Goal: Task Accomplishment & Management: Manage account settings

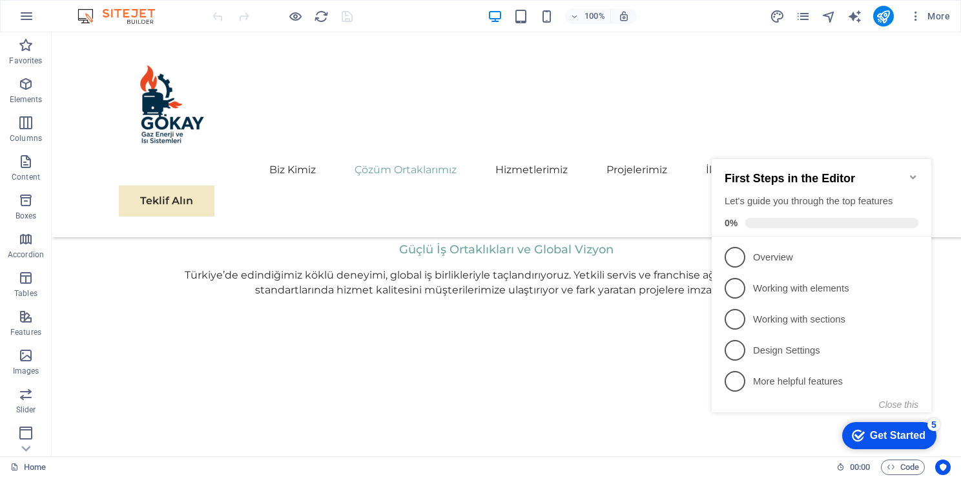
scroll to position [1471, 0]
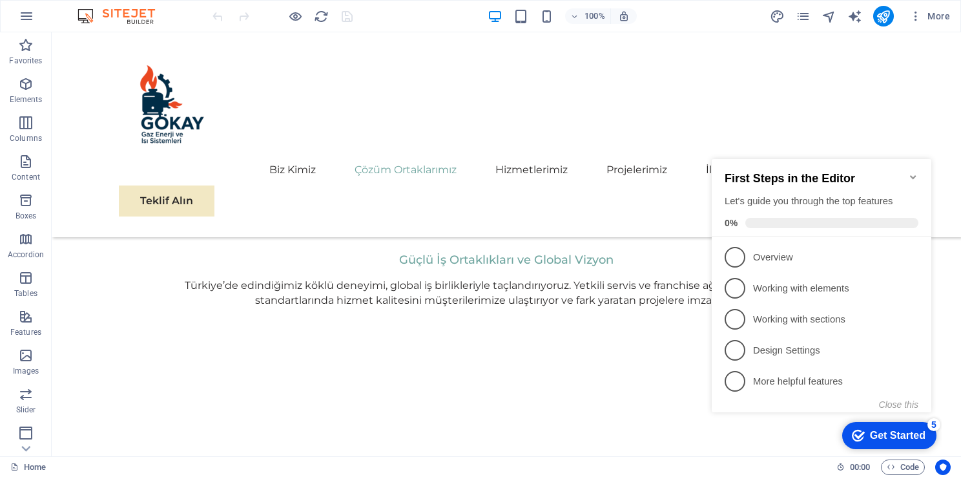
click at [915, 174] on icon "Minimize checklist" at bounding box center [913, 177] width 10 height 10
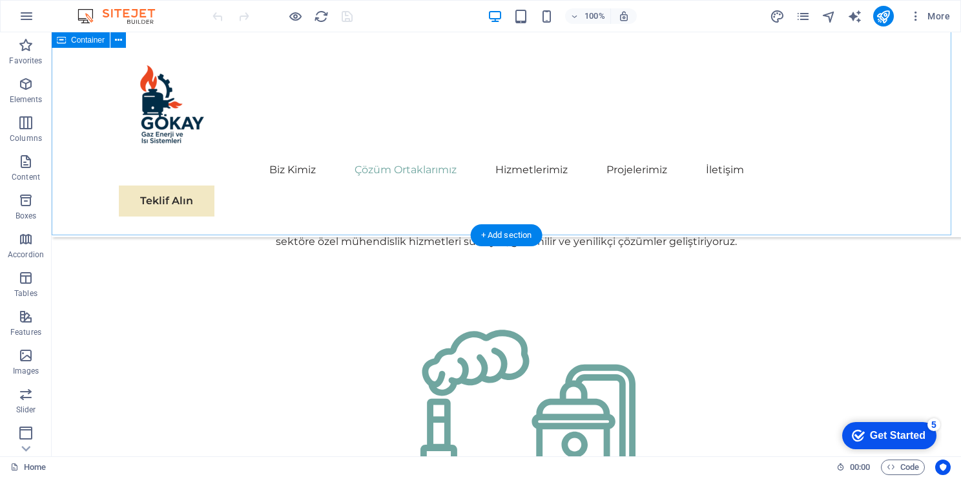
scroll to position [1091, 0]
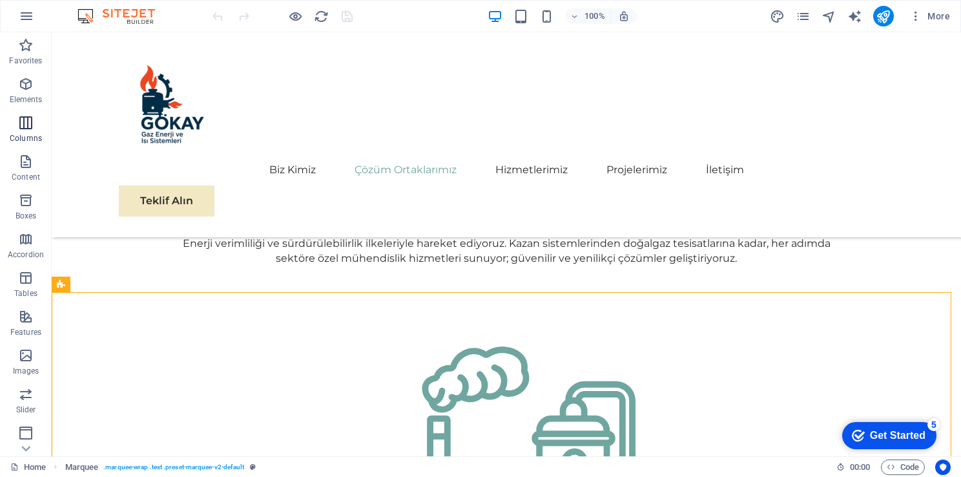
click at [13, 118] on span "Columns" at bounding box center [26, 130] width 52 height 31
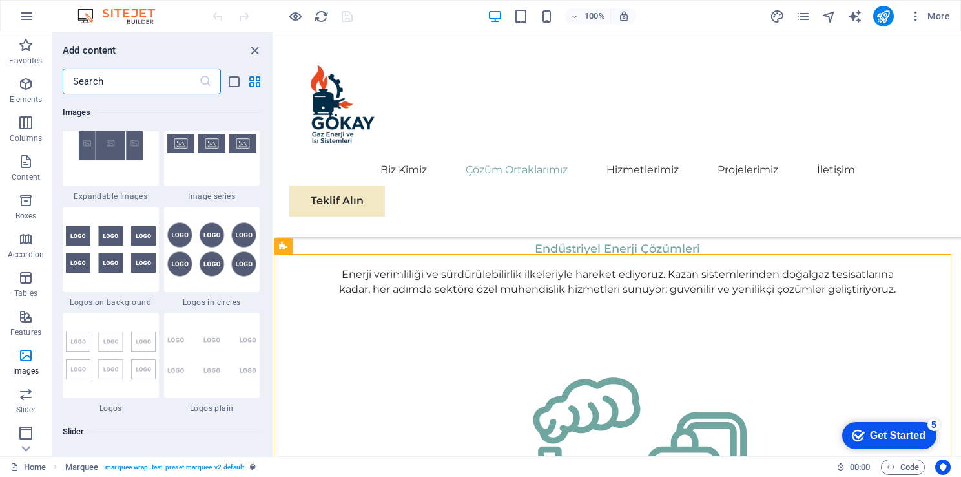
scroll to position [7082, 0]
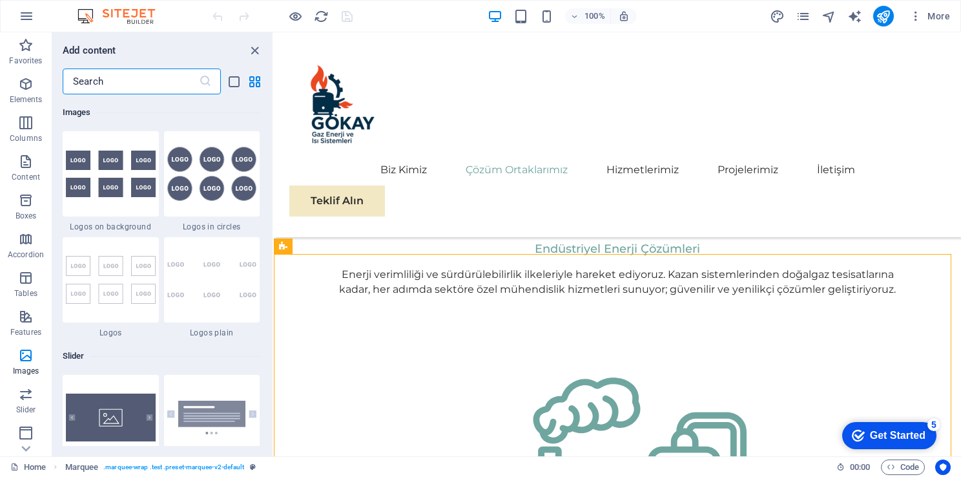
drag, startPoint x: 271, startPoint y: 115, endPoint x: 18, endPoint y: 246, distance: 284.9
click at [589, 180] on div "Biz Kimiz Çözüm Ortaklarımız Hizmetlerimiz Projelerimiz İletişim Teklif Alın" at bounding box center [618, 134] width 688 height 205
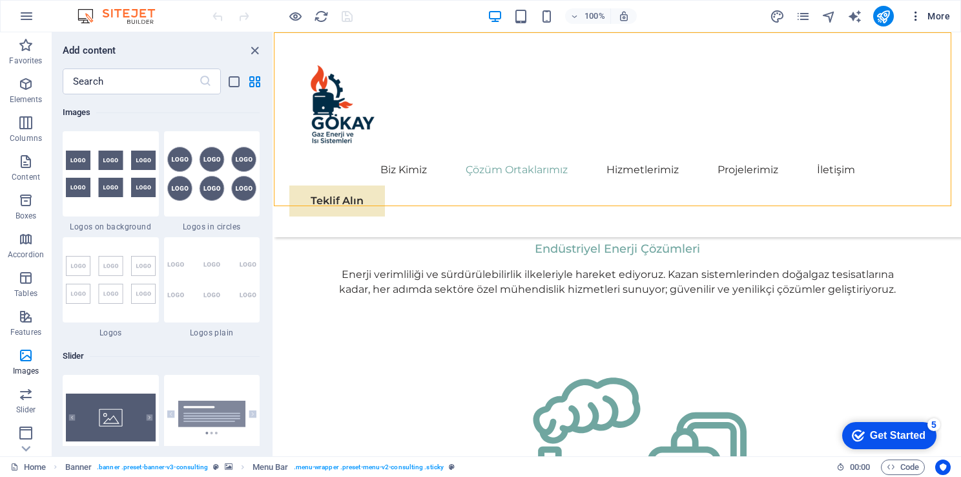
click at [923, 9] on button "More" at bounding box center [930, 16] width 51 height 21
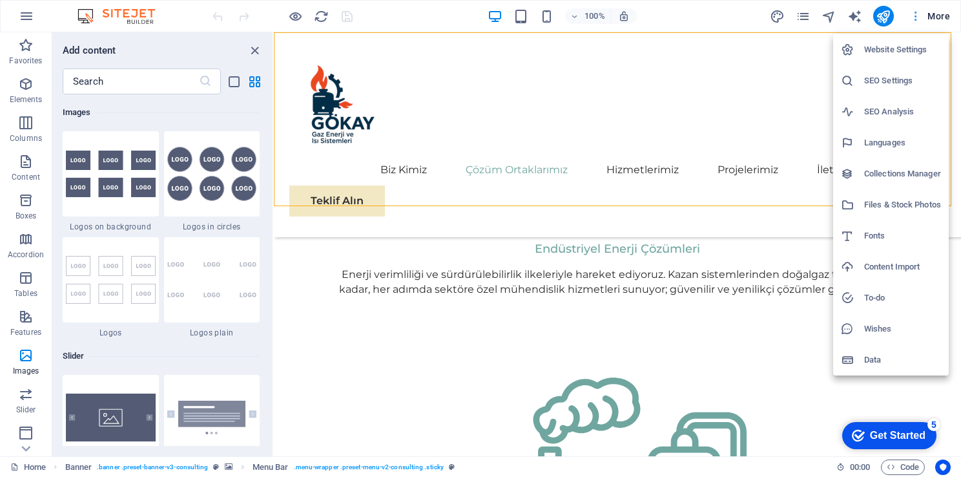
click at [923, 9] on div at bounding box center [480, 238] width 961 height 477
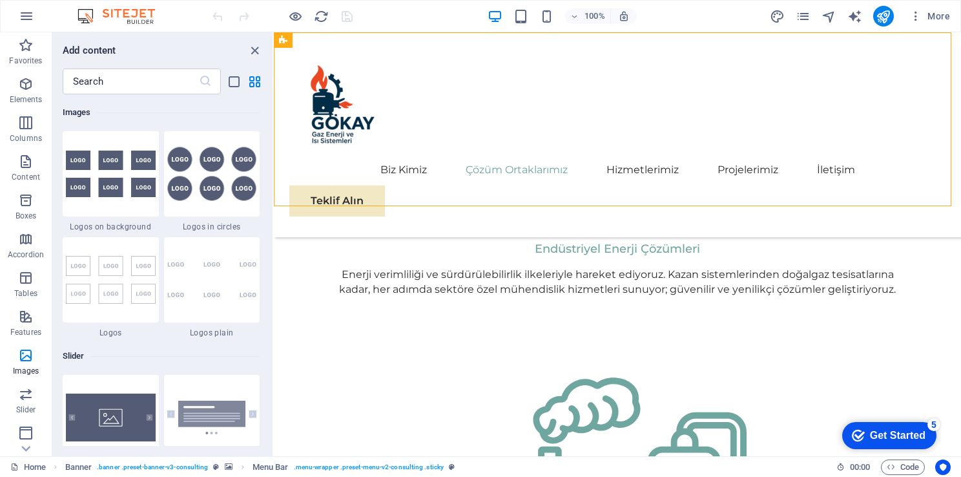
click at [777, 149] on div "Biz Kimiz Çözüm Ortaklarımız Hizmetlerimiz Projelerimiz İletişim Teklif Alın" at bounding box center [618, 134] width 688 height 205
click at [255, 47] on icon "close panel" at bounding box center [254, 50] width 15 height 15
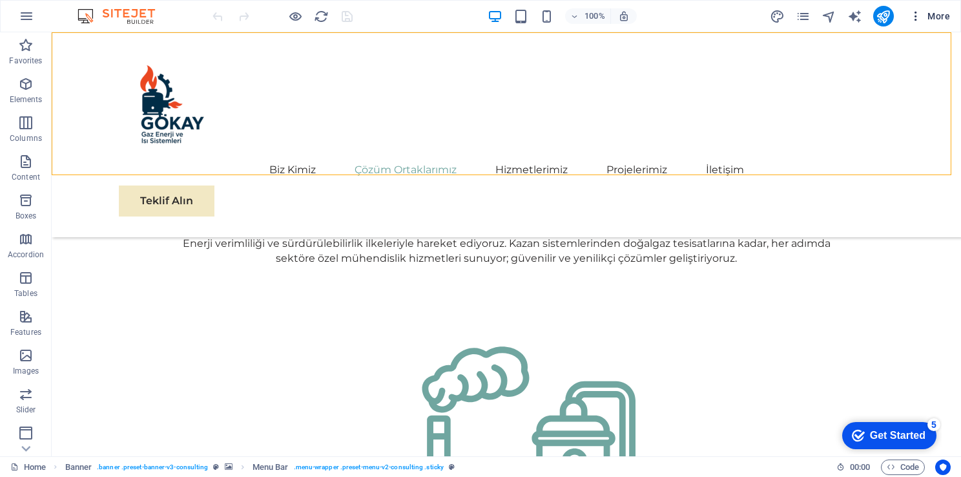
click at [918, 16] on icon "button" at bounding box center [916, 16] width 13 height 13
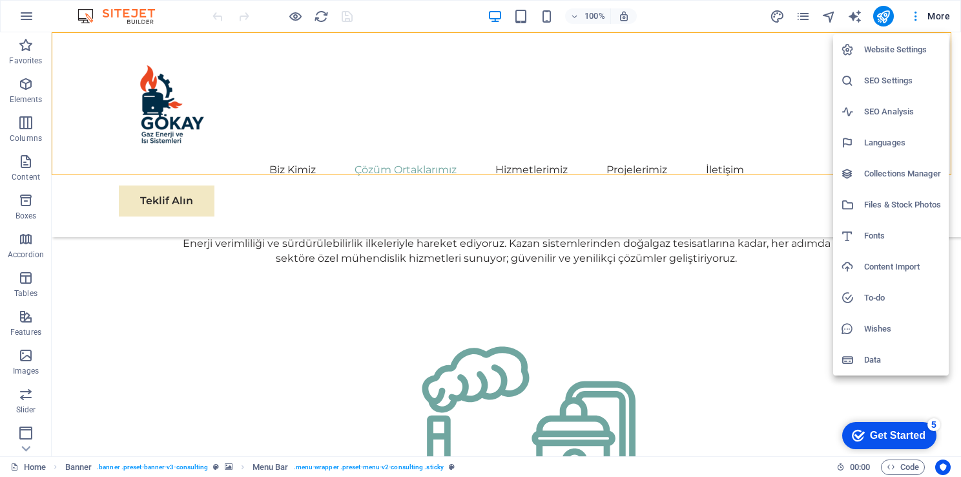
click at [828, 17] on div at bounding box center [480, 238] width 961 height 477
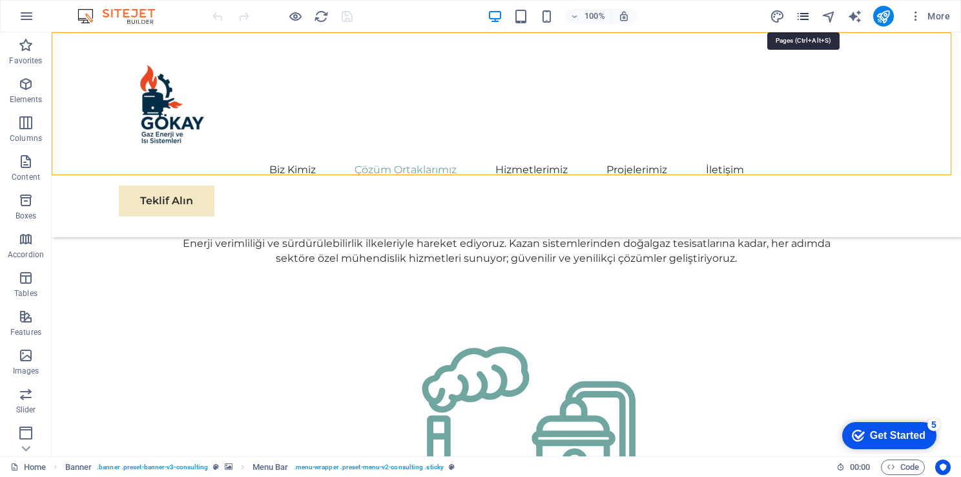
click at [0, 0] on icon "pages" at bounding box center [0, 0] width 0 height 0
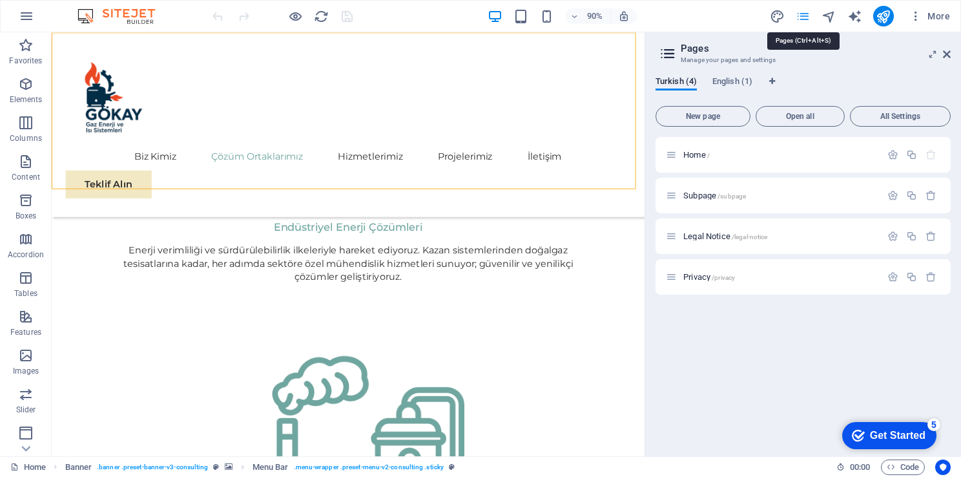
click at [0, 0] on icon "pages" at bounding box center [0, 0] width 0 height 0
click at [729, 90] on button "English (1)" at bounding box center [733, 83] width 40 height 14
click at [778, 16] on icon "design" at bounding box center [777, 16] width 15 height 15
select select "px"
select select "400"
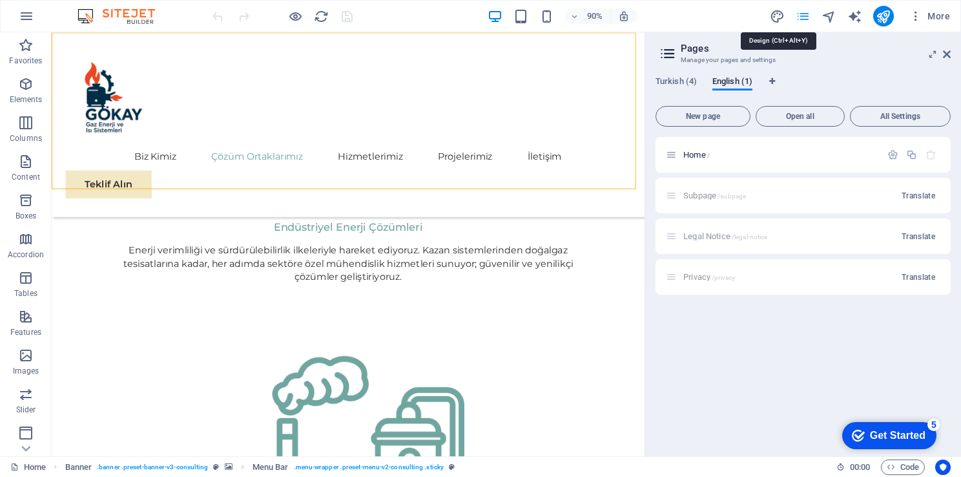
select select "px"
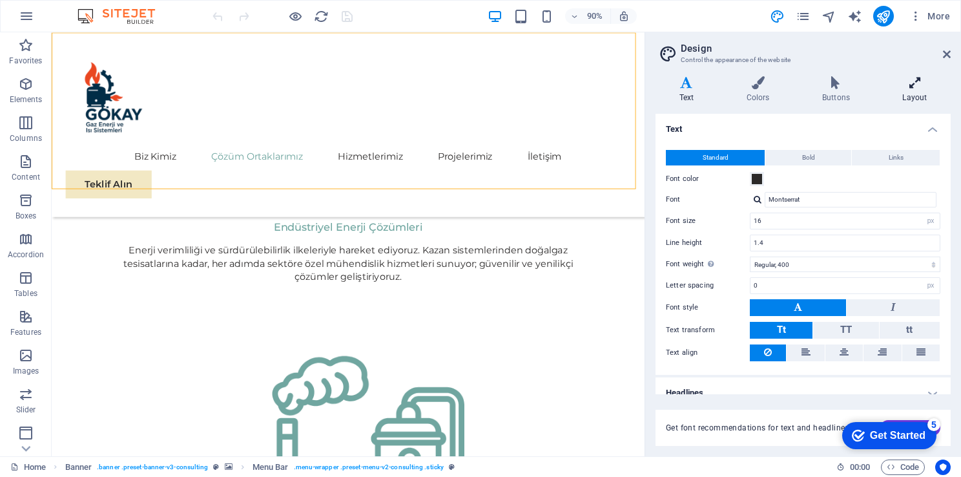
click at [916, 91] on h4 "Layout" at bounding box center [915, 89] width 72 height 27
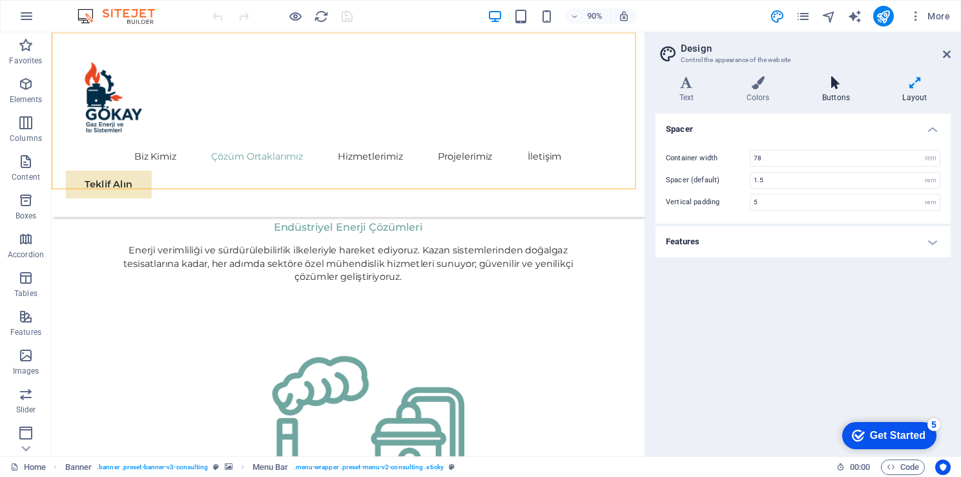
click at [859, 85] on icon at bounding box center [836, 82] width 75 height 13
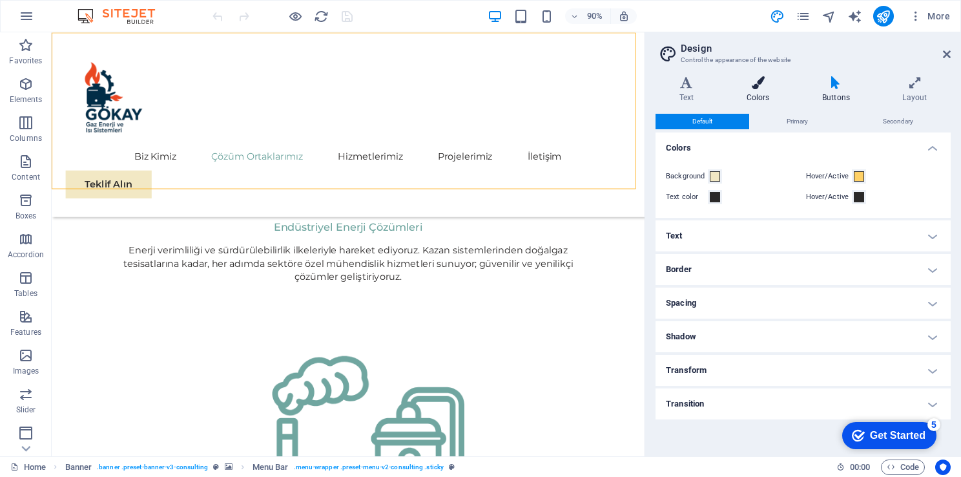
click at [784, 91] on h4 "Colors" at bounding box center [761, 89] width 76 height 27
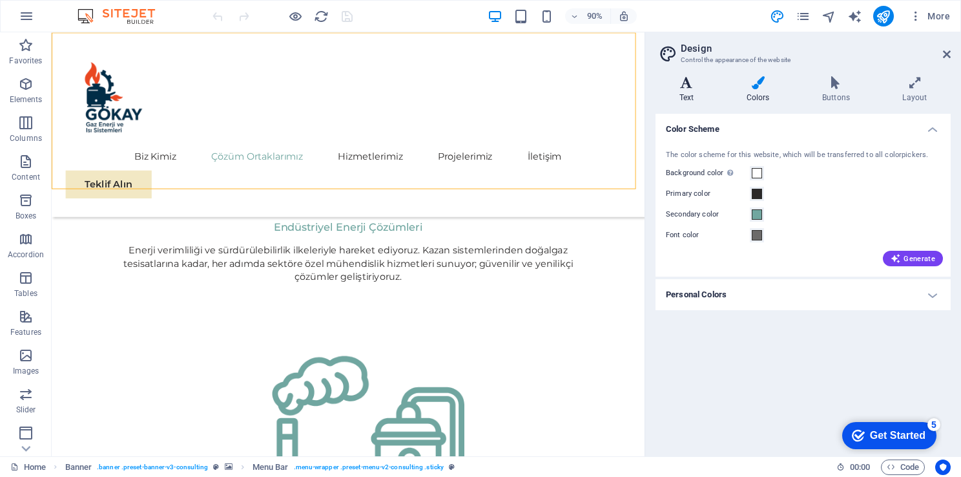
click at [719, 90] on h4 "Text" at bounding box center [689, 89] width 67 height 27
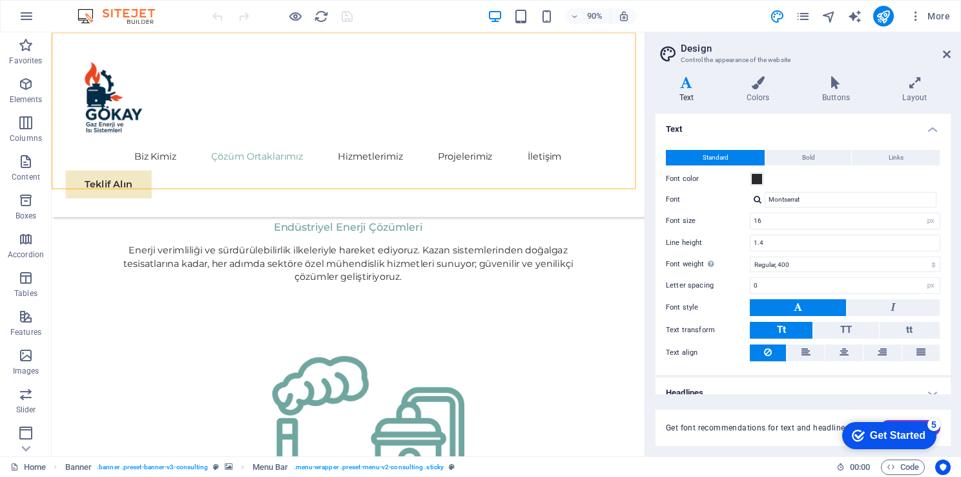
drag, startPoint x: 947, startPoint y: 205, endPoint x: 953, endPoint y: 260, distance: 54.6
click at [952, 263] on div "Variants Text Colors Buttons Layout Text Standard Bold Links Font color Font Mo…" at bounding box center [804, 261] width 316 height 390
click at [0, 0] on icon "pages" at bounding box center [0, 0] width 0 height 0
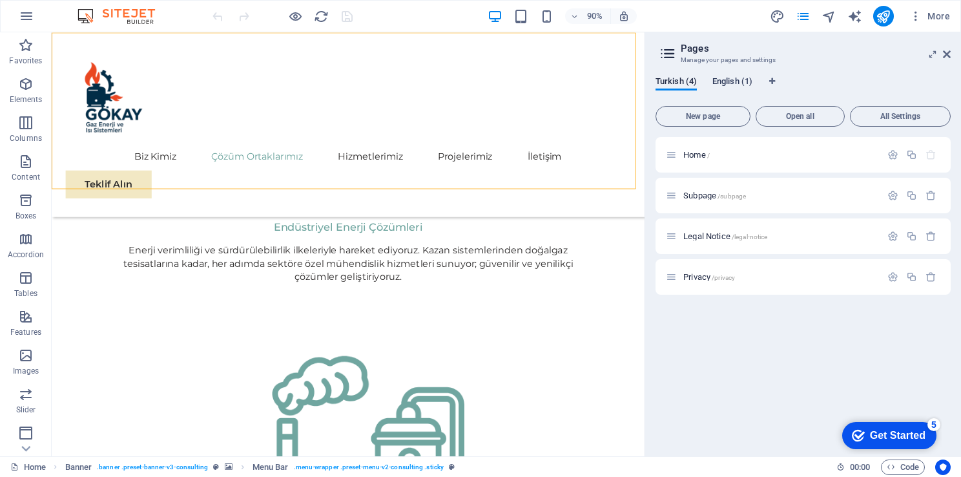
click at [735, 79] on span "English (1)" at bounding box center [733, 83] width 40 height 18
drag, startPoint x: 735, startPoint y: 79, endPoint x: 671, endPoint y: 85, distance: 64.2
click at [672, 86] on div "Turkish (4) English (1)" at bounding box center [803, 88] width 295 height 25
click at [891, 154] on icon "button" at bounding box center [893, 154] width 11 height 11
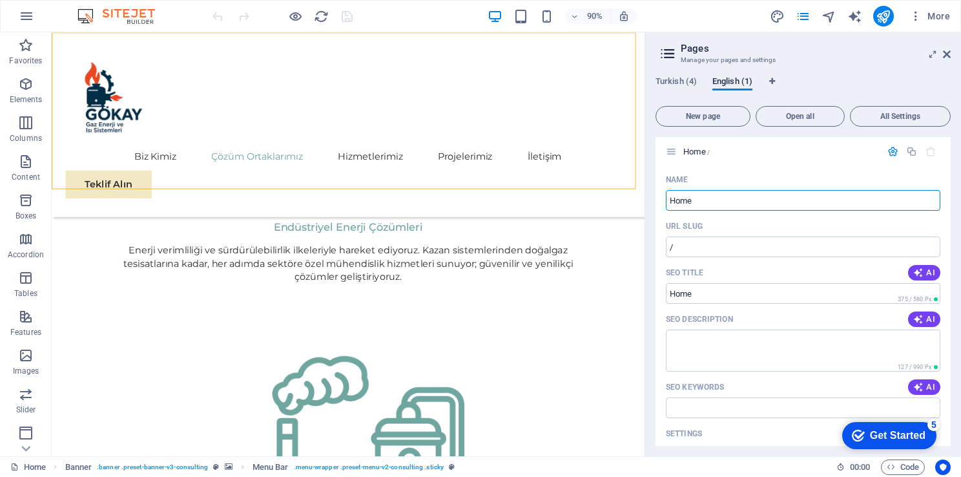
scroll to position [0, 0]
click at [685, 79] on span "Turkish (4)" at bounding box center [676, 83] width 41 height 18
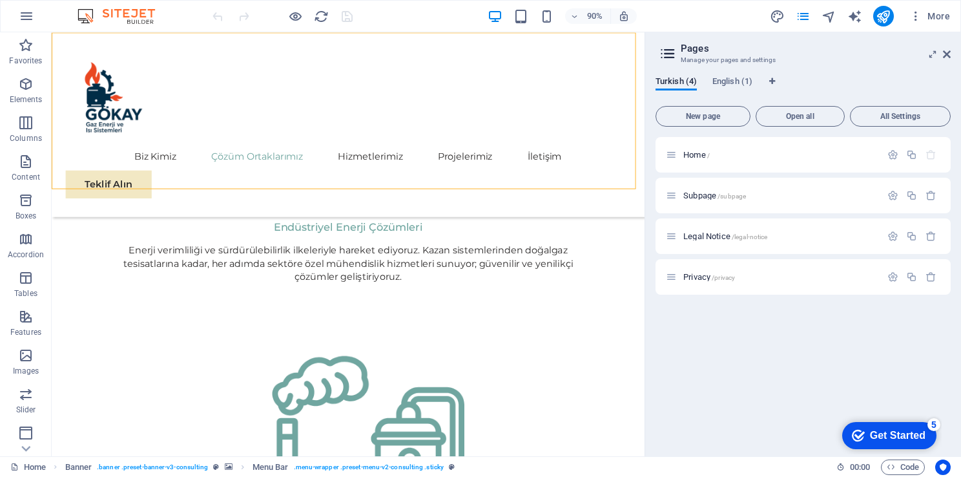
click at [667, 56] on icon at bounding box center [667, 54] width 19 height 18
click at [949, 58] on icon at bounding box center [947, 54] width 8 height 10
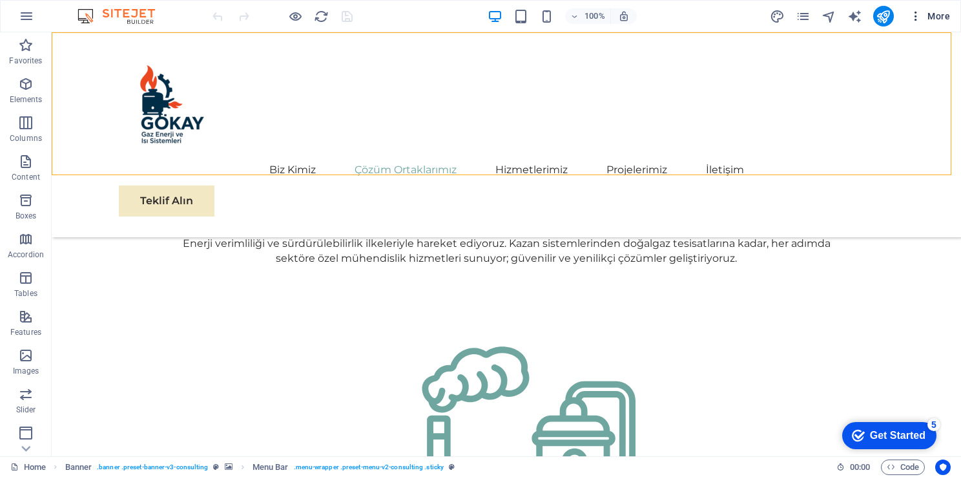
click at [921, 19] on icon "button" at bounding box center [916, 16] width 13 height 13
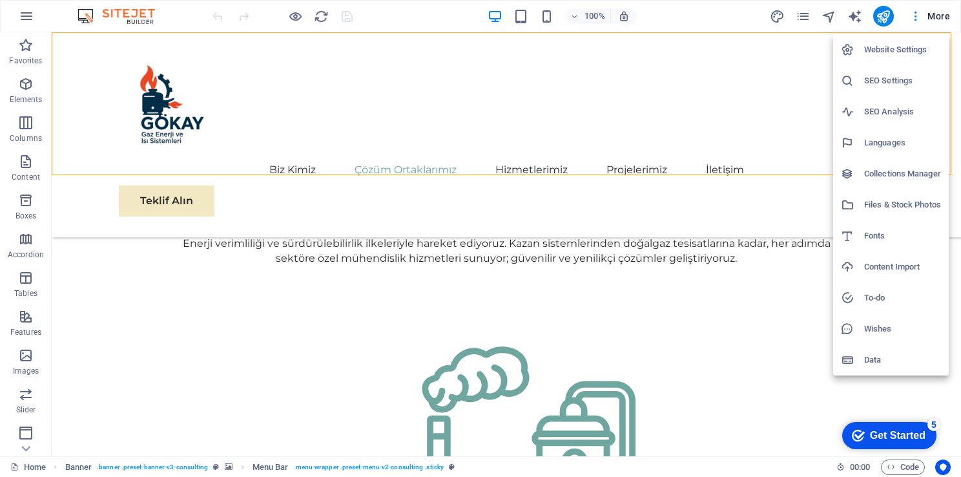
click at [927, 52] on h6 "Website Settings" at bounding box center [903, 50] width 77 height 16
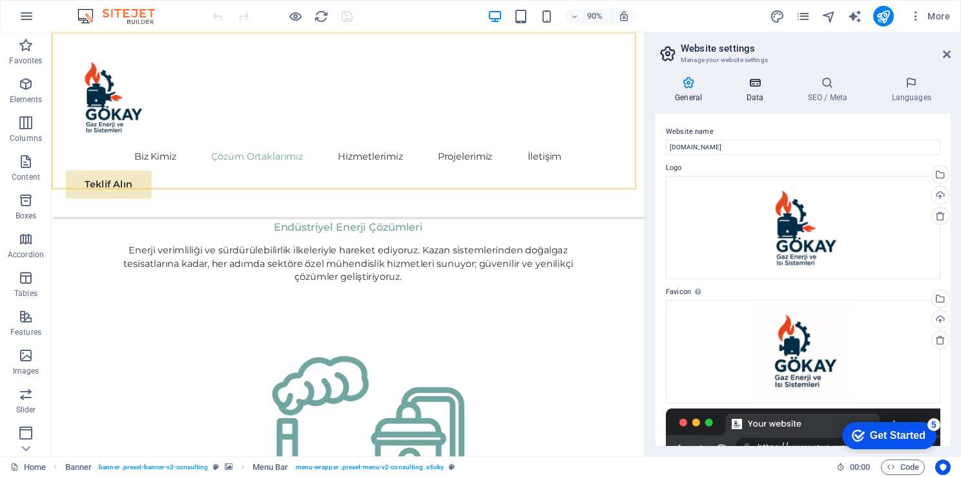
click at [742, 92] on h4 "Data" at bounding box center [757, 89] width 61 height 27
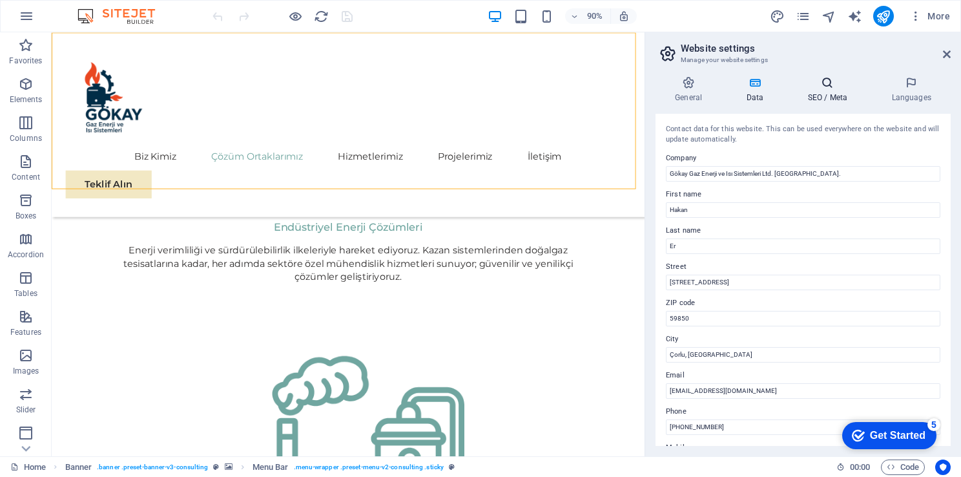
click at [840, 85] on icon at bounding box center [827, 82] width 79 height 13
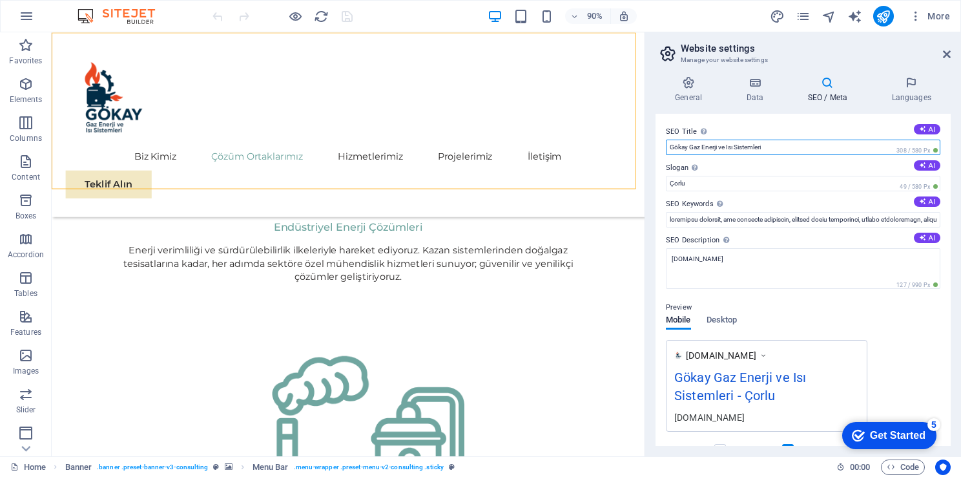
click at [795, 145] on input "Gökay Gaz Enerji ve Isı Sistemleri" at bounding box center [803, 148] width 275 height 16
type input "Gökay Gaz Enerji ve Isı Sistemleri Ltd. [GEOGRAPHIC_DATA]."
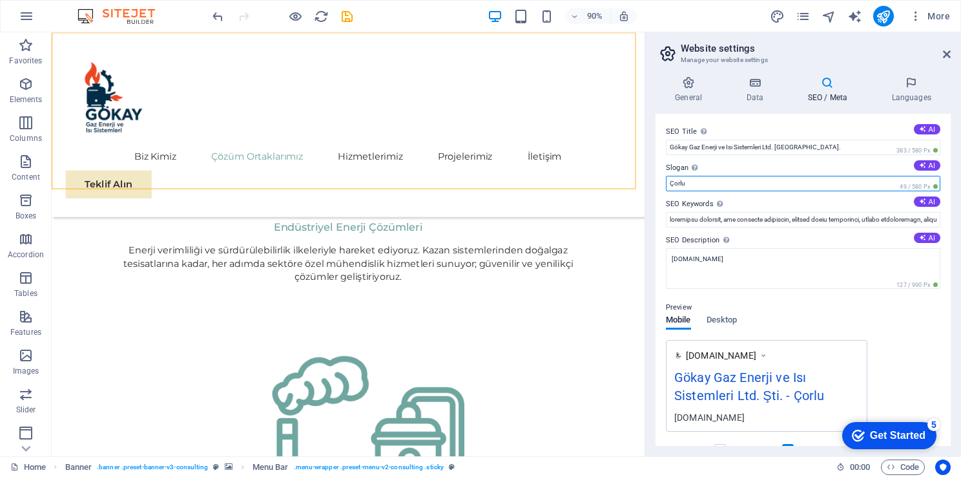
click at [740, 185] on input "Çorlu" at bounding box center [803, 184] width 275 height 16
click at [670, 182] on input "Çorlu" at bounding box center [803, 184] width 275 height 16
click at [697, 182] on input "Tekirdağ /Çorlu" at bounding box center [803, 184] width 275 height 16
click at [770, 182] on input "Tekirdağ/Çorlu" at bounding box center [803, 184] width 275 height 16
drag, startPoint x: 731, startPoint y: 184, endPoint x: 650, endPoint y: 184, distance: 81.4
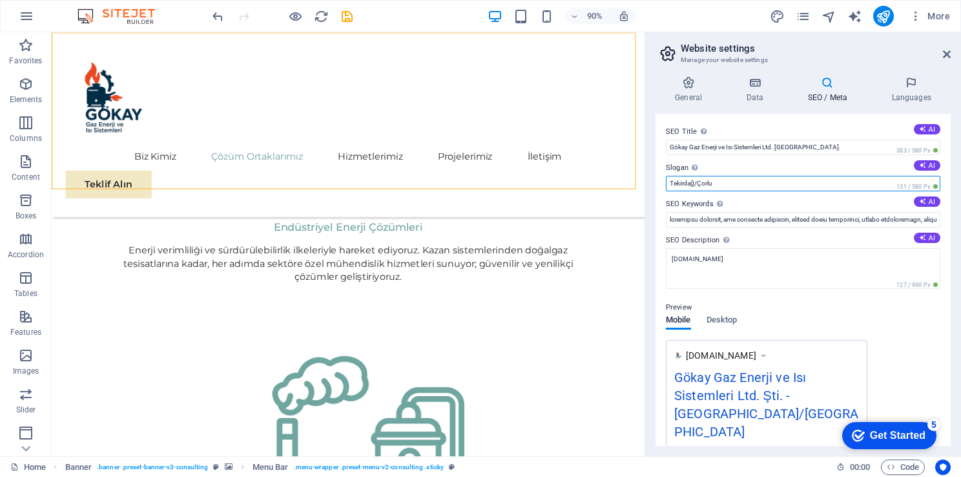
click at [650, 184] on div "General Data SEO / Meta Languages Website name gokaygazenerji.com Logo Drag fil…" at bounding box center [804, 261] width 316 height 390
type input "Ç"
type input "Çorlu"
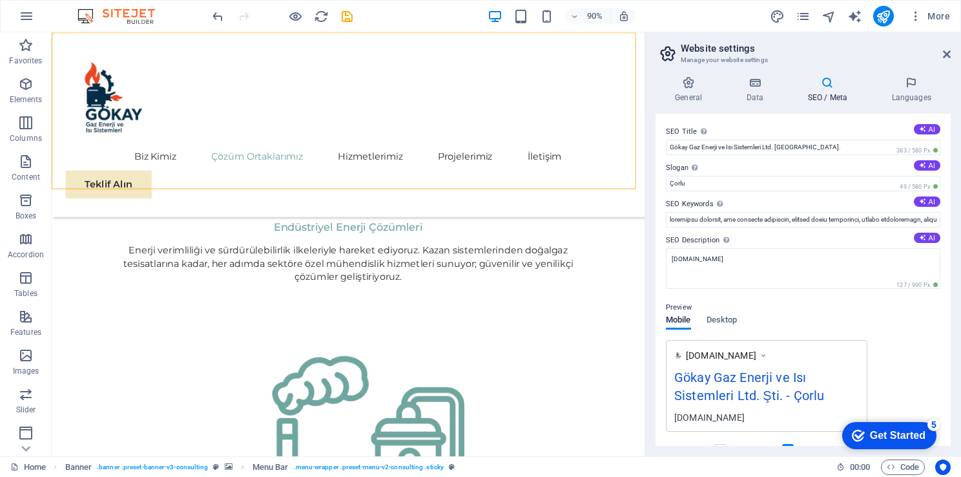
click at [814, 302] on div "Preview" at bounding box center [803, 308] width 275 height 16
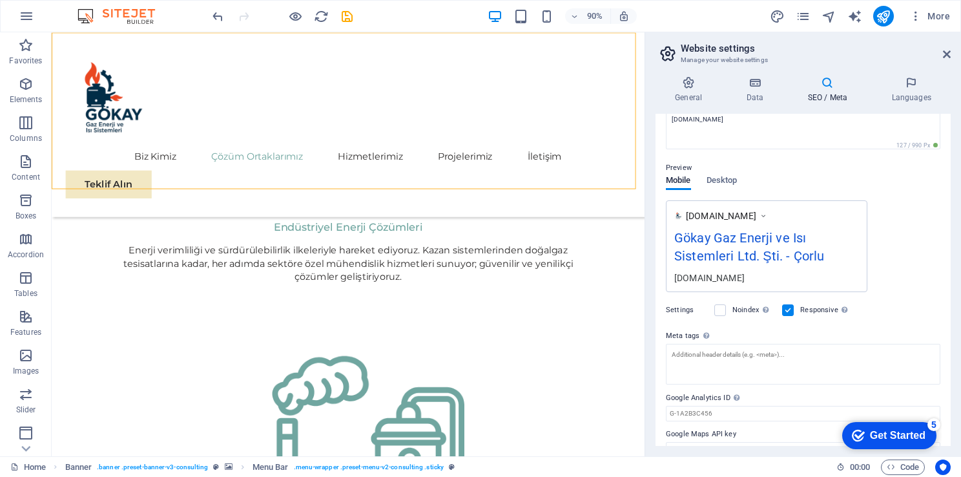
scroll to position [160, 0]
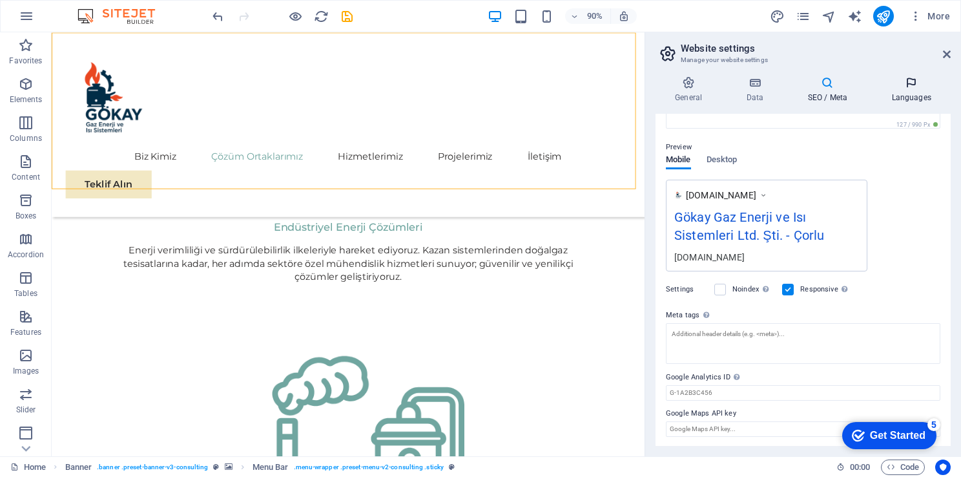
click at [902, 85] on icon at bounding box center [911, 82] width 79 height 13
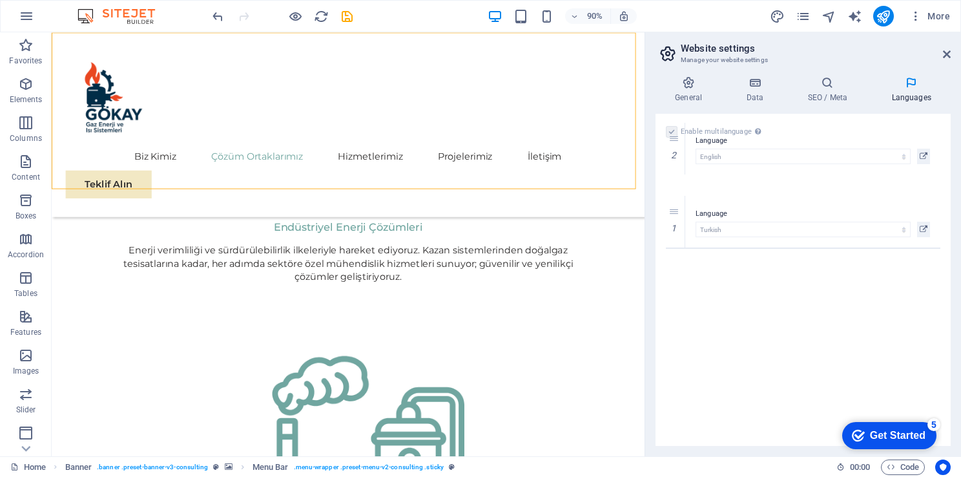
drag, startPoint x: 675, startPoint y: 213, endPoint x: 672, endPoint y: 139, distance: 74.4
select select "41"
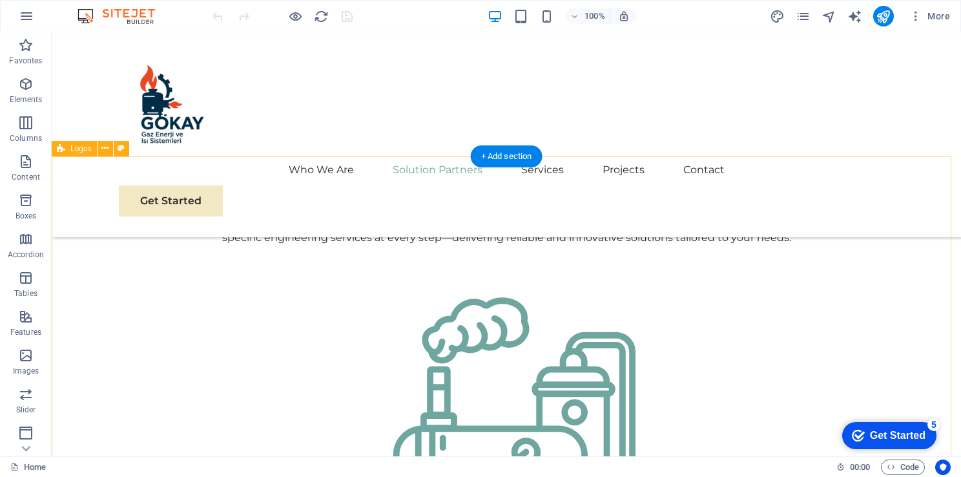
scroll to position [1086, 0]
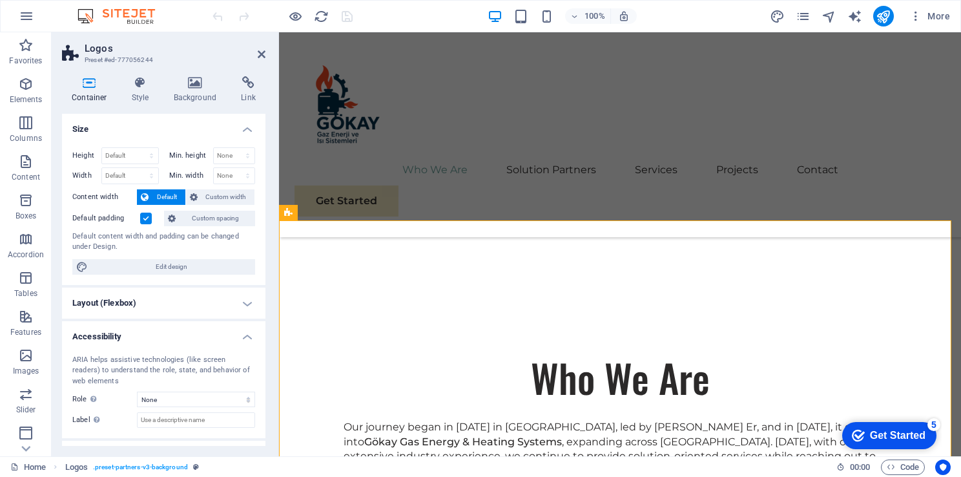
scroll to position [262, 0]
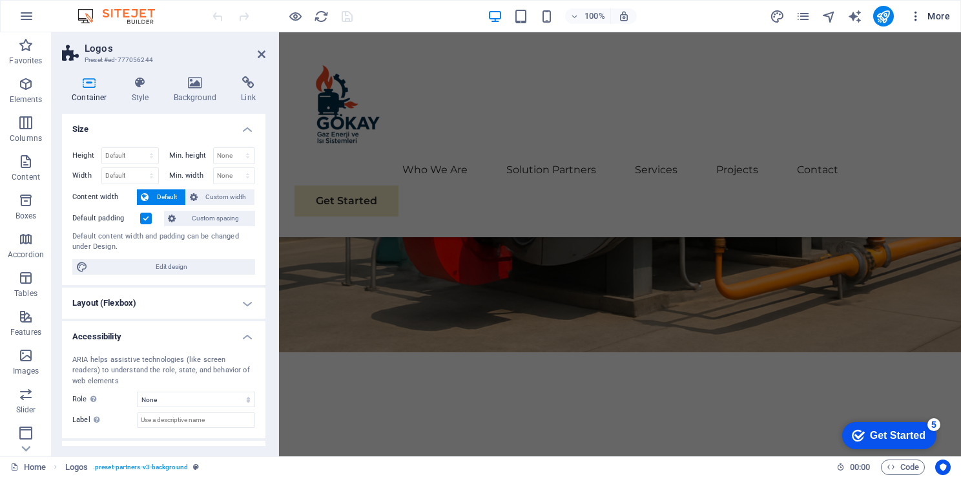
click at [936, 9] on button "More" at bounding box center [930, 16] width 51 height 21
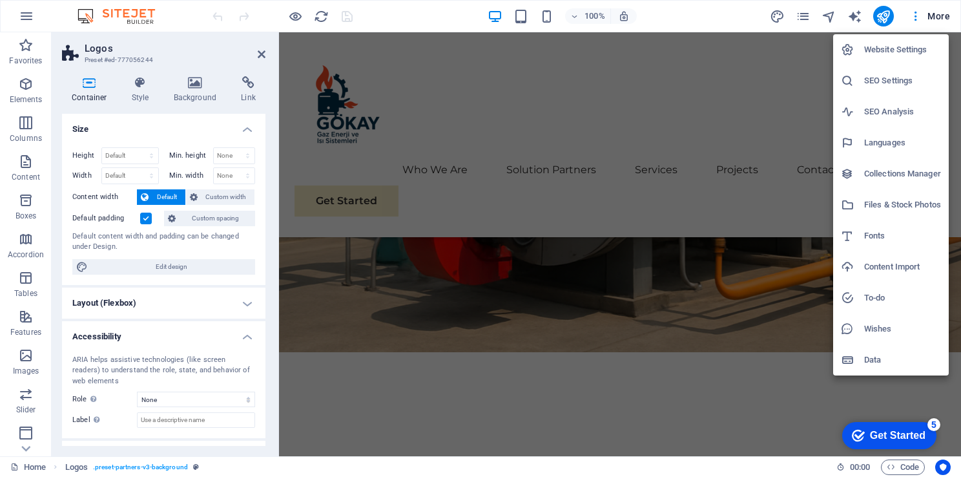
click at [896, 48] on h6 "Website Settings" at bounding box center [903, 50] width 77 height 16
select select "41"
select select "165"
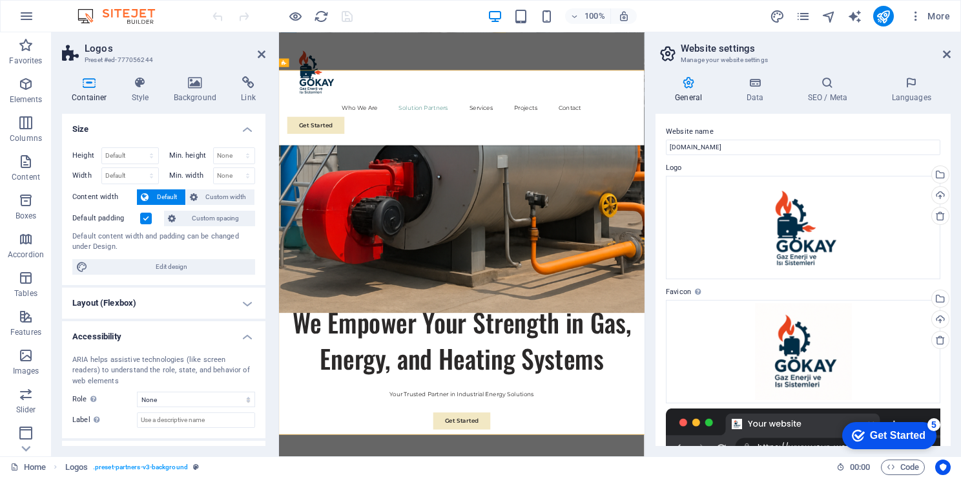
scroll to position [1223, 0]
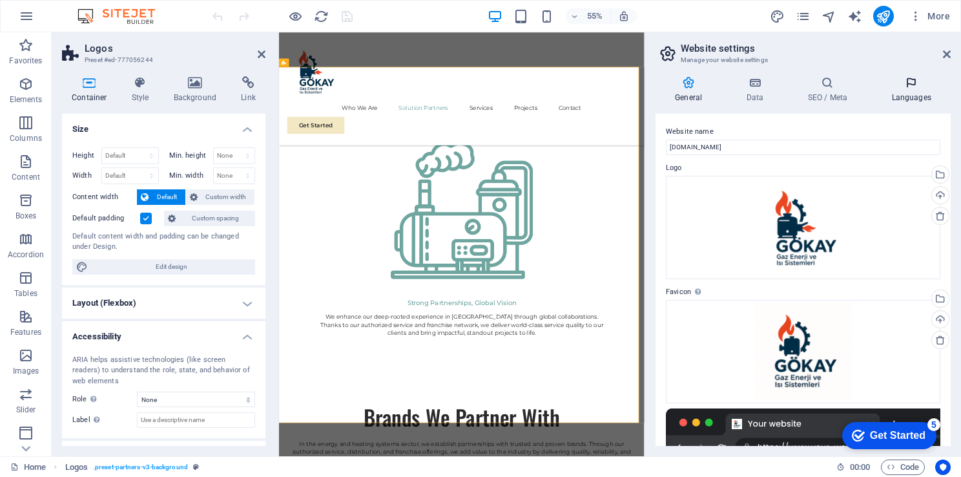
click at [908, 76] on icon at bounding box center [911, 82] width 79 height 13
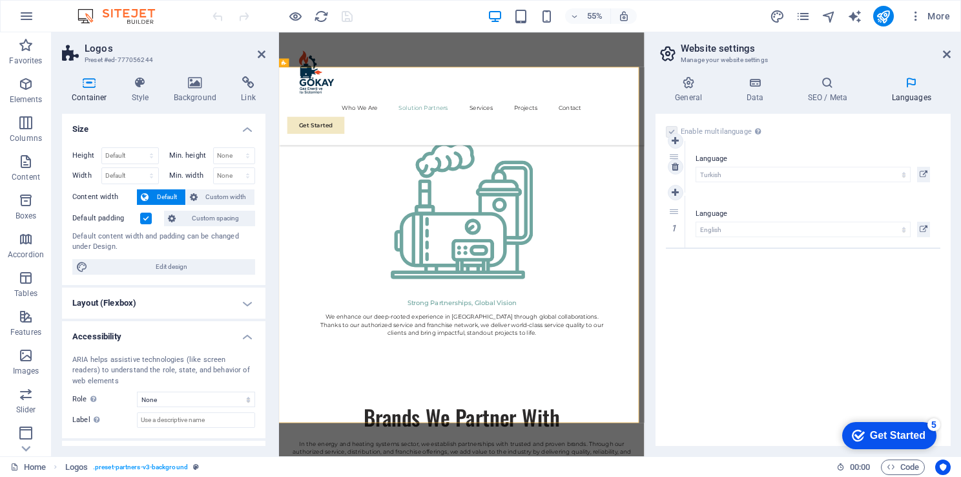
drag, startPoint x: 672, startPoint y: 212, endPoint x: 675, endPoint y: 156, distance: 55.6
select select "165"
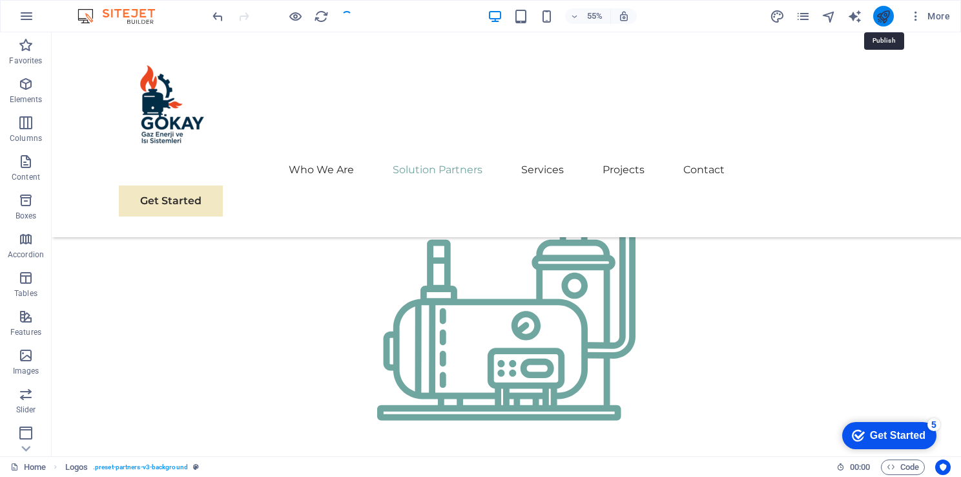
scroll to position [1274, 0]
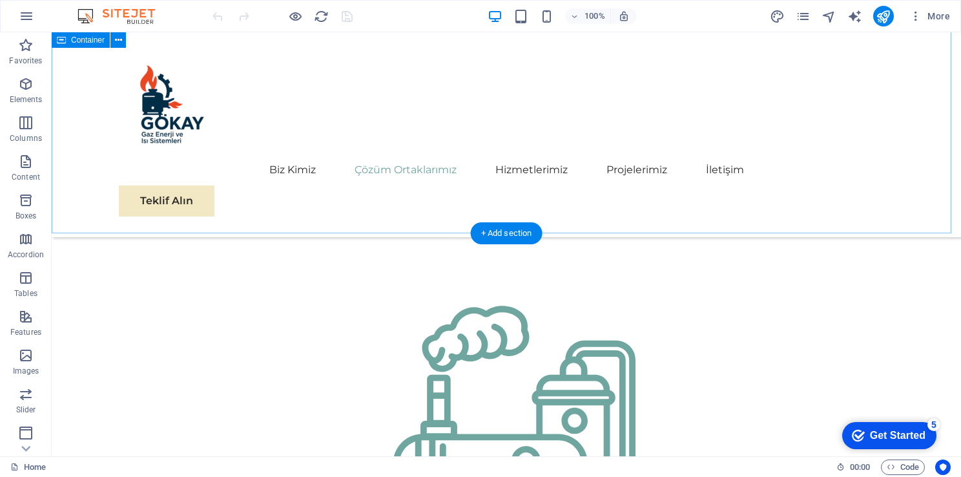
scroll to position [1129, 0]
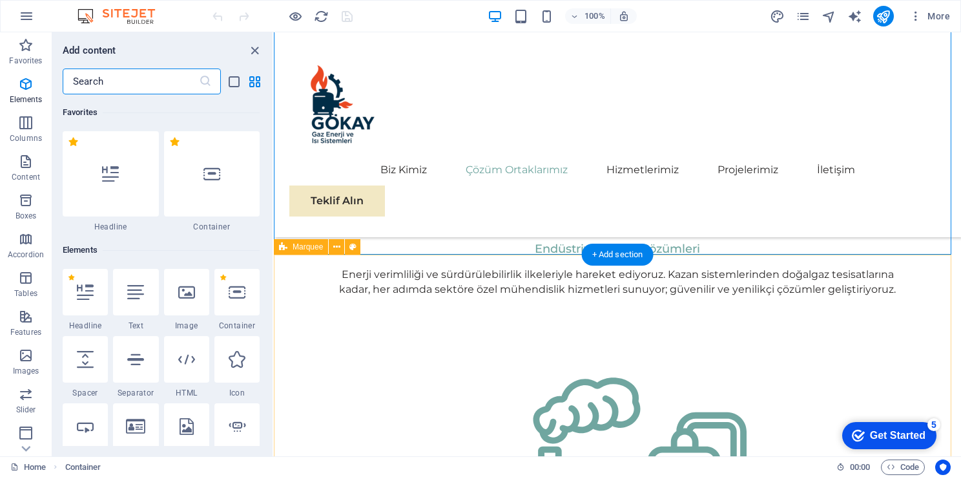
scroll to position [2261, 0]
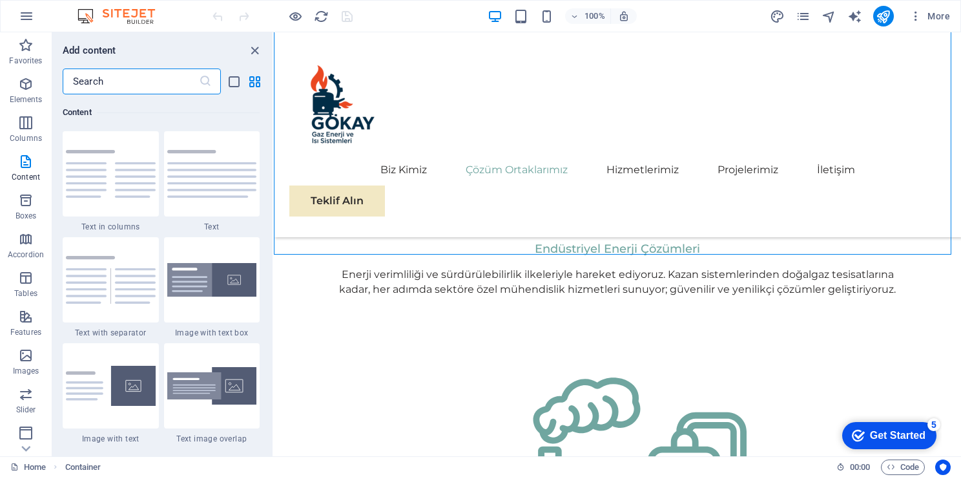
click at [147, 82] on input "text" at bounding box center [131, 81] width 136 height 26
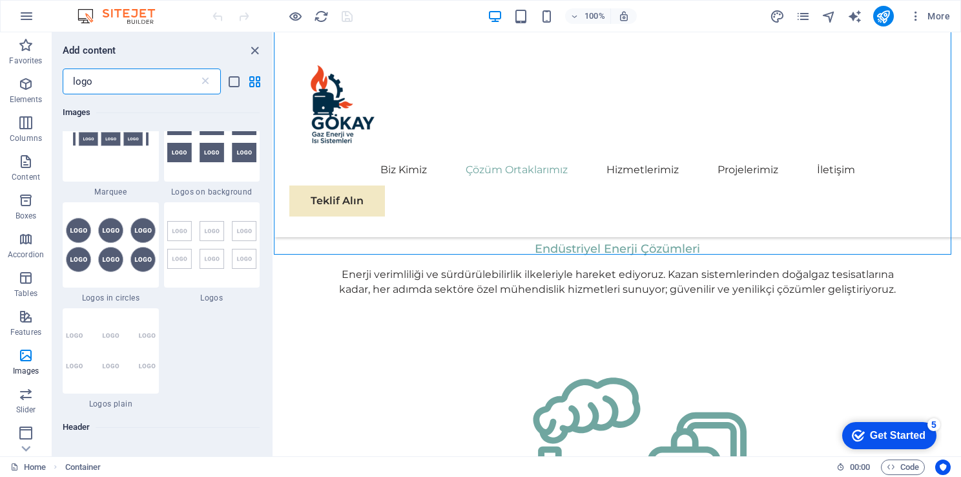
scroll to position [129, 0]
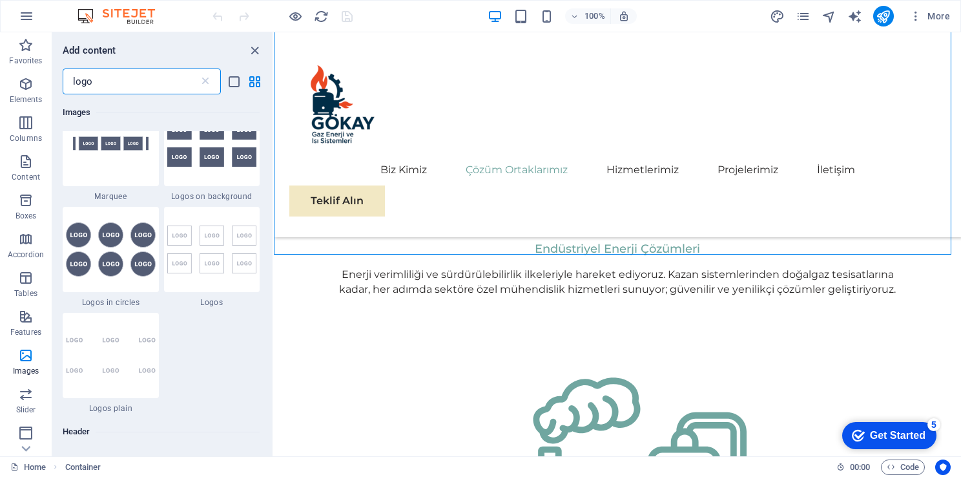
type input "logo"
click at [103, 378] on div at bounding box center [111, 355] width 96 height 85
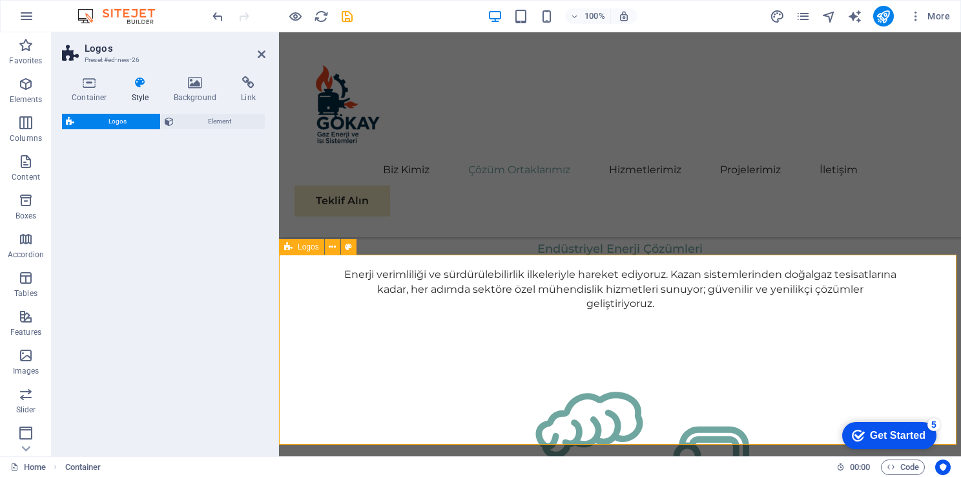
select select "rem"
select select "preset-partners-v3-plain"
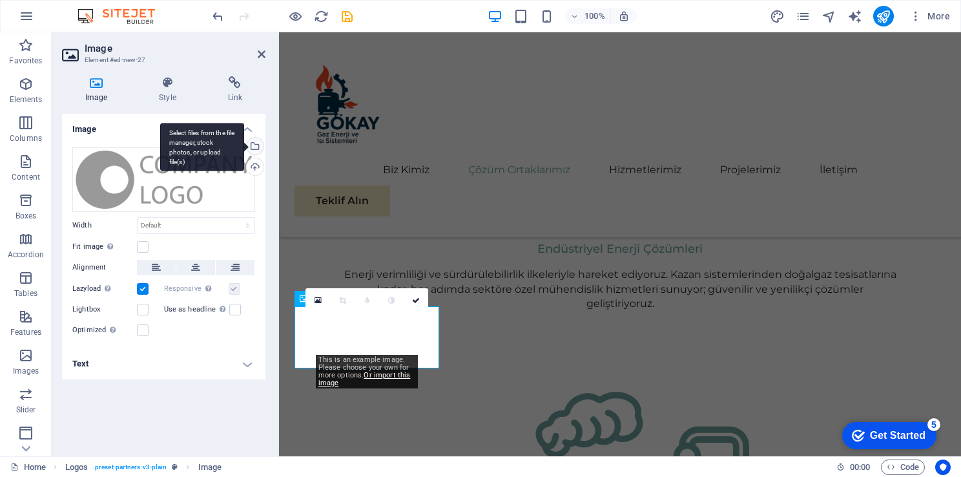
click at [244, 144] on div "Select files from the file manager, stock photos, or upload file(s)" at bounding box center [202, 147] width 84 height 48
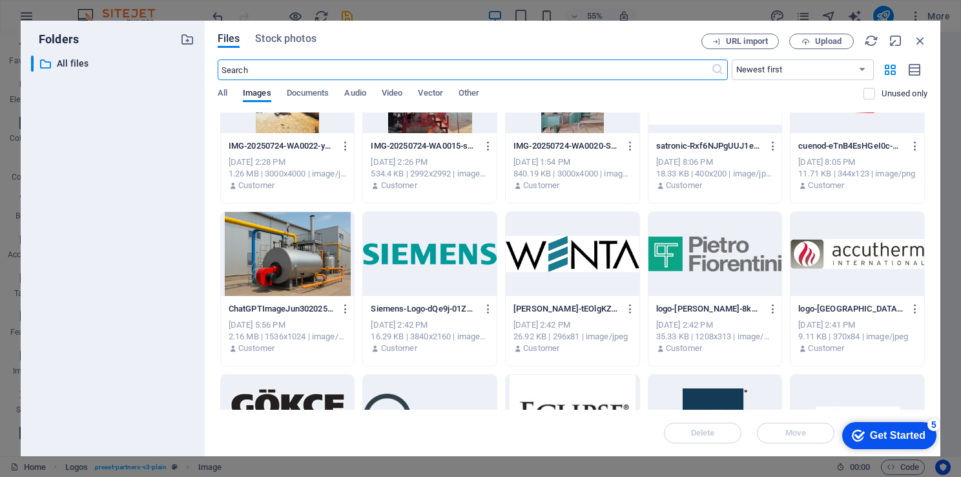
scroll to position [264, 0]
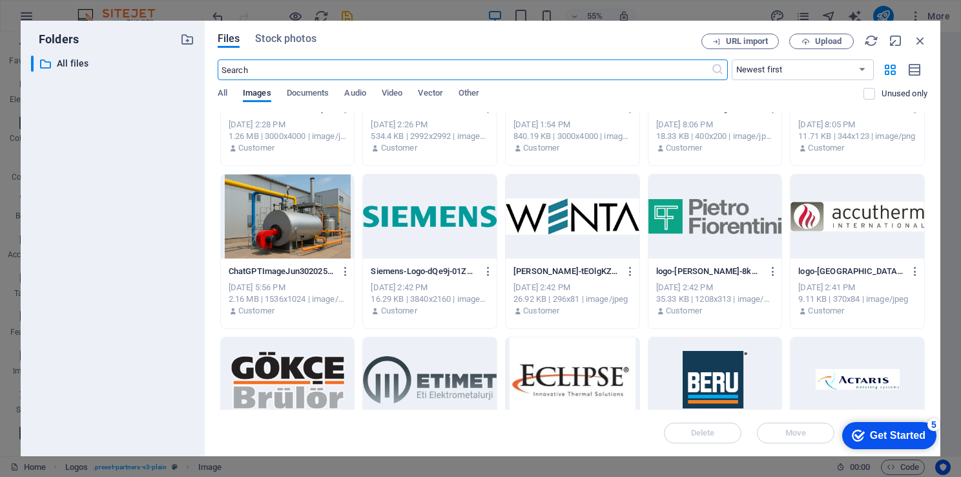
click at [443, 234] on div at bounding box center [430, 216] width 134 height 84
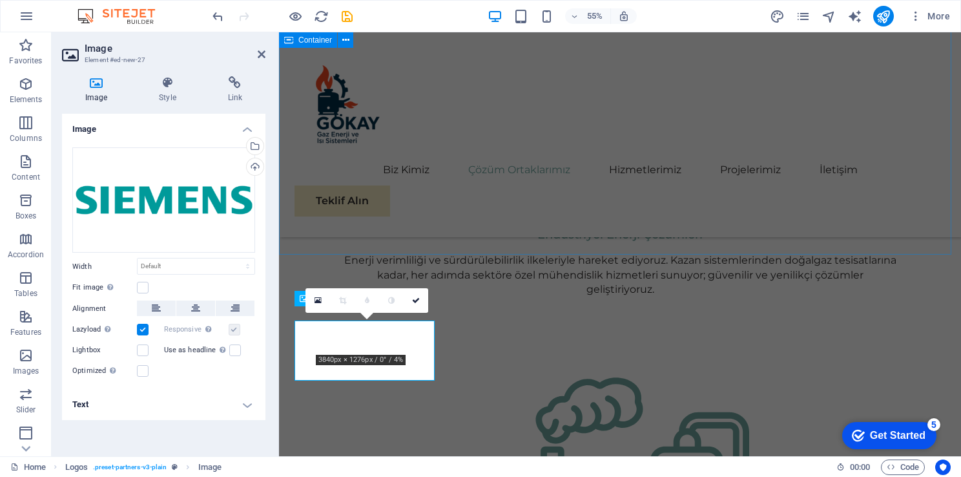
scroll to position [1091, 0]
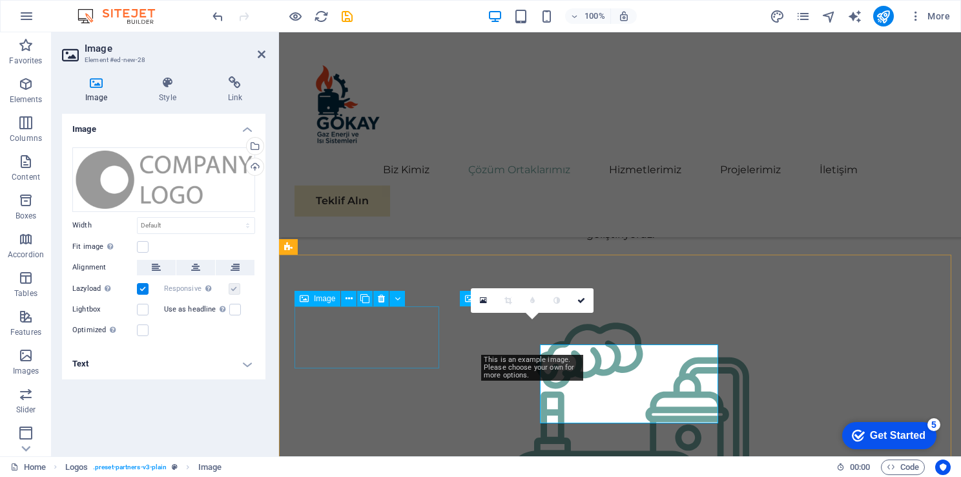
scroll to position [1091, 0]
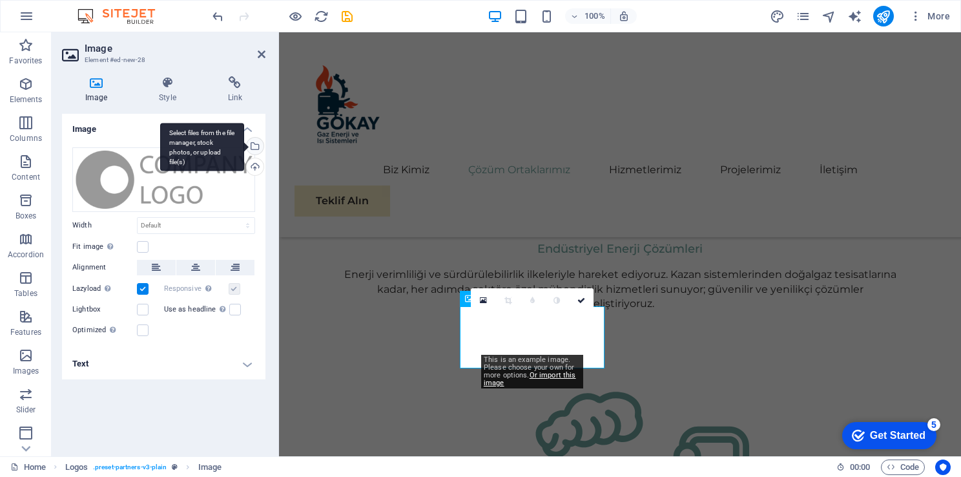
click at [244, 149] on div "Select files from the file manager, stock photos, or upload file(s)" at bounding box center [202, 147] width 84 height 48
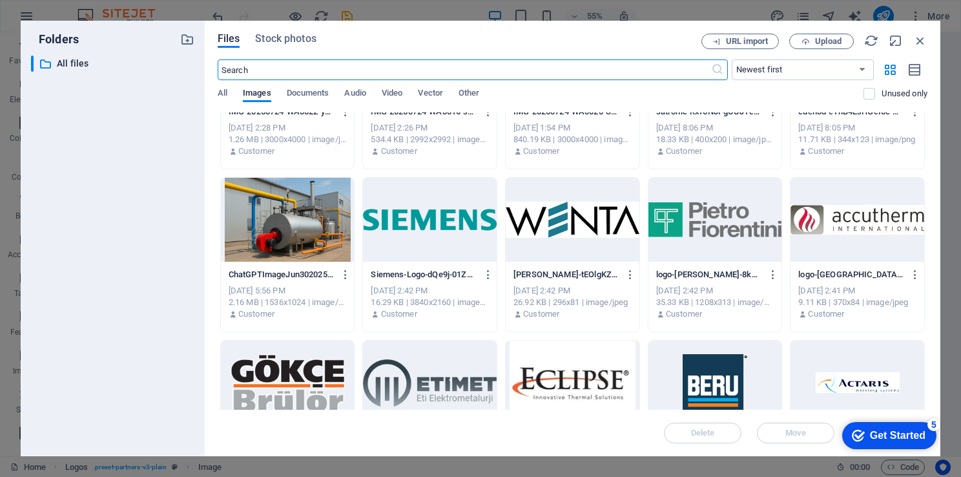
scroll to position [258, 0]
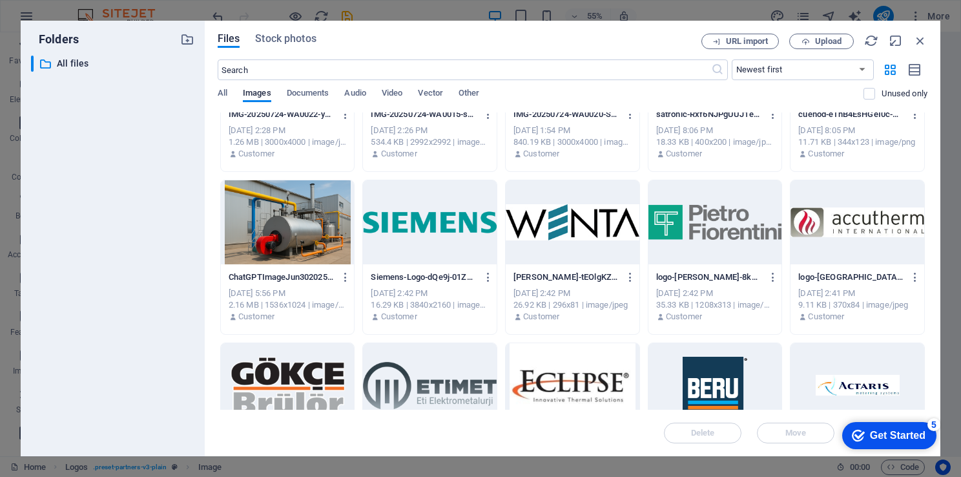
click at [586, 229] on div at bounding box center [573, 222] width 134 height 84
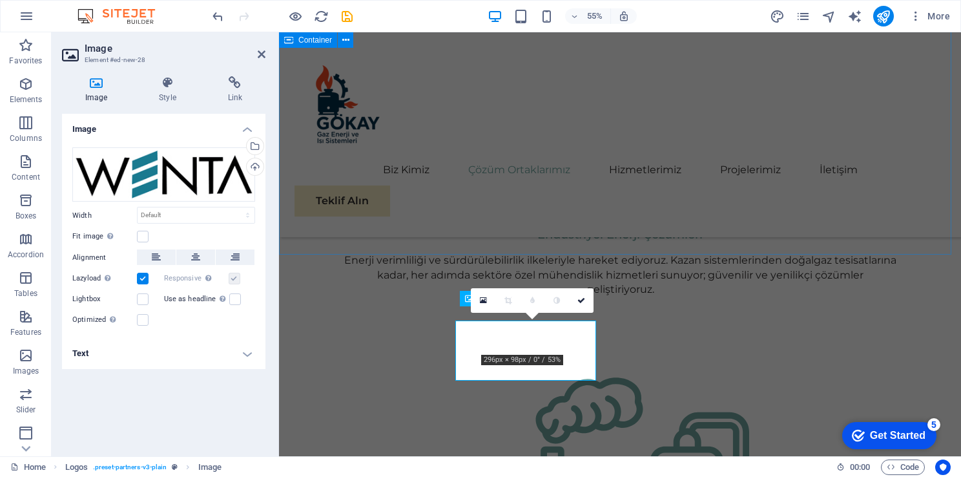
scroll to position [1091, 0]
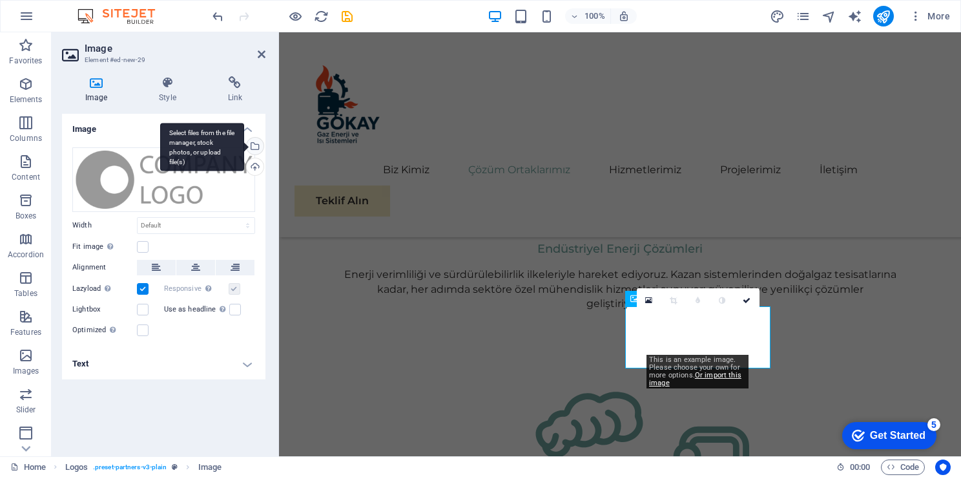
click at [244, 146] on div "Select files from the file manager, stock photos, or upload file(s)" at bounding box center [202, 147] width 84 height 48
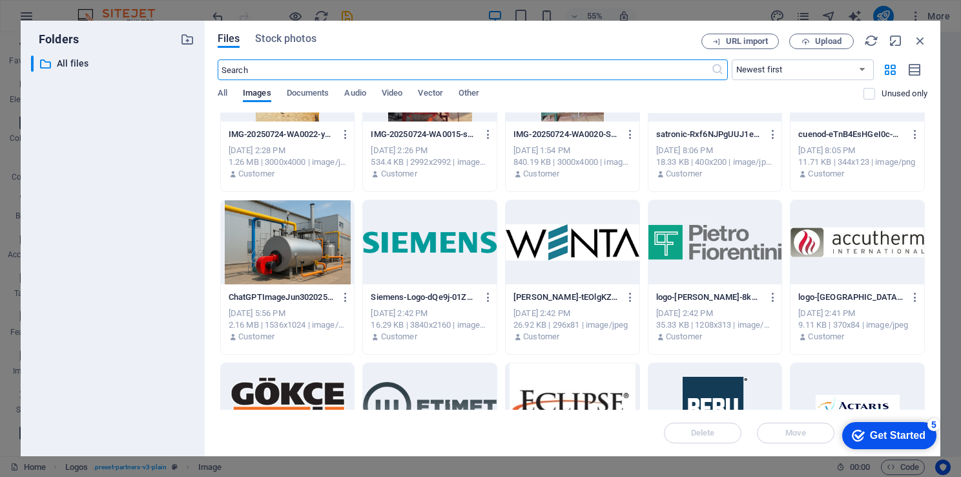
scroll to position [258, 0]
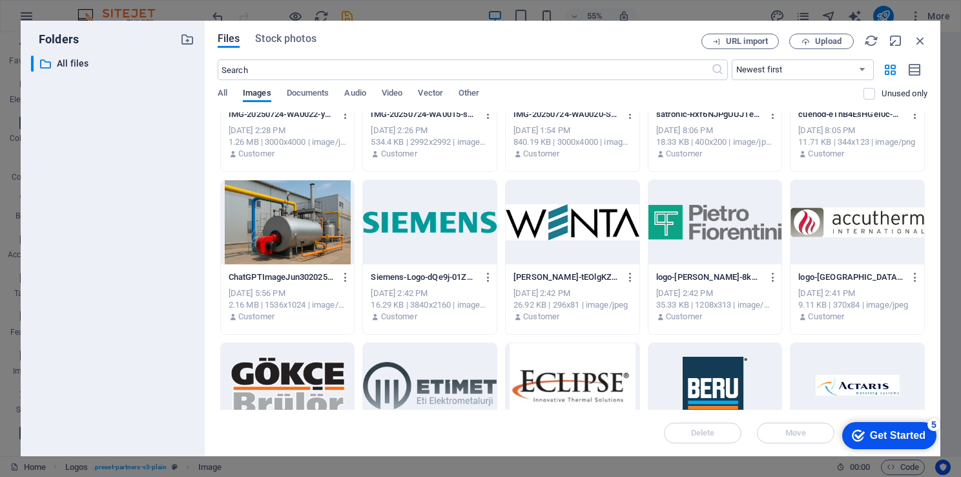
click at [706, 244] on div at bounding box center [716, 222] width 134 height 84
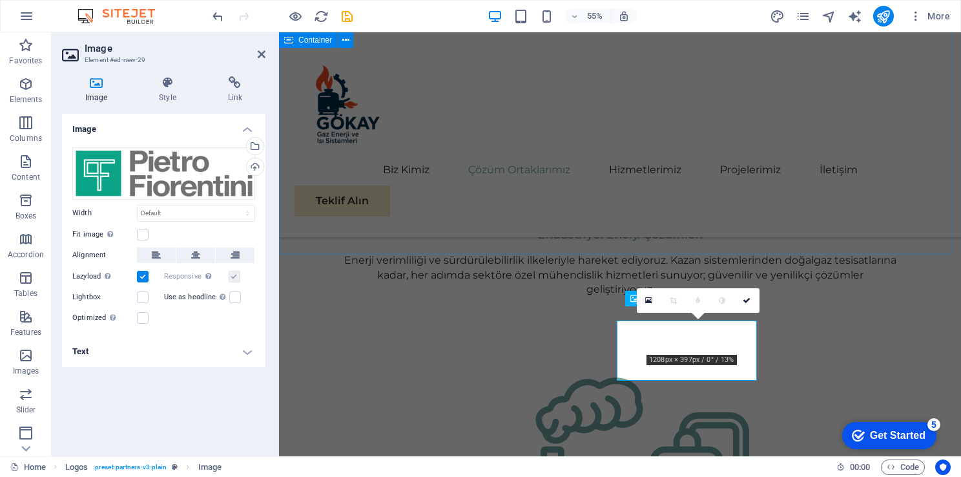
scroll to position [1091, 0]
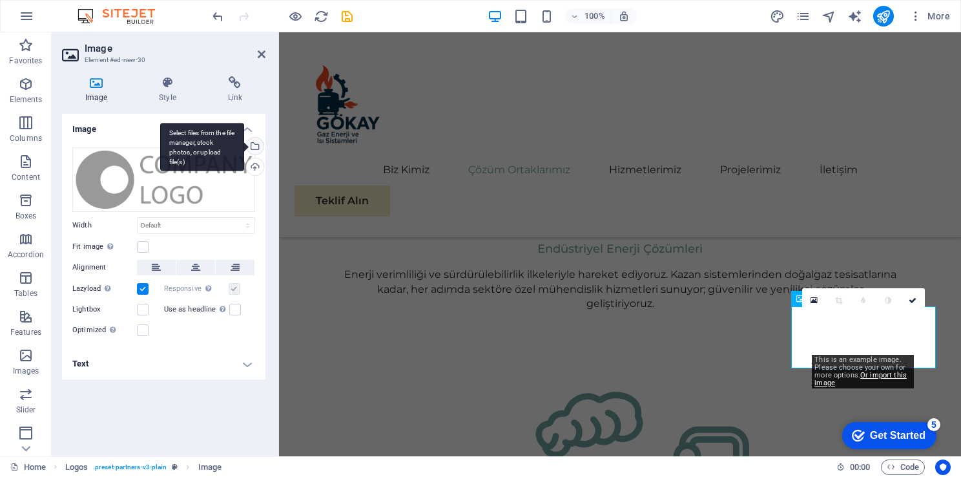
click at [244, 147] on div "Select files from the file manager, stock photos, or upload file(s)" at bounding box center [202, 147] width 84 height 48
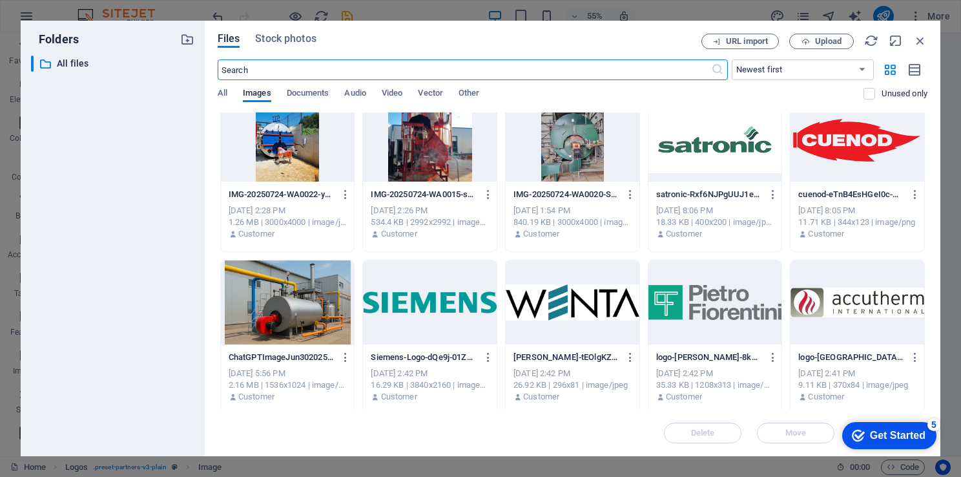
scroll to position [194, 0]
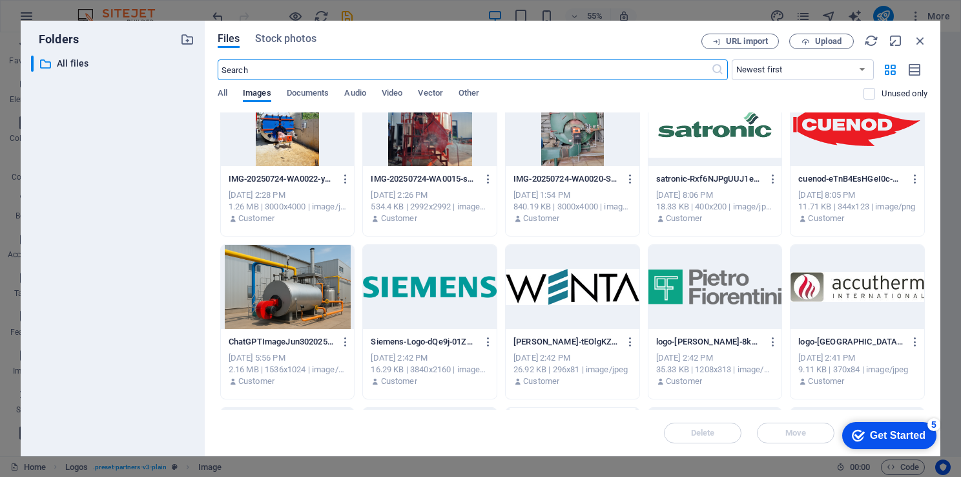
click at [837, 292] on div at bounding box center [858, 287] width 134 height 84
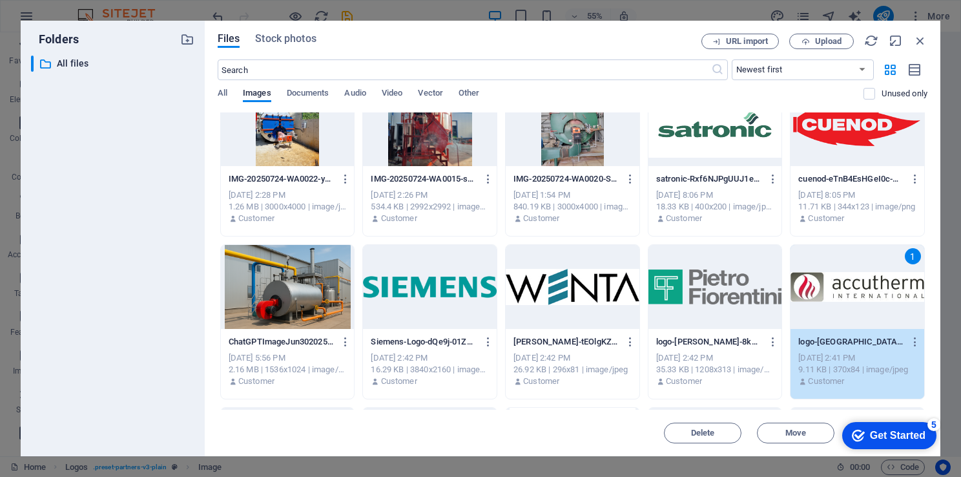
click at [837, 292] on div "1" at bounding box center [858, 287] width 134 height 84
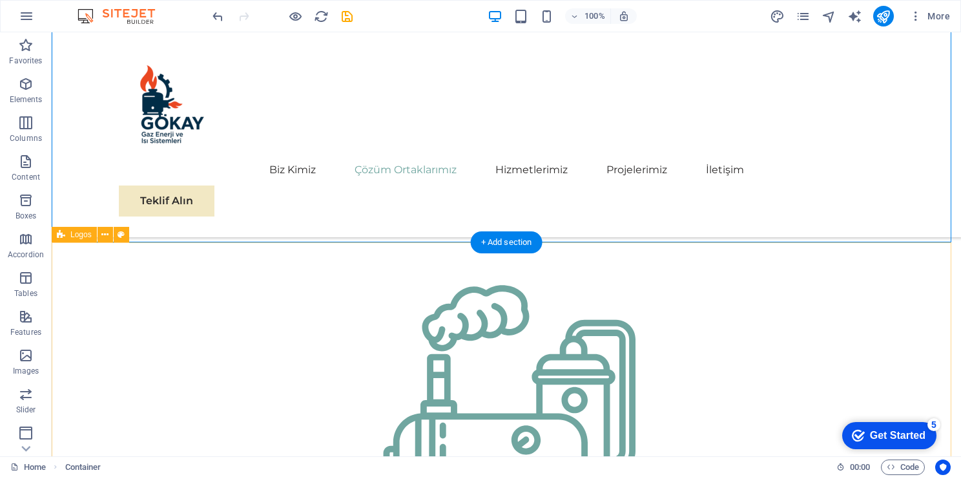
scroll to position [1193, 0]
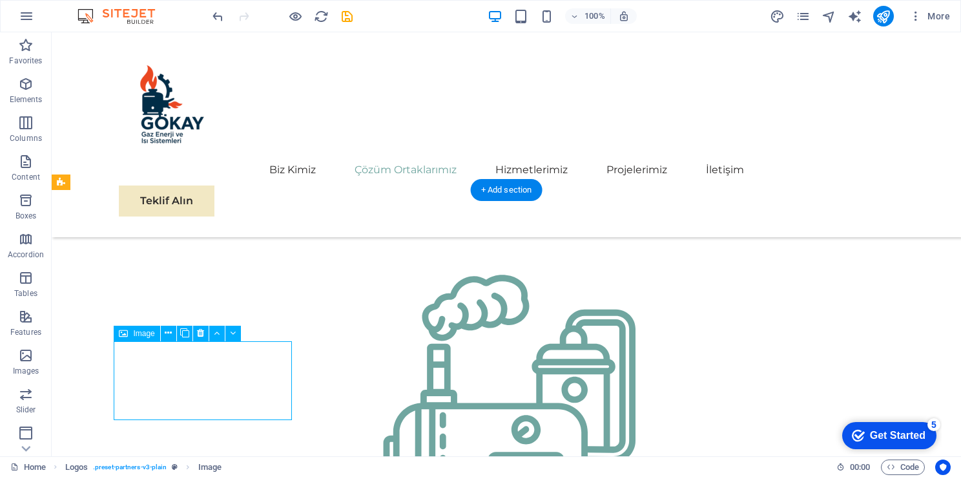
scroll to position [1155, 0]
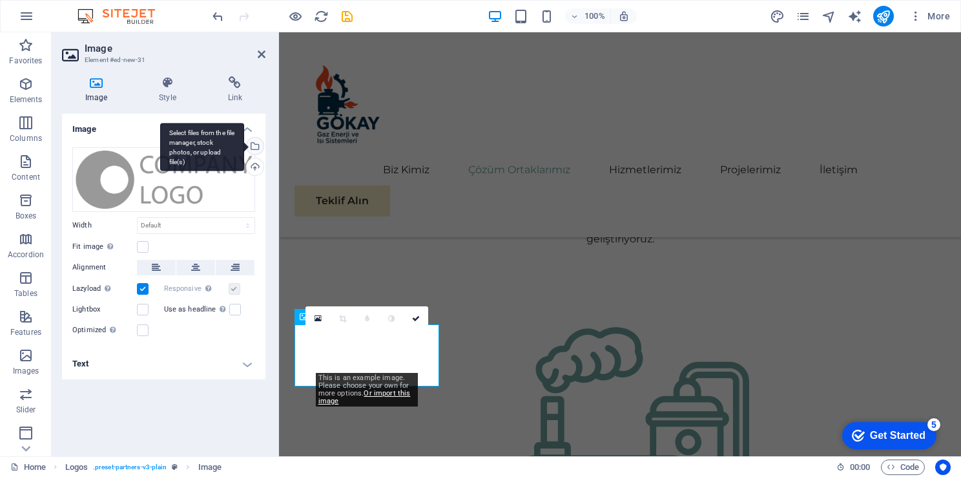
click at [244, 146] on div "Select files from the file manager, stock photos, or upload file(s)" at bounding box center [202, 147] width 84 height 48
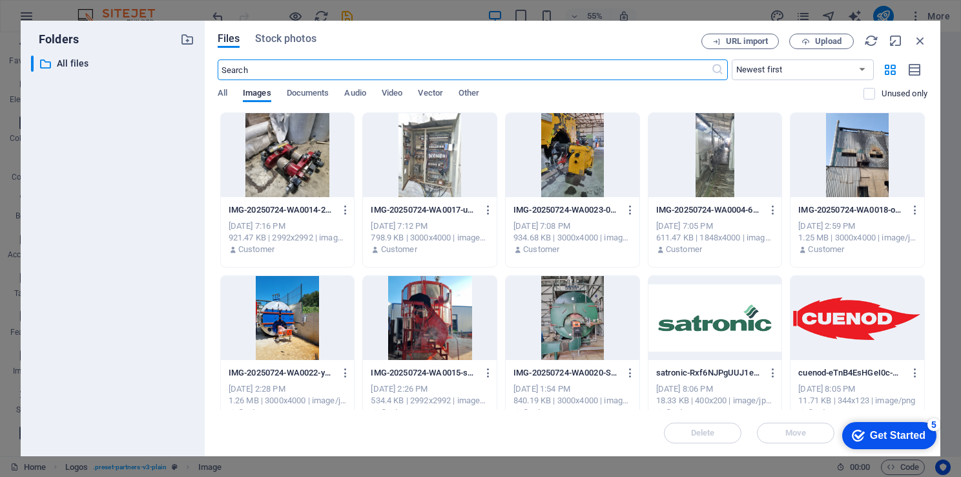
scroll to position [1170, 0]
click at [920, 40] on icon "button" at bounding box center [921, 41] width 14 height 14
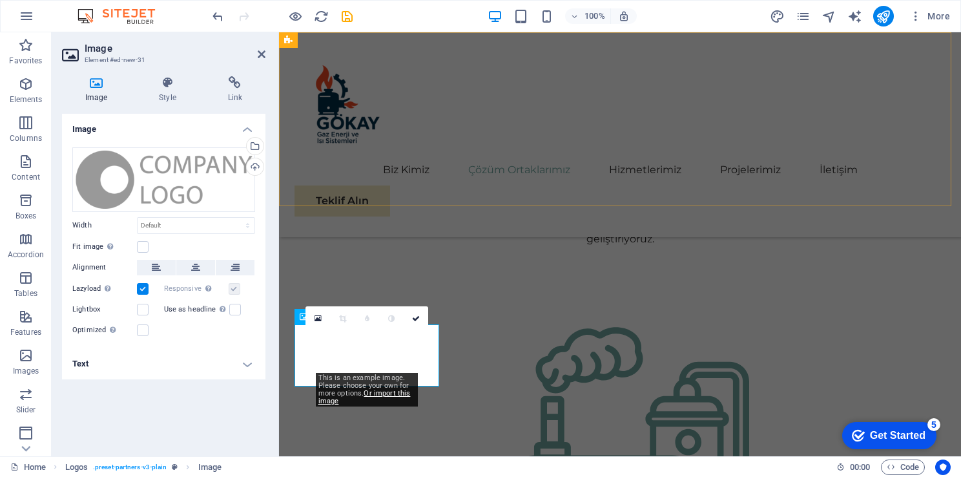
click at [513, 171] on div "Biz Kimiz Çözüm Ortaklarımız Hizmetlerimiz Projelerimiz İletişim Teklif Alın" at bounding box center [620, 134] width 682 height 205
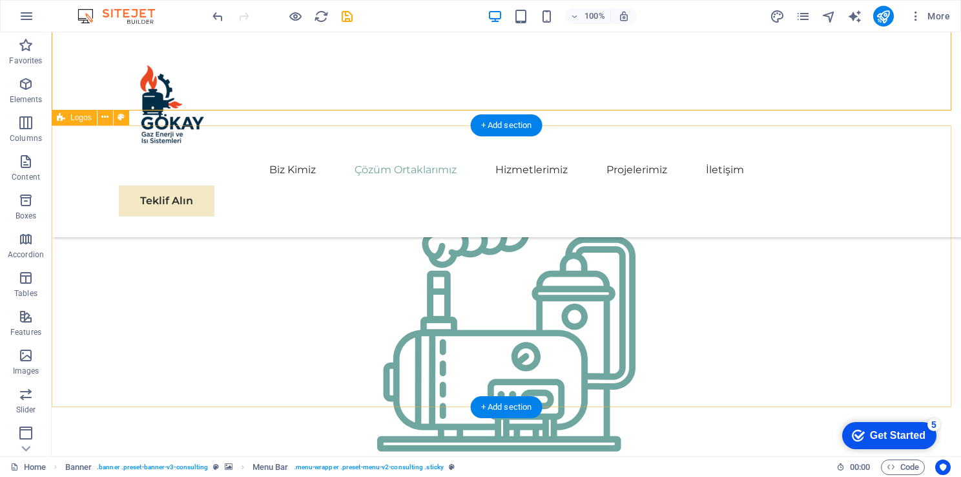
scroll to position [1258, 0]
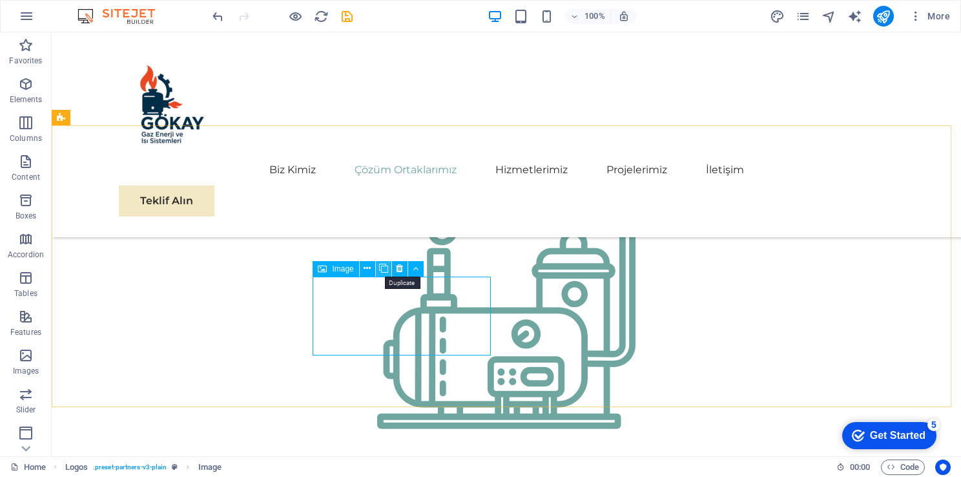
click at [381, 270] on icon at bounding box center [383, 269] width 9 height 14
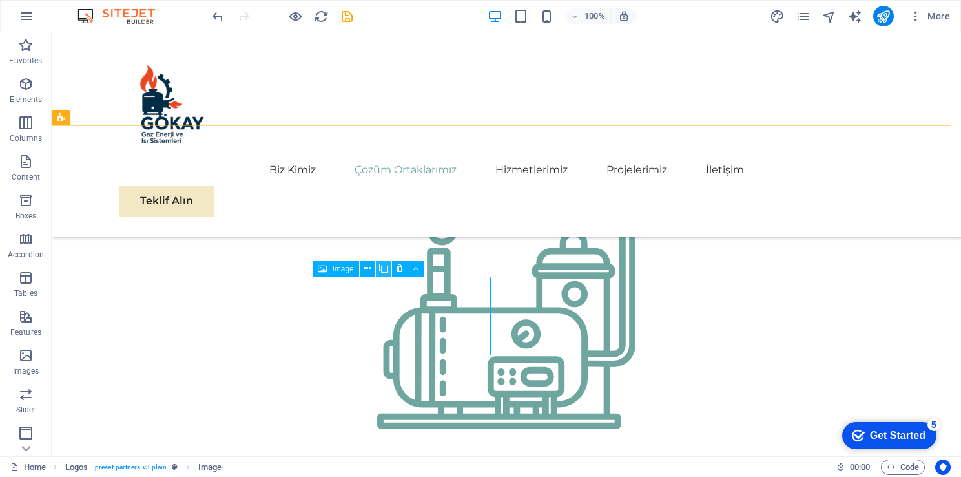
click at [381, 270] on icon at bounding box center [383, 269] width 9 height 14
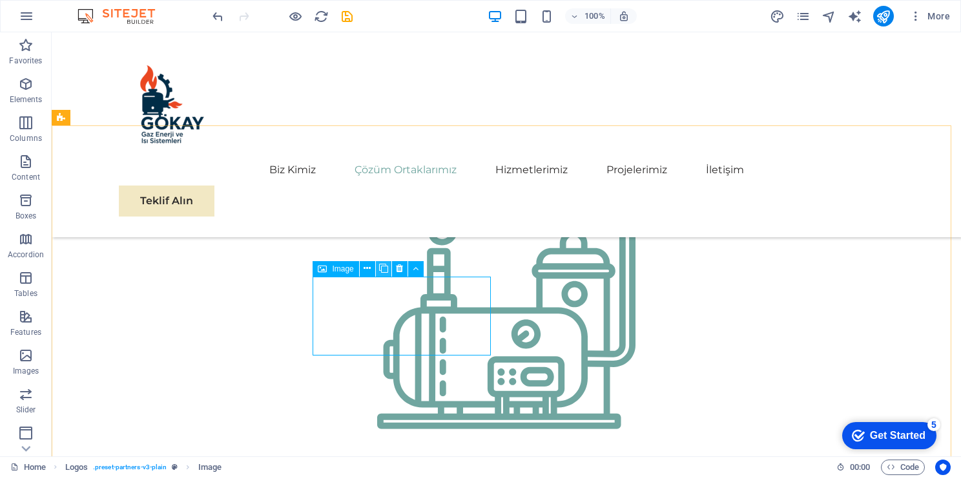
click at [381, 270] on icon at bounding box center [383, 269] width 9 height 14
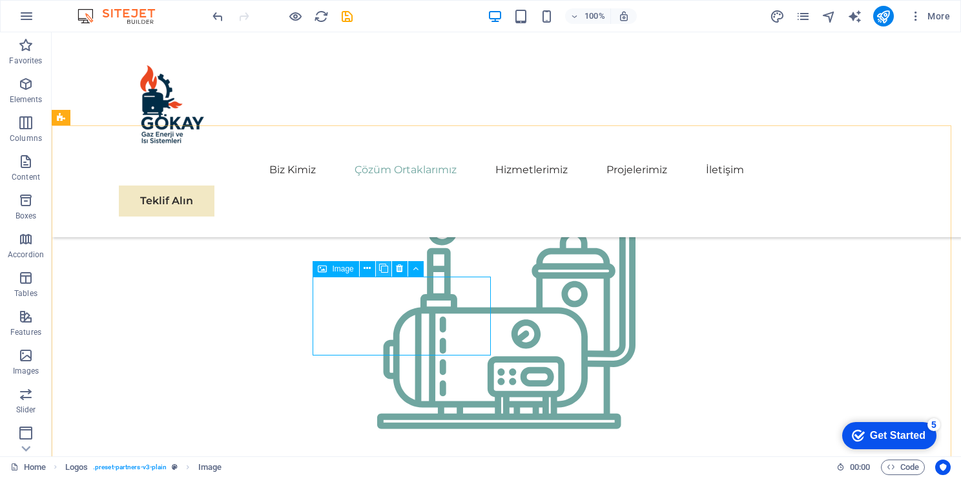
click at [381, 270] on icon at bounding box center [383, 269] width 9 height 14
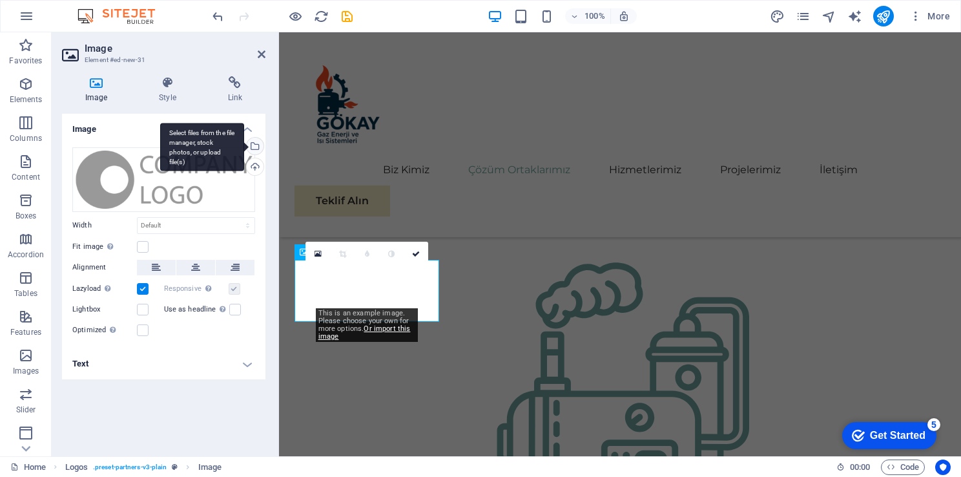
click at [244, 147] on div "Select files from the file manager, stock photos, or upload file(s)" at bounding box center [202, 147] width 84 height 48
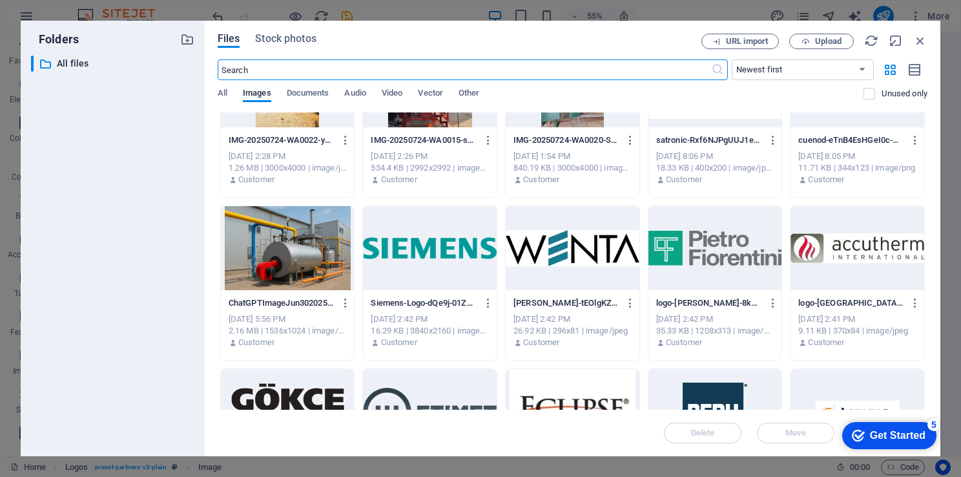
scroll to position [258, 0]
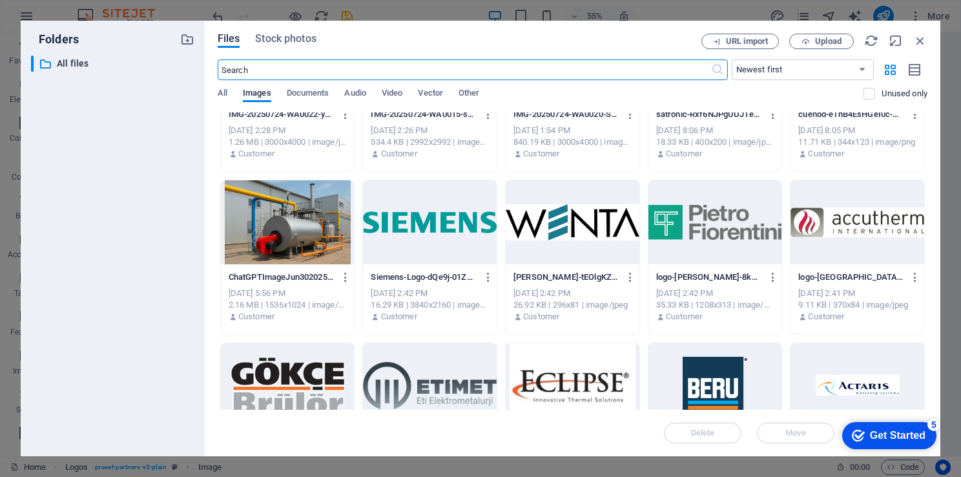
click at [313, 377] on div at bounding box center [288, 385] width 134 height 84
click at [313, 377] on div "1" at bounding box center [288, 385] width 134 height 84
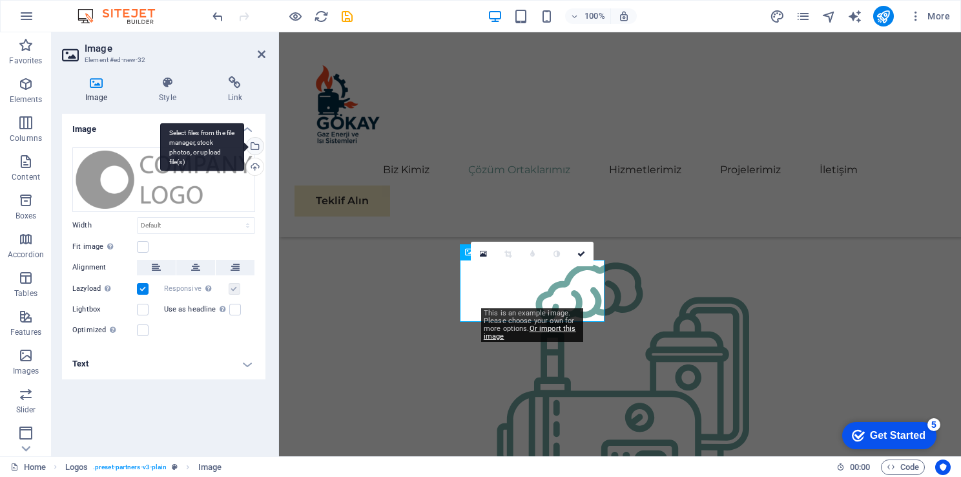
click at [244, 146] on div "Select files from the file manager, stock photos, or upload file(s)" at bounding box center [202, 147] width 84 height 48
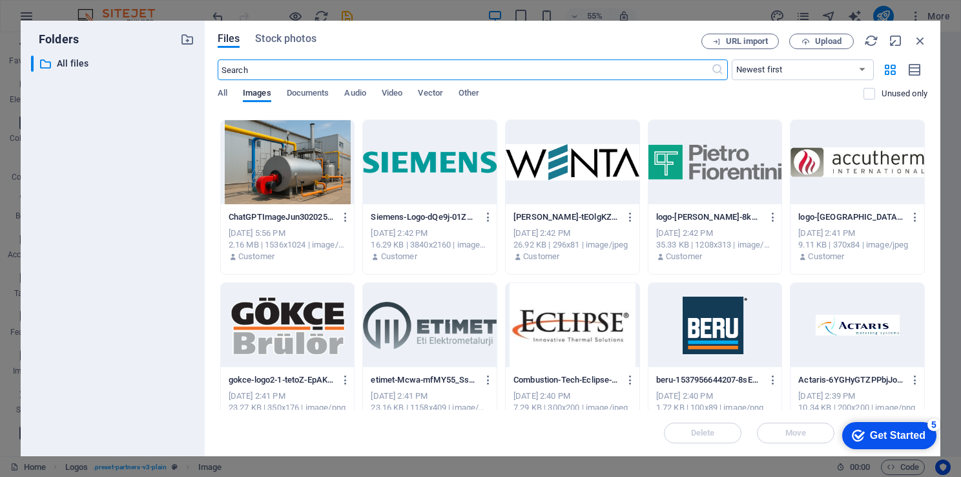
scroll to position [323, 0]
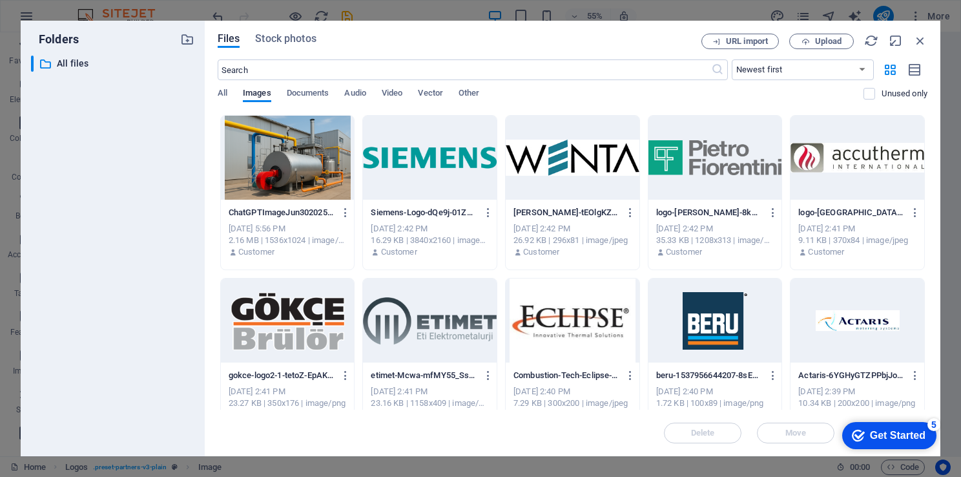
drag, startPoint x: 948, startPoint y: 259, endPoint x: 669, endPoint y: 227, distance: 280.9
click at [948, 260] on div "Folders ​ All files All files Files Stock photos URL import Upload ​ Newest fir…" at bounding box center [480, 238] width 961 height 477
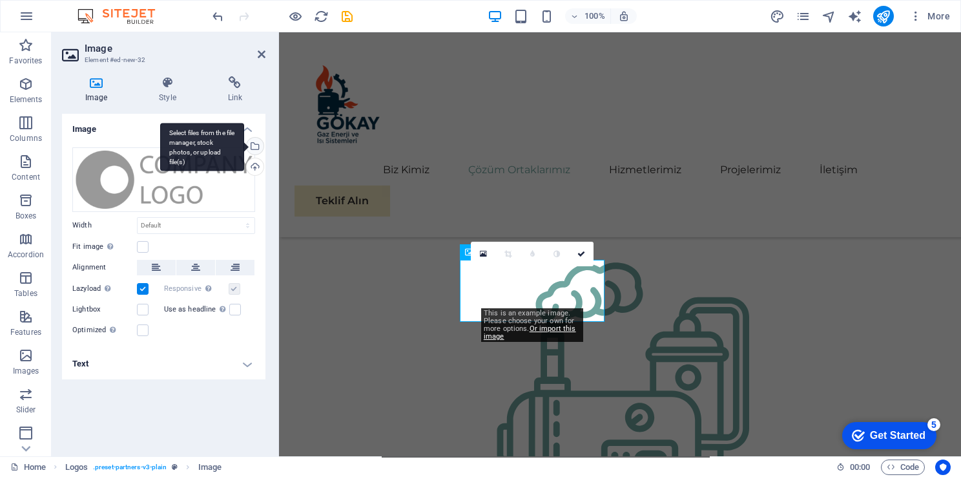
click at [261, 145] on div "Select files from the file manager, stock photos, or upload file(s)" at bounding box center [253, 147] width 19 height 19
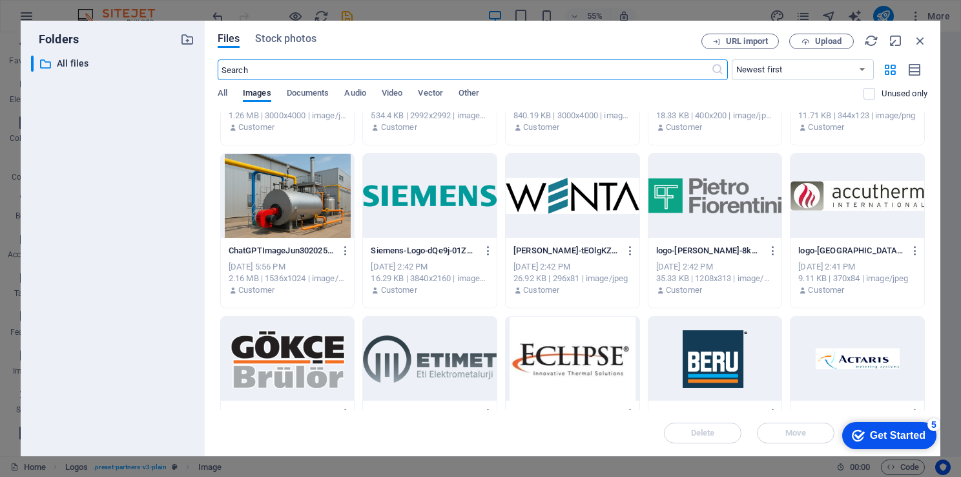
scroll to position [388, 0]
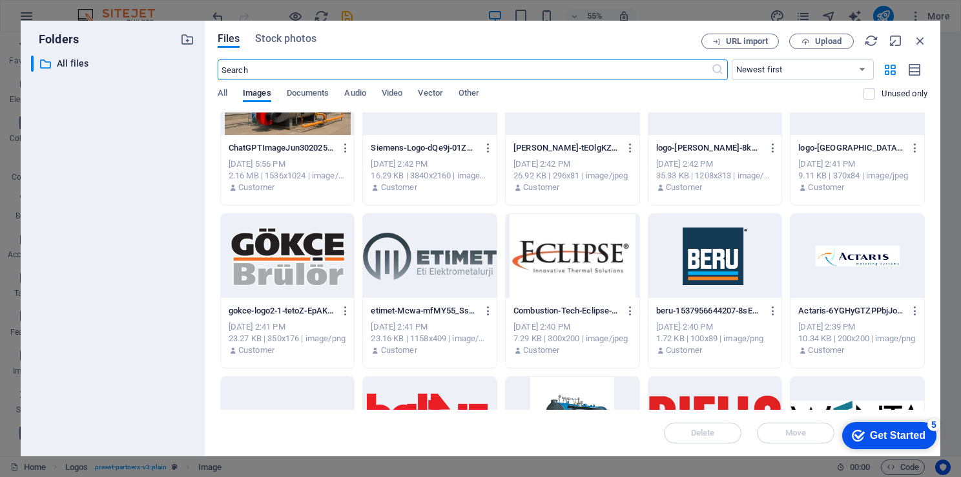
click at [399, 254] on div at bounding box center [430, 256] width 134 height 84
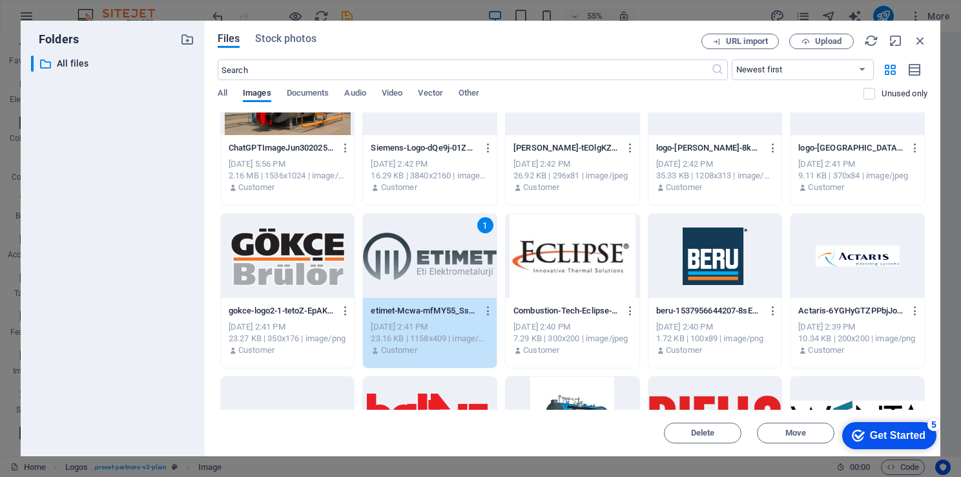
click at [399, 254] on div "1" at bounding box center [430, 256] width 134 height 84
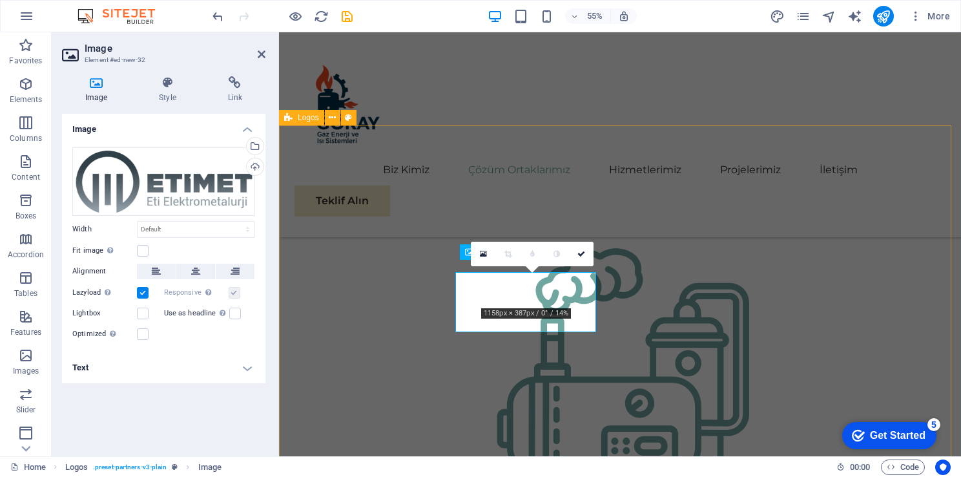
scroll to position [1220, 0]
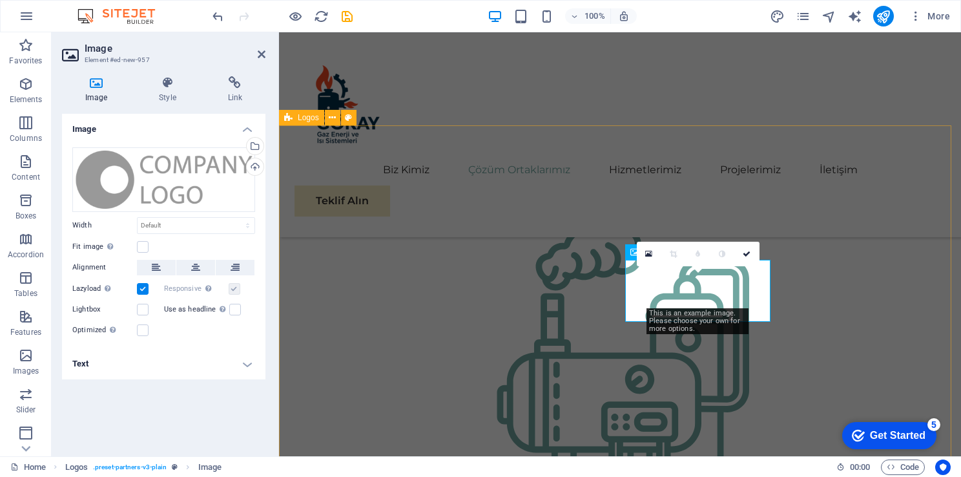
scroll to position [1220, 0]
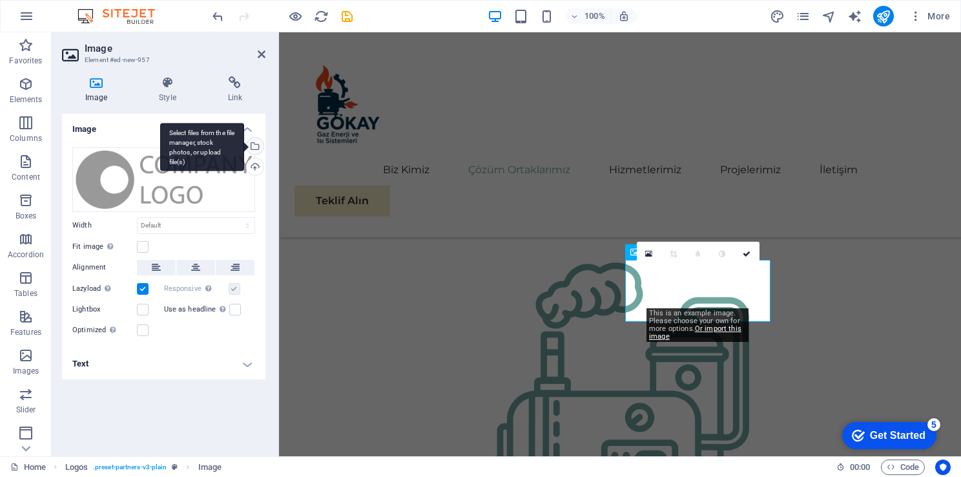
click at [255, 150] on div "Select files from the file manager, stock photos, or upload file(s)" at bounding box center [253, 147] width 19 height 19
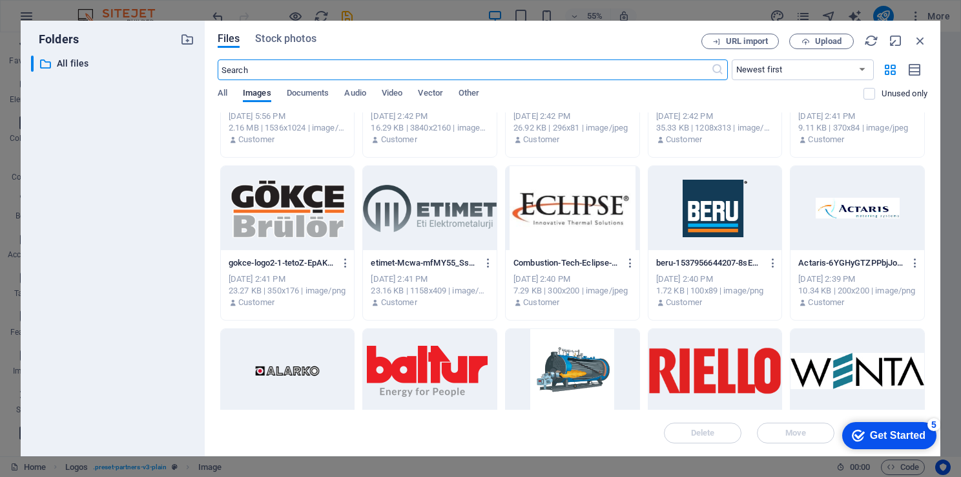
scroll to position [452, 0]
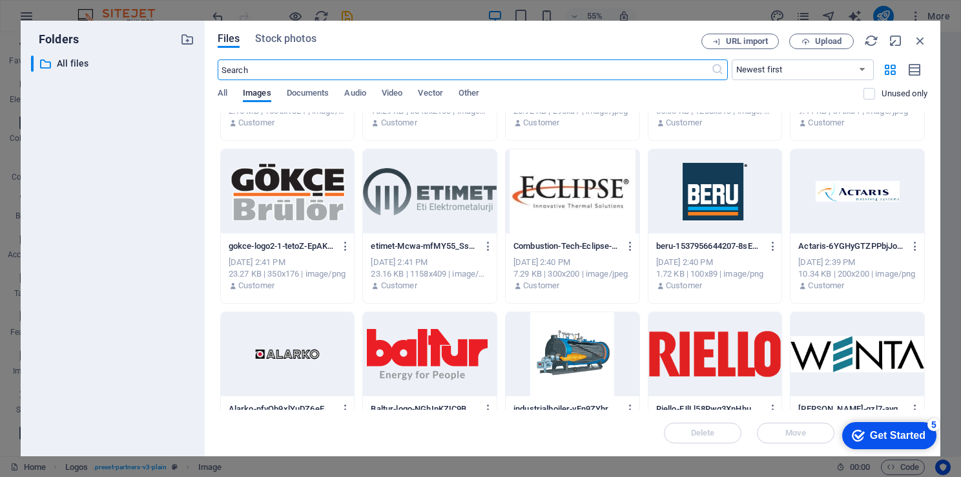
click at [562, 198] on div at bounding box center [573, 191] width 134 height 84
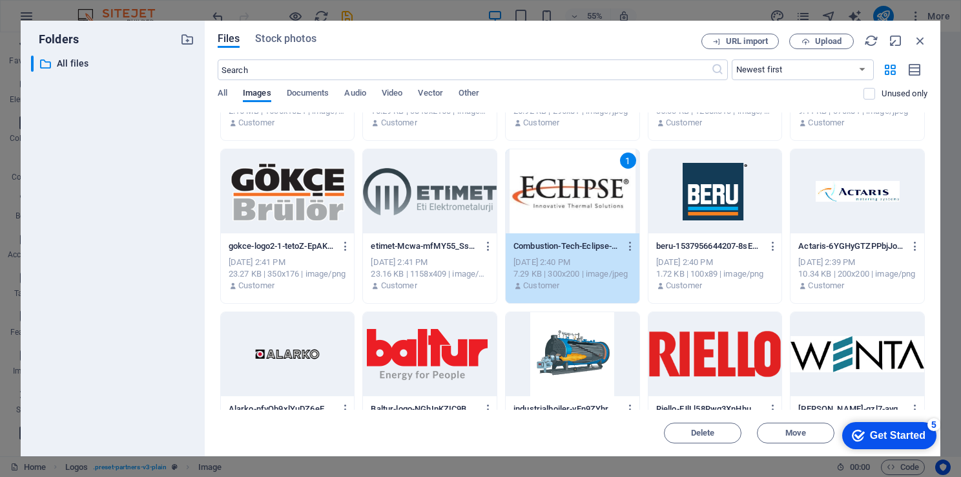
click at [562, 198] on div "1" at bounding box center [573, 191] width 134 height 84
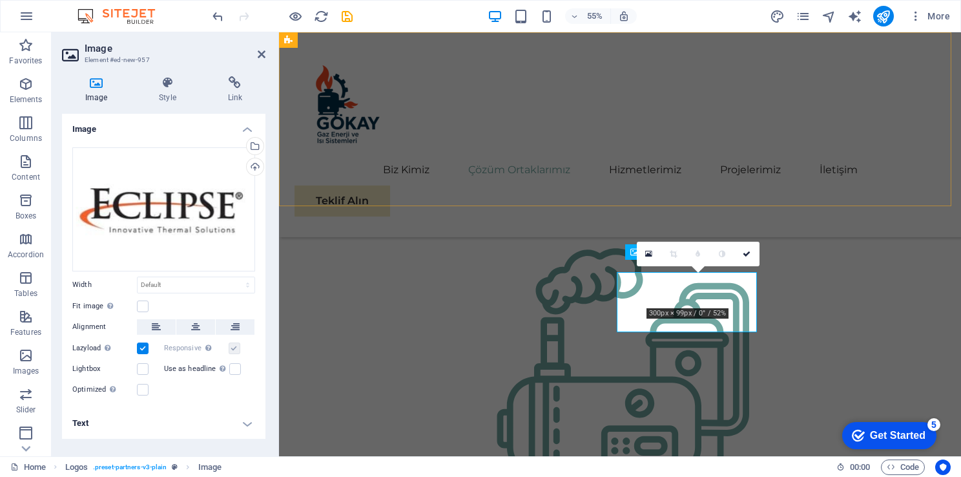
scroll to position [1220, 0]
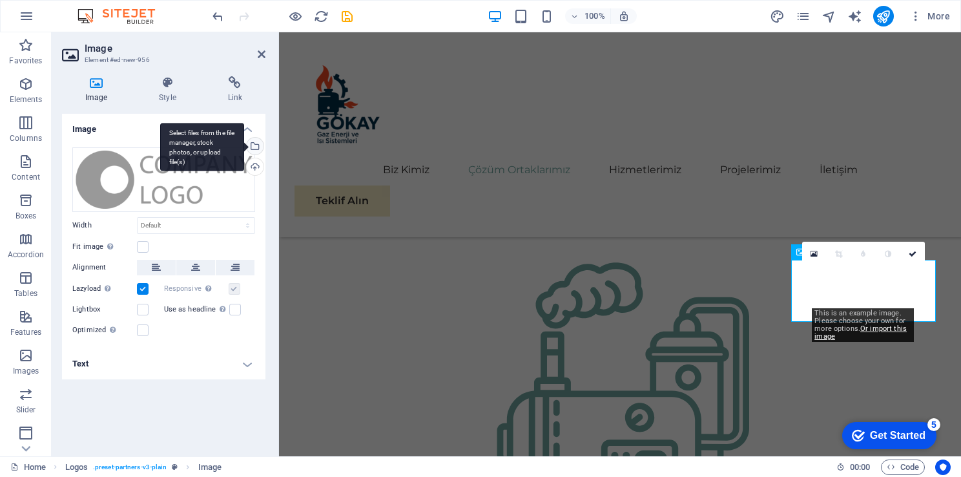
click at [255, 145] on div "Select files from the file manager, stock photos, or upload file(s)" at bounding box center [253, 147] width 19 height 19
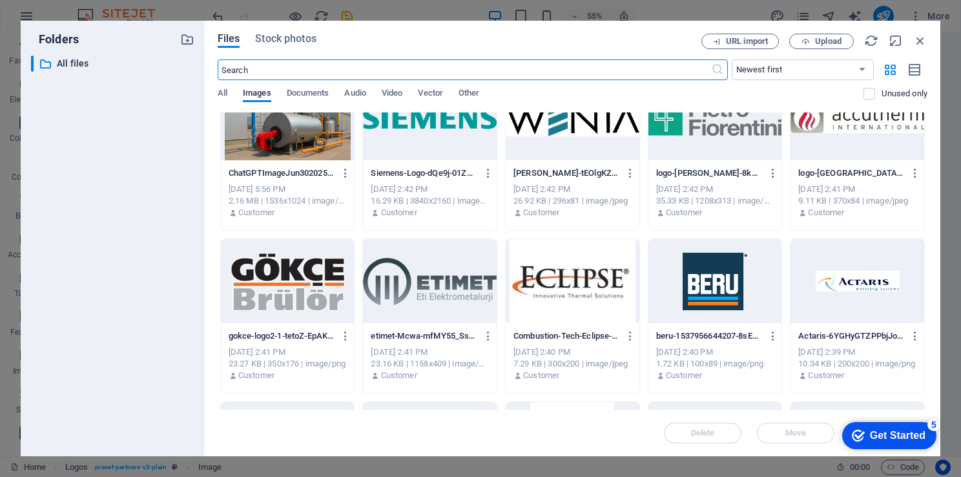
scroll to position [388, 0]
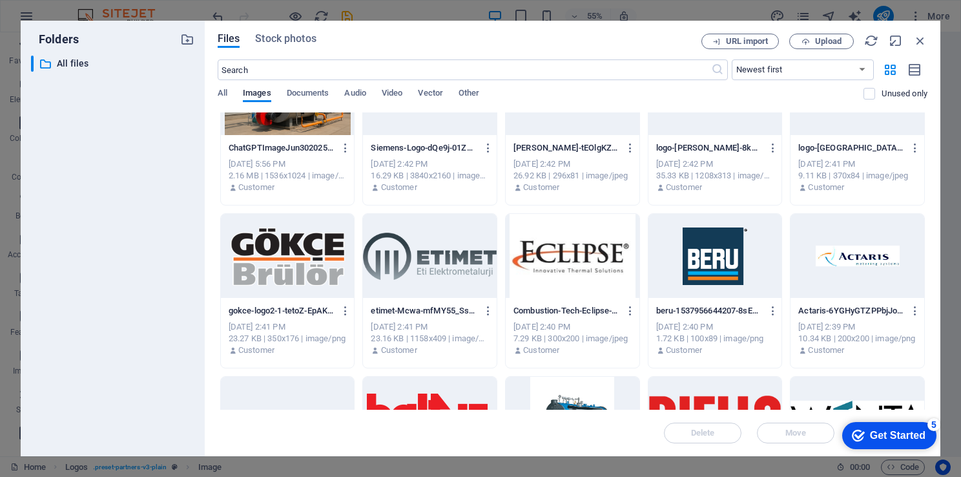
click at [684, 249] on div at bounding box center [716, 256] width 134 height 84
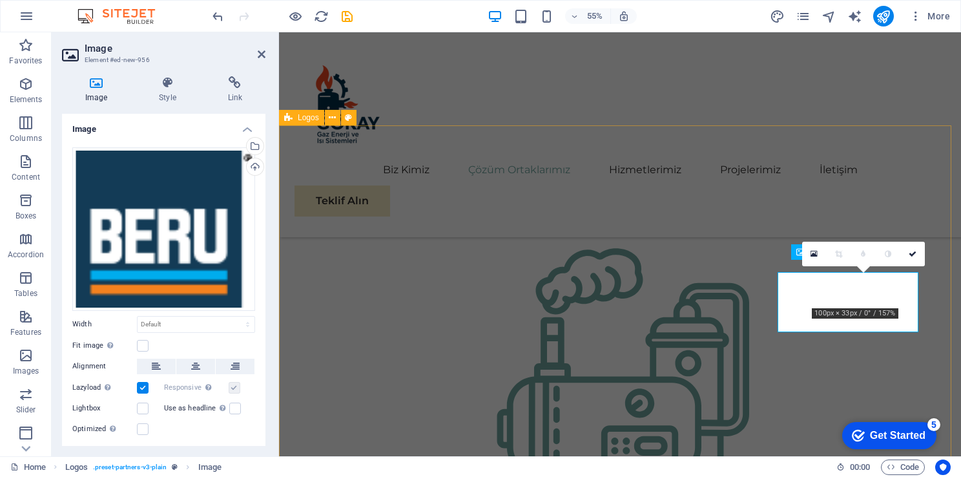
scroll to position [1220, 0]
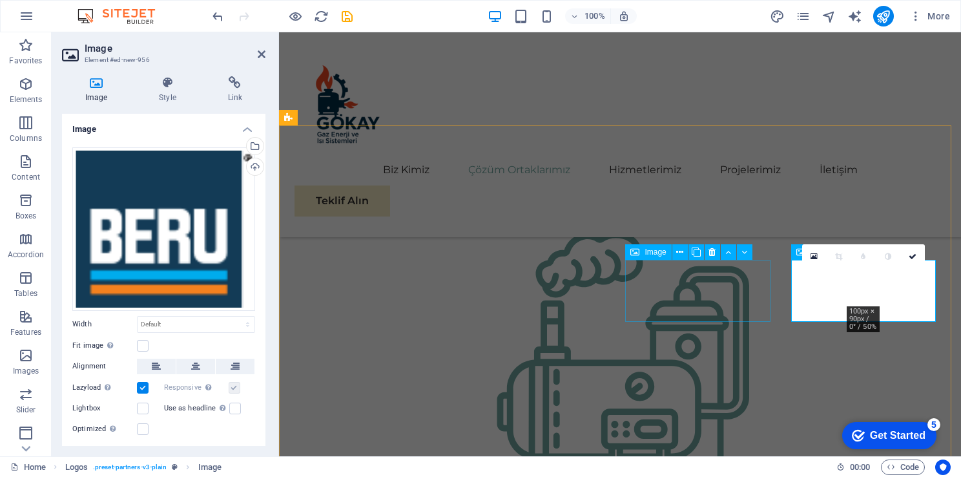
scroll to position [1258, 0]
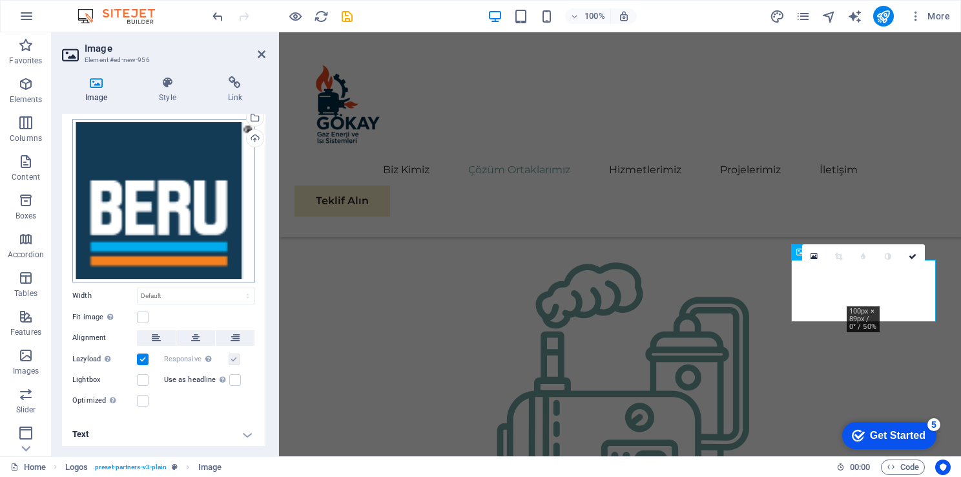
scroll to position [0, 0]
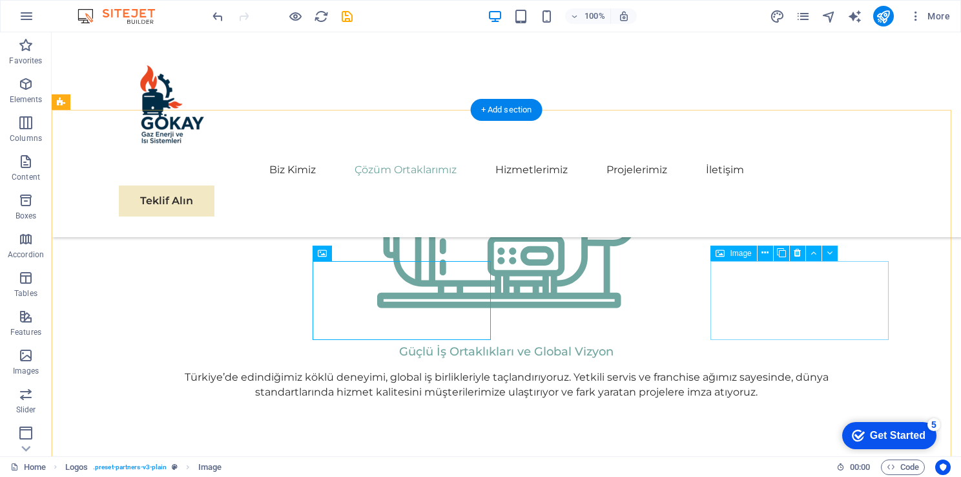
scroll to position [1387, 0]
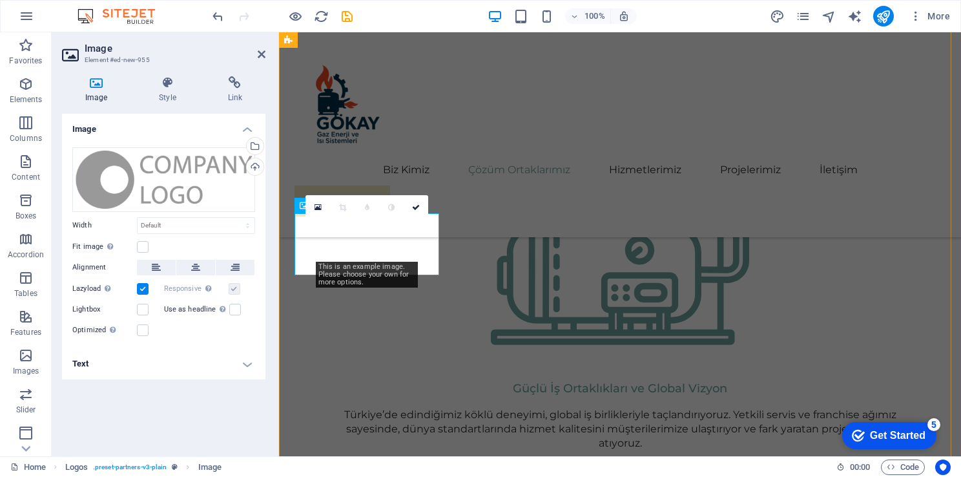
scroll to position [1349, 0]
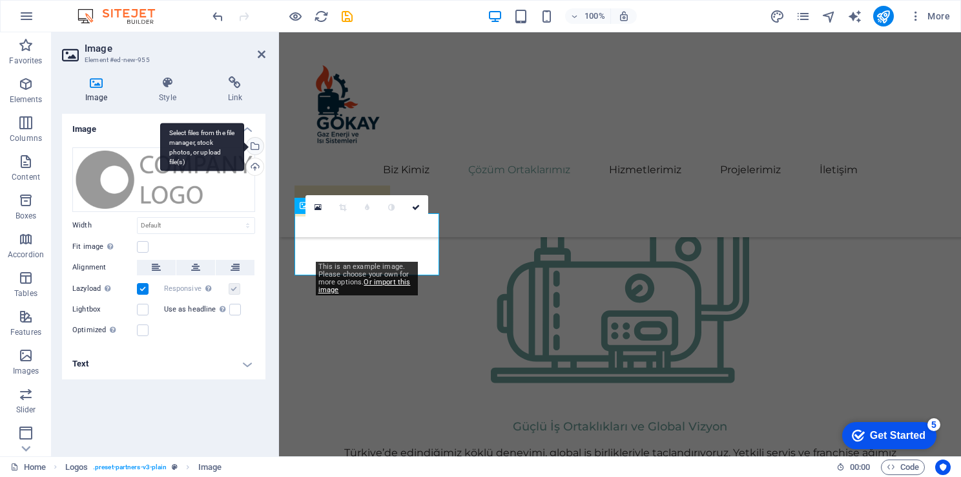
click at [244, 149] on div "Select files from the file manager, stock photos, or upload file(s)" at bounding box center [202, 147] width 84 height 48
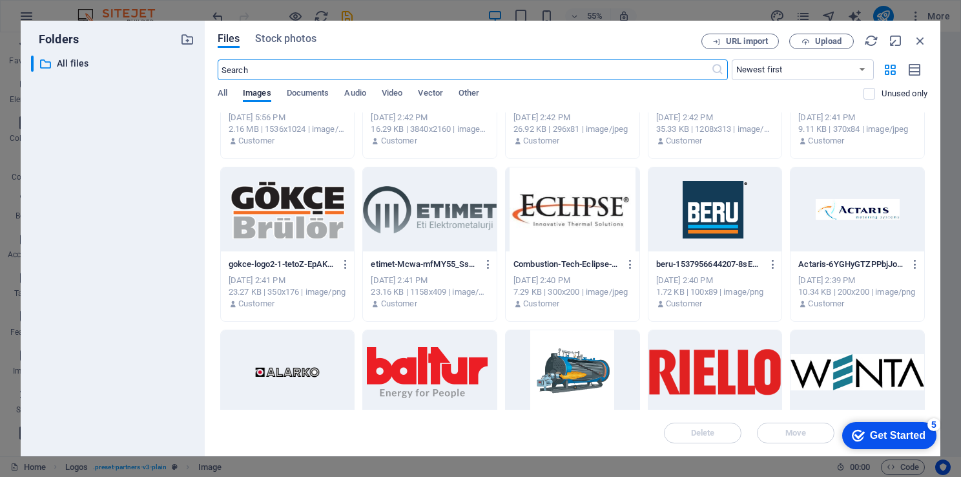
scroll to position [452, 0]
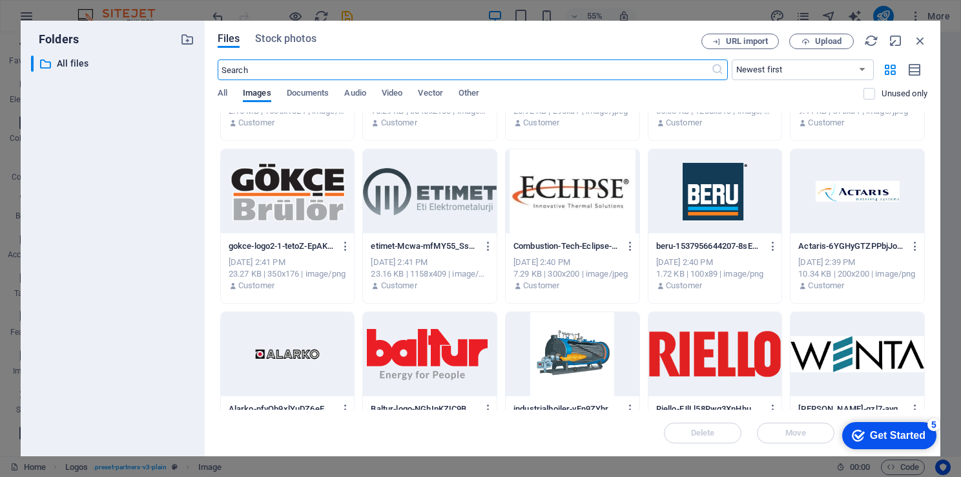
click at [887, 204] on div at bounding box center [858, 191] width 134 height 84
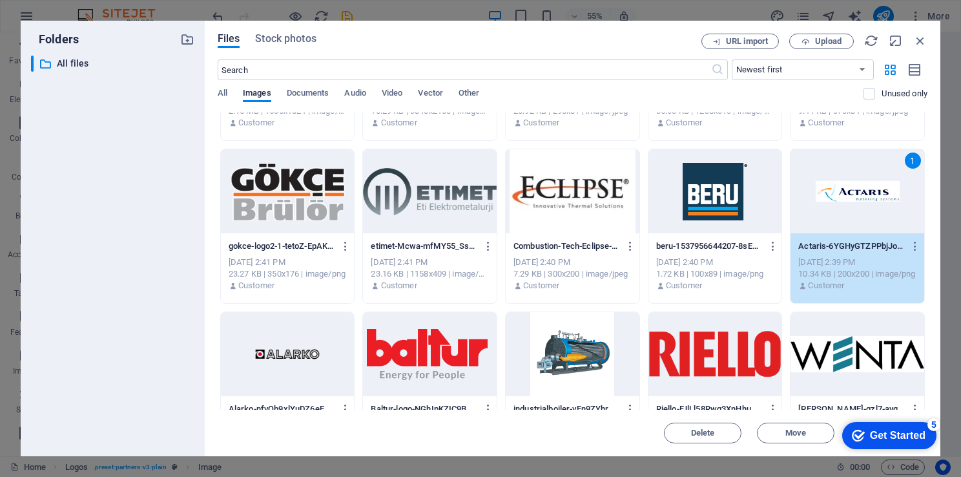
drag, startPoint x: 887, startPoint y: 204, endPoint x: 578, endPoint y: 182, distance: 309.6
click at [887, 204] on div "1" at bounding box center [858, 191] width 134 height 84
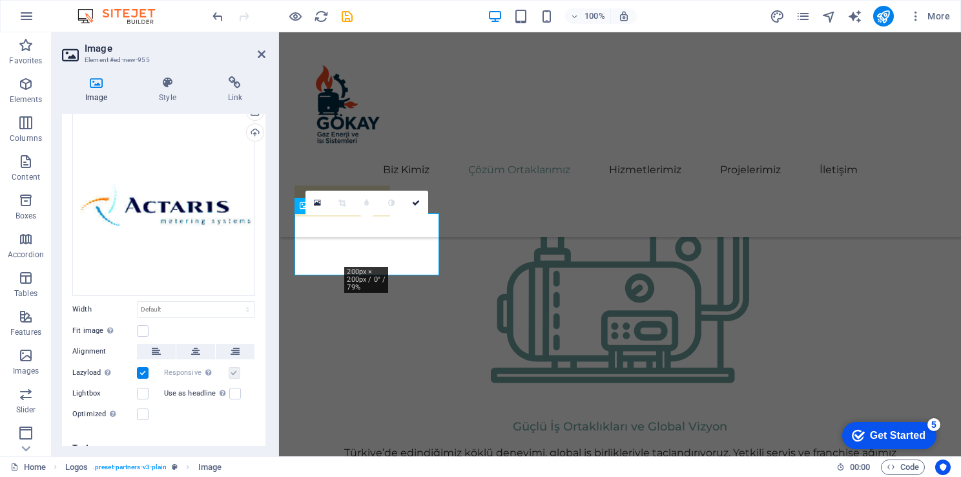
scroll to position [48, 0]
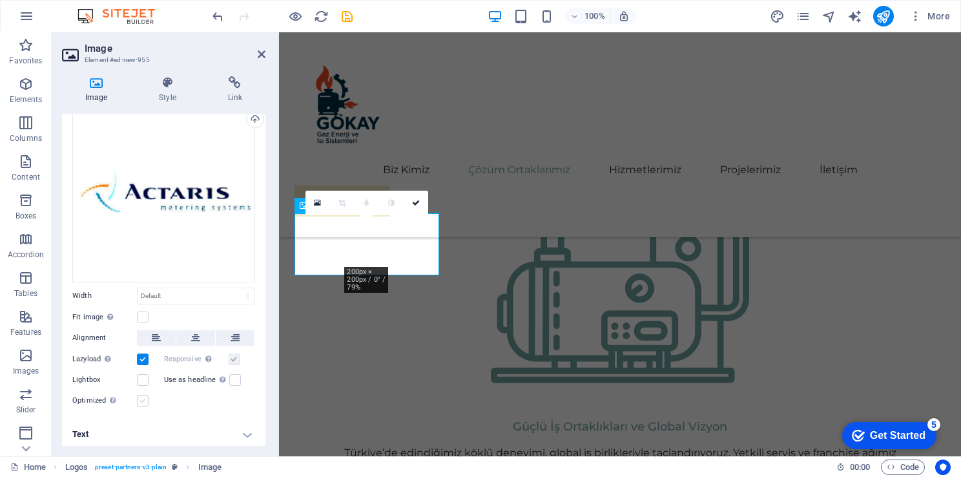
click at [147, 399] on label at bounding box center [143, 401] width 12 height 12
click at [0, 0] on input "Optimized Images are compressed to improve page speed." at bounding box center [0, 0] width 0 height 0
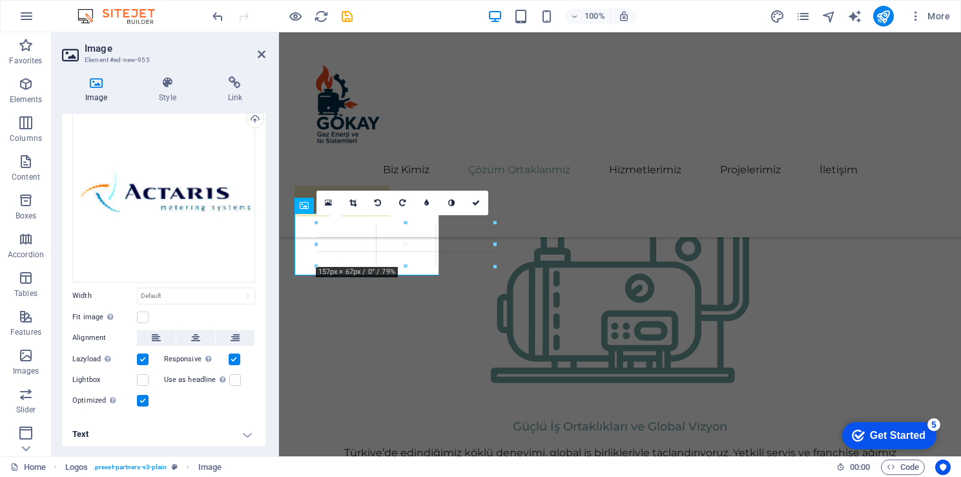
drag, startPoint x: 390, startPoint y: 265, endPoint x: 138, endPoint y: 266, distance: 252.0
type input "157"
select select "px"
click at [0, 0] on icon "undo" at bounding box center [0, 0] width 0 height 0
select select "DISABLED_OPTION_VALUE"
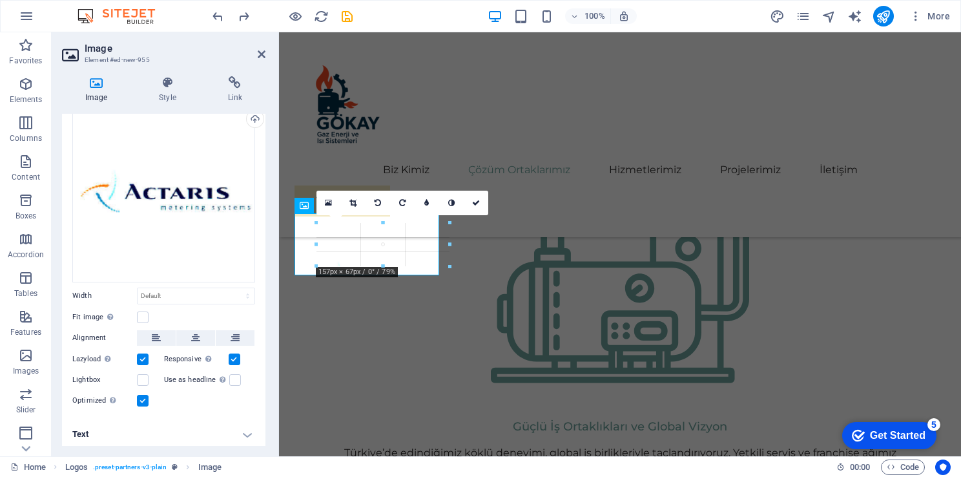
drag, startPoint x: 388, startPoint y: 263, endPoint x: 111, endPoint y: 244, distance: 277.8
type input "157"
select select "px"
click at [0, 0] on icon "undo" at bounding box center [0, 0] width 0 height 0
select select "DISABLED_OPTION_VALUE"
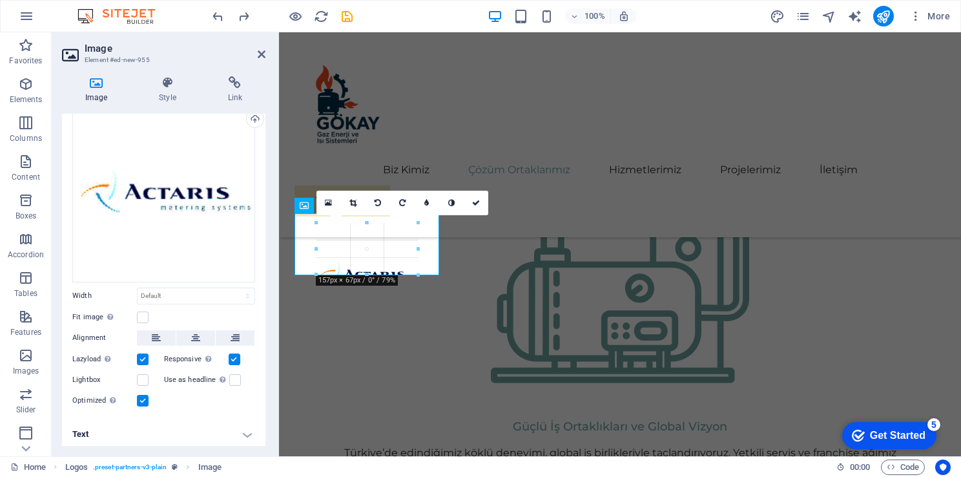
drag, startPoint x: 388, startPoint y: 244, endPoint x: 467, endPoint y: 255, distance: 80.2
type input "157"
select select "px"
click at [0, 0] on icon "undo" at bounding box center [0, 0] width 0 height 0
select select "DISABLED_OPTION_VALUE"
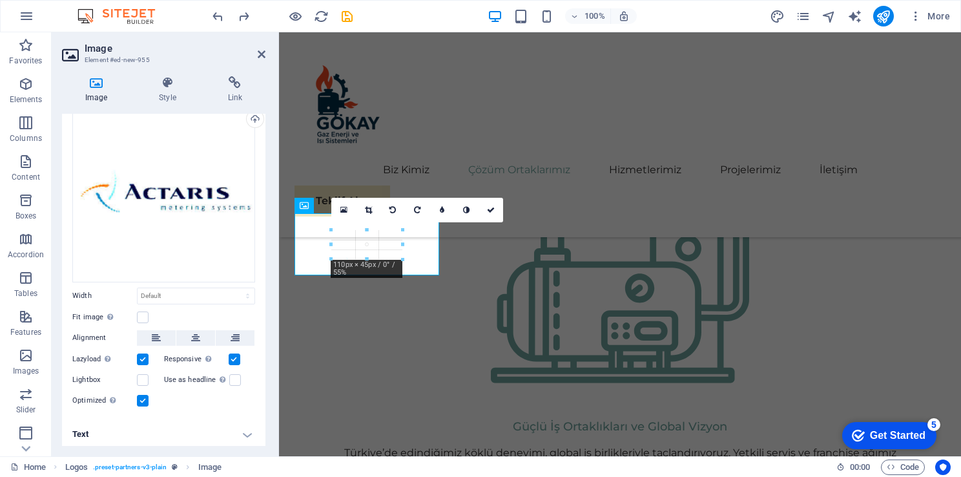
drag, startPoint x: 389, startPoint y: 225, endPoint x: 87, endPoint y: 207, distance: 302.9
type input "110"
select select "px"
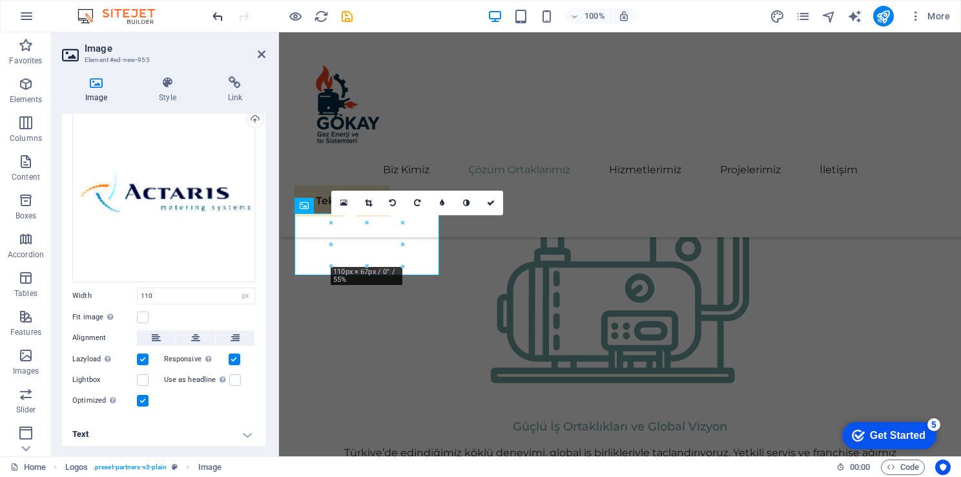
click at [0, 0] on icon "undo" at bounding box center [0, 0] width 0 height 0
select select "DISABLED_OPTION_VALUE"
click at [142, 397] on label at bounding box center [143, 401] width 12 height 12
click at [0, 0] on input "Optimized Images are compressed to improve page speed." at bounding box center [0, 0] width 0 height 0
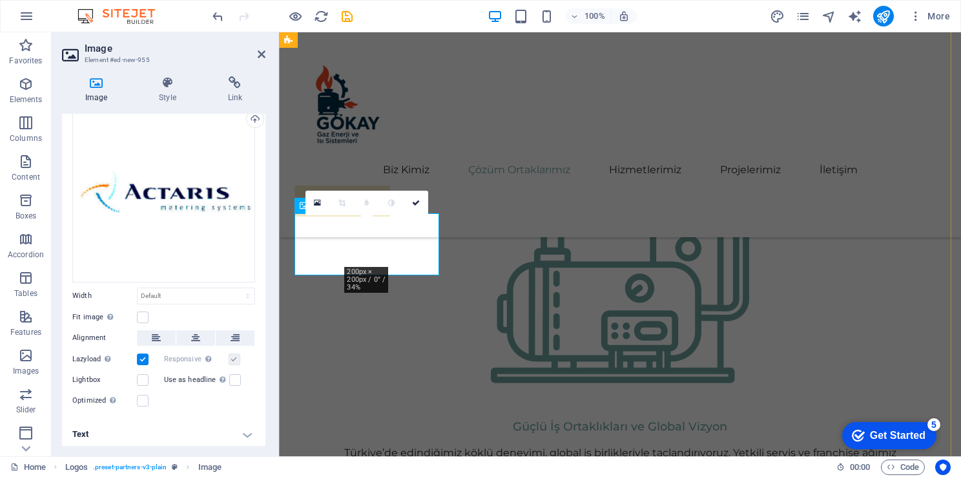
click at [144, 355] on label at bounding box center [143, 359] width 12 height 12
click at [0, 0] on input "Lazyload Loading images after the page loads improves page speed." at bounding box center [0, 0] width 0 height 0
click at [144, 355] on label at bounding box center [143, 359] width 12 height 12
click at [0, 0] on input "Lazyload Loading images after the page loads improves page speed." at bounding box center [0, 0] width 0 height 0
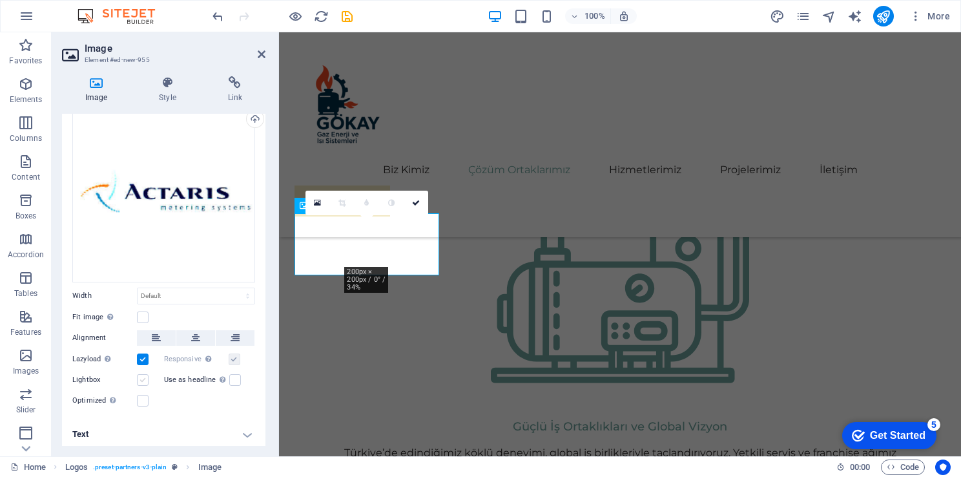
click at [142, 381] on label at bounding box center [143, 380] width 12 height 12
click at [0, 0] on input "Lightbox" at bounding box center [0, 0] width 0 height 0
click at [142, 381] on label at bounding box center [143, 380] width 12 height 12
click at [0, 0] on input "Lightbox" at bounding box center [0, 0] width 0 height 0
click at [229, 382] on label at bounding box center [235, 380] width 12 height 12
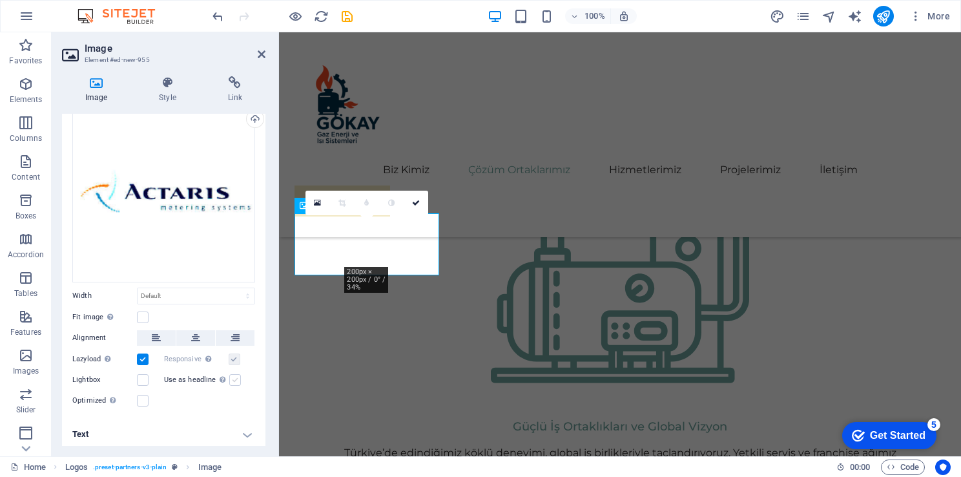
click at [0, 0] on input "Use as headline The image will be wrapped in an H1 headline tag. Useful for giv…" at bounding box center [0, 0] width 0 height 0
click at [229, 382] on label at bounding box center [235, 380] width 12 height 12
click at [0, 0] on input "Use as headline The image will be wrapped in an H1 headline tag. Useful for giv…" at bounding box center [0, 0] width 0 height 0
click at [144, 398] on label at bounding box center [143, 401] width 12 height 12
click at [0, 0] on input "Optimized Images are compressed to improve page speed." at bounding box center [0, 0] width 0 height 0
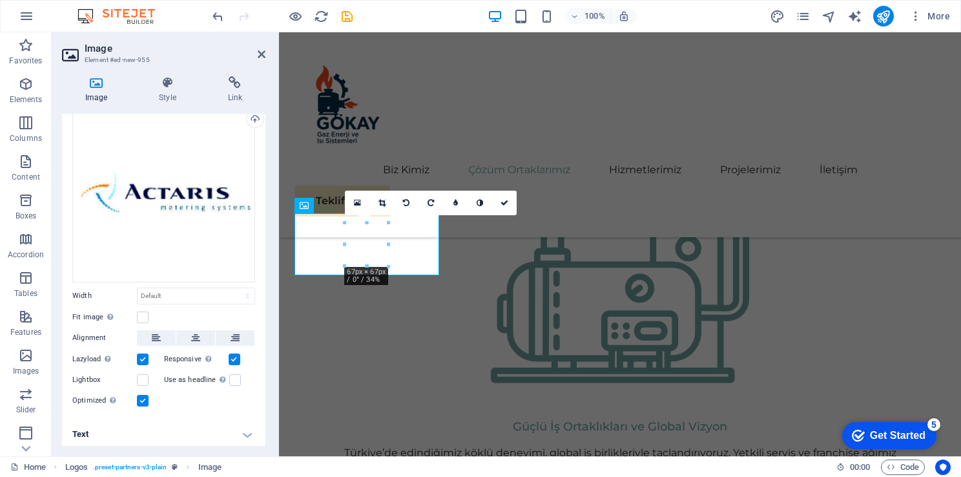
click at [239, 357] on div "Responsive Automatically load retina image and smartphone optimized sizes." at bounding box center [210, 360] width 92 height 16
click at [233, 355] on label at bounding box center [235, 359] width 12 height 12
click at [0, 0] on input "Responsive Automatically load retina image and smartphone optimized sizes." at bounding box center [0, 0] width 0 height 0
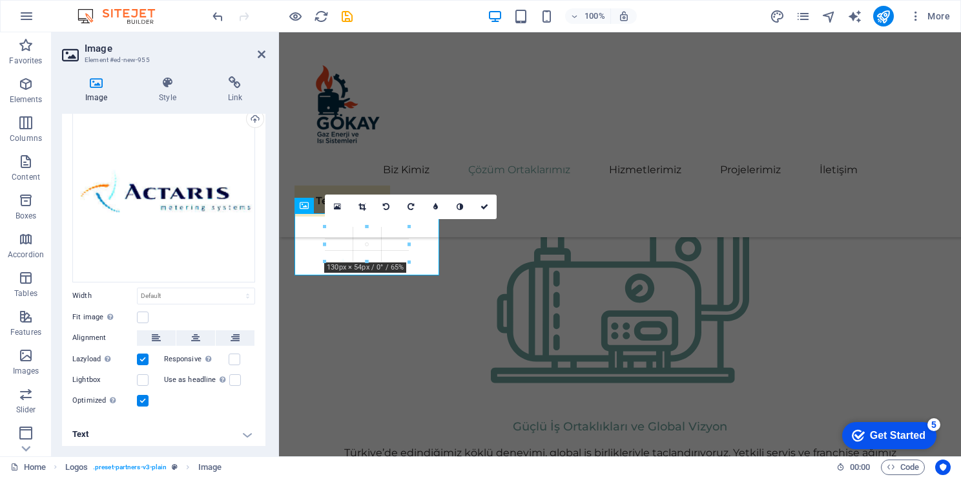
drag, startPoint x: 387, startPoint y: 266, endPoint x: 78, endPoint y: 225, distance: 311.5
type input "130"
select select "px"
click at [0, 0] on icon "undo" at bounding box center [0, 0] width 0 height 0
select select "DISABLED_OPTION_VALUE"
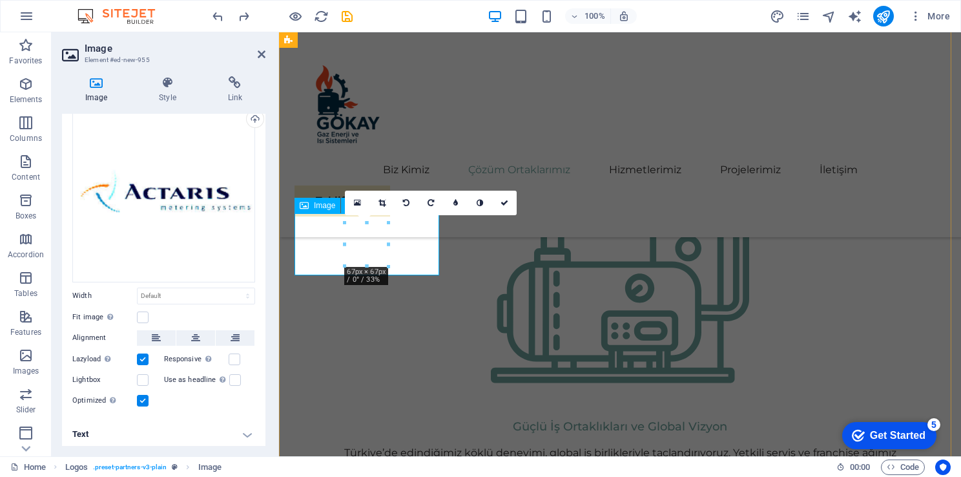
drag, startPoint x: 391, startPoint y: 242, endPoint x: 401, endPoint y: 244, distance: 9.8
drag, startPoint x: 388, startPoint y: 242, endPoint x: 397, endPoint y: 244, distance: 9.3
type input "74"
select select "px"
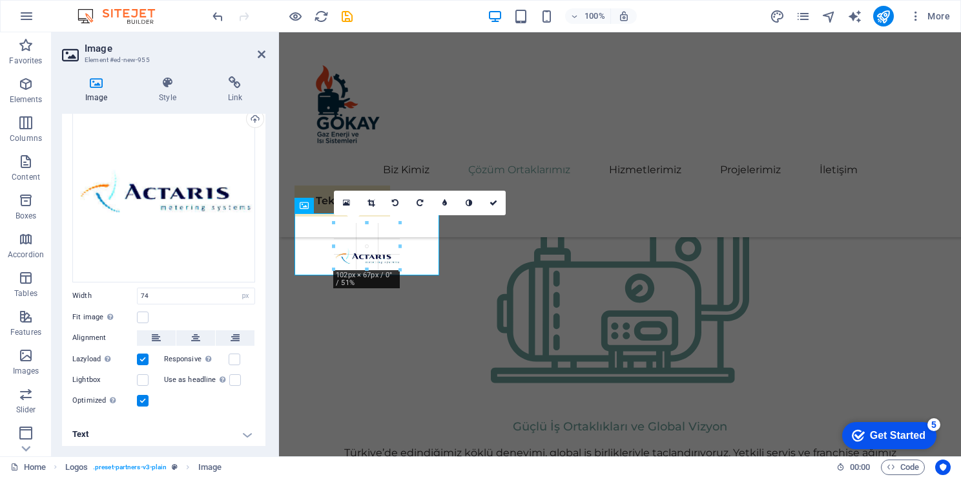
drag, startPoint x: 392, startPoint y: 242, endPoint x: 412, endPoint y: 245, distance: 20.3
drag, startPoint x: 399, startPoint y: 242, endPoint x: 139, endPoint y: 213, distance: 261.4
click at [0, 0] on icon "undo" at bounding box center [0, 0] width 0 height 0
type input "74"
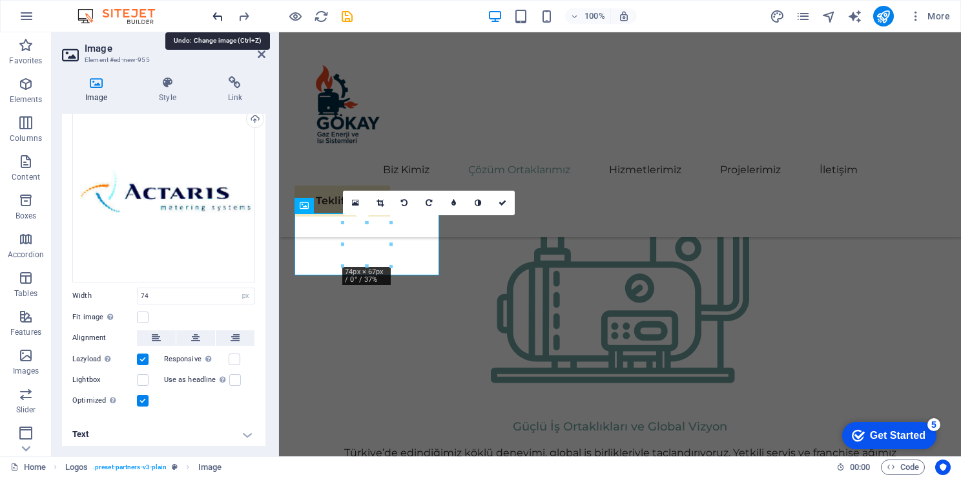
click at [0, 0] on icon "undo" at bounding box center [0, 0] width 0 height 0
select select "DISABLED_OPTION_VALUE"
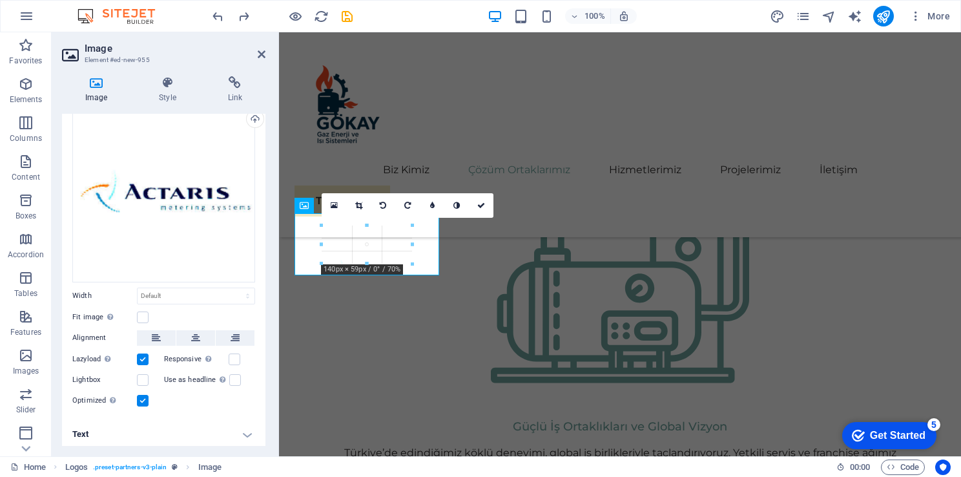
drag, startPoint x: 388, startPoint y: 266, endPoint x: 377, endPoint y: 261, distance: 12.1
type input "140"
select select "px"
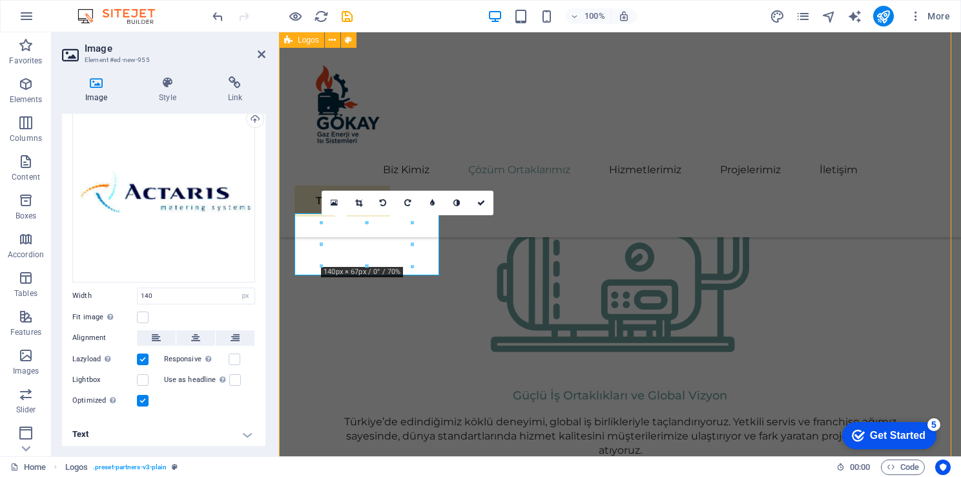
scroll to position [1387, 0]
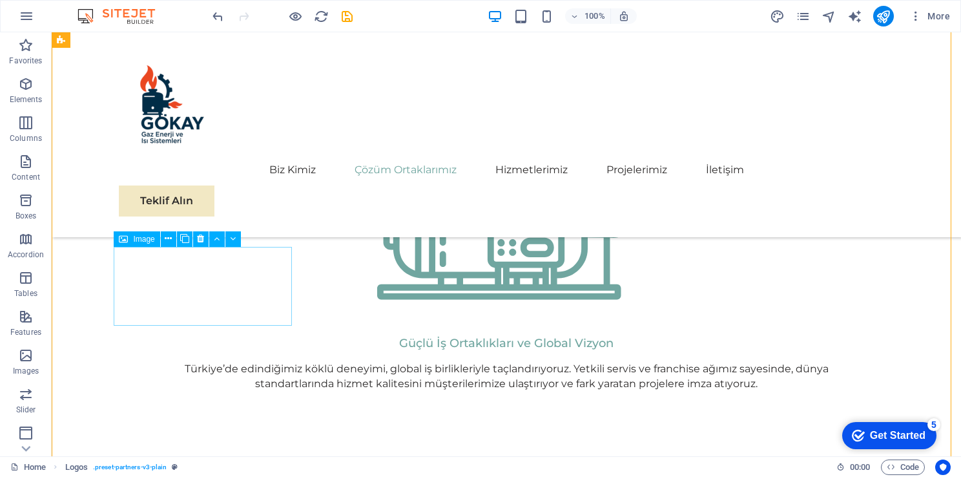
select select "px"
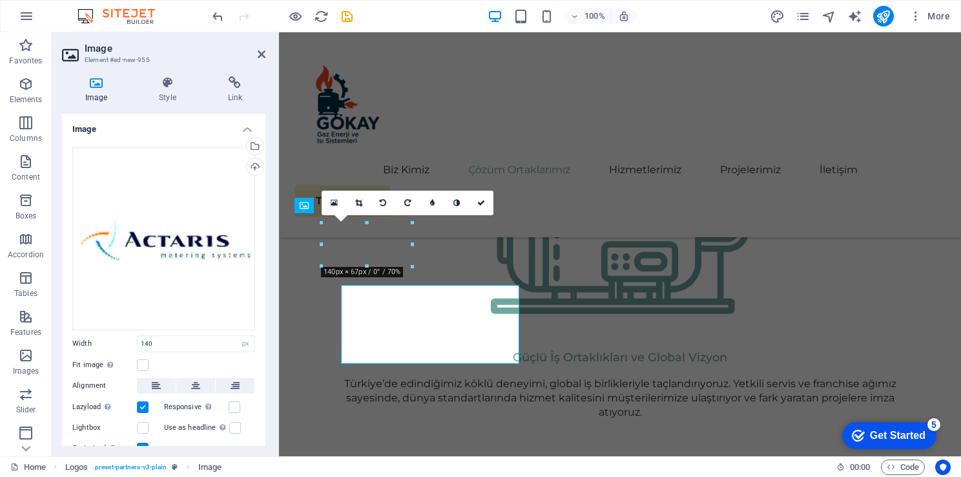
scroll to position [1349, 0]
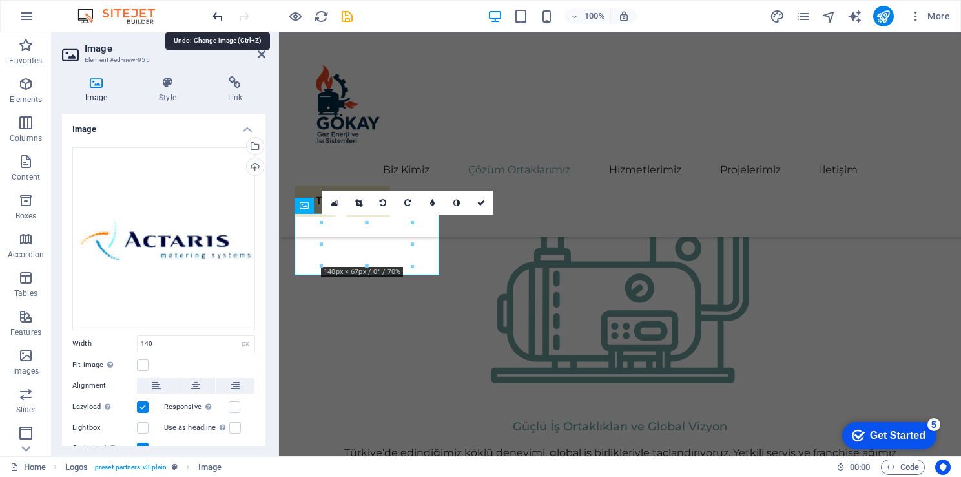
click at [0, 0] on icon "undo" at bounding box center [0, 0] width 0 height 0
select select "DISABLED_OPTION_VALUE"
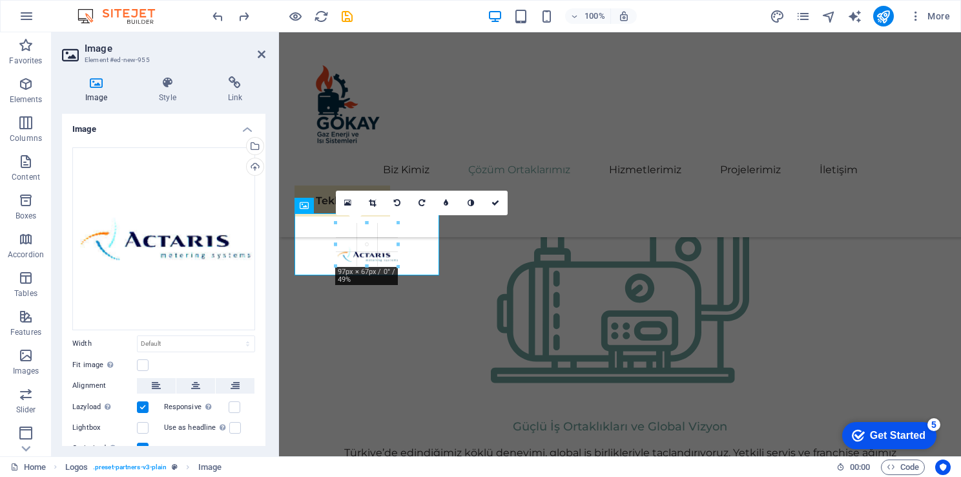
drag, startPoint x: 388, startPoint y: 269, endPoint x: 112, endPoint y: 243, distance: 276.5
type input "111"
select select "px"
click at [0, 0] on icon "undo" at bounding box center [0, 0] width 0 height 0
select select "DISABLED_OPTION_VALUE"
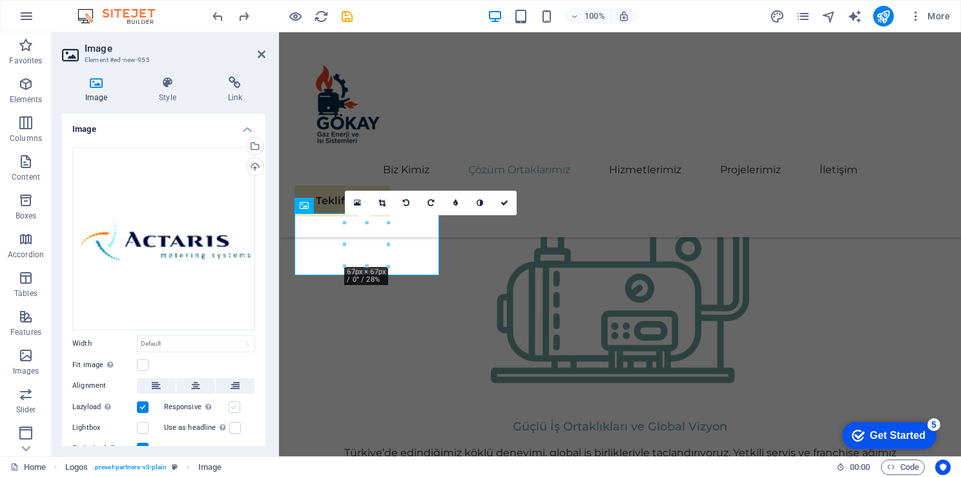
click at [233, 403] on label at bounding box center [235, 407] width 12 height 12
click at [0, 0] on input "Responsive Automatically load retina image and smartphone optimized sizes." at bounding box center [0, 0] width 0 height 0
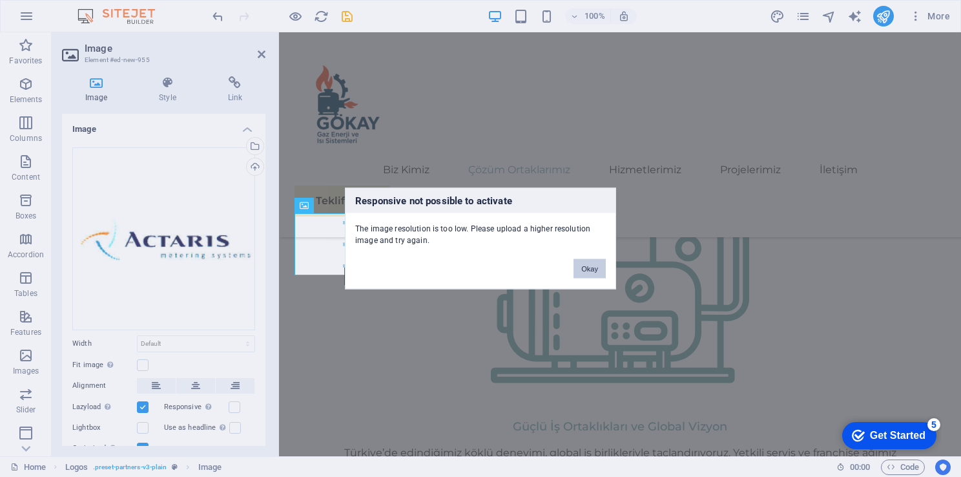
drag, startPoint x: 593, startPoint y: 271, endPoint x: 307, endPoint y: 225, distance: 289.3
click at [593, 271] on button "Okay" at bounding box center [590, 268] width 32 height 19
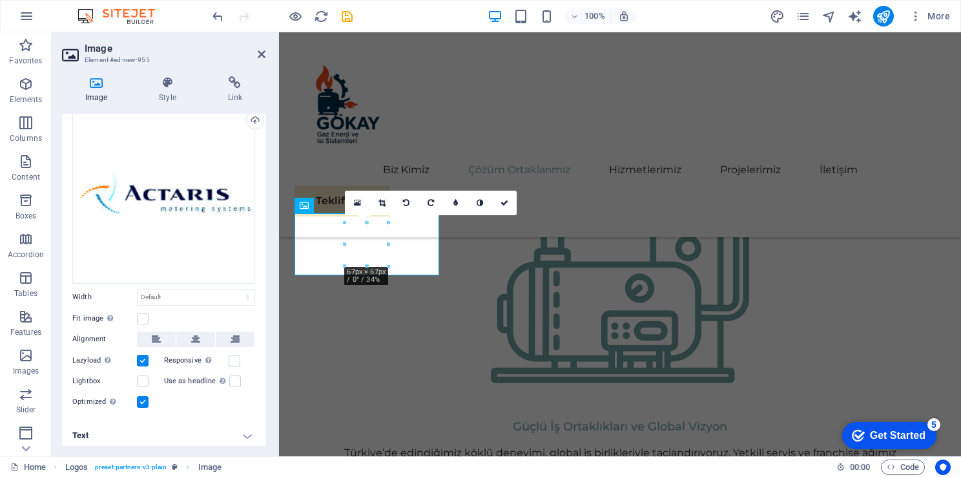
scroll to position [48, 0]
click at [142, 397] on label at bounding box center [143, 401] width 12 height 12
click at [0, 0] on input "Optimized Images are compressed to improve page speed." at bounding box center [0, 0] width 0 height 0
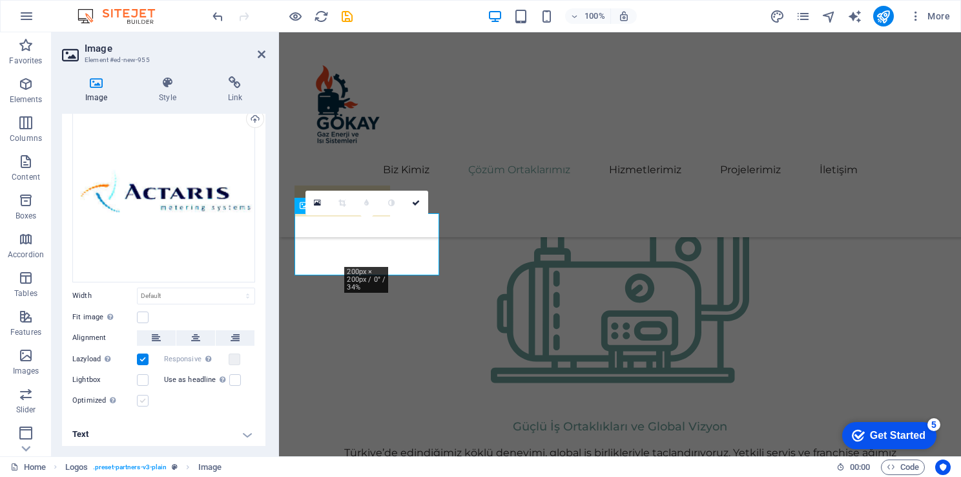
click at [147, 399] on label at bounding box center [143, 401] width 12 height 12
click at [0, 0] on input "Optimized Images are compressed to improve page speed." at bounding box center [0, 0] width 0 height 0
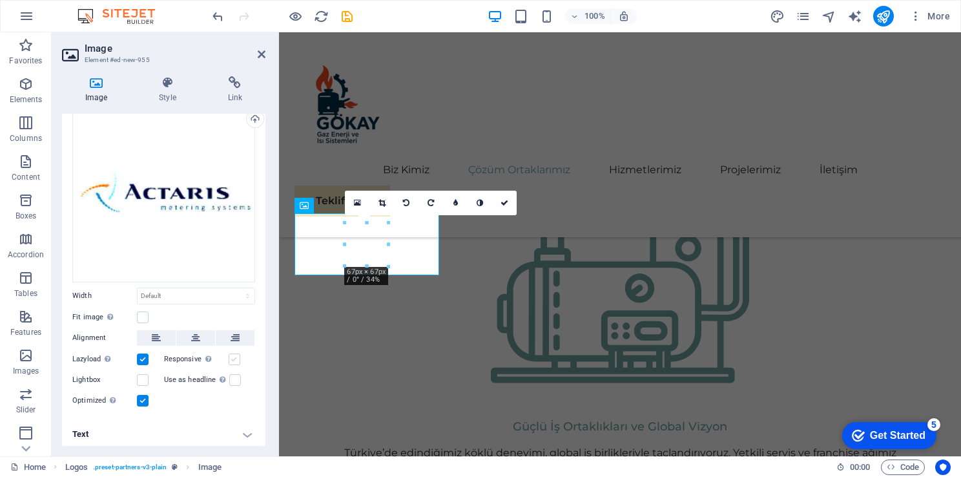
click at [237, 358] on label at bounding box center [235, 359] width 12 height 12
click at [0, 0] on input "Responsive Automatically load retina image and smartphone optimized sizes." at bounding box center [0, 0] width 0 height 0
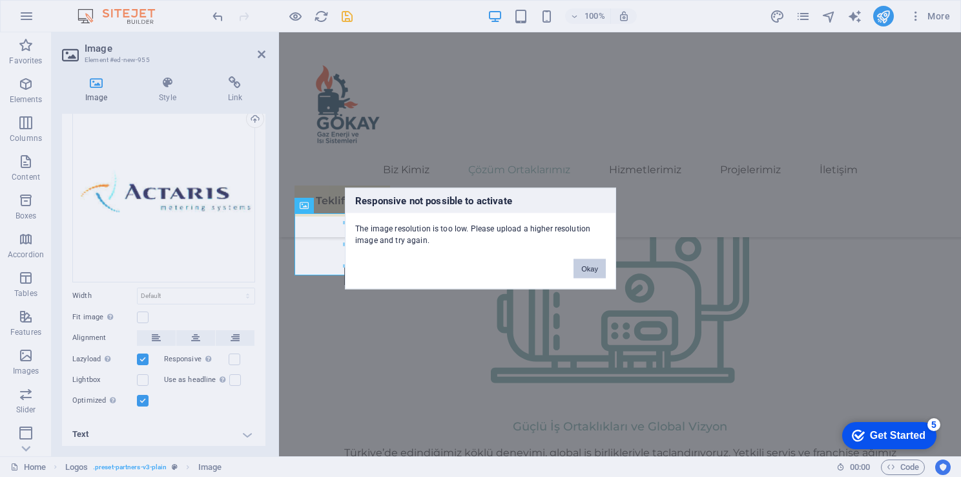
click at [585, 269] on button "Okay" at bounding box center [590, 268] width 32 height 19
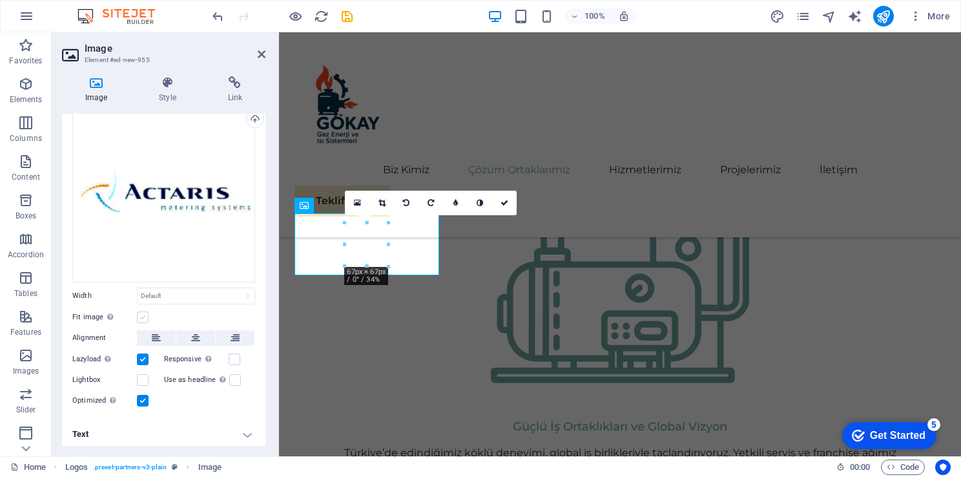
click at [142, 314] on label at bounding box center [143, 317] width 12 height 12
click at [0, 0] on input "Fit image Automatically fit image to a fixed width and height" at bounding box center [0, 0] width 0 height 0
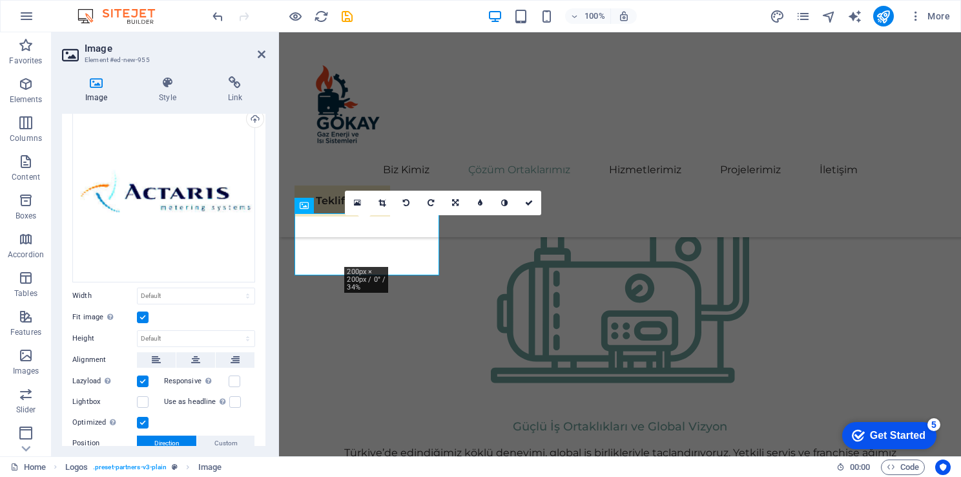
click at [142, 315] on label at bounding box center [143, 317] width 12 height 12
click at [0, 0] on input "Fit image Automatically fit image to a fixed width and height" at bounding box center [0, 0] width 0 height 0
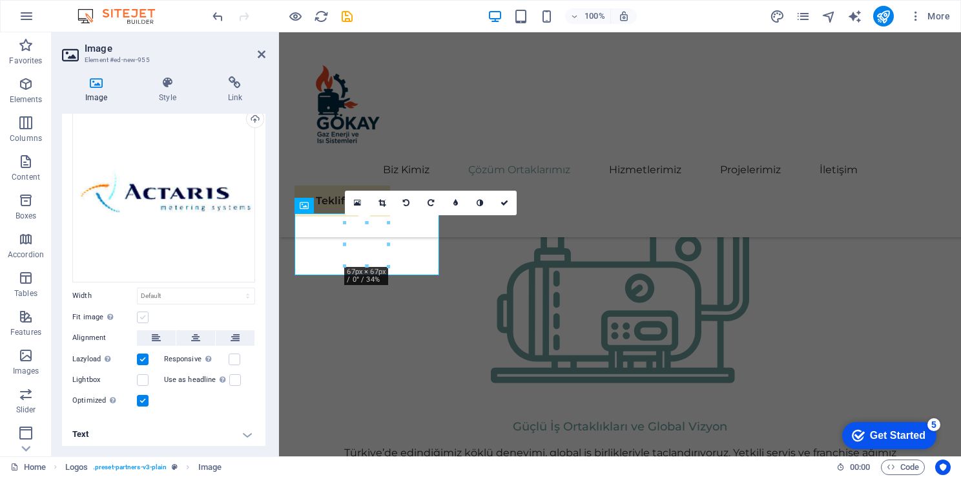
click at [142, 315] on label at bounding box center [143, 317] width 12 height 12
click at [0, 0] on input "Fit image Automatically fit image to a fixed width and height" at bounding box center [0, 0] width 0 height 0
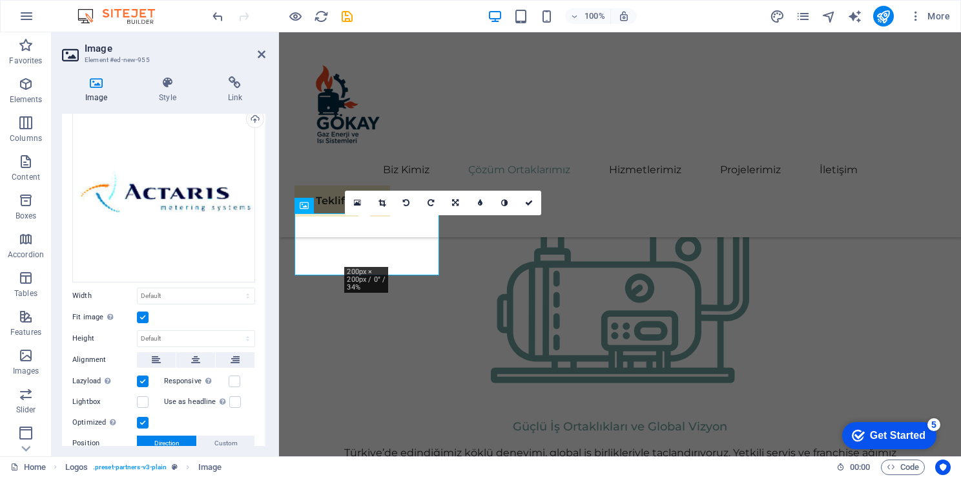
click at [142, 315] on label at bounding box center [143, 317] width 12 height 12
click at [0, 0] on input "Fit image Automatically fit image to a fixed width and height" at bounding box center [0, 0] width 0 height 0
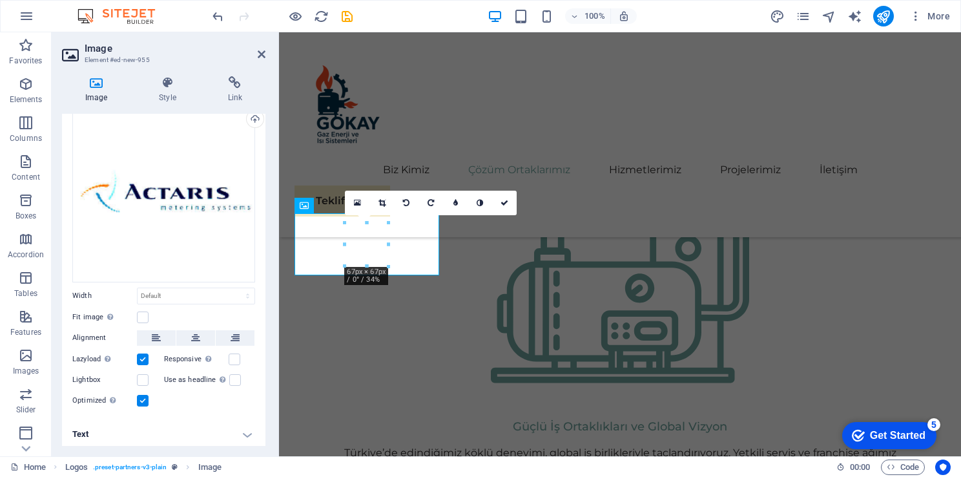
click at [142, 403] on label at bounding box center [143, 401] width 12 height 12
click at [0, 0] on input "Optimized Images are compressed to improve page speed." at bounding box center [0, 0] width 0 height 0
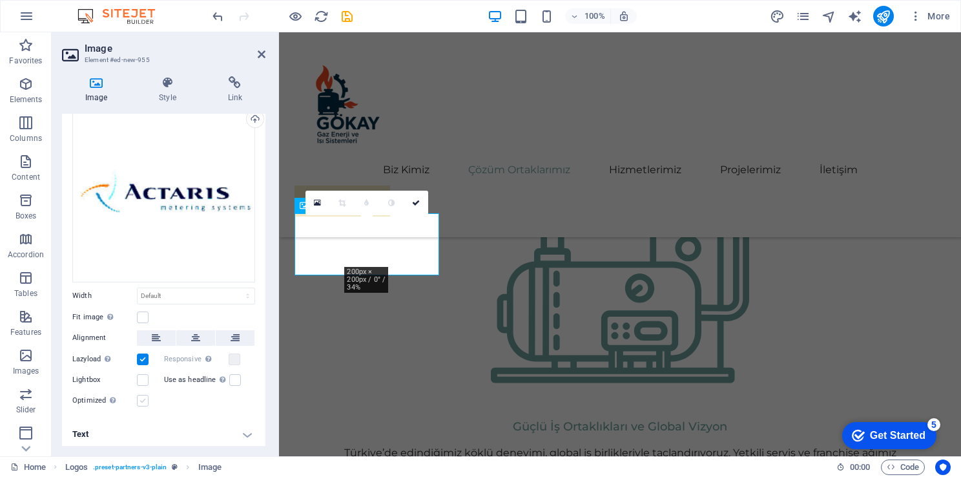
click at [142, 398] on label at bounding box center [143, 401] width 12 height 12
click at [0, 0] on input "Optimized Images are compressed to improve page speed." at bounding box center [0, 0] width 0 height 0
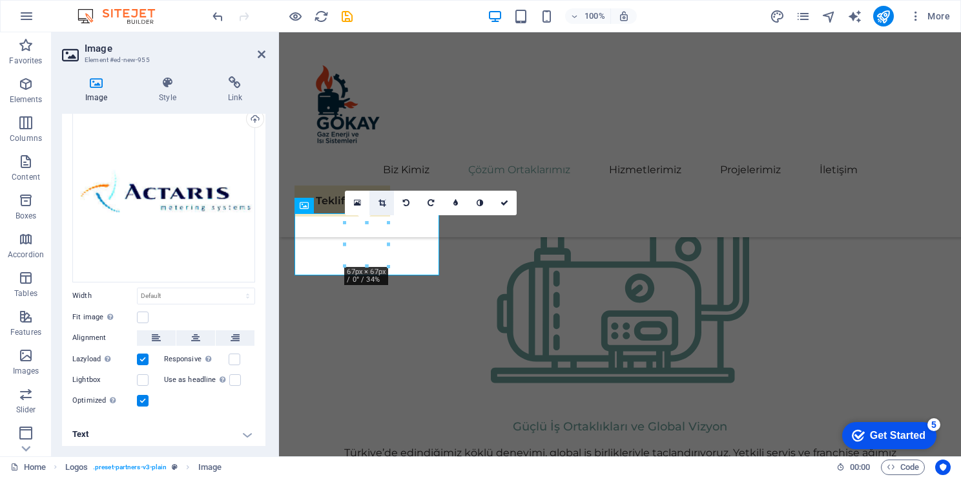
click at [383, 200] on icon at bounding box center [382, 203] width 7 height 8
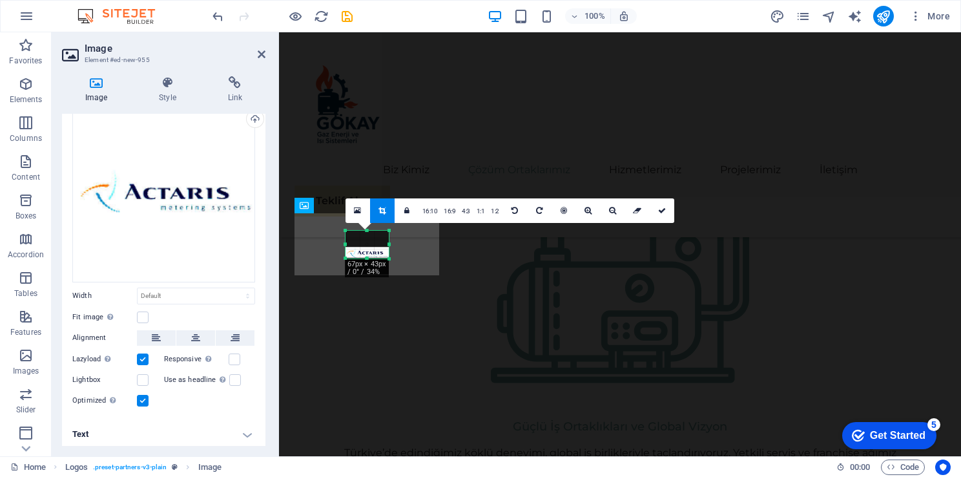
drag, startPoint x: 367, startPoint y: 267, endPoint x: 364, endPoint y: 251, distance: 15.7
click at [364, 251] on div "180 170 160 150 140 130 120 110 100 90 80 70 60 50 40 30 20 10 0 -10 -20 -30 -4…" at bounding box center [367, 245] width 43 height 28
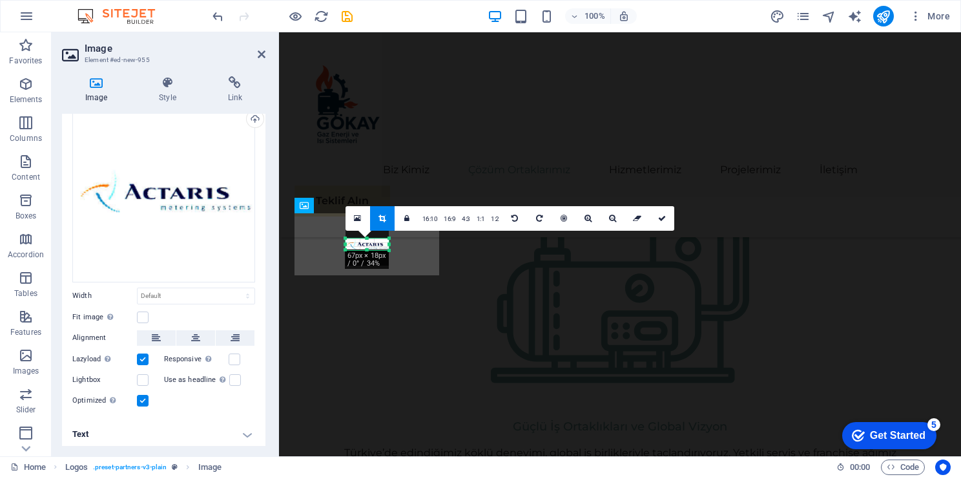
drag, startPoint x: 367, startPoint y: 231, endPoint x: 368, endPoint y: 247, distance: 16.2
click at [368, 247] on div "180 170 160 150 140 130 120 110 100 90 80 70 60 50 40 30 20 10 0 -10 -20 -30 -4…" at bounding box center [367, 244] width 43 height 12
click at [367, 249] on div at bounding box center [367, 249] width 43 height 5
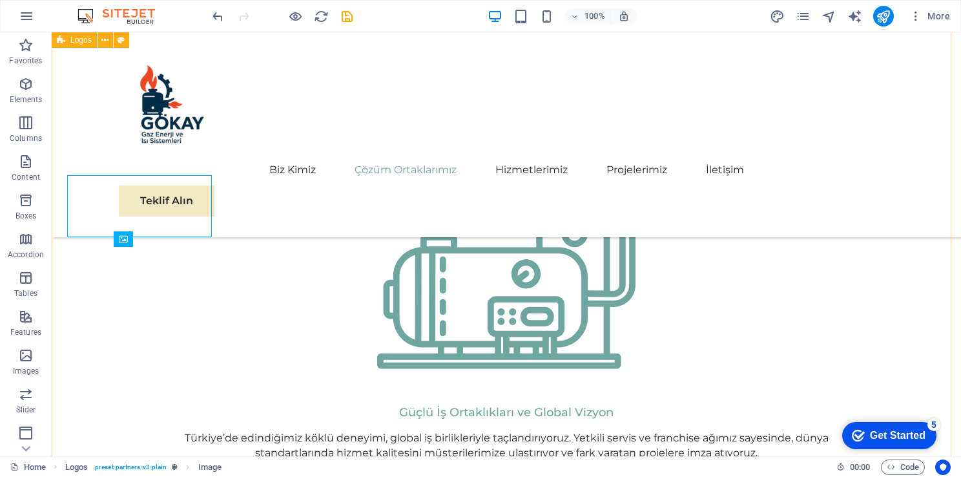
scroll to position [1387, 0]
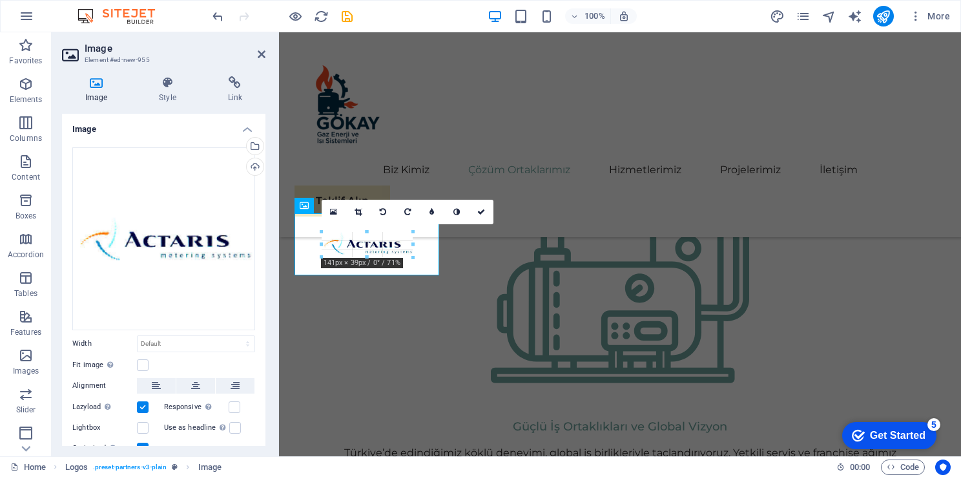
drag, startPoint x: 401, startPoint y: 253, endPoint x: 125, endPoint y: 230, distance: 276.2
type input "141"
select select "px"
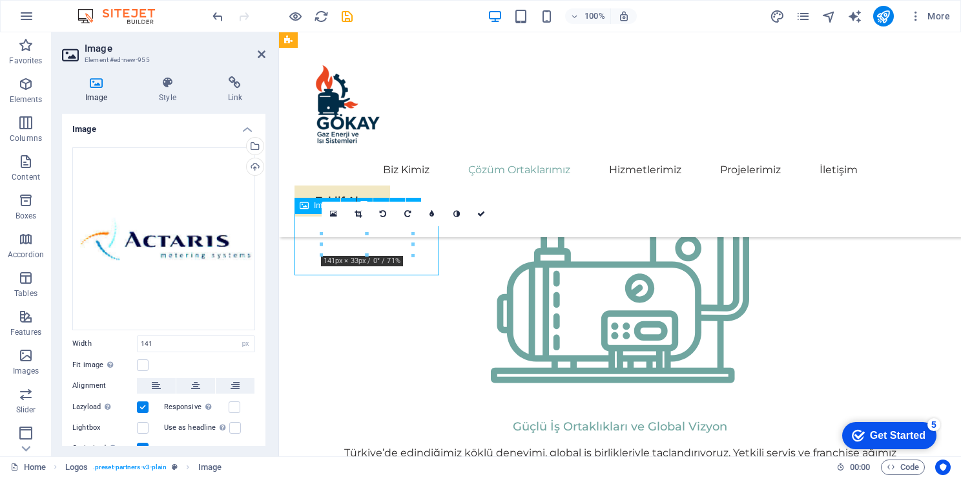
drag, startPoint x: 388, startPoint y: 246, endPoint x: 669, endPoint y: 288, distance: 284.3
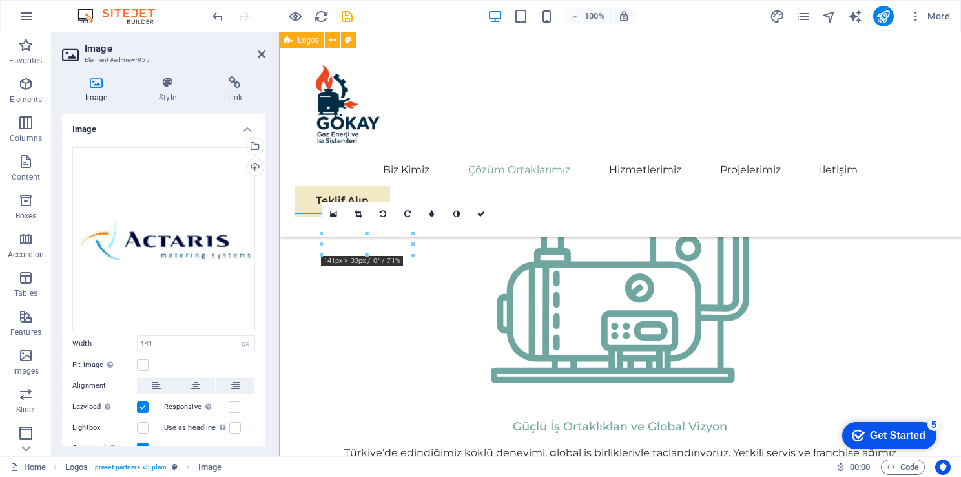
select select "rem"
select select "preset-partners-v3-plain"
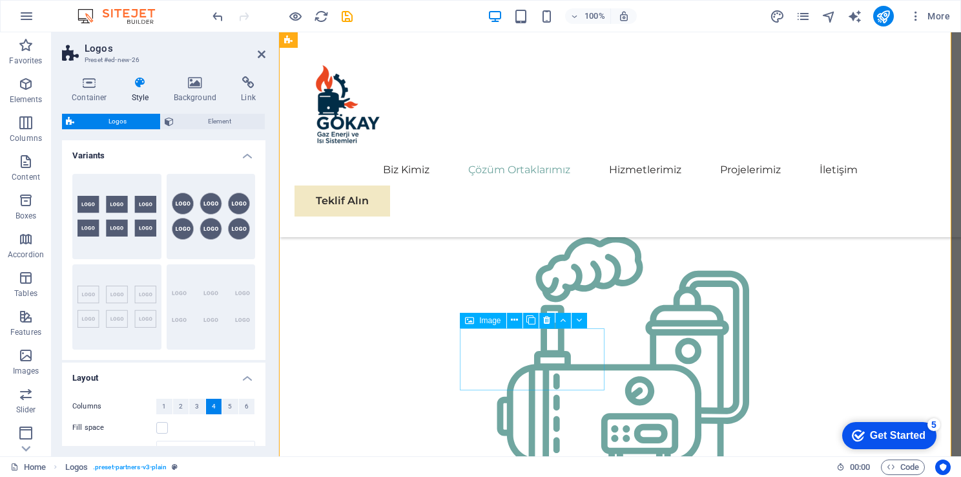
scroll to position [1220, 0]
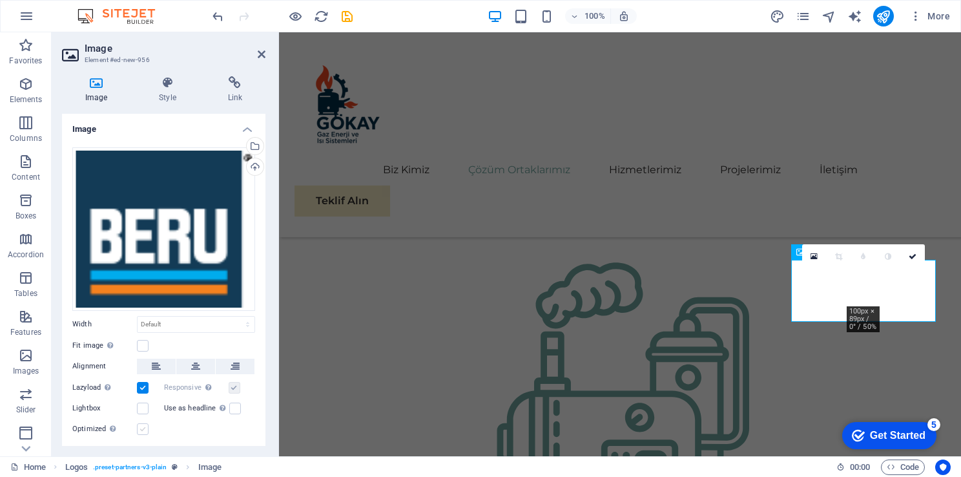
click at [144, 426] on label at bounding box center [143, 429] width 12 height 12
click at [0, 0] on input "Optimized Images are compressed to improve page speed." at bounding box center [0, 0] width 0 height 0
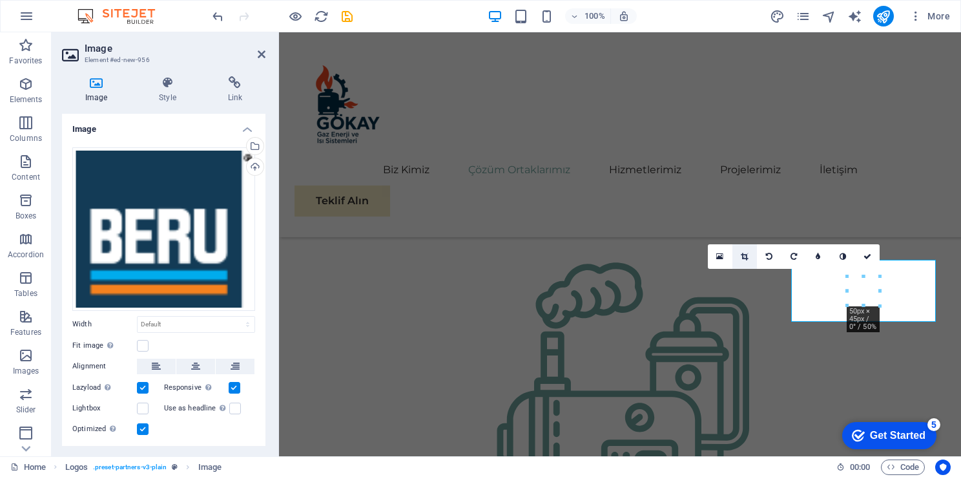
click at [744, 260] on link at bounding box center [745, 256] width 25 height 25
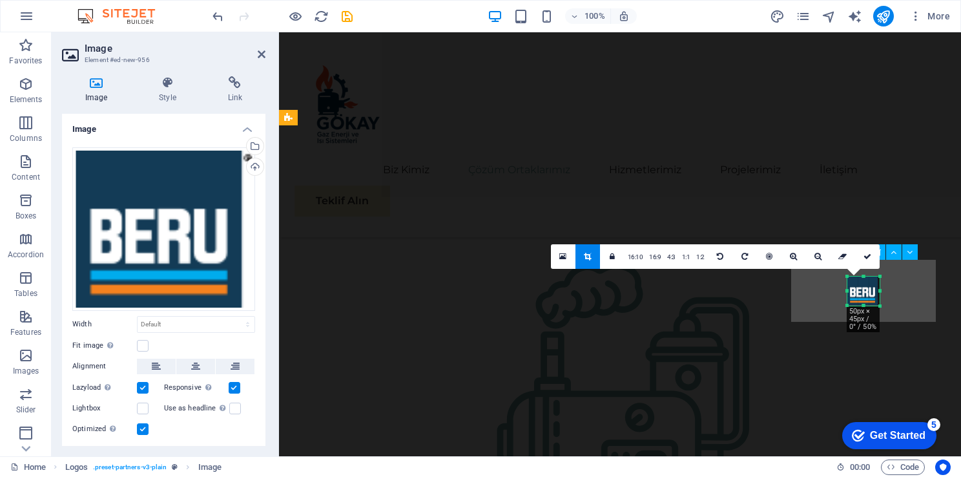
click at [864, 257] on icon at bounding box center [868, 257] width 8 height 8
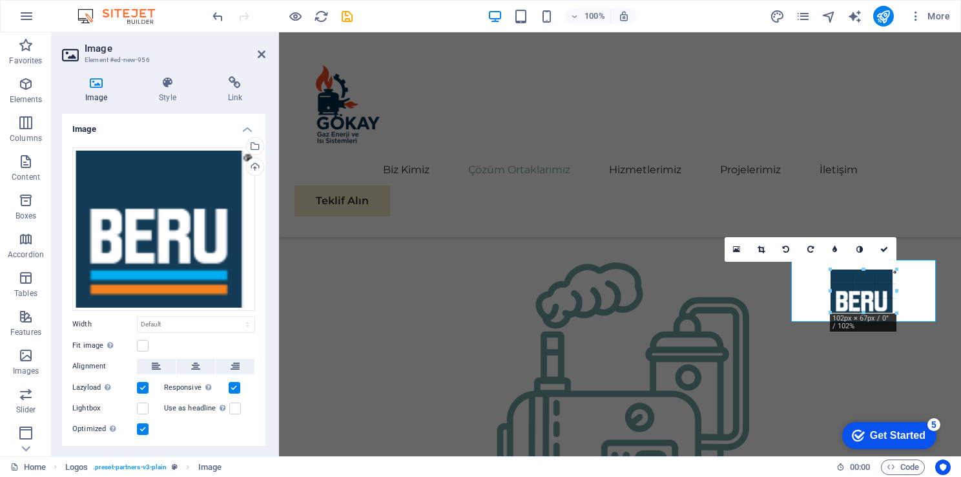
drag, startPoint x: 881, startPoint y: 306, endPoint x: 897, endPoint y: 322, distance: 21.9
type input "105"
select select "px"
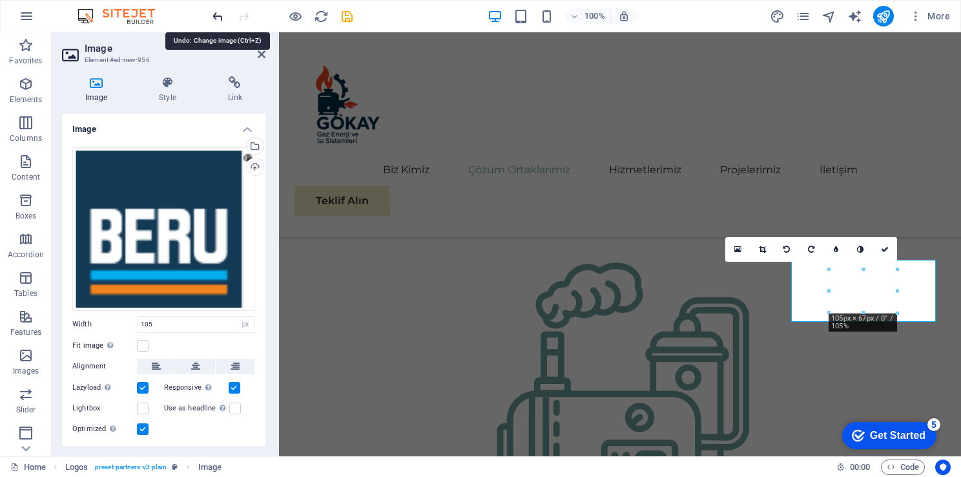
click at [0, 0] on icon "undo" at bounding box center [0, 0] width 0 height 0
select select "DISABLED_OPTION_VALUE"
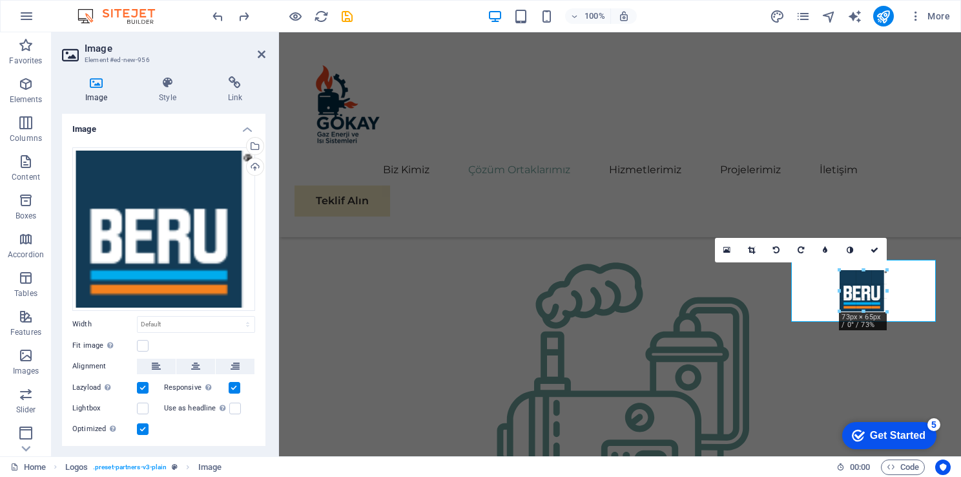
drag, startPoint x: 879, startPoint y: 307, endPoint x: 890, endPoint y: 322, distance: 18.1
type input "73"
select select "px"
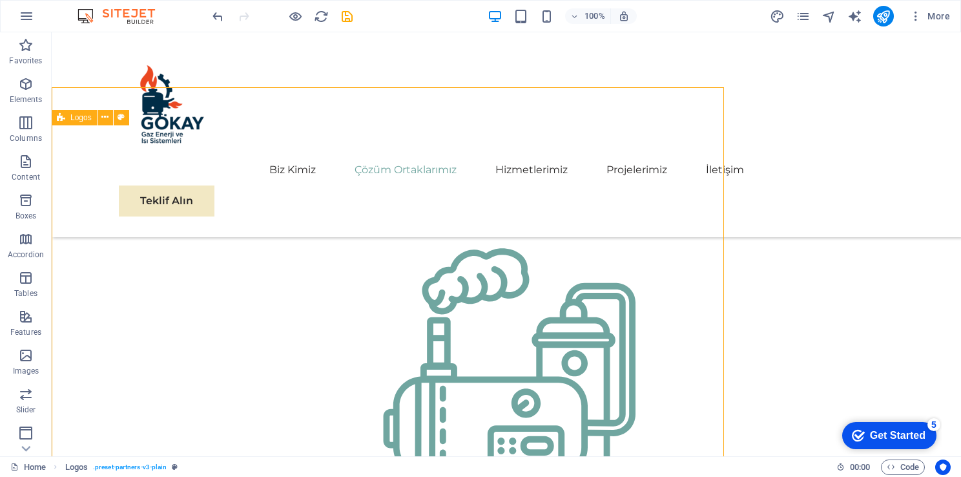
scroll to position [1258, 0]
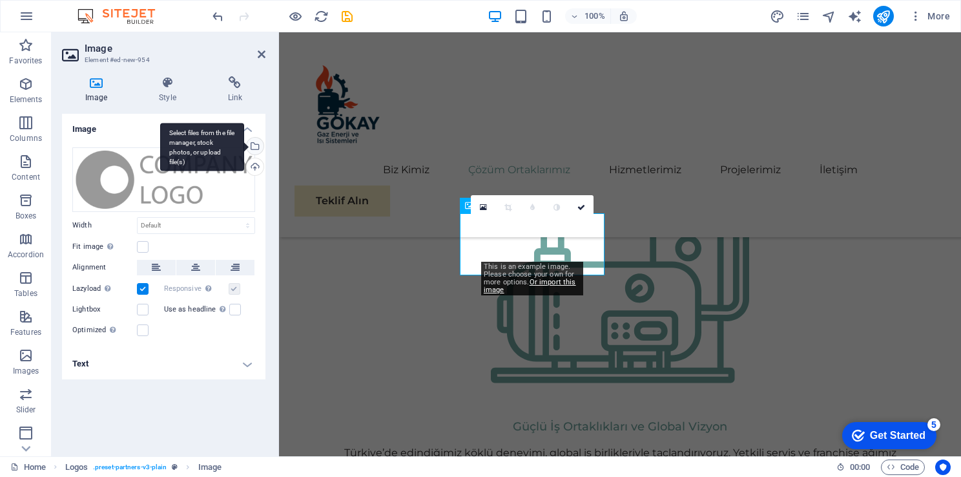
click at [244, 146] on div "Select files from the file manager, stock photos, or upload file(s)" at bounding box center [202, 147] width 84 height 48
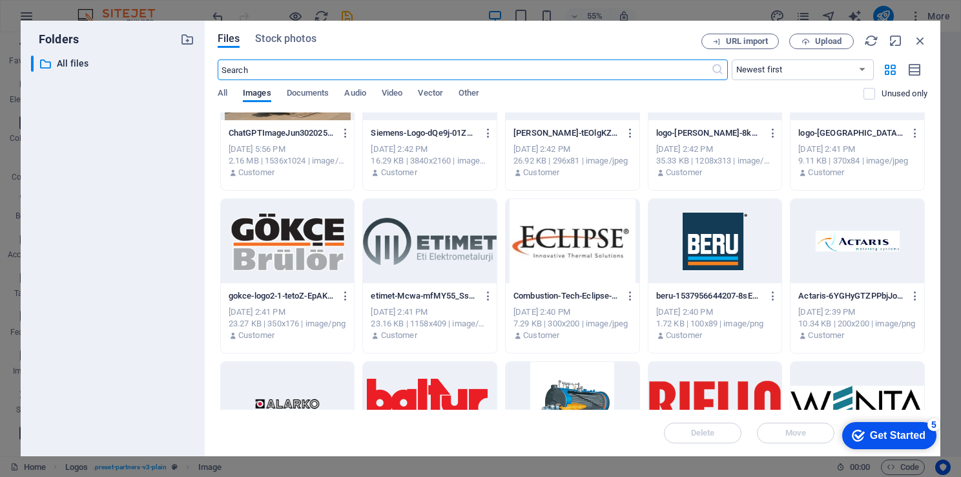
scroll to position [452, 0]
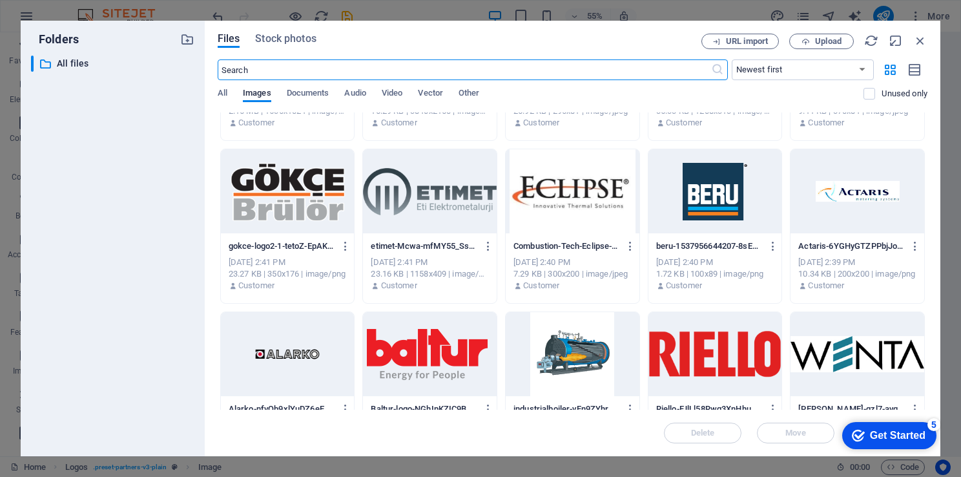
click at [274, 355] on div at bounding box center [288, 354] width 134 height 84
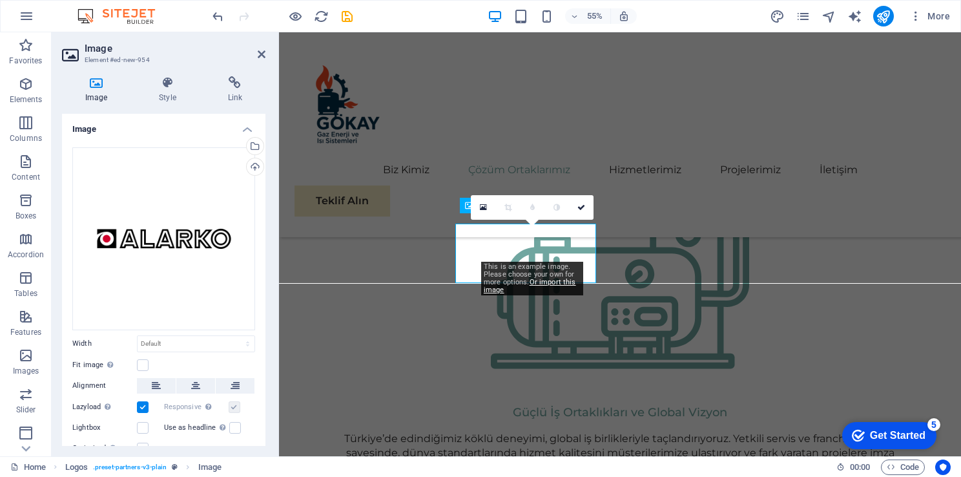
scroll to position [1349, 0]
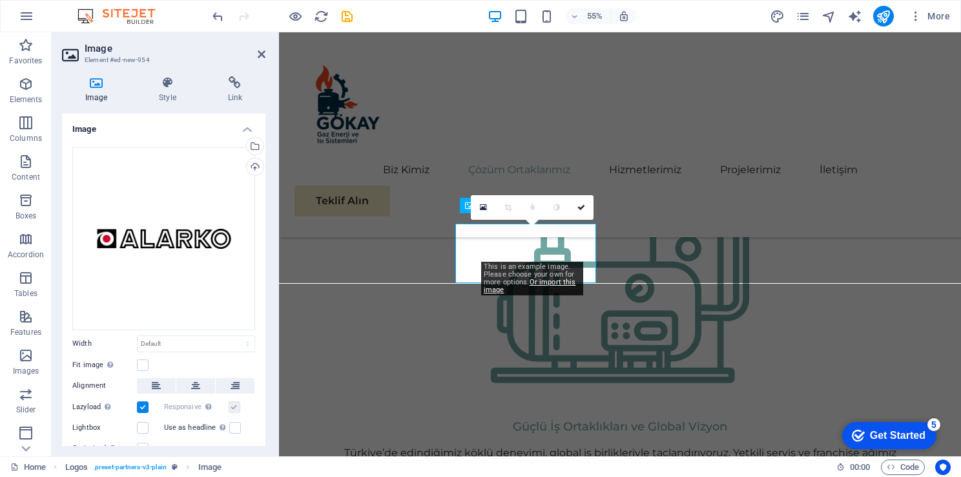
click at [274, 355] on div "Image Style Link Image Drag files here, click to choose files or select files f…" at bounding box center [164, 261] width 224 height 390
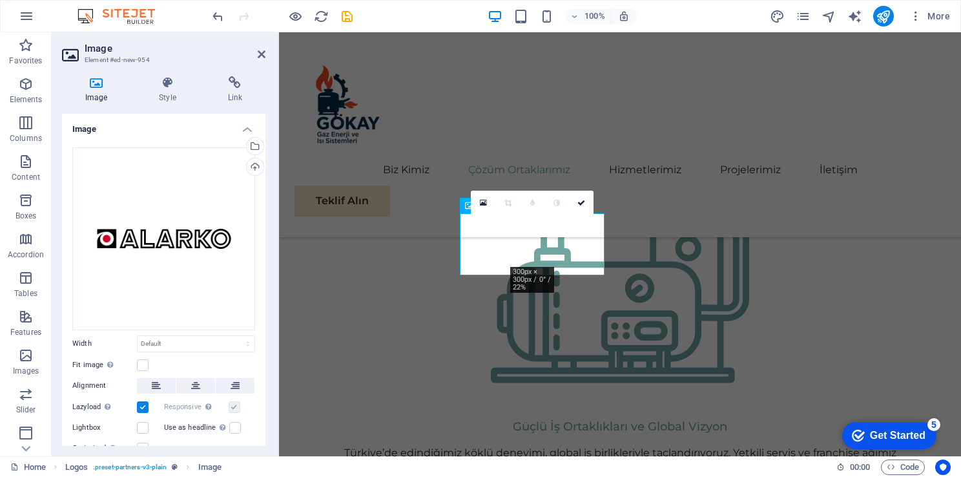
click at [145, 444] on label at bounding box center [143, 449] width 12 height 12
click at [0, 0] on input "Optimized Images are compressed to improve page speed." at bounding box center [0, 0] width 0 height 0
click at [487, 204] on icon at bounding box center [483, 203] width 7 height 8
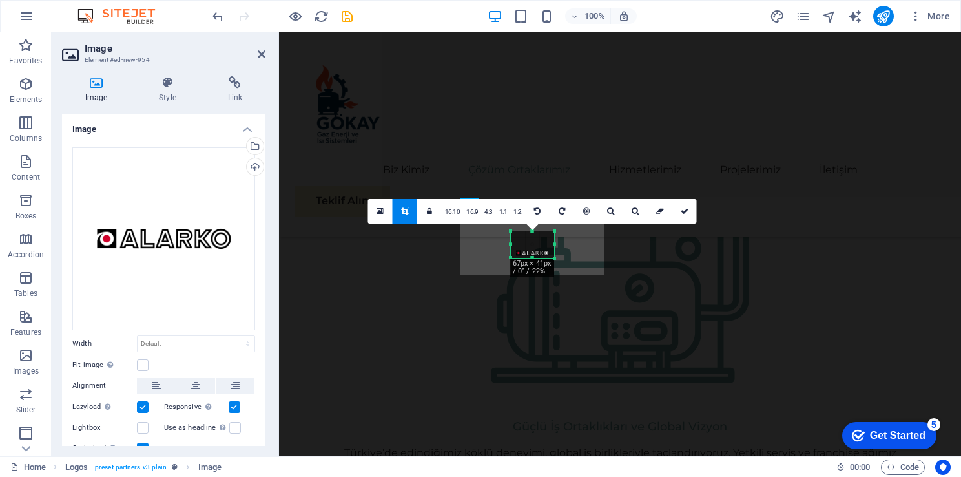
drag, startPoint x: 531, startPoint y: 266, endPoint x: 530, endPoint y: 249, distance: 16.8
click at [530, 249] on div "180 170 160 150 140 130 120 110 100 90 80 70 60 50 40 30 20 10 0 -10 -20 -30 -4…" at bounding box center [532, 244] width 43 height 26
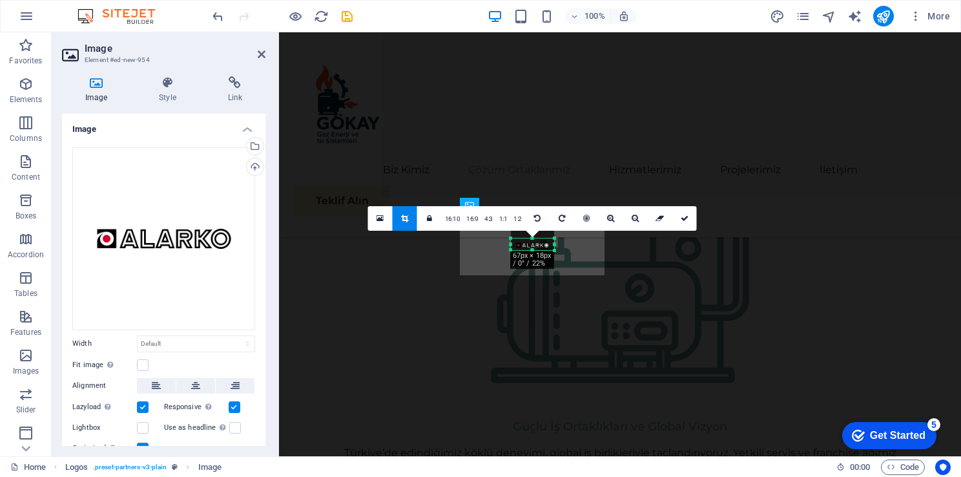
drag, startPoint x: 534, startPoint y: 229, endPoint x: 534, endPoint y: 244, distance: 14.9
click at [534, 244] on div "180 170 160 150 140 130 120 110 100 90 80 70 60 50 40 30 20 10 0 -10 -20 -30 -4…" at bounding box center [532, 244] width 43 height 12
click at [685, 221] on icon at bounding box center [685, 219] width 8 height 8
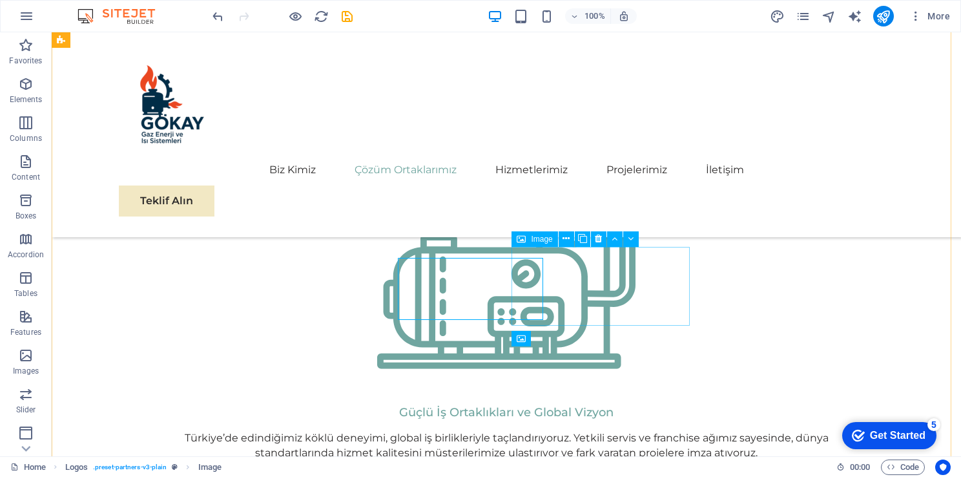
scroll to position [1387, 0]
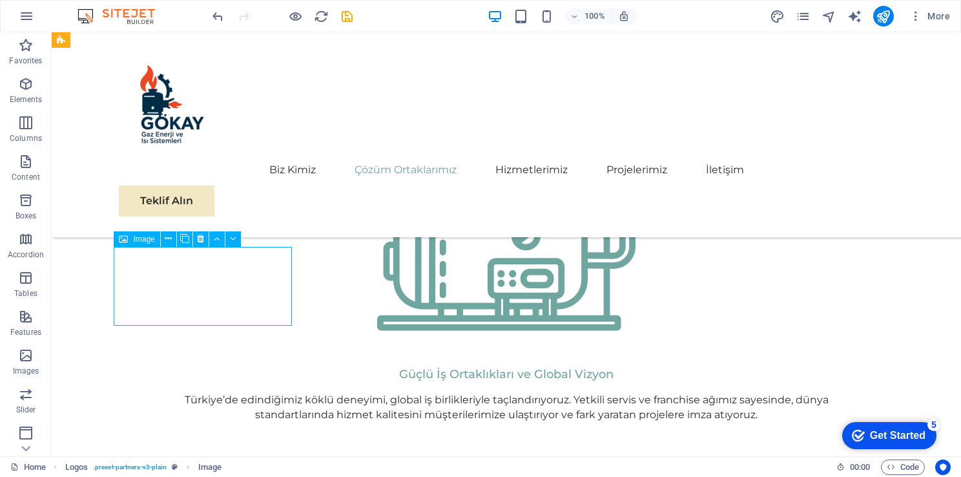
scroll to position [1349, 0]
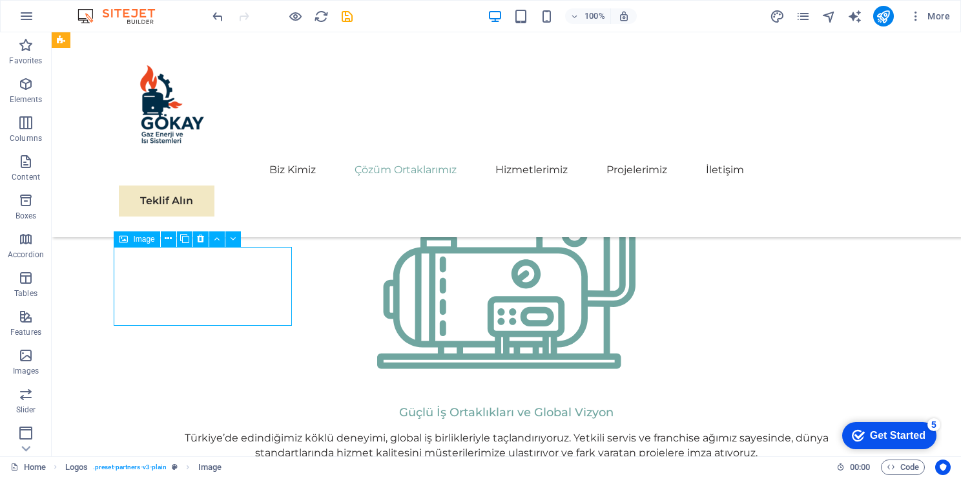
select select "px"
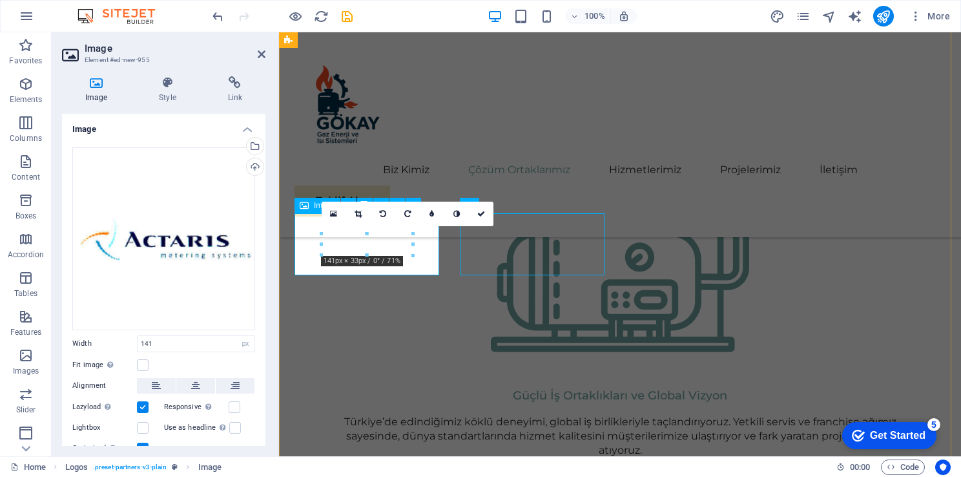
scroll to position [1387, 0]
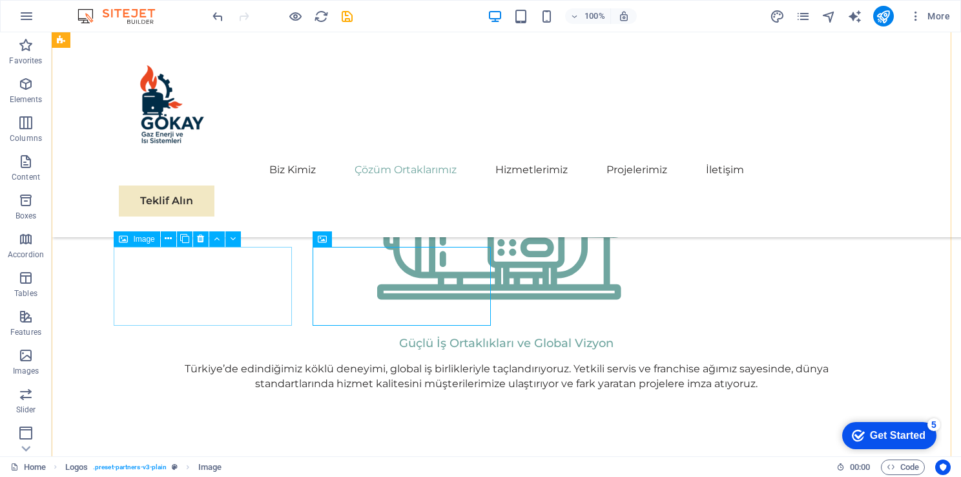
select select "px"
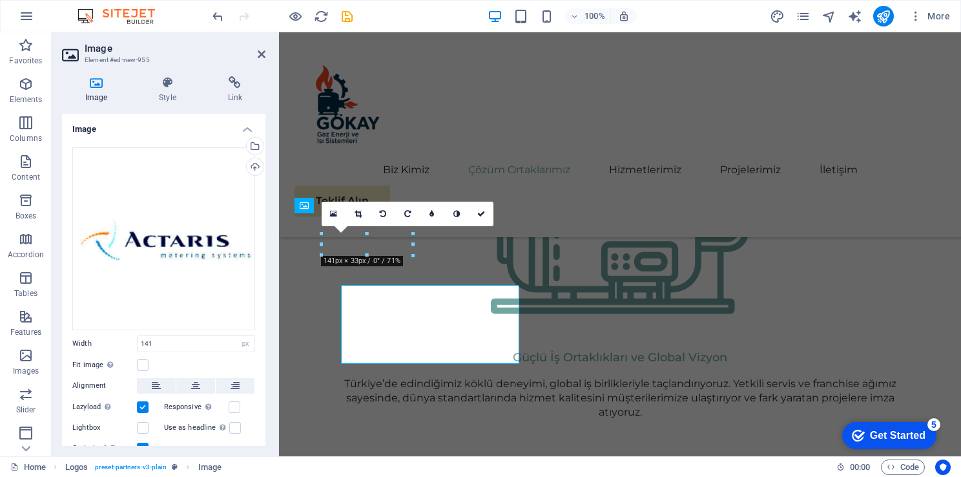
scroll to position [1349, 0]
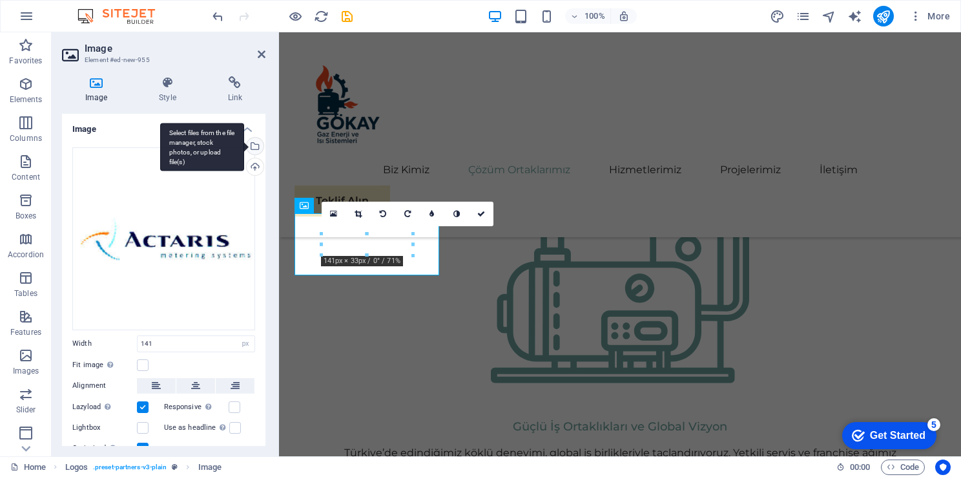
click at [244, 147] on div "Select files from the file manager, stock photos, or upload file(s)" at bounding box center [202, 147] width 84 height 48
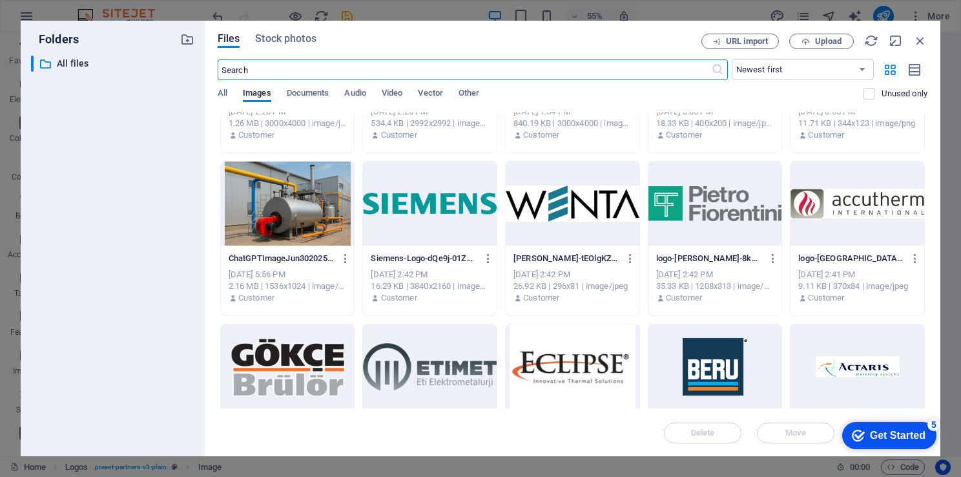
scroll to position [258, 0]
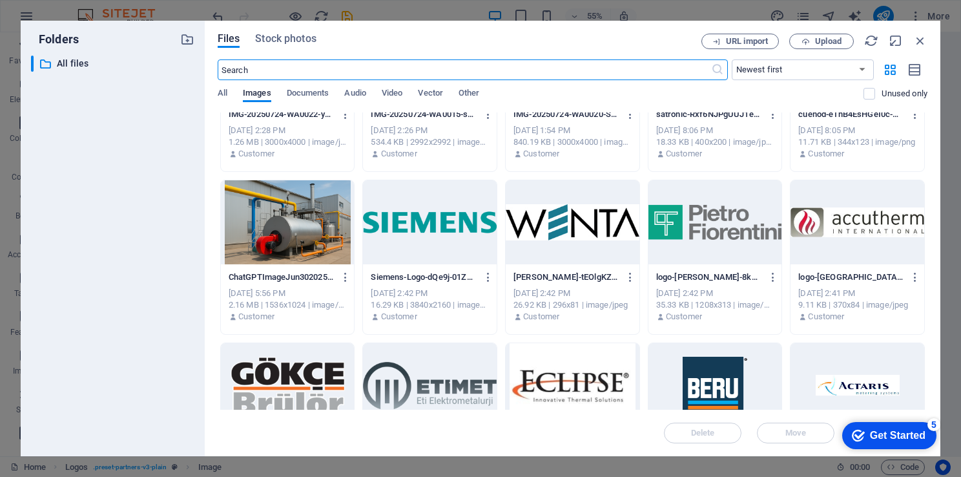
click at [858, 394] on div at bounding box center [858, 385] width 134 height 84
click at [858, 394] on div "1" at bounding box center [858, 385] width 134 height 84
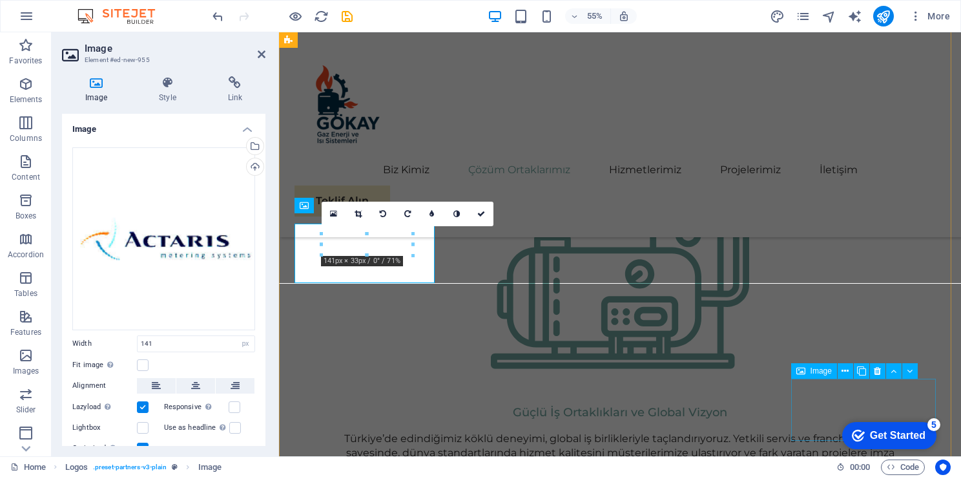
scroll to position [1349, 0]
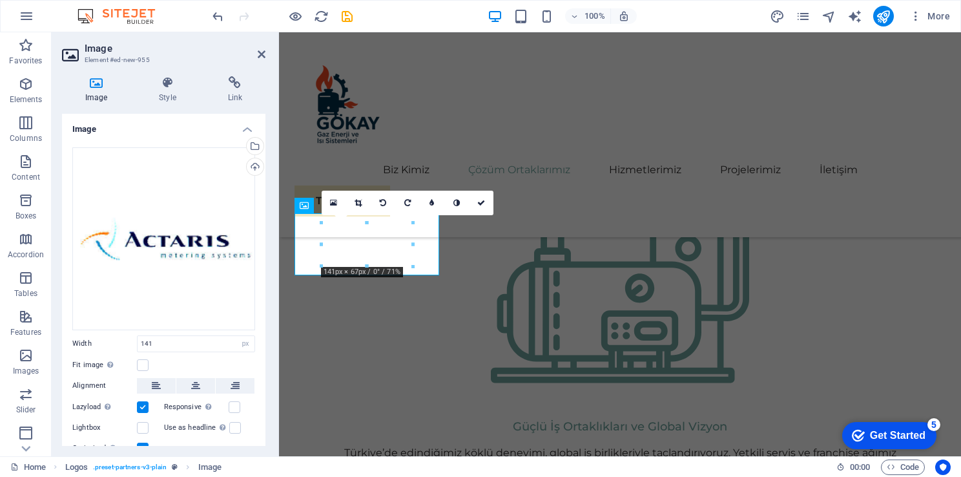
click at [142, 443] on label at bounding box center [143, 449] width 12 height 12
click at [0, 0] on input "Optimized Images are compressed to improve page speed." at bounding box center [0, 0] width 0 height 0
click at [142, 443] on label at bounding box center [143, 449] width 12 height 12
click at [0, 0] on input "Optimized Images are compressed to improve page speed." at bounding box center [0, 0] width 0 height 0
click at [142, 443] on label at bounding box center [143, 449] width 12 height 12
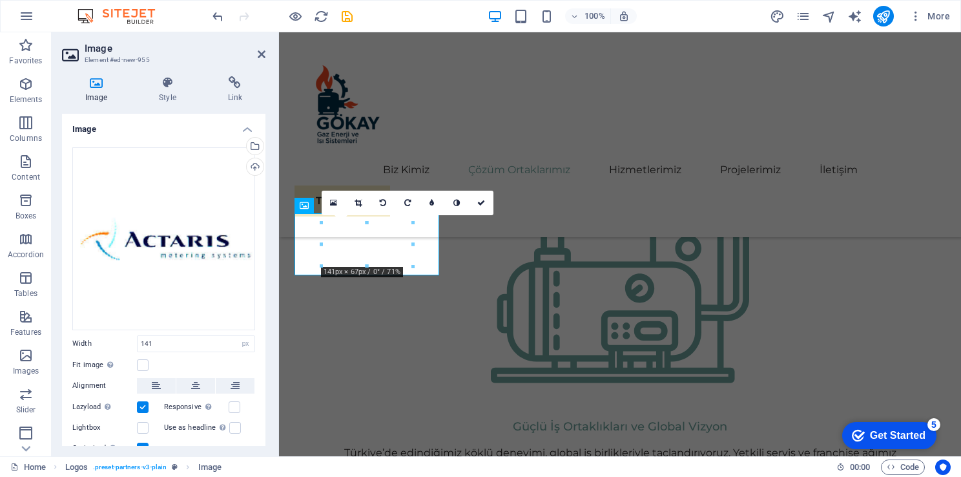
click at [0, 0] on input "Optimized Images are compressed to improve page speed." at bounding box center [0, 0] width 0 height 0
click at [142, 443] on label at bounding box center [143, 449] width 12 height 12
click at [0, 0] on input "Optimized Images are compressed to improve page speed." at bounding box center [0, 0] width 0 height 0
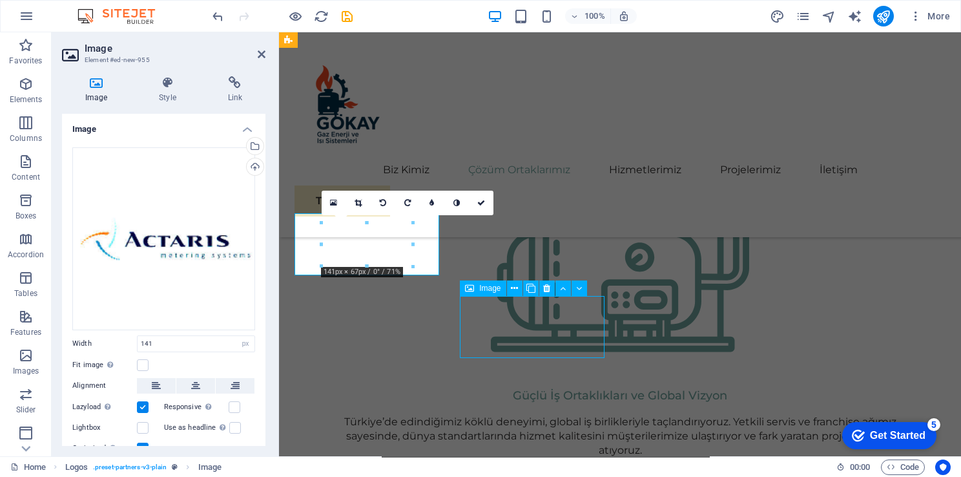
scroll to position [1387, 0]
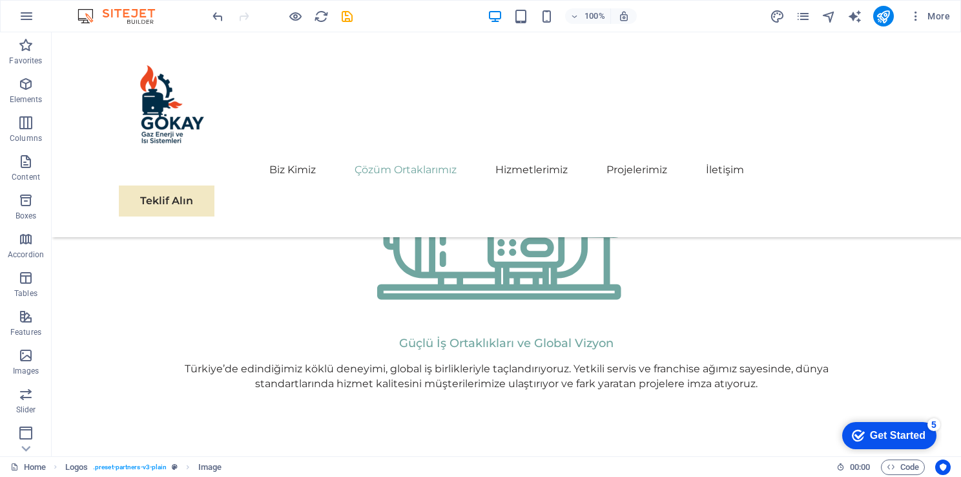
drag, startPoint x: 574, startPoint y: 299, endPoint x: 693, endPoint y: 299, distance: 118.9
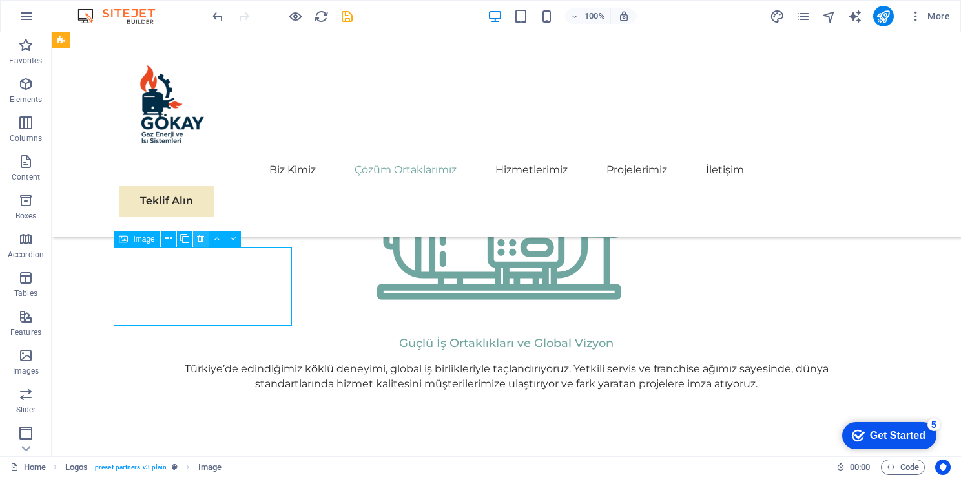
click at [197, 241] on icon at bounding box center [200, 239] width 7 height 14
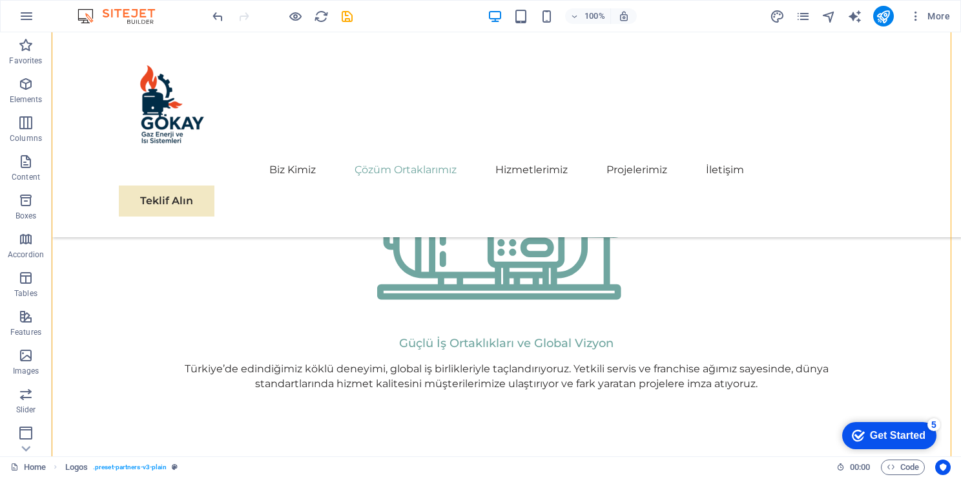
drag, startPoint x: 385, startPoint y: 275, endPoint x: 213, endPoint y: 299, distance: 174.2
drag, startPoint x: 218, startPoint y: 291, endPoint x: 470, endPoint y: 293, distance: 252.0
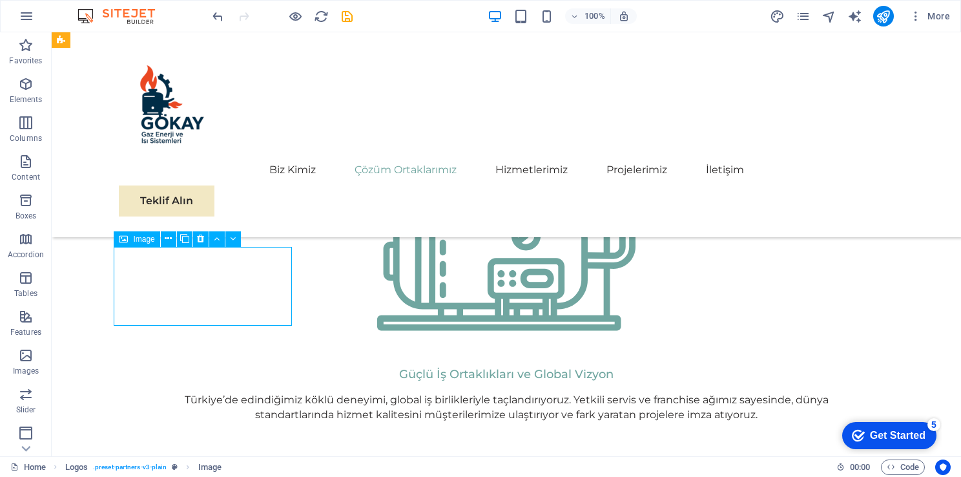
scroll to position [1349, 0]
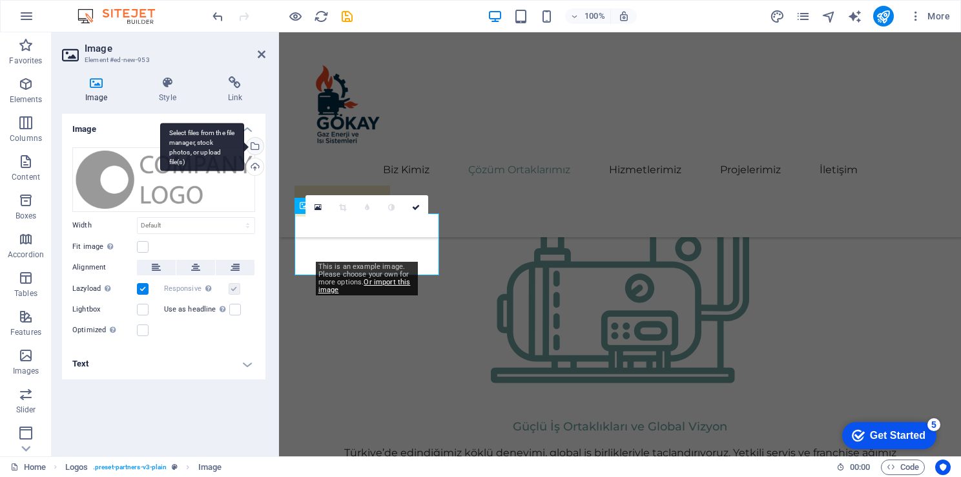
click at [244, 151] on div "Select files from the file manager, stock photos, or upload file(s)" at bounding box center [202, 147] width 84 height 48
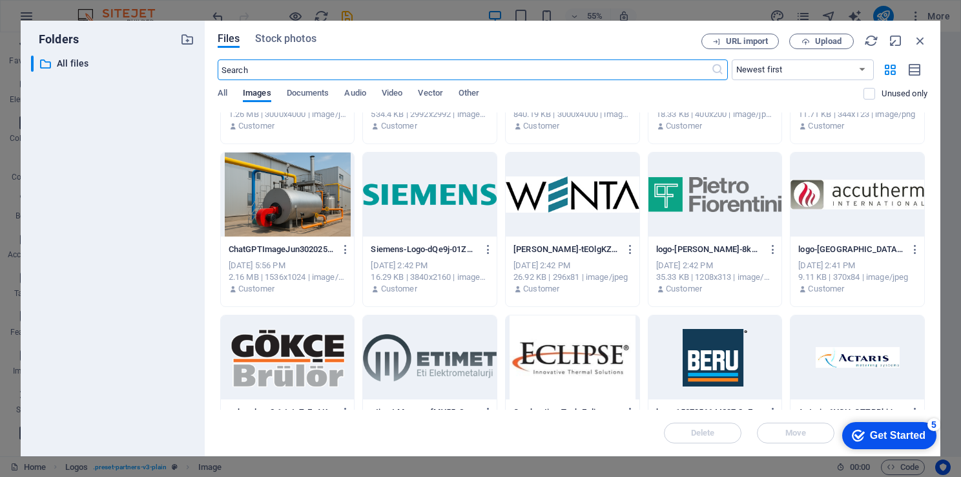
scroll to position [323, 0]
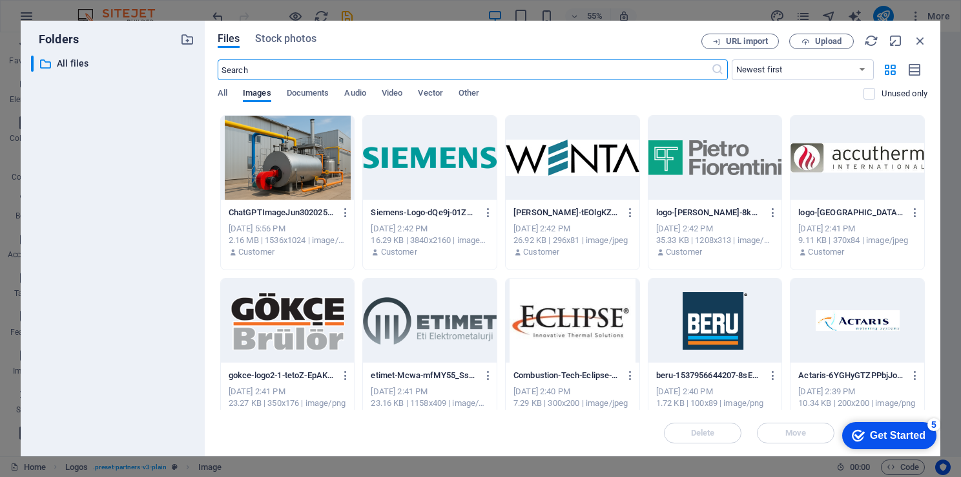
click at [829, 328] on div at bounding box center [858, 320] width 134 height 84
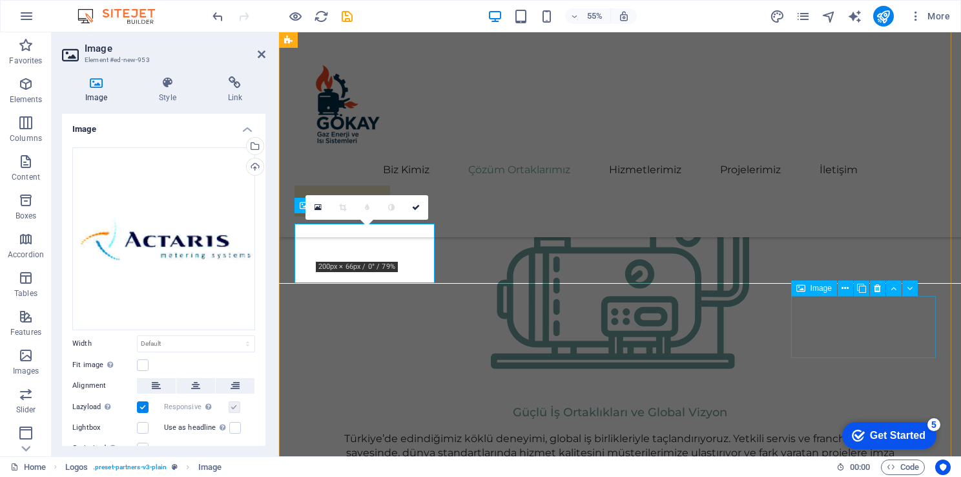
scroll to position [1349, 0]
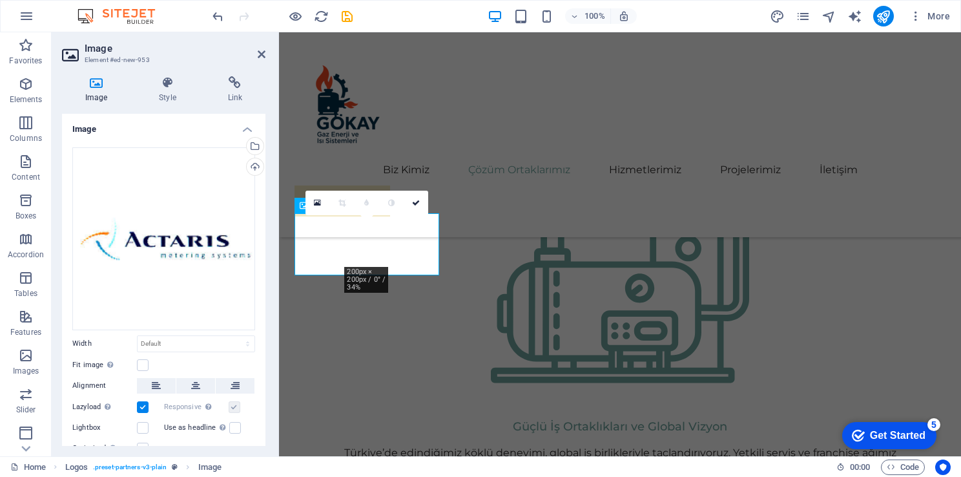
click at [140, 445] on label at bounding box center [143, 449] width 12 height 12
click at [0, 0] on input "Optimized Images are compressed to improve page speed." at bounding box center [0, 0] width 0 height 0
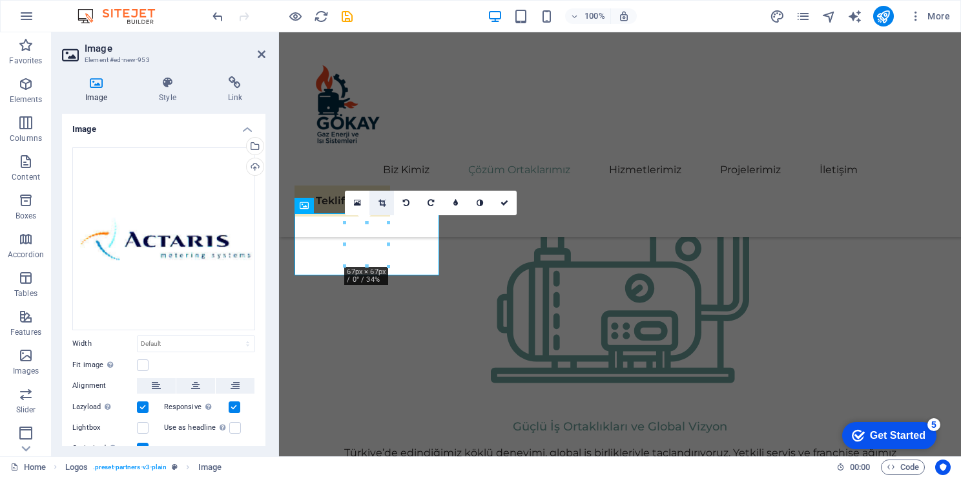
click at [379, 199] on icon at bounding box center [382, 203] width 7 height 8
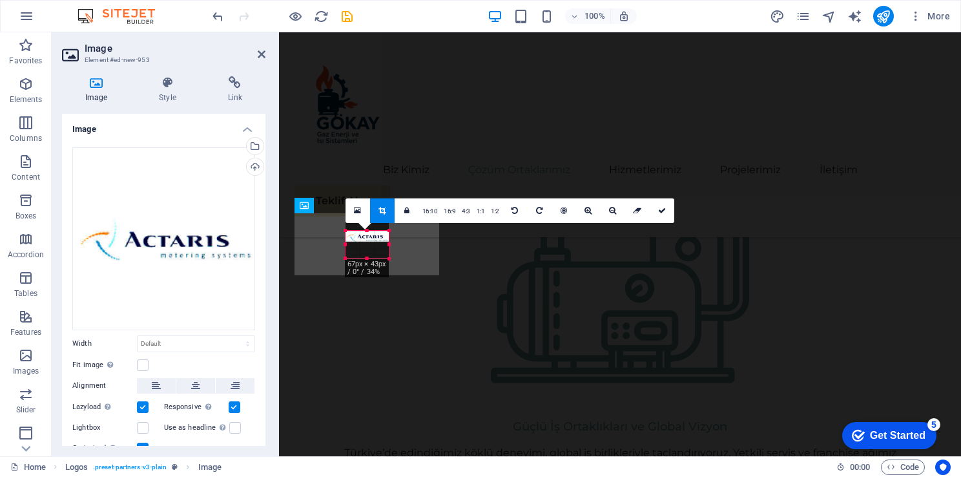
drag, startPoint x: 366, startPoint y: 221, endPoint x: 369, endPoint y: 237, distance: 16.4
click at [369, 237] on div "180 170 160 150 140 130 120 110 100 90 80 70 60 50 40 30 20 10 0 -10 -20 -30 -4…" at bounding box center [367, 245] width 43 height 28
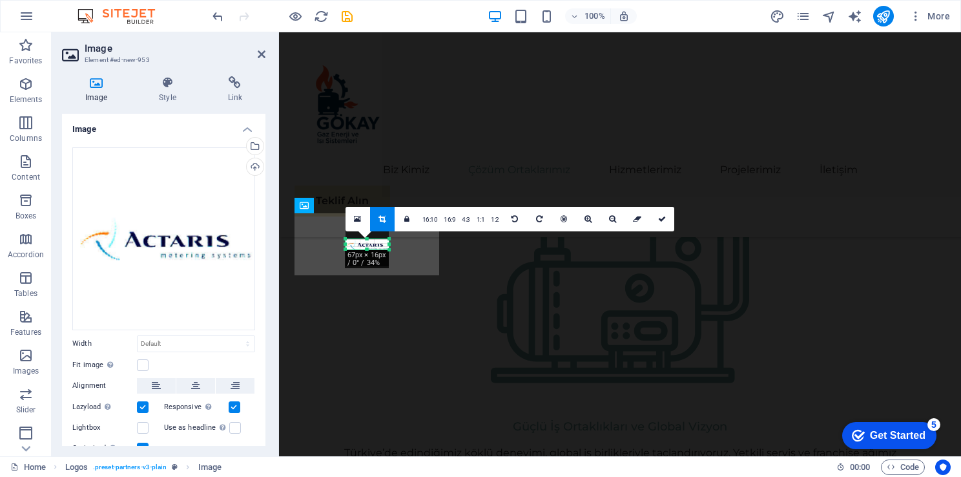
drag, startPoint x: 364, startPoint y: 258, endPoint x: 367, endPoint y: 242, distance: 17.0
click at [367, 242] on div "180 170 160 150 140 130 120 110 100 90 80 70 60 50 40 30 20 10 0 -10 -20 -30 -4…" at bounding box center [367, 244] width 43 height 10
click at [662, 218] on icon at bounding box center [662, 219] width 8 height 8
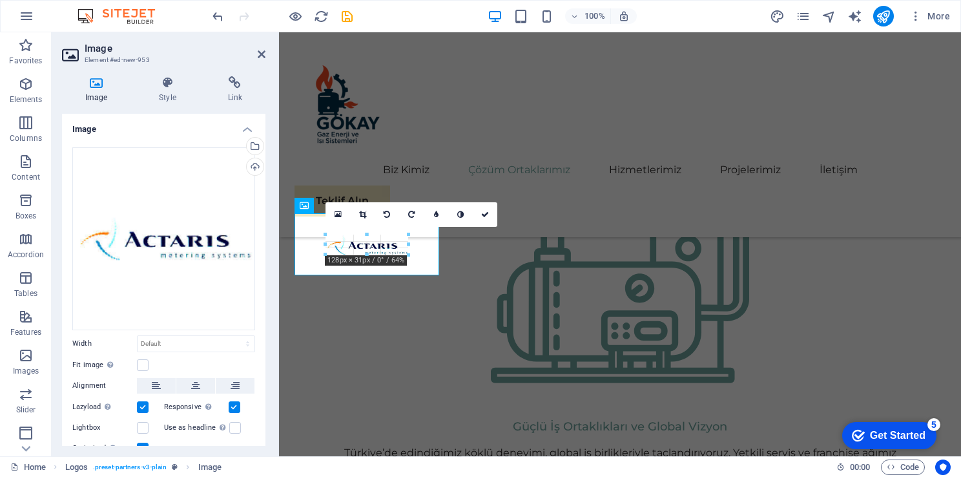
drag, startPoint x: 398, startPoint y: 254, endPoint x: 406, endPoint y: 258, distance: 9.5
type input "128"
select select "px"
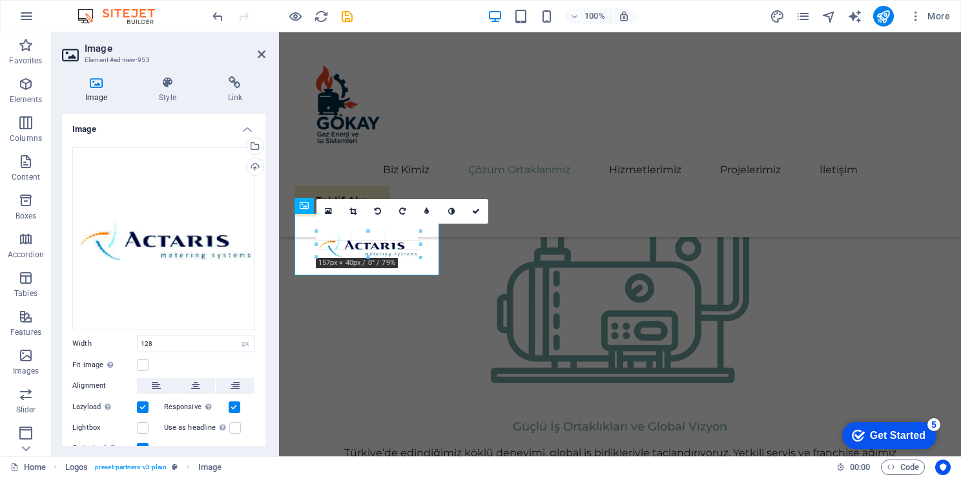
drag, startPoint x: 408, startPoint y: 256, endPoint x: 138, endPoint y: 230, distance: 271.3
type input "157"
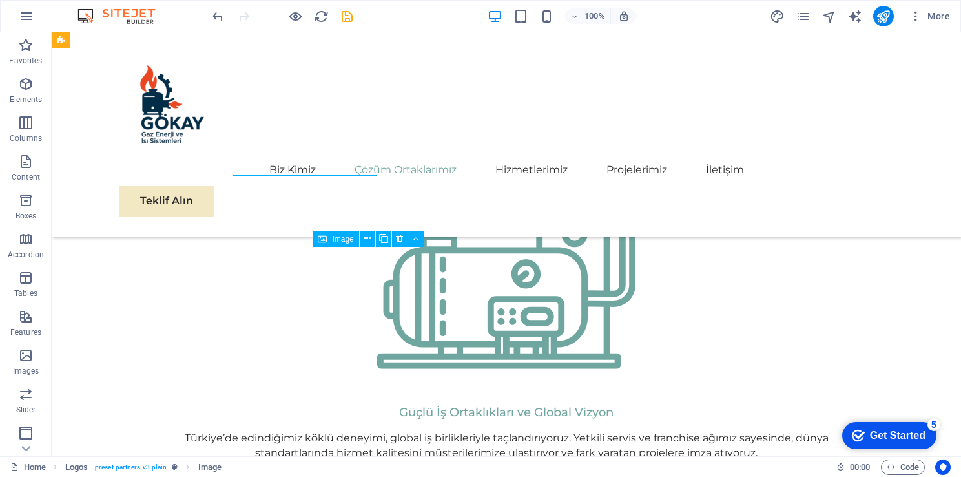
scroll to position [1387, 0]
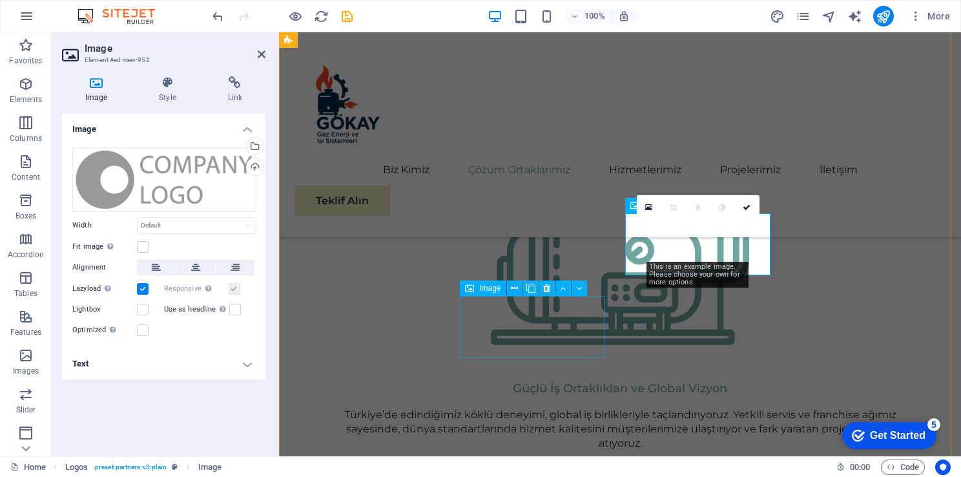
scroll to position [1349, 0]
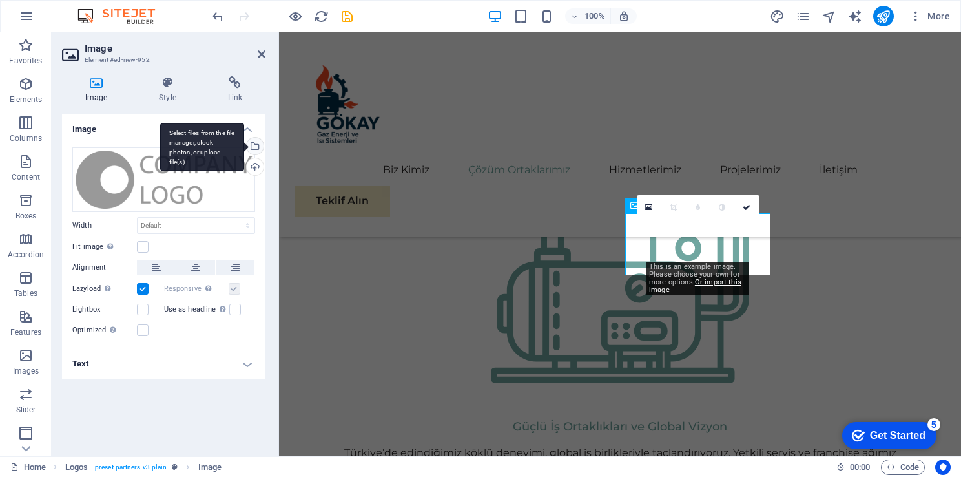
click at [256, 145] on div "Select files from the file manager, stock photos, or upload file(s)" at bounding box center [253, 147] width 19 height 19
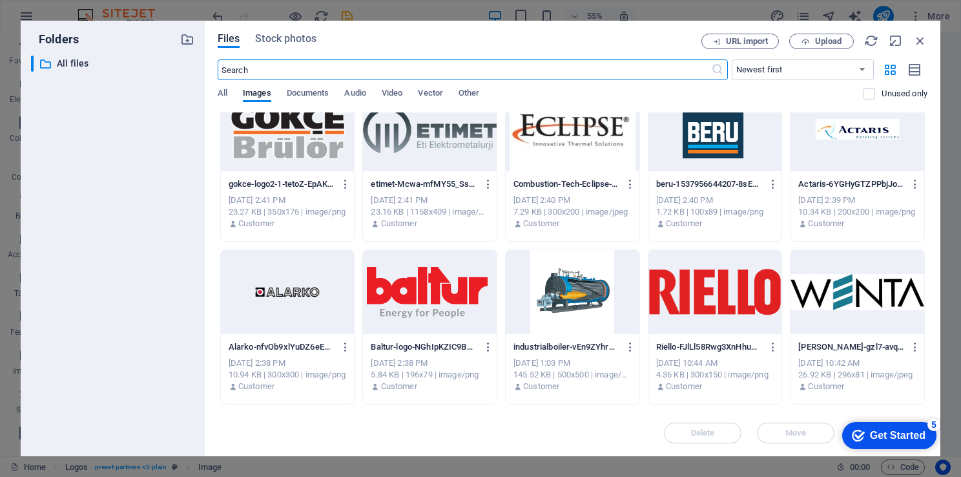
scroll to position [552, 0]
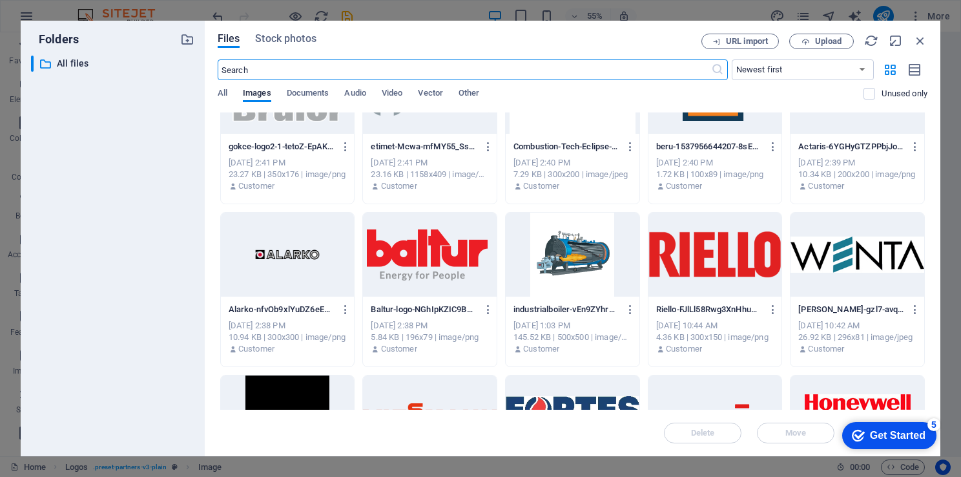
click at [411, 270] on div at bounding box center [430, 255] width 134 height 84
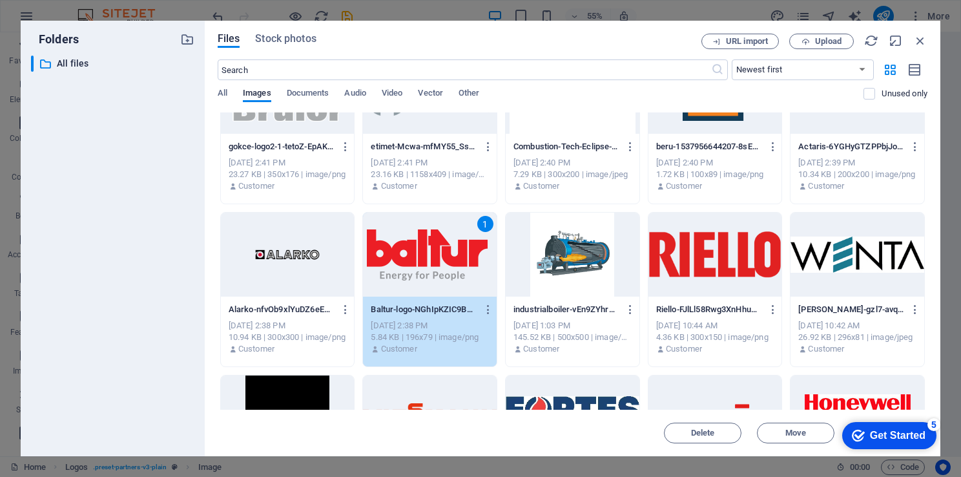
click at [411, 270] on div "1" at bounding box center [430, 255] width 134 height 84
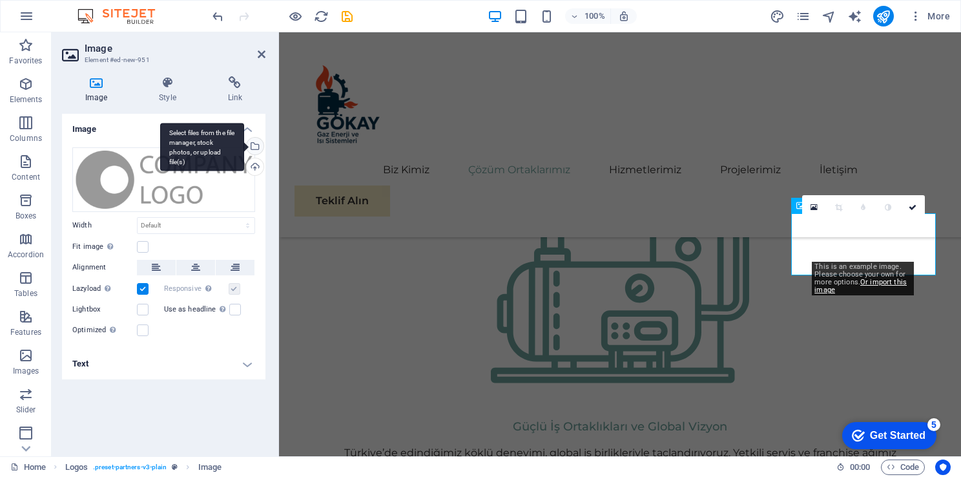
click at [258, 142] on div "Select files from the file manager, stock photos, or upload file(s)" at bounding box center [253, 147] width 19 height 19
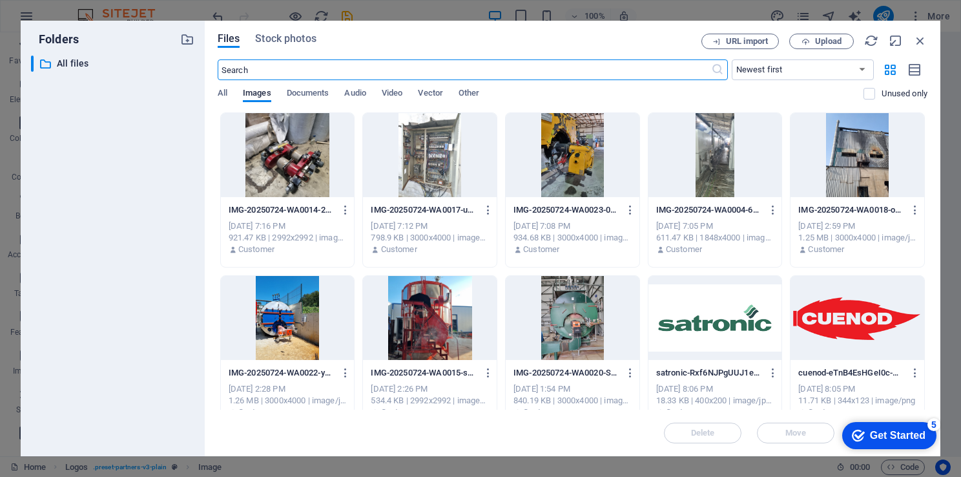
scroll to position [1363, 0]
drag, startPoint x: 925, startPoint y: 228, endPoint x: 931, endPoint y: 302, distance: 74.6
click at [931, 302] on div "Files Stock photos URL import Upload ​ Newest first Oldest first Name (A-Z) Nam…" at bounding box center [573, 239] width 736 height 436
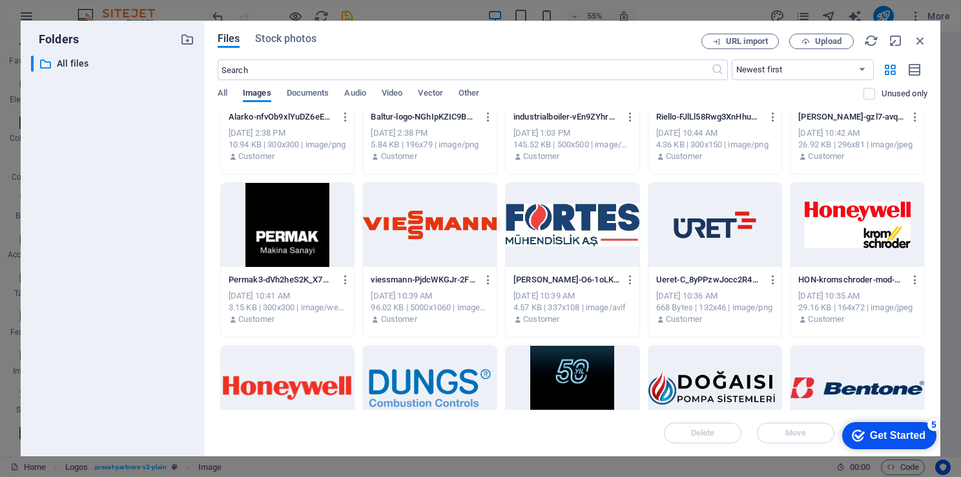
scroll to position [638, 0]
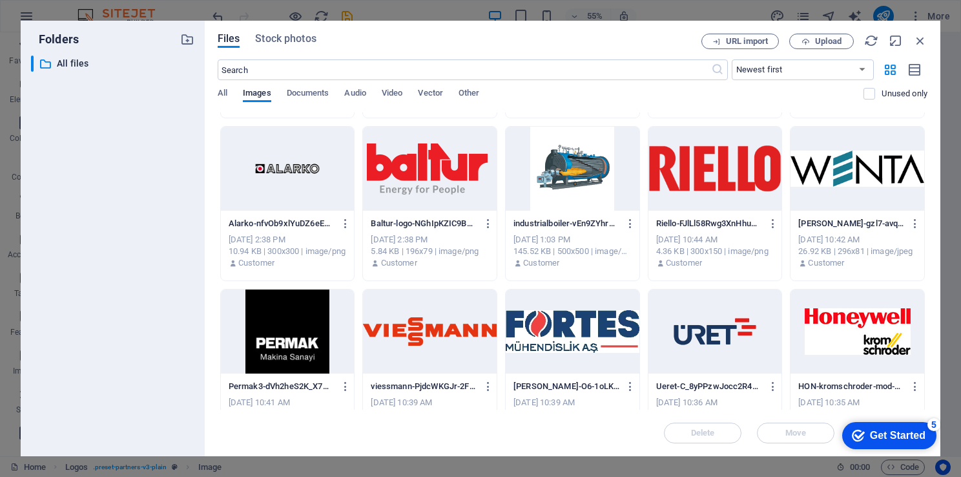
click at [737, 169] on div at bounding box center [716, 169] width 134 height 84
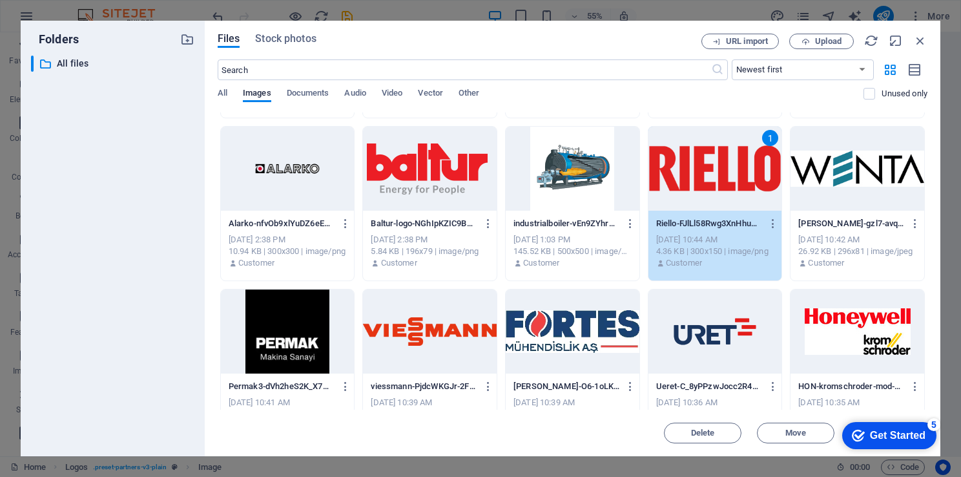
click at [737, 169] on div "1" at bounding box center [716, 169] width 134 height 84
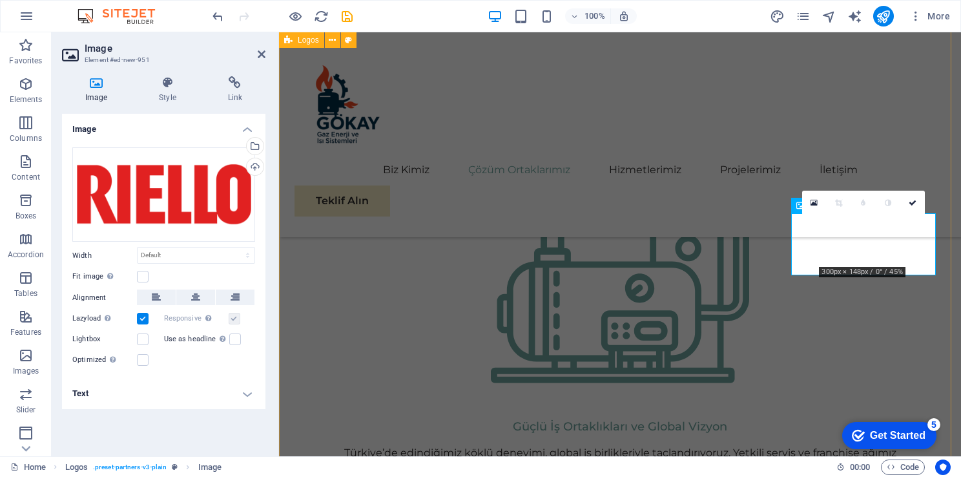
drag, startPoint x: 938, startPoint y: 335, endPoint x: 902, endPoint y: 346, distance: 37.8
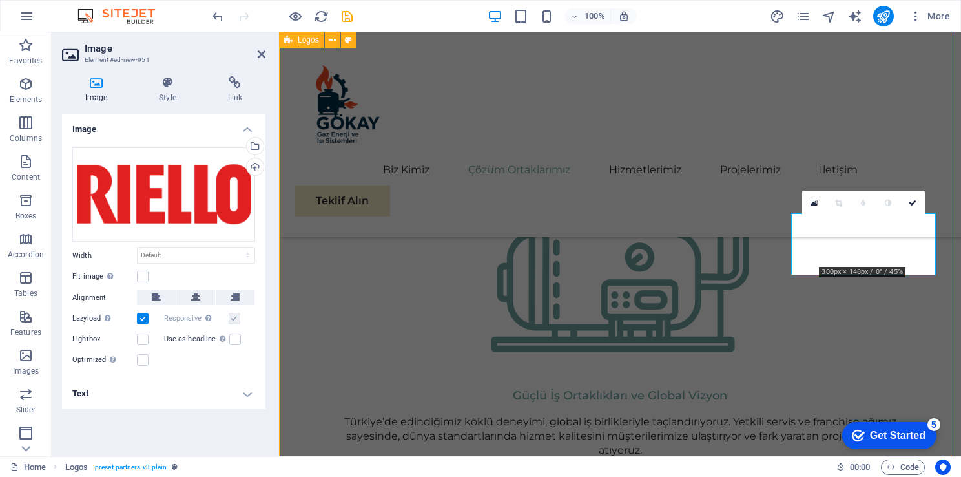
scroll to position [1387, 0]
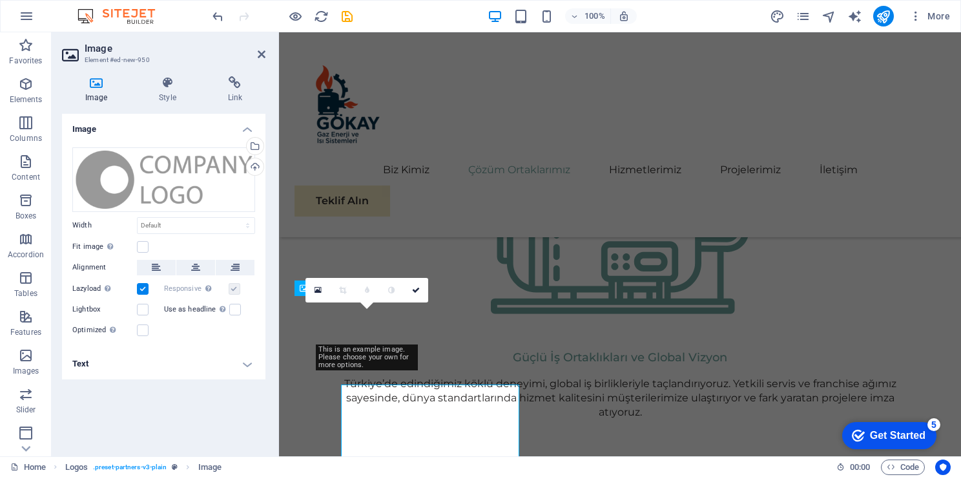
scroll to position [1349, 0]
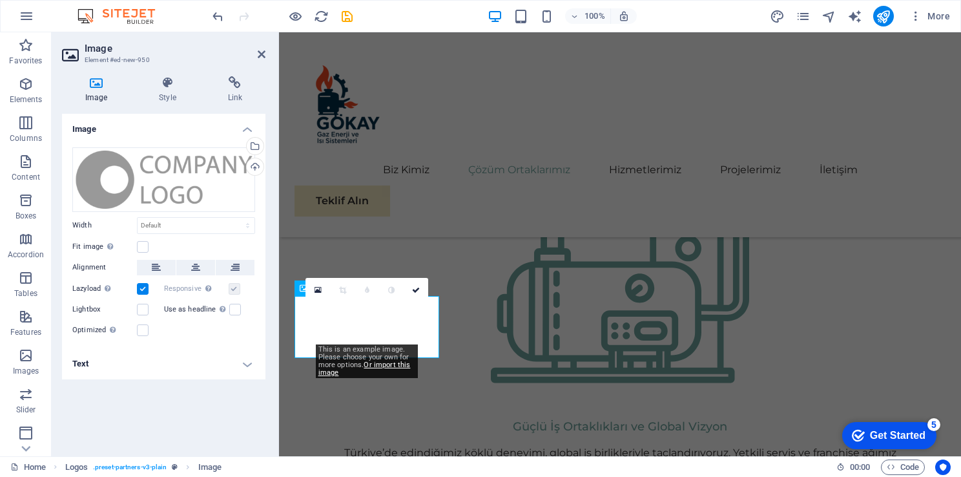
click at [261, 149] on div "Select files from the file manager, stock photos, or upload file(s)" at bounding box center [253, 147] width 19 height 19
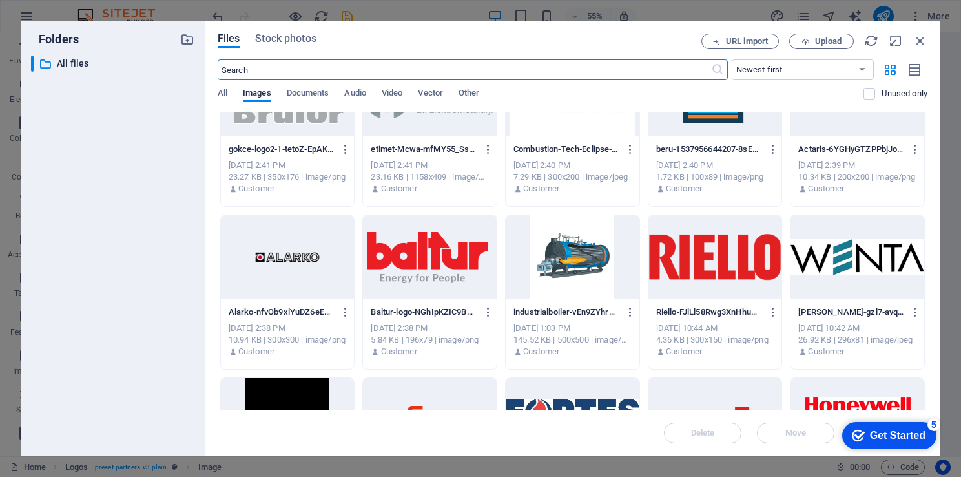
scroll to position [552, 0]
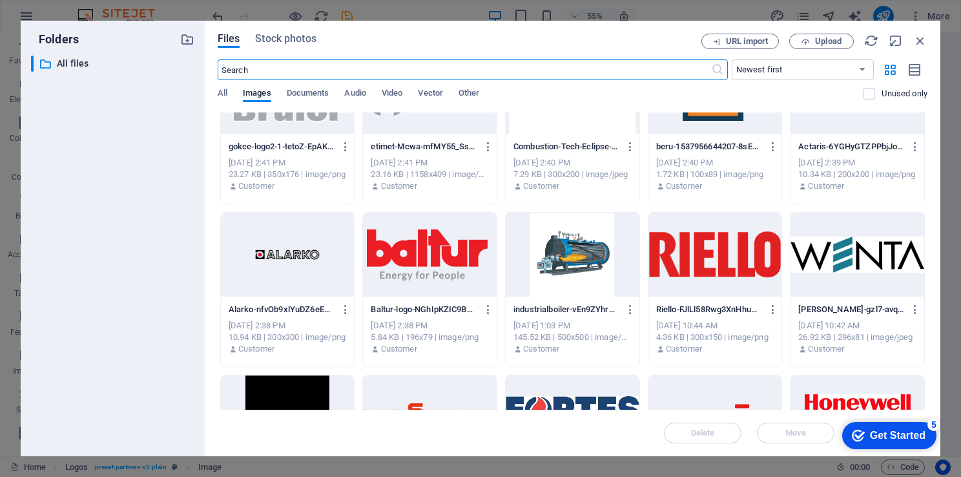
click at [822, 262] on div at bounding box center [858, 255] width 134 height 84
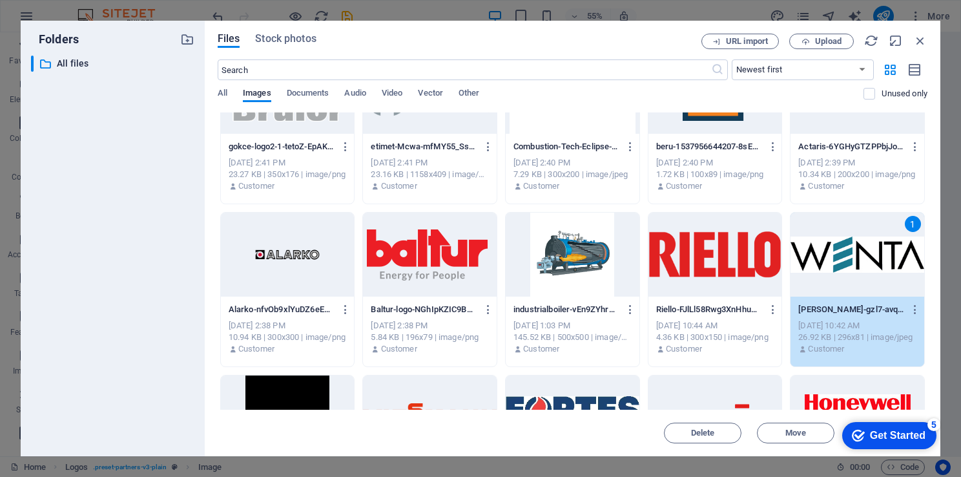
drag, startPoint x: 822, startPoint y: 262, endPoint x: 541, endPoint y: 230, distance: 282.9
click at [822, 262] on div "1" at bounding box center [858, 255] width 134 height 84
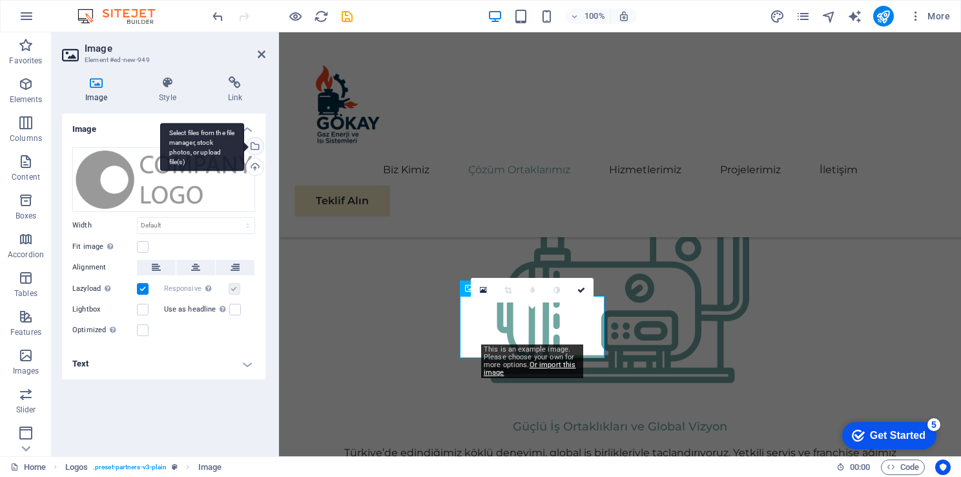
click at [255, 141] on div "Select files from the file manager, stock photos, or upload file(s)" at bounding box center [253, 147] width 19 height 19
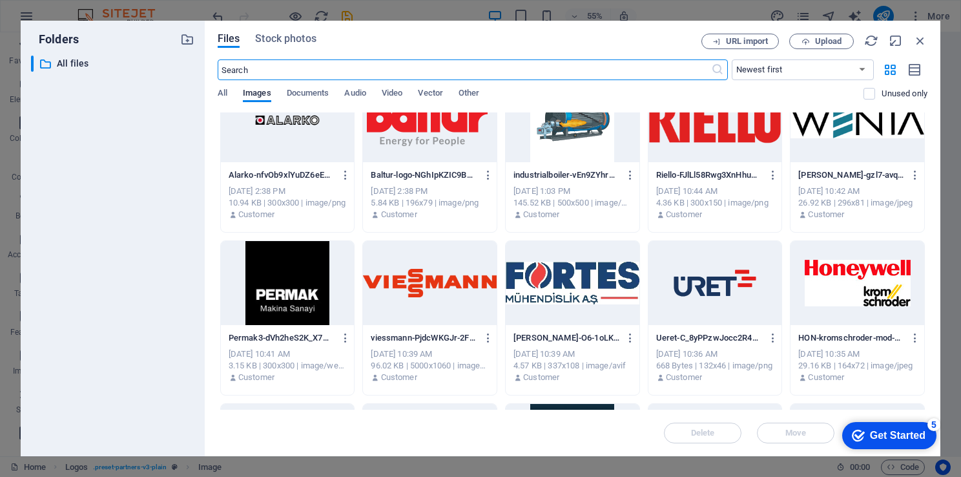
scroll to position [694, 0]
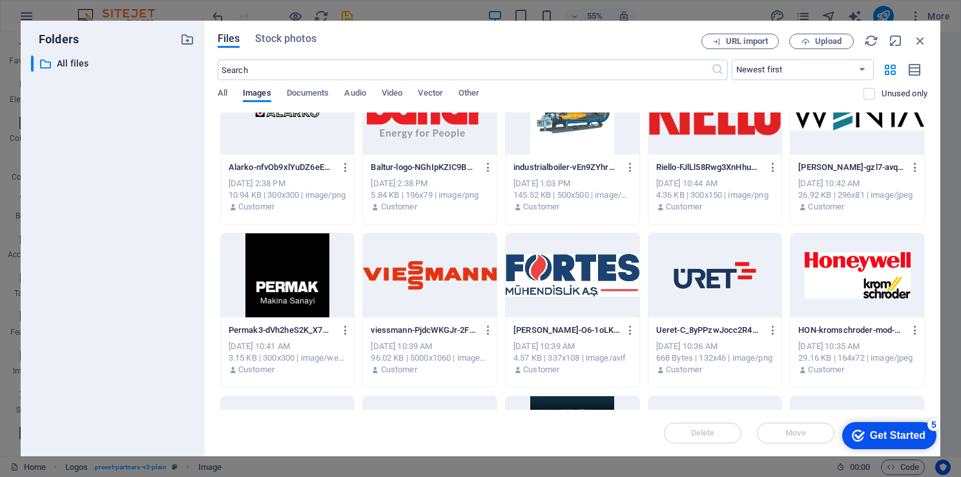
click at [300, 280] on div at bounding box center [288, 275] width 134 height 84
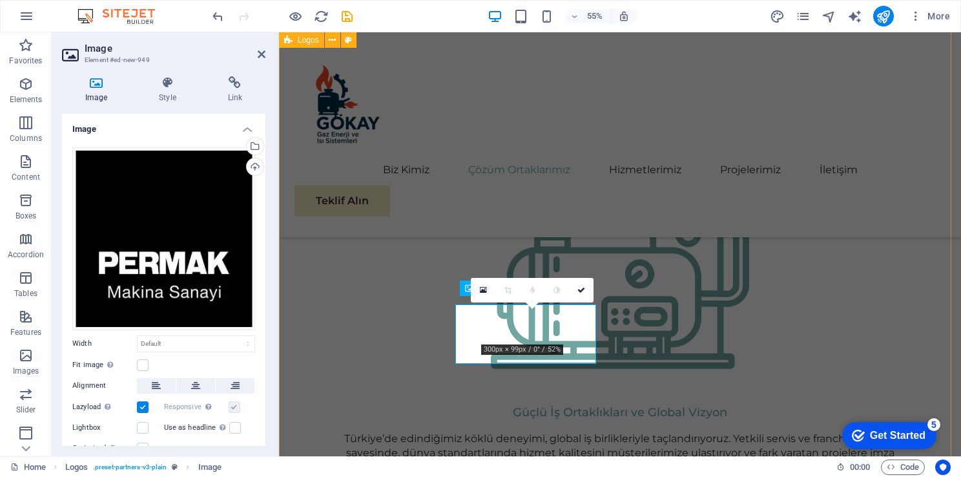
scroll to position [1349, 0]
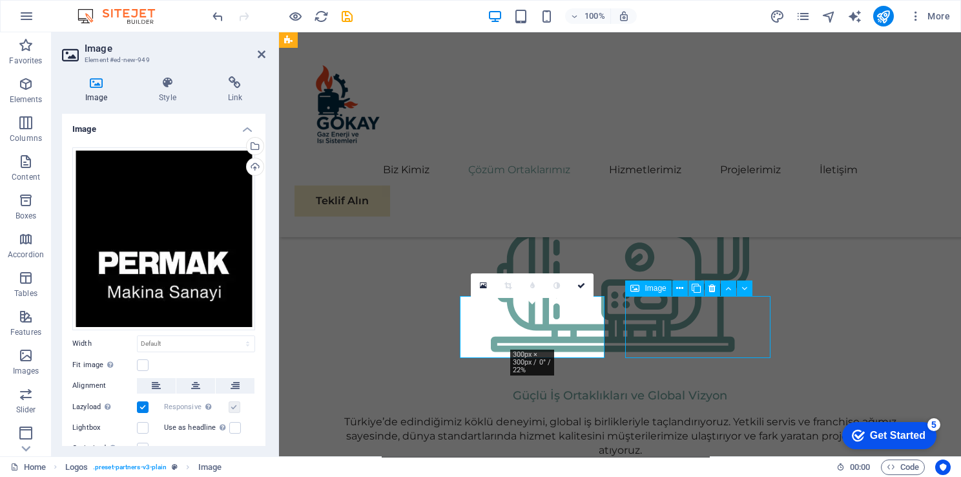
scroll to position [1387, 0]
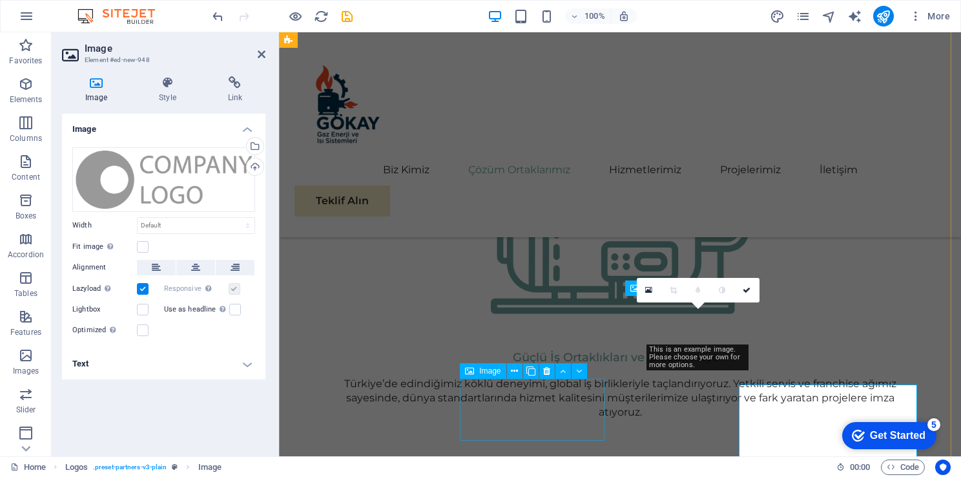
scroll to position [1349, 0]
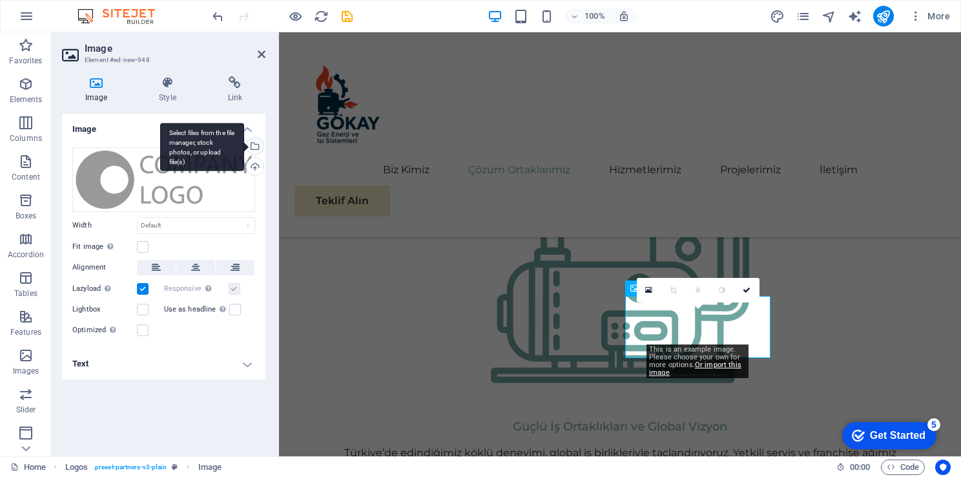
click at [257, 147] on div "Select files from the file manager, stock photos, or upload file(s)" at bounding box center [253, 147] width 19 height 19
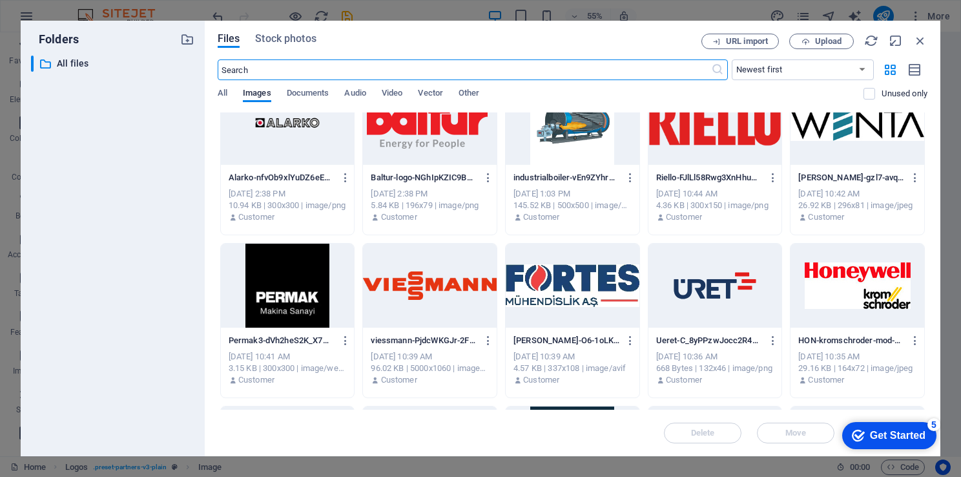
scroll to position [693, 0]
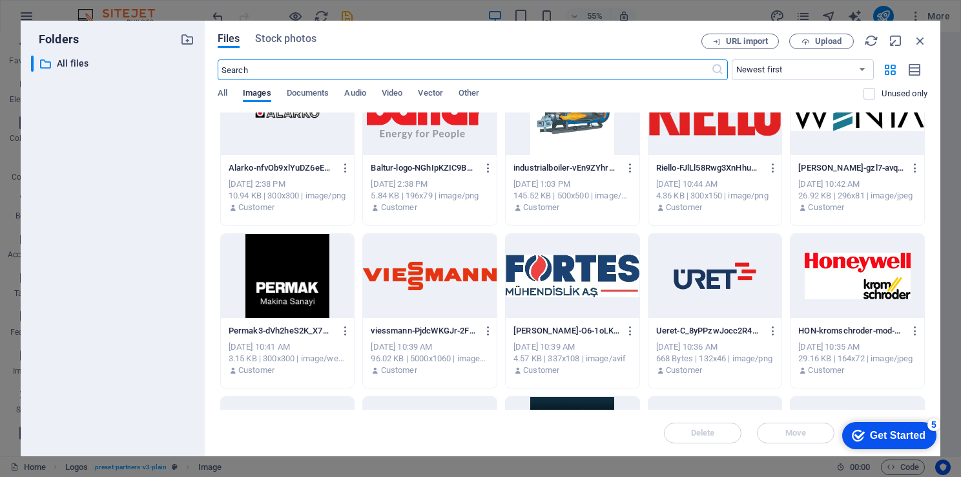
click at [411, 282] on div at bounding box center [430, 276] width 134 height 84
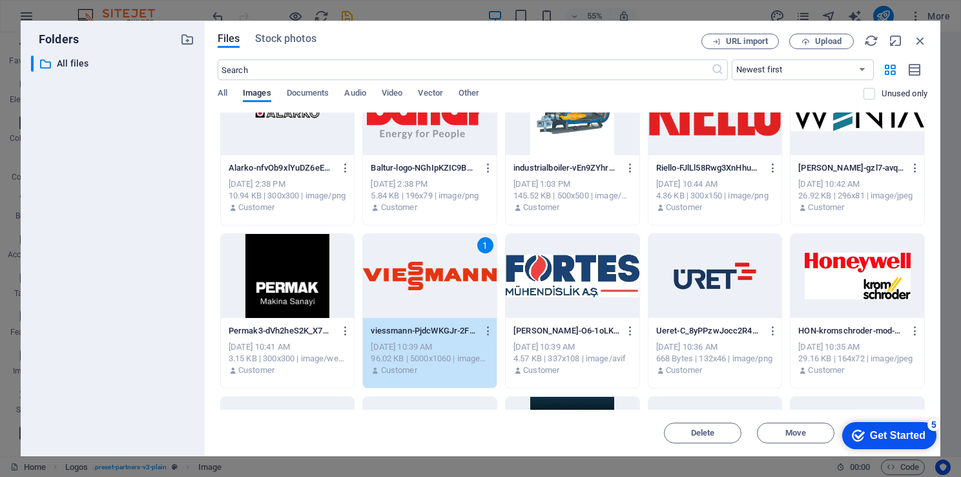
click at [411, 282] on div "1" at bounding box center [430, 276] width 134 height 84
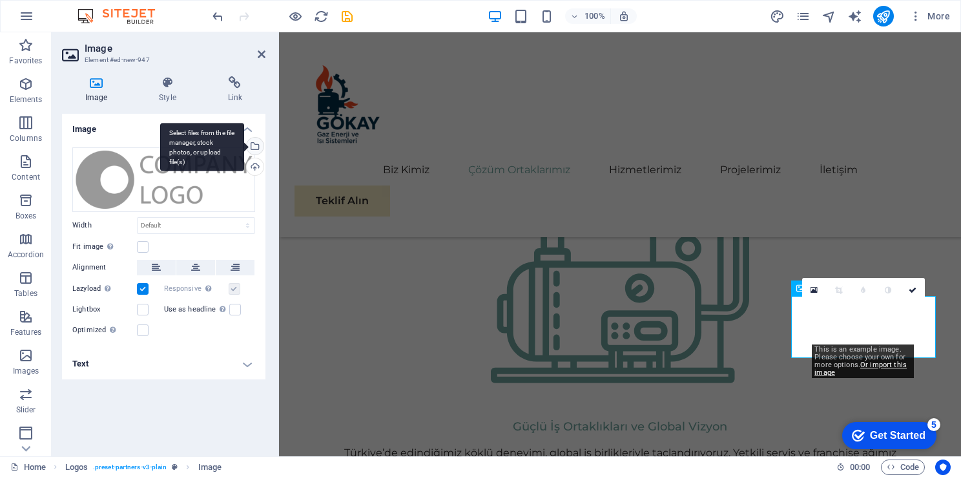
click at [258, 147] on div "Select files from the file manager, stock photos, or upload file(s)" at bounding box center [253, 147] width 19 height 19
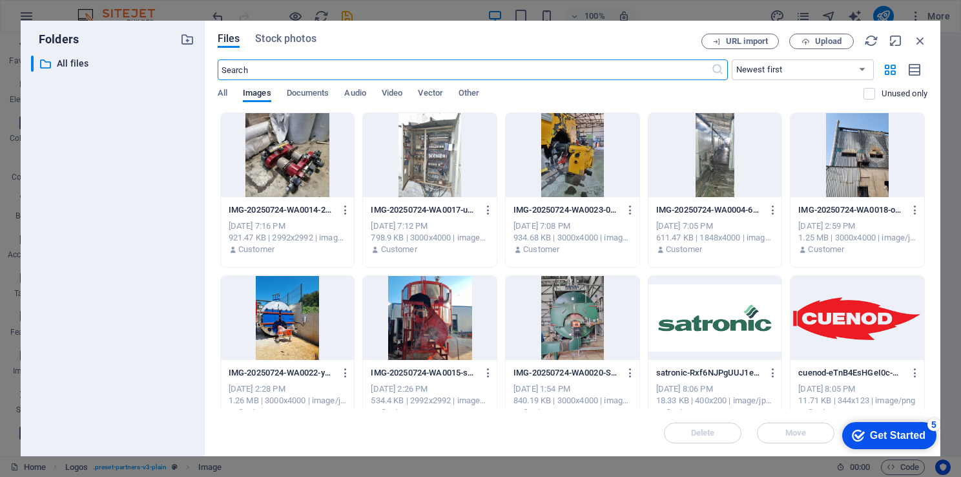
scroll to position [1363, 0]
drag, startPoint x: 924, startPoint y: 184, endPoint x: 931, endPoint y: 314, distance: 130.7
click at [932, 341] on div "Files Stock photos URL import Upload ​ Newest first Oldest first Name (A-Z) Nam…" at bounding box center [573, 239] width 736 height 436
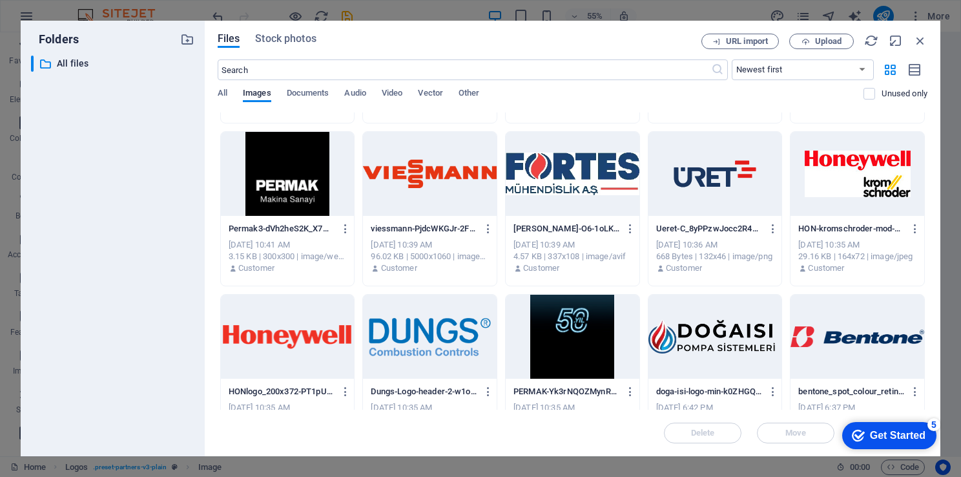
scroll to position [792, 0]
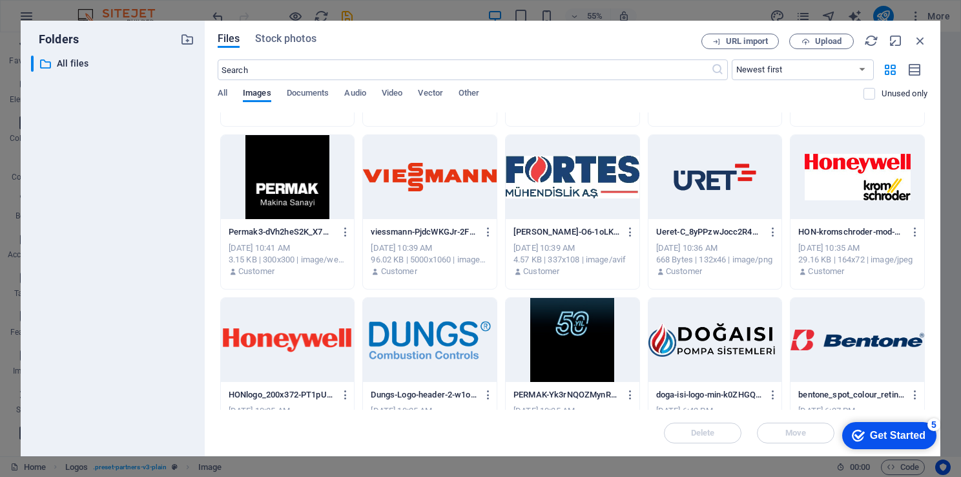
click at [622, 191] on div at bounding box center [573, 177] width 134 height 84
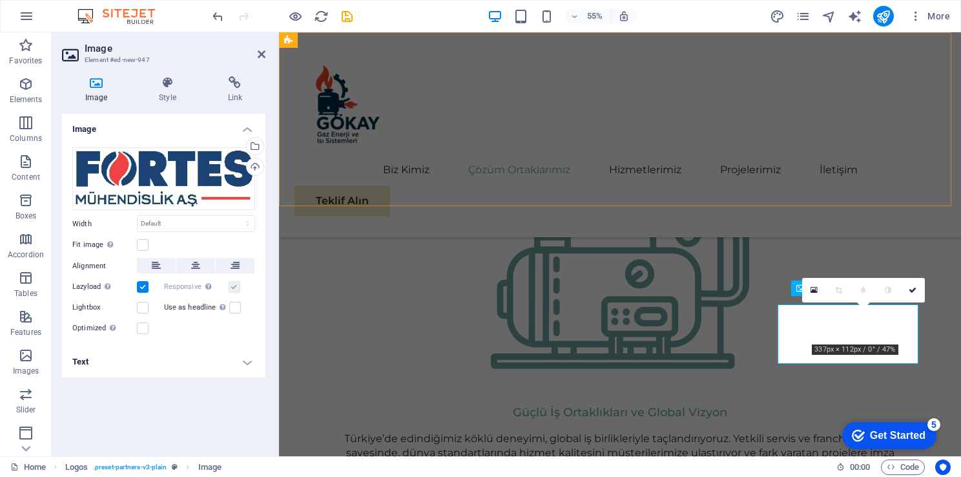
scroll to position [1349, 0]
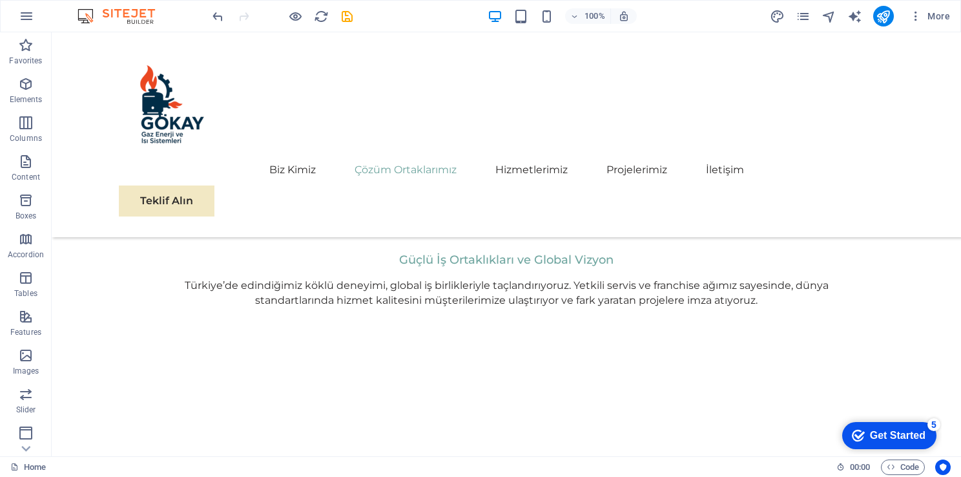
scroll to position [1506, 0]
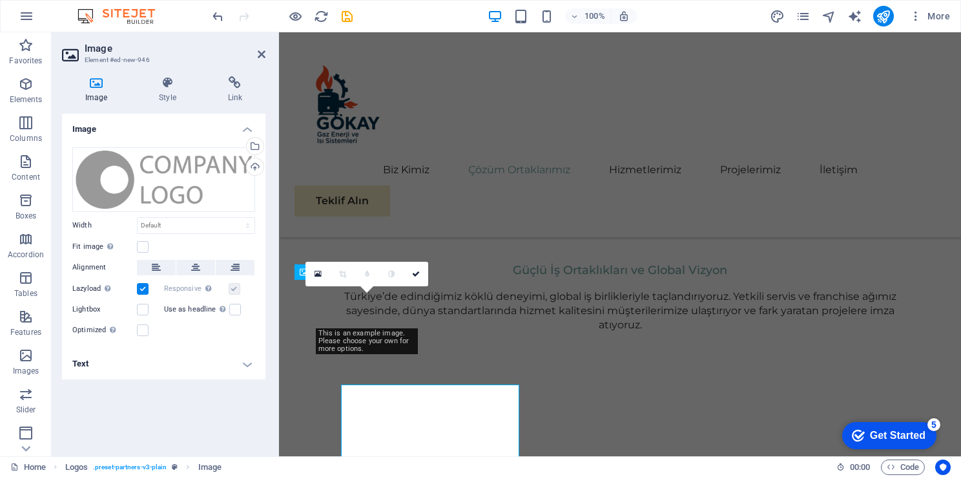
scroll to position [1448, 0]
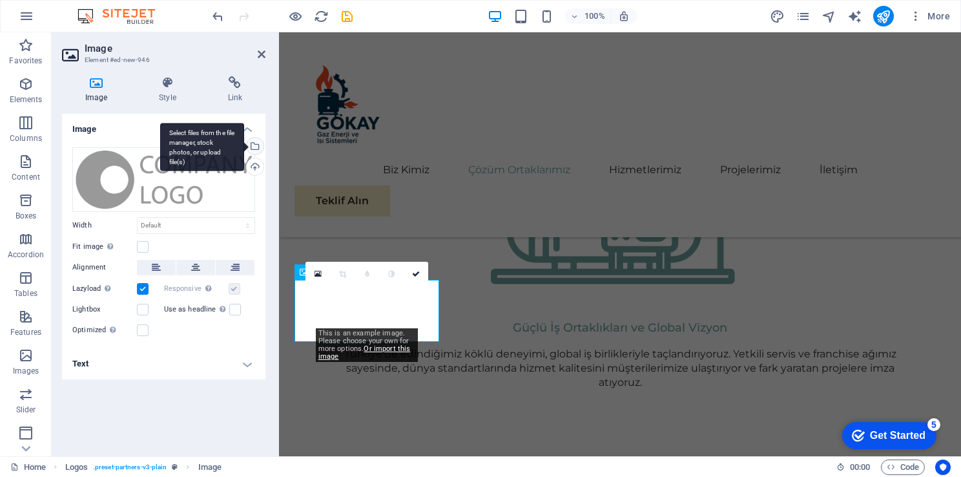
click at [260, 145] on div "Select files from the file manager, stock photos, or upload file(s)" at bounding box center [253, 147] width 19 height 19
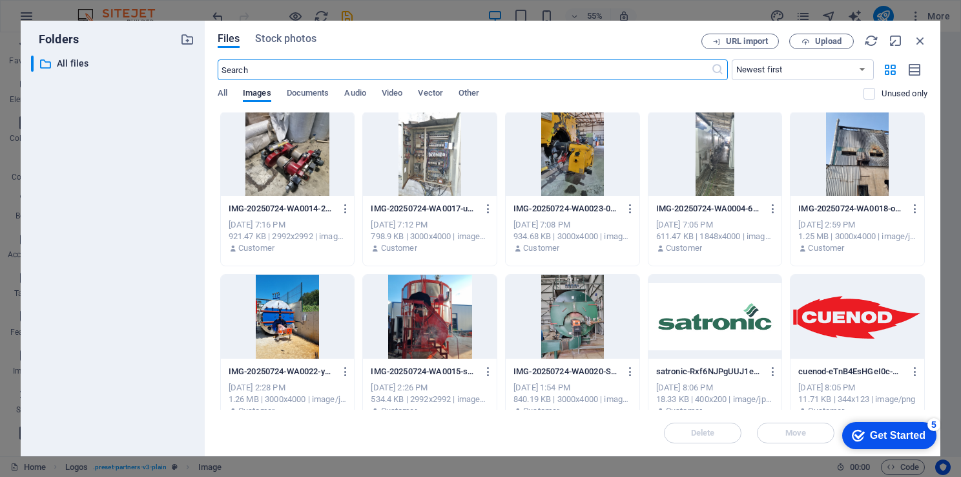
scroll to position [3, 0]
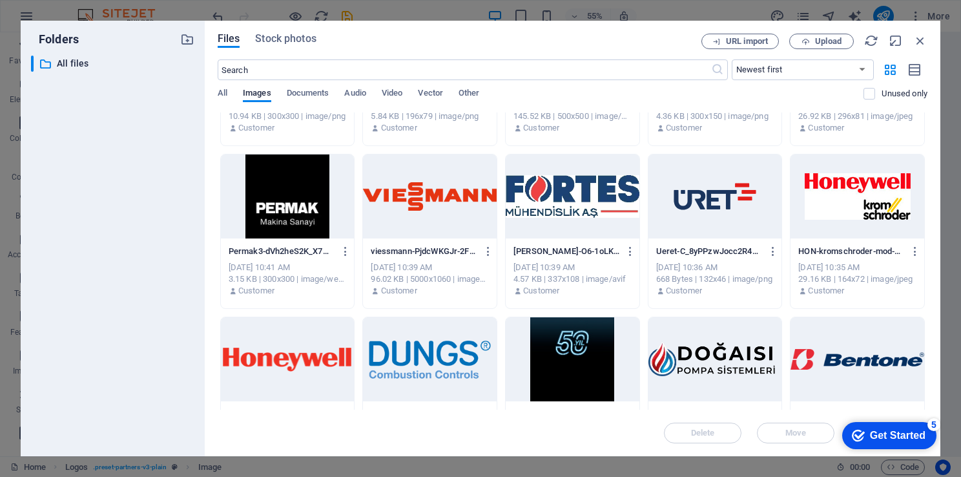
scroll to position [767, 0]
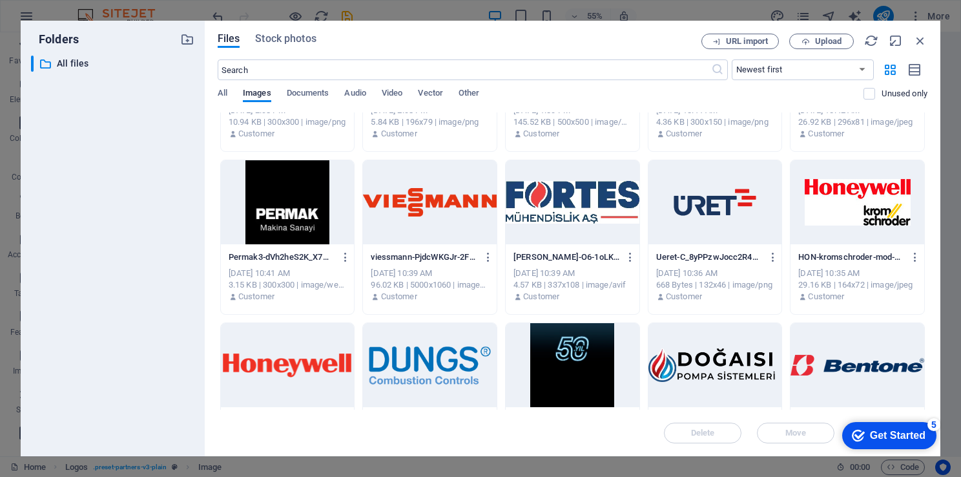
click at [719, 218] on div at bounding box center [716, 202] width 134 height 84
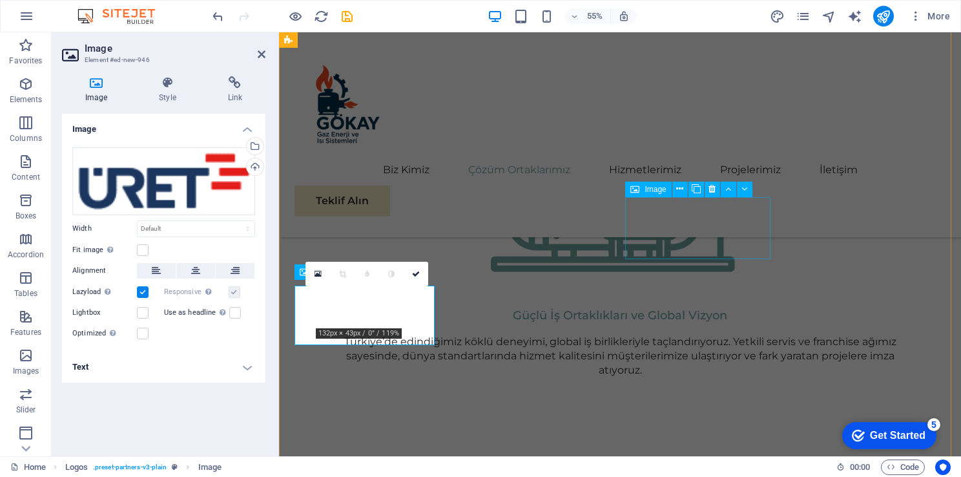
scroll to position [1448, 0]
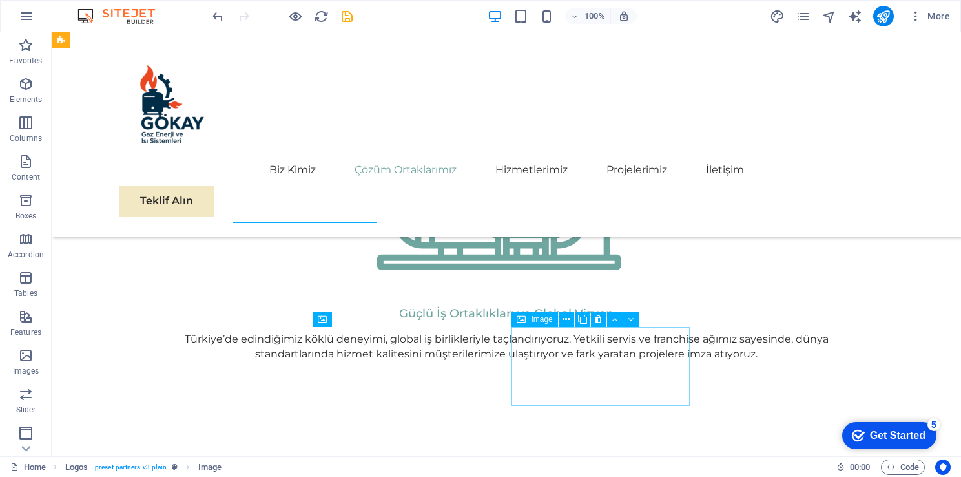
scroll to position [1506, 0]
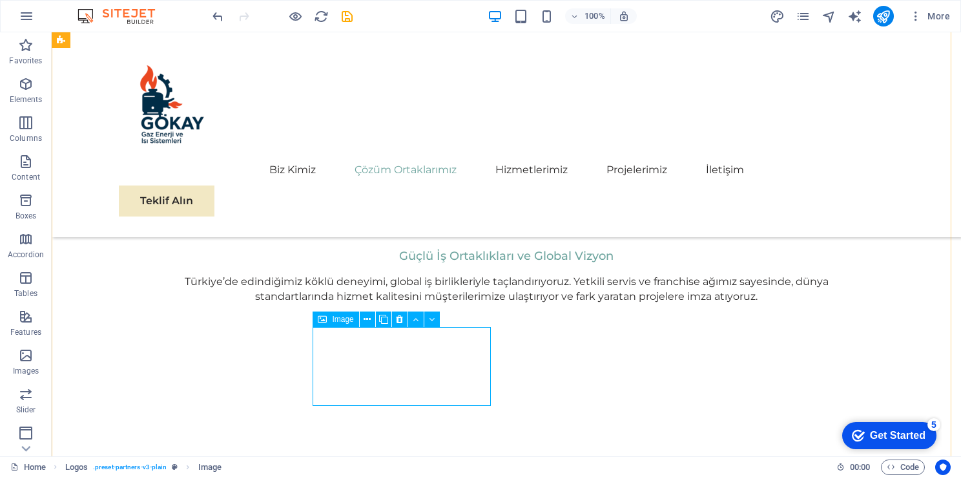
scroll to position [0, 0]
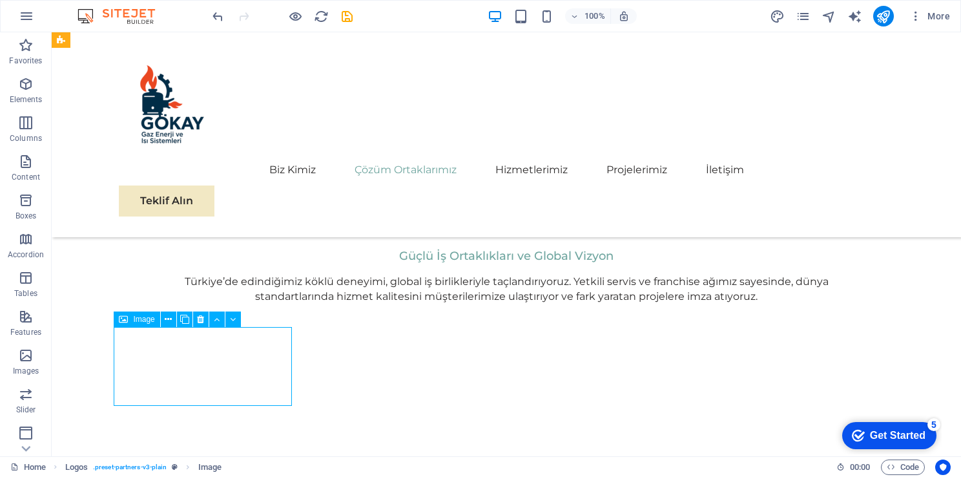
scroll to position [1448, 0]
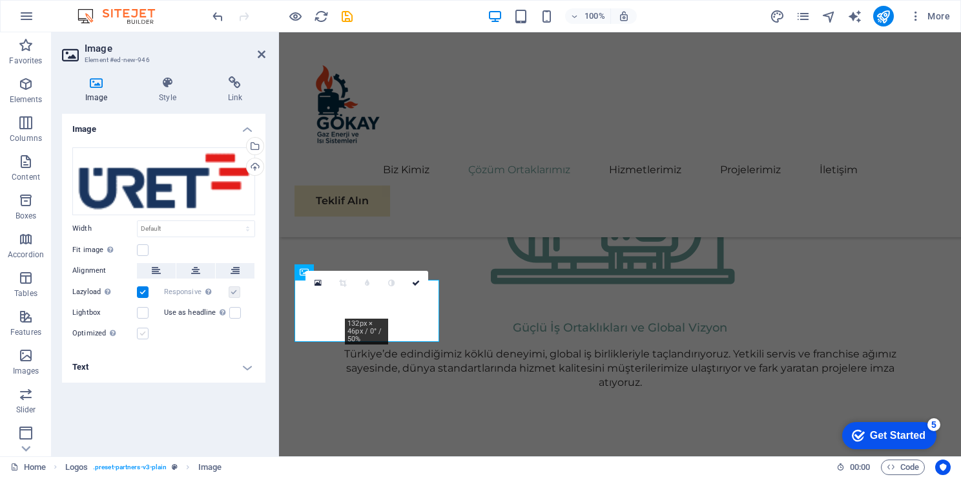
click at [143, 335] on label at bounding box center [143, 334] width 12 height 12
click at [0, 0] on input "Optimized Images are compressed to improve page speed." at bounding box center [0, 0] width 0 height 0
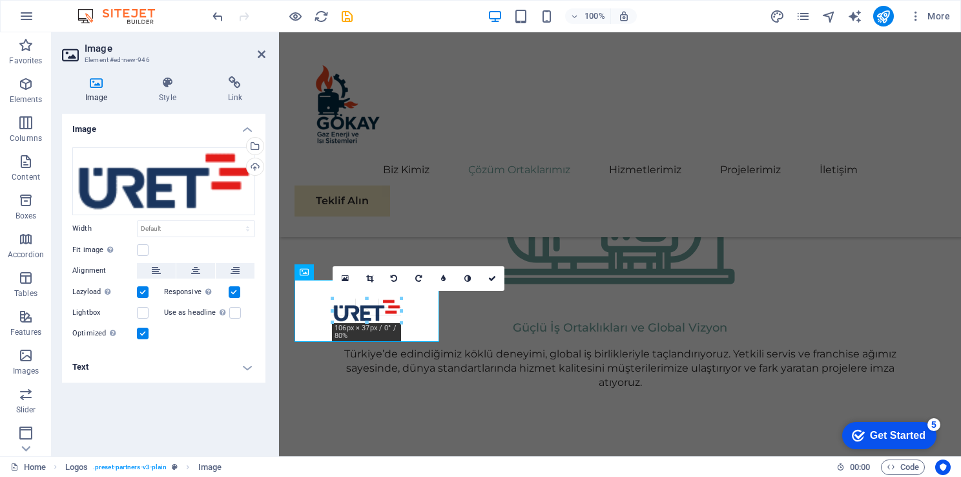
drag, startPoint x: 389, startPoint y: 322, endPoint x: 151, endPoint y: 311, distance: 238.7
type input "106"
select select "px"
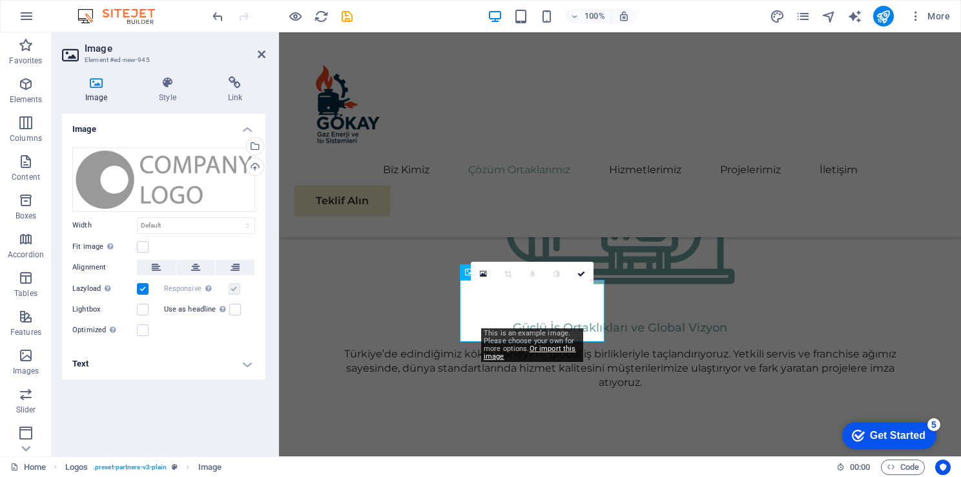
click at [255, 149] on div "Select files from the file manager, stock photos, or upload file(s)" at bounding box center [253, 147] width 19 height 19
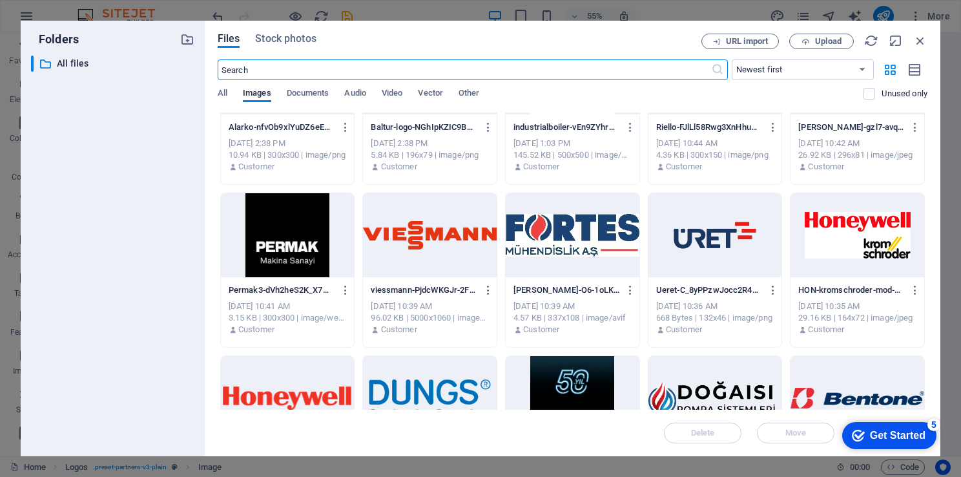
scroll to position [846, 0]
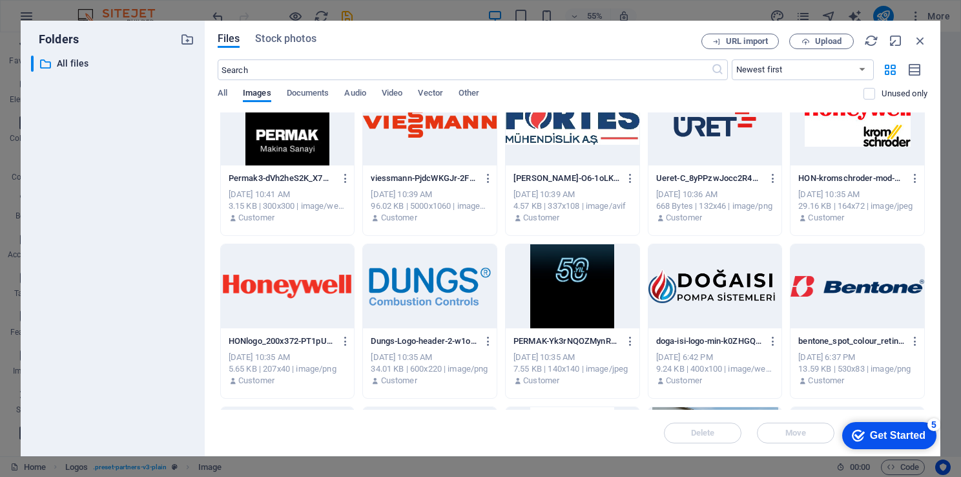
click at [896, 145] on div at bounding box center [858, 123] width 134 height 84
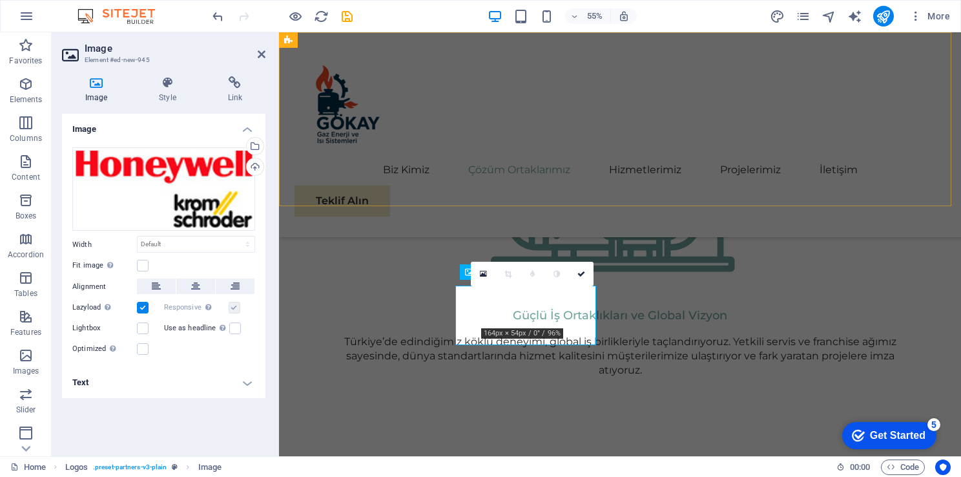
scroll to position [1448, 0]
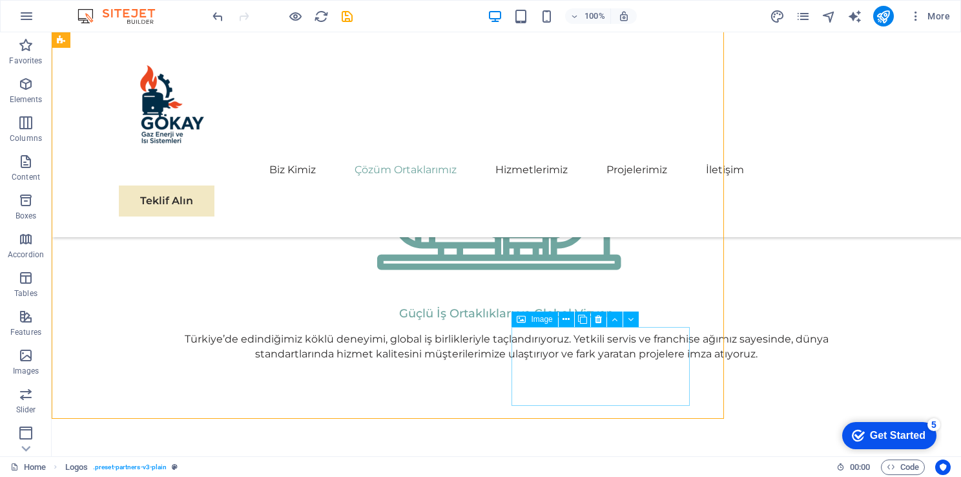
scroll to position [1506, 0]
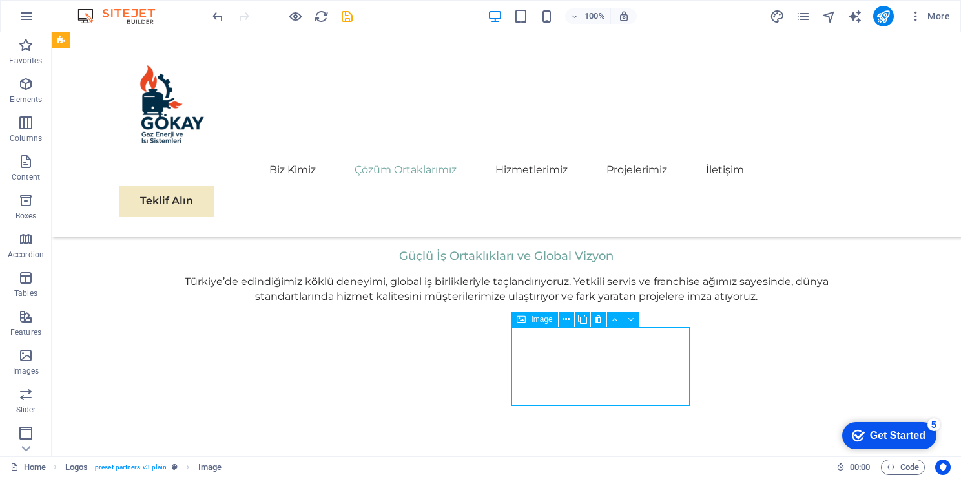
scroll to position [1448, 0]
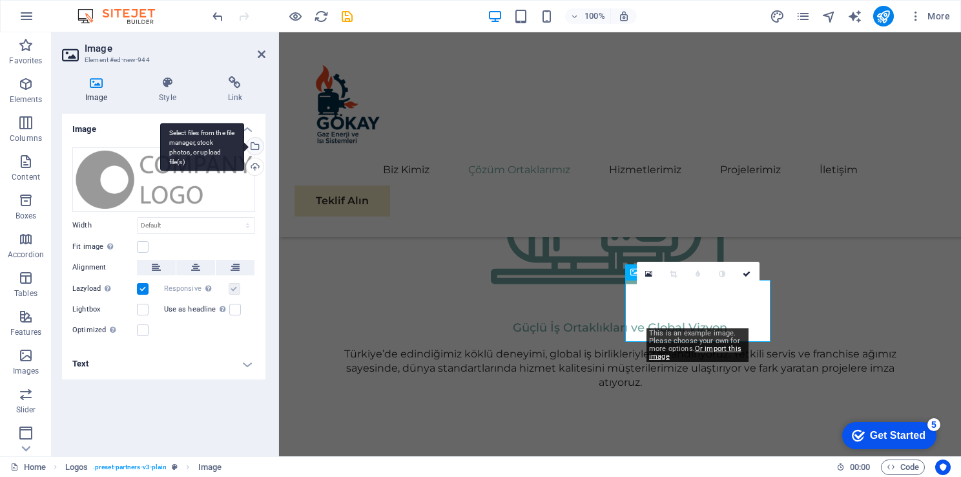
click at [256, 149] on div "Select files from the file manager, stock photos, or upload file(s)" at bounding box center [253, 147] width 19 height 19
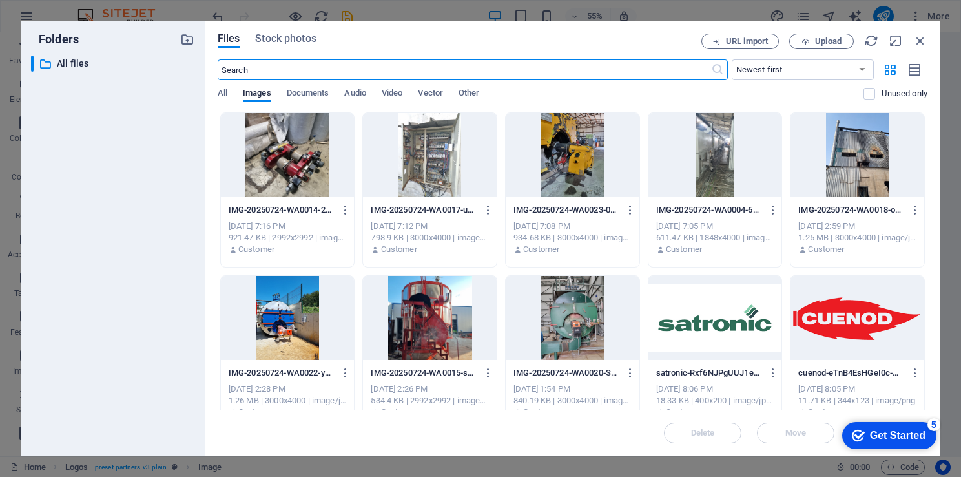
scroll to position [1460, 0]
drag, startPoint x: 928, startPoint y: 178, endPoint x: 937, endPoint y: 221, distance: 43.6
click at [940, 224] on div "Files Stock photos URL import Upload ​ Newest first Oldest first Name (A-Z) Nam…" at bounding box center [573, 239] width 736 height 436
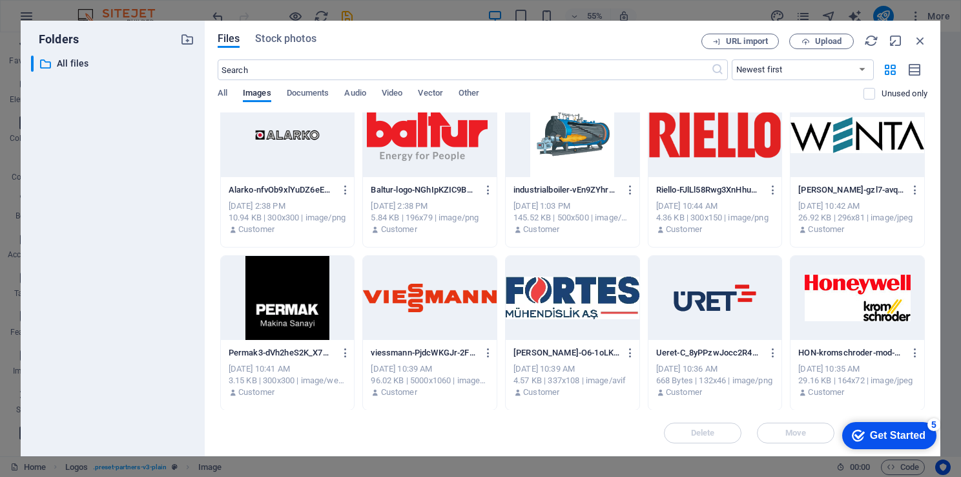
scroll to position [930, 0]
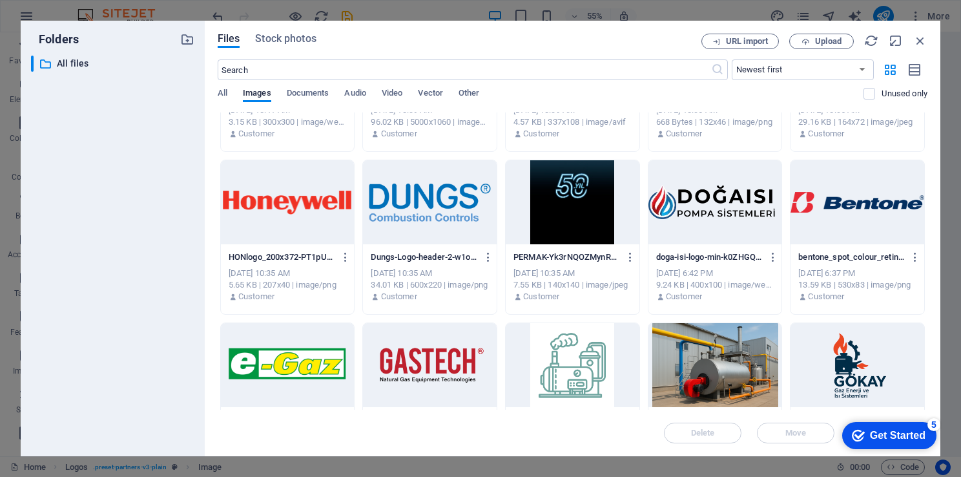
click at [301, 225] on div at bounding box center [288, 202] width 134 height 84
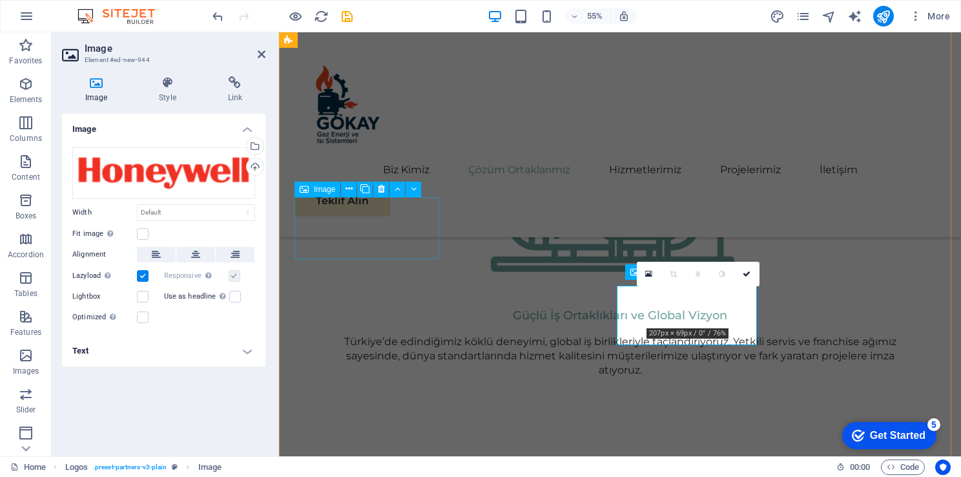
scroll to position [1448, 0]
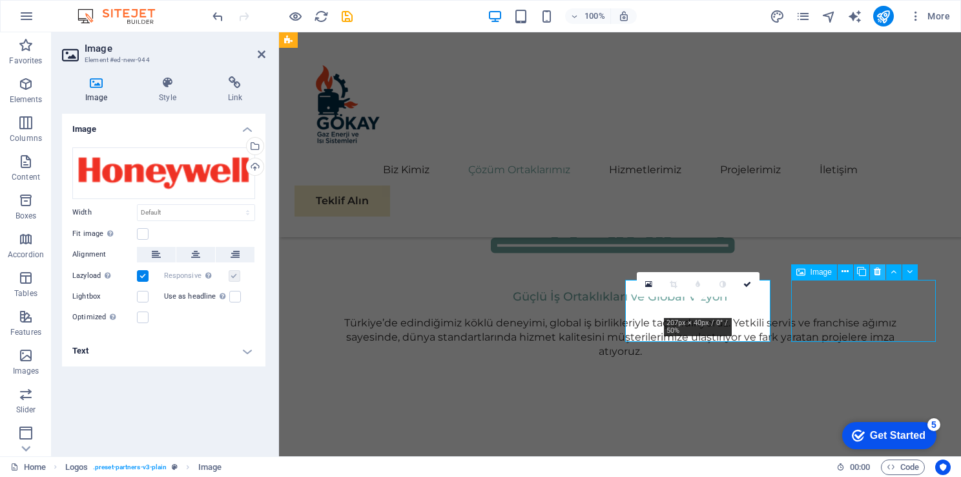
scroll to position [1506, 0]
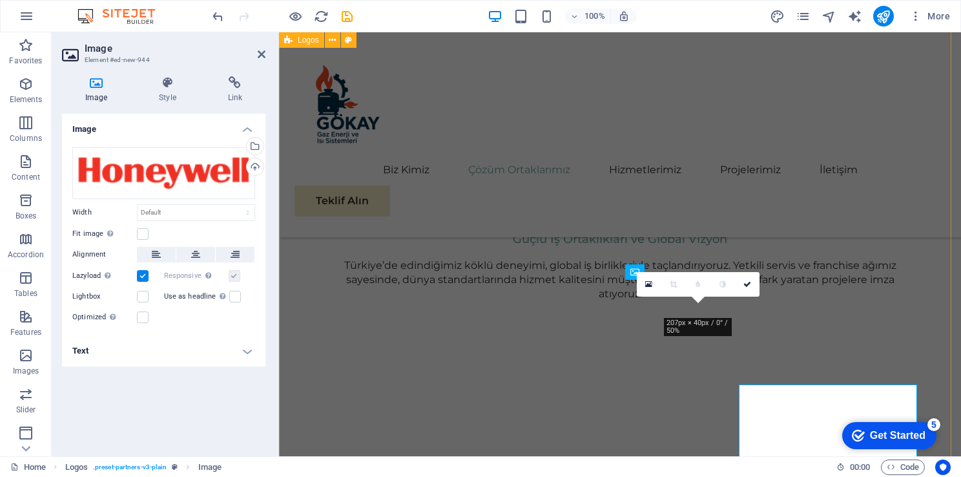
scroll to position [1448, 0]
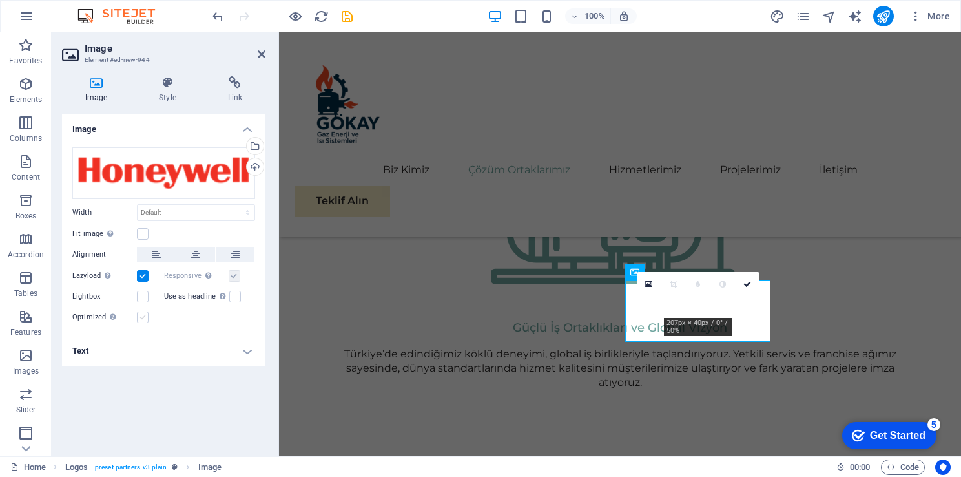
click at [137, 316] on label at bounding box center [143, 317] width 12 height 12
click at [0, 0] on input "Optimized Images are compressed to improve page speed." at bounding box center [0, 0] width 0 height 0
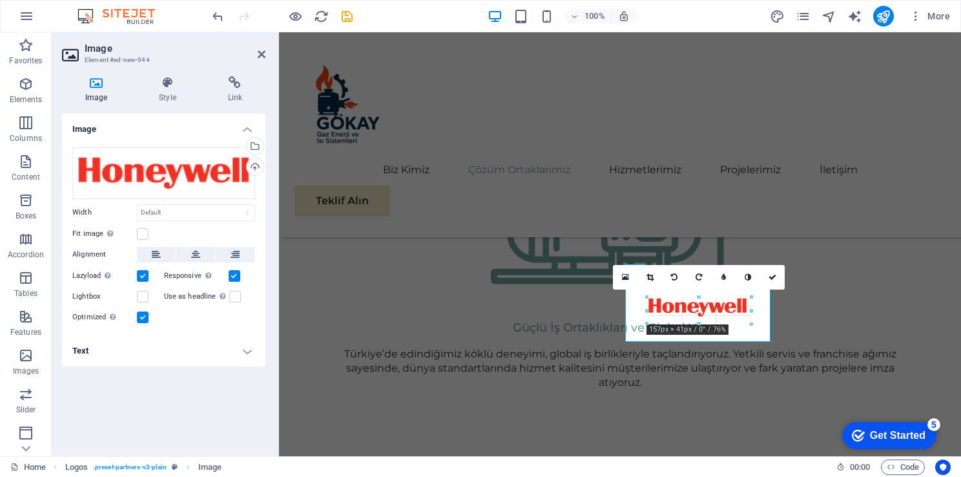
drag, startPoint x: 730, startPoint y: 318, endPoint x: 749, endPoint y: 331, distance: 23.1
type input "157"
select select "px"
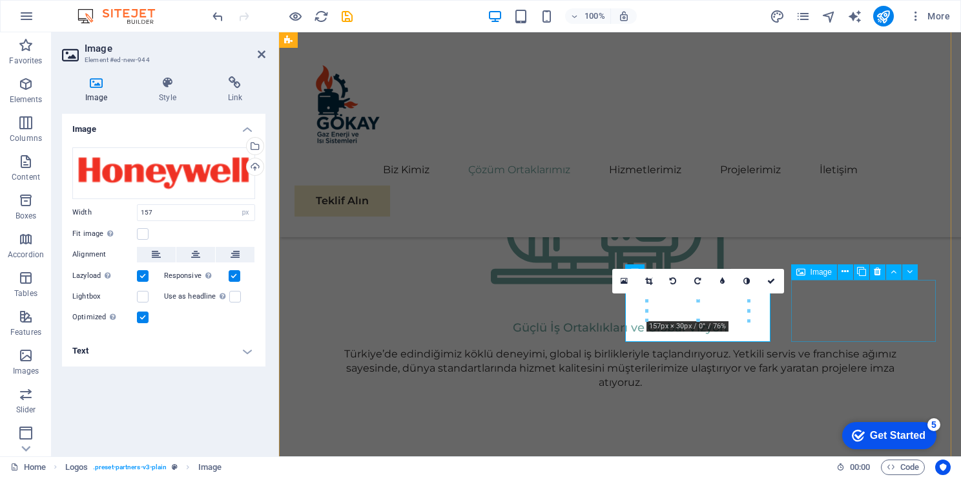
drag, startPoint x: 941, startPoint y: 322, endPoint x: 843, endPoint y: 339, distance: 99.5
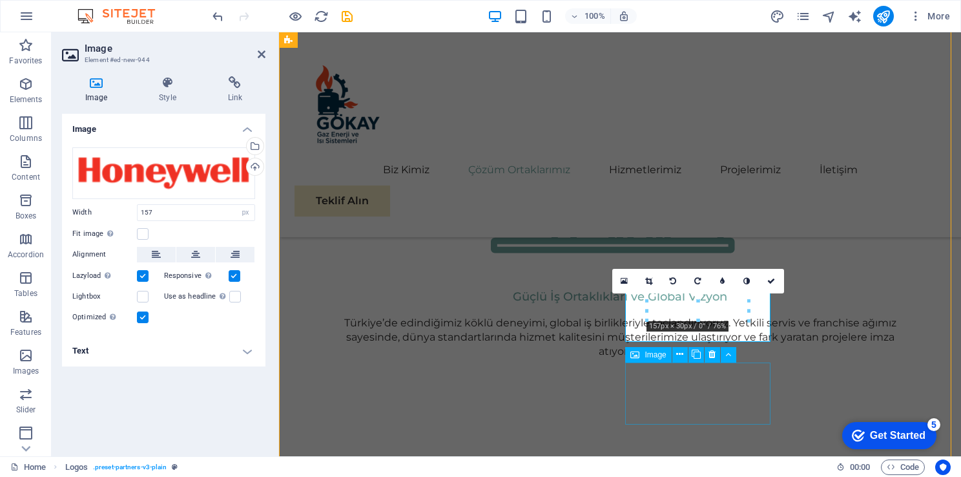
scroll to position [1506, 0]
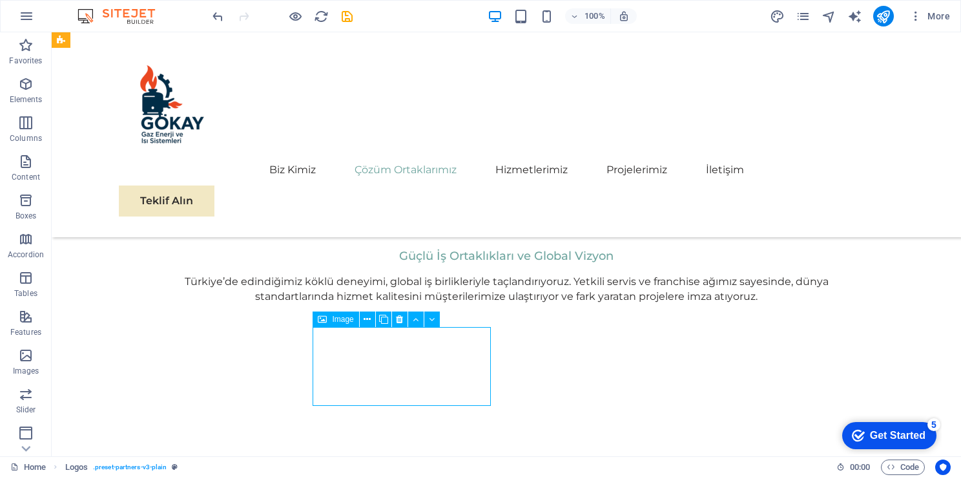
scroll to position [1448, 0]
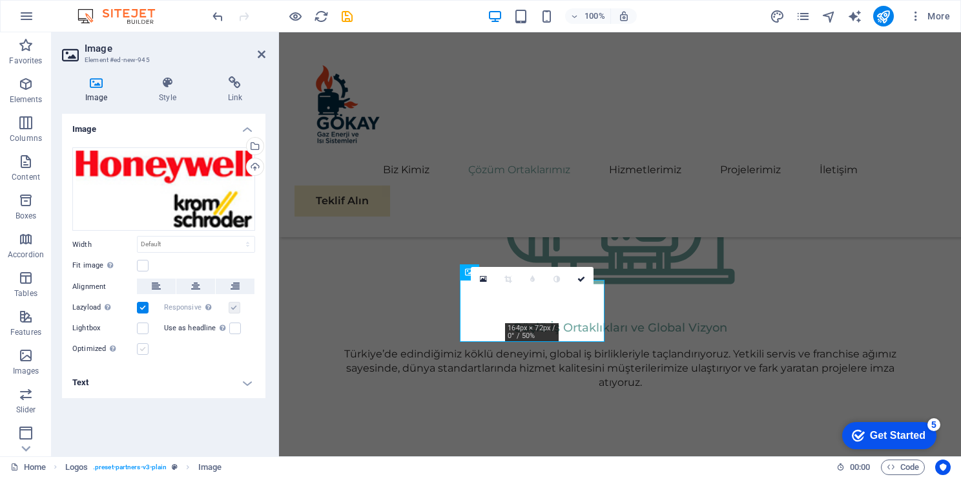
click at [145, 349] on label at bounding box center [143, 349] width 12 height 12
click at [0, 0] on input "Optimized Images are compressed to improve page speed." at bounding box center [0, 0] width 0 height 0
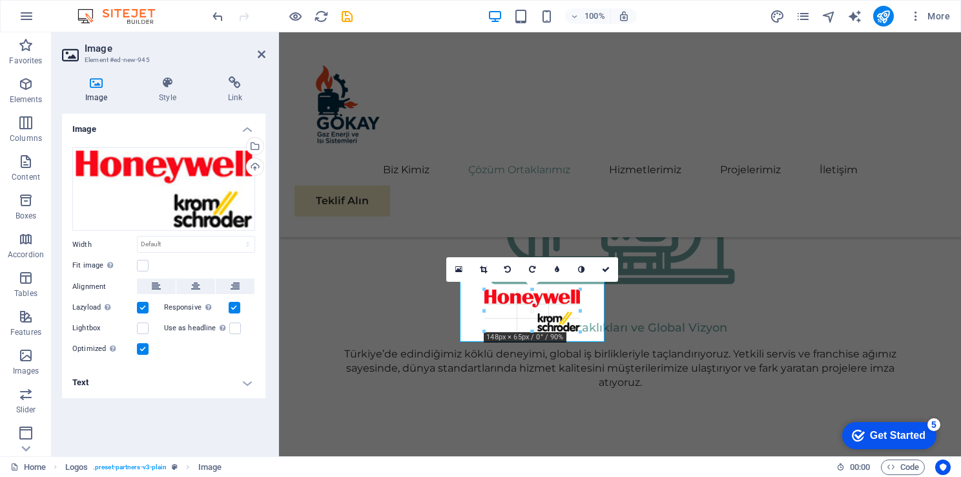
drag, startPoint x: 560, startPoint y: 324, endPoint x: 294, endPoint y: 311, distance: 265.9
type input "148"
select select "px"
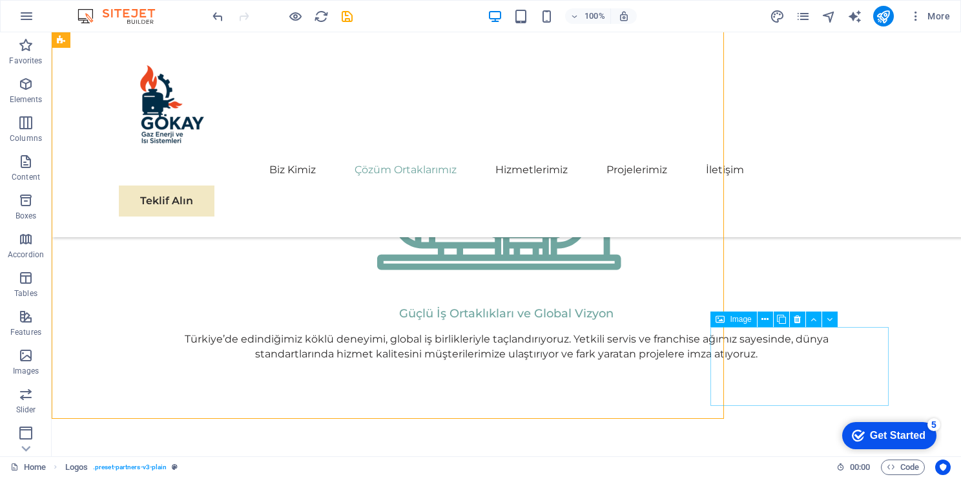
scroll to position [1506, 0]
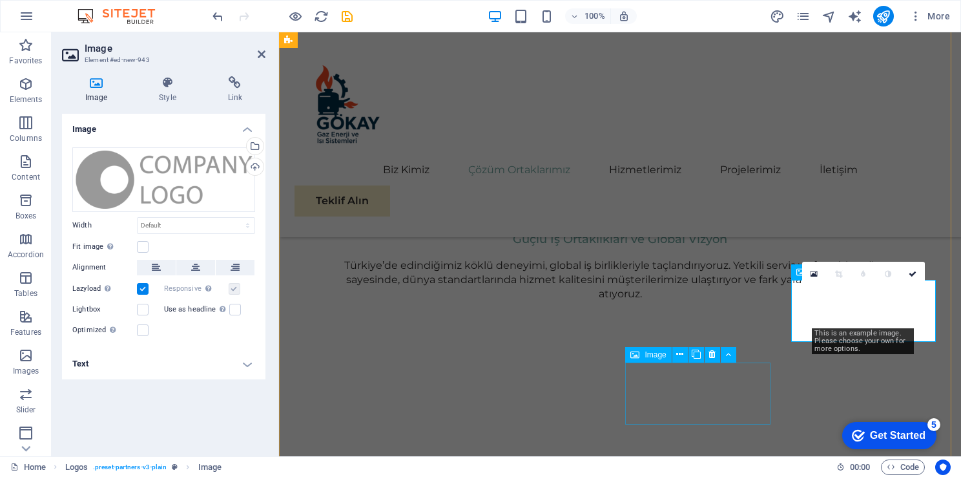
scroll to position [1448, 0]
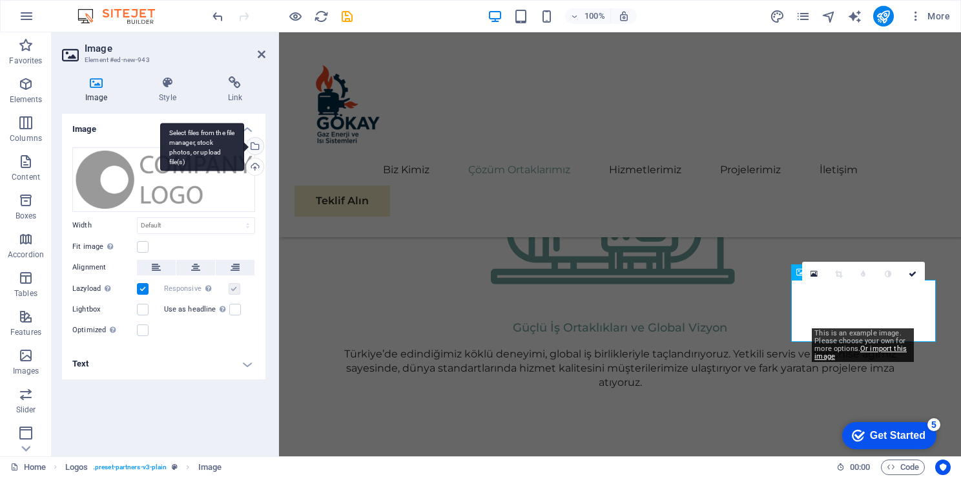
drag, startPoint x: 34, startPoint y: 222, endPoint x: 258, endPoint y: 145, distance: 236.2
click at [244, 143] on div "Select files from the file manager, stock photos, or upload file(s)" at bounding box center [202, 147] width 84 height 48
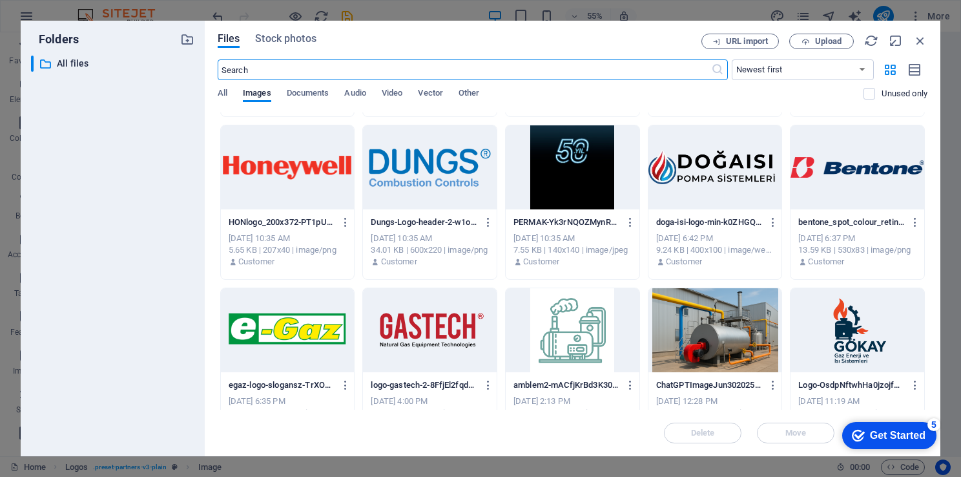
scroll to position [980, 0]
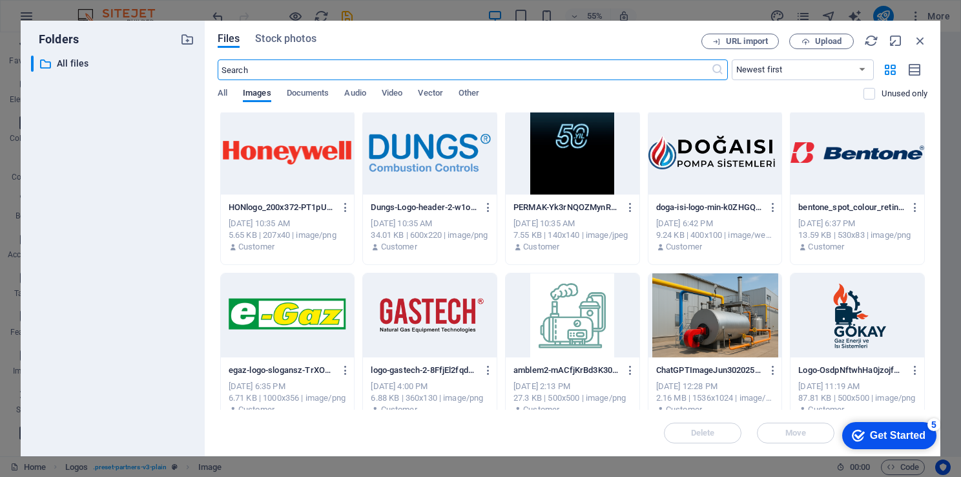
click at [406, 154] on div at bounding box center [430, 152] width 134 height 84
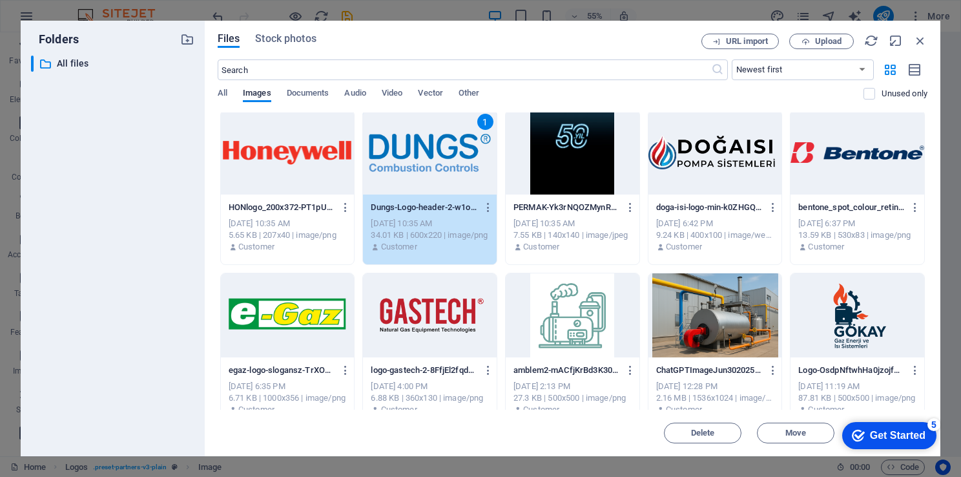
click at [406, 154] on div "1" at bounding box center [430, 152] width 134 height 84
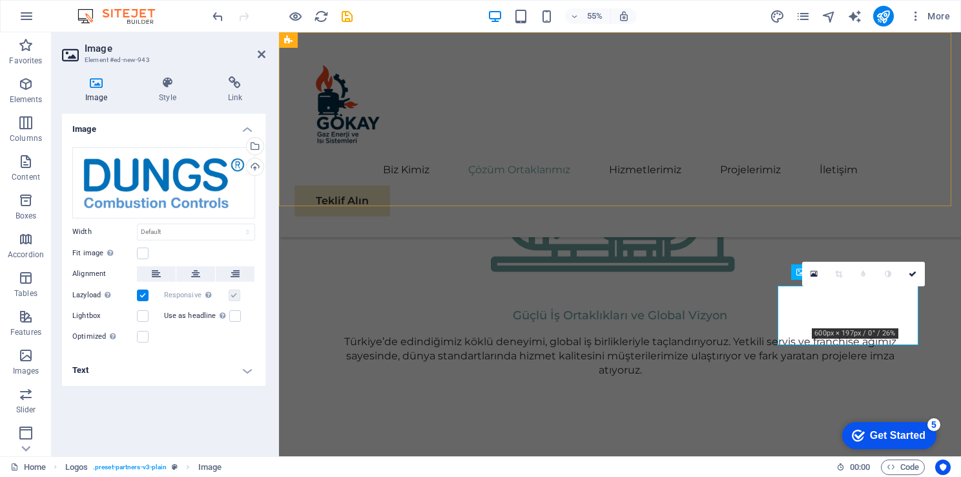
scroll to position [1448, 0]
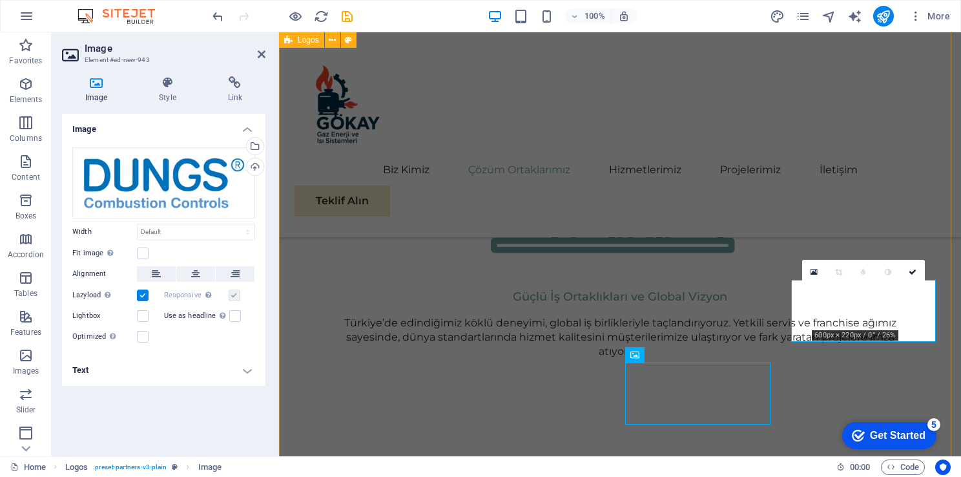
scroll to position [1506, 0]
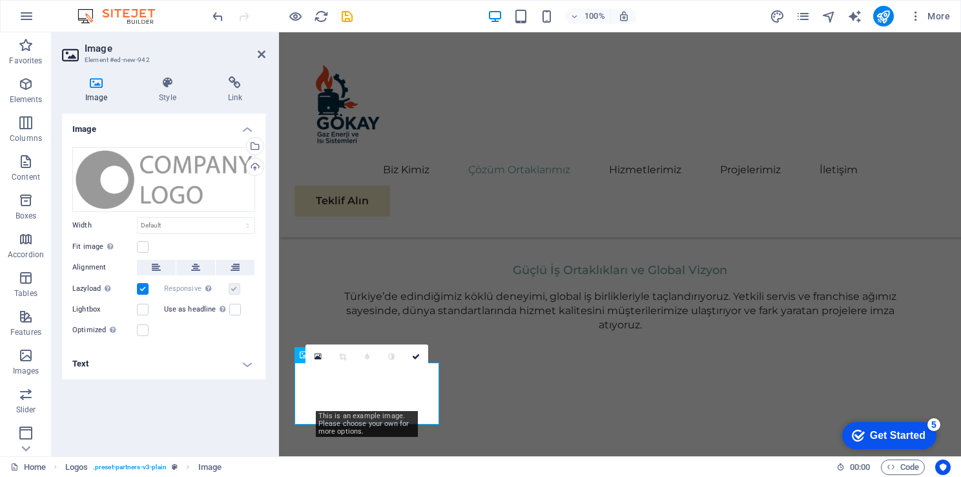
scroll to position [1448, 0]
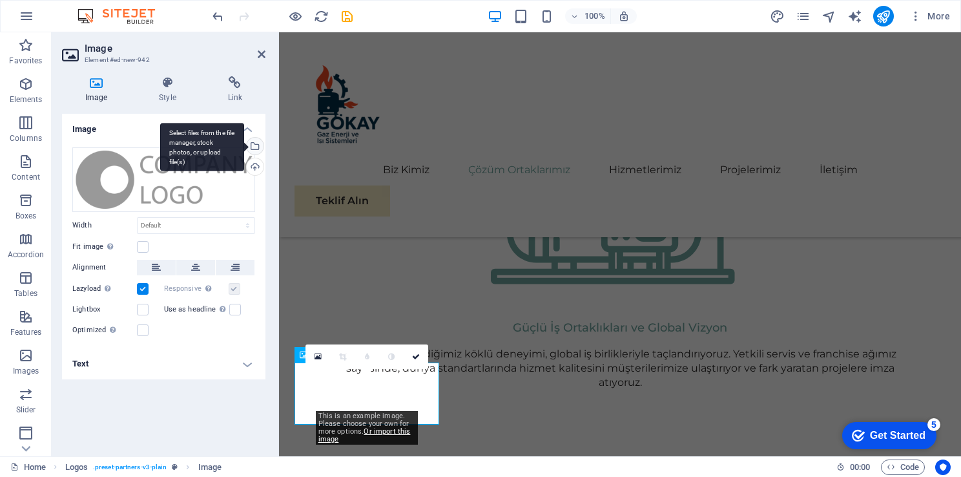
click at [257, 148] on div "Select files from the file manager, stock photos, or upload file(s)" at bounding box center [253, 147] width 19 height 19
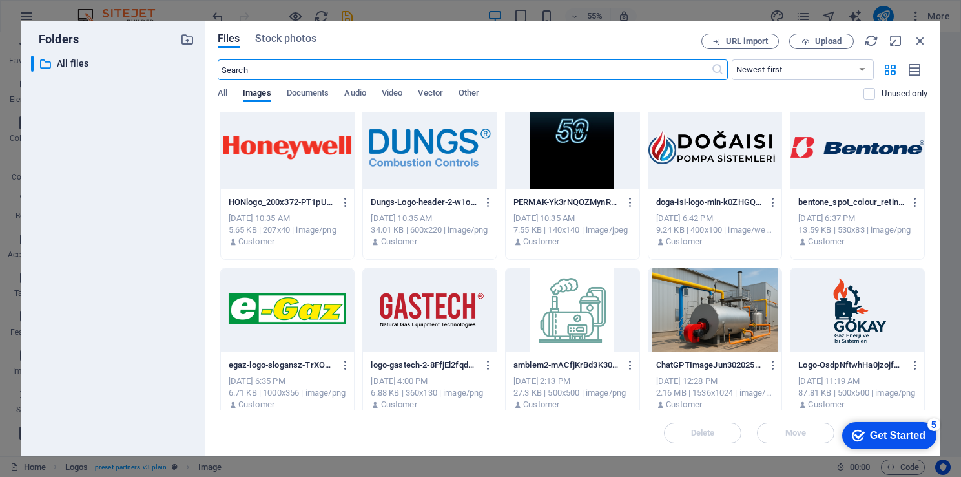
scroll to position [995, 0]
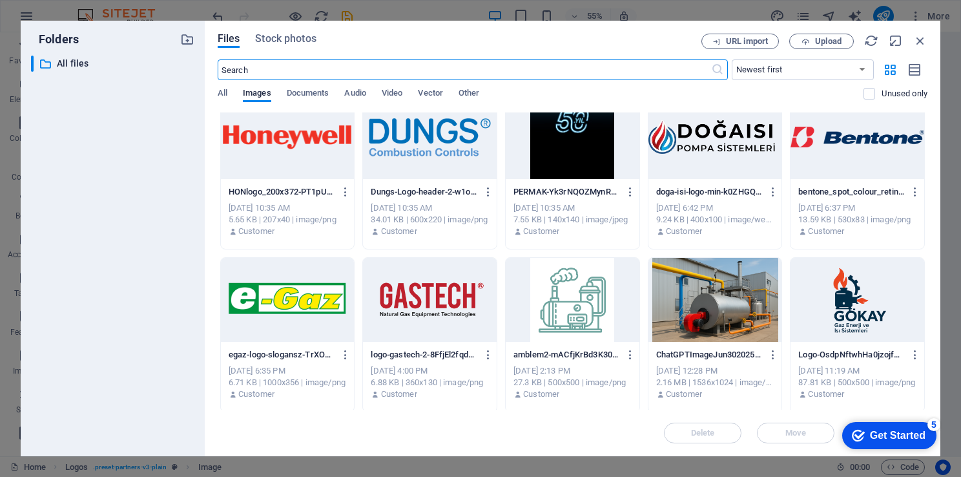
click at [562, 170] on div at bounding box center [573, 137] width 134 height 84
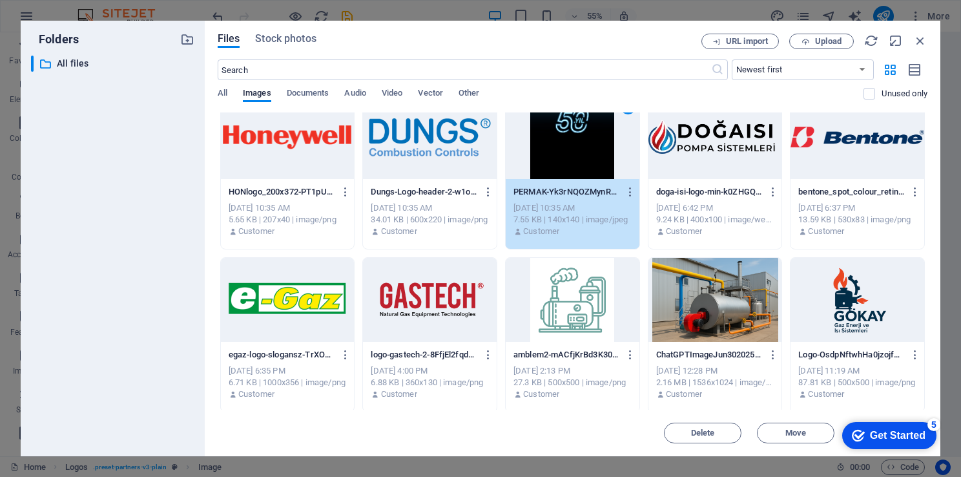
click at [562, 170] on div "1" at bounding box center [573, 137] width 134 height 84
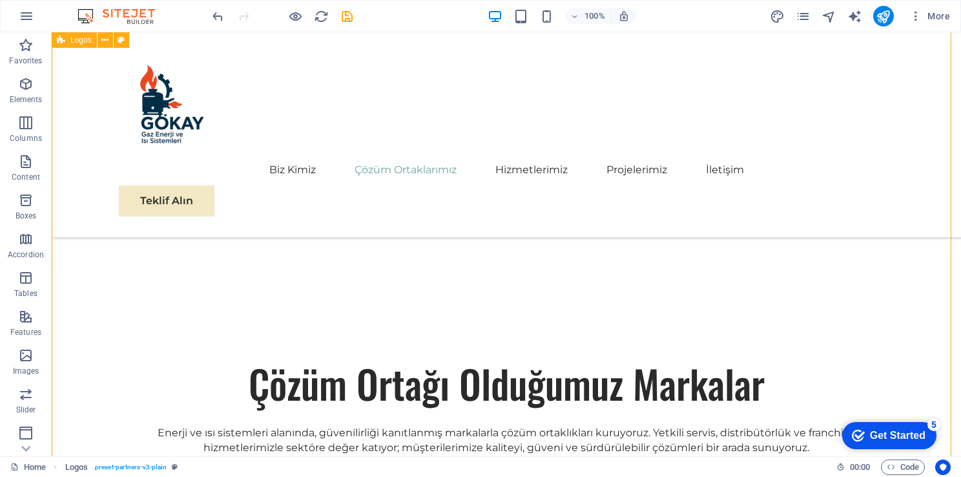
scroll to position [1570, 0]
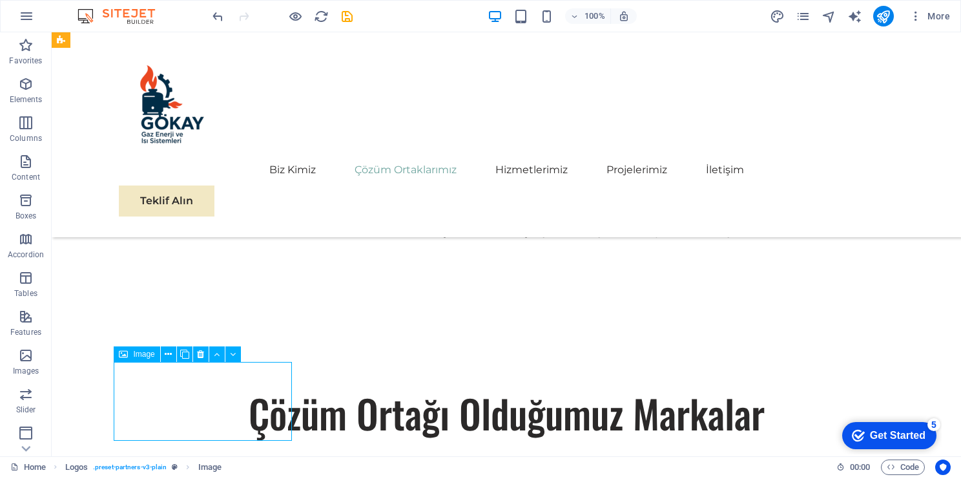
scroll to position [1515, 0]
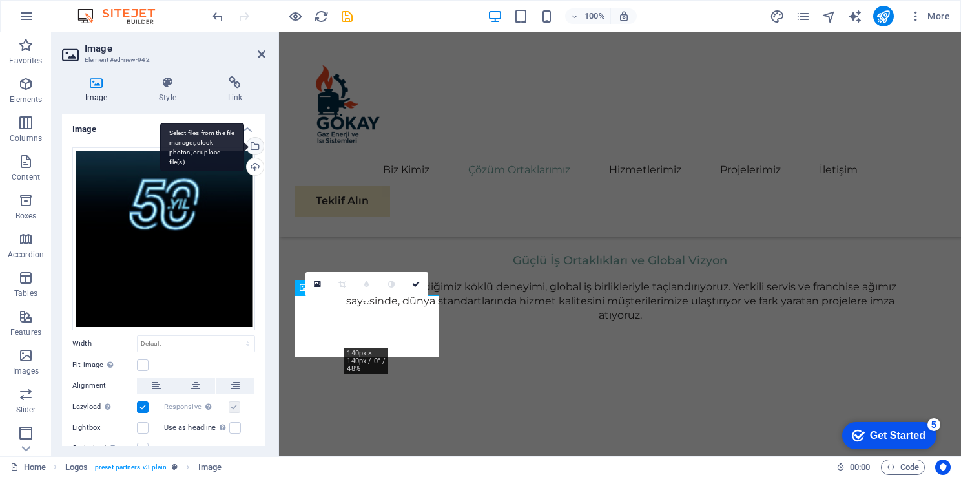
click at [253, 145] on div "Select files from the file manager, stock photos, or upload file(s)" at bounding box center [253, 147] width 19 height 19
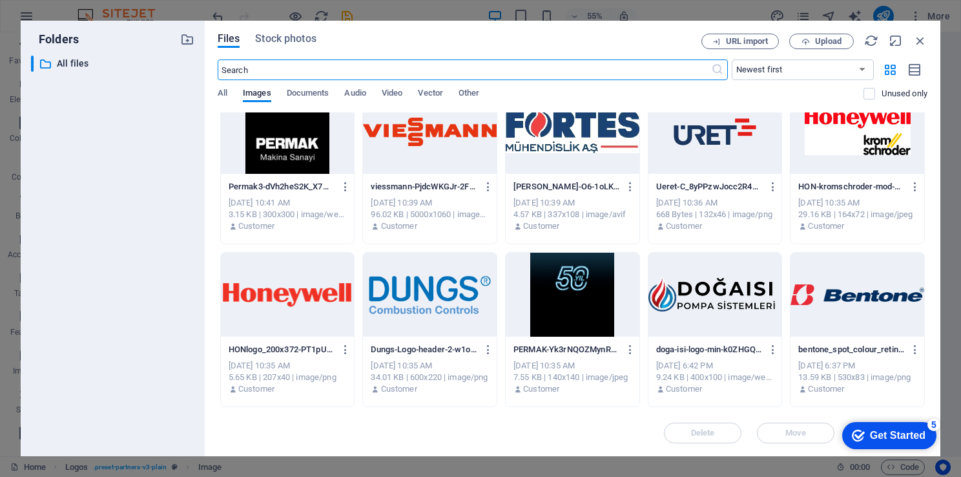
scroll to position [917, 0]
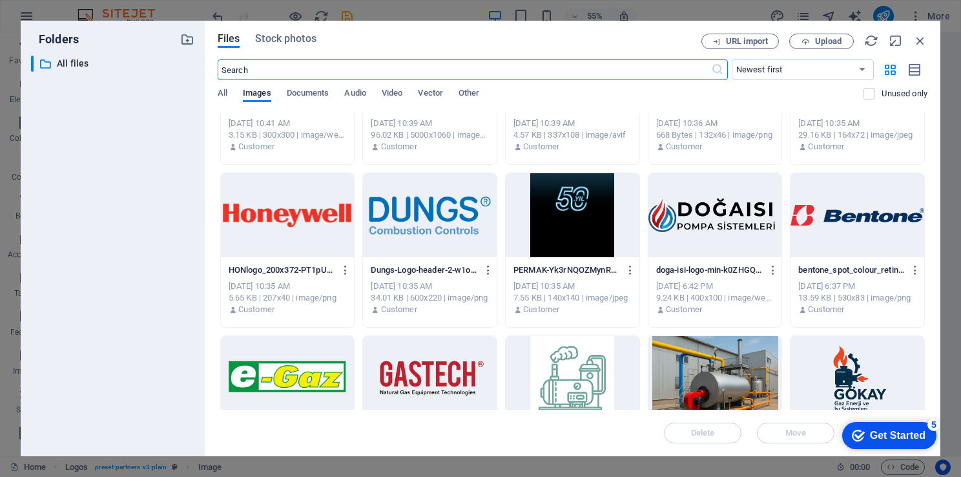
click at [746, 226] on div at bounding box center [716, 215] width 134 height 84
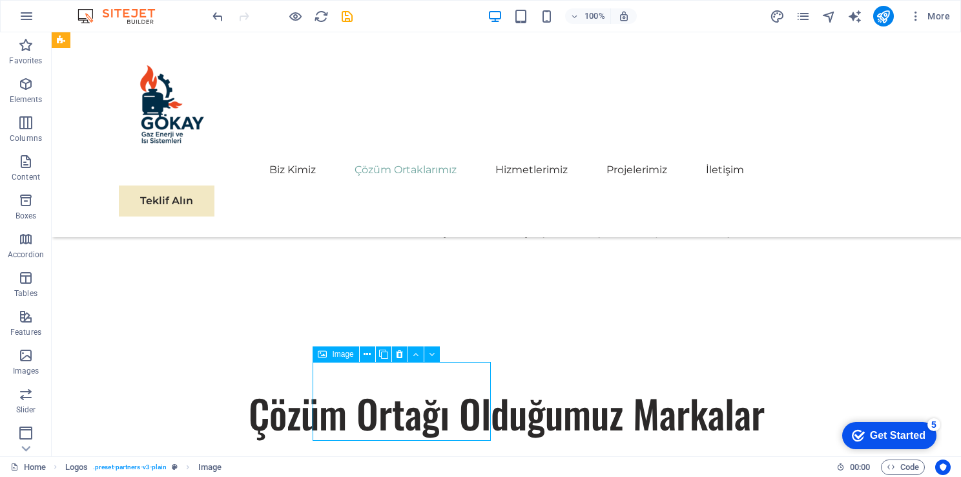
scroll to position [1515, 0]
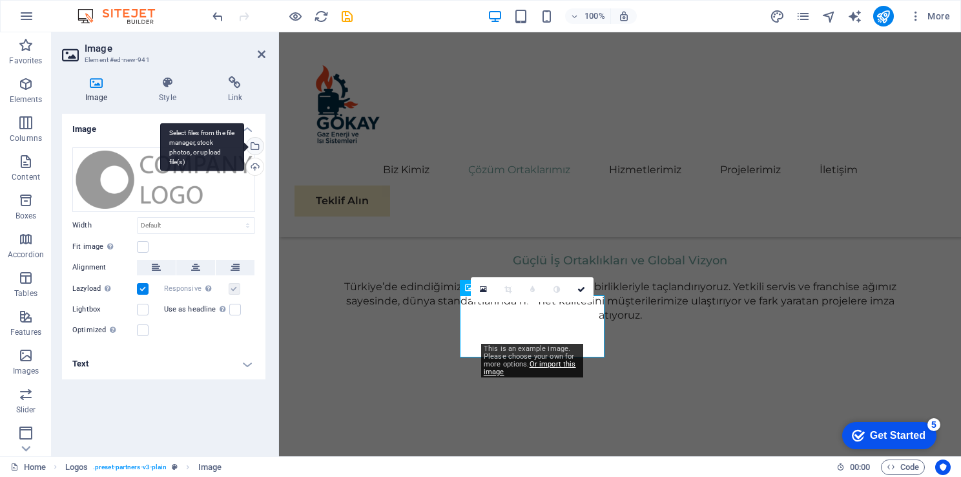
click at [259, 140] on div "Select files from the file manager, stock photos, or upload file(s)" at bounding box center [253, 147] width 19 height 19
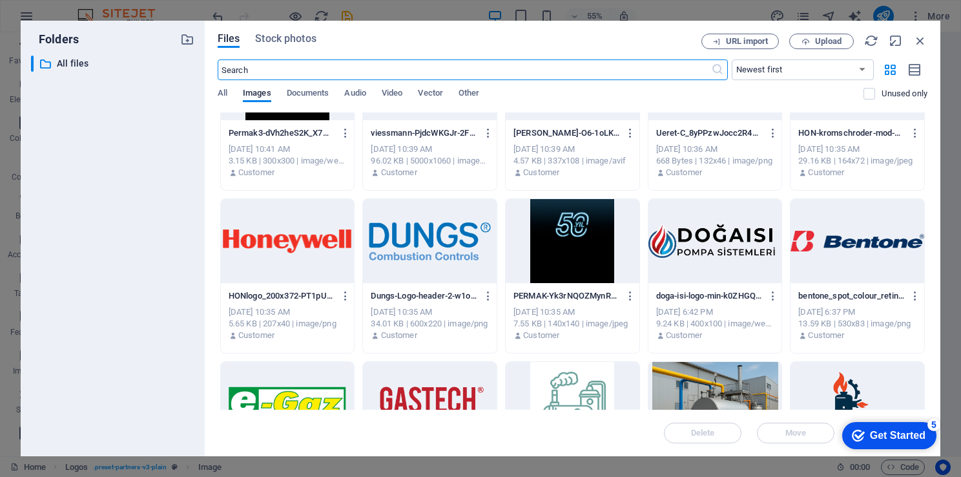
scroll to position [924, 0]
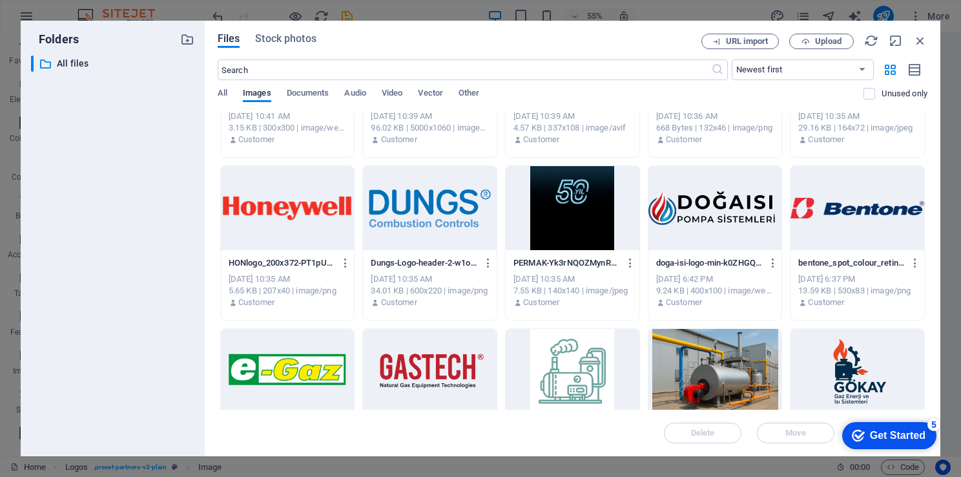
click at [853, 216] on div at bounding box center [858, 208] width 134 height 84
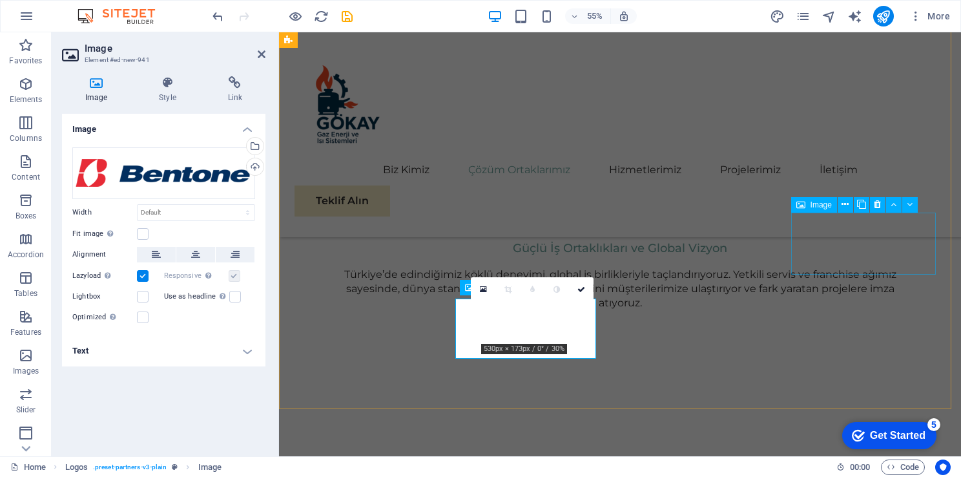
scroll to position [1515, 0]
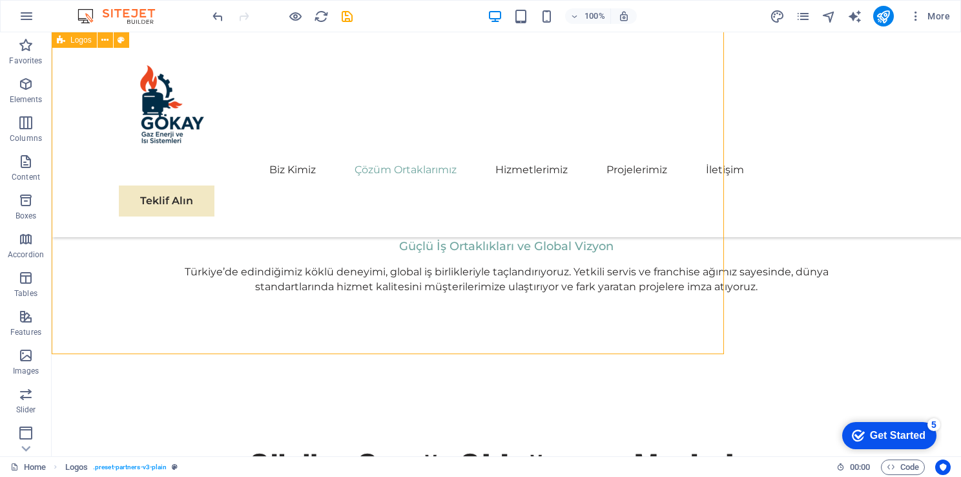
scroll to position [1570, 0]
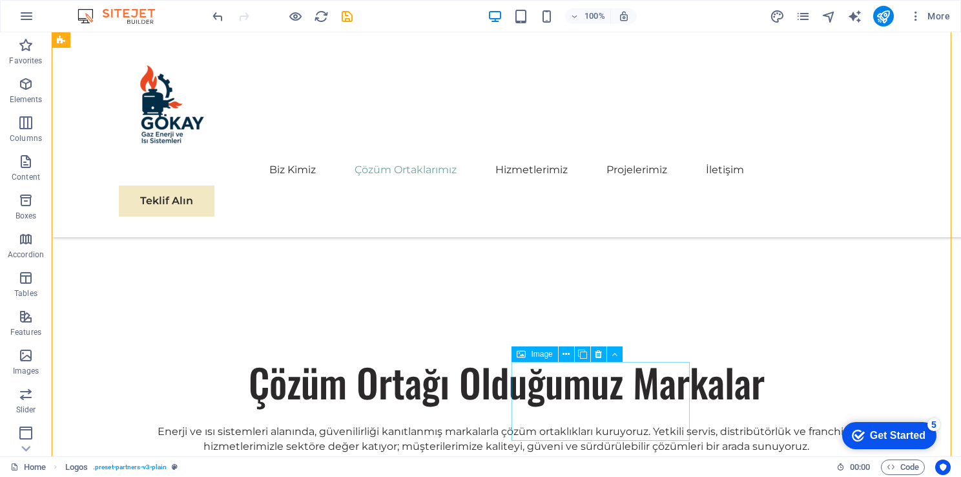
click at [585, 352] on icon at bounding box center [582, 355] width 9 height 14
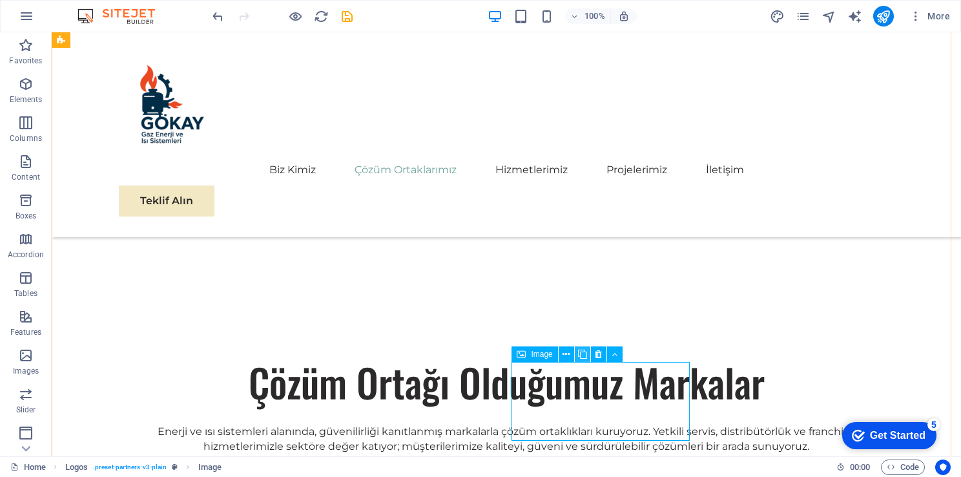
click at [585, 352] on icon at bounding box center [582, 355] width 9 height 14
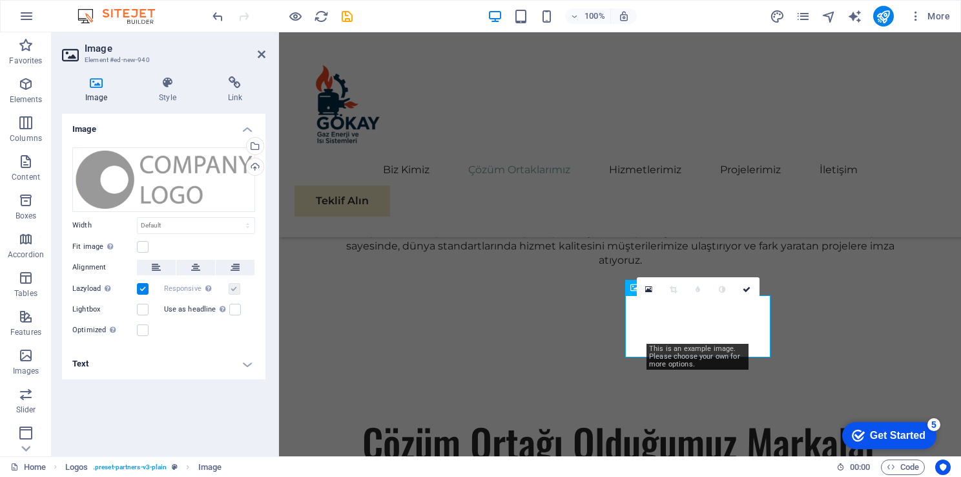
scroll to position [1515, 0]
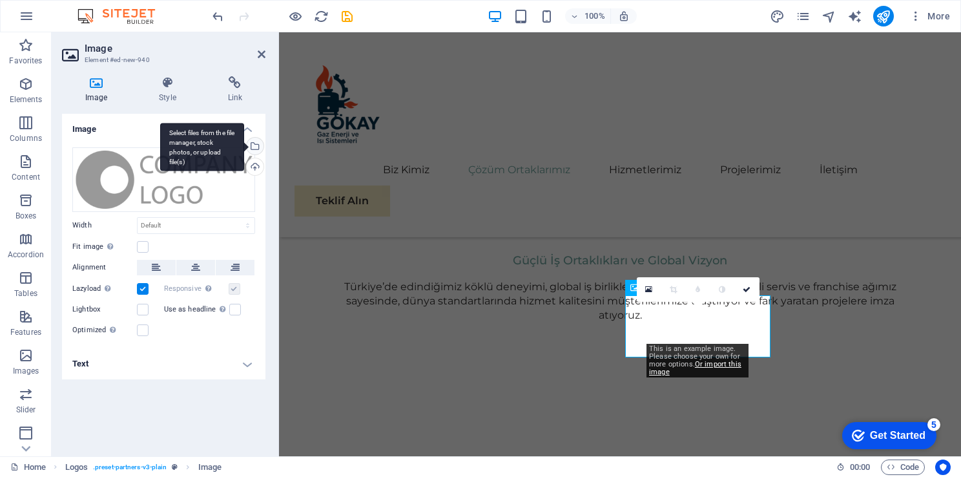
click at [244, 149] on div "Select files from the file manager, stock photos, or upload file(s)" at bounding box center [202, 147] width 84 height 48
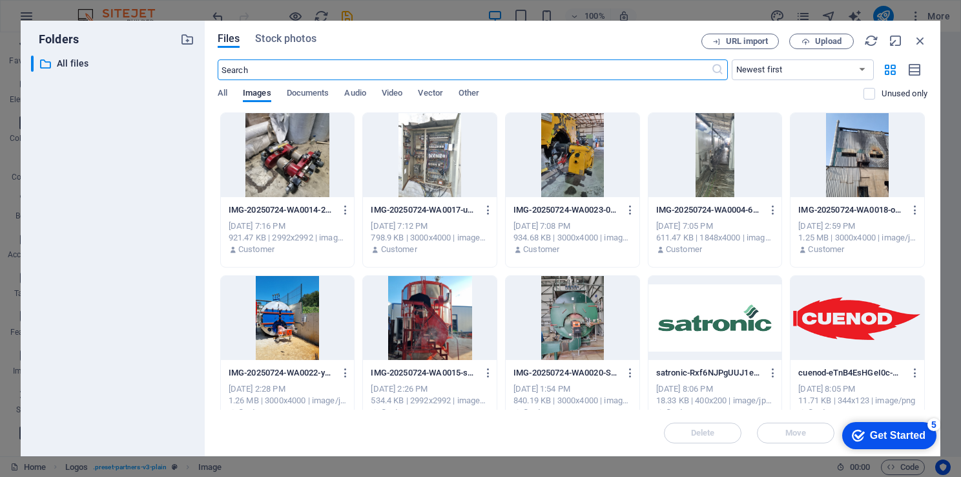
scroll to position [1528, 0]
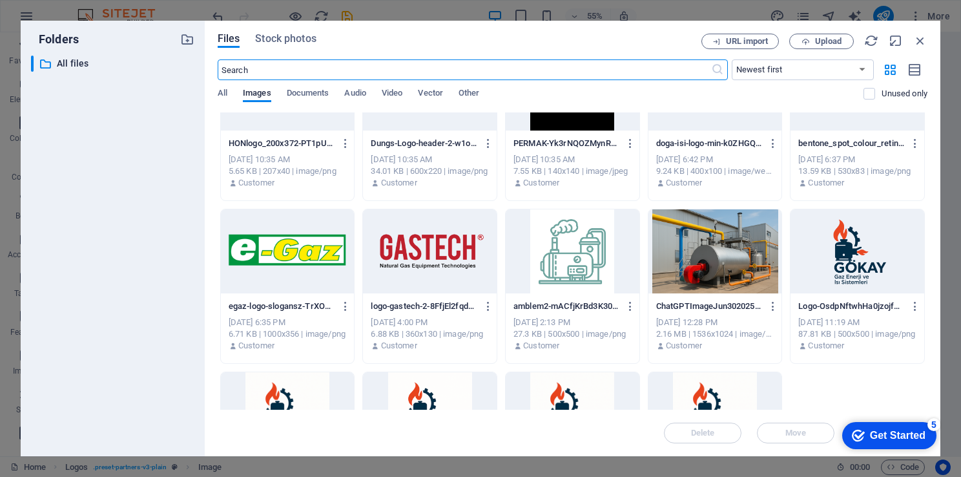
drag, startPoint x: 926, startPoint y: 173, endPoint x: 103, endPoint y: 19, distance: 837.4
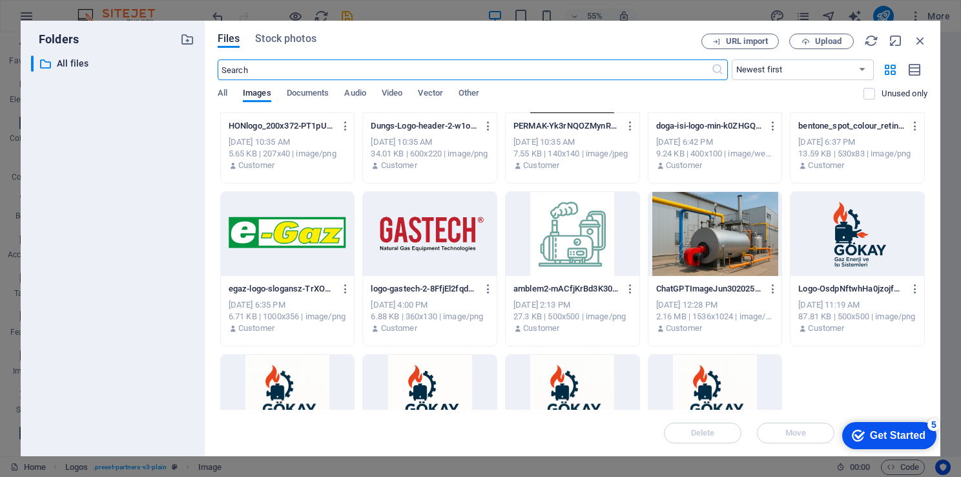
click at [304, 252] on div at bounding box center [288, 234] width 134 height 84
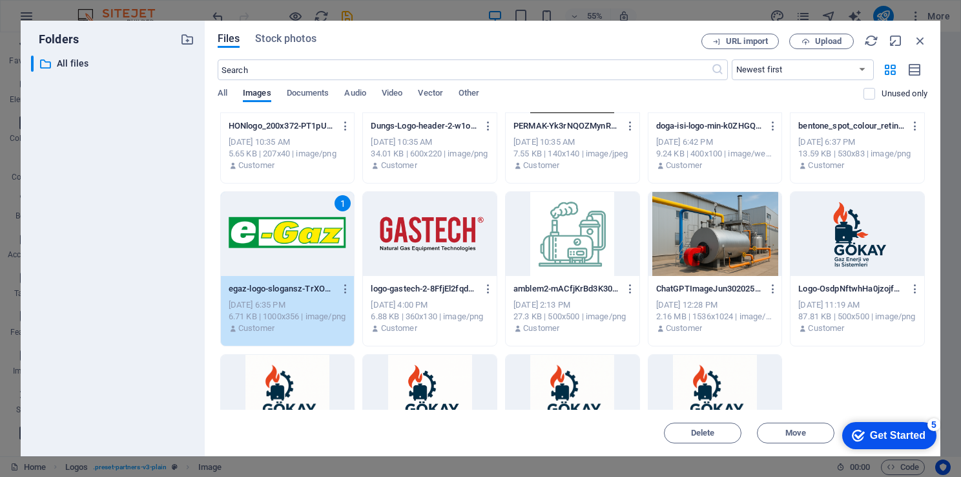
click at [304, 252] on div "1" at bounding box center [288, 234] width 134 height 84
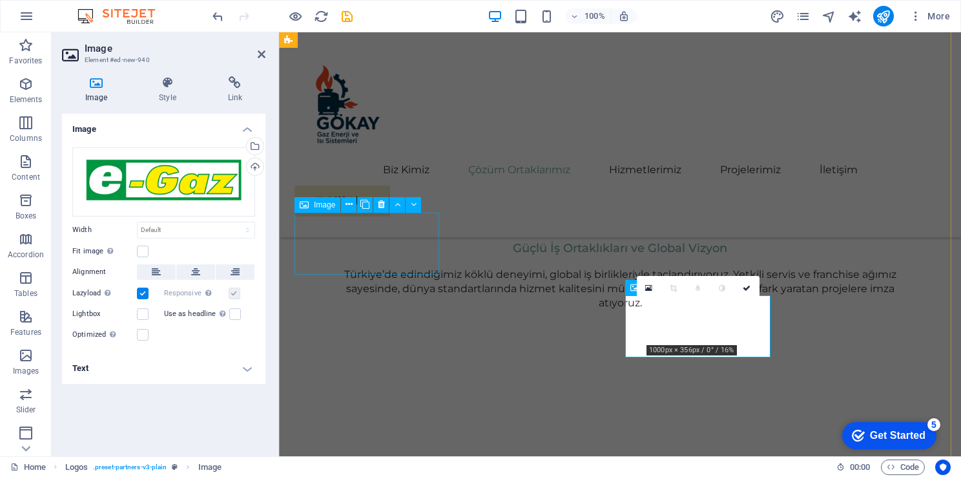
scroll to position [1515, 0]
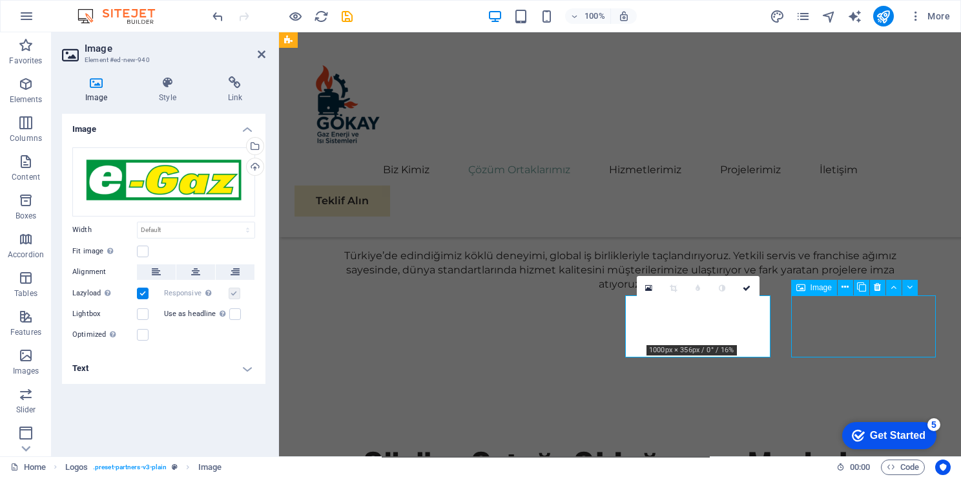
scroll to position [1570, 0]
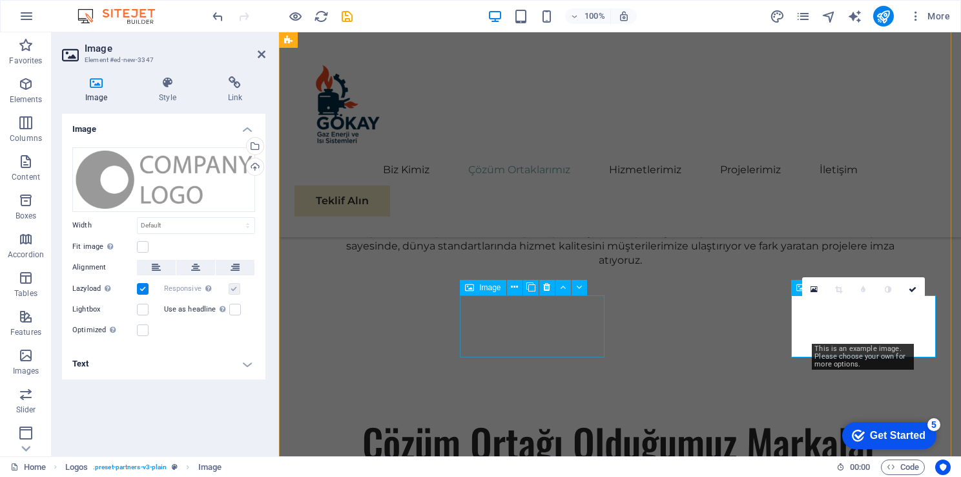
scroll to position [1515, 0]
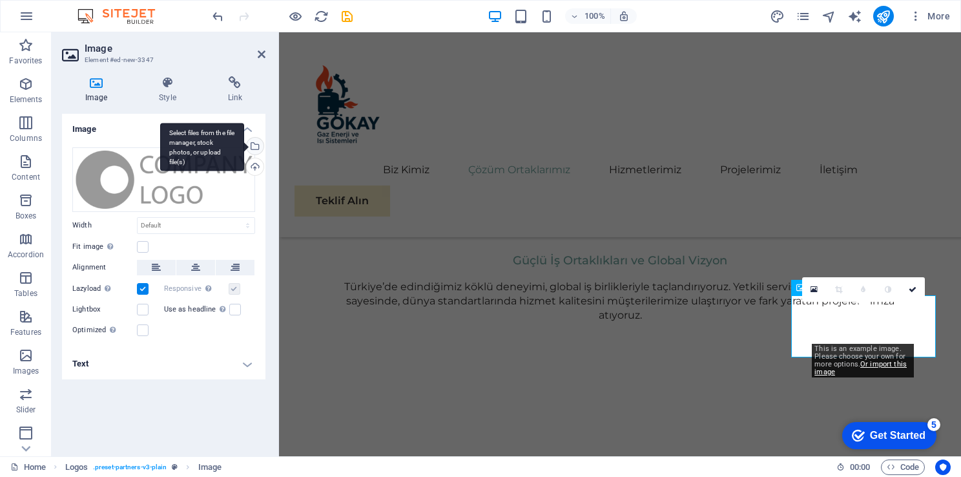
click at [261, 141] on div "Select files from the file manager, stock photos, or upload file(s)" at bounding box center [253, 147] width 19 height 19
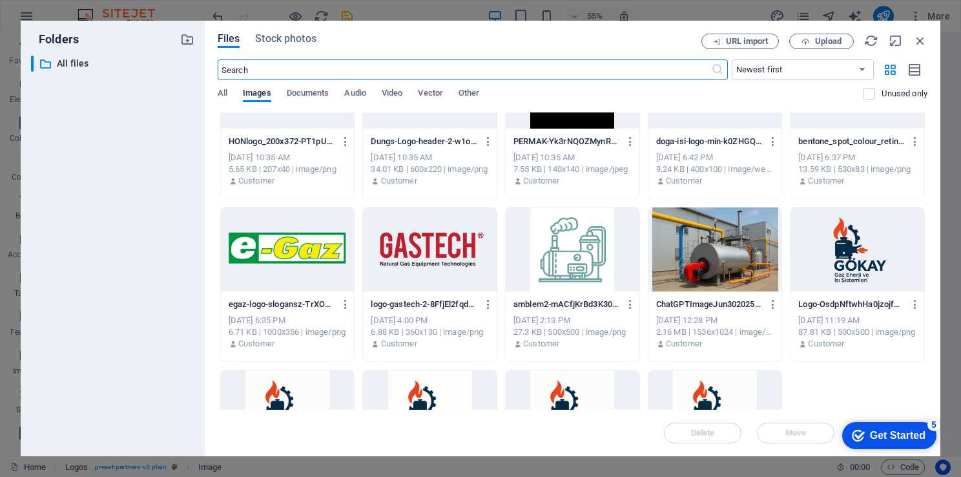
scroll to position [1081, 0]
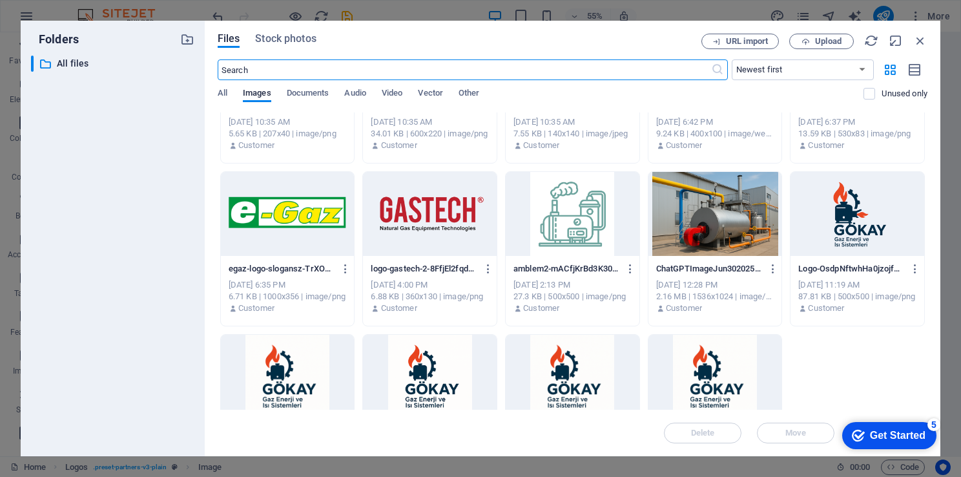
click at [459, 216] on div at bounding box center [430, 214] width 134 height 84
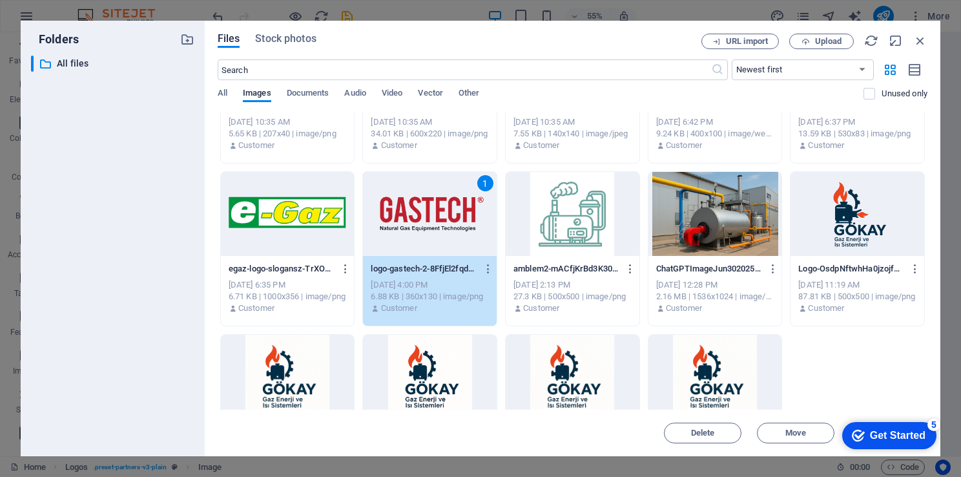
click at [459, 216] on div "1" at bounding box center [430, 214] width 134 height 84
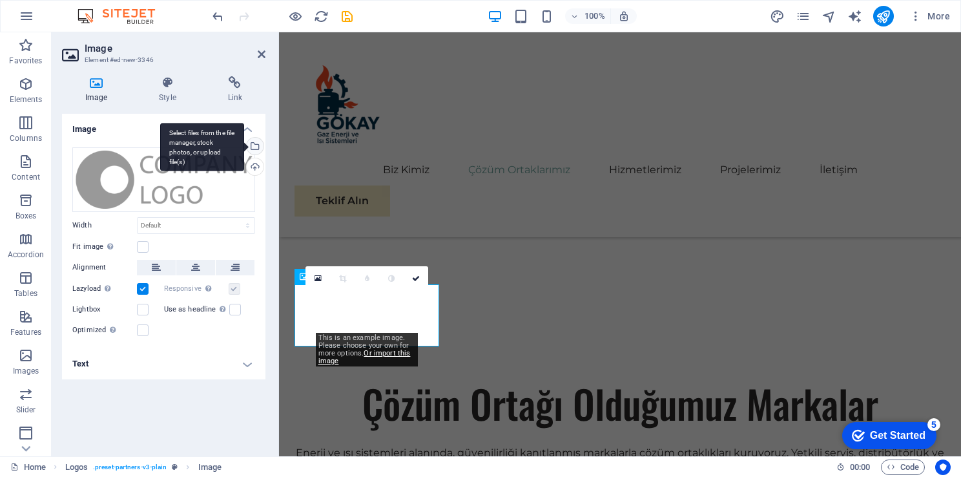
click at [244, 144] on div "Select files from the file manager, stock photos, or upload file(s)" at bounding box center [202, 147] width 84 height 48
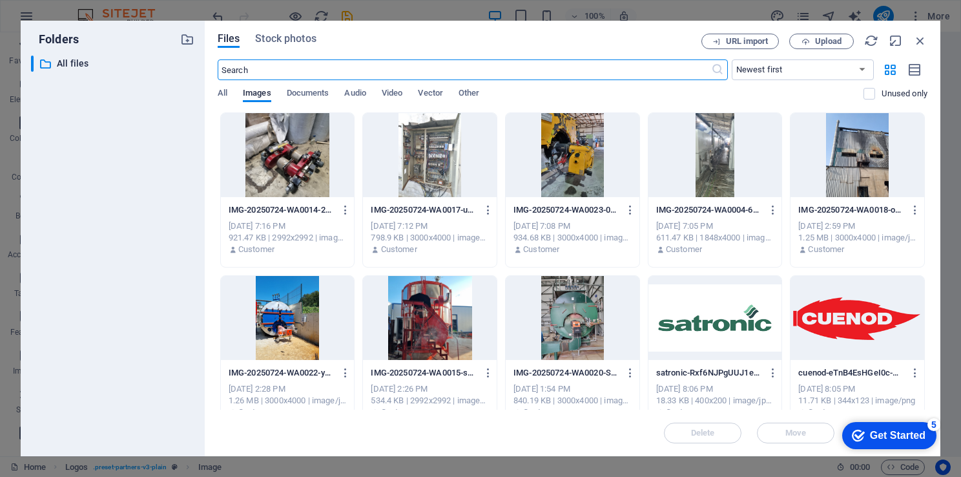
scroll to position [1617, 0]
click at [857, 309] on div at bounding box center [858, 318] width 134 height 84
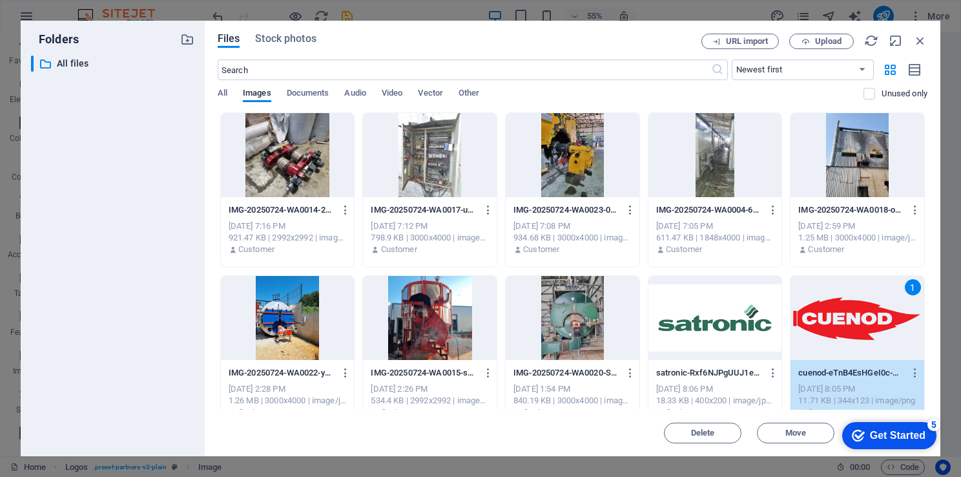
click at [857, 309] on div "1" at bounding box center [858, 318] width 134 height 84
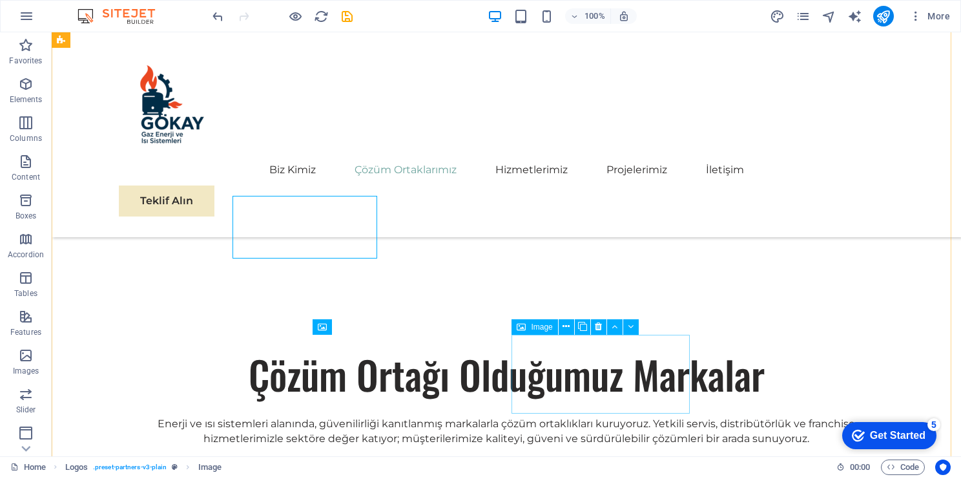
scroll to position [1697, 0]
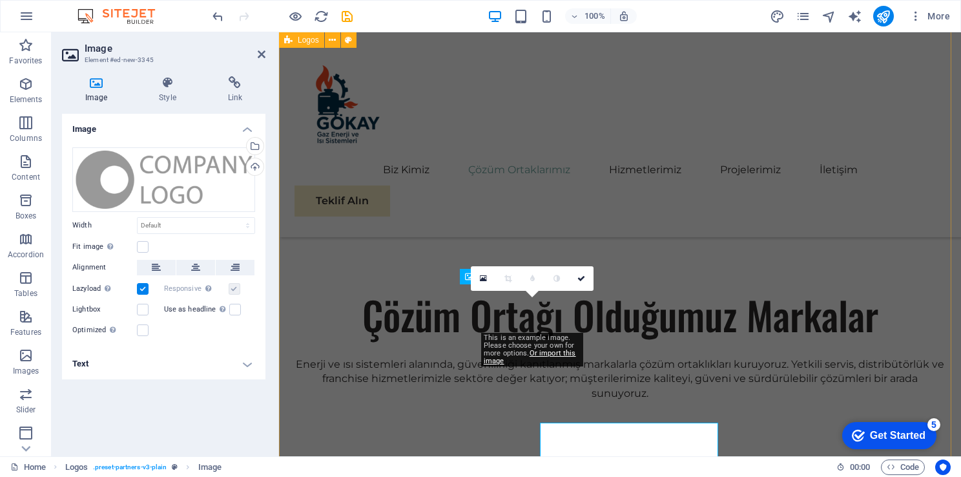
scroll to position [1609, 0]
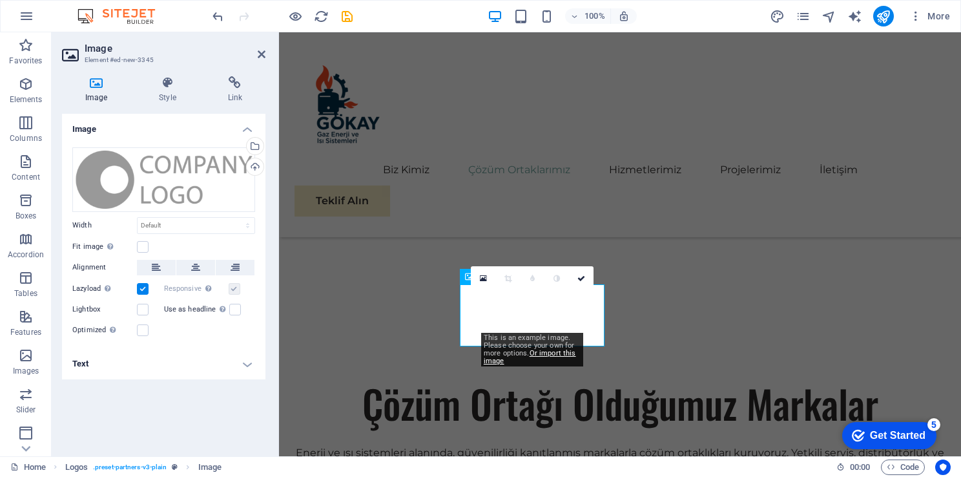
drag, startPoint x: 256, startPoint y: 149, endPoint x: 269, endPoint y: 147, distance: 13.1
click at [256, 149] on div "Select files from the file manager, stock photos, or upload file(s)" at bounding box center [253, 147] width 19 height 19
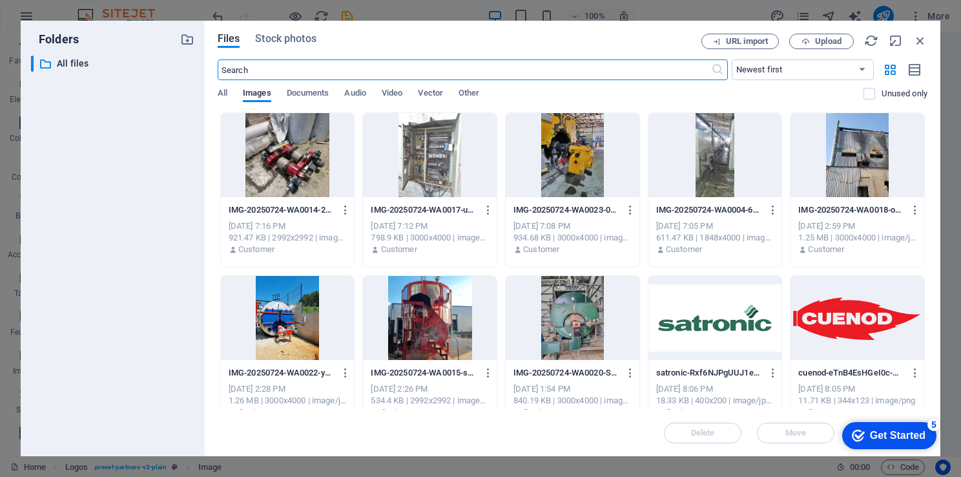
scroll to position [1617, 0]
click at [707, 334] on div at bounding box center [716, 318] width 134 height 84
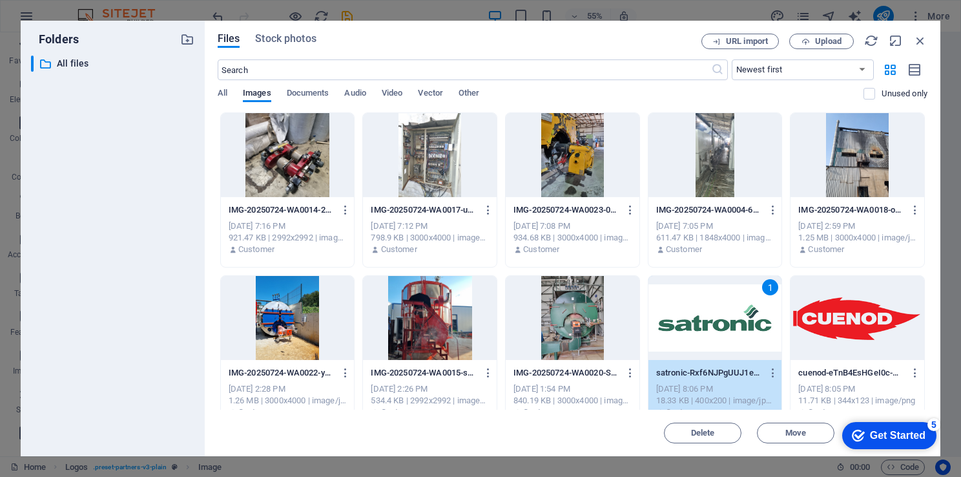
click at [733, 337] on div "1" at bounding box center [716, 318] width 134 height 84
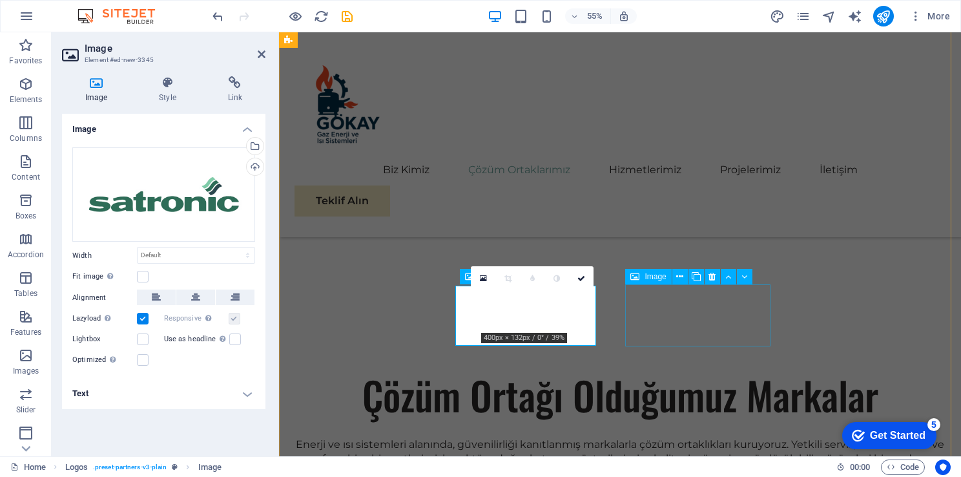
scroll to position [1609, 0]
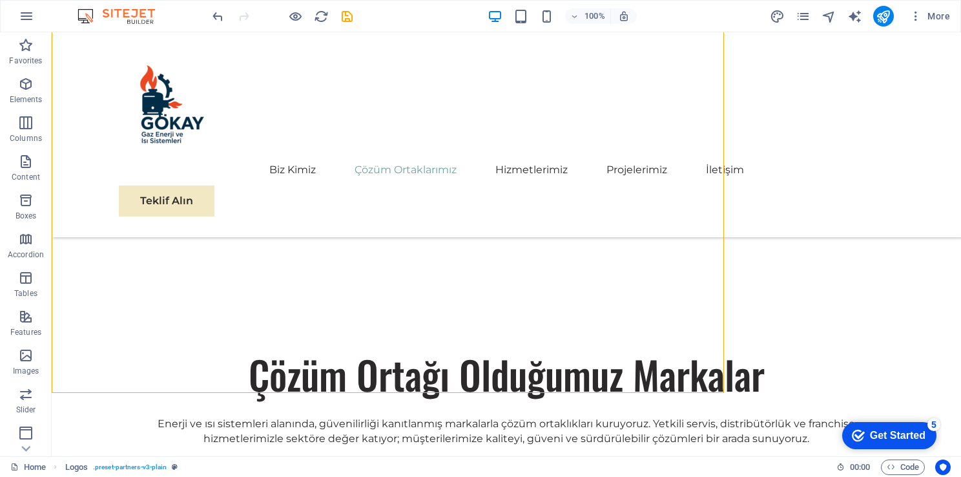
scroll to position [1697, 0]
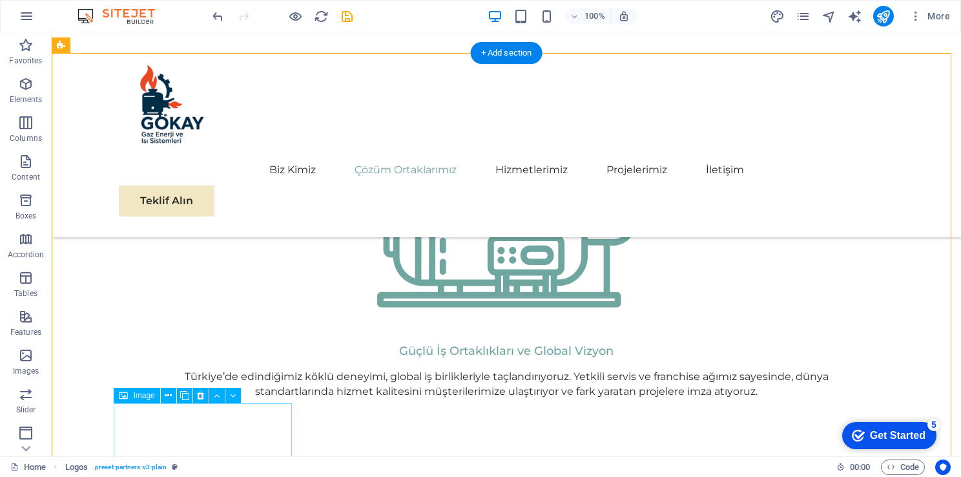
scroll to position [1504, 0]
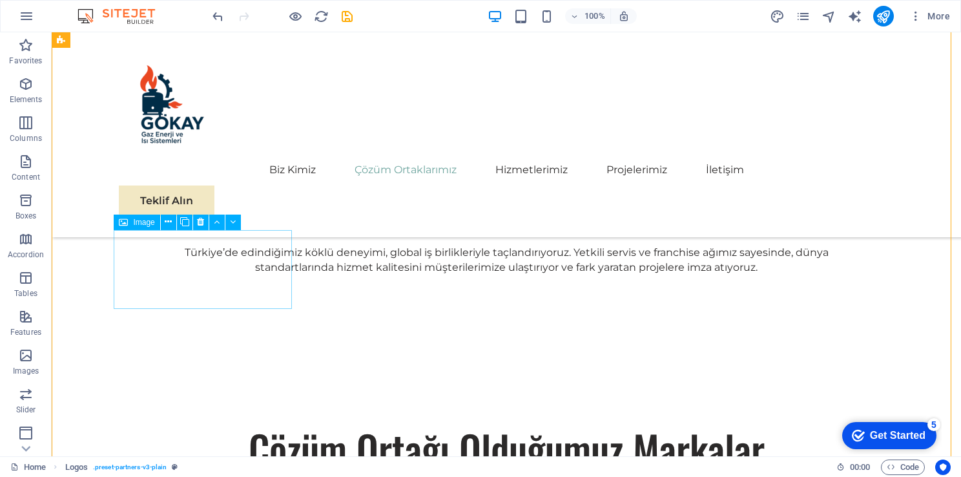
click at [199, 222] on icon at bounding box center [200, 222] width 7 height 14
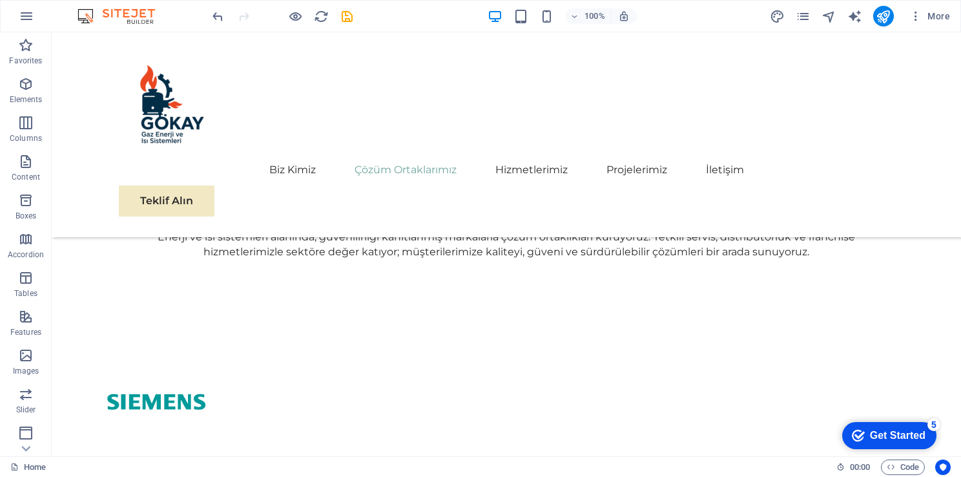
scroll to position [1776, 0]
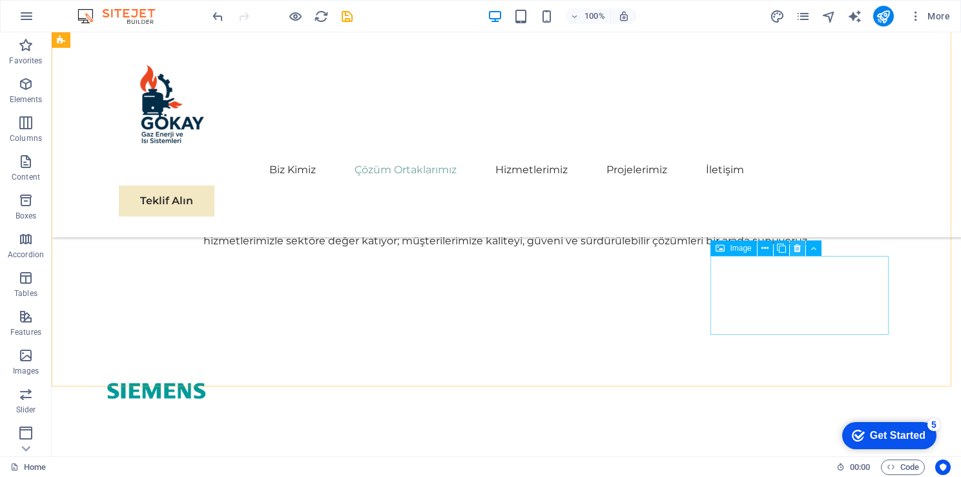
click at [801, 251] on icon at bounding box center [797, 249] width 7 height 14
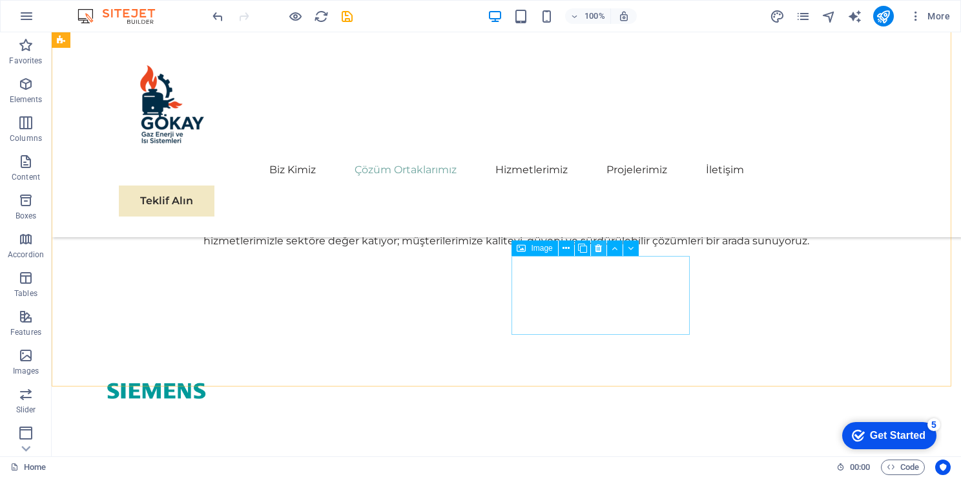
click at [597, 248] on icon at bounding box center [598, 249] width 7 height 14
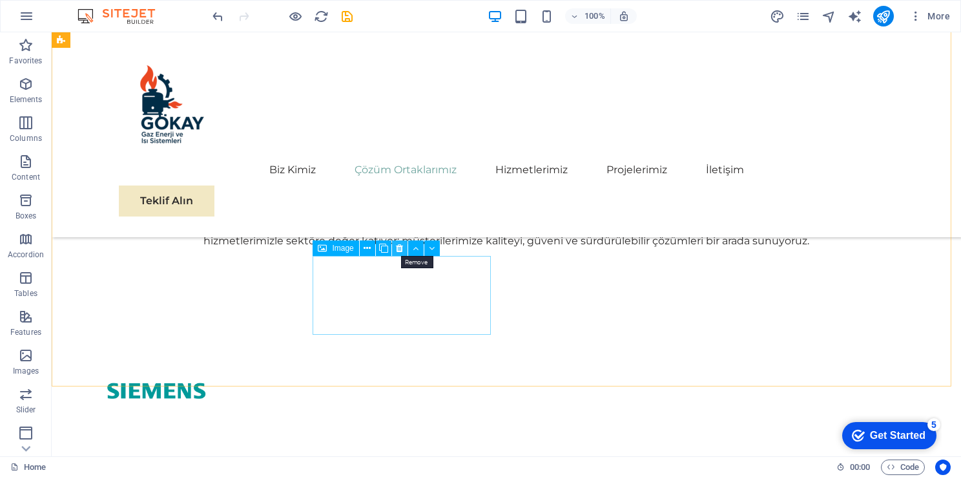
click at [396, 248] on icon at bounding box center [399, 249] width 7 height 14
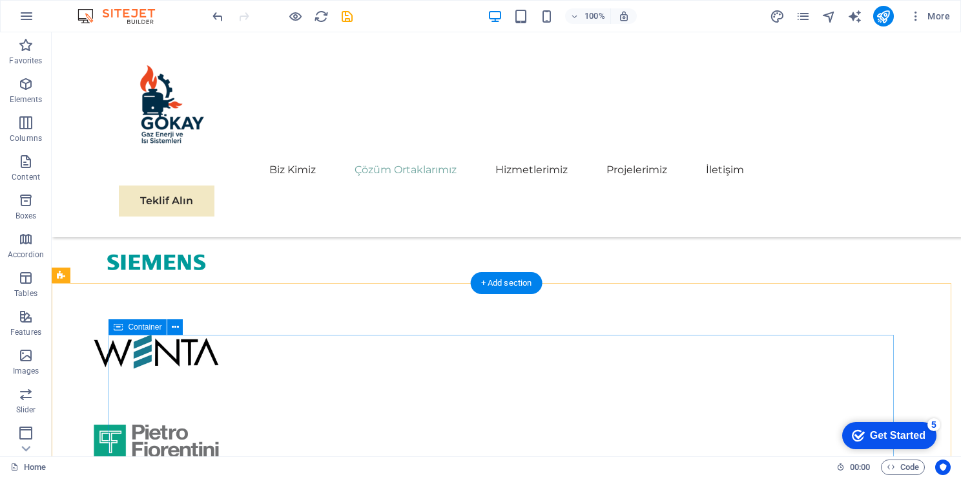
scroll to position [1905, 0]
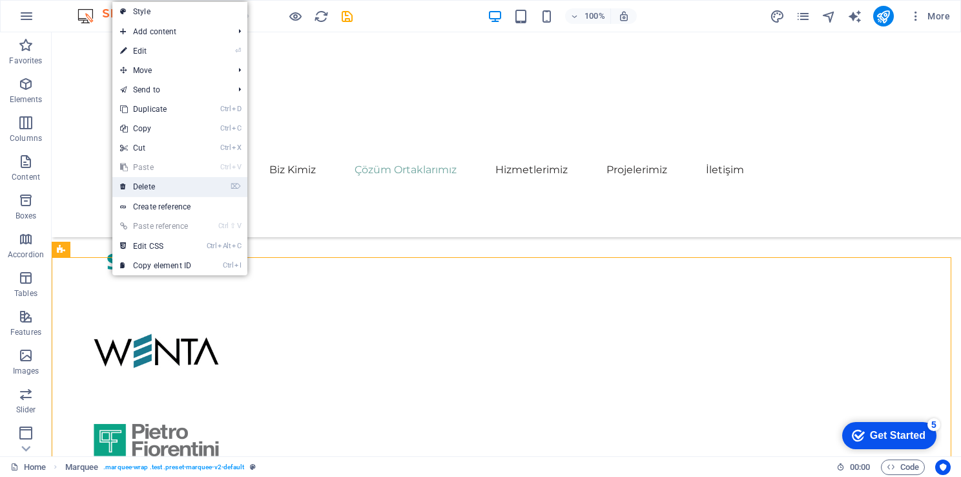
click at [165, 181] on link "⌦ Delete" at bounding box center [155, 186] width 87 height 19
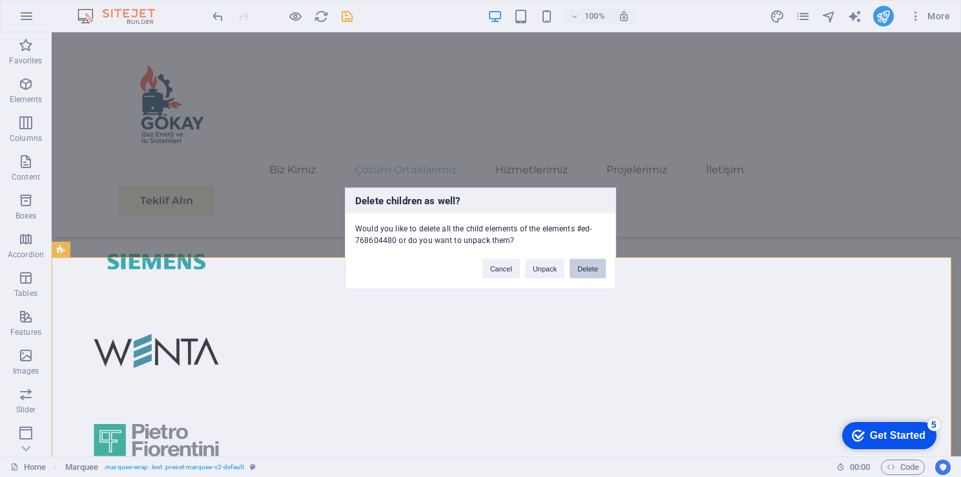
click at [588, 264] on button "Delete" at bounding box center [588, 268] width 36 height 19
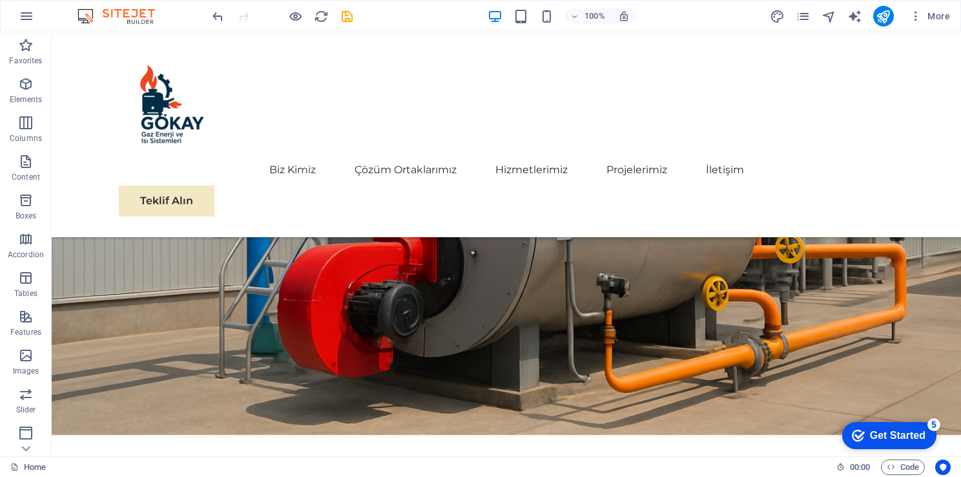
scroll to position [0, 0]
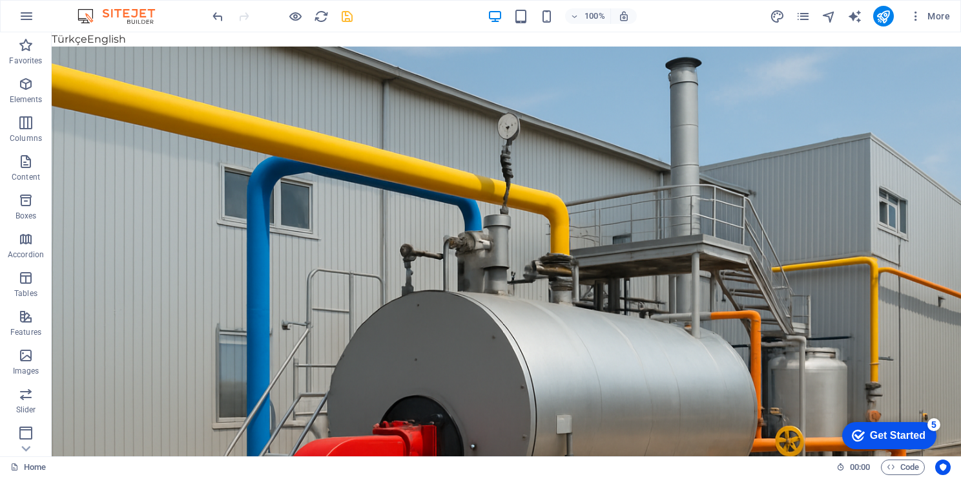
click at [0, 0] on icon "save" at bounding box center [0, 0] width 0 height 0
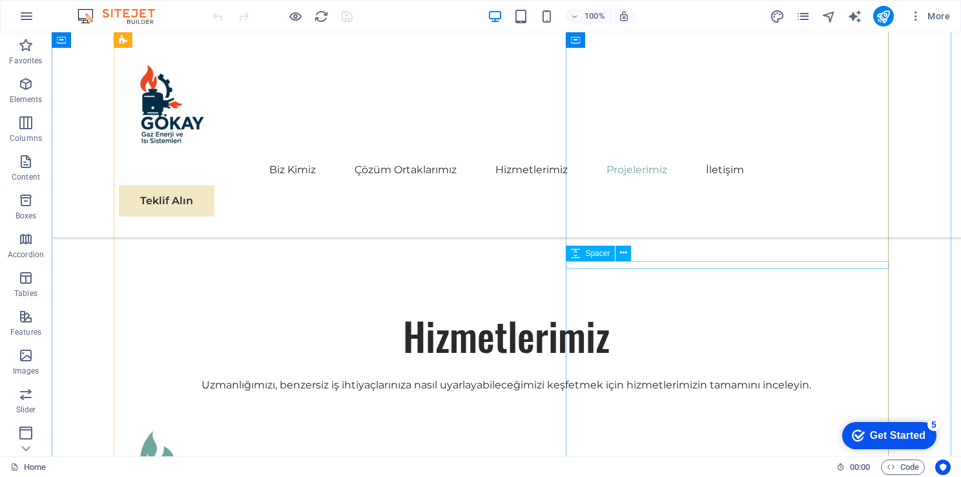
scroll to position [4135, 0]
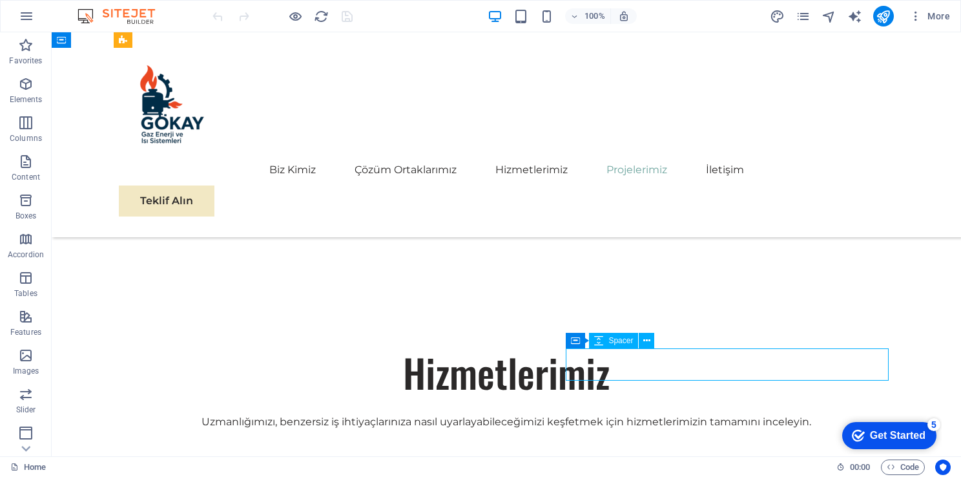
select select "px"
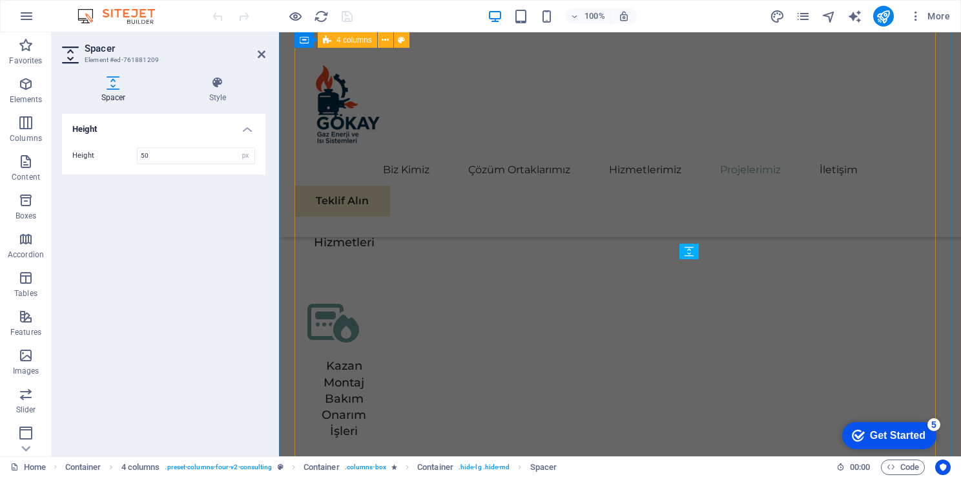
scroll to position [3994, 0]
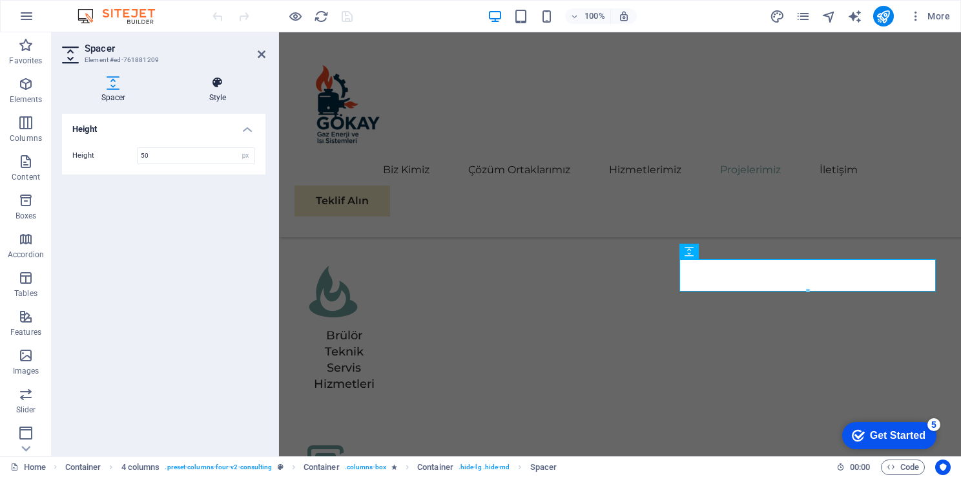
click at [222, 87] on icon at bounding box center [218, 82] width 96 height 13
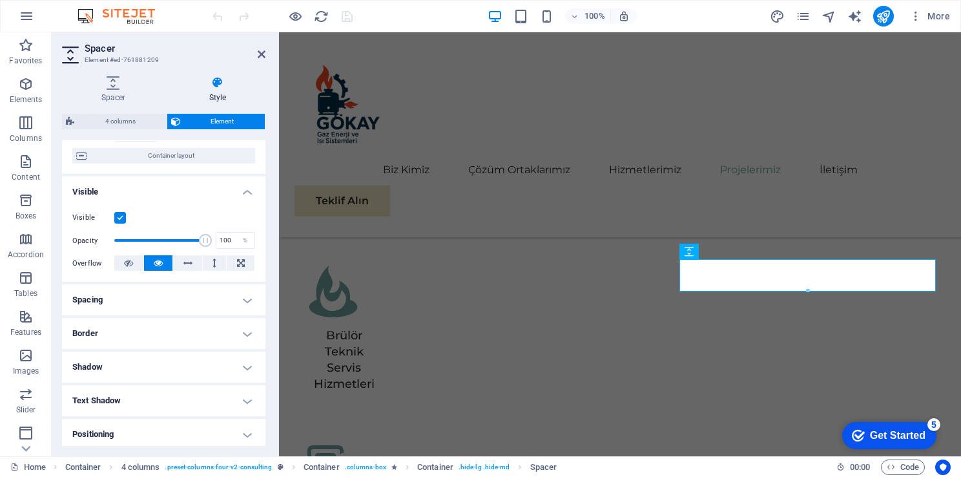
scroll to position [73, 0]
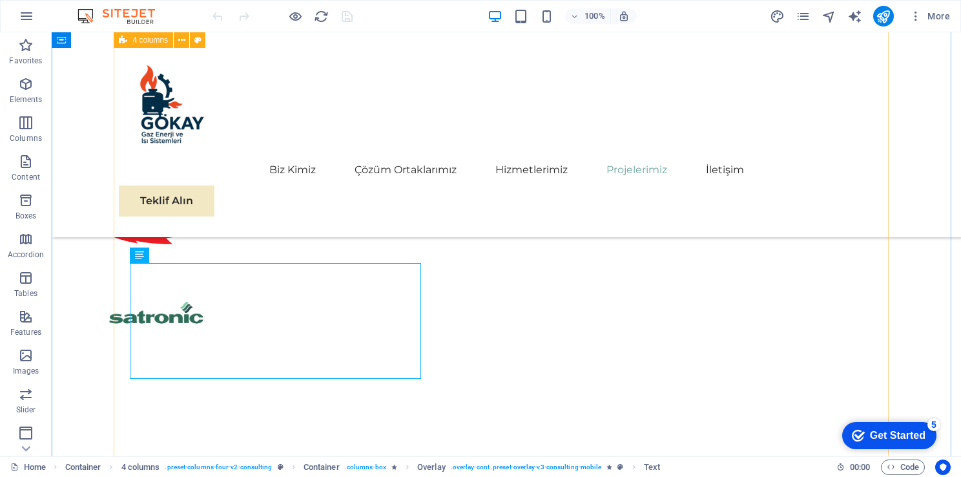
scroll to position [4135, 0]
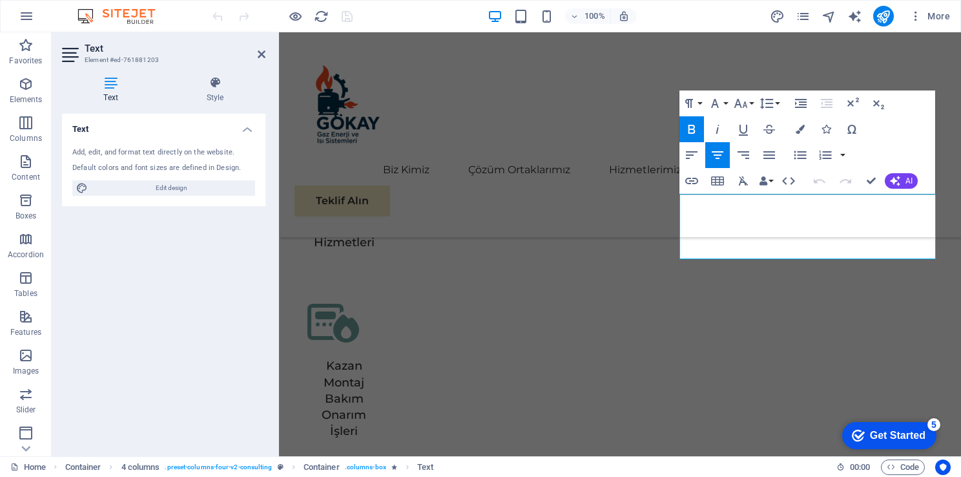
scroll to position [3994, 0]
click at [208, 90] on h4 "Style" at bounding box center [215, 89] width 101 height 27
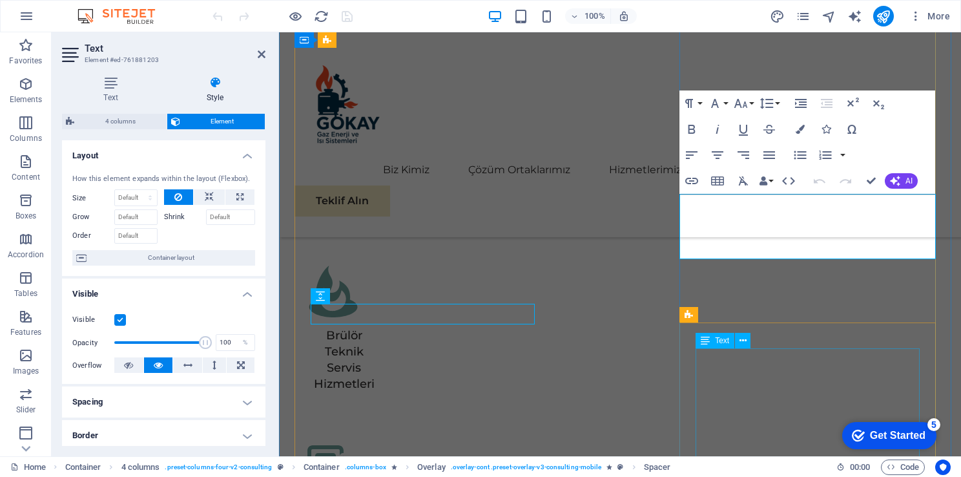
scroll to position [4135, 0]
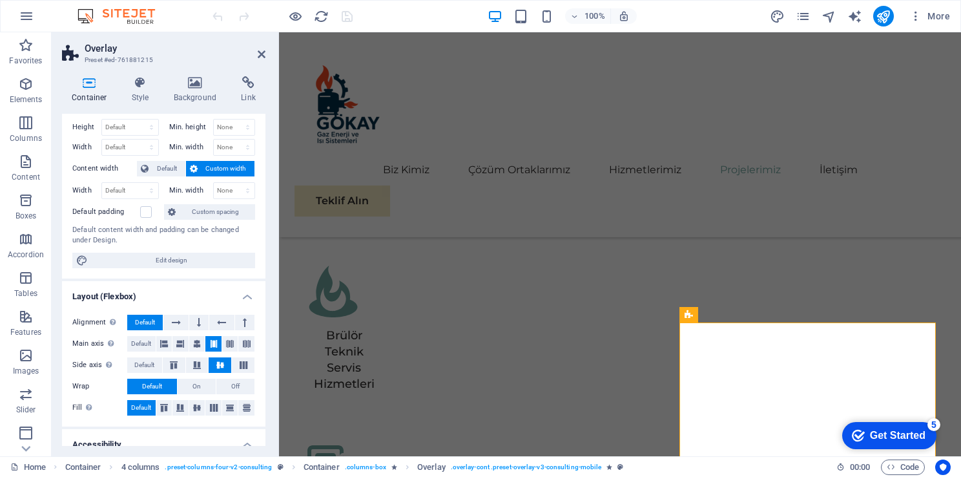
scroll to position [0, 0]
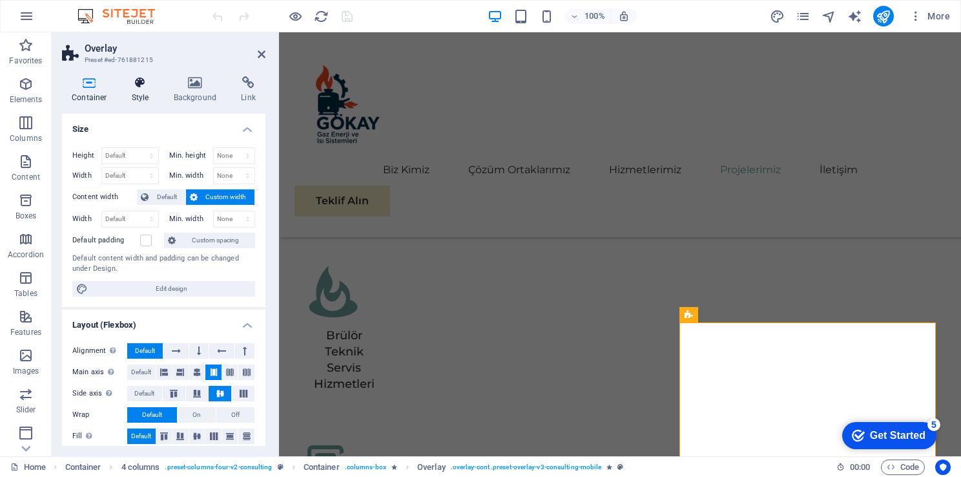
click at [136, 83] on icon at bounding box center [140, 82] width 37 height 13
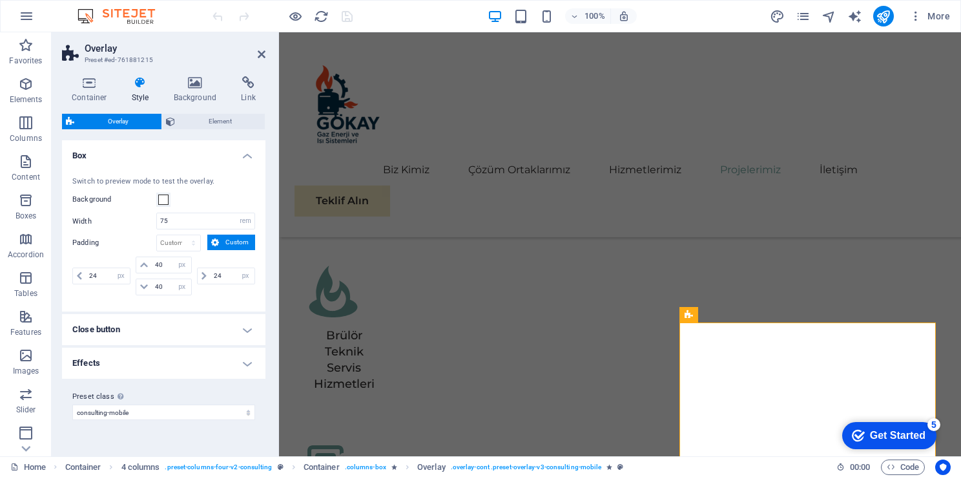
click at [177, 326] on h4 "Close button" at bounding box center [164, 329] width 204 height 31
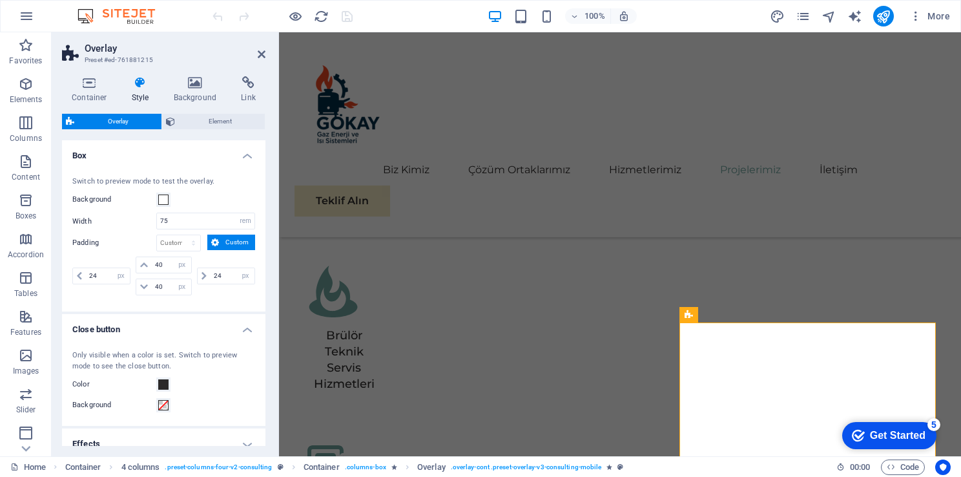
click at [191, 330] on h4 "Close button" at bounding box center [164, 325] width 204 height 23
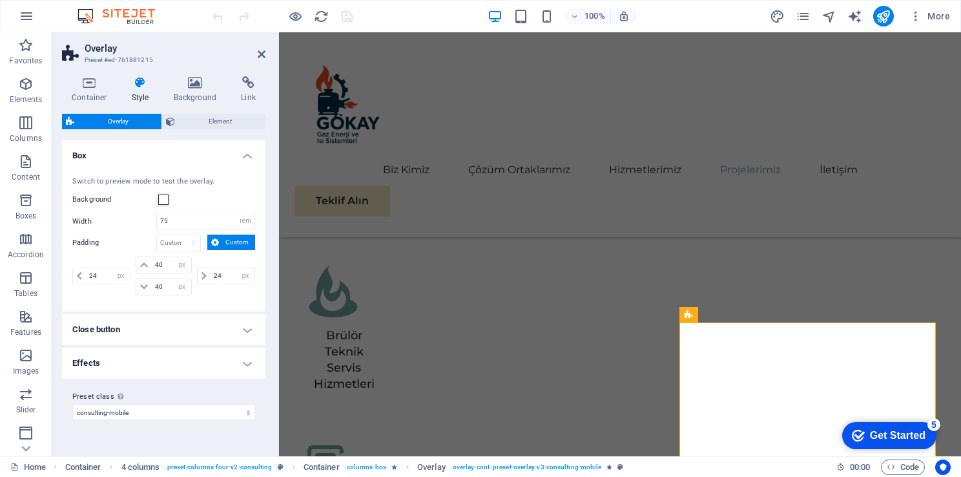
click at [191, 366] on h4 "Effects" at bounding box center [164, 363] width 204 height 31
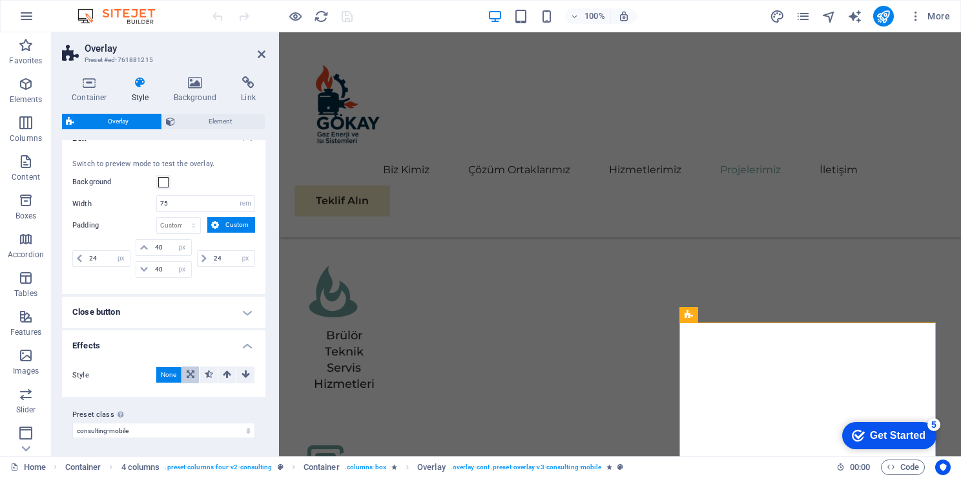
scroll to position [18, 0]
click at [212, 335] on h4 "Effects" at bounding box center [164, 341] width 204 height 23
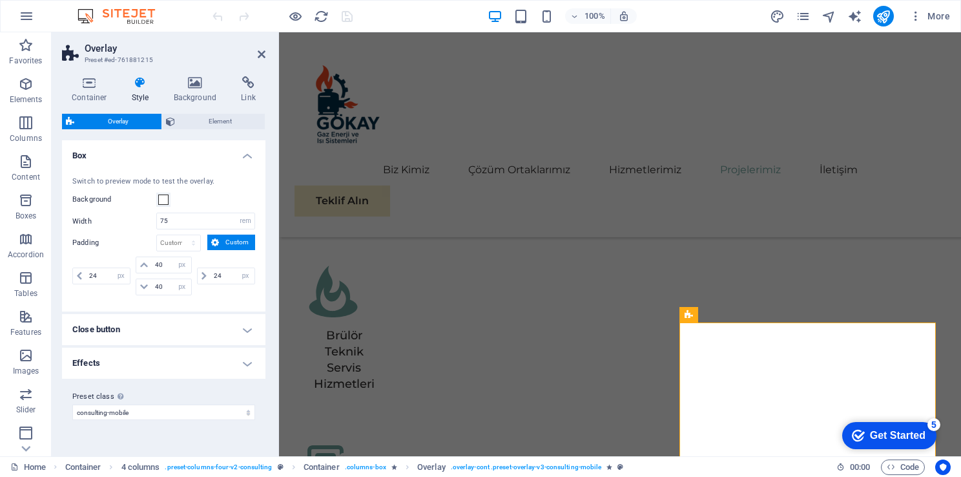
scroll to position [0, 0]
click at [187, 120] on span "Element" at bounding box center [220, 122] width 82 height 16
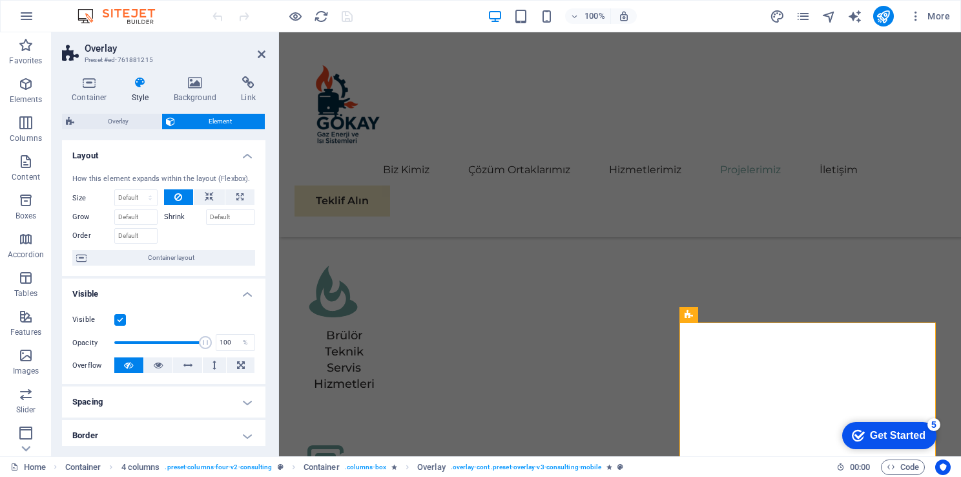
drag, startPoint x: 260, startPoint y: 246, endPoint x: 264, endPoint y: 257, distance: 12.1
click at [264, 257] on div "Layout How this element expands within the layout (Flexbox). Size Default auto …" at bounding box center [164, 293] width 204 height 306
click at [150, 366] on button at bounding box center [158, 365] width 29 height 16
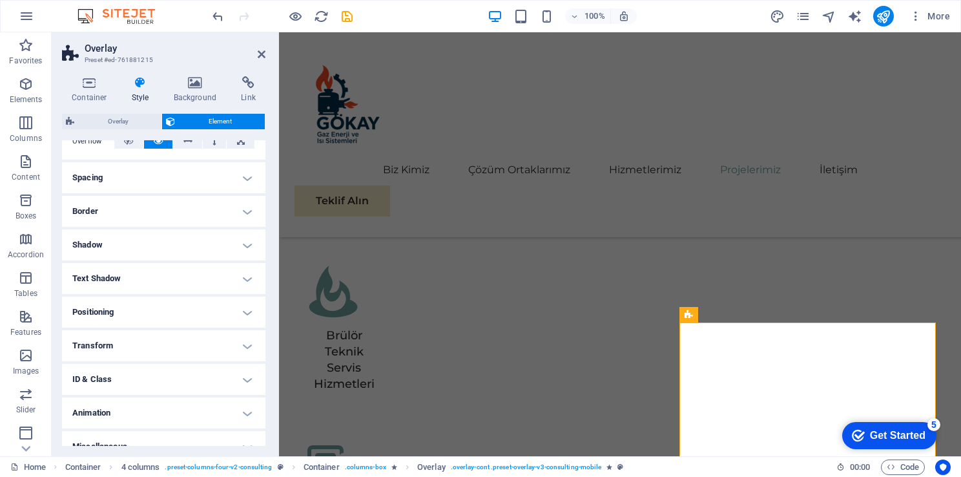
scroll to position [240, 0]
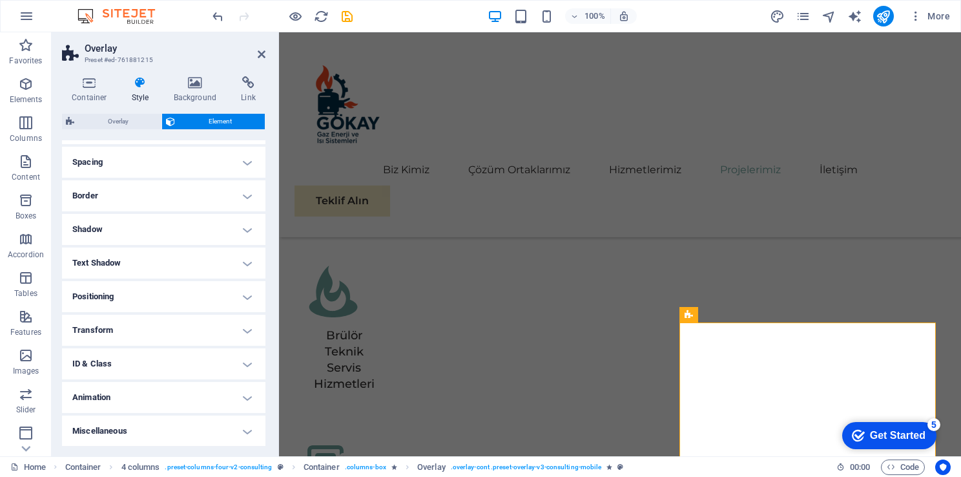
drag, startPoint x: 263, startPoint y: 308, endPoint x: 52, endPoint y: 377, distance: 222.5
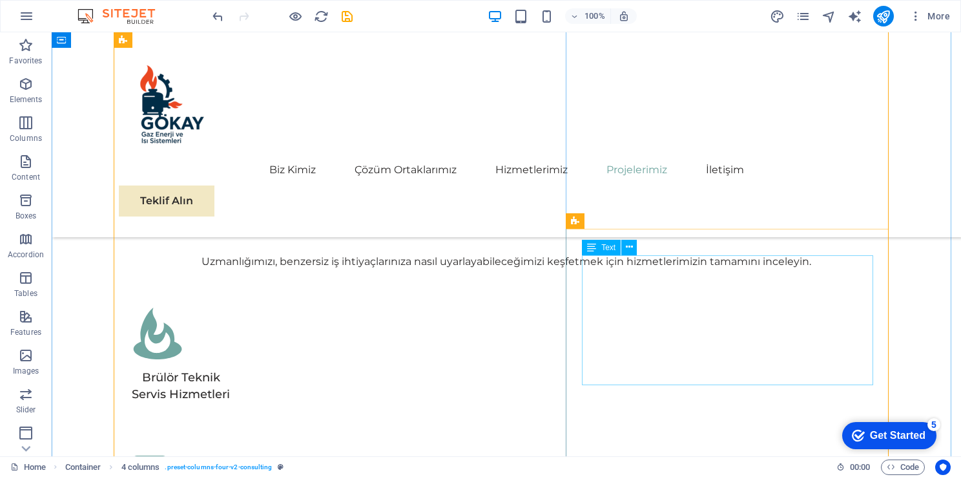
scroll to position [4265, 0]
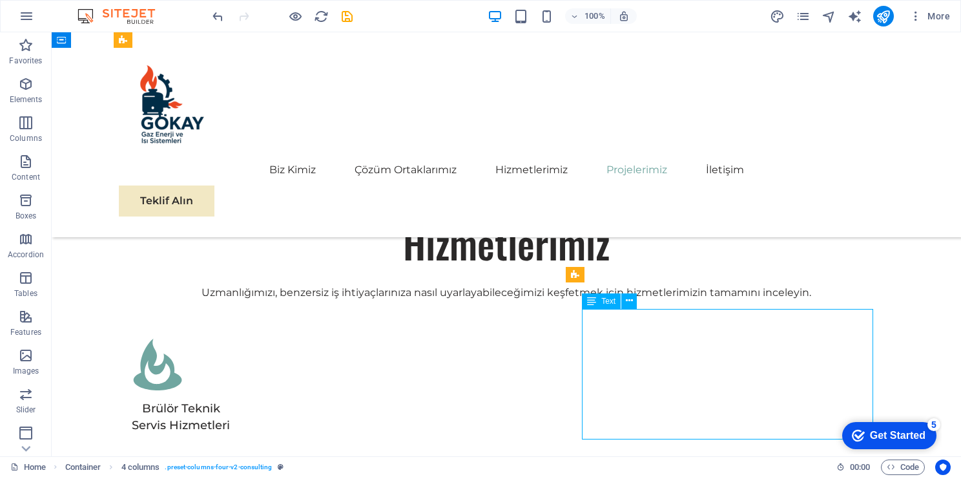
select select "%"
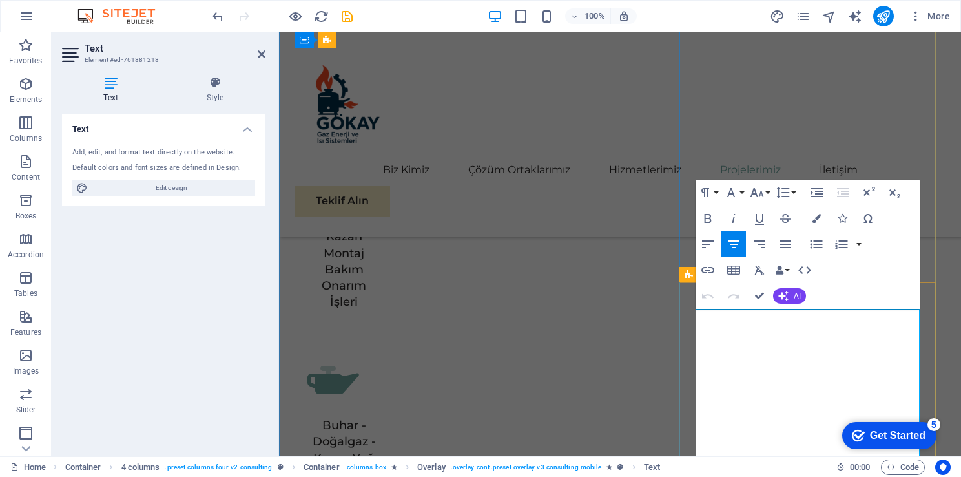
scroll to position [4034, 0]
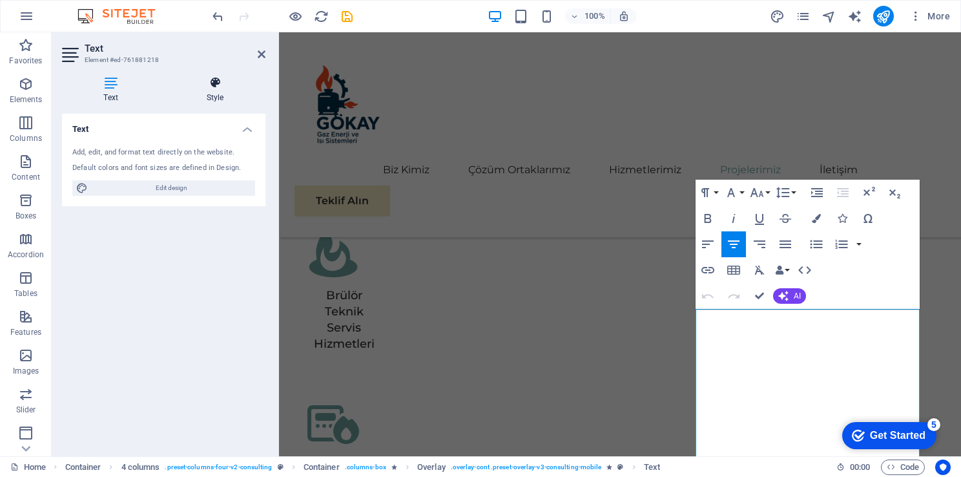
click at [220, 78] on icon at bounding box center [215, 82] width 101 height 13
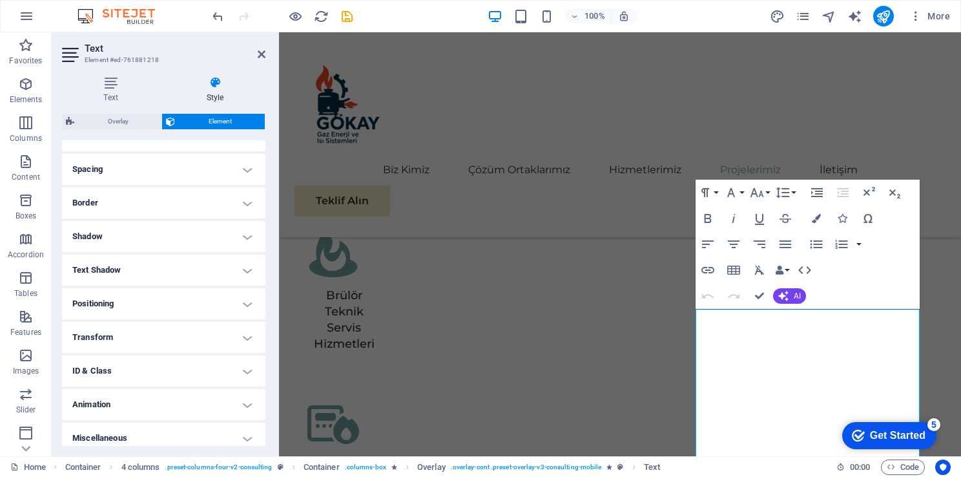
scroll to position [240, 0]
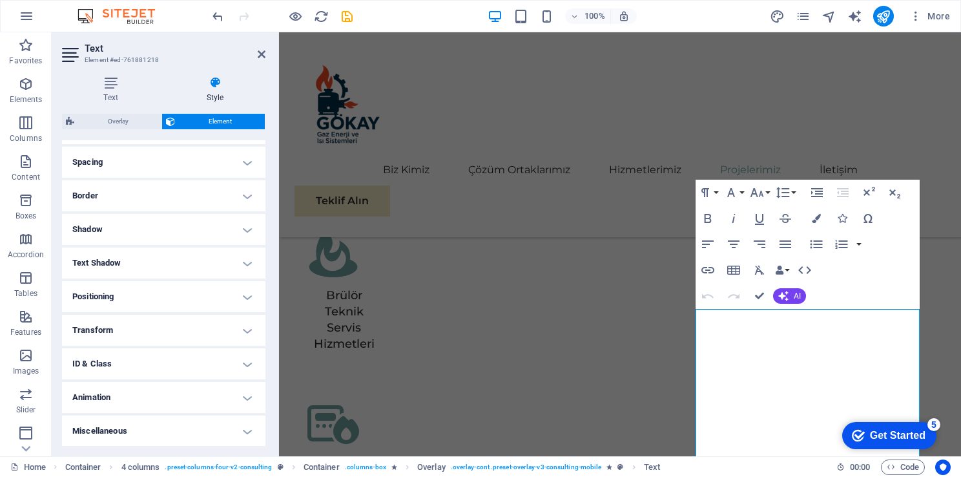
click at [166, 164] on h4 "Spacing" at bounding box center [164, 162] width 204 height 31
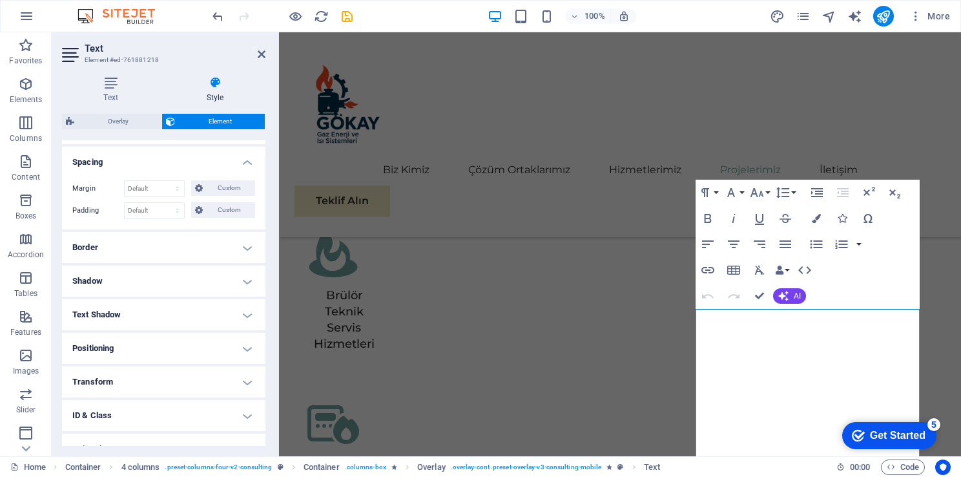
click at [167, 167] on h4 "Spacing" at bounding box center [164, 158] width 204 height 23
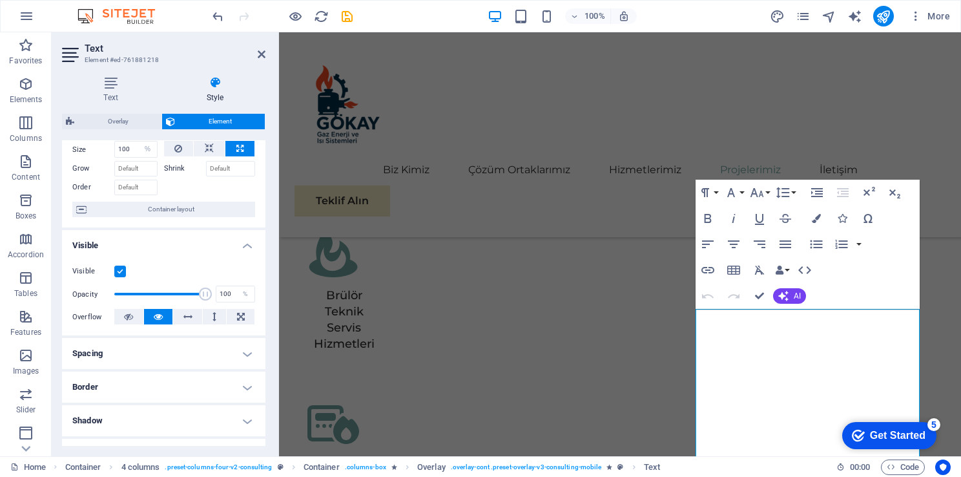
scroll to position [46, 0]
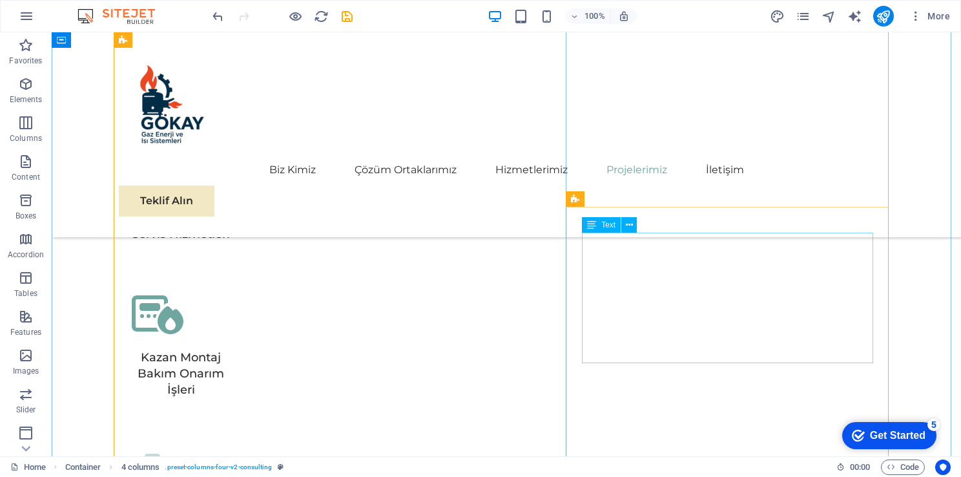
scroll to position [4458, 0]
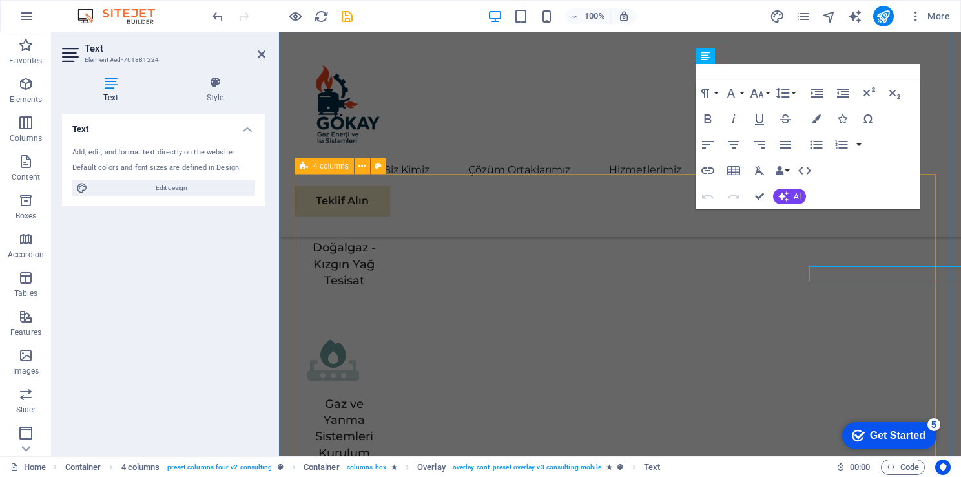
select select "%"
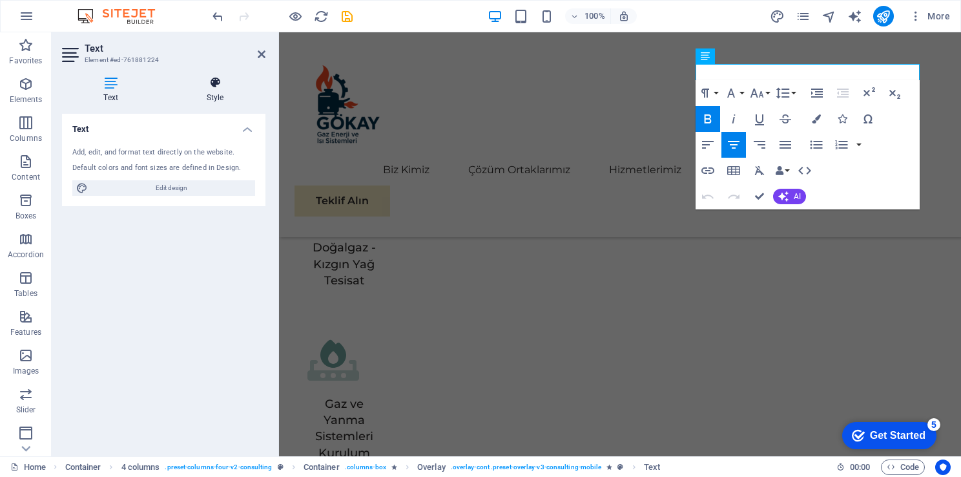
click at [225, 89] on h4 "Style" at bounding box center [215, 89] width 101 height 27
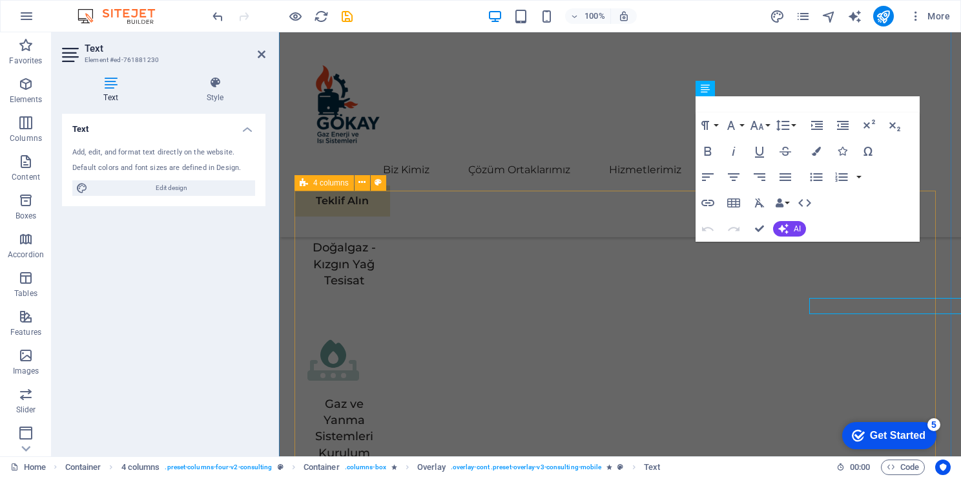
select select "%"
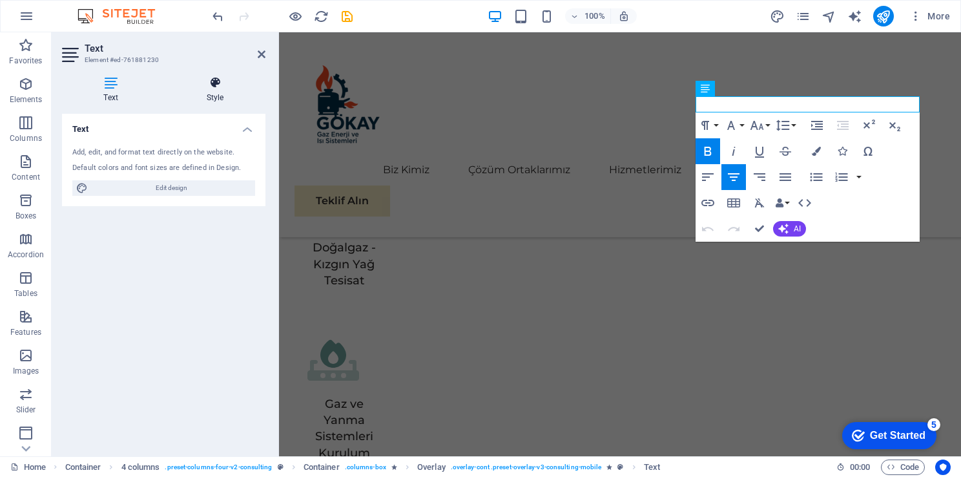
click at [230, 90] on h4 "Style" at bounding box center [215, 89] width 101 height 27
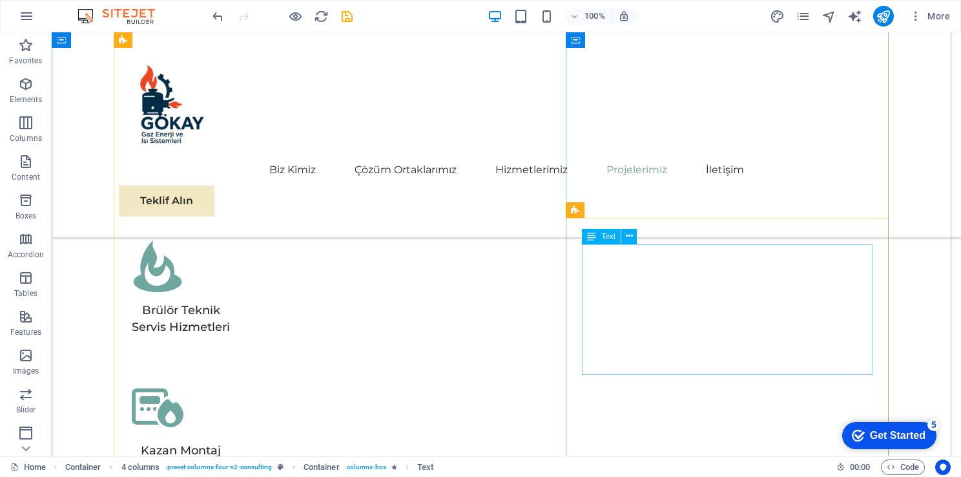
scroll to position [4329, 0]
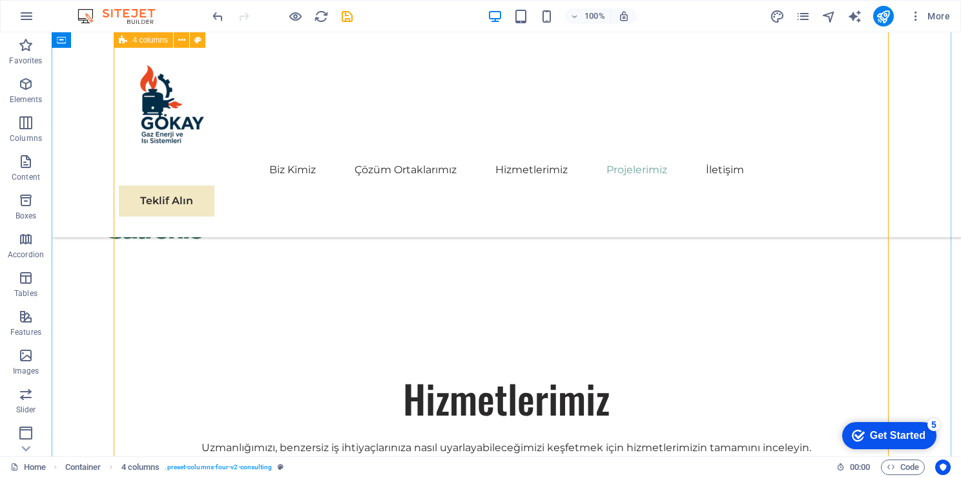
scroll to position [4071, 0]
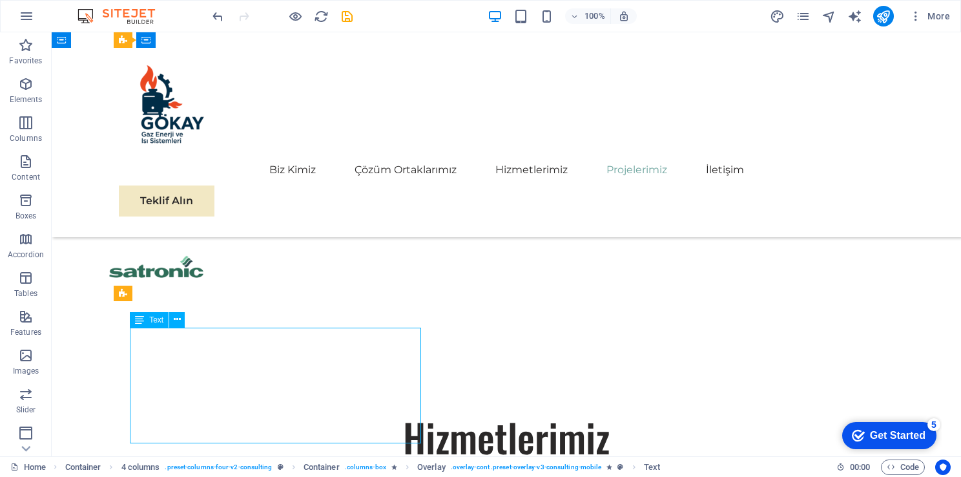
scroll to position [3929, 0]
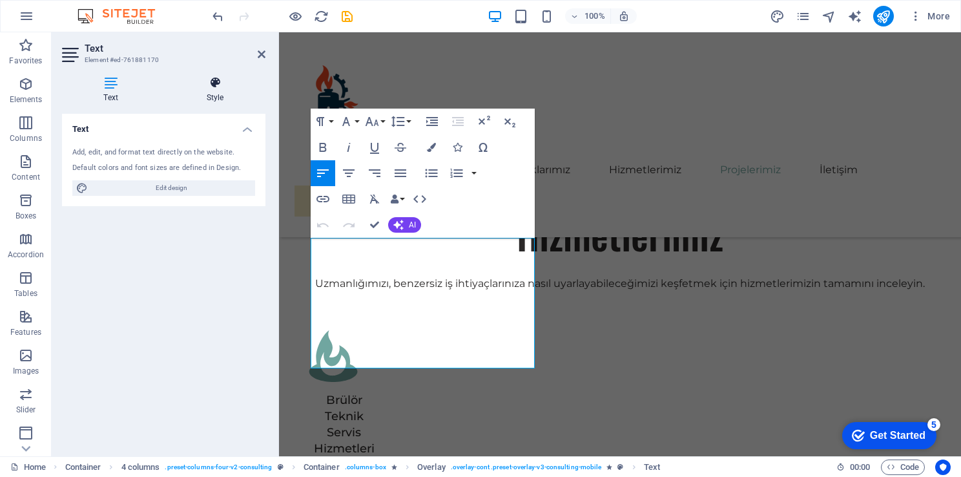
click at [202, 94] on h4 "Style" at bounding box center [215, 89] width 101 height 27
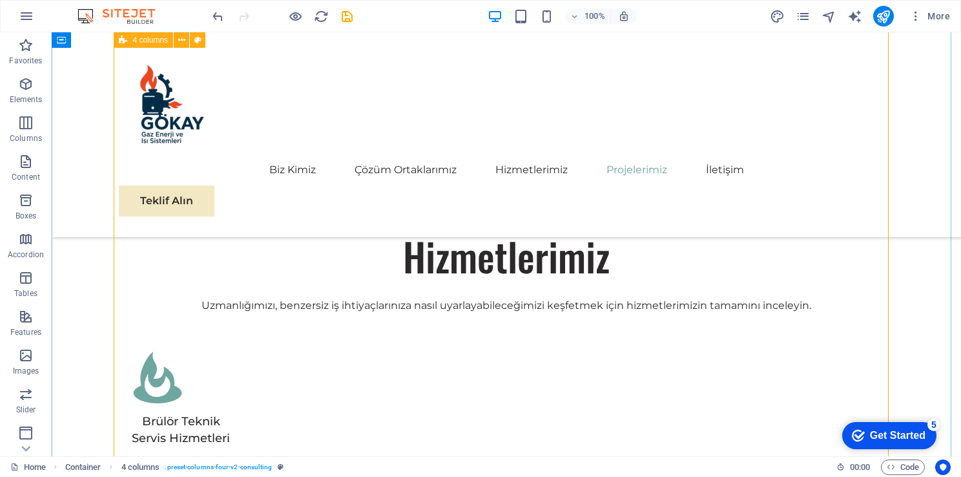
scroll to position [4265, 0]
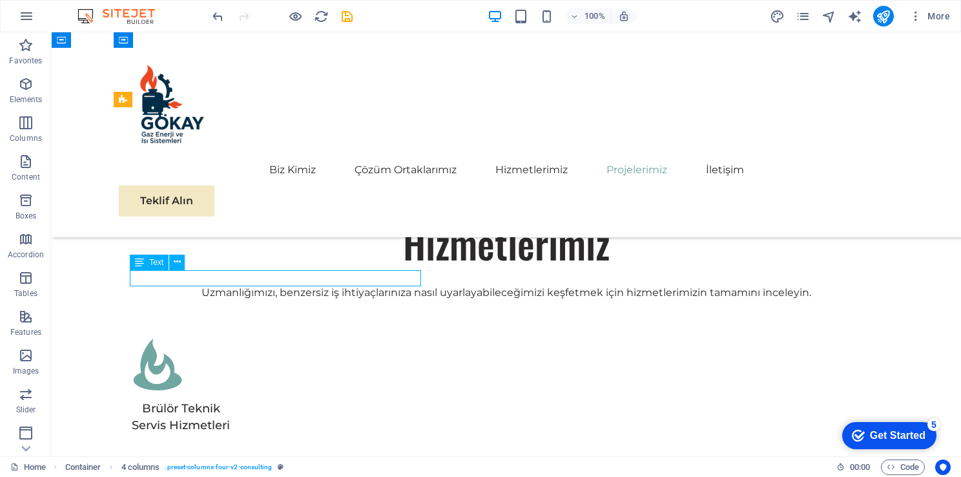
scroll to position [4034, 0]
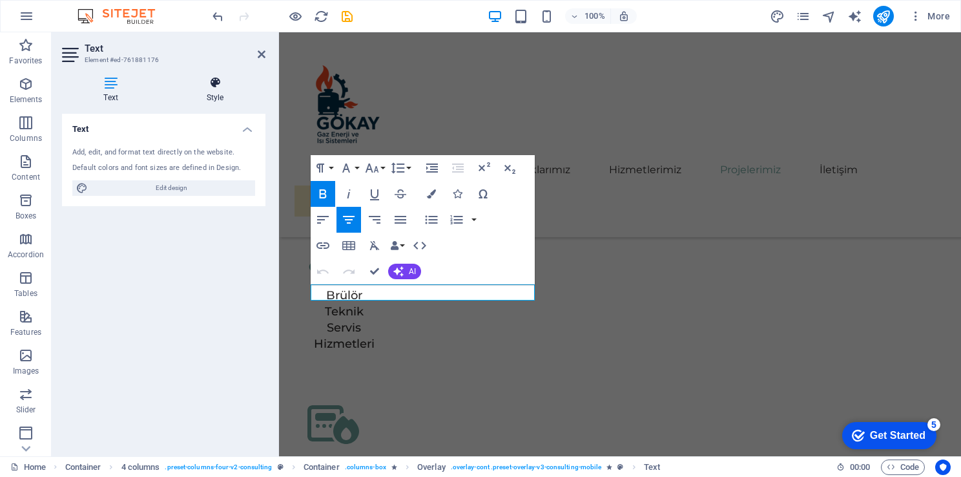
click at [202, 84] on icon at bounding box center [215, 82] width 101 height 13
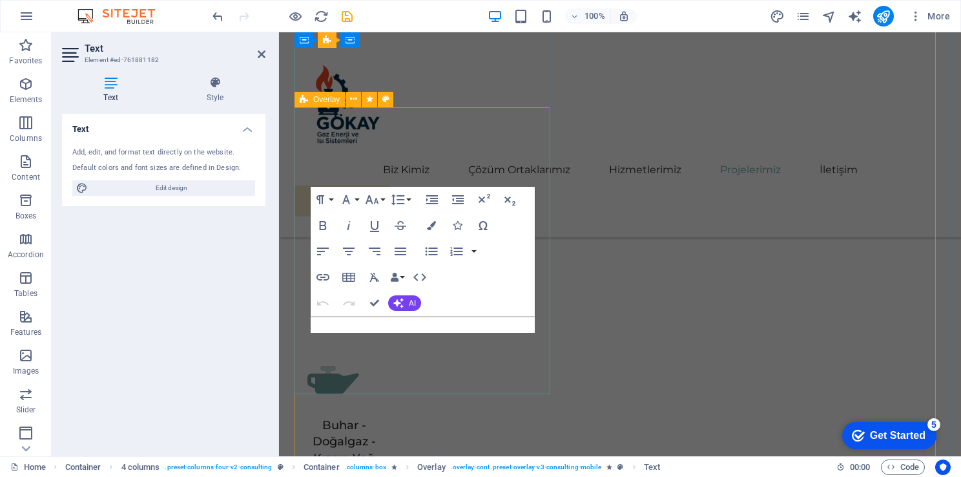
scroll to position [4034, 0]
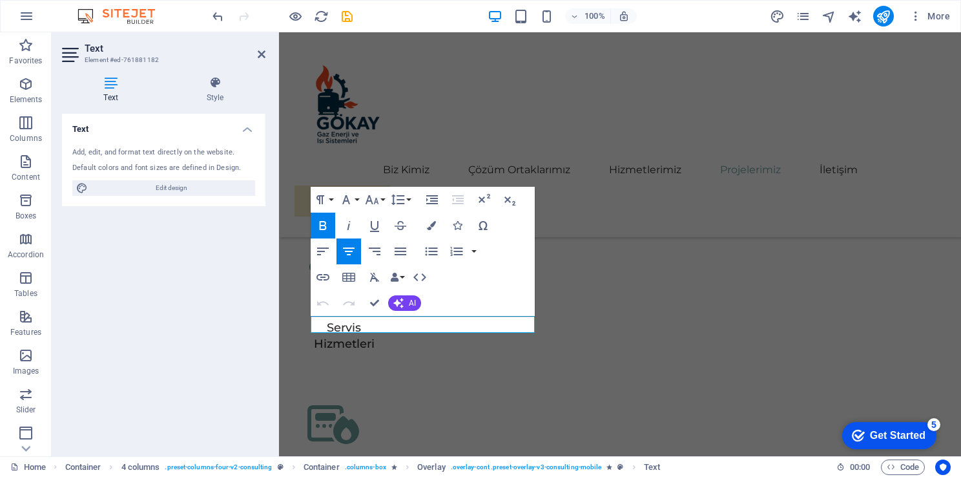
click at [213, 103] on div "Text Style Text Add, edit, and format text directly on the website. Default col…" at bounding box center [164, 261] width 204 height 370
click at [222, 68] on div "Text Style Text Add, edit, and format text directly on the website. Default col…" at bounding box center [164, 261] width 224 height 390
click at [227, 87] on icon at bounding box center [215, 82] width 101 height 13
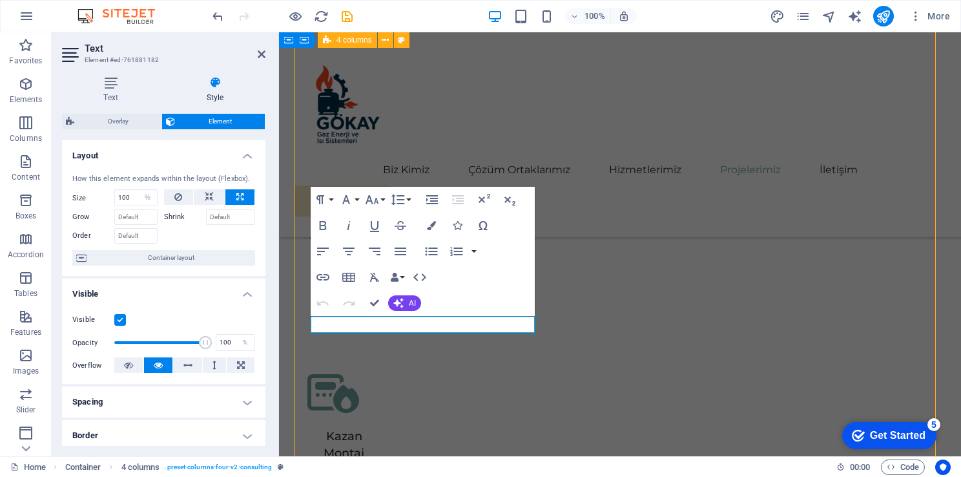
scroll to position [4265, 0]
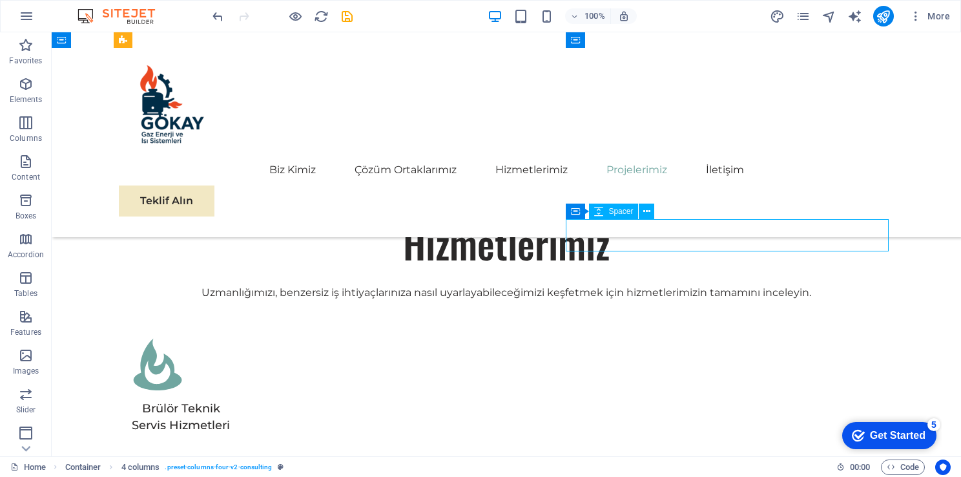
scroll to position [4034, 0]
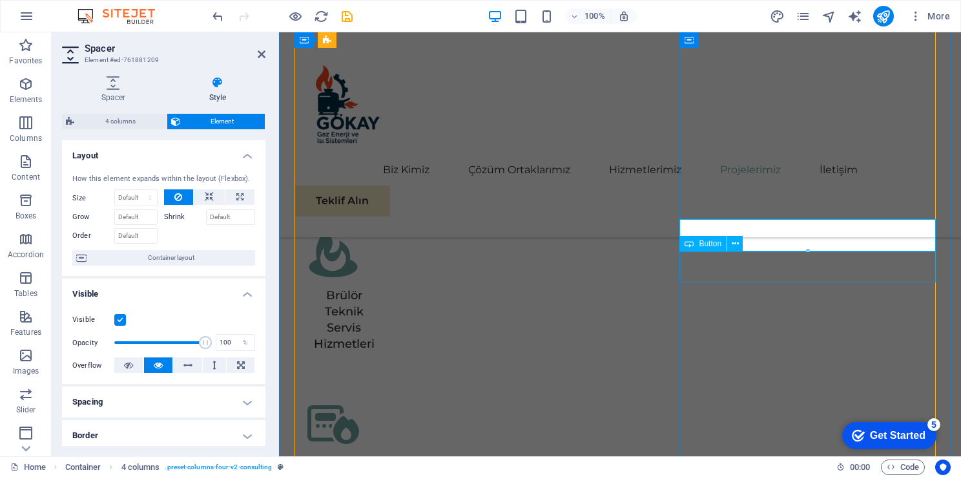
scroll to position [4265, 0]
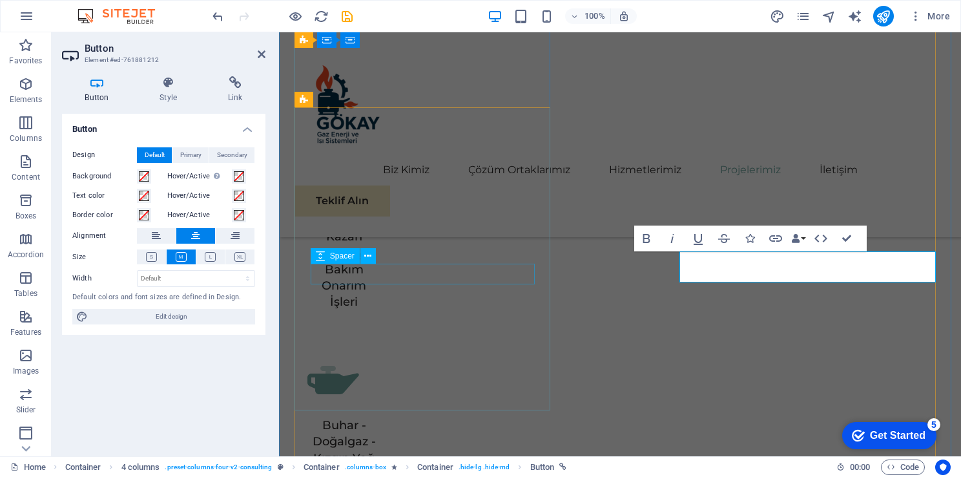
scroll to position [4034, 0]
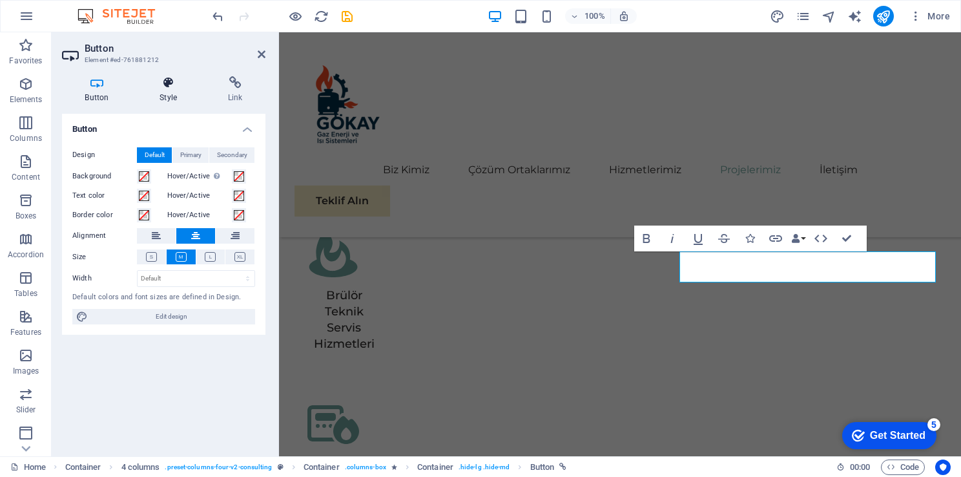
click at [178, 94] on h4 "Style" at bounding box center [171, 89] width 68 height 27
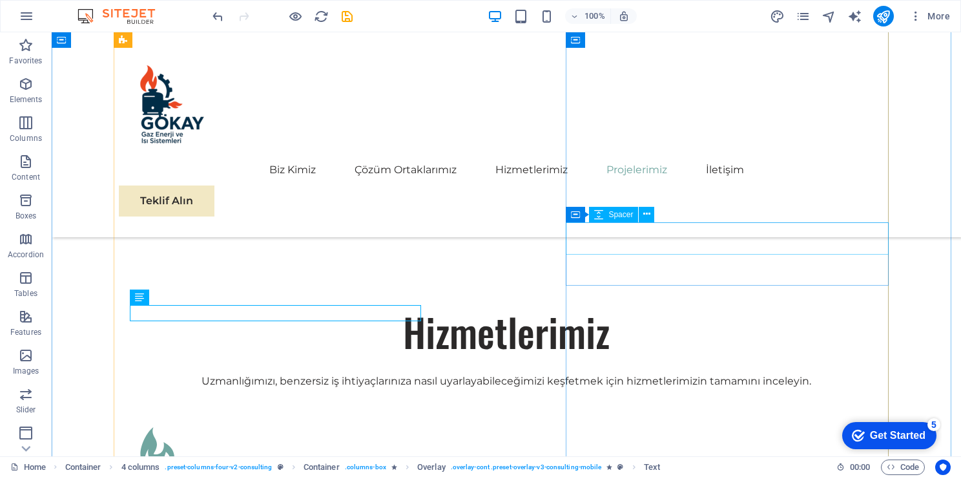
scroll to position [4135, 0]
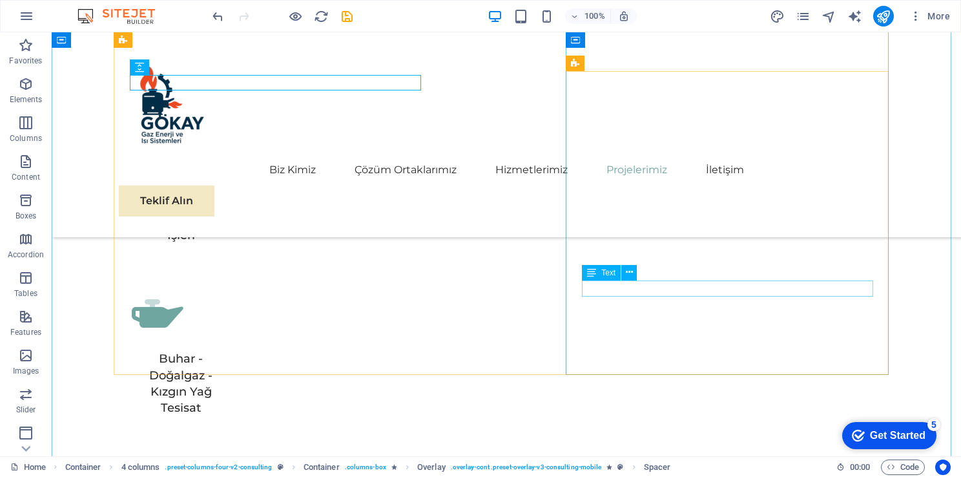
scroll to position [4588, 0]
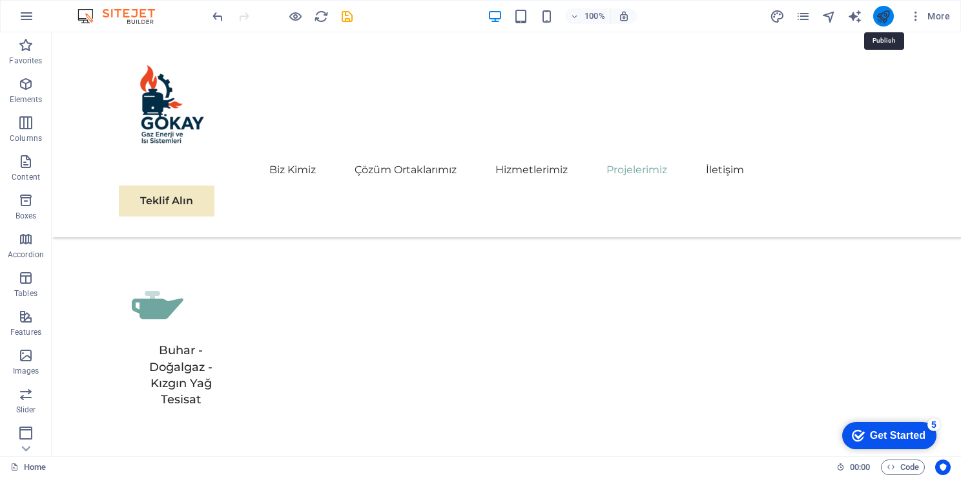
click at [178, 421] on icon "publish" at bounding box center [129, 447] width 98 height 52
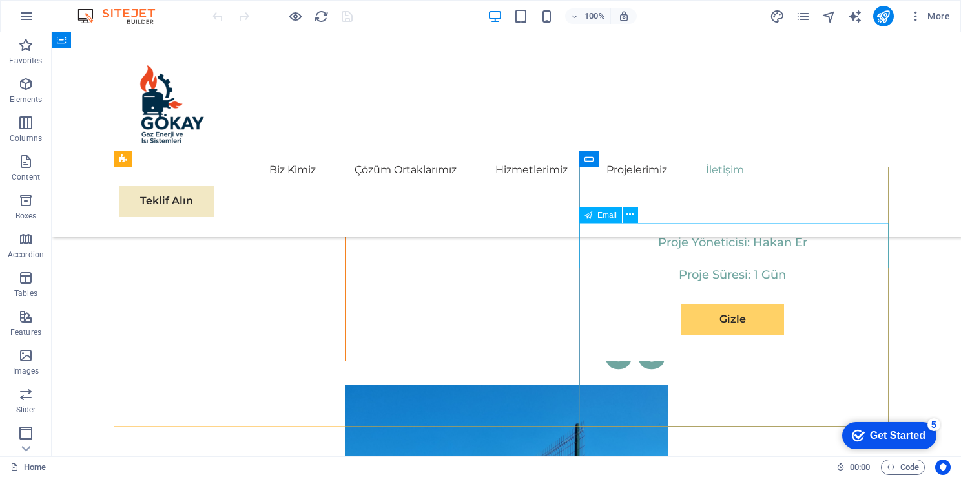
scroll to position [7020, 0]
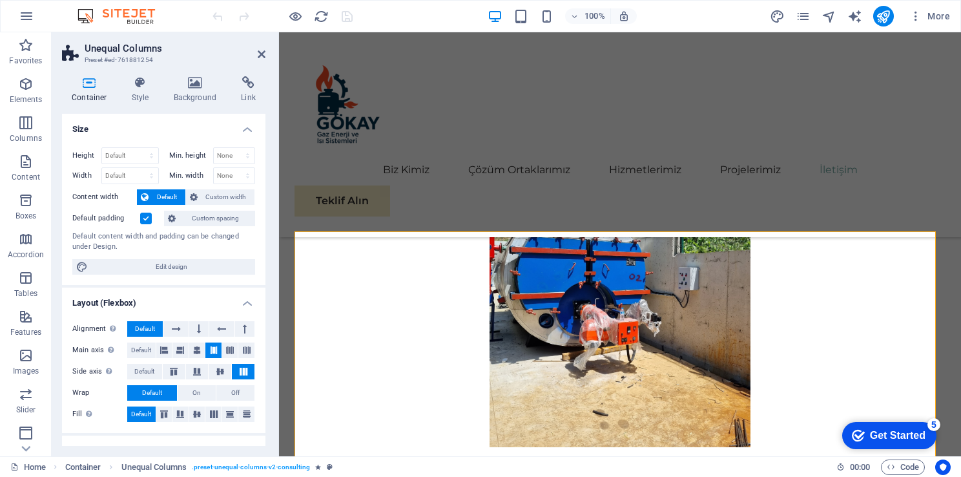
scroll to position [6673, 0]
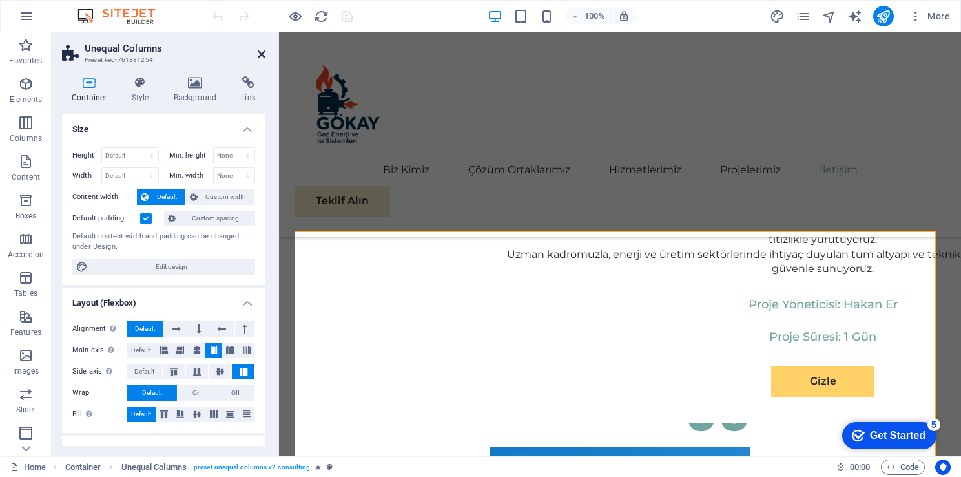
click at [263, 55] on icon at bounding box center [262, 54] width 8 height 10
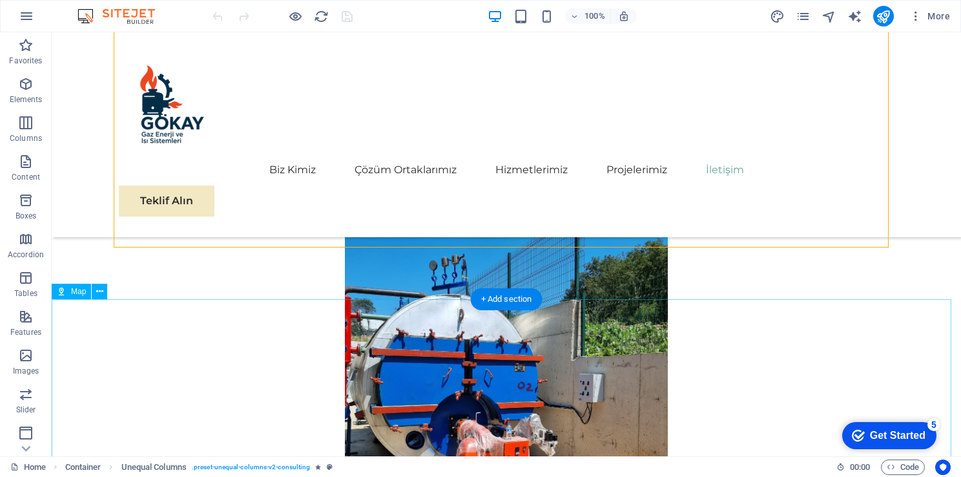
scroll to position [7279, 0]
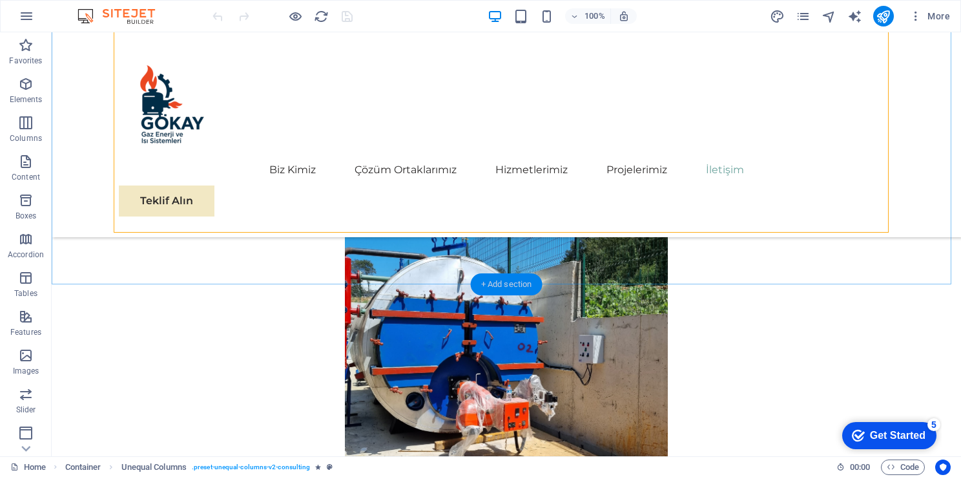
click at [497, 282] on div "+ Add section" at bounding box center [507, 284] width 72 height 22
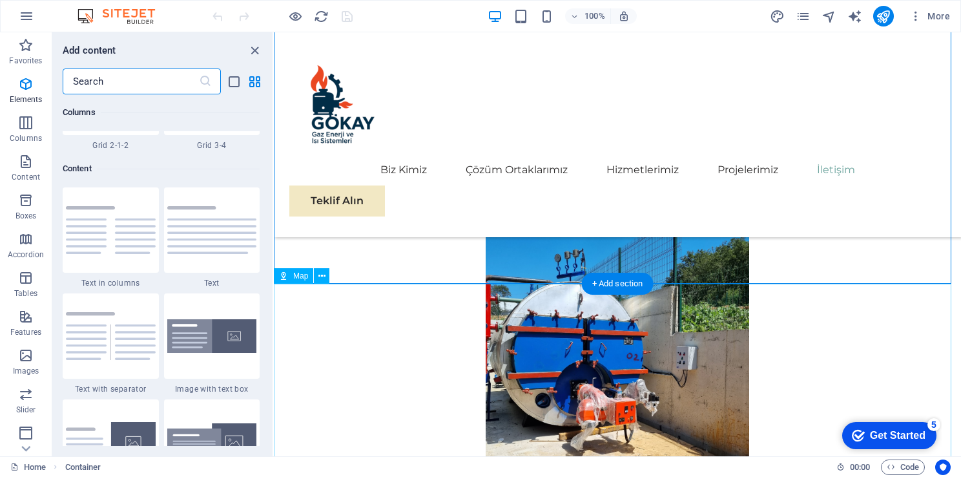
scroll to position [2261, 0]
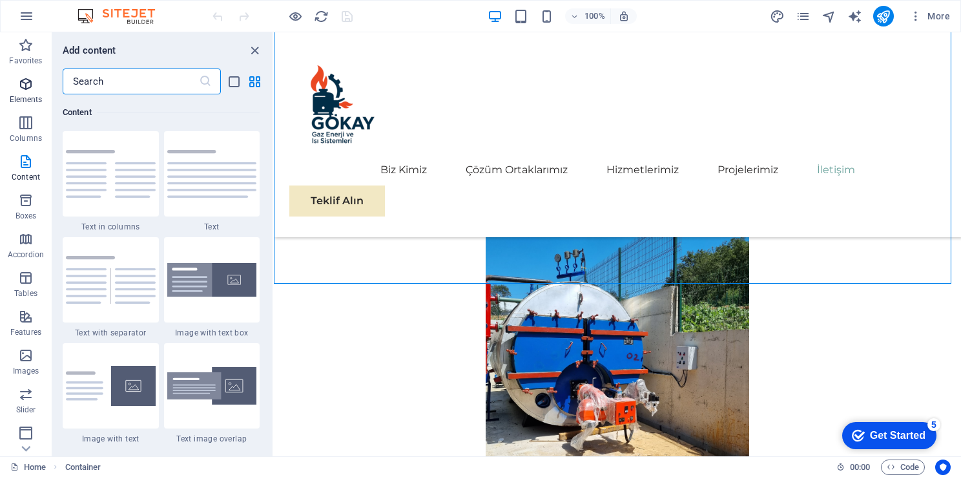
drag, startPoint x: 138, startPoint y: 89, endPoint x: 0, endPoint y: 80, distance: 138.6
click at [0, 81] on html "Gökay Gaz Enerji ve Isı Sistemleri Ltd. [GEOGRAPHIC_DATA]. Home (tr) Favorites …" at bounding box center [480, 238] width 961 height 477
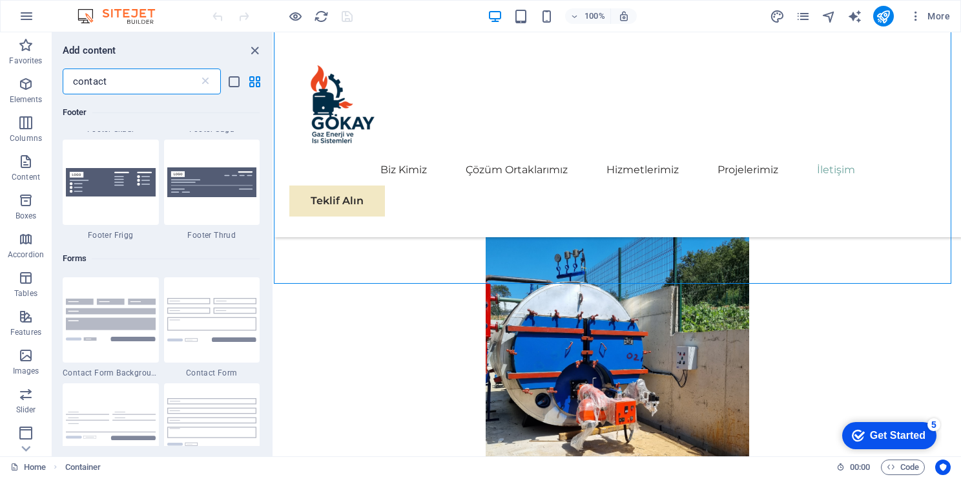
scroll to position [762, 0]
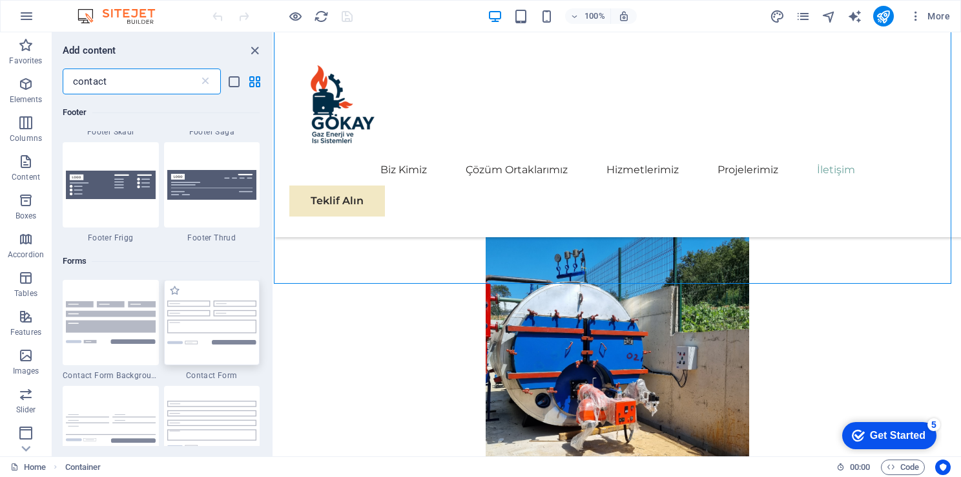
type input "contact"
click at [236, 335] on img at bounding box center [212, 321] width 90 height 43
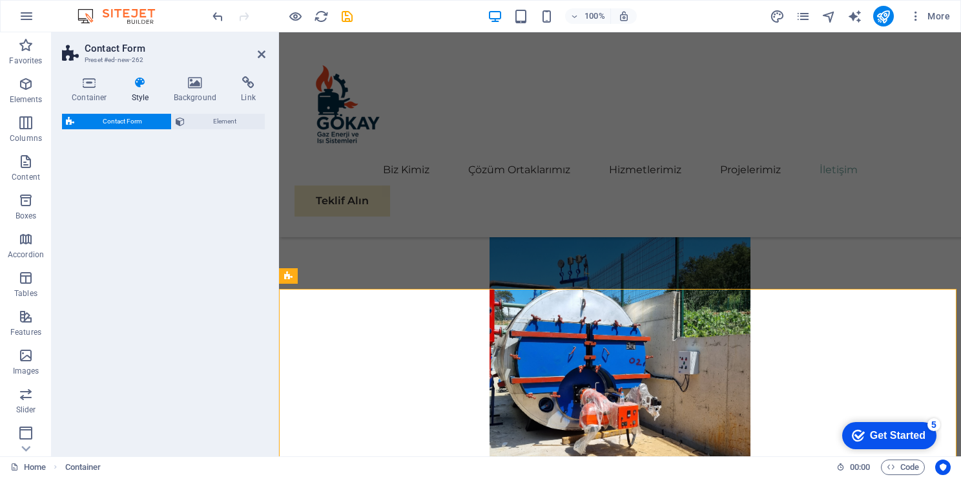
select select "rem"
select select "preset-contact-form-v3-default"
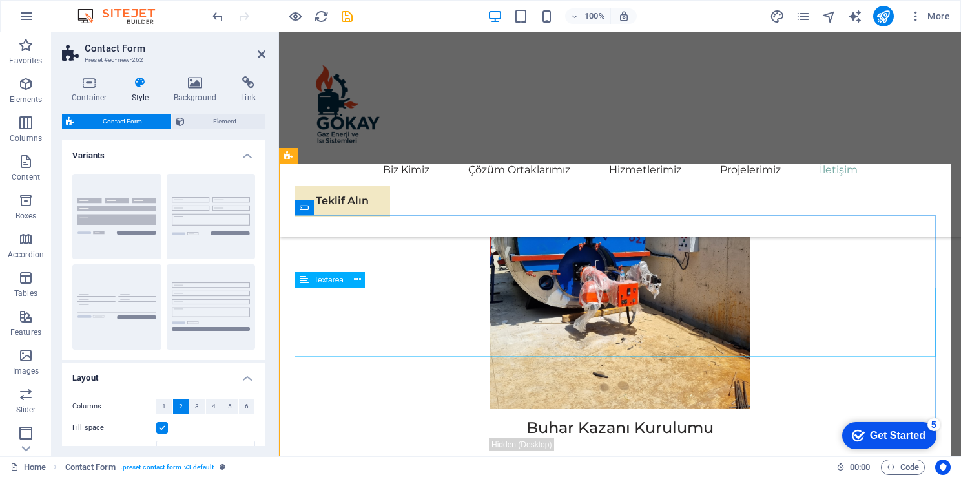
scroll to position [6931, 0]
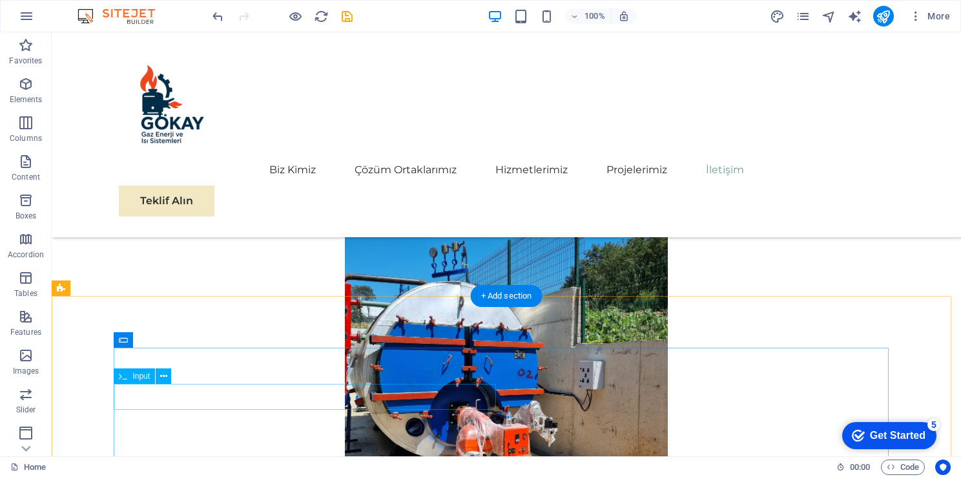
scroll to position [7279, 0]
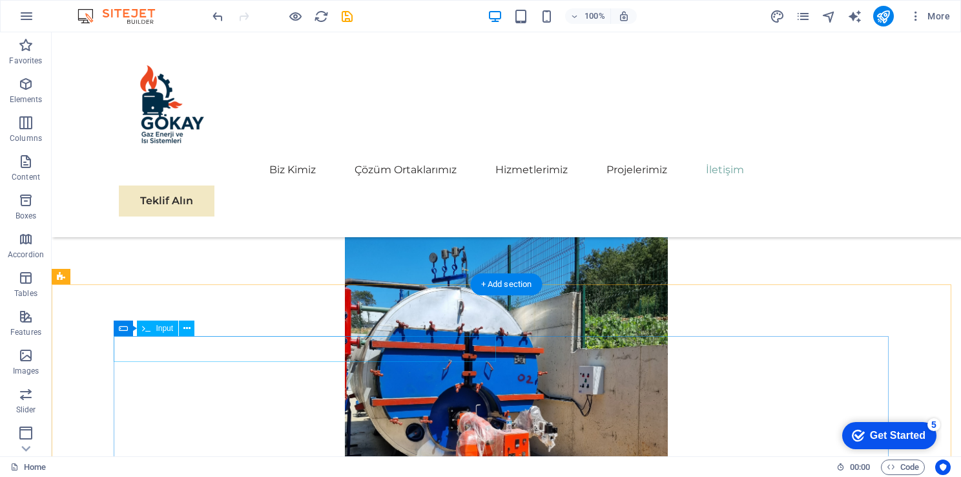
scroll to position [6931, 0]
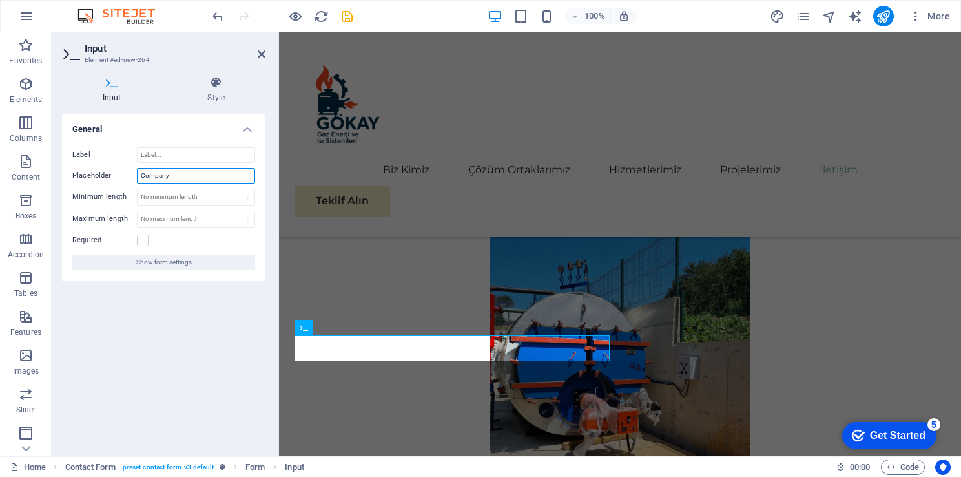
drag, startPoint x: 174, startPoint y: 175, endPoint x: 130, endPoint y: 176, distance: 44.6
click at [130, 176] on div "Placeholder Company" at bounding box center [163, 176] width 183 height 16
type input "Şirket"
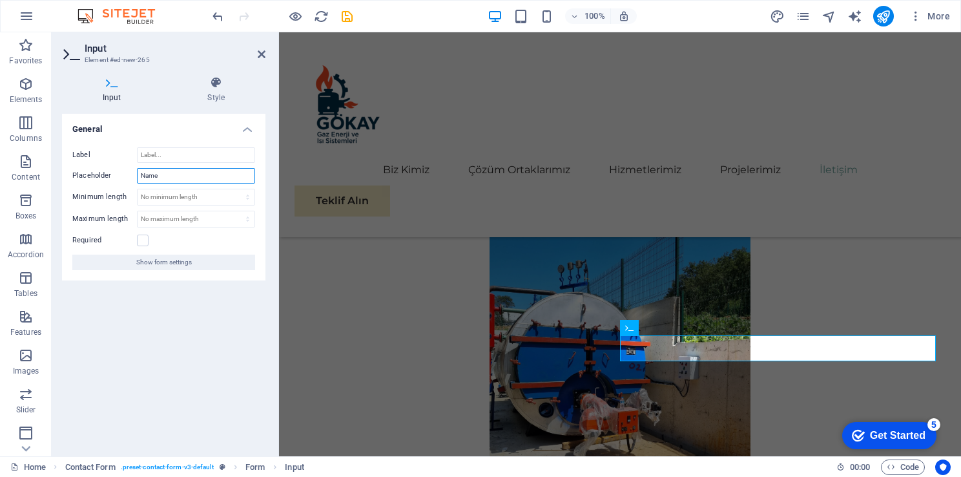
drag, startPoint x: 202, startPoint y: 174, endPoint x: 139, endPoint y: 181, distance: 63.0
click at [132, 183] on div "Label Placeholder Name Minimum length No minimum length chars Maximum length No…" at bounding box center [164, 208] width 204 height 143
type input "İsim"
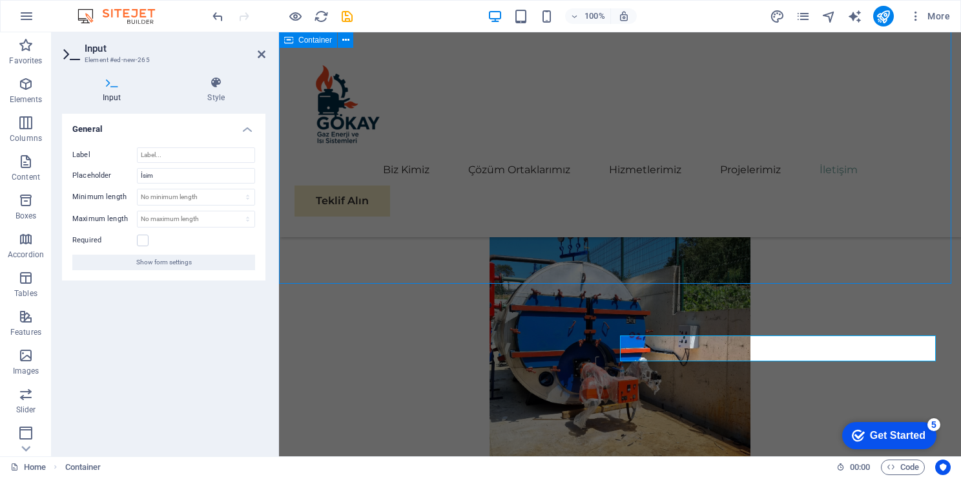
scroll to position [7279, 0]
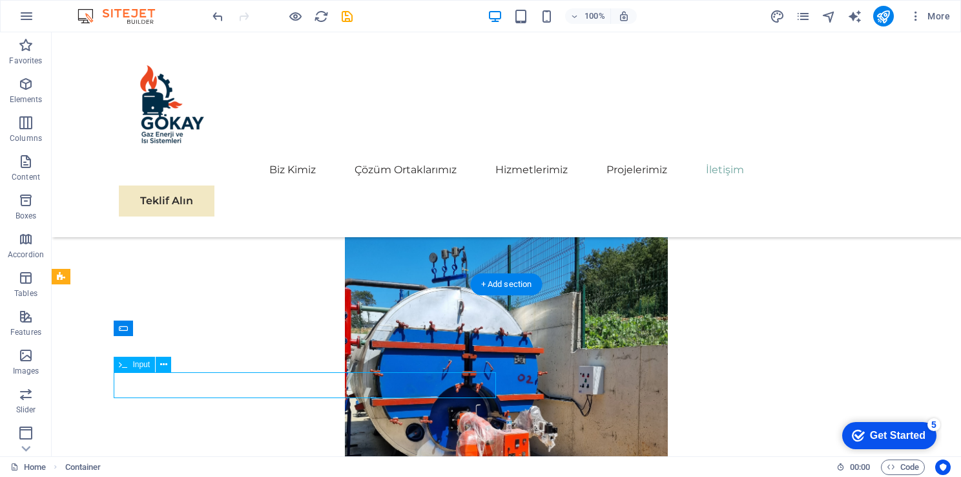
scroll to position [6931, 0]
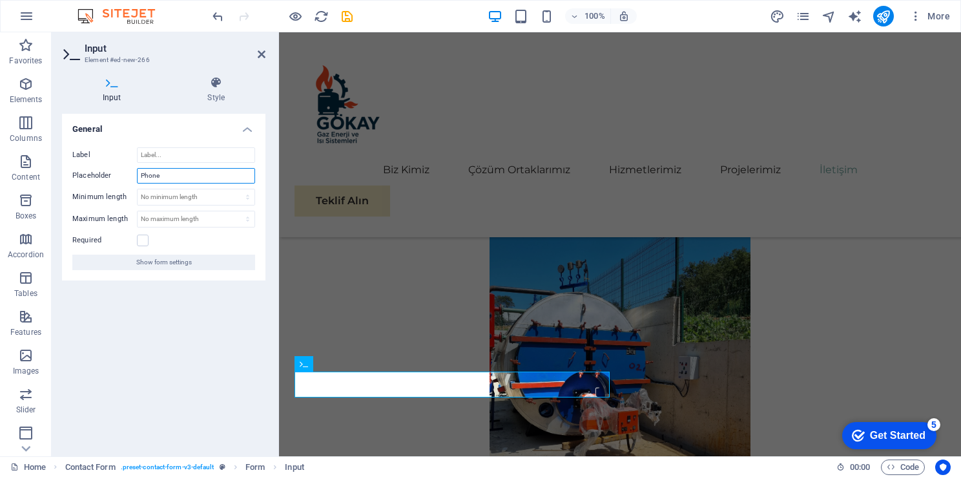
drag, startPoint x: 173, startPoint y: 177, endPoint x: 88, endPoint y: 177, distance: 85.3
click at [88, 177] on div "Placeholder Phone" at bounding box center [163, 176] width 183 height 16
type input "Telefon Numarası"
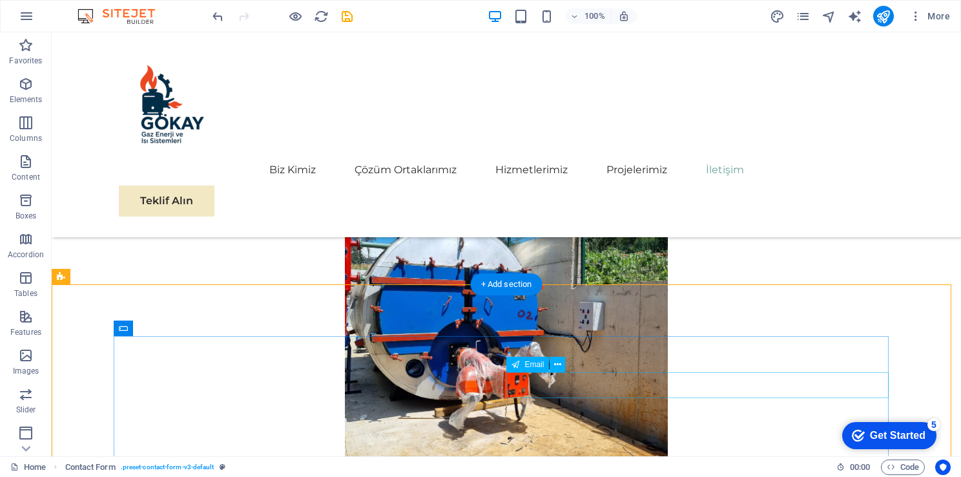
scroll to position [7408, 0]
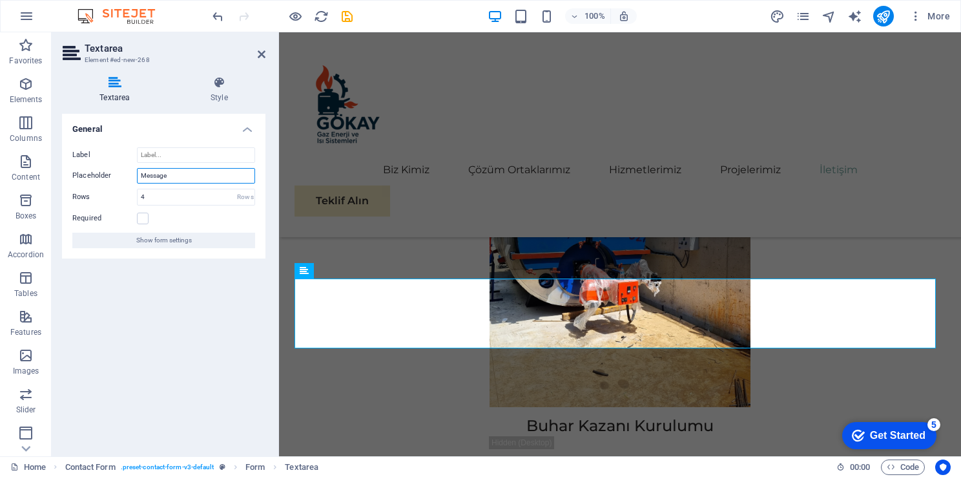
drag, startPoint x: 209, startPoint y: 178, endPoint x: 63, endPoint y: 176, distance: 145.4
click at [63, 176] on div "Label Placeholder Message Rows 4 Rows Required Show form settings" at bounding box center [164, 197] width 204 height 121
type input "Mesaj"
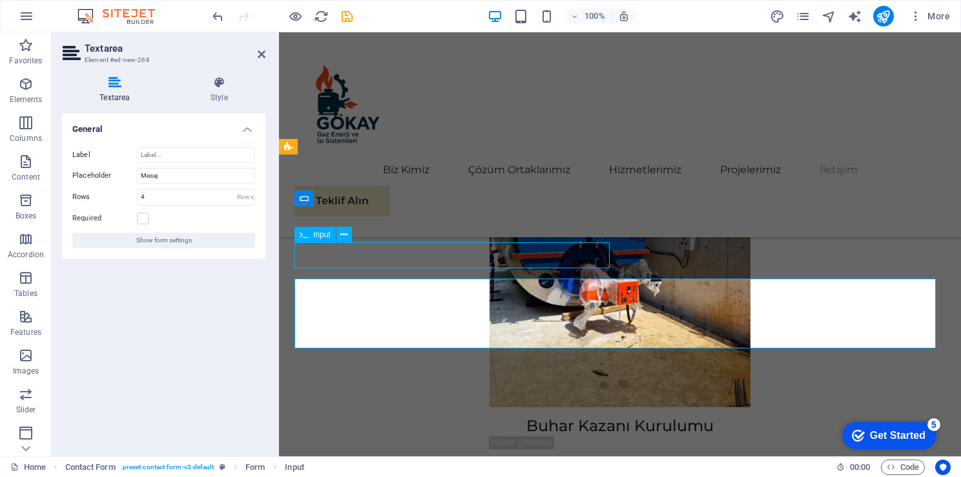
scroll to position [7408, 0]
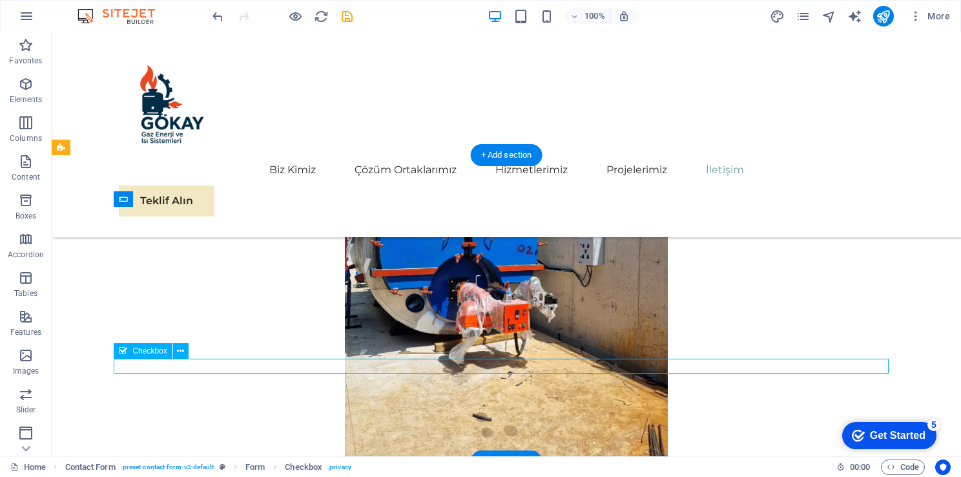
scroll to position [7060, 0]
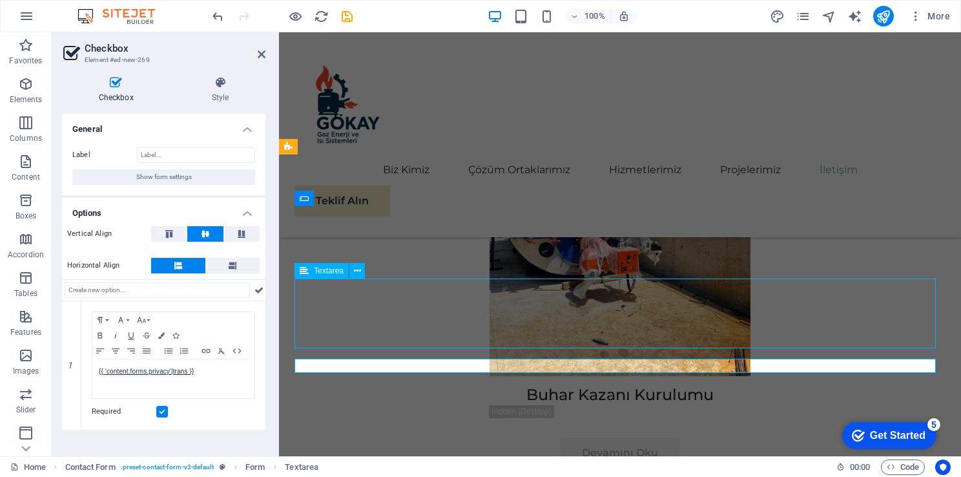
scroll to position [7408, 0]
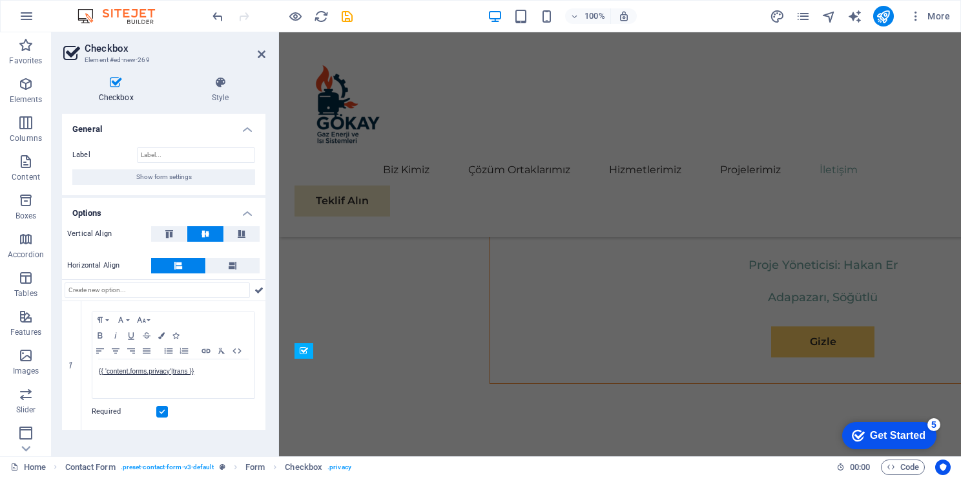
scroll to position [7060, 0]
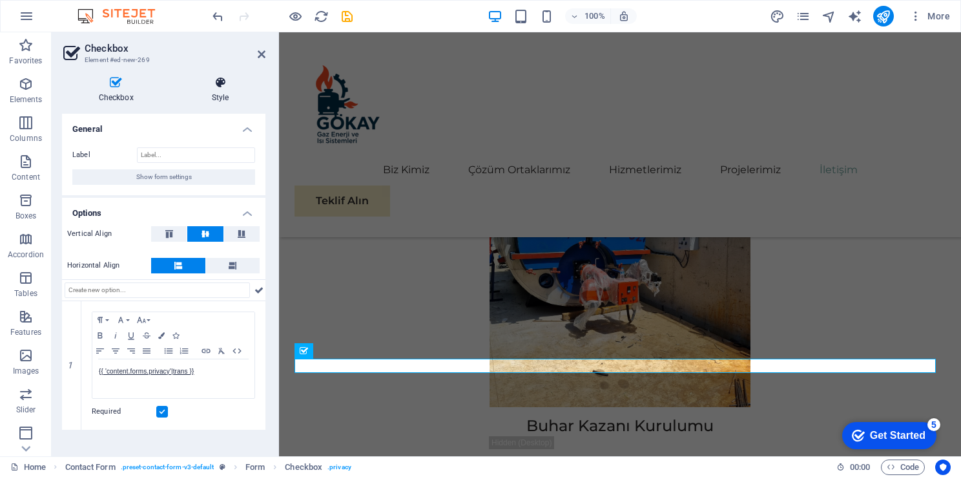
click at [210, 79] on icon at bounding box center [220, 82] width 90 height 13
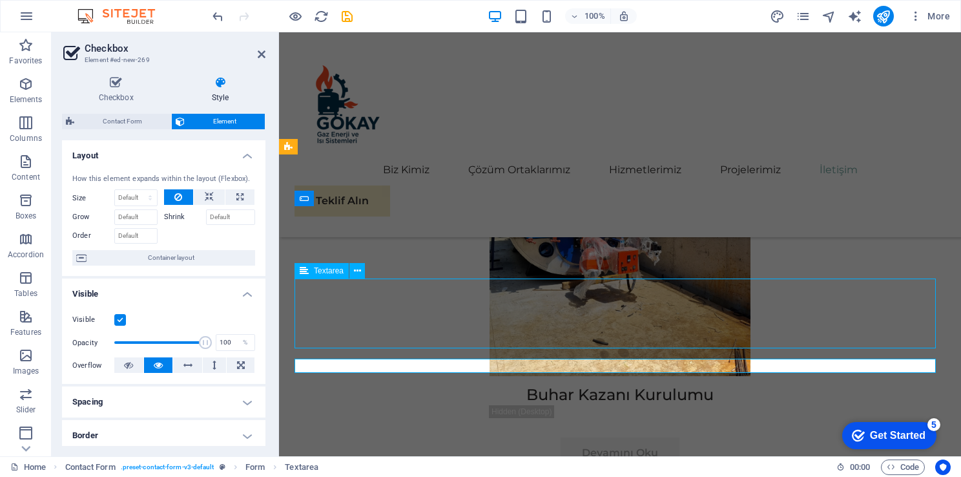
scroll to position [7408, 0]
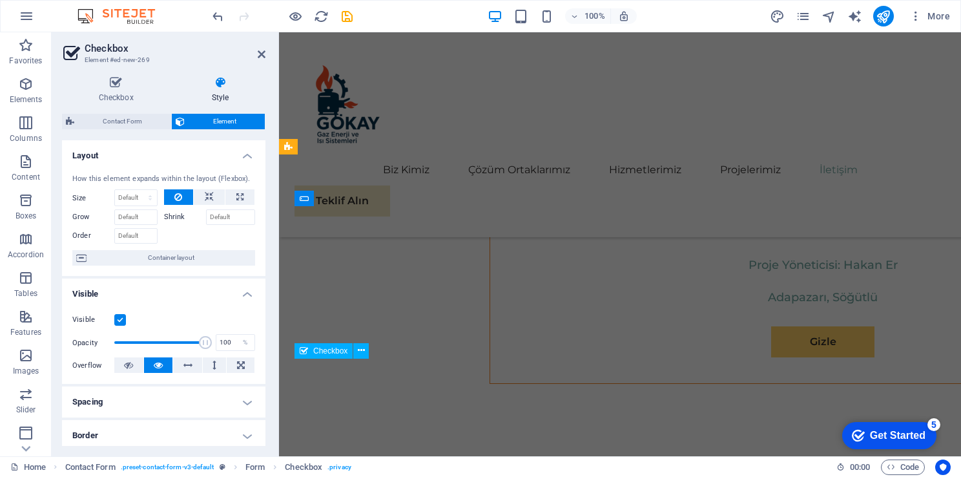
scroll to position [7060, 0]
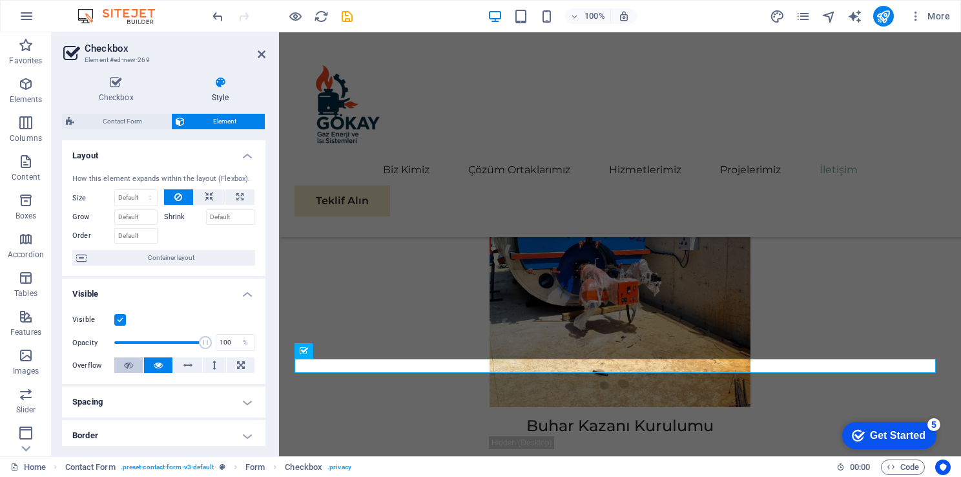
click at [134, 363] on button at bounding box center [128, 365] width 29 height 16
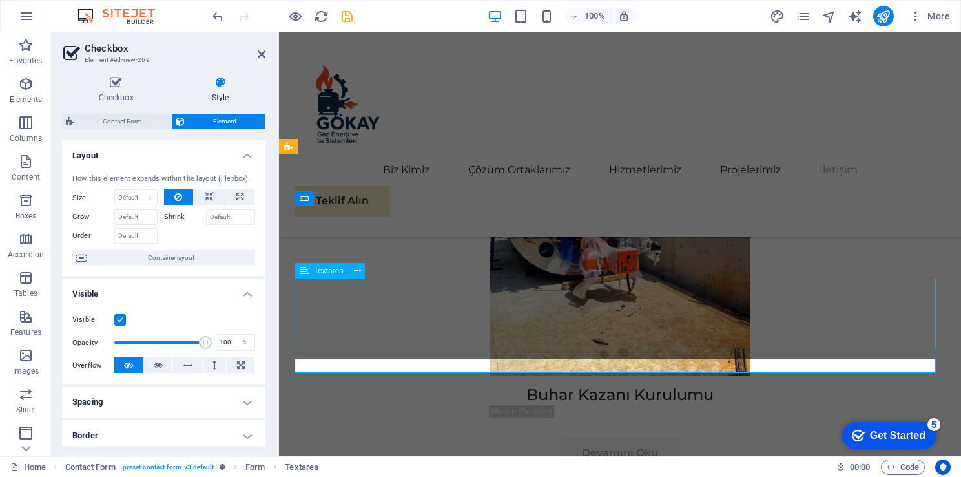
scroll to position [7408, 0]
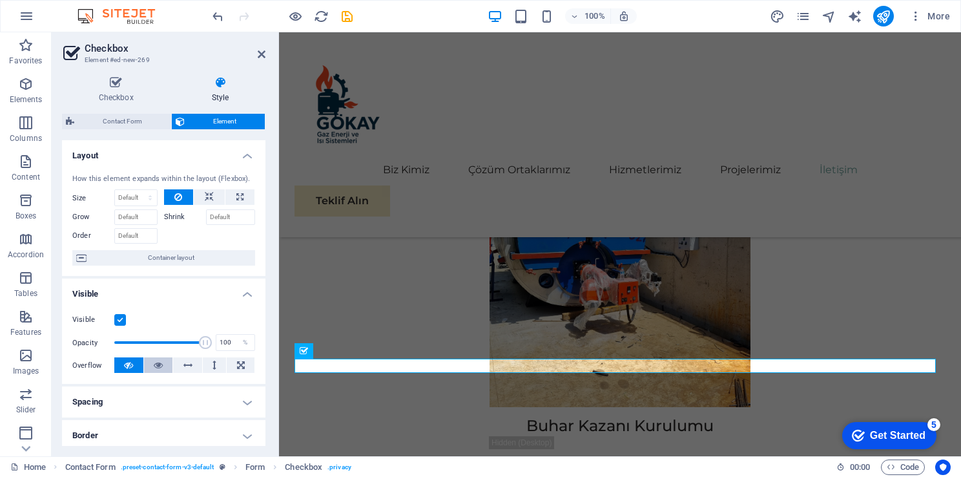
drag, startPoint x: 155, startPoint y: 366, endPoint x: 12, endPoint y: 227, distance: 199.2
click at [155, 366] on icon at bounding box center [158, 365] width 9 height 16
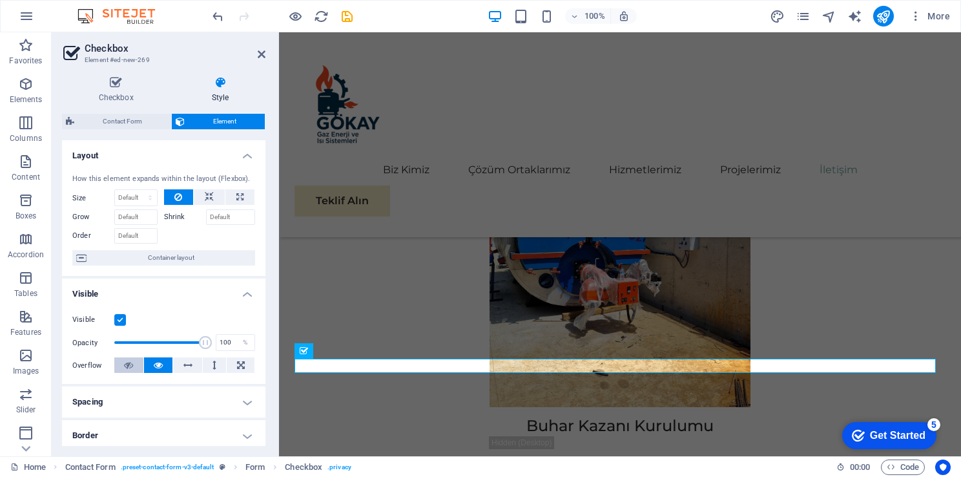
click at [135, 366] on button at bounding box center [128, 365] width 29 height 16
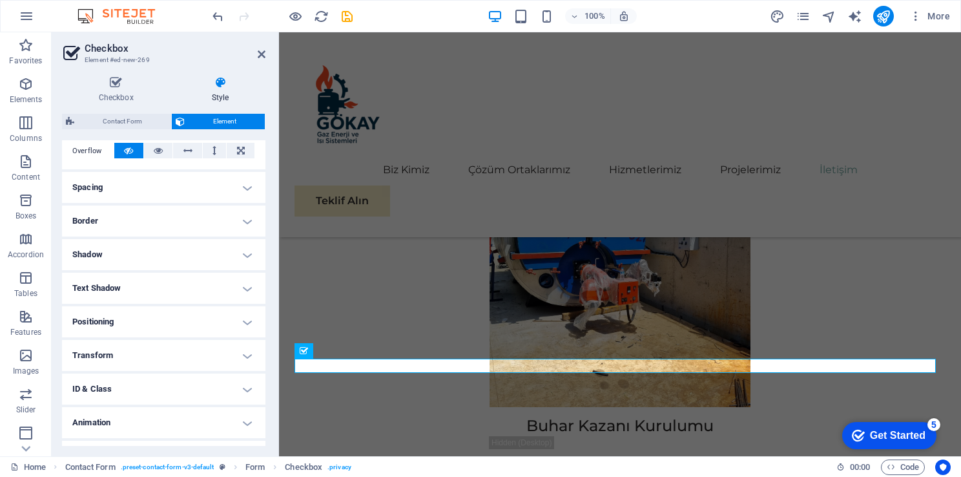
scroll to position [240, 0]
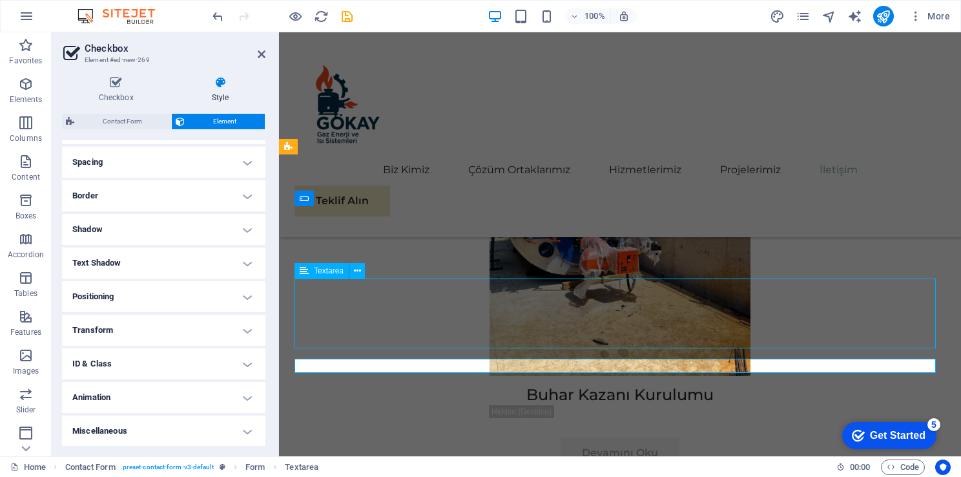
scroll to position [7408, 0]
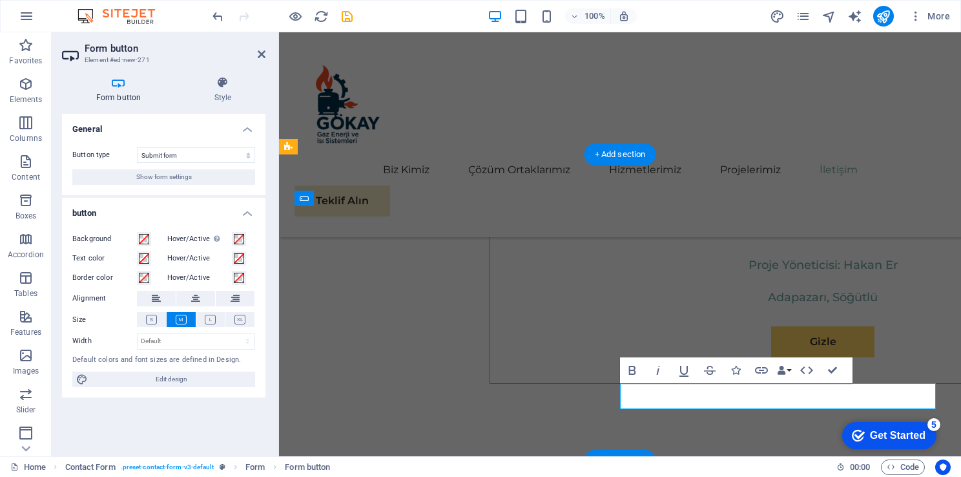
scroll to position [7060, 0]
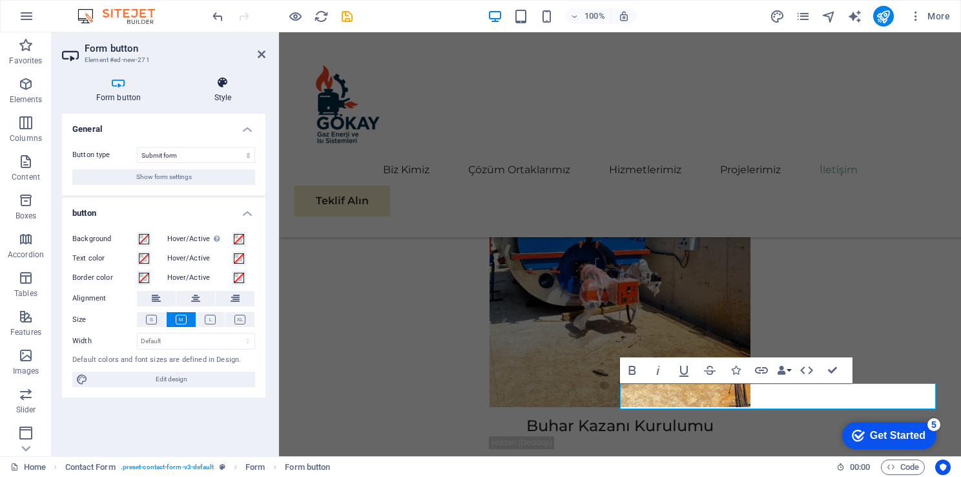
click at [224, 89] on icon at bounding box center [222, 82] width 85 height 13
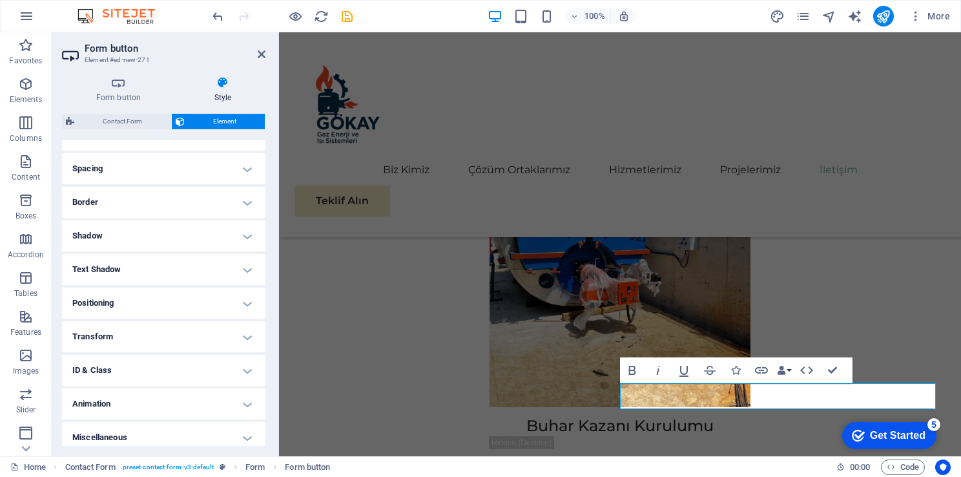
scroll to position [240, 0]
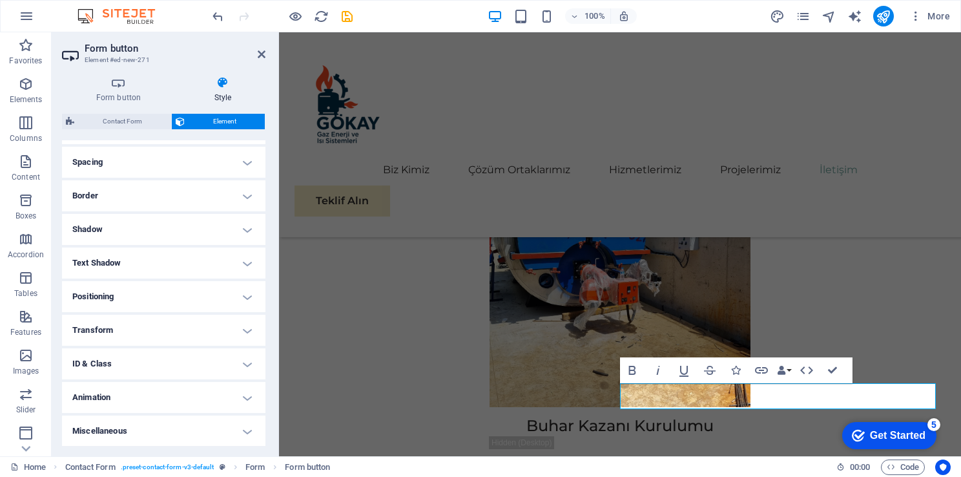
drag, startPoint x: 263, startPoint y: 205, endPoint x: 23, endPoint y: 326, distance: 269.0
click at [130, 90] on h4 "Form button" at bounding box center [121, 89] width 118 height 27
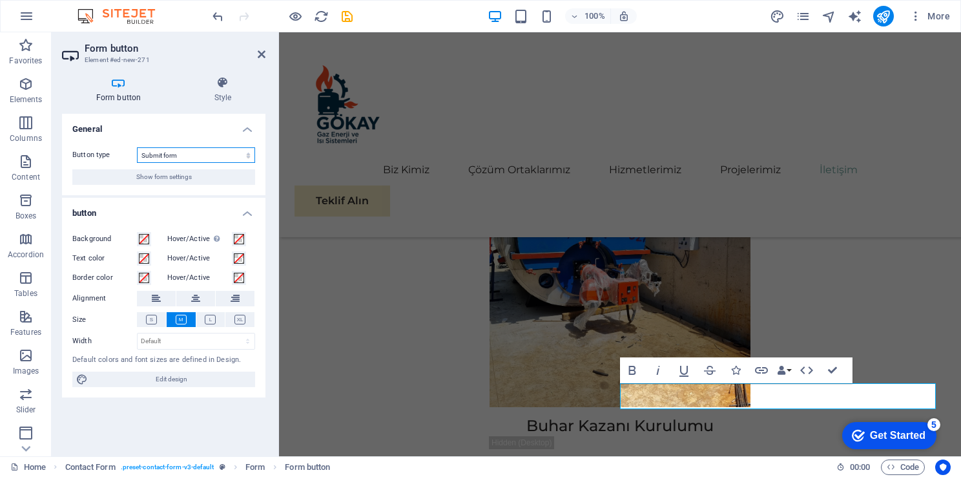
click at [193, 158] on select "Submit form Reset form No action" at bounding box center [196, 155] width 118 height 16
drag, startPoint x: 796, startPoint y: 397, endPoint x: 753, endPoint y: 397, distance: 43.3
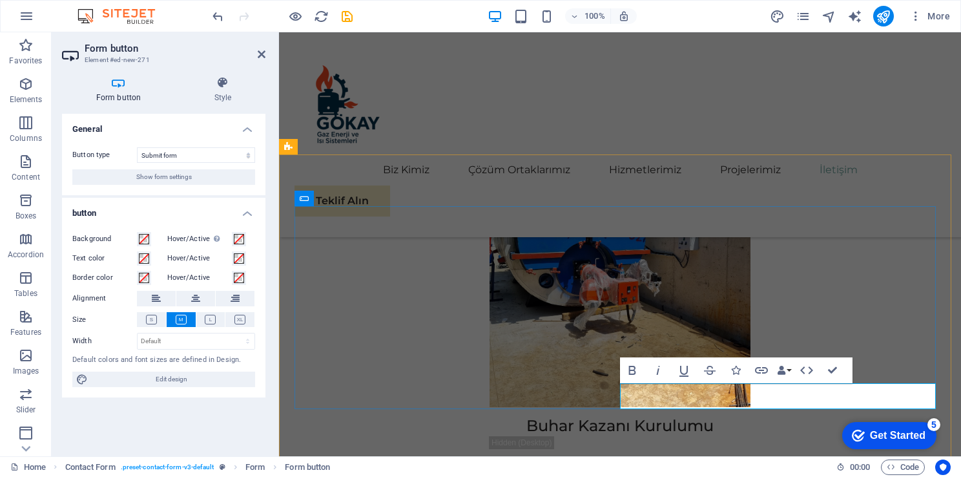
type button "Submit"
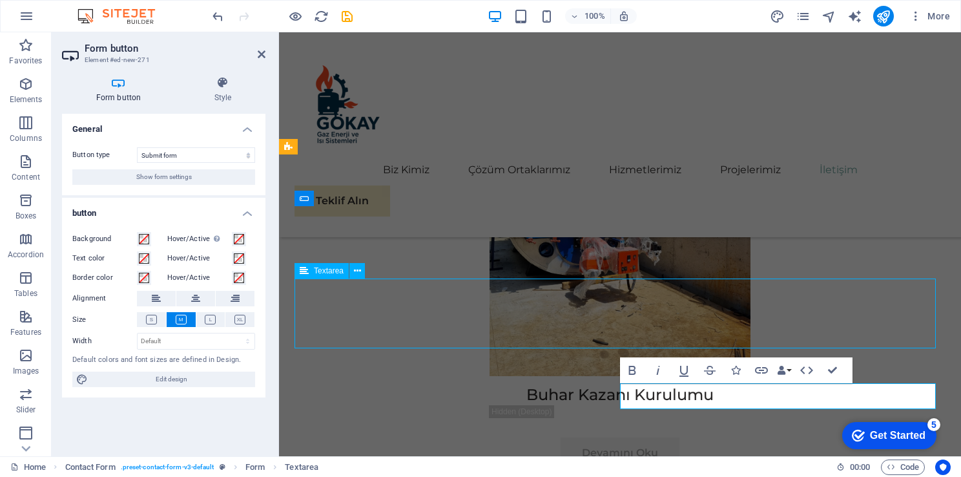
scroll to position [7408, 0]
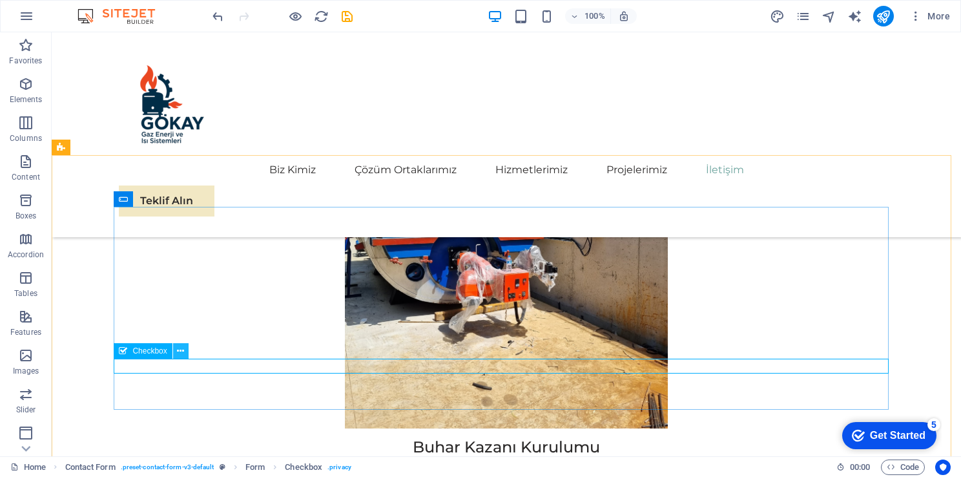
click at [180, 351] on icon at bounding box center [180, 351] width 7 height 14
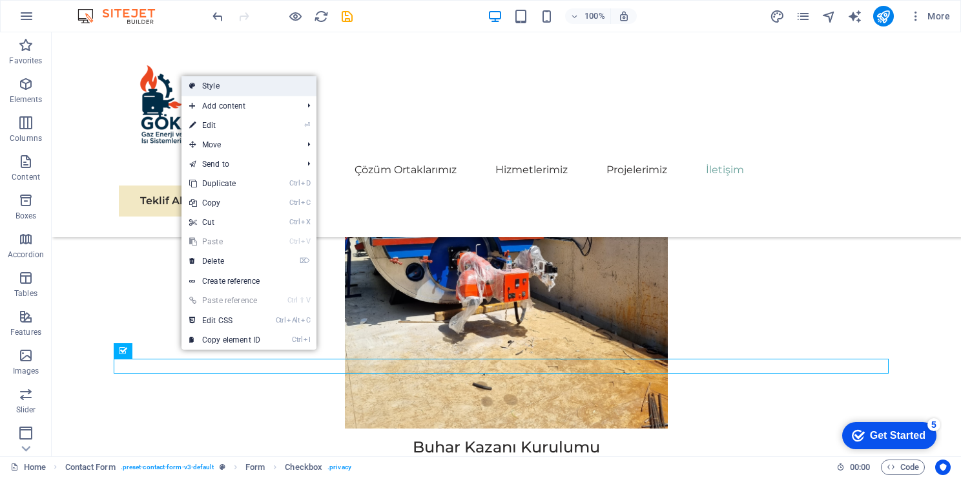
click at [221, 89] on link "Style" at bounding box center [249, 85] width 135 height 19
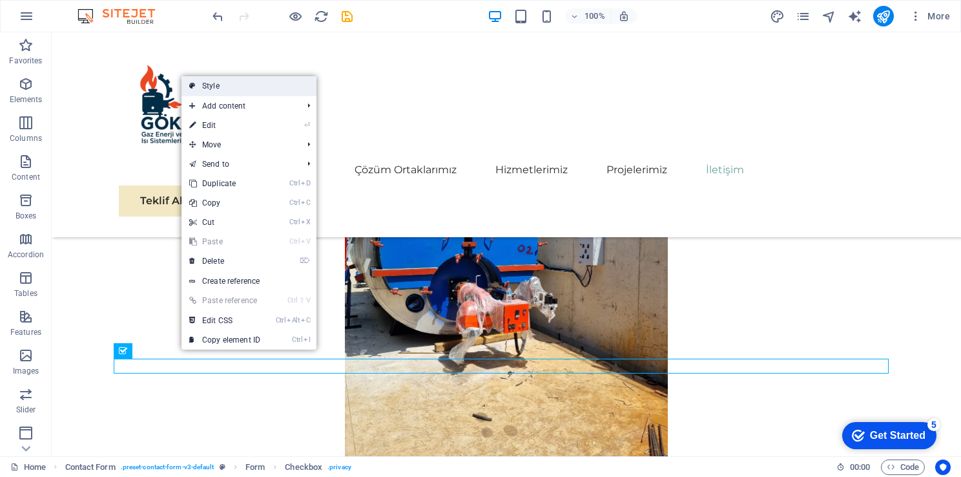
select select "rem"
select select "preset-contact-form-v3-default"
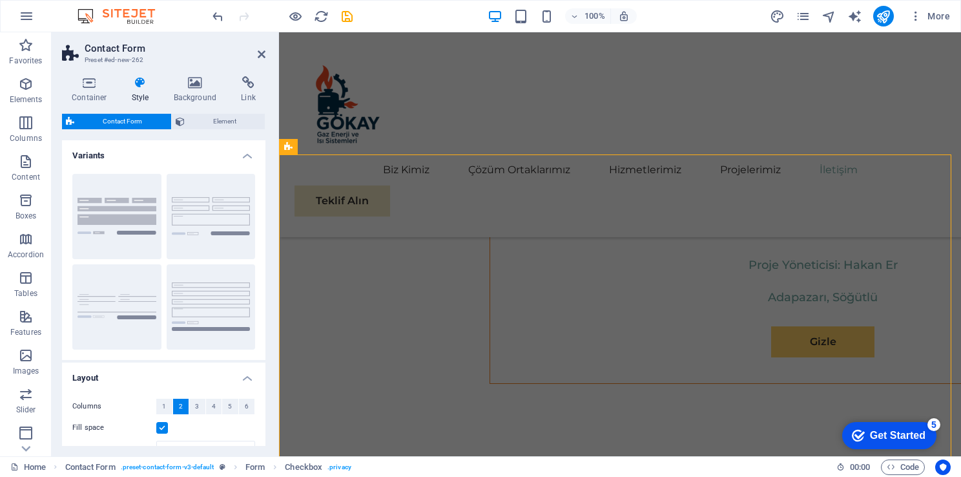
scroll to position [7060, 0]
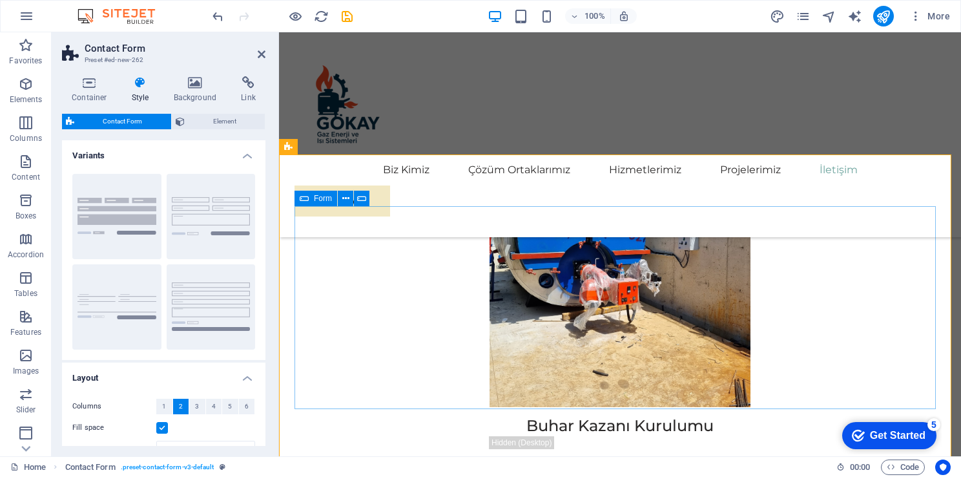
click at [256, 52] on h2 "Contact Form" at bounding box center [175, 49] width 181 height 12
click at [260, 52] on icon at bounding box center [262, 54] width 8 height 10
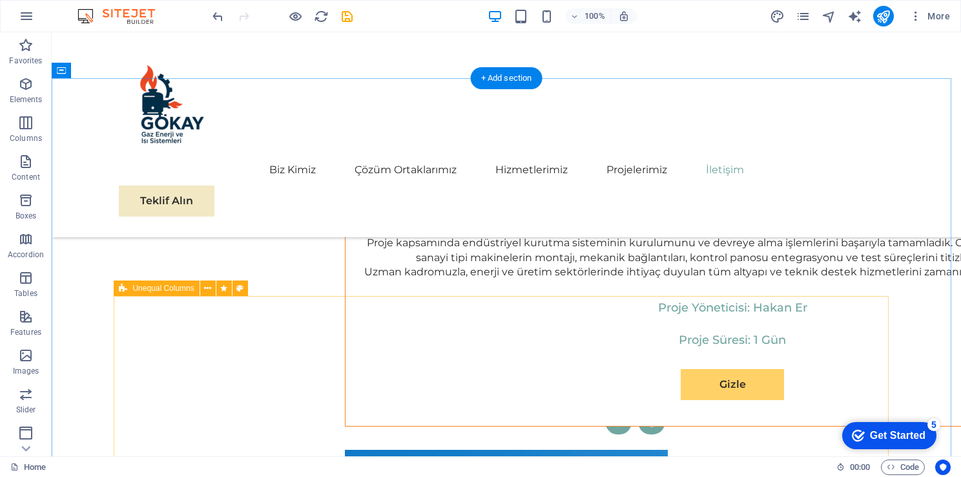
scroll to position [7150, 0]
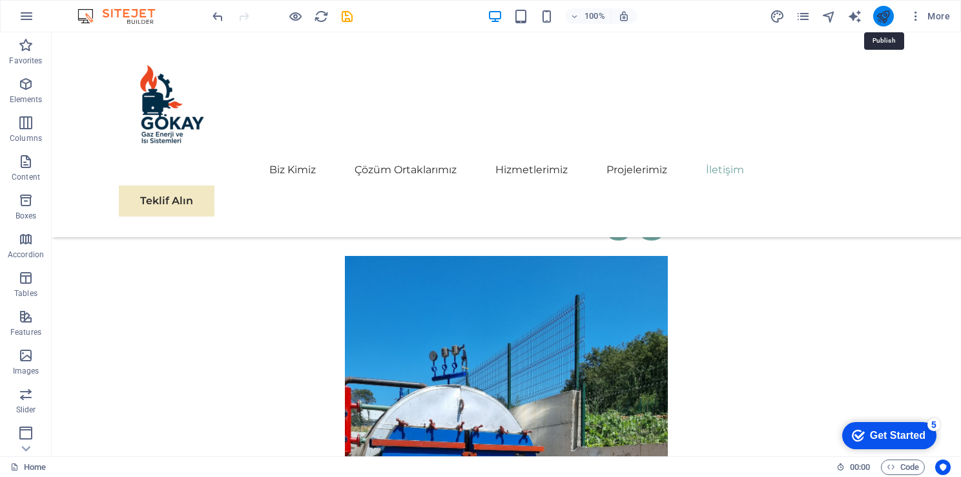
click at [884, 19] on icon "publish" at bounding box center [883, 16] width 15 height 15
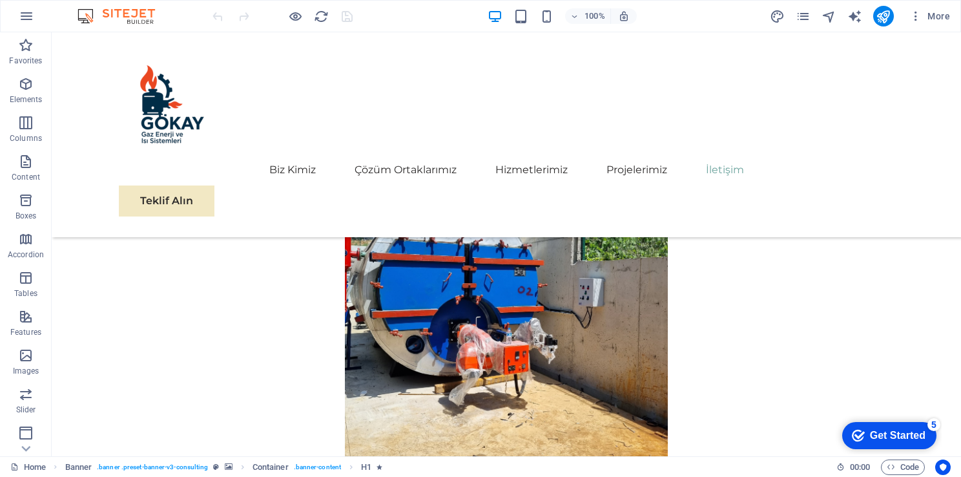
scroll to position [7325, 0]
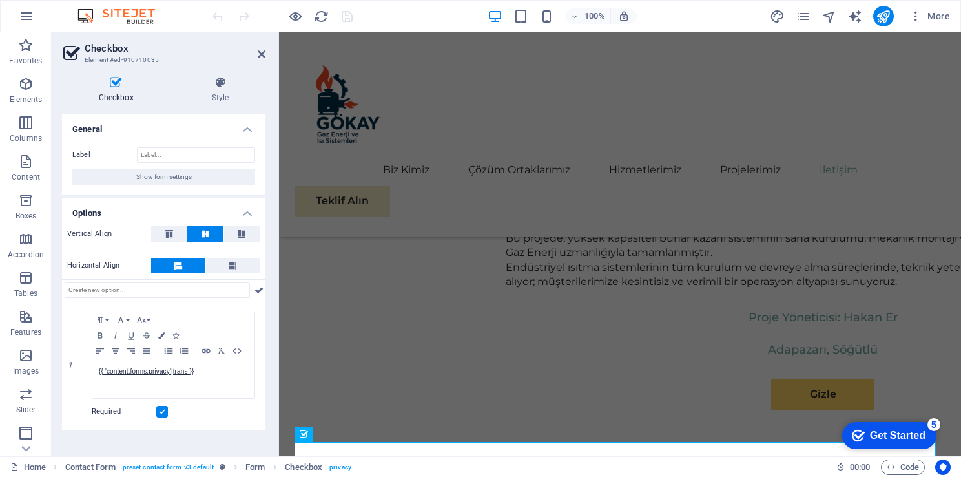
scroll to position [6976, 0]
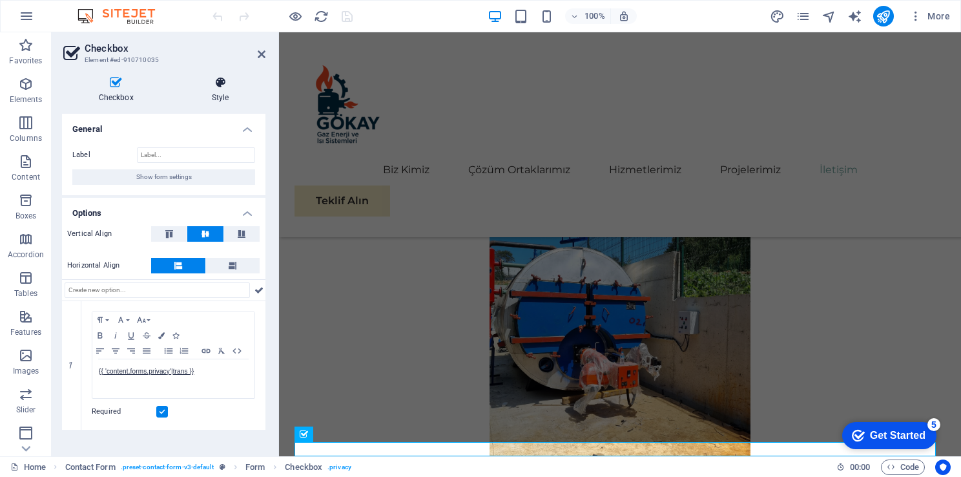
click at [215, 89] on h4 "Style" at bounding box center [220, 89] width 90 height 27
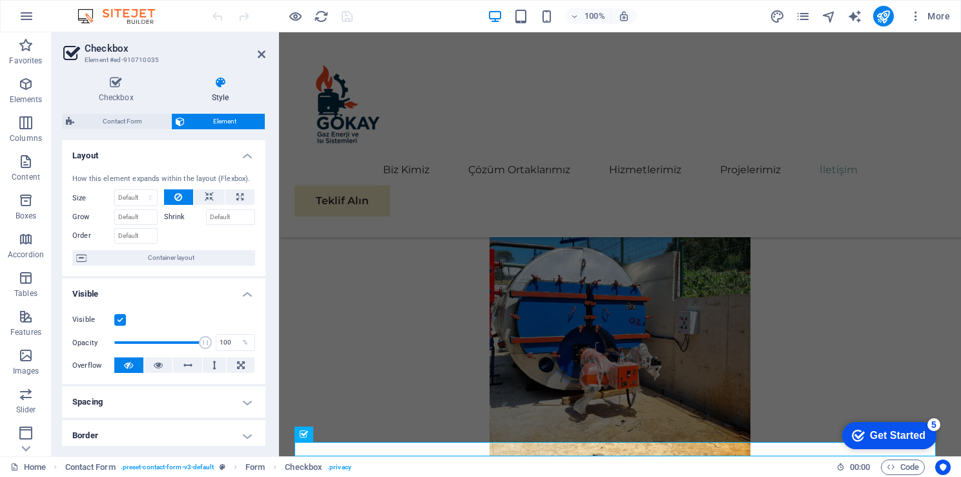
click at [120, 363] on button at bounding box center [128, 365] width 29 height 16
click at [154, 364] on icon at bounding box center [158, 365] width 9 height 16
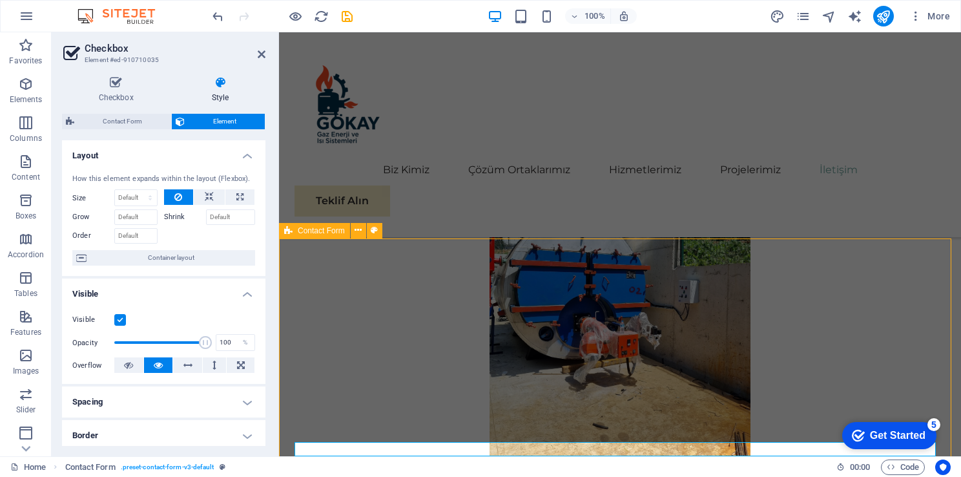
scroll to position [7325, 0]
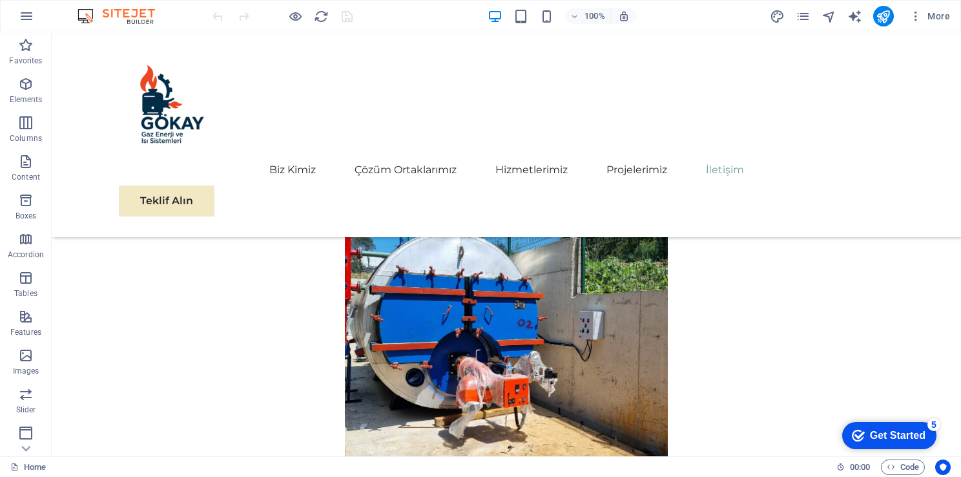
scroll to position [7281, 0]
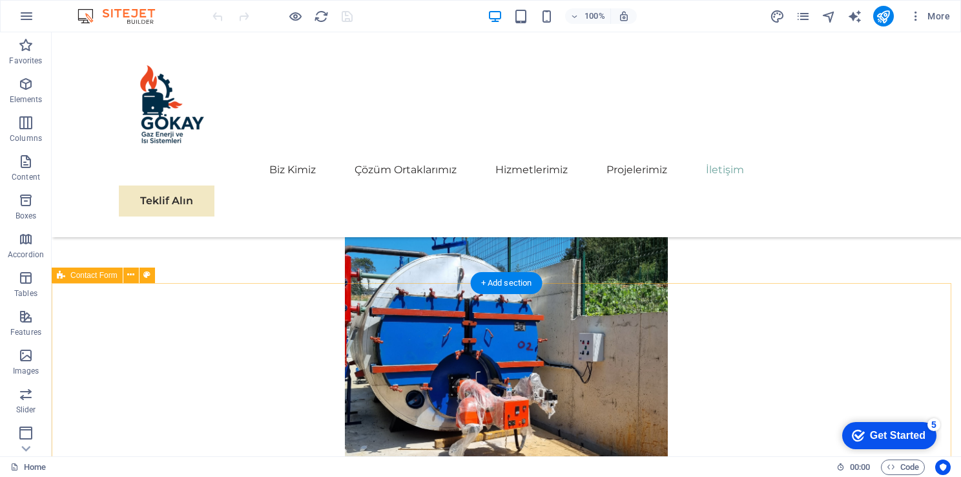
select select "rem"
select select "preset-contact-form-v3-default"
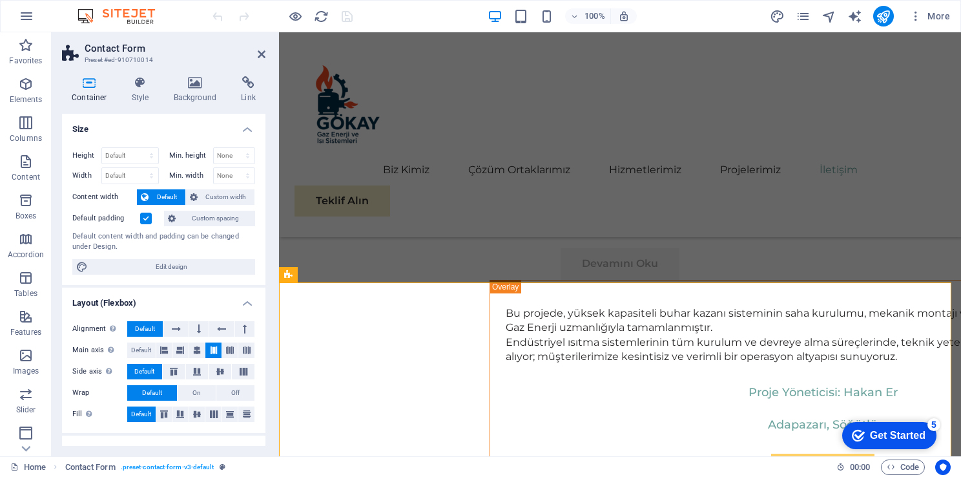
scroll to position [6933, 0]
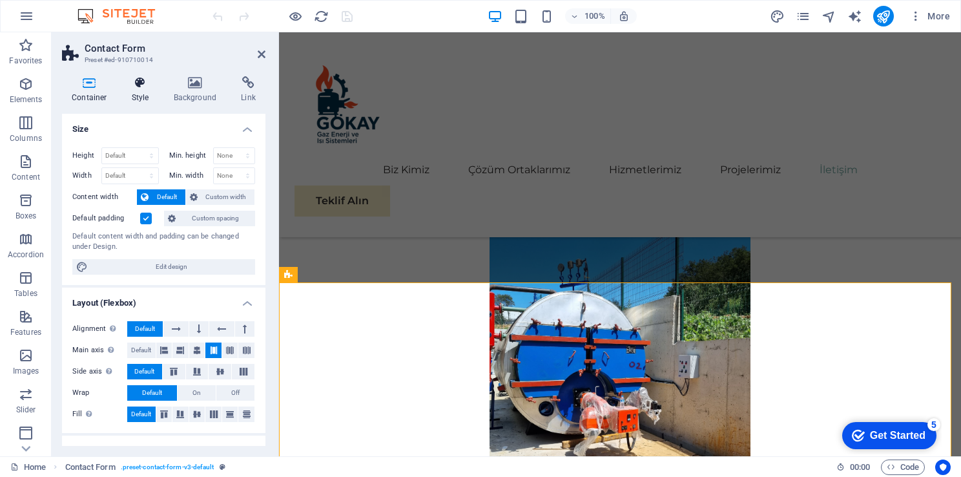
click at [151, 94] on h4 "Style" at bounding box center [143, 89] width 42 height 27
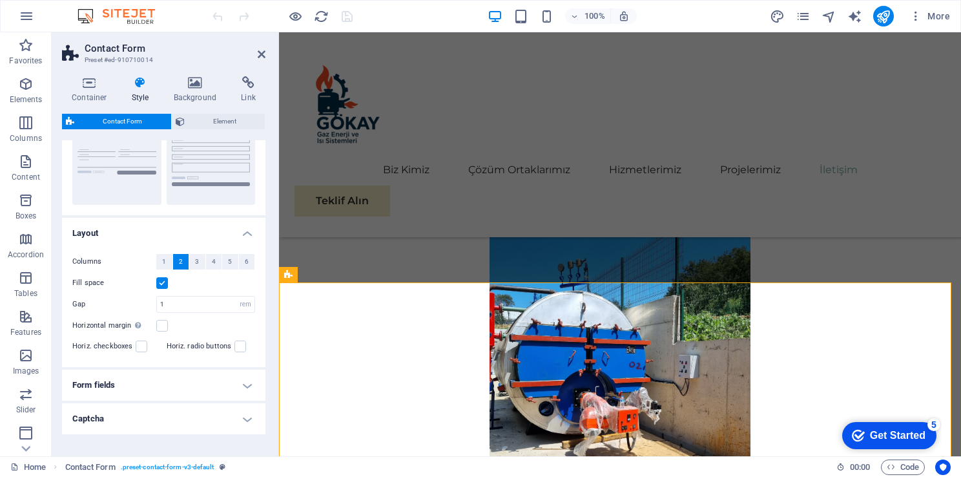
scroll to position [184, 0]
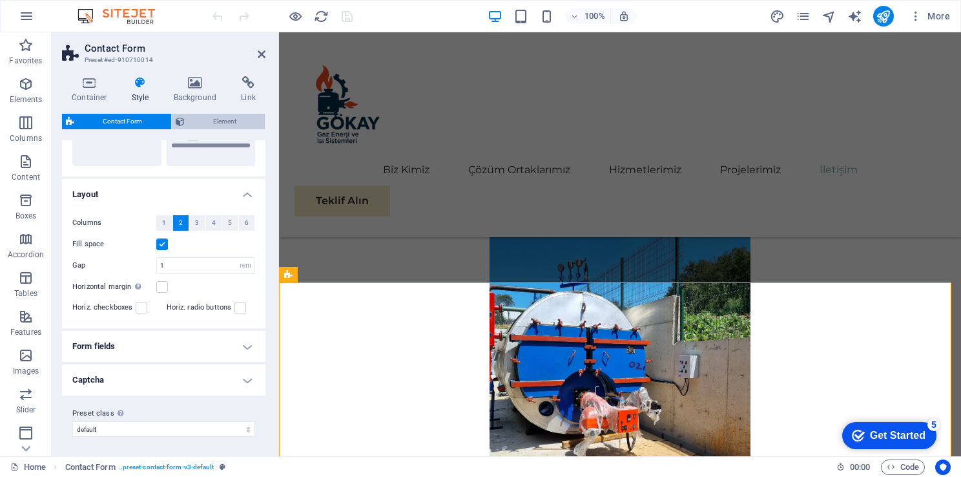
click at [216, 121] on span "Element" at bounding box center [225, 122] width 73 height 16
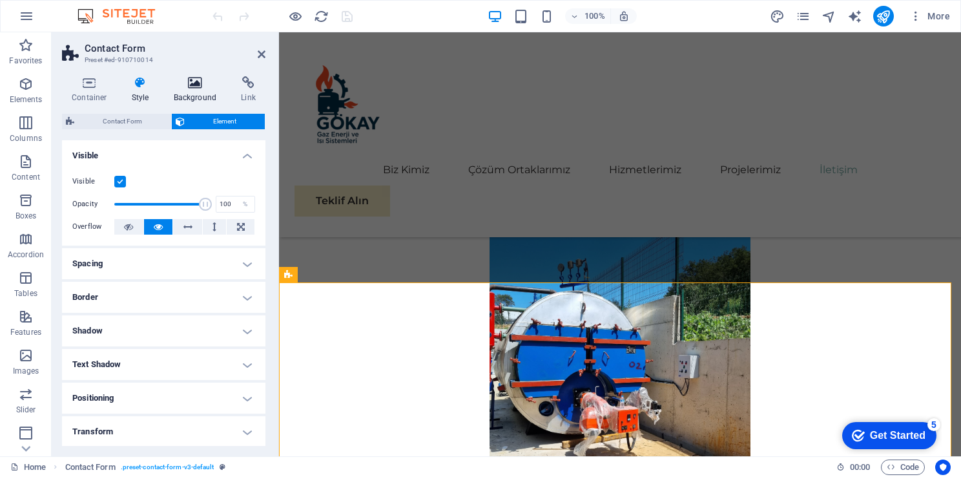
click at [212, 92] on h4 "Background" at bounding box center [198, 89] width 68 height 27
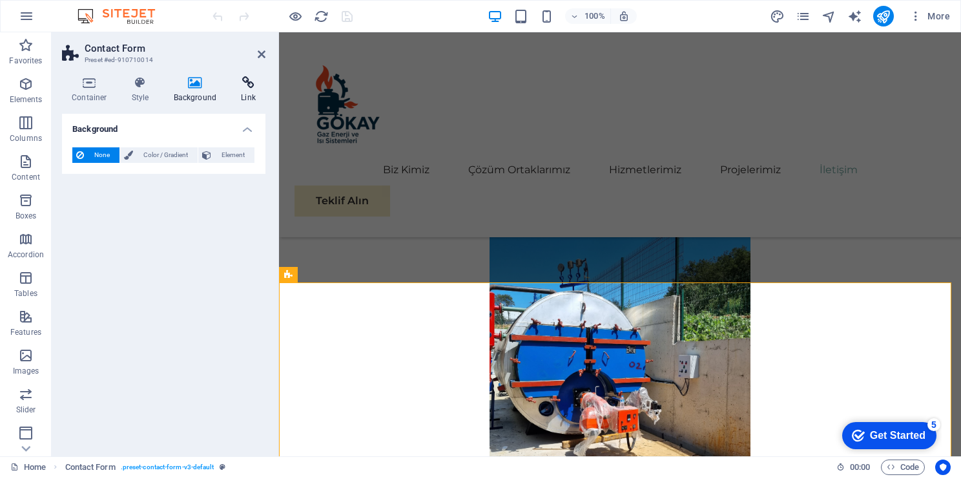
click at [249, 97] on h4 "Link" at bounding box center [248, 89] width 34 height 27
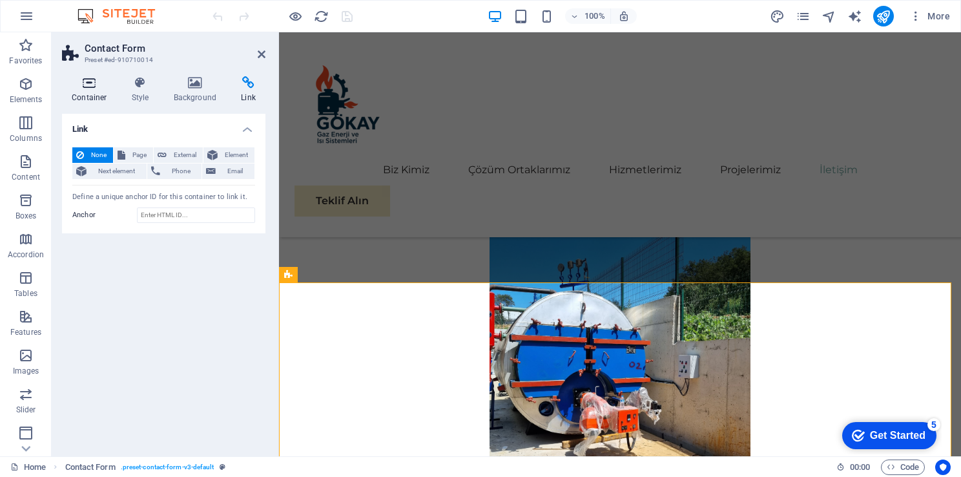
click at [92, 84] on icon at bounding box center [89, 82] width 55 height 13
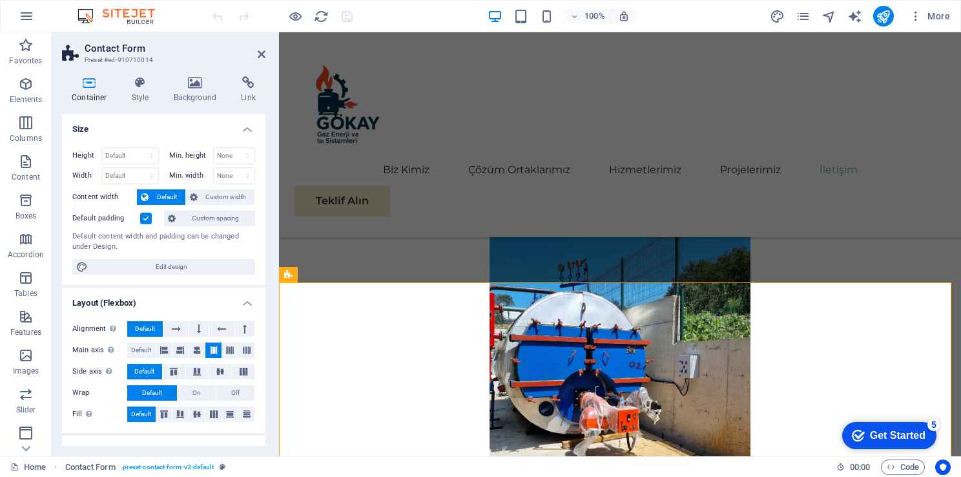
click at [266, 226] on div "Container Style Background Link Size Height Default px rem % vh vw Min. height …" at bounding box center [164, 261] width 224 height 390
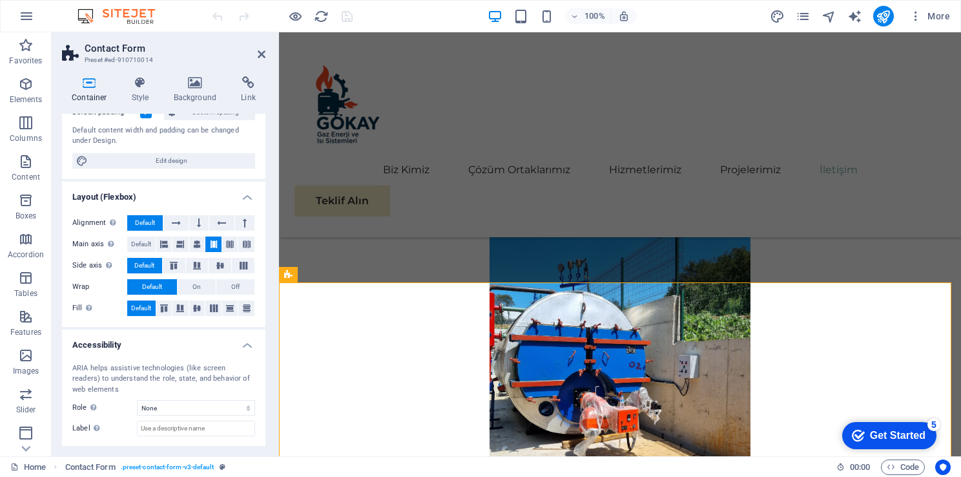
scroll to position [167, 0]
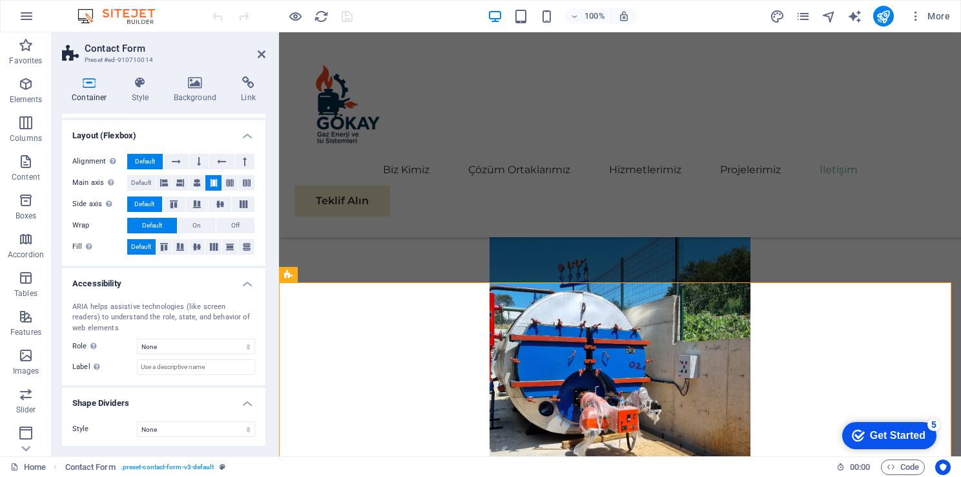
drag, startPoint x: 264, startPoint y: 226, endPoint x: 52, endPoint y: 303, distance: 226.3
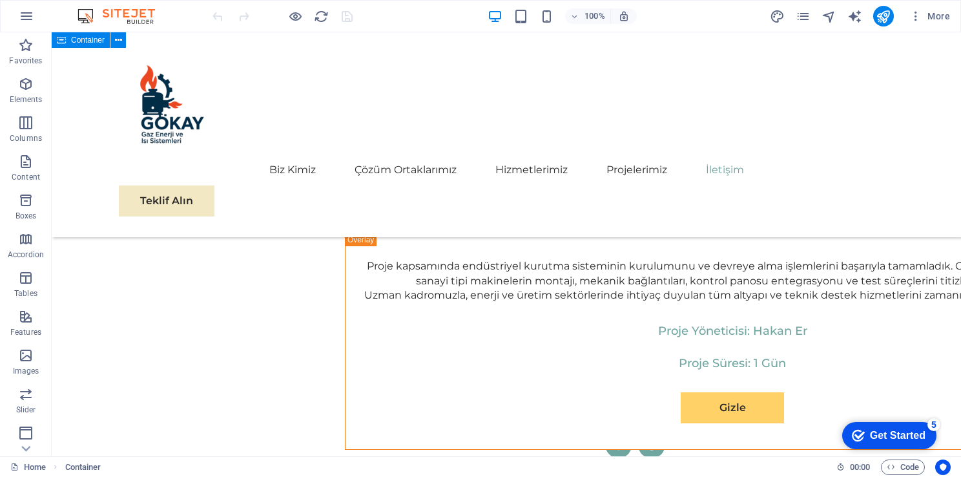
scroll to position [7281, 0]
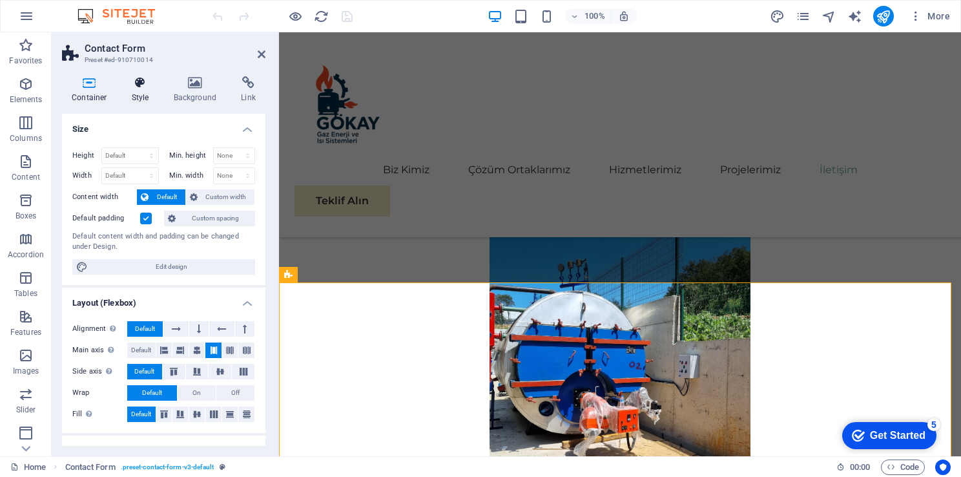
click at [147, 96] on h4 "Style" at bounding box center [143, 89] width 42 height 27
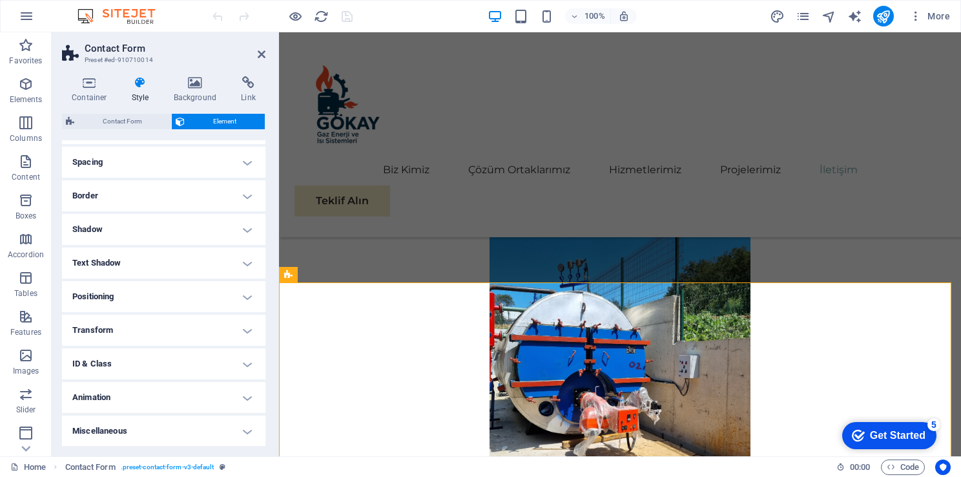
scroll to position [0, 0]
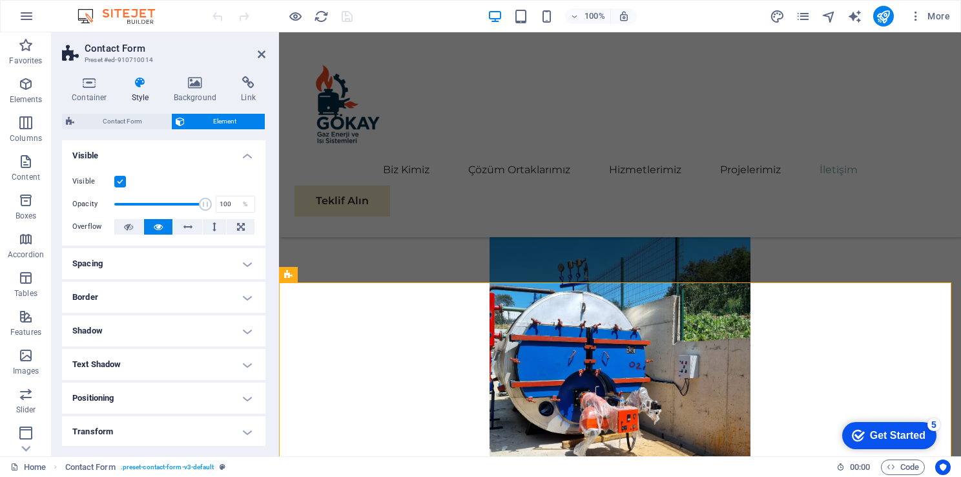
click at [78, 270] on h4 "Spacing" at bounding box center [164, 263] width 204 height 31
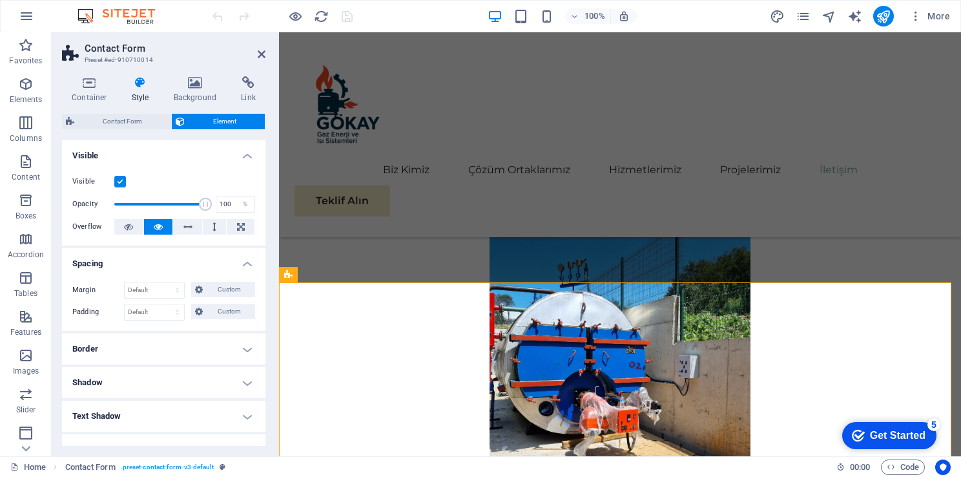
click at [90, 264] on h4 "Spacing" at bounding box center [164, 259] width 204 height 23
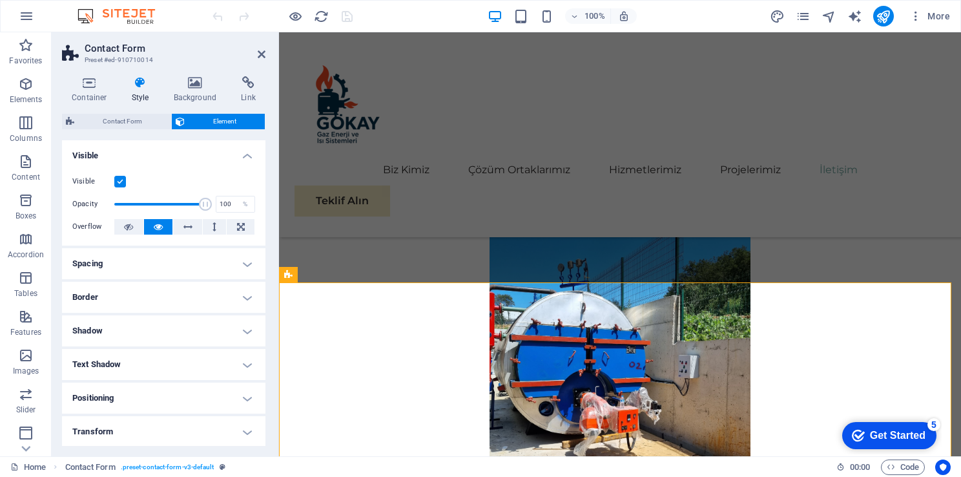
click at [107, 299] on h4 "Border" at bounding box center [164, 297] width 204 height 31
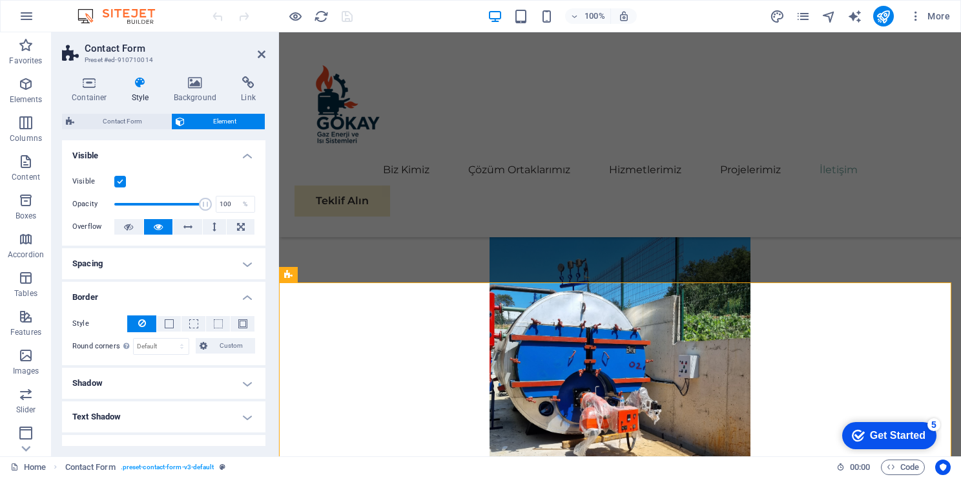
click at [107, 299] on h4 "Border" at bounding box center [164, 293] width 204 height 23
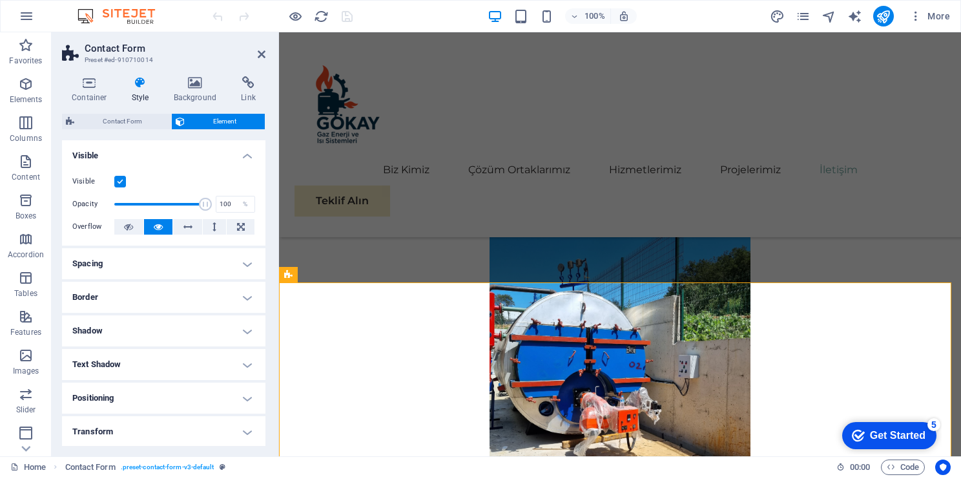
click at [113, 330] on h4 "Shadow" at bounding box center [164, 330] width 204 height 31
click at [113, 332] on h4 "Shadow" at bounding box center [164, 326] width 204 height 23
click at [125, 361] on h4 "Text Shadow" at bounding box center [164, 364] width 204 height 31
click at [125, 366] on h4 "Text Shadow" at bounding box center [164, 360] width 204 height 23
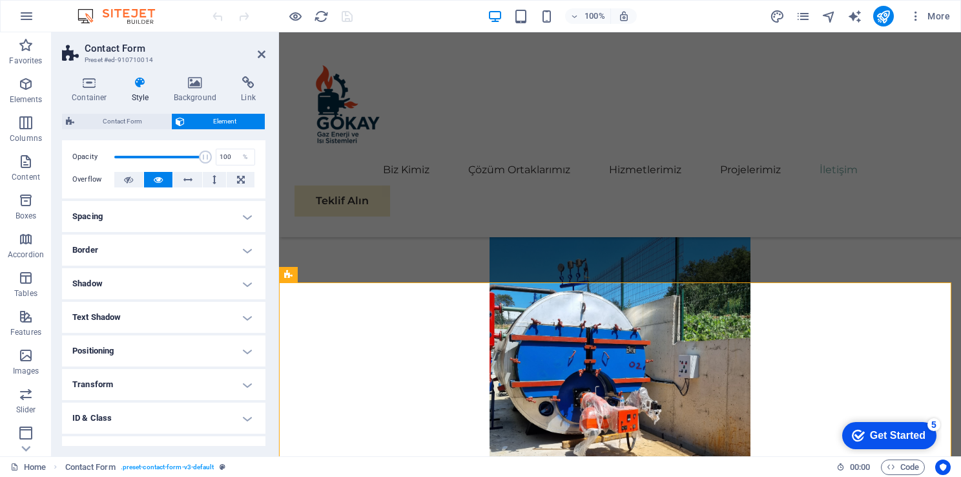
scroll to position [101, 0]
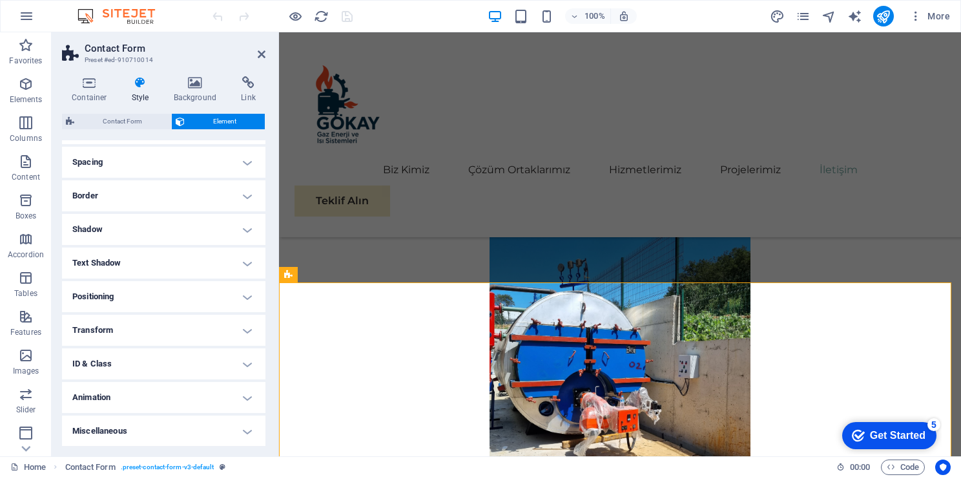
click at [127, 296] on h4 "Positioning" at bounding box center [164, 296] width 204 height 31
click at [127, 296] on h4 "Positioning" at bounding box center [164, 292] width 204 height 23
click at [123, 325] on h4 "Transform" at bounding box center [164, 330] width 204 height 31
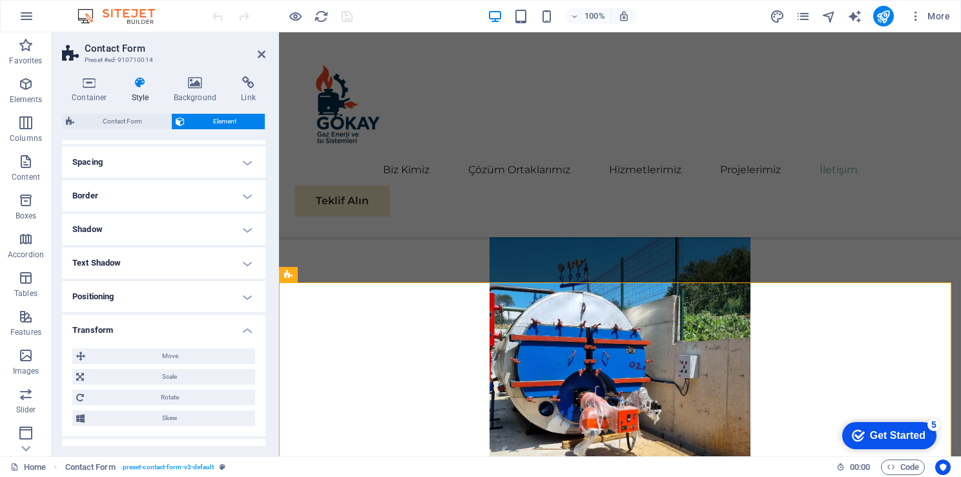
click at [123, 336] on h4 "Transform" at bounding box center [164, 326] width 204 height 23
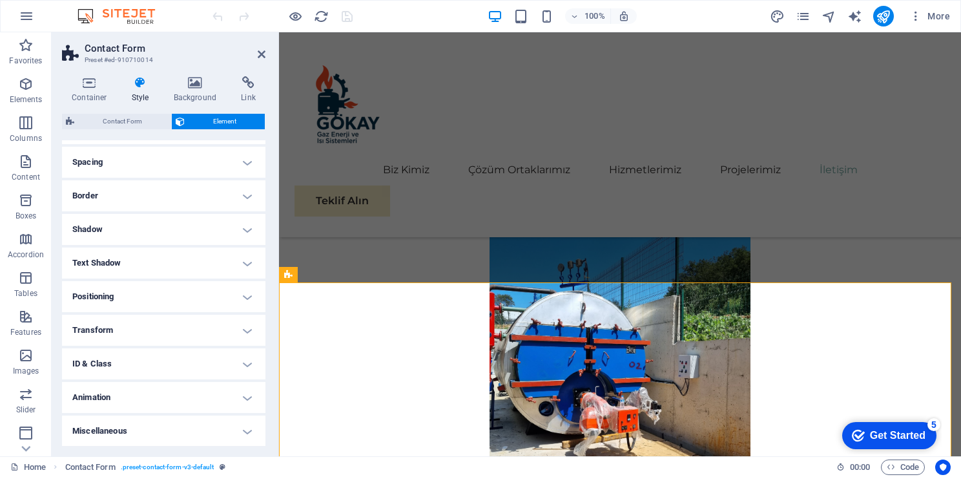
click at [125, 364] on h4 "ID & Class" at bounding box center [164, 363] width 204 height 31
click at [125, 365] on h4 "ID & Class" at bounding box center [164, 359] width 204 height 23
click at [126, 362] on h4 "ID & Class" at bounding box center [164, 363] width 204 height 31
click at [127, 361] on h4 "ID & Class" at bounding box center [164, 359] width 204 height 23
click at [124, 396] on h4 "Animation" at bounding box center [164, 397] width 204 height 31
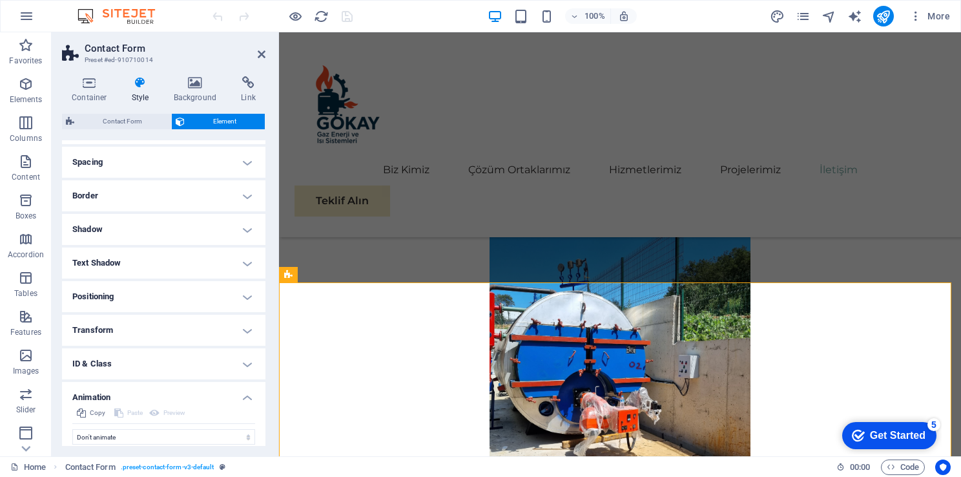
click at [123, 399] on h4 "Animation" at bounding box center [164, 393] width 204 height 23
click at [123, 425] on h4 "Miscellaneous" at bounding box center [164, 430] width 204 height 31
click at [120, 429] on h4 "Miscellaneous" at bounding box center [164, 426] width 204 height 23
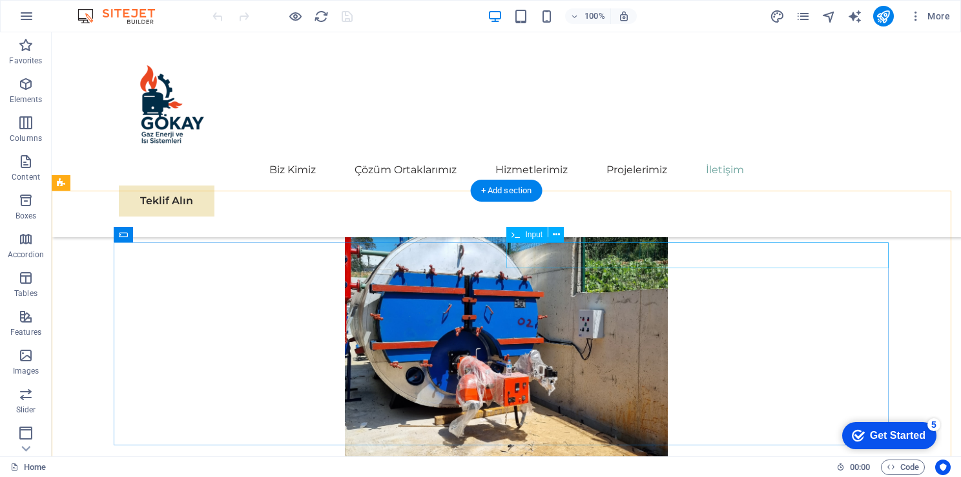
scroll to position [7281, 0]
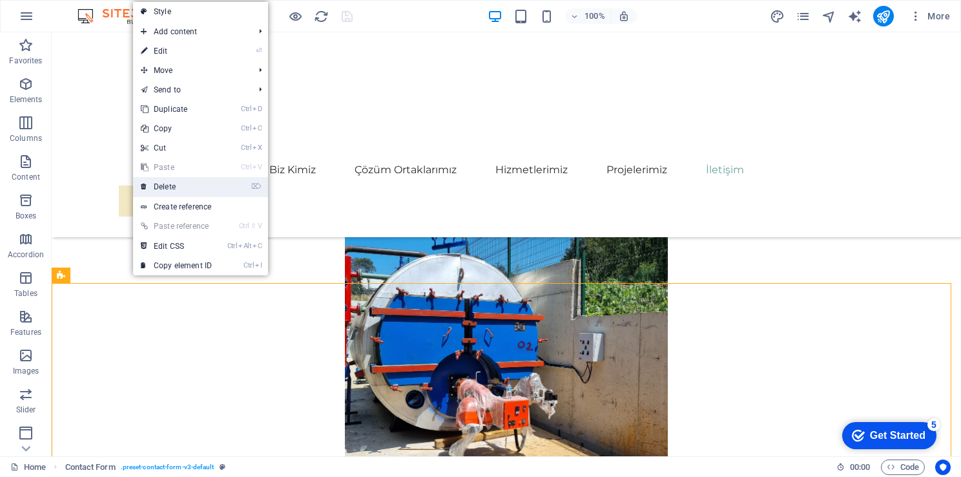
click at [180, 182] on link "⌦ Delete" at bounding box center [176, 186] width 87 height 19
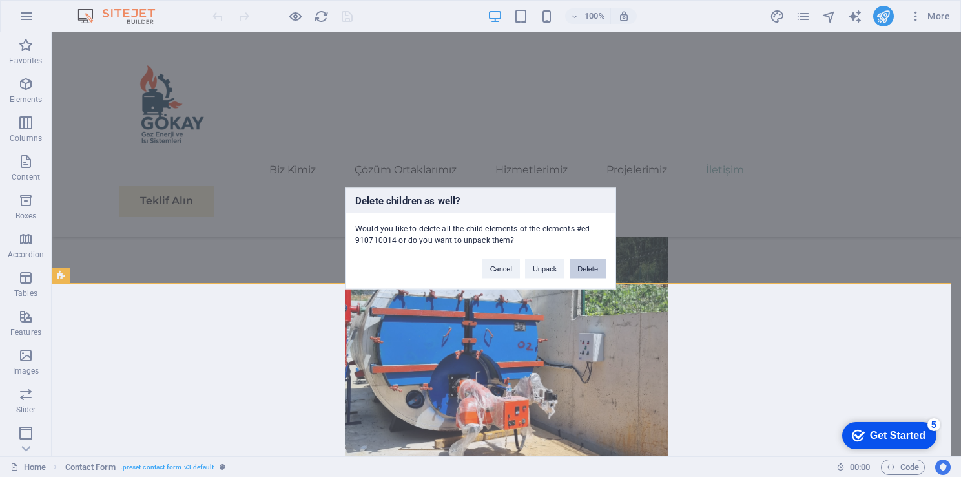
click at [589, 266] on button "Delete" at bounding box center [588, 268] width 36 height 19
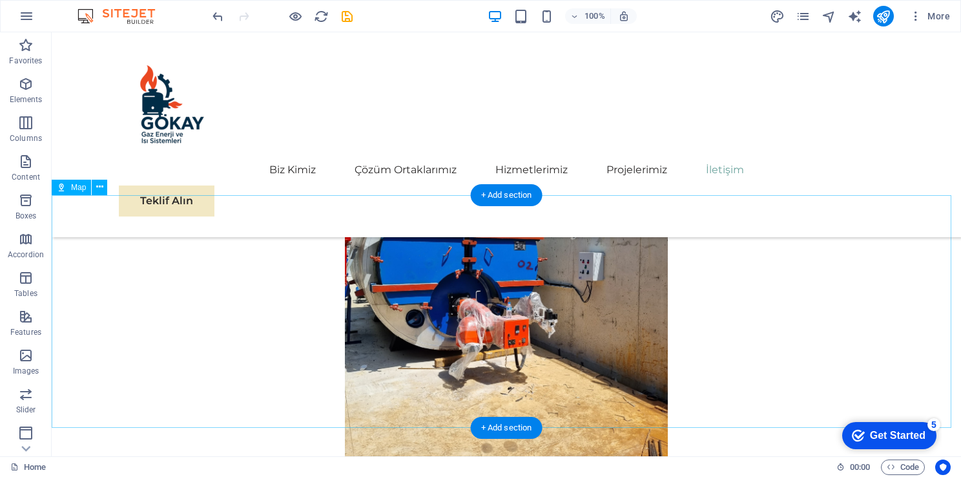
scroll to position [7369, 0]
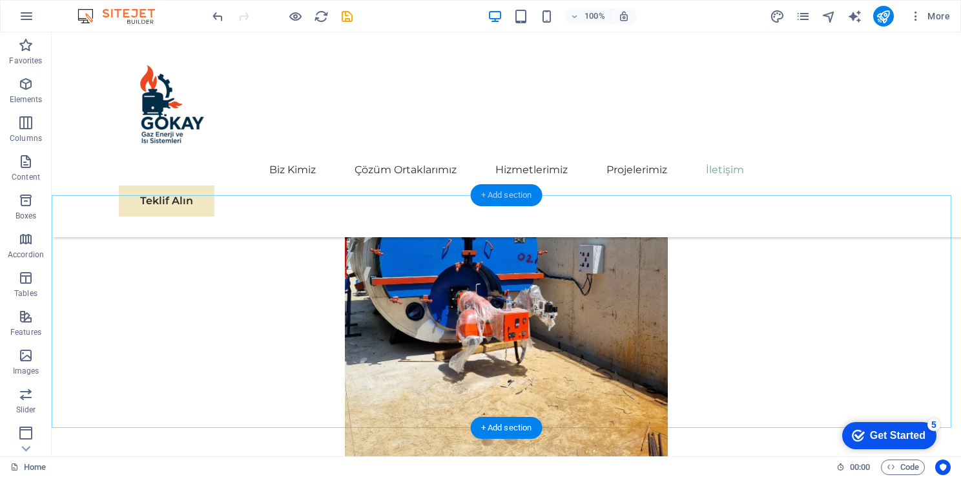
click at [499, 193] on div "+ Add section" at bounding box center [507, 195] width 72 height 22
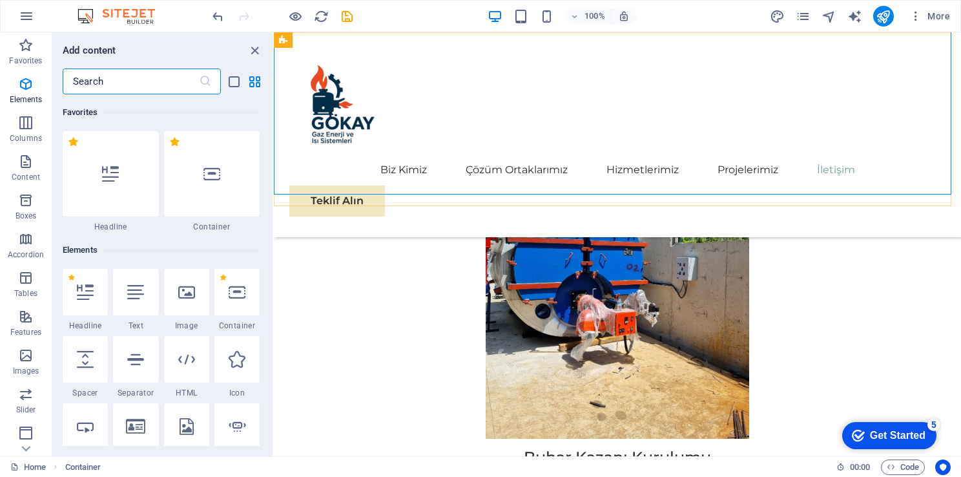
scroll to position [2261, 0]
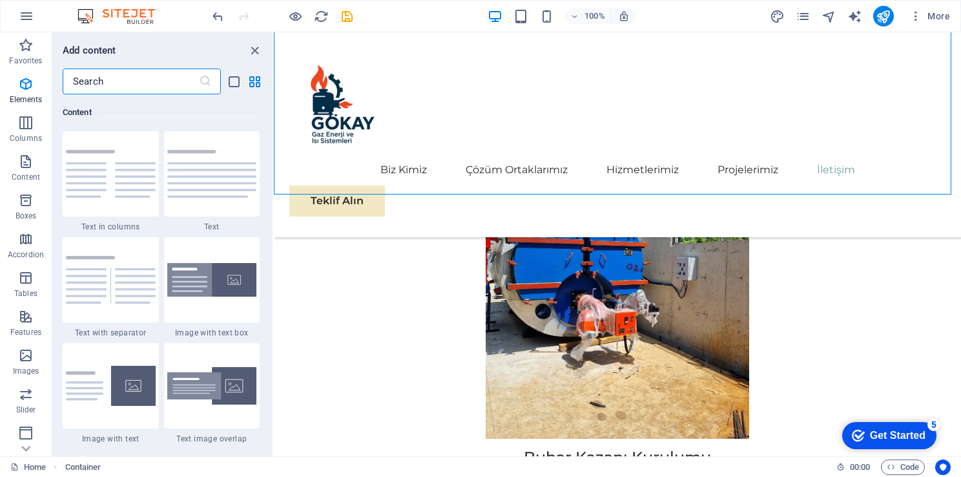
click at [114, 89] on input "text" at bounding box center [131, 81] width 136 height 26
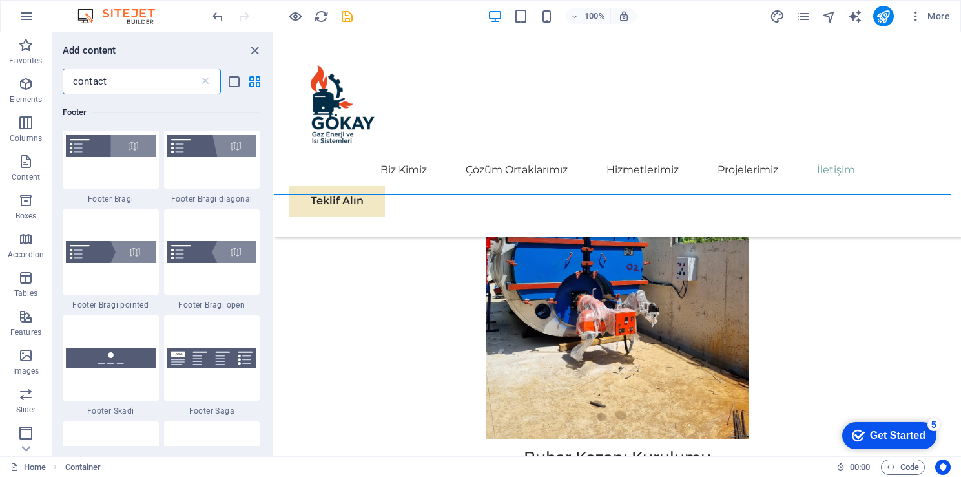
scroll to position [525, 0]
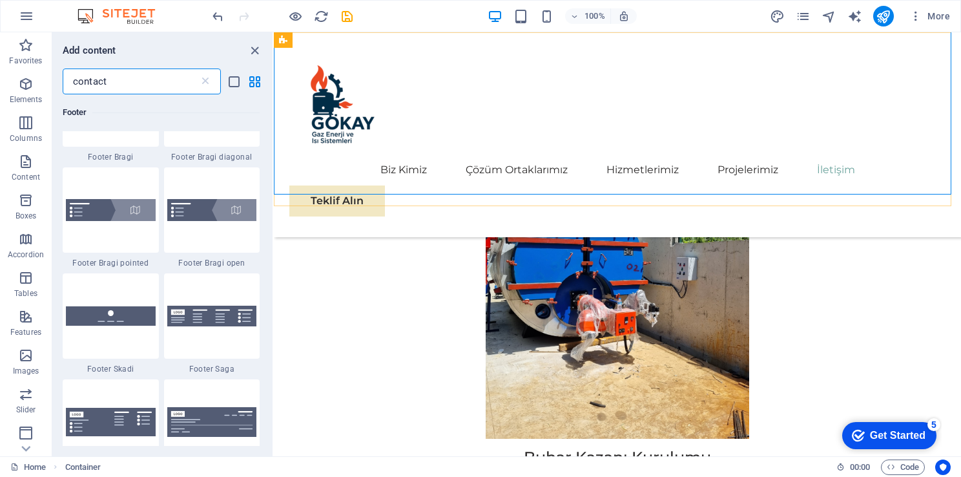
type input "contact"
click at [452, 152] on div "Biz Kimiz Çözüm Ortaklarımız Hizmetlerimiz Projelerimiz İletişim Teklif Alın" at bounding box center [618, 134] width 688 height 205
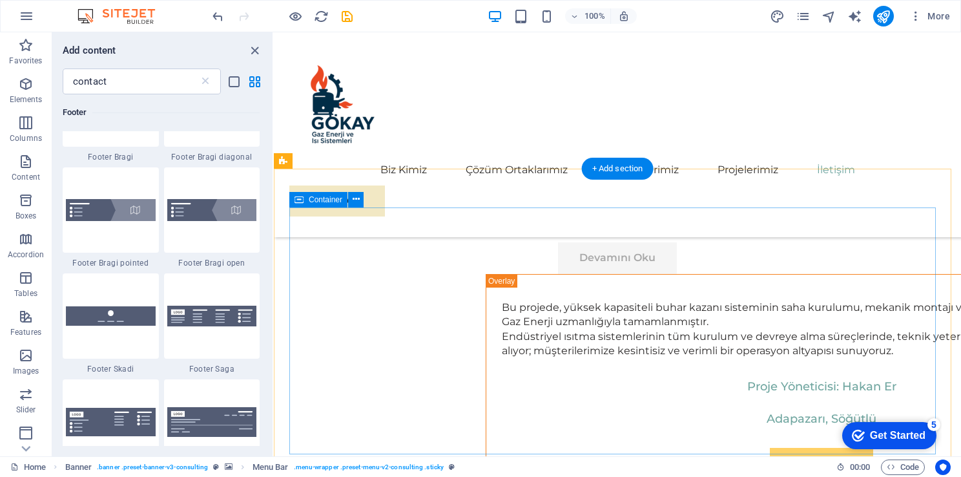
scroll to position [7284, 0]
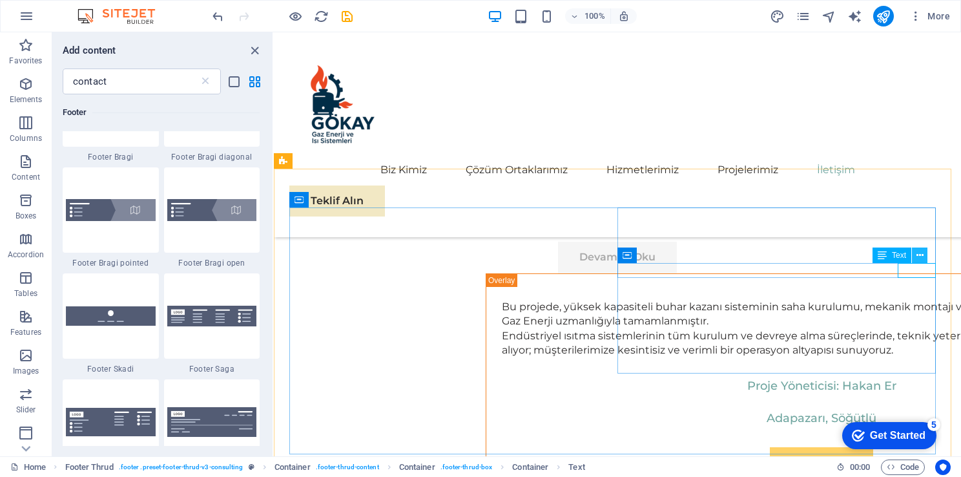
click at [917, 257] on icon at bounding box center [920, 256] width 7 height 14
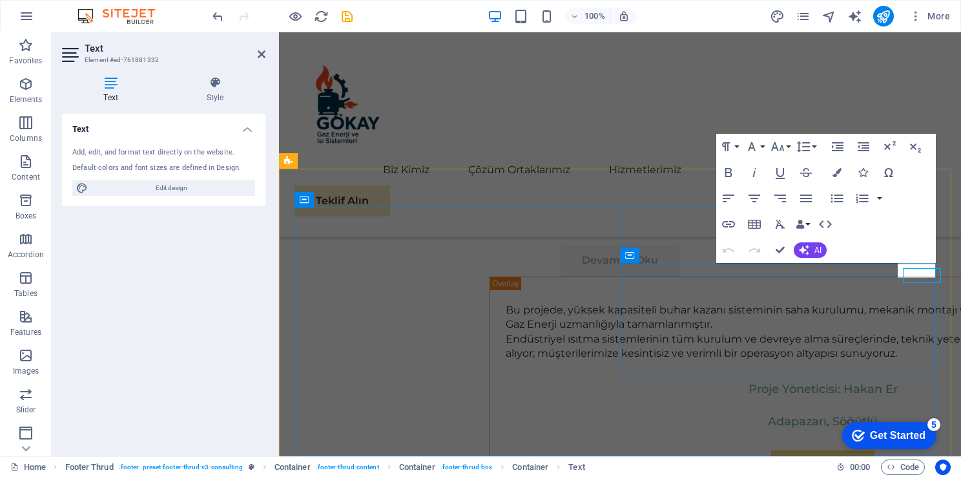
scroll to position [7279, 0]
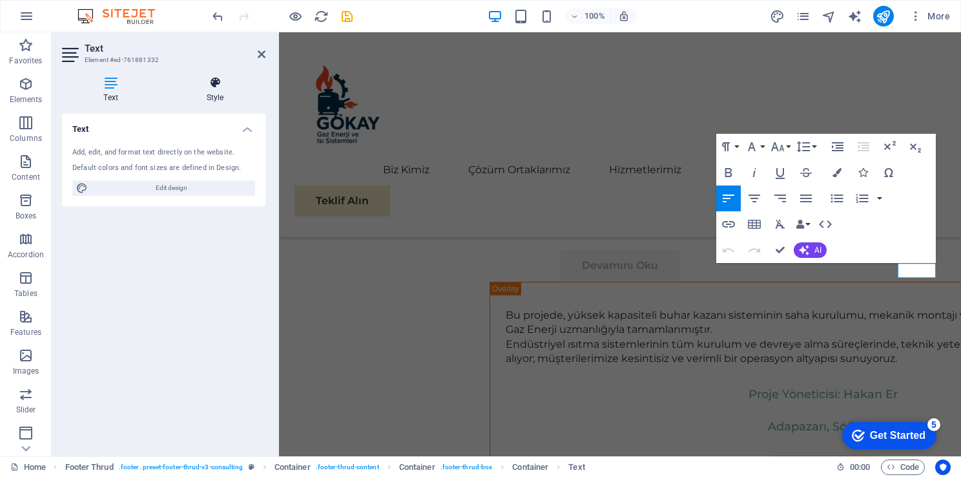
click at [222, 101] on h4 "Style" at bounding box center [215, 89] width 101 height 27
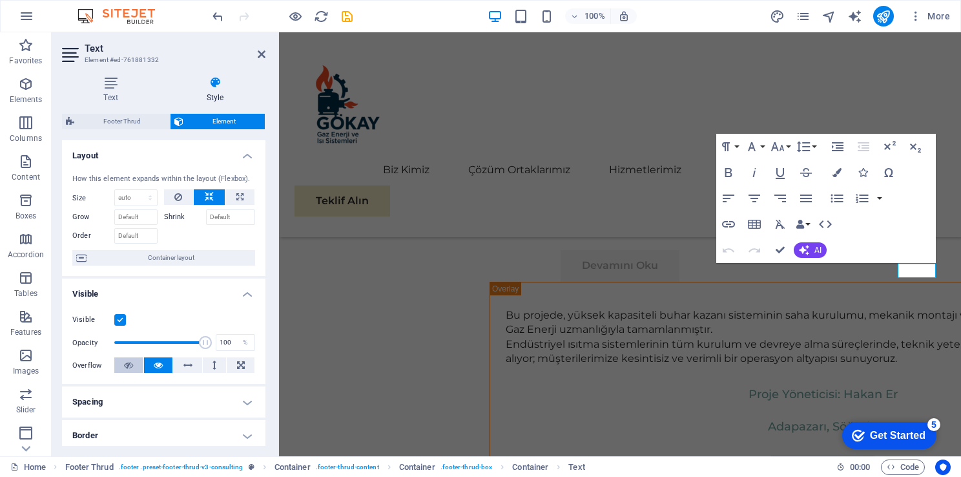
click at [125, 365] on icon at bounding box center [128, 365] width 9 height 16
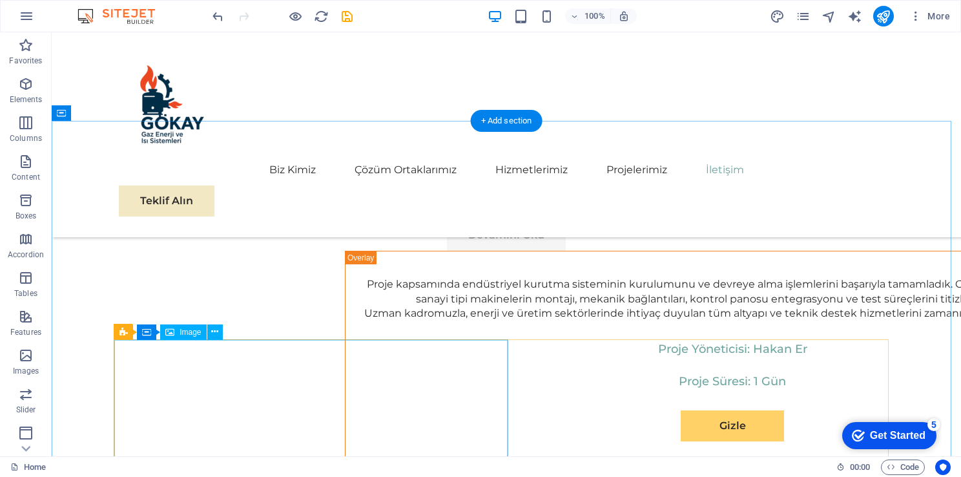
scroll to position [6916, 0]
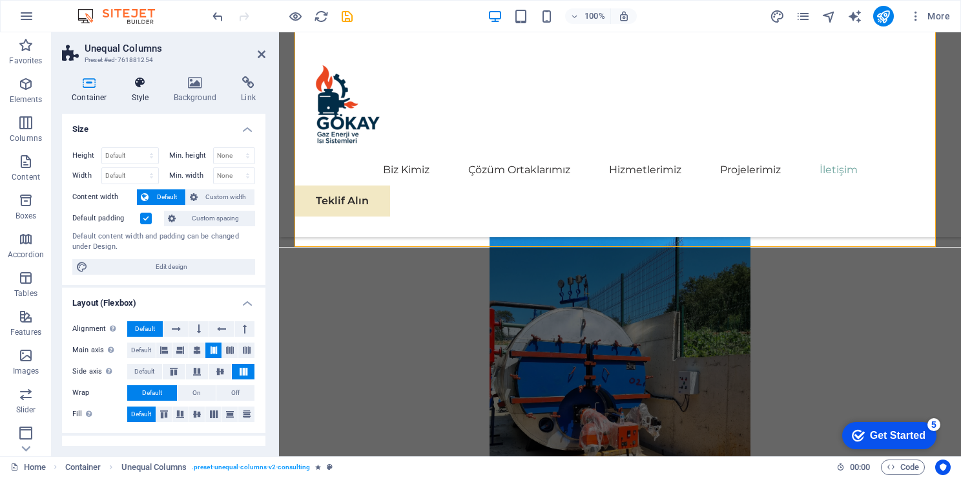
click at [155, 85] on icon at bounding box center [140, 82] width 37 height 13
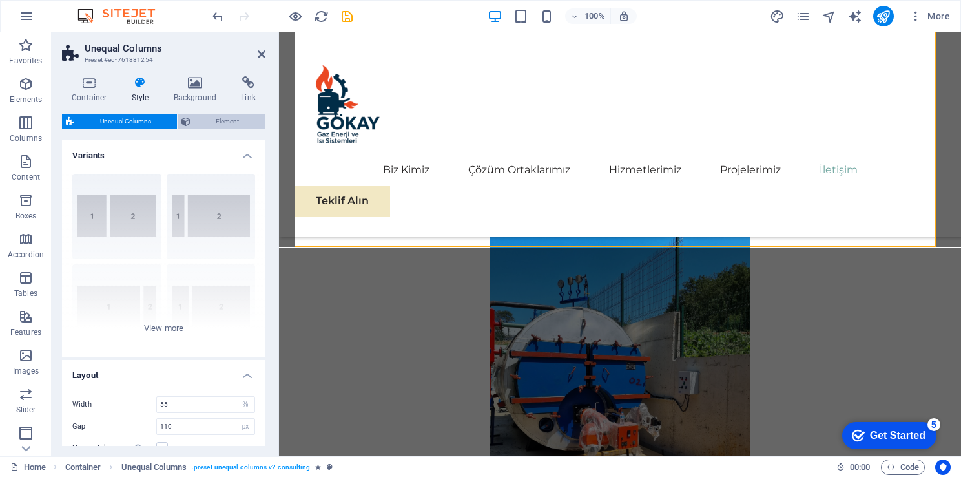
click at [214, 123] on span "Element" at bounding box center [227, 122] width 67 height 16
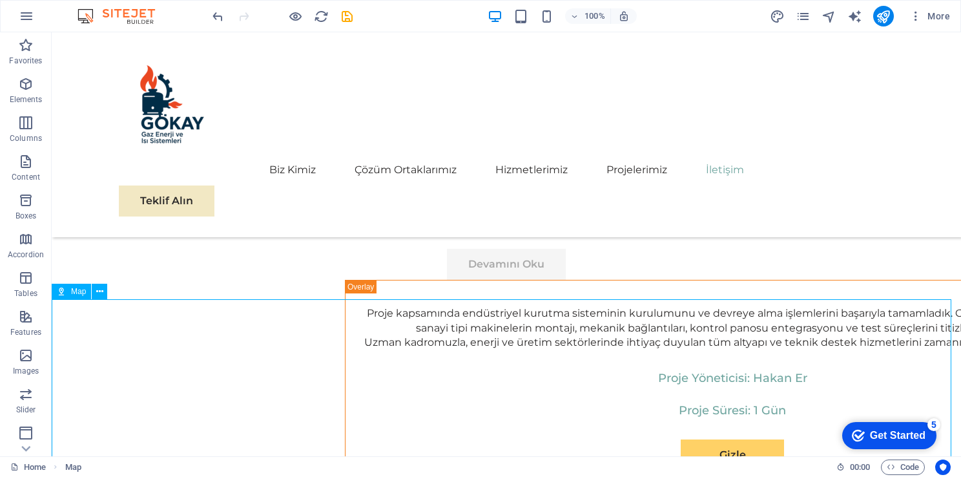
scroll to position [7264, 0]
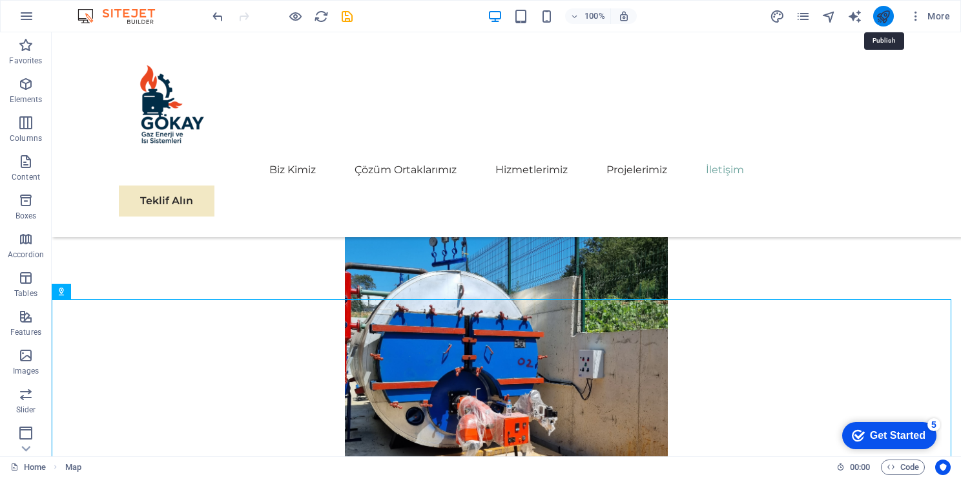
click at [879, 12] on icon "publish" at bounding box center [883, 16] width 15 height 15
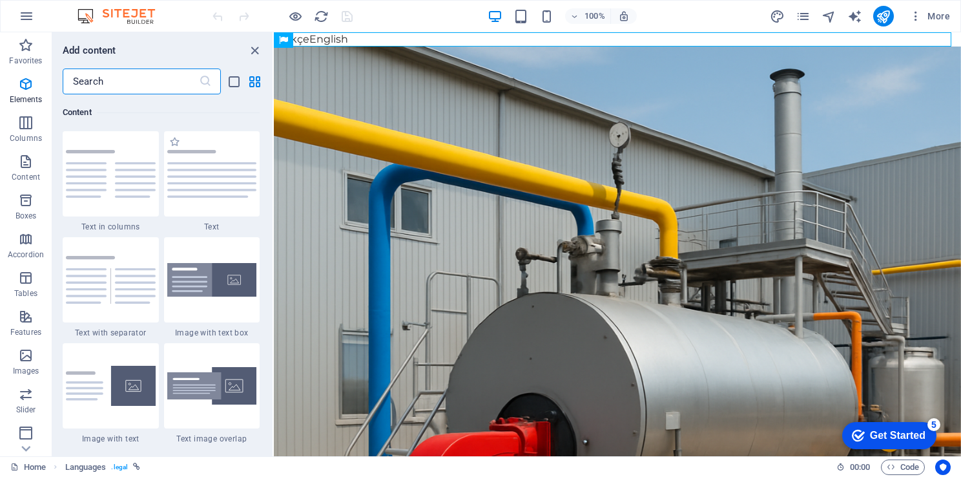
scroll to position [2261, 0]
click at [118, 81] on input "text" at bounding box center [131, 81] width 136 height 26
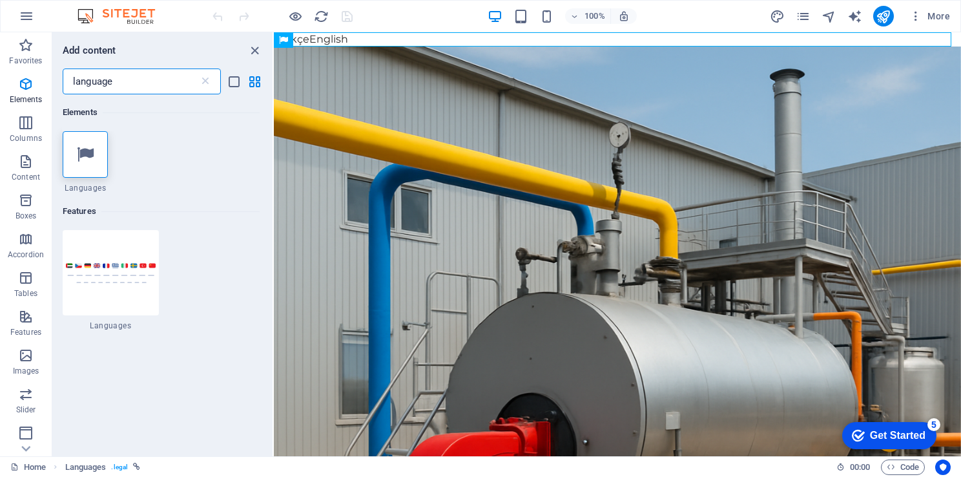
scroll to position [0, 0]
type input "language"
click at [101, 277] on img at bounding box center [111, 272] width 90 height 21
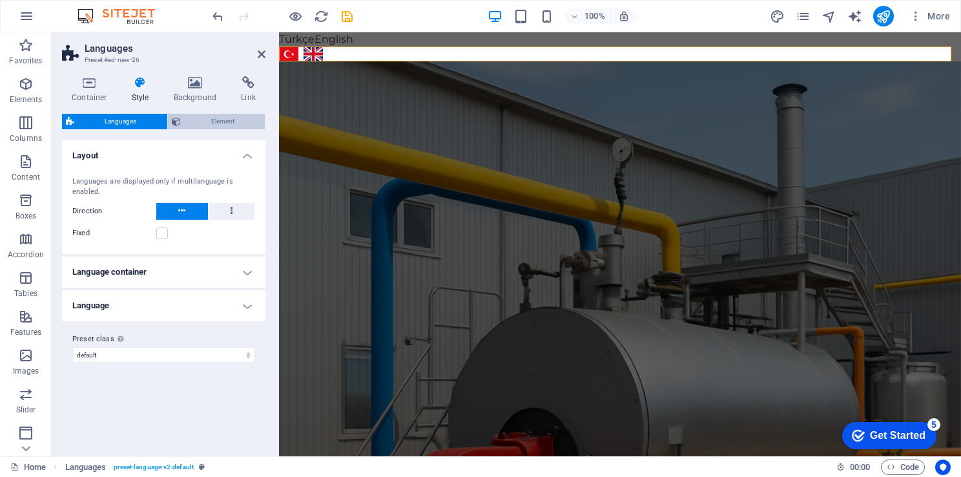
click at [215, 121] on span "Element" at bounding box center [223, 122] width 77 height 16
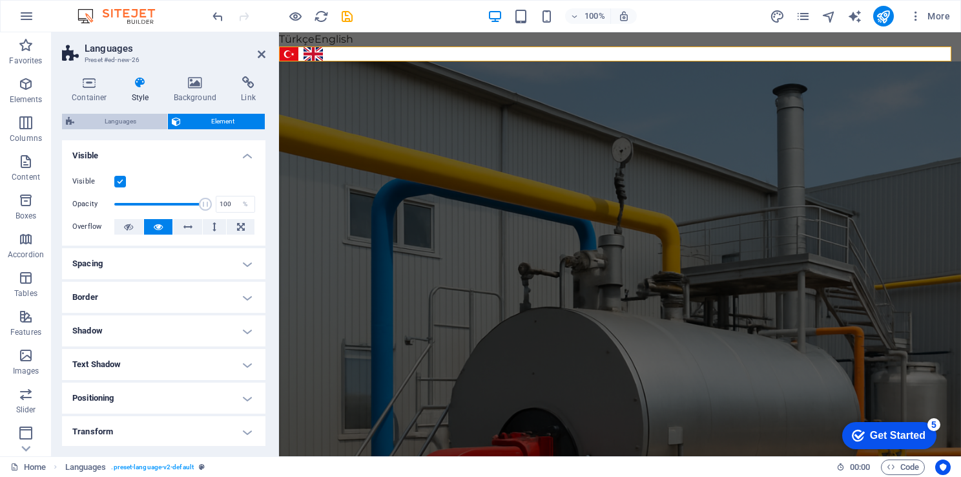
click at [116, 121] on span "Languages" at bounding box center [120, 122] width 85 height 16
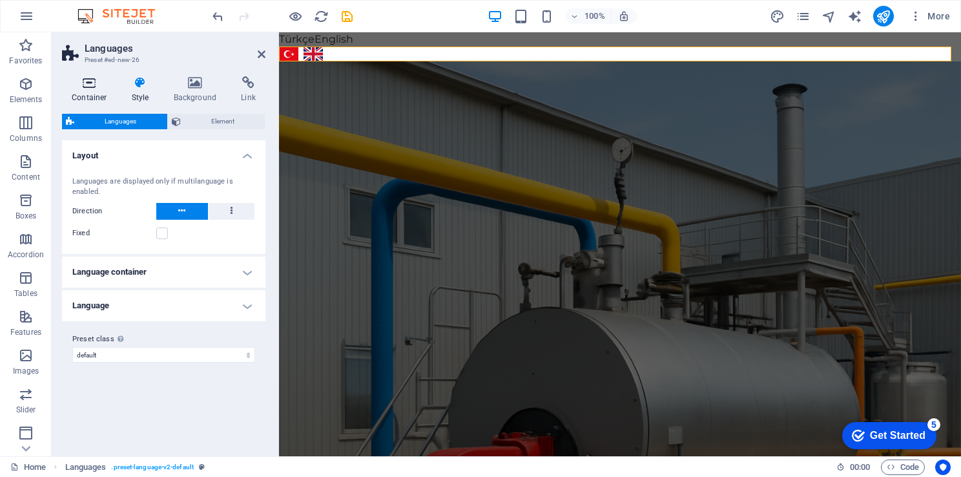
click at [82, 93] on h4 "Container" at bounding box center [92, 89] width 60 height 27
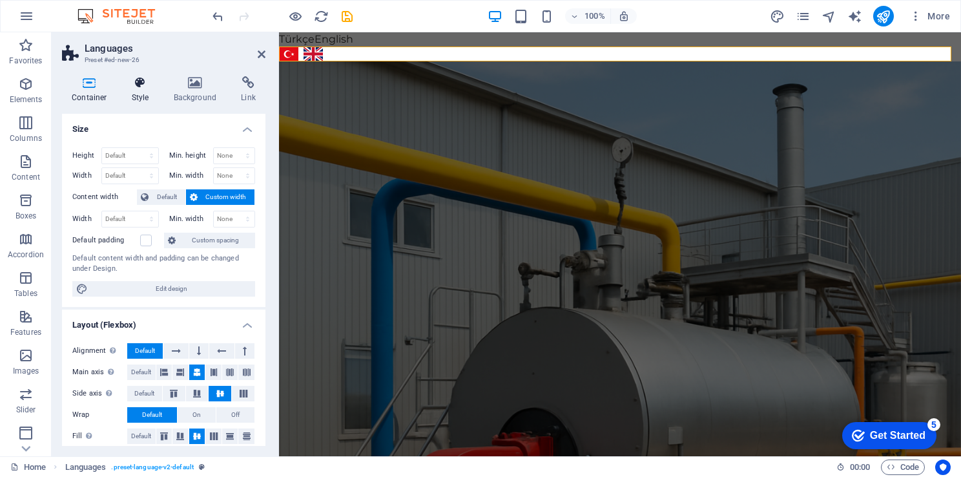
click at [125, 90] on h4 "Style" at bounding box center [143, 89] width 42 height 27
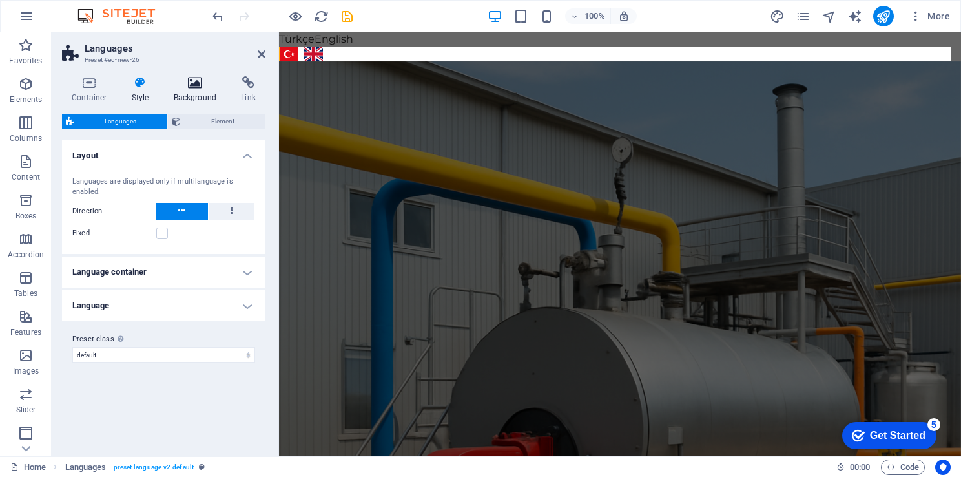
click at [215, 91] on h4 "Background" at bounding box center [198, 89] width 68 height 27
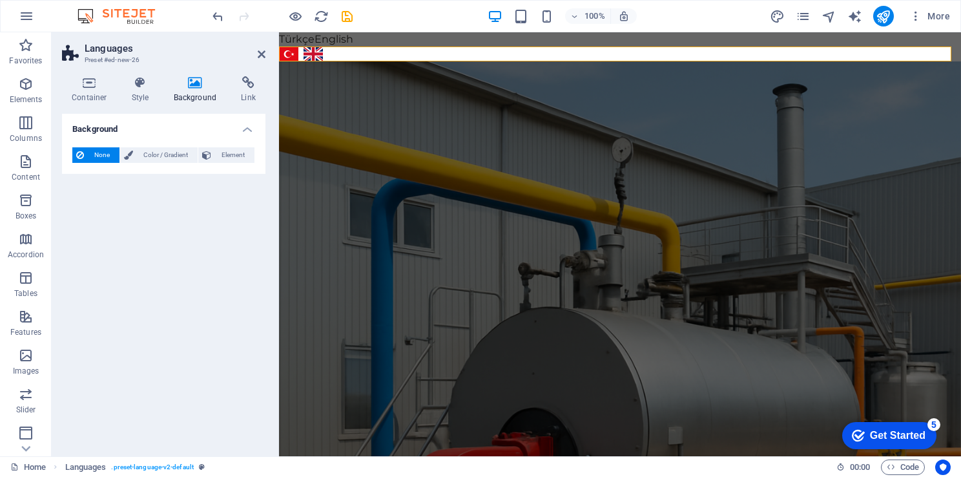
click at [227, 90] on h4 "Background" at bounding box center [198, 89] width 68 height 27
click at [248, 93] on h4 "Link" at bounding box center [248, 89] width 34 height 27
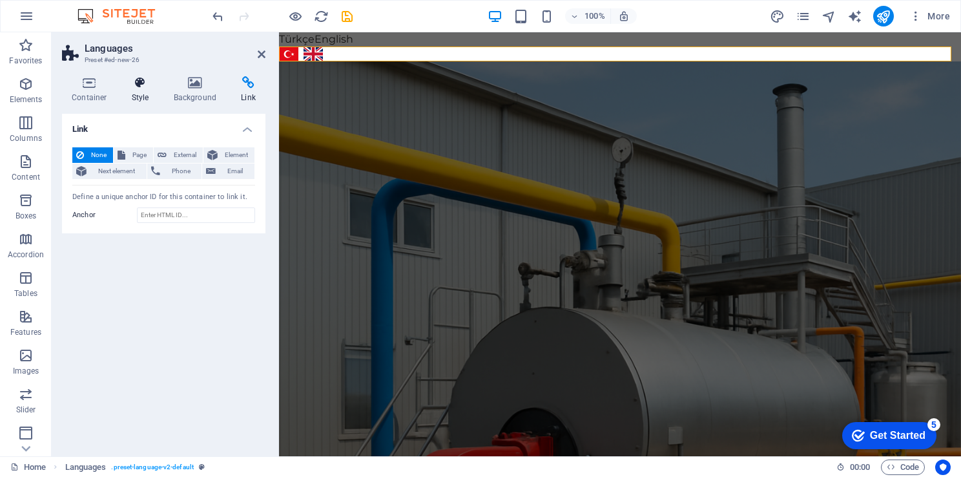
click at [141, 86] on icon at bounding box center [140, 82] width 37 height 13
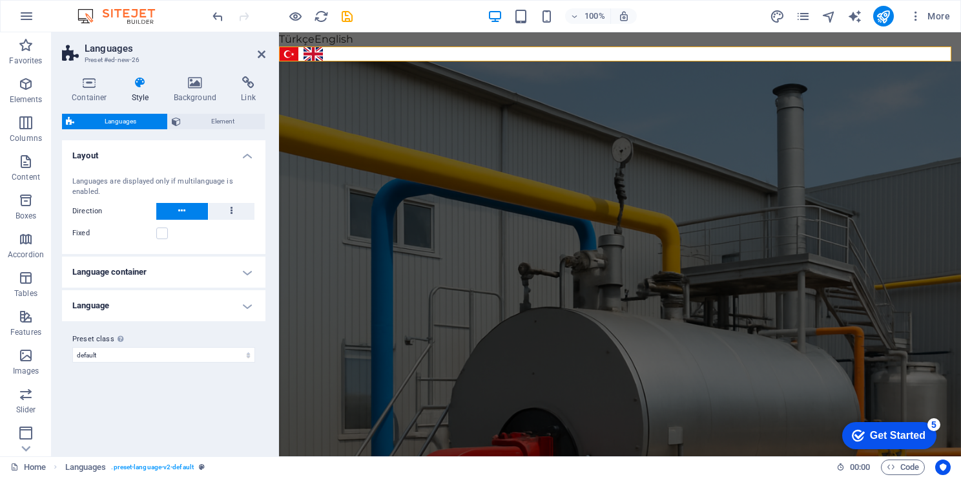
click at [209, 269] on h4 "Language container" at bounding box center [164, 272] width 204 height 31
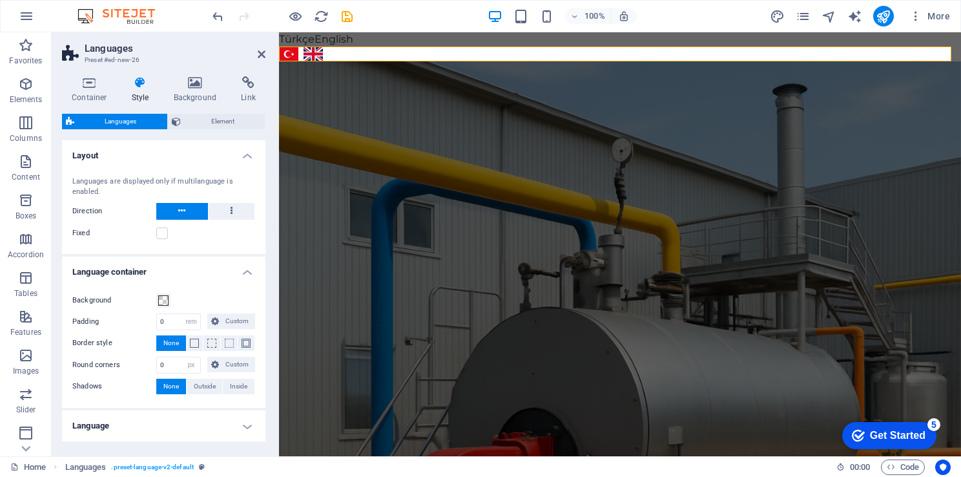
drag, startPoint x: 260, startPoint y: 297, endPoint x: 267, endPoint y: 332, distance: 35.5
click at [267, 332] on div "Container Style Background Link Size Height Default px rem % vh vw Min. height …" at bounding box center [164, 261] width 224 height 390
click at [181, 429] on h4 "Language" at bounding box center [164, 425] width 204 height 31
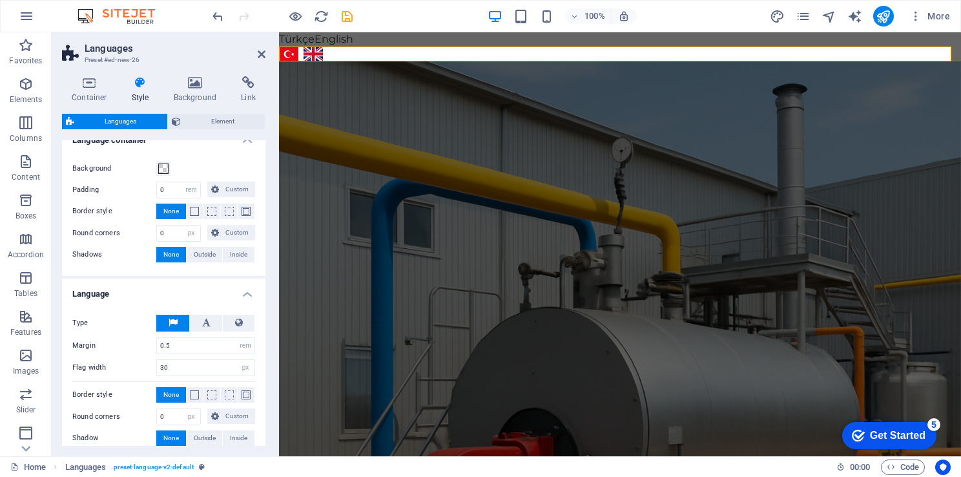
scroll to position [194, 0]
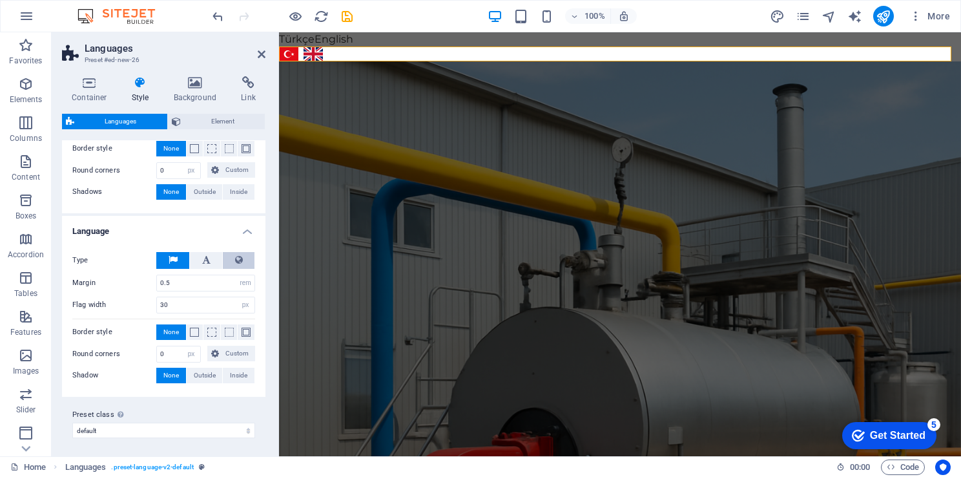
click at [246, 260] on button at bounding box center [239, 260] width 32 height 17
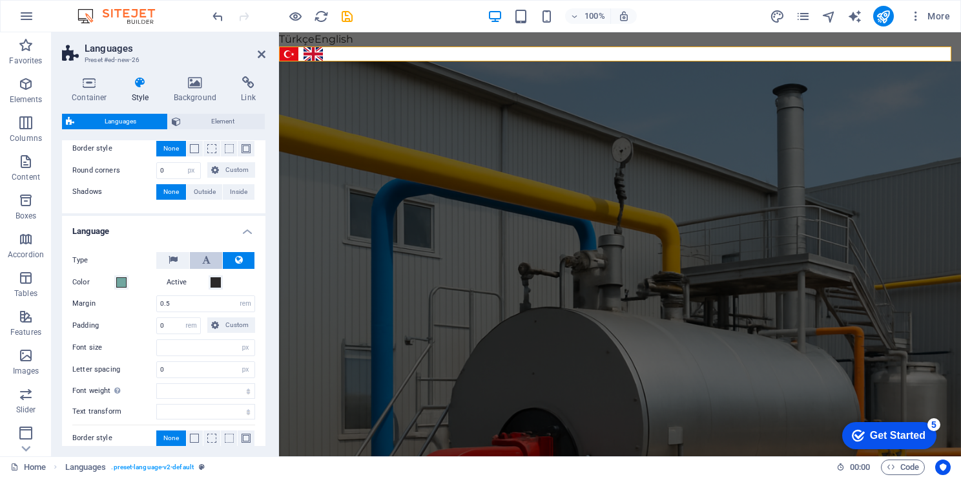
select select
click at [169, 262] on icon at bounding box center [173, 260] width 9 height 16
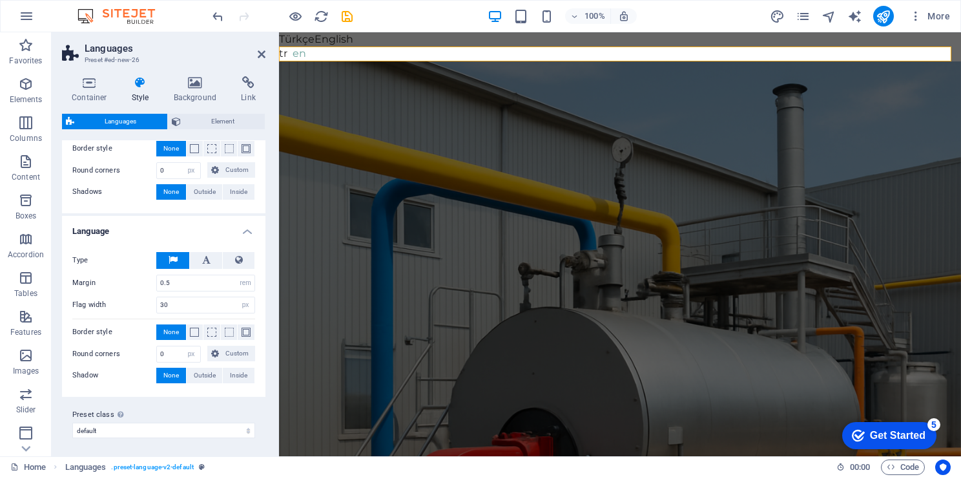
select select
click at [204, 258] on icon at bounding box center [206, 260] width 8 height 16
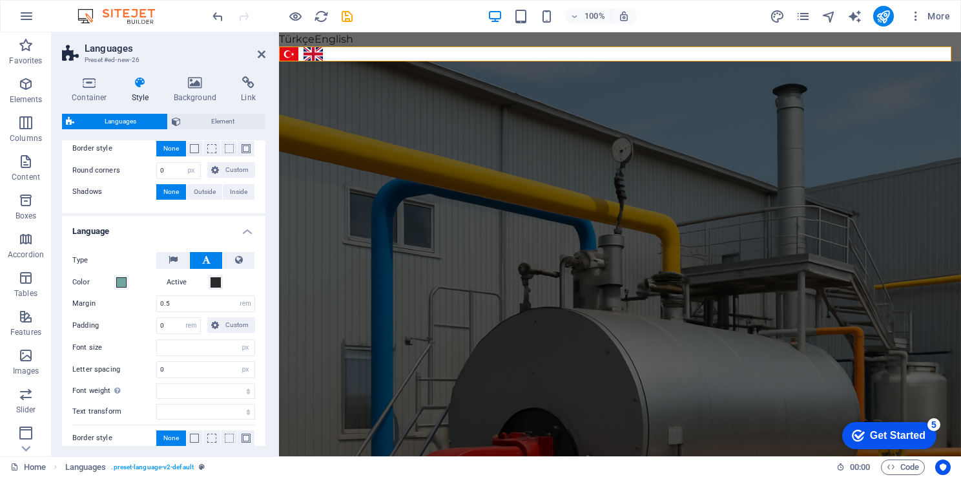
select select
click at [178, 262] on button at bounding box center [172, 260] width 33 height 17
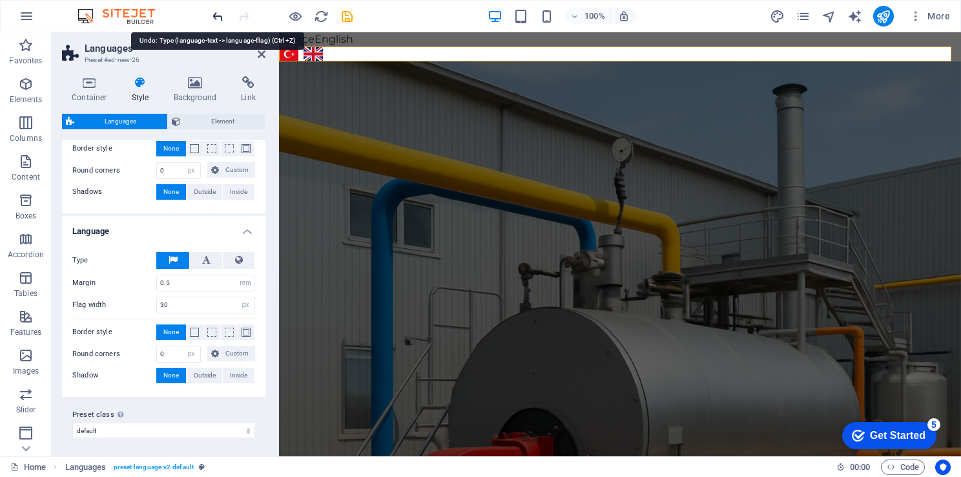
click at [0, 0] on icon "undo" at bounding box center [0, 0] width 0 height 0
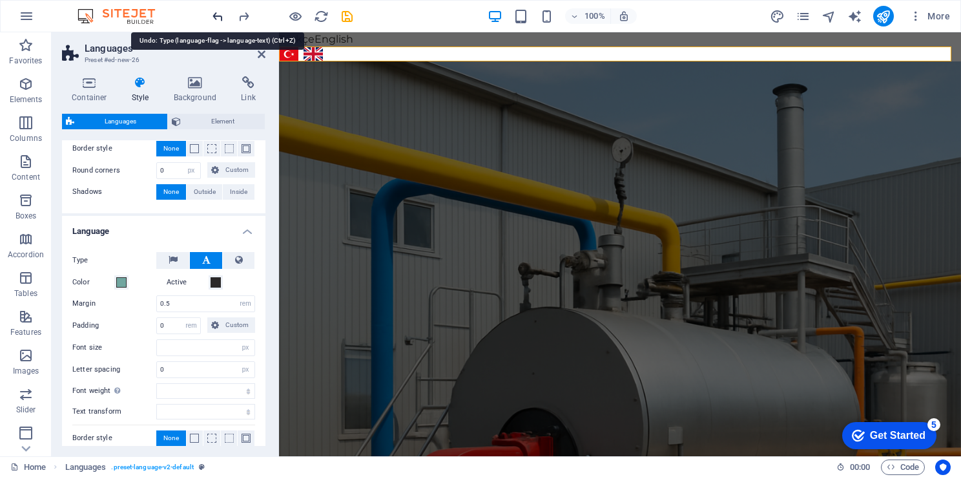
click at [0, 0] on icon "undo" at bounding box center [0, 0] width 0 height 0
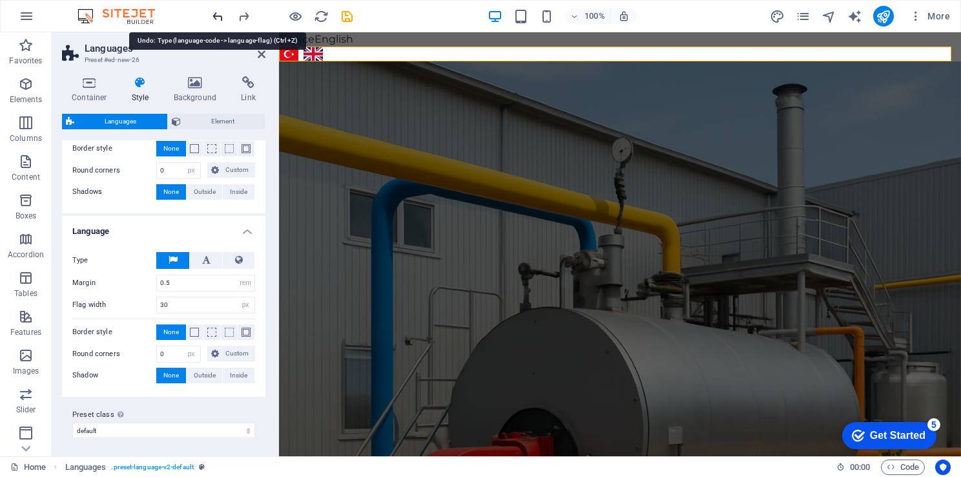
click at [0, 0] on icon "undo" at bounding box center [0, 0] width 0 height 0
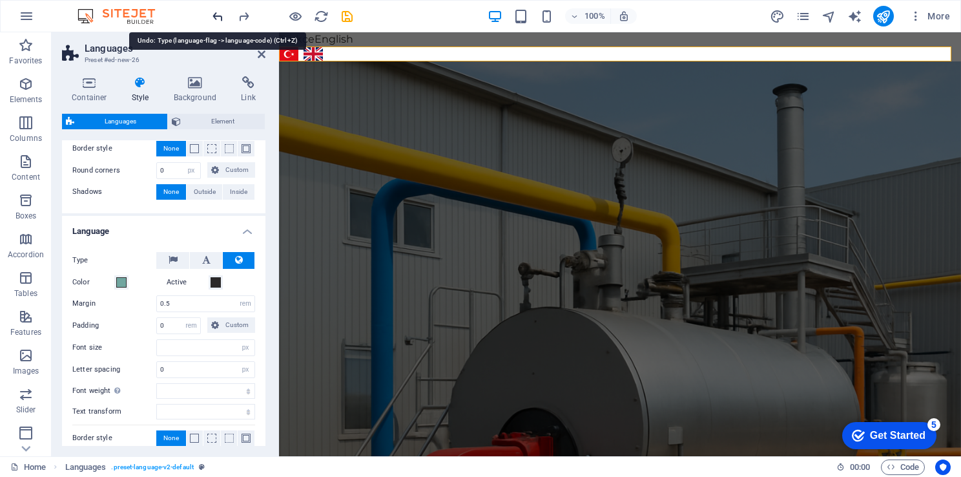
click at [0, 0] on icon "undo" at bounding box center [0, 0] width 0 height 0
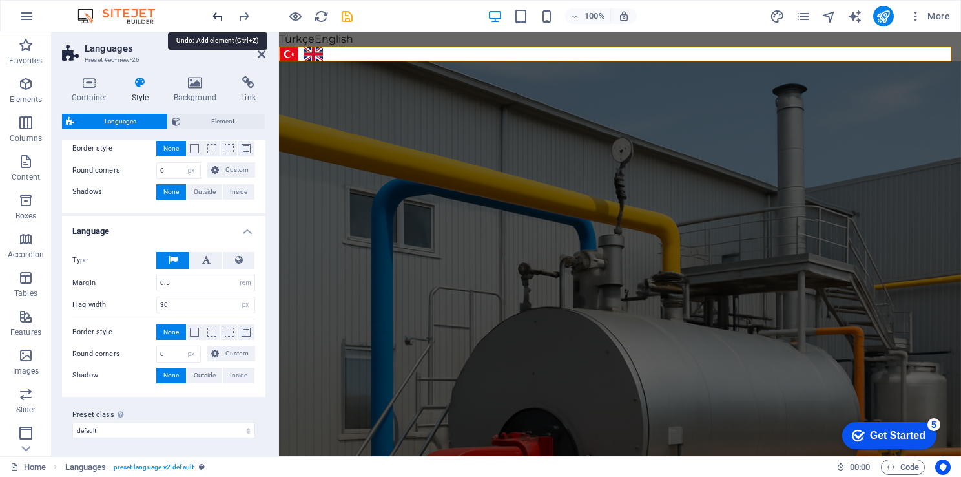
click at [0, 0] on icon "undo" at bounding box center [0, 0] width 0 height 0
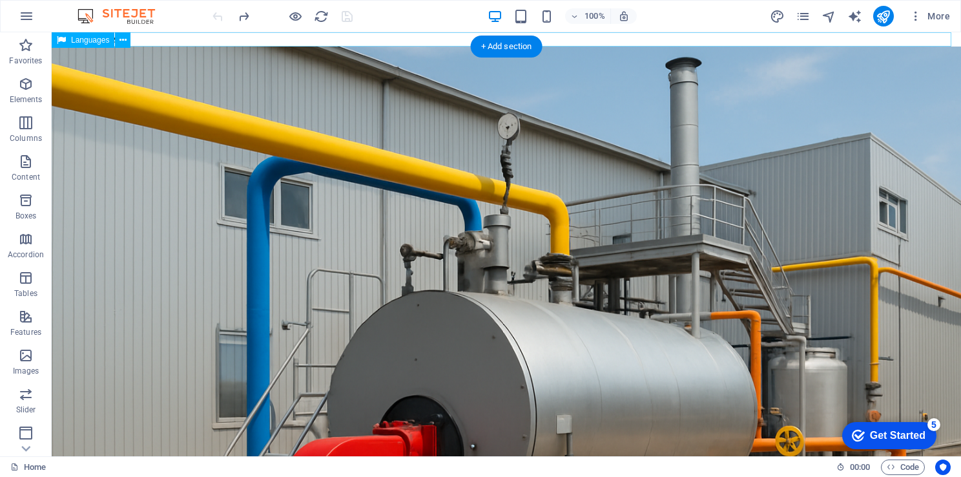
click at [150, 37] on div "Türkçe English" at bounding box center [507, 39] width 910 height 14
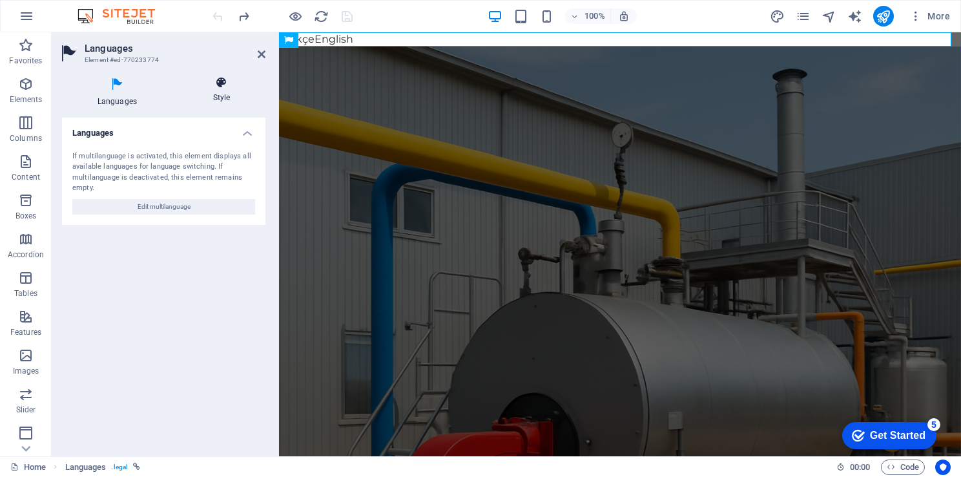
click at [207, 98] on h4 "Style" at bounding box center [222, 89] width 88 height 27
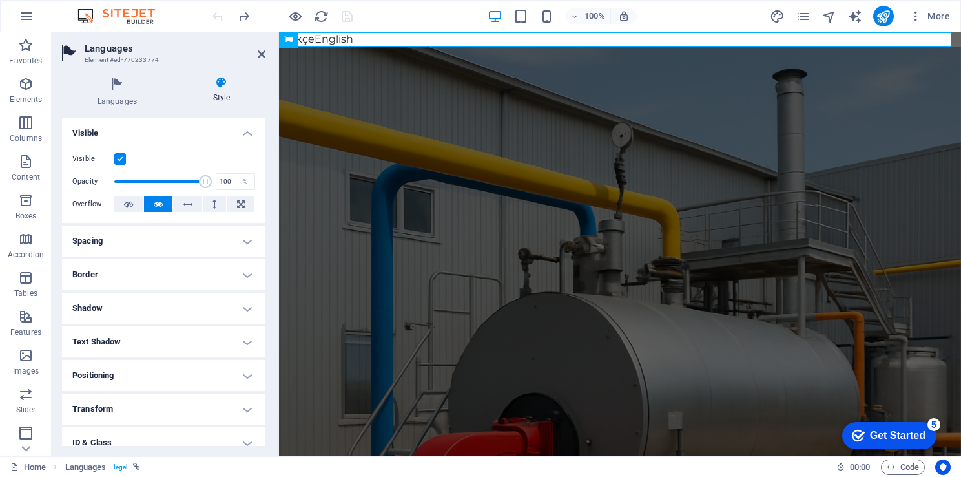
click at [249, 244] on h4 "Spacing" at bounding box center [164, 241] width 204 height 31
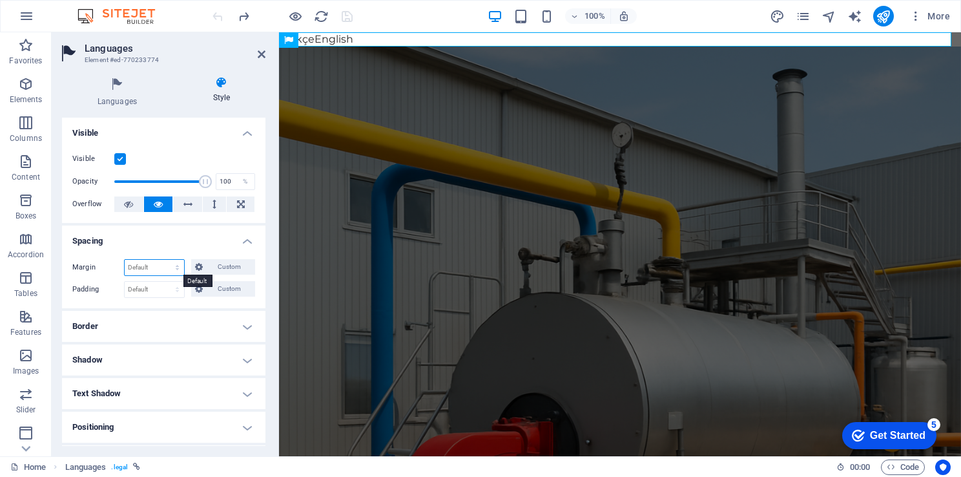
click at [176, 268] on select "Default auto px % rem vw vh Custom" at bounding box center [154, 268] width 59 height 16
click at [244, 234] on h4 "Spacing" at bounding box center [164, 237] width 204 height 23
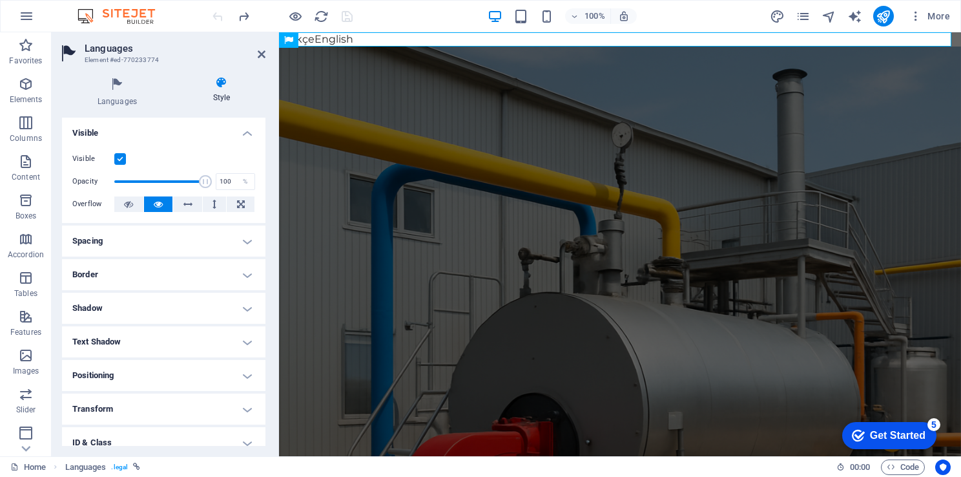
click at [228, 273] on h4 "Border" at bounding box center [164, 274] width 204 height 31
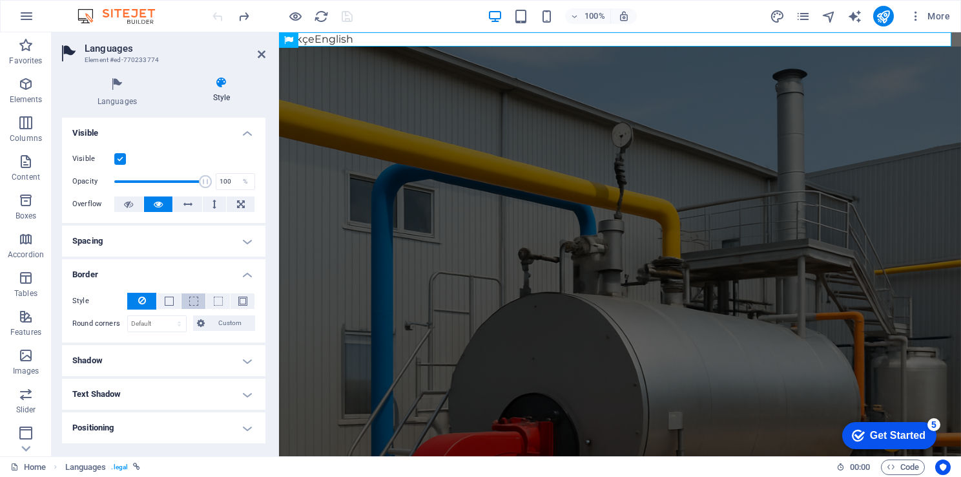
click at [186, 307] on button at bounding box center [194, 301] width 24 height 16
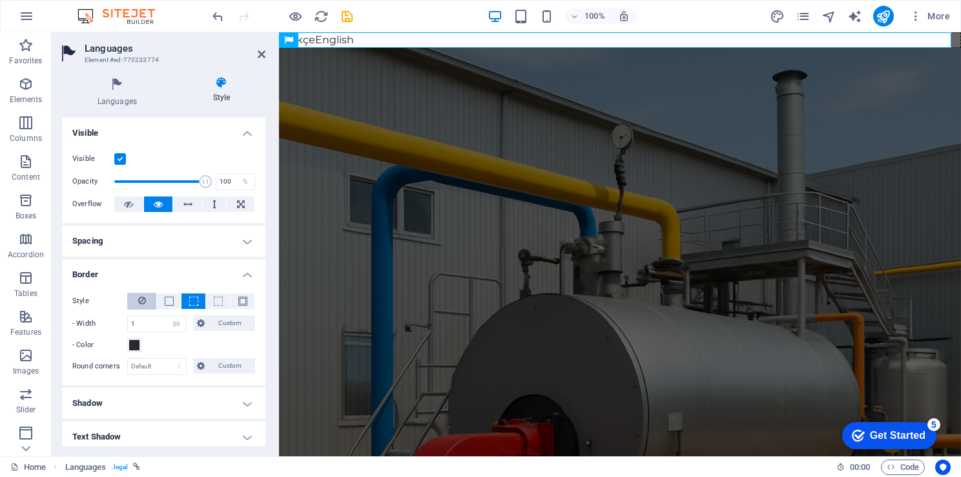
click at [133, 299] on button at bounding box center [141, 301] width 29 height 17
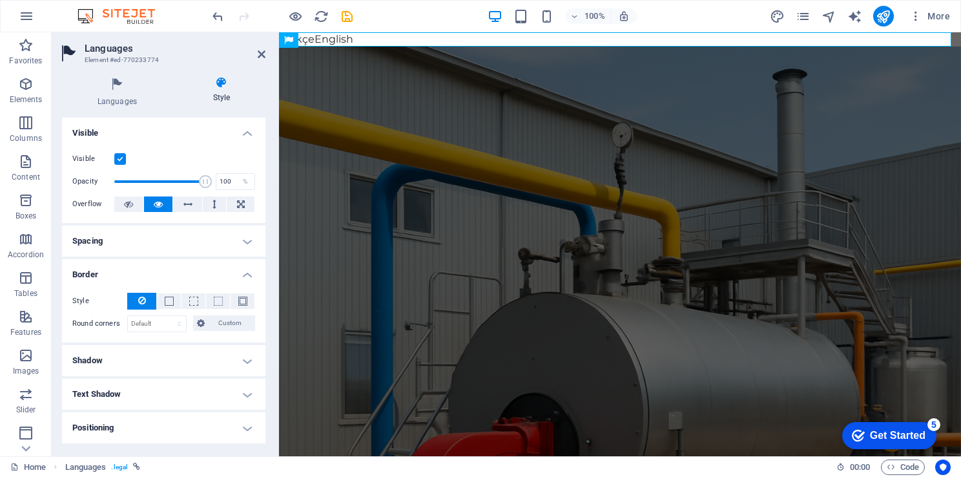
click at [233, 271] on h4 "Border" at bounding box center [164, 270] width 204 height 23
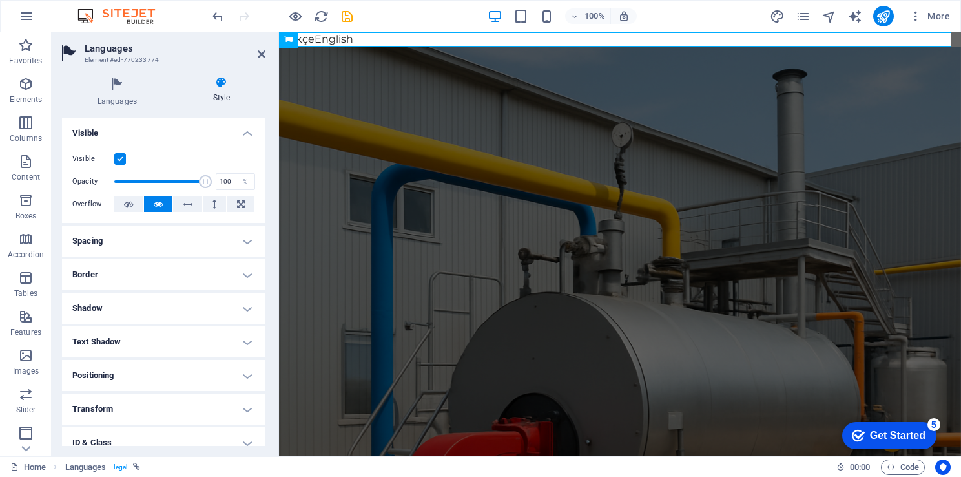
click at [212, 302] on h4 "Shadow" at bounding box center [164, 308] width 204 height 31
click at [211, 302] on h4 "Shadow" at bounding box center [164, 304] width 204 height 23
click at [182, 341] on h4 "Text Shadow" at bounding box center [164, 341] width 204 height 31
click at [182, 342] on h4 "Text Shadow" at bounding box center [164, 337] width 204 height 23
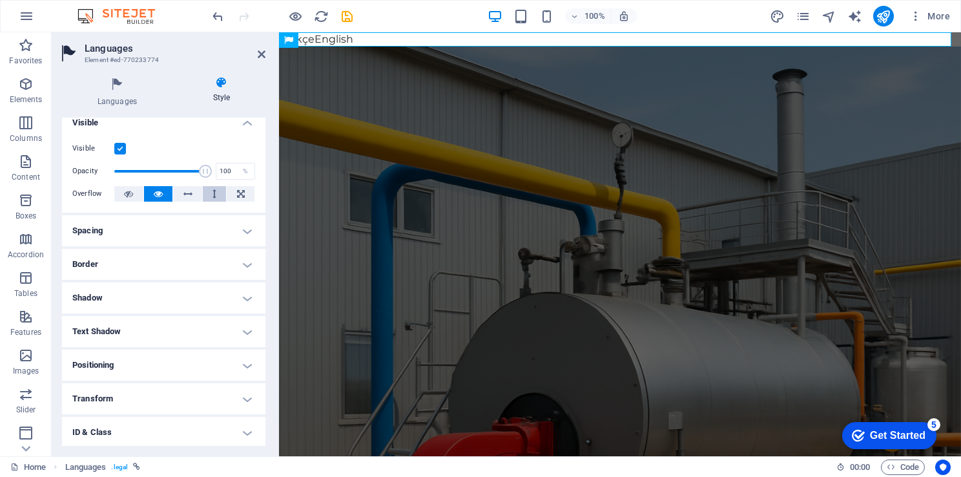
scroll to position [0, 0]
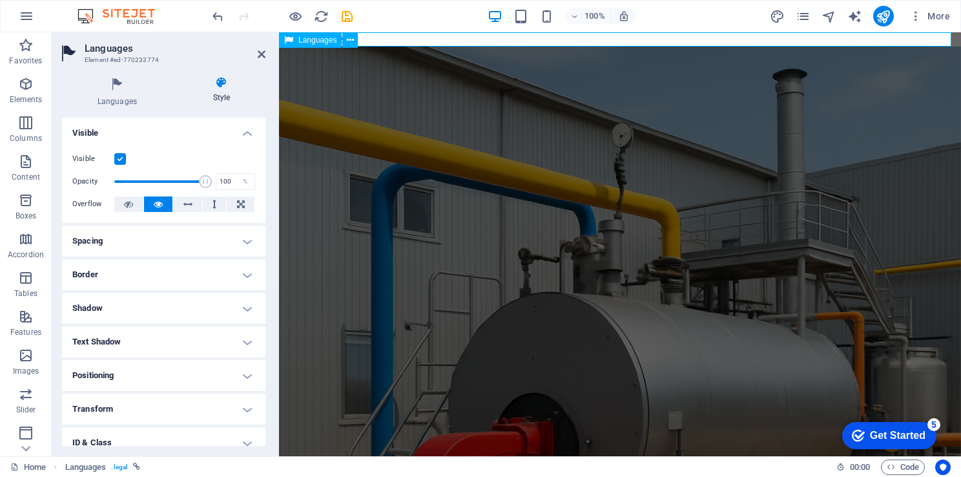
click at [401, 37] on div "Türkçe English" at bounding box center [620, 39] width 682 height 14
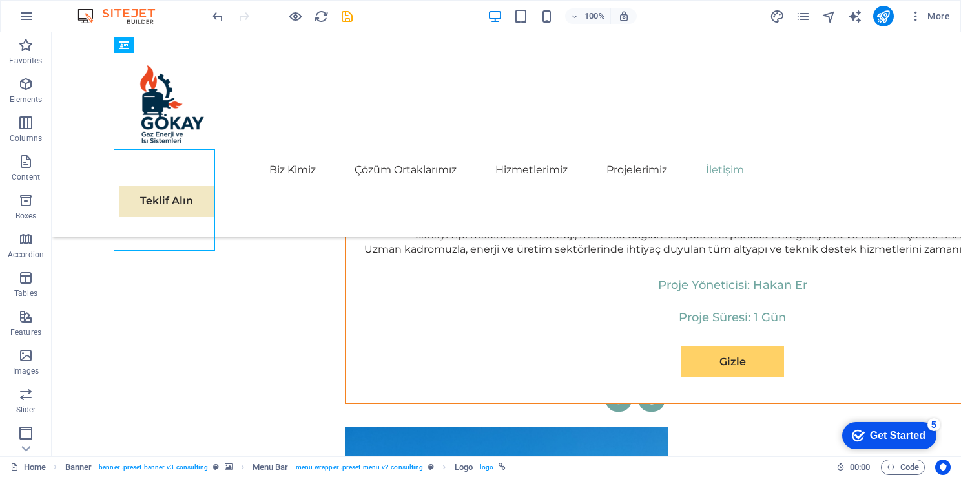
scroll to position [7692, 0]
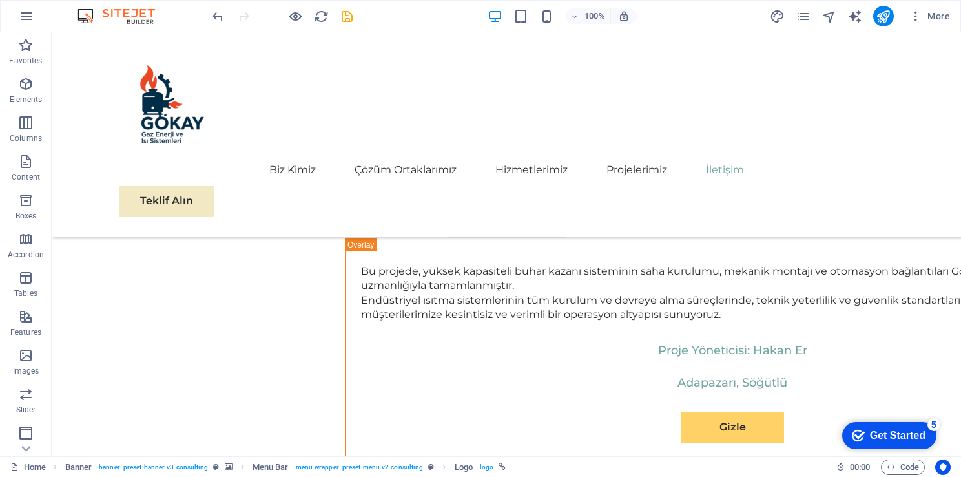
drag, startPoint x: 954, startPoint y: 63, endPoint x: 145, endPoint y: 36, distance: 809.4
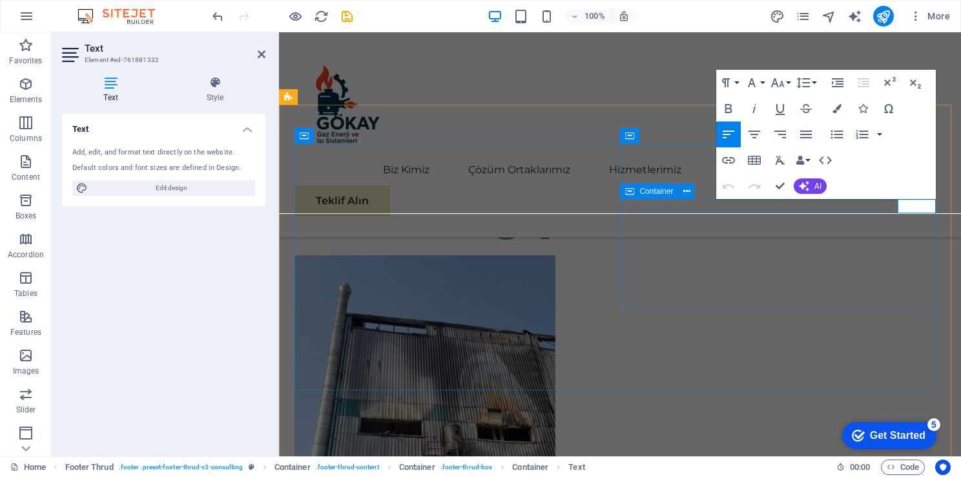
scroll to position [7343, 0]
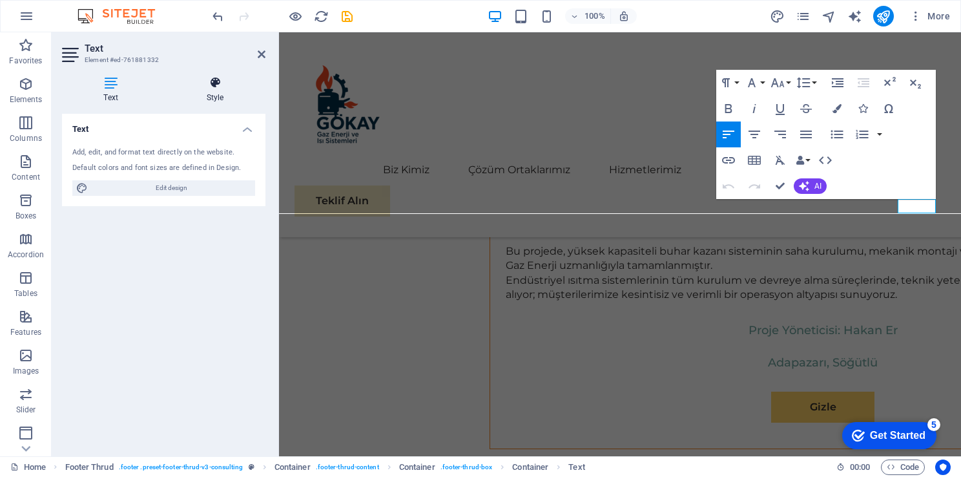
click at [209, 86] on icon at bounding box center [215, 82] width 101 height 13
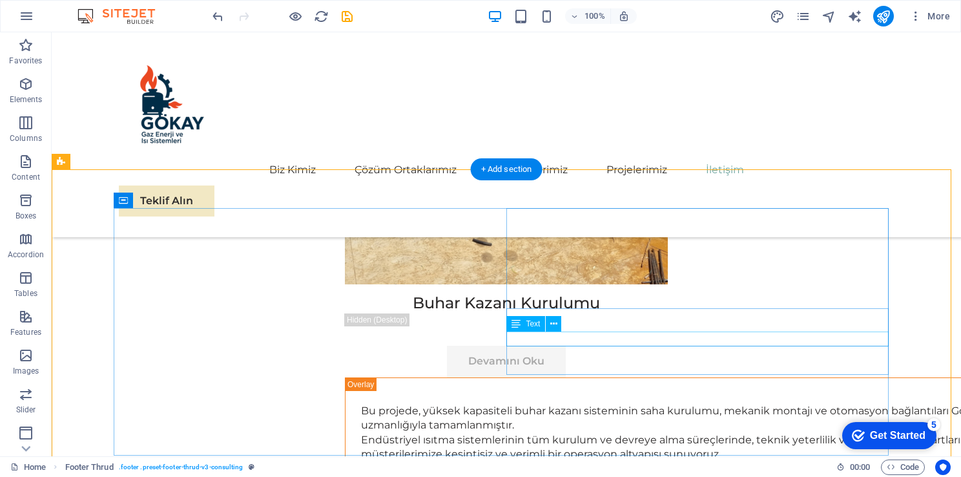
scroll to position [7627, 0]
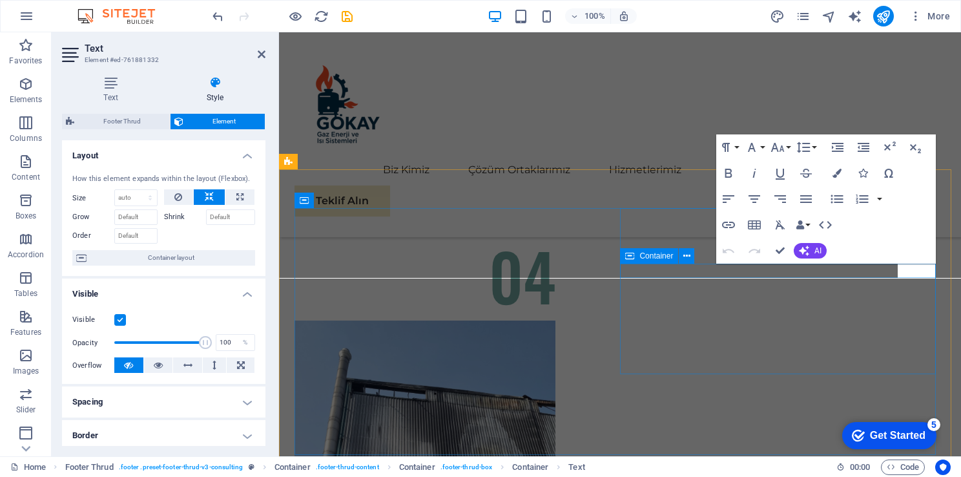
scroll to position [7278, 0]
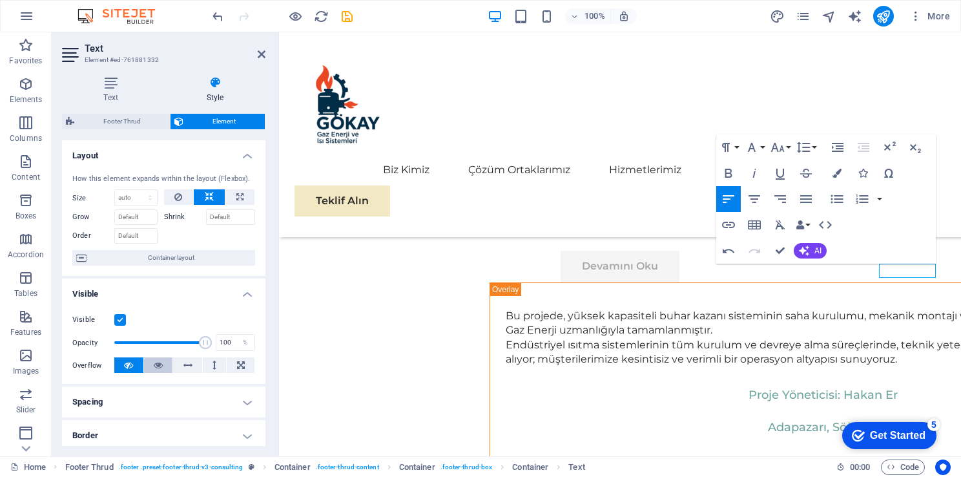
click at [160, 366] on icon at bounding box center [158, 365] width 9 height 16
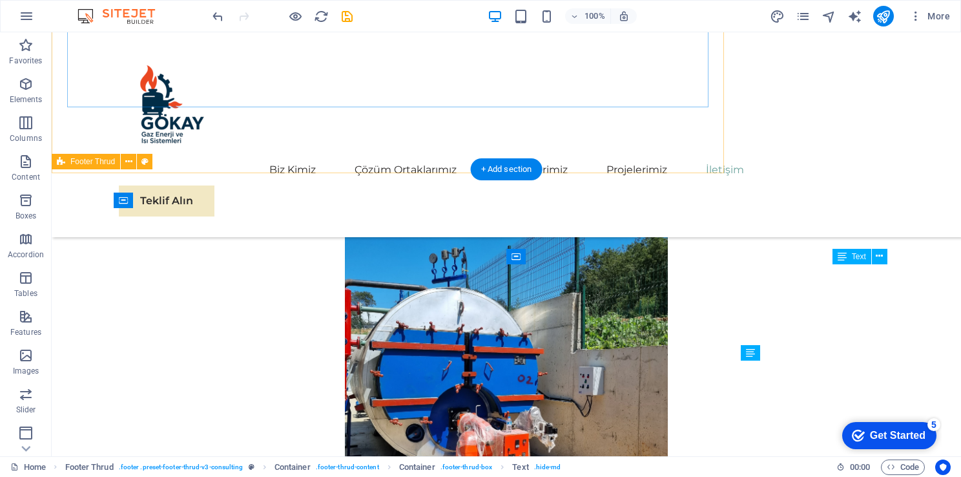
scroll to position [7627, 0]
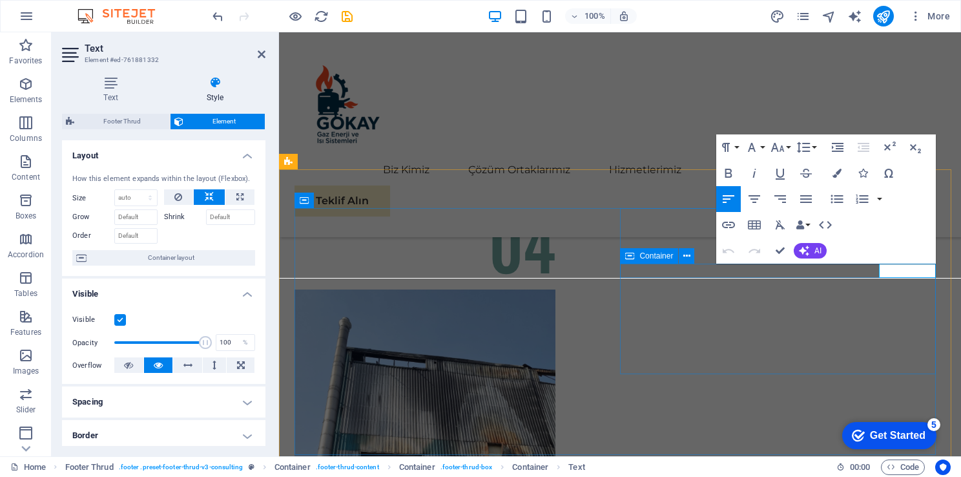
scroll to position [7278, 0]
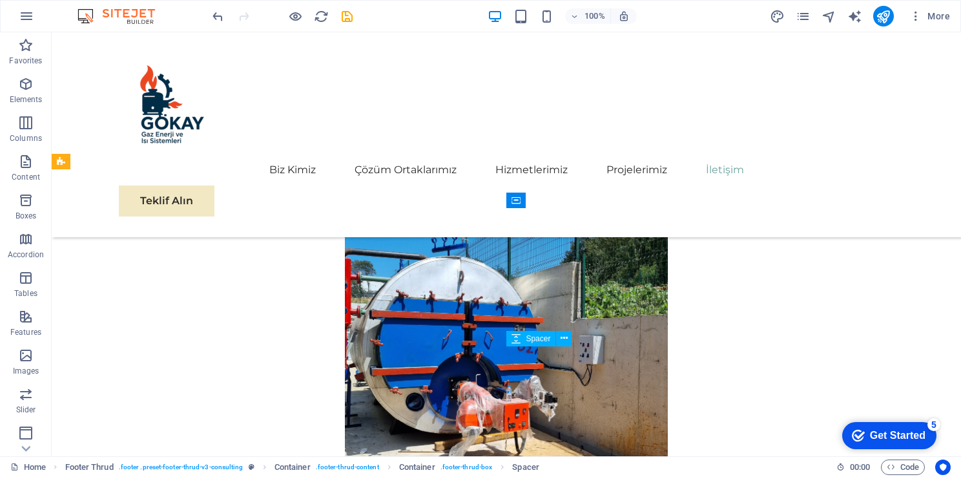
scroll to position [7627, 0]
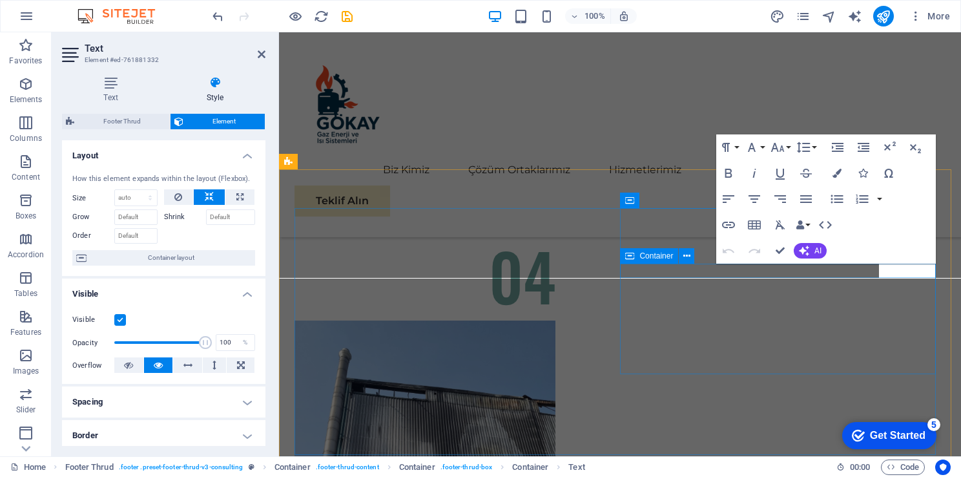
scroll to position [7278, 0]
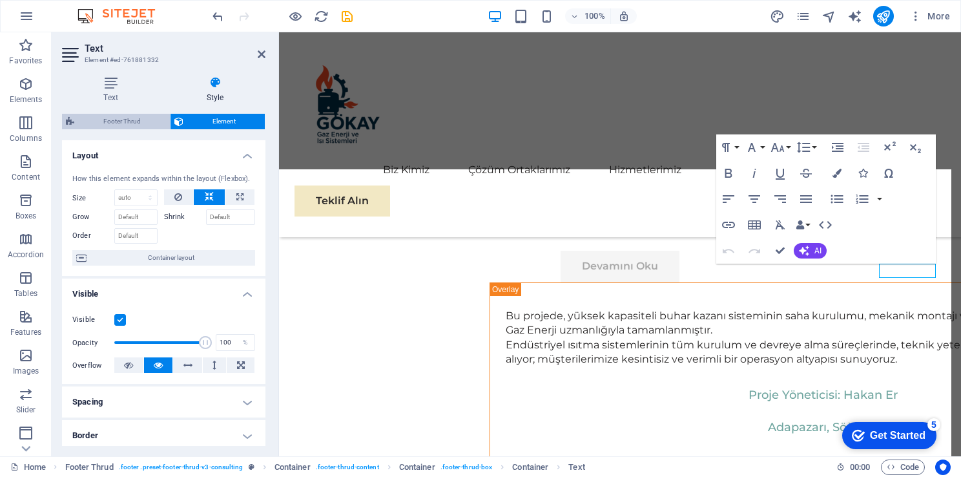
click at [146, 114] on span "Footer Thrud" at bounding box center [122, 122] width 88 height 16
select select "rem"
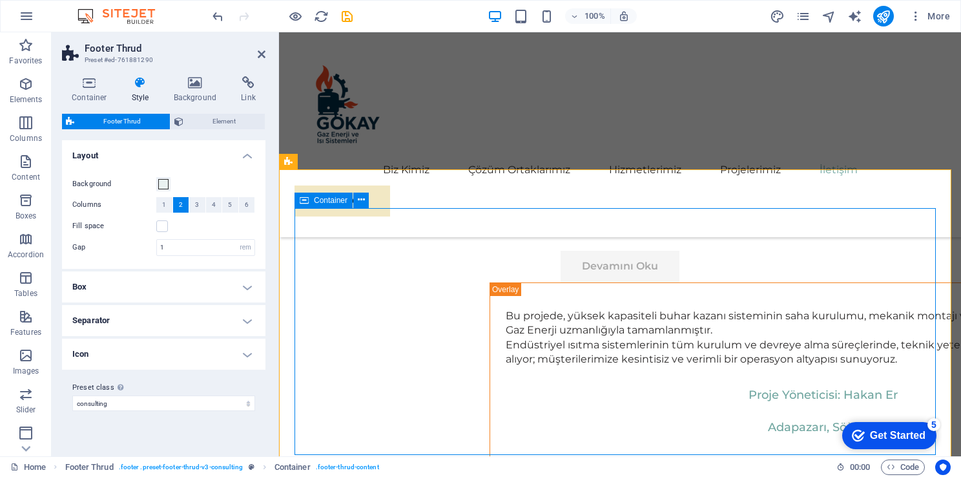
click at [260, 47] on h2 "Footer Thrud" at bounding box center [175, 49] width 181 height 12
click at [266, 60] on aside "Footer Thrud Preset #ed-761881290 Container Style Background Link Size Height D…" at bounding box center [165, 244] width 227 height 424
click at [260, 54] on icon at bounding box center [262, 54] width 8 height 10
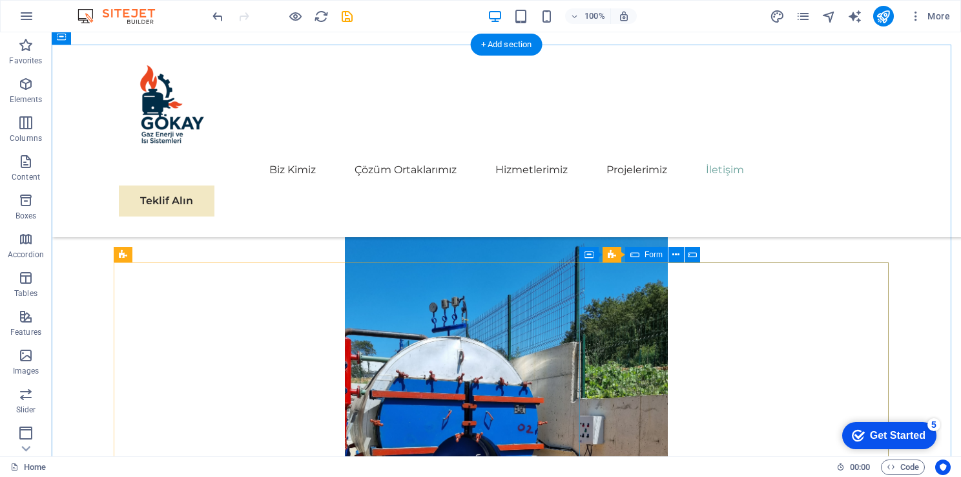
scroll to position [6989, 0]
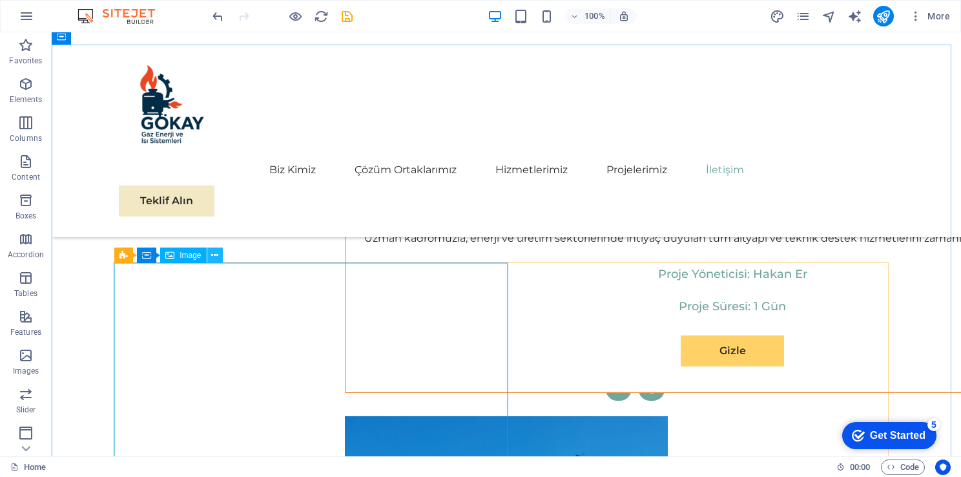
click at [217, 257] on icon at bounding box center [214, 256] width 7 height 14
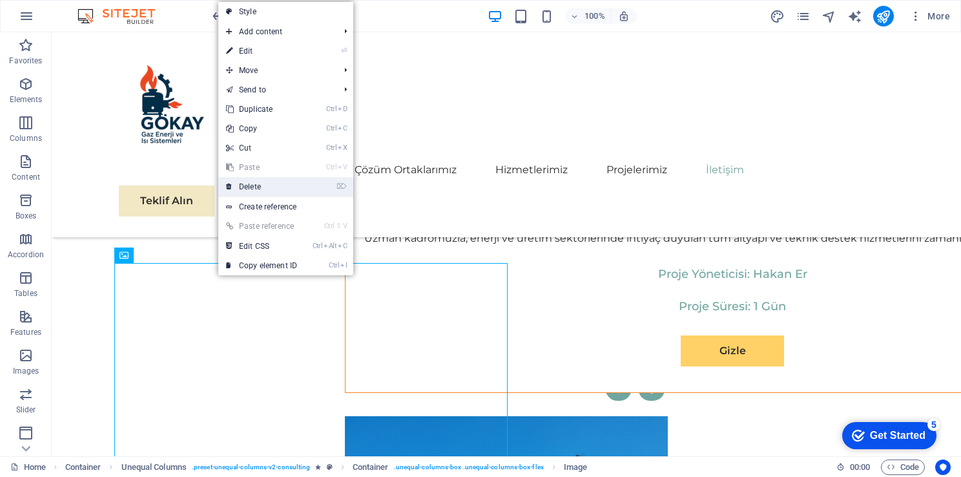
click at [240, 183] on link "⌦ Delete" at bounding box center [261, 186] width 87 height 19
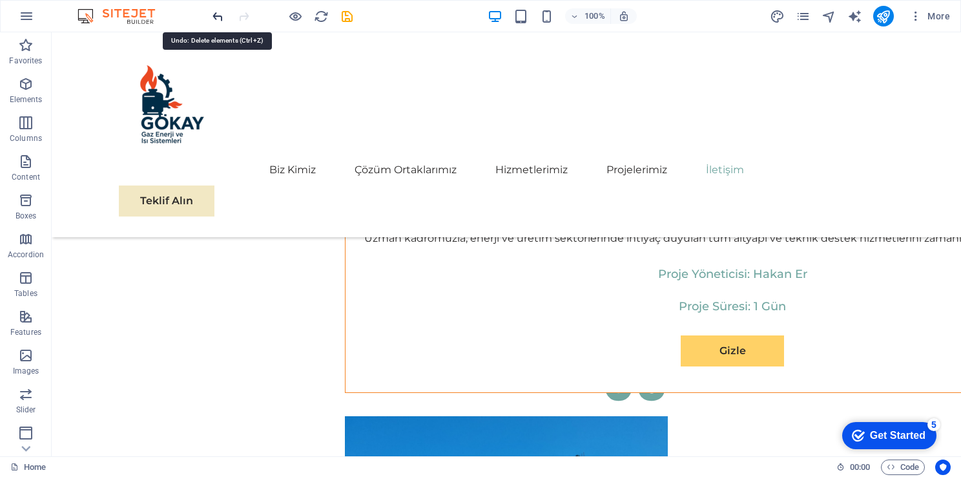
click at [0, 0] on icon "undo" at bounding box center [0, 0] width 0 height 0
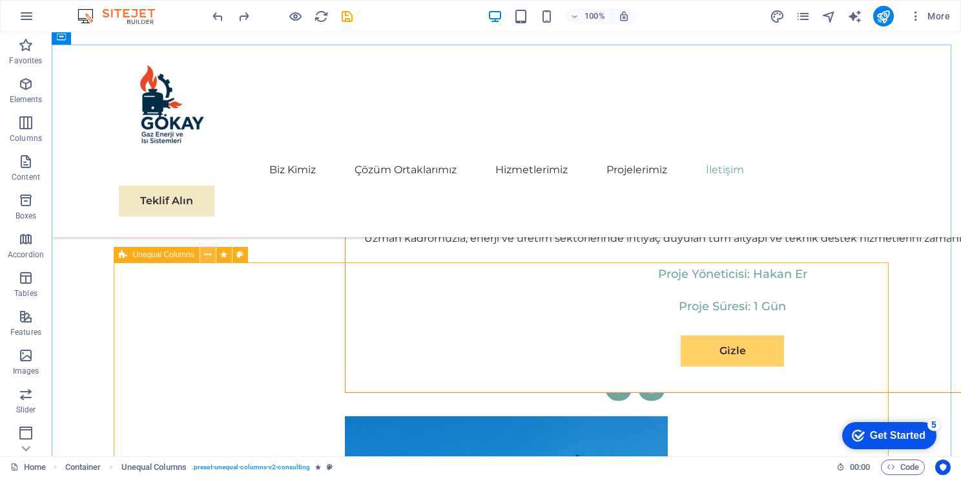
click at [212, 255] on button at bounding box center [208, 255] width 16 height 16
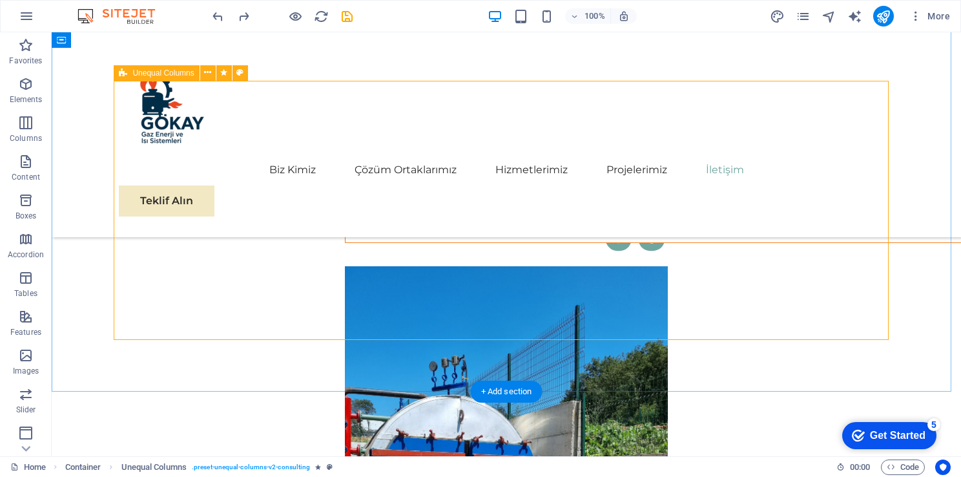
scroll to position [7119, 0]
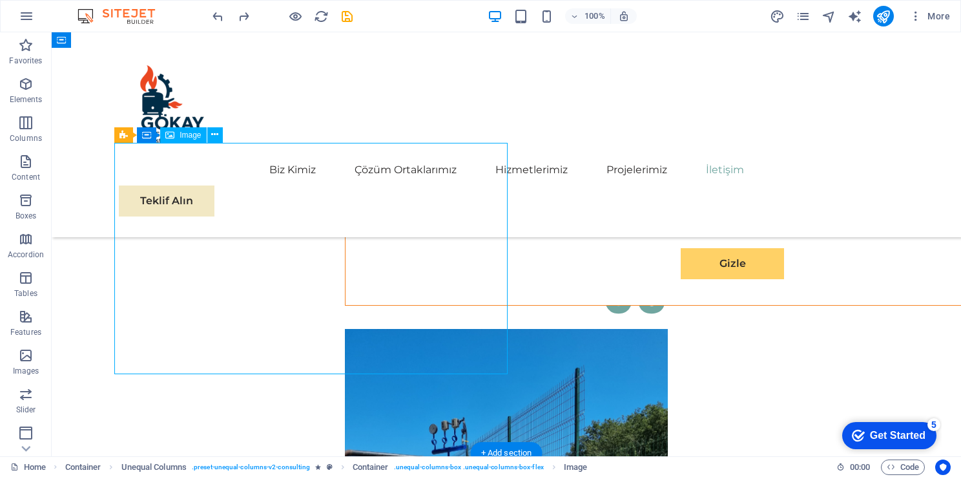
scroll to position [7054, 0]
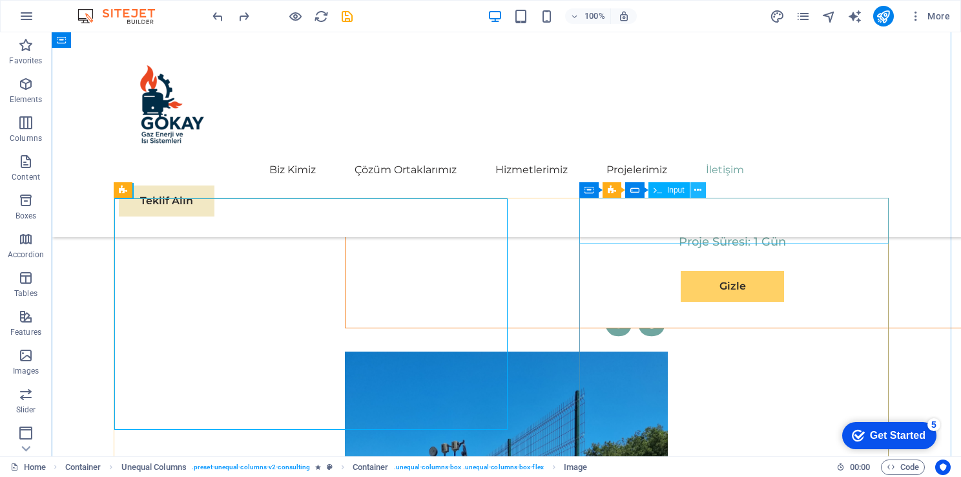
click at [698, 192] on icon at bounding box center [698, 191] width 7 height 14
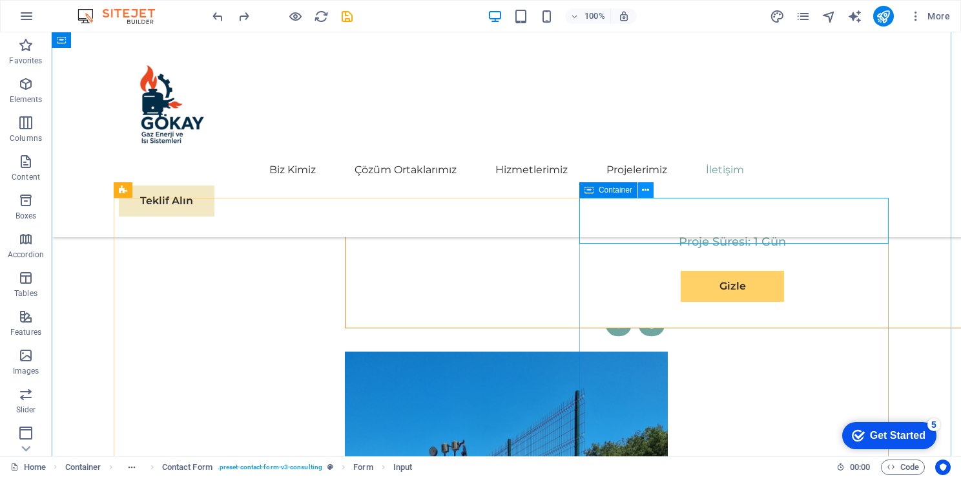
click at [644, 193] on icon at bounding box center [645, 191] width 7 height 14
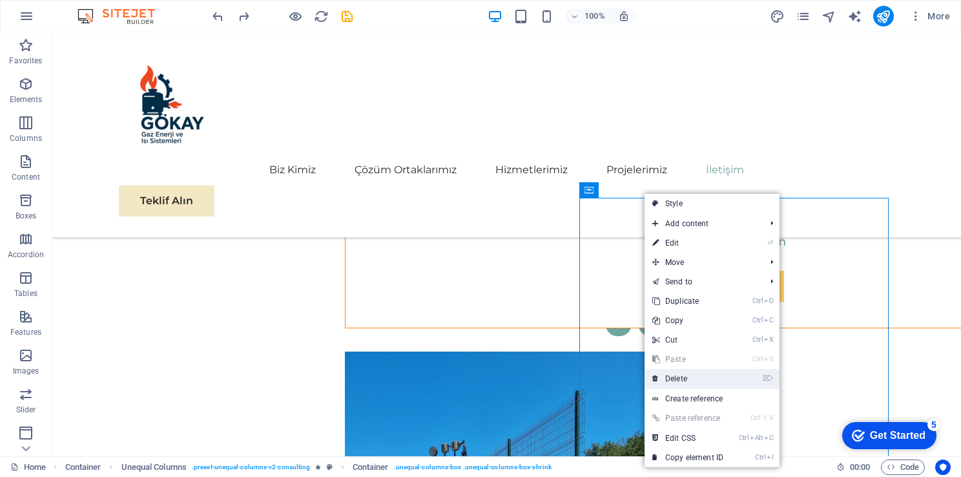
click at [713, 386] on link "⌦ Delete" at bounding box center [688, 378] width 87 height 19
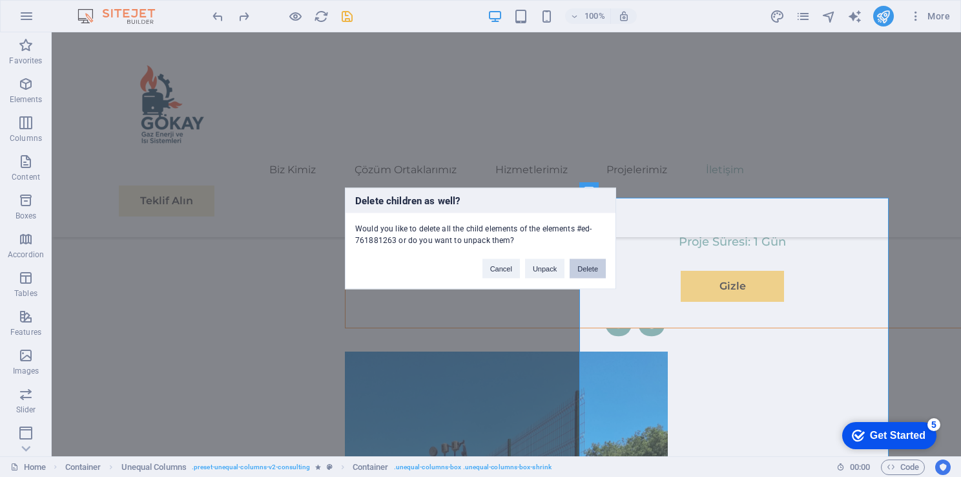
click at [587, 266] on button "Delete" at bounding box center [588, 268] width 36 height 19
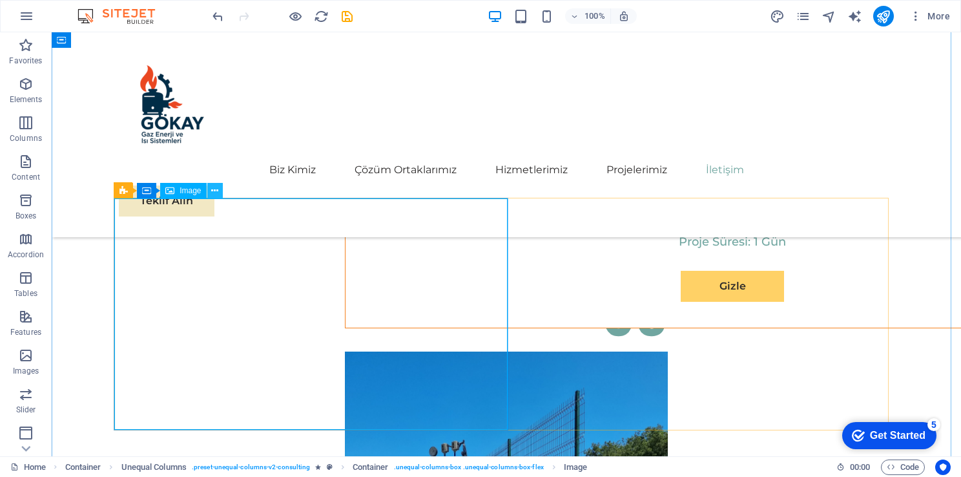
click at [216, 190] on icon at bounding box center [214, 191] width 7 height 14
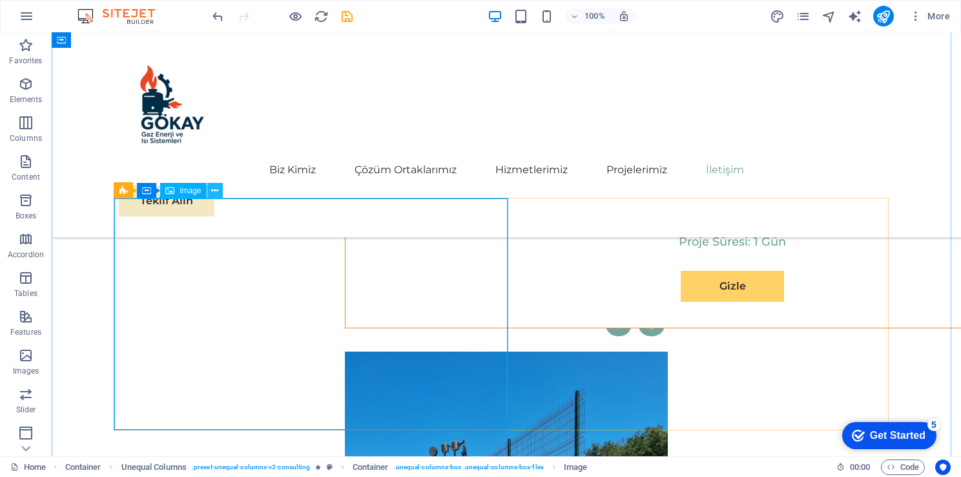
click at [215, 191] on icon at bounding box center [214, 191] width 7 height 14
select select "%"
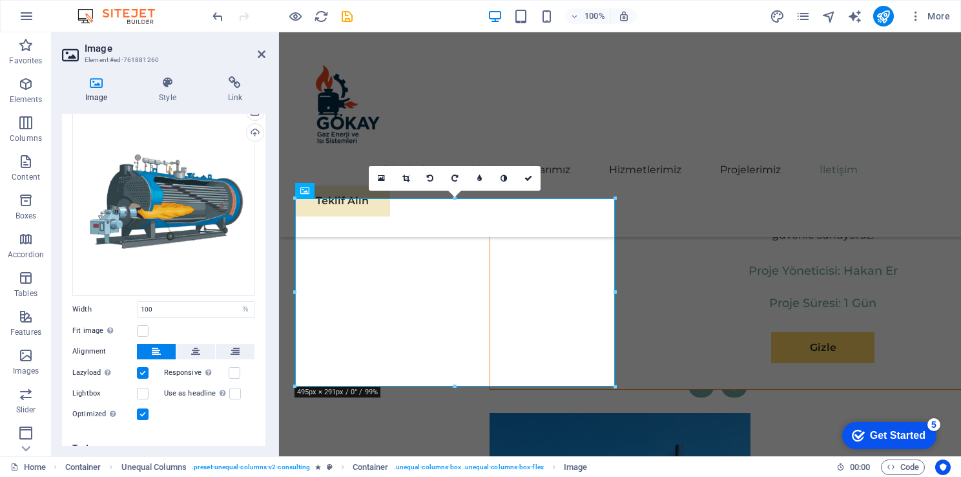
scroll to position [48, 0]
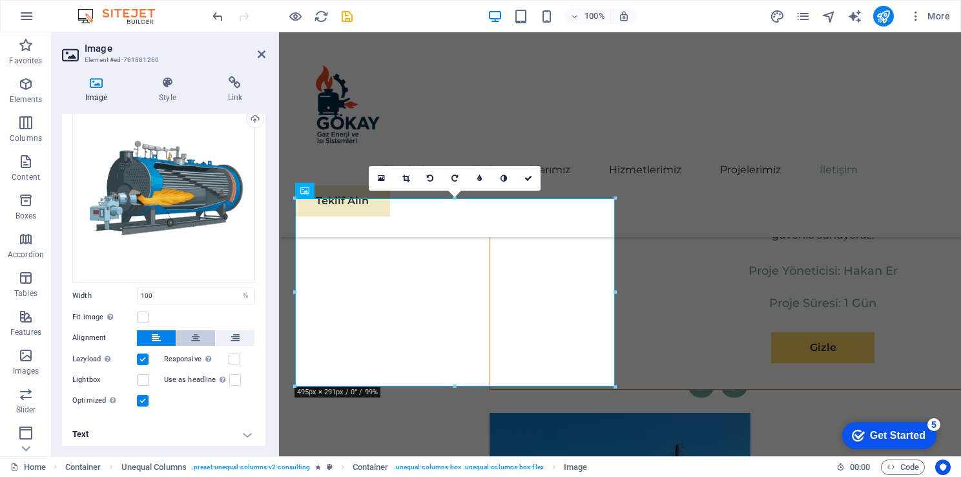
click at [195, 333] on icon at bounding box center [195, 338] width 9 height 16
click at [155, 338] on icon at bounding box center [156, 338] width 9 height 16
click at [218, 333] on button at bounding box center [235, 338] width 39 height 16
click at [202, 335] on button at bounding box center [195, 338] width 39 height 16
click at [161, 87] on icon at bounding box center [167, 82] width 63 height 13
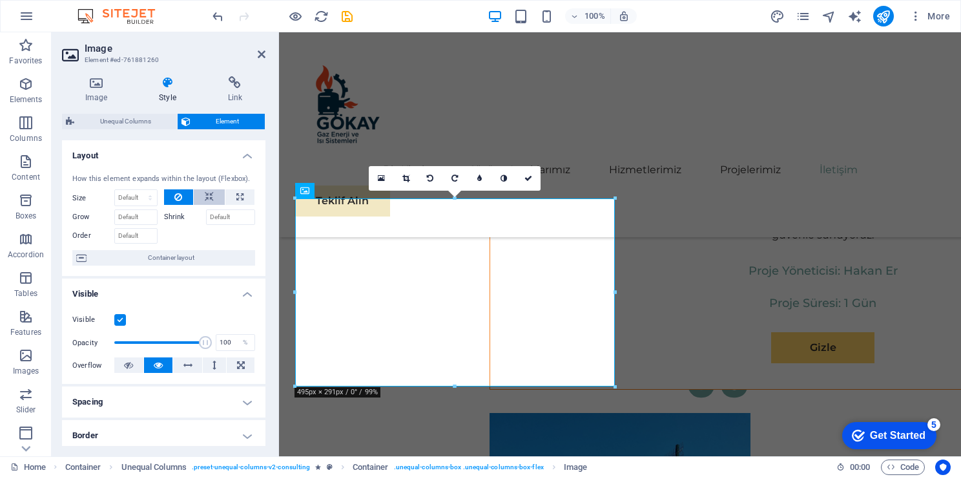
click at [205, 197] on icon at bounding box center [209, 197] width 9 height 16
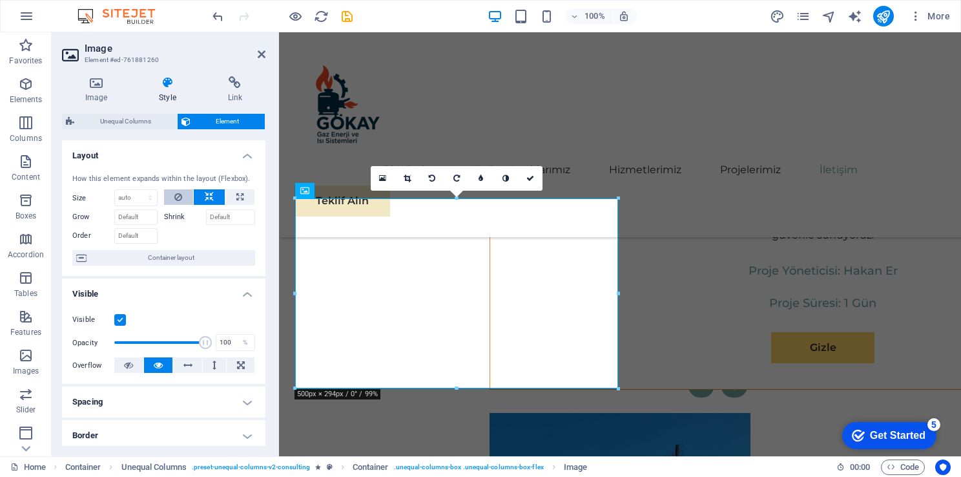
click at [191, 193] on div at bounding box center [210, 197] width 92 height 16
click at [174, 197] on icon at bounding box center [178, 197] width 8 height 16
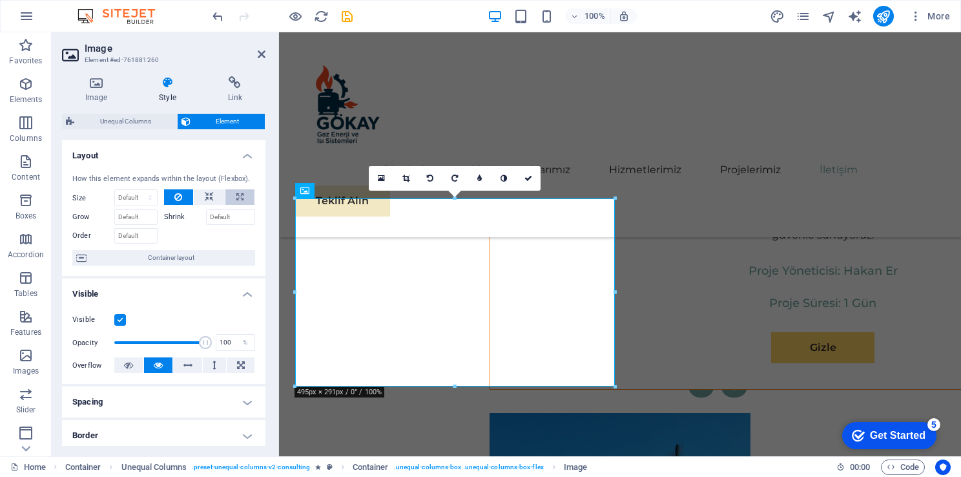
click at [236, 194] on icon at bounding box center [239, 197] width 7 height 16
type input "100"
select select "%"
click at [217, 196] on button at bounding box center [209, 197] width 31 height 16
select select "DISABLED_OPTION_VALUE"
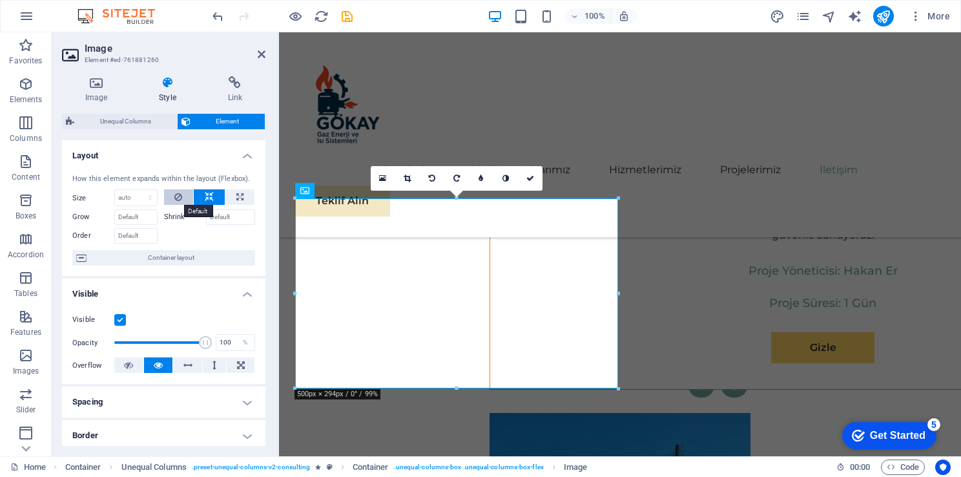
click at [178, 198] on icon at bounding box center [178, 197] width 8 height 16
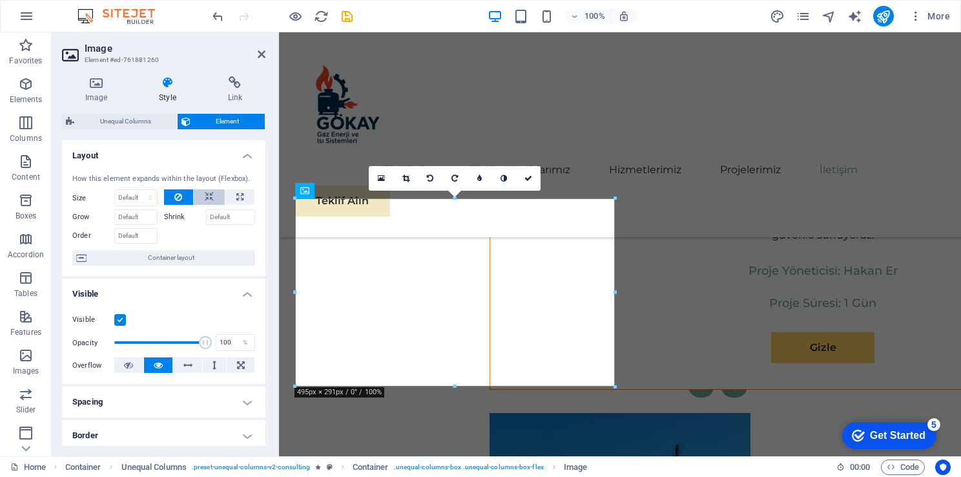
click at [209, 193] on icon at bounding box center [209, 197] width 9 height 16
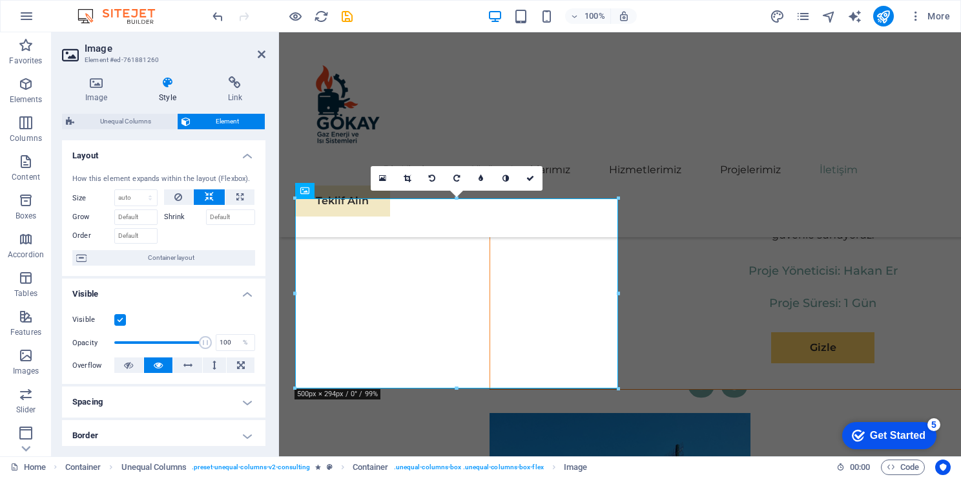
drag, startPoint x: 266, startPoint y: 251, endPoint x: 264, endPoint y: 275, distance: 23.9
click at [264, 275] on div "Image Style Link Image Drag files here, click to choose files or select files f…" at bounding box center [164, 261] width 224 height 390
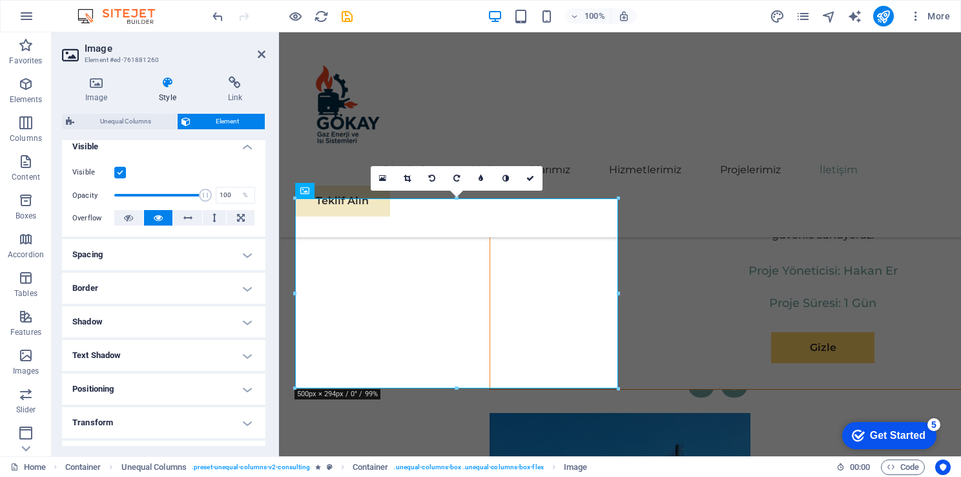
scroll to position [155, 0]
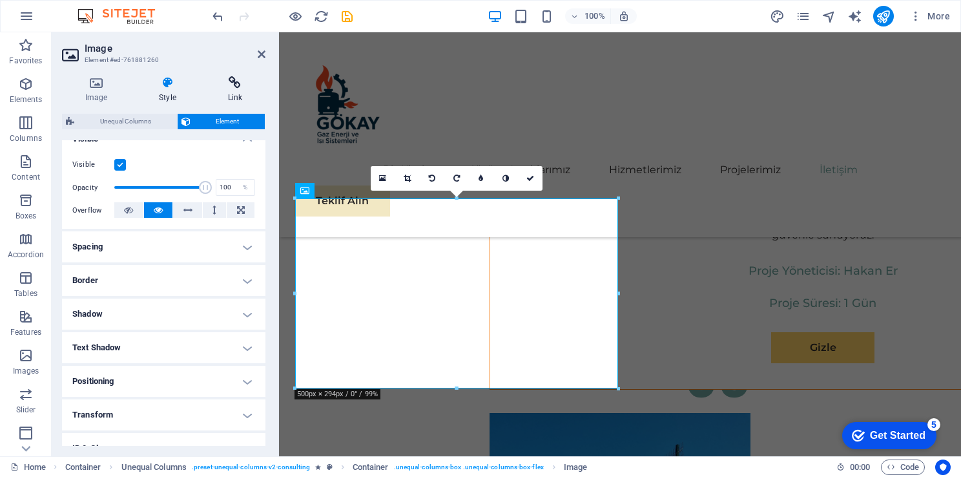
click at [222, 88] on icon at bounding box center [235, 82] width 61 height 13
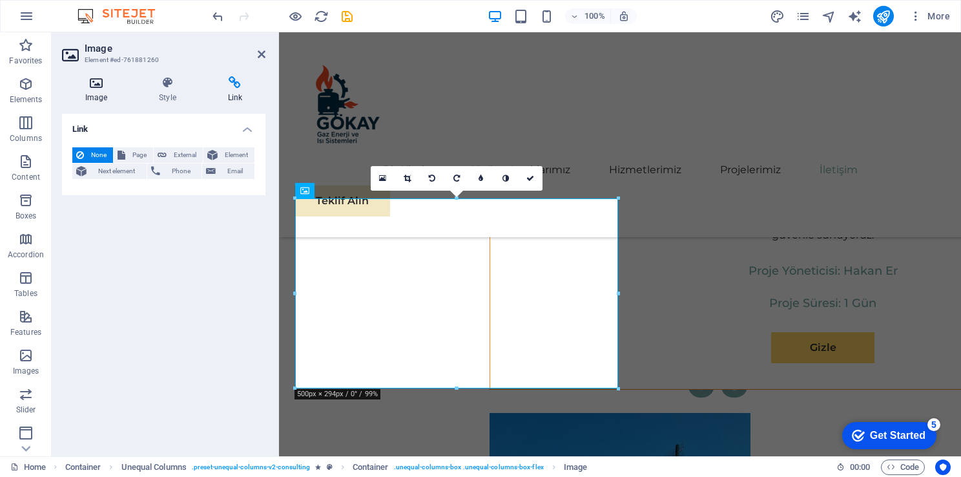
click at [84, 90] on h4 "Image" at bounding box center [99, 89] width 74 height 27
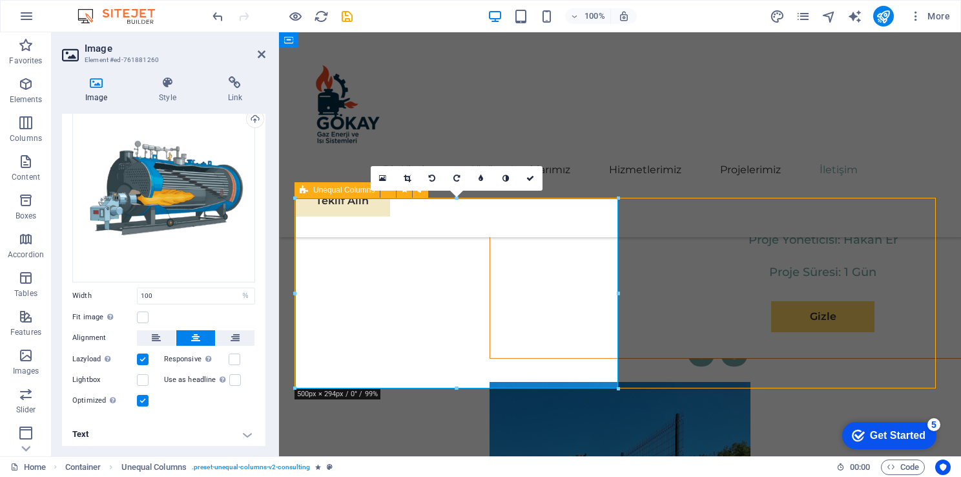
scroll to position [7054, 0]
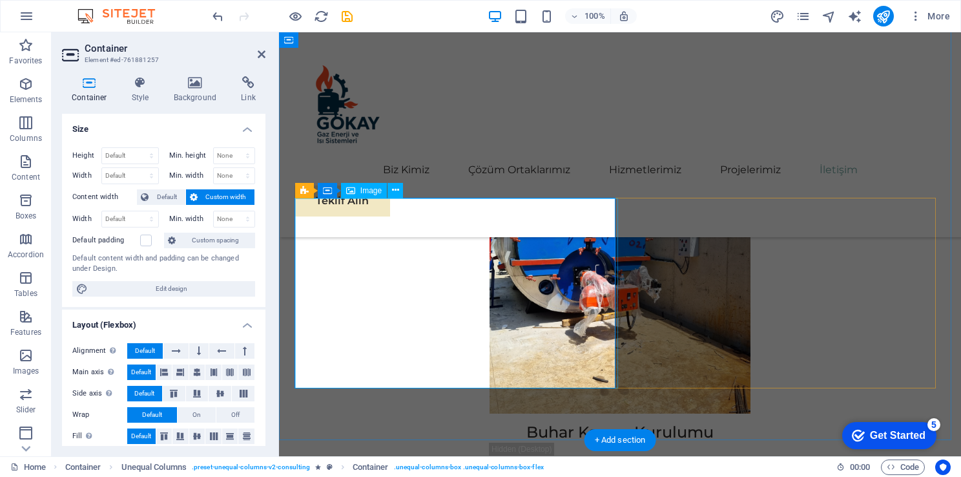
scroll to position [6706, 0]
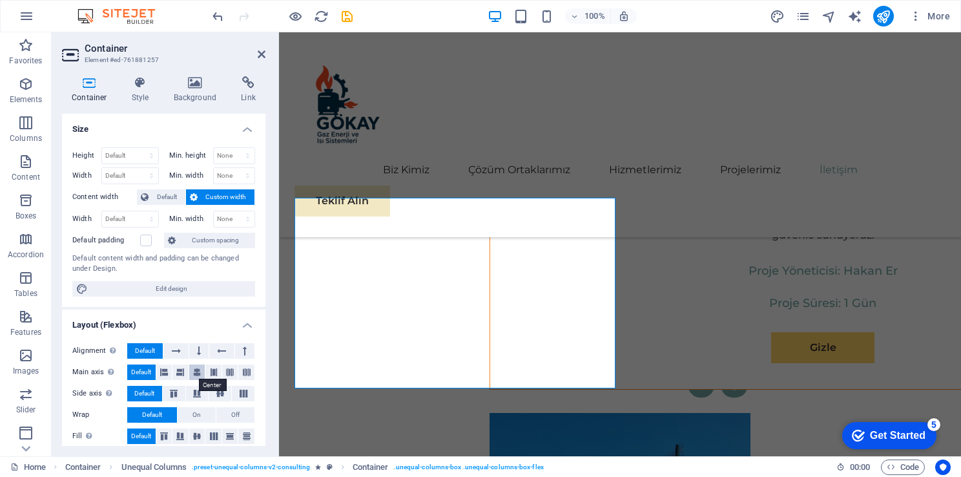
click at [193, 376] on icon at bounding box center [197, 372] width 8 height 16
click at [180, 373] on icon at bounding box center [180, 372] width 8 height 16
click at [168, 373] on button at bounding box center [164, 372] width 16 height 16
click at [197, 373] on icon at bounding box center [197, 372] width 8 height 16
click at [212, 372] on icon at bounding box center [214, 372] width 8 height 16
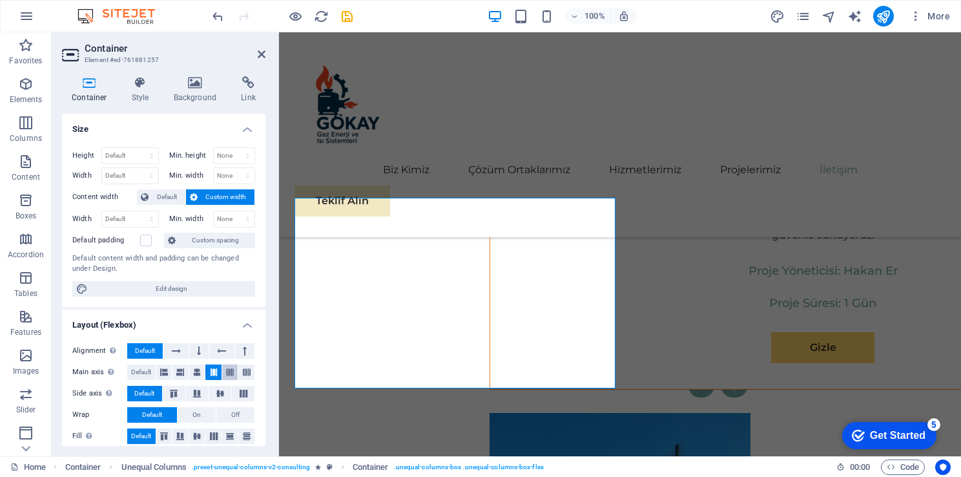
click at [226, 372] on icon at bounding box center [230, 372] width 8 height 16
click at [235, 372] on button at bounding box center [230, 372] width 16 height 16
click at [145, 370] on span "Default" at bounding box center [141, 372] width 20 height 16
click at [176, 349] on icon at bounding box center [176, 351] width 9 height 16
click at [193, 352] on button at bounding box center [198, 351] width 19 height 16
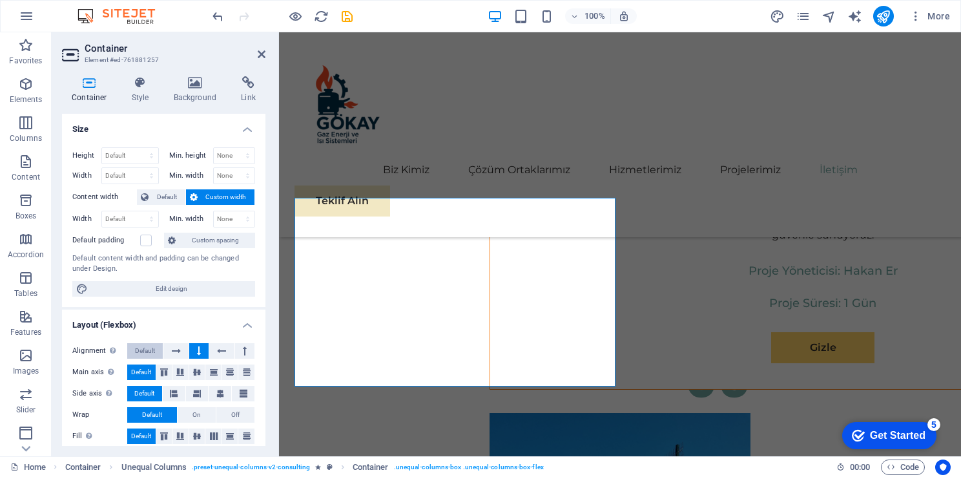
click at [154, 354] on span "Default" at bounding box center [145, 351] width 20 height 16
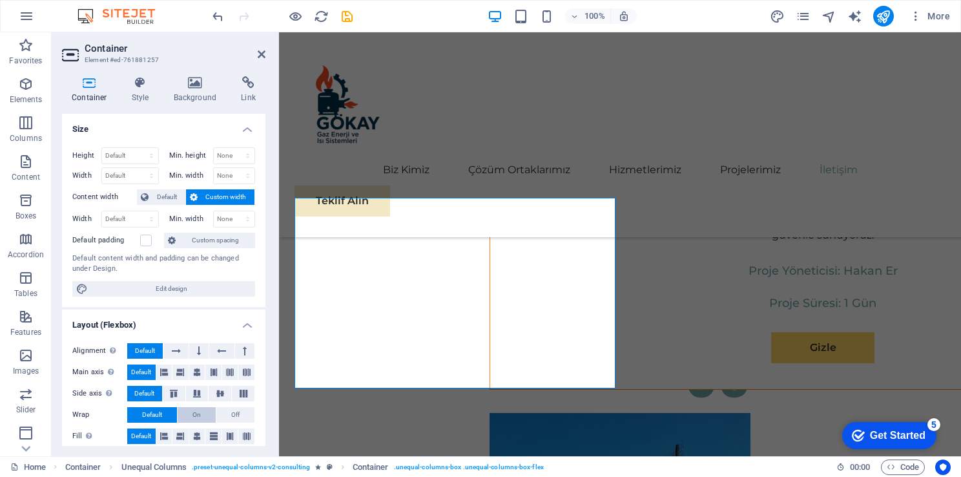
click at [206, 411] on button "On" at bounding box center [197, 415] width 38 height 16
click at [225, 414] on button "Off" at bounding box center [235, 415] width 38 height 16
click at [163, 409] on button "Default" at bounding box center [152, 415] width 50 height 16
drag, startPoint x: 261, startPoint y: 322, endPoint x: 259, endPoint y: 369, distance: 47.2
click at [259, 369] on li "Layout (Flexbox) Alignment Determines the flex direction. Default Main axis Det…" at bounding box center [164, 382] width 204 height 145
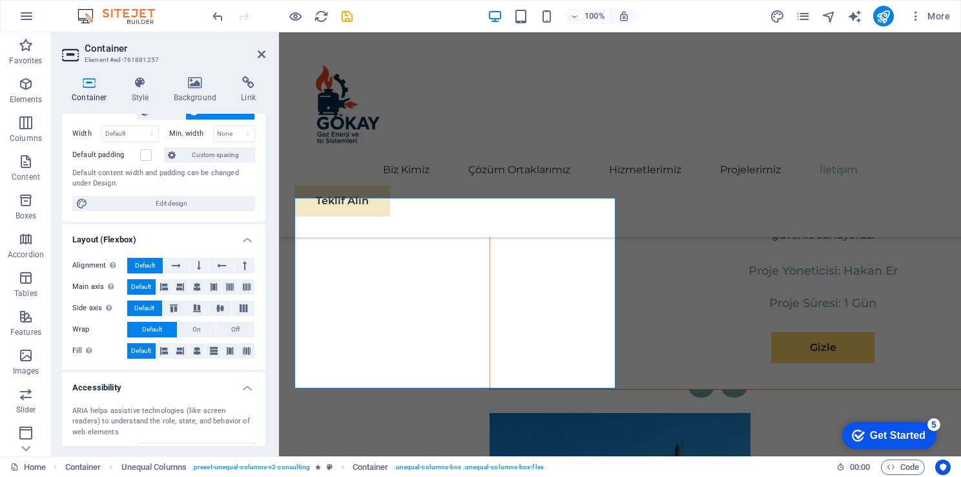
scroll to position [189, 0]
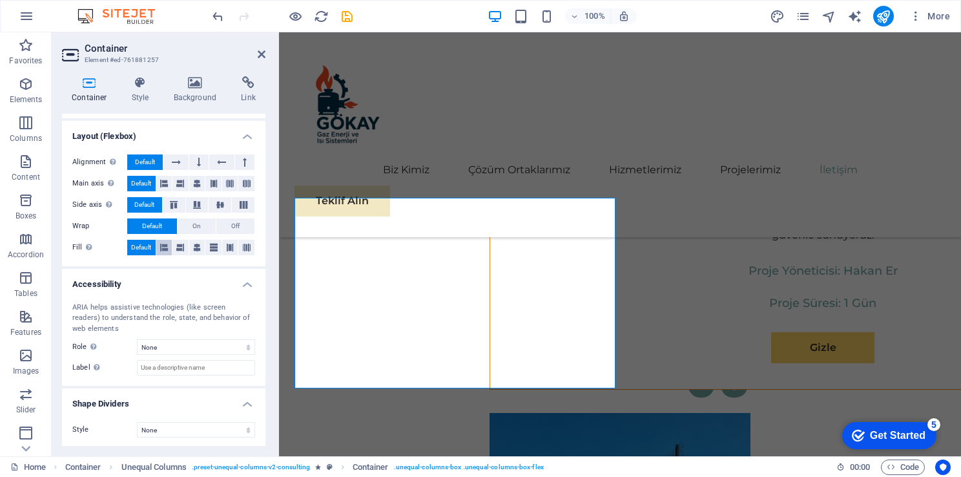
click at [165, 244] on icon at bounding box center [164, 248] width 8 height 16
click at [185, 246] on button at bounding box center [181, 248] width 16 height 16
click at [201, 244] on button at bounding box center [197, 248] width 16 height 16
click at [131, 245] on span "Default" at bounding box center [141, 248] width 20 height 16
drag, startPoint x: 261, startPoint y: 337, endPoint x: 269, endPoint y: 297, distance: 41.6
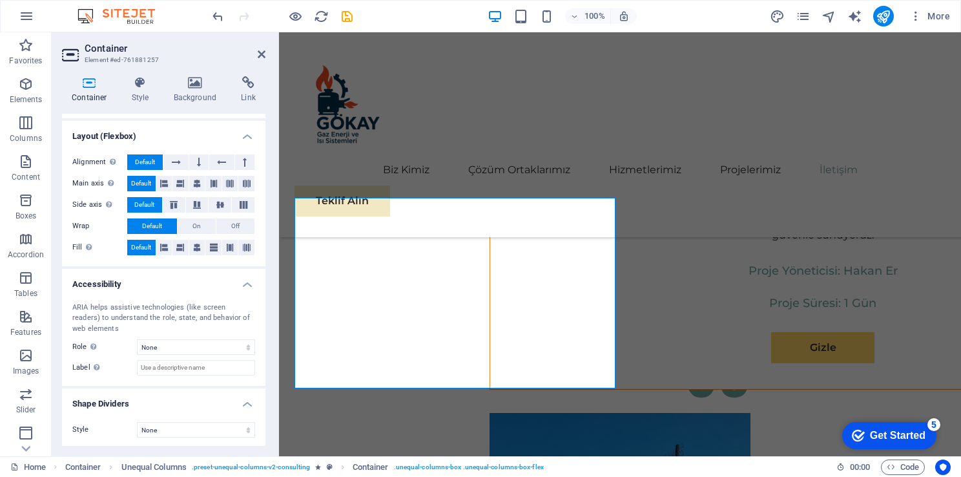
click at [269, 297] on div "Container Style Background Link Size Height Default px rem % vh vw Min. height …" at bounding box center [164, 261] width 224 height 390
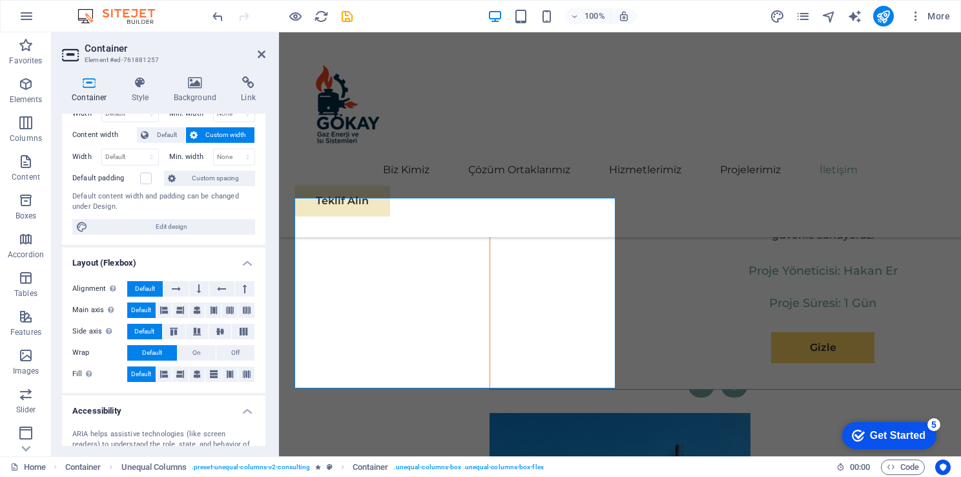
scroll to position [0, 0]
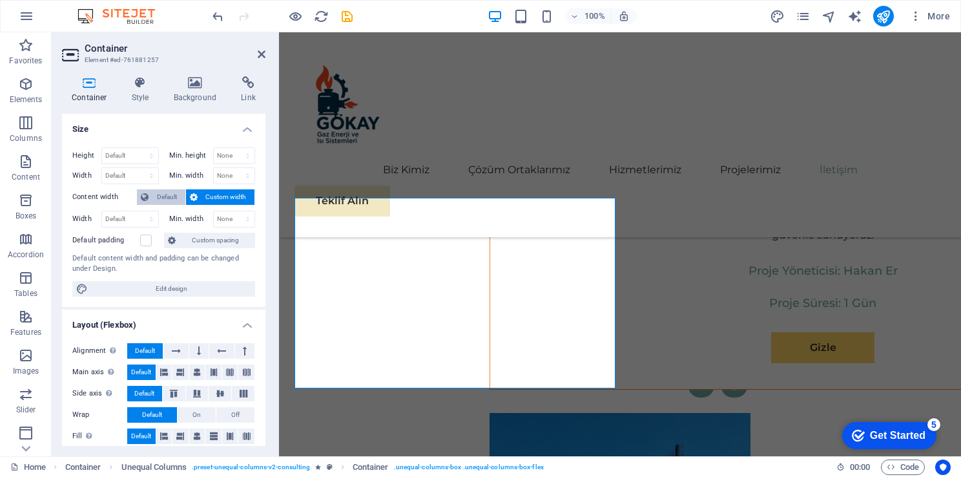
click at [166, 198] on span "Default" at bounding box center [166, 197] width 29 height 16
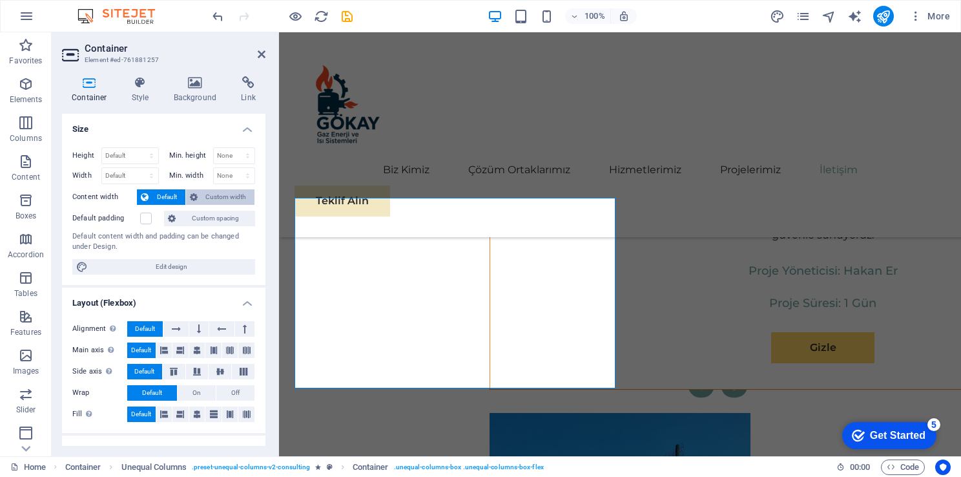
click at [199, 201] on button "Custom width" at bounding box center [220, 197] width 69 height 16
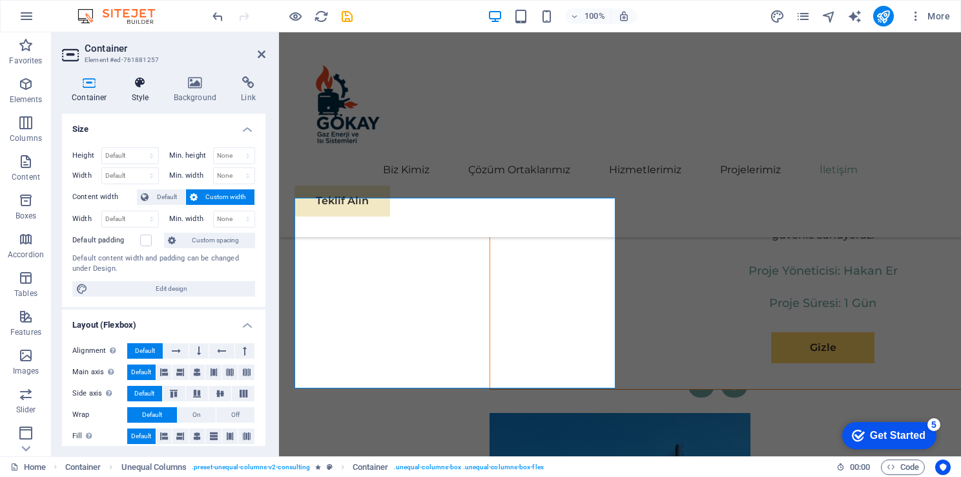
click at [150, 85] on icon at bounding box center [140, 82] width 37 height 13
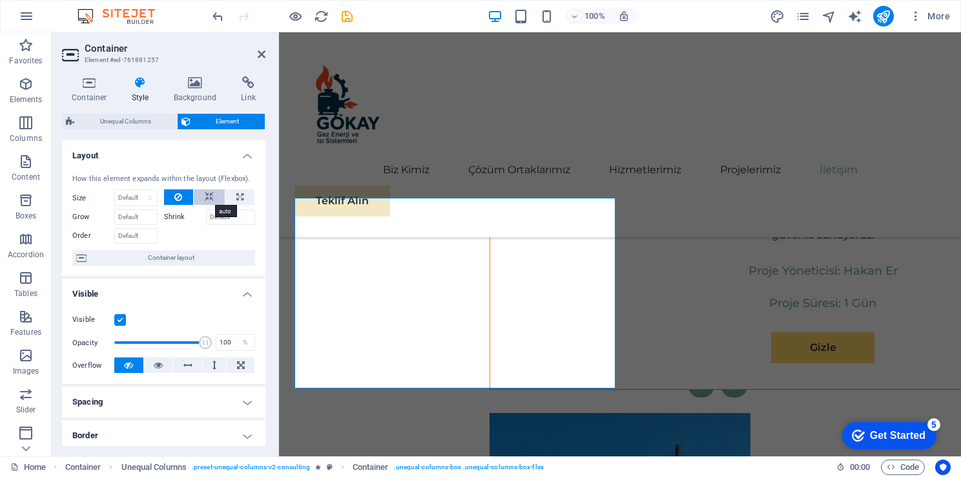
click at [210, 191] on icon at bounding box center [209, 197] width 9 height 16
click at [236, 200] on icon at bounding box center [239, 197] width 7 height 16
type input "100"
select select "%"
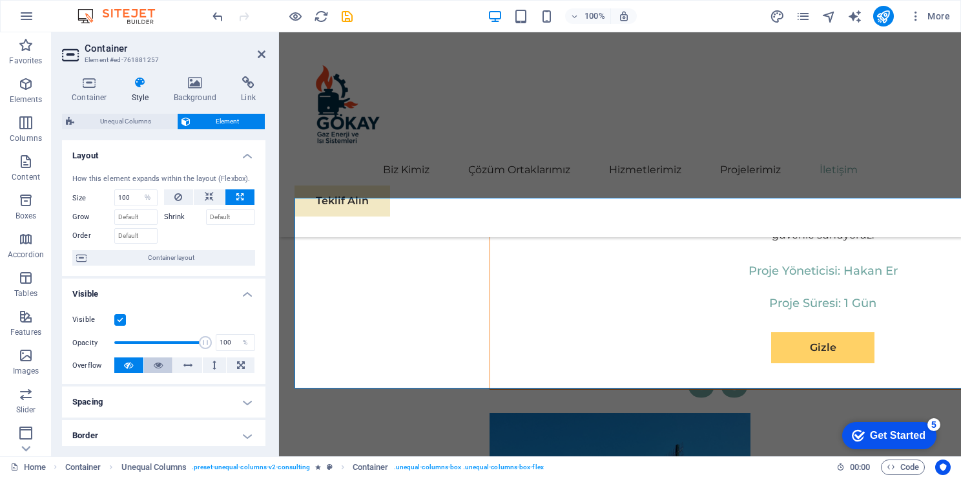
click at [160, 367] on icon at bounding box center [158, 365] width 9 height 16
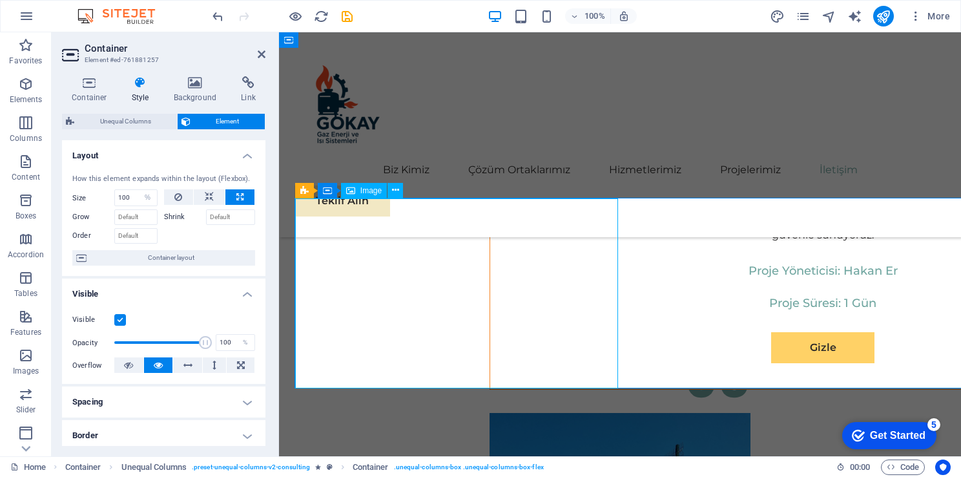
select select "%"
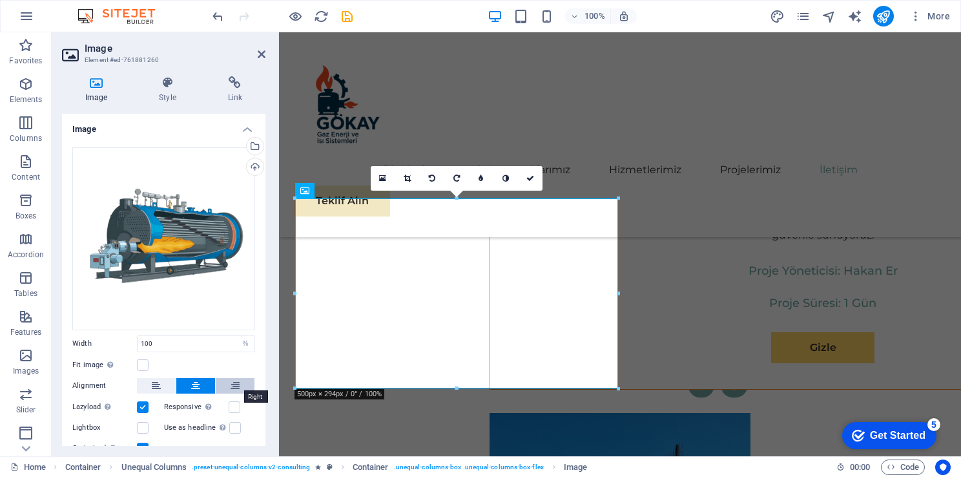
click at [222, 387] on button at bounding box center [235, 386] width 39 height 16
click at [191, 386] on icon at bounding box center [195, 386] width 9 height 16
drag, startPoint x: 262, startPoint y: 364, endPoint x: 266, endPoint y: 388, distance: 24.2
click at [266, 388] on div "Image Style Link Image Drag files here, click to choose files or select files f…" at bounding box center [164, 261] width 224 height 390
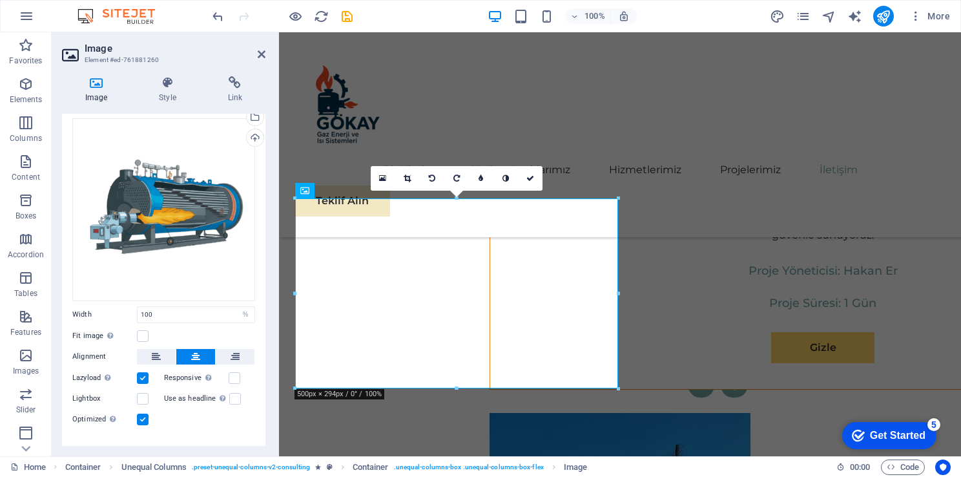
scroll to position [48, 0]
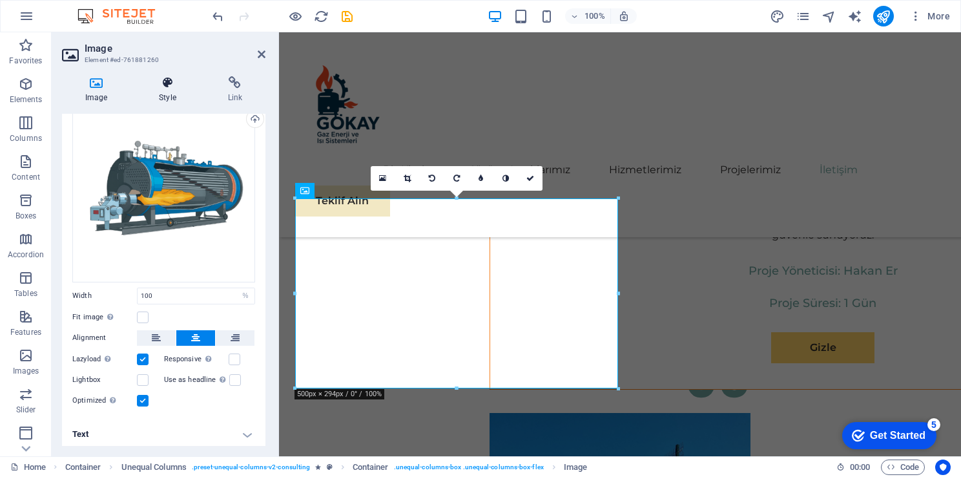
click at [167, 87] on icon at bounding box center [167, 82] width 63 height 13
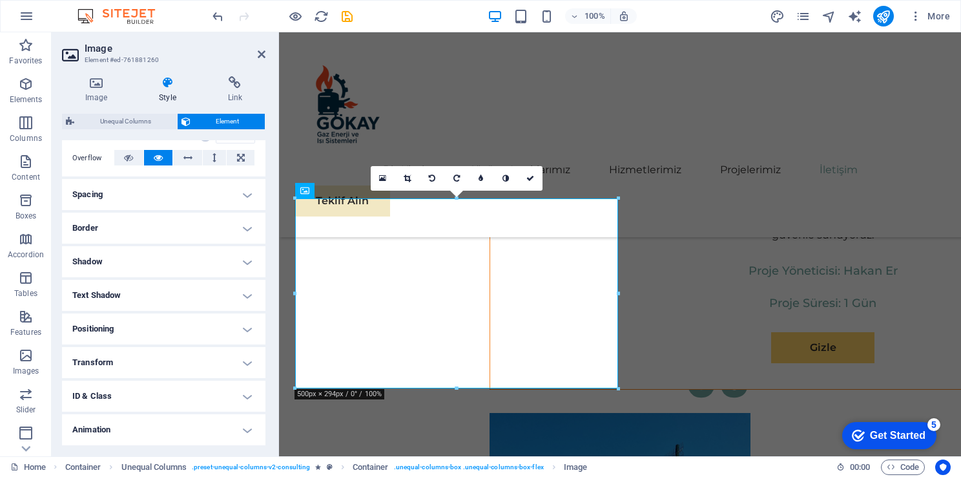
scroll to position [220, 0]
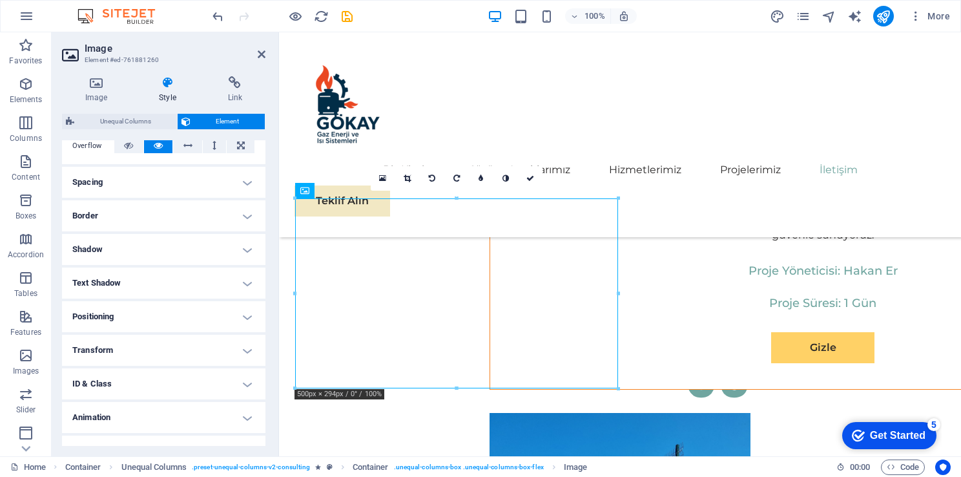
drag, startPoint x: 525, startPoint y: 327, endPoint x: 620, endPoint y: 325, distance: 95.0
drag, startPoint x: 563, startPoint y: 308, endPoint x: 744, endPoint y: 308, distance: 180.3
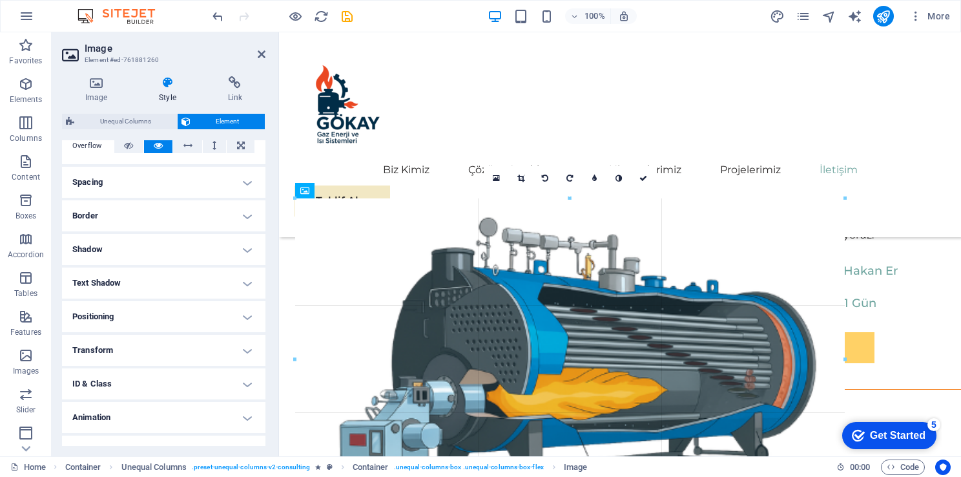
drag, startPoint x: 618, startPoint y: 291, endPoint x: 846, endPoint y: 330, distance: 231.3
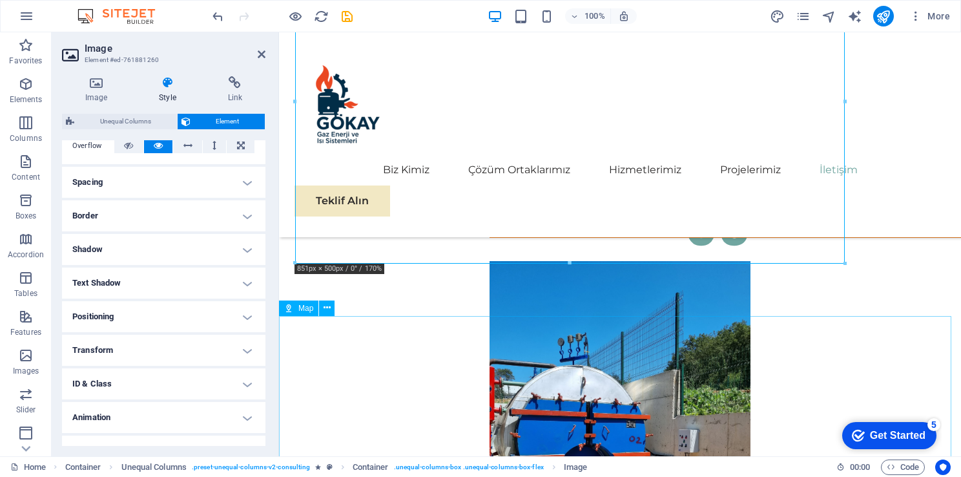
scroll to position [6706, 0]
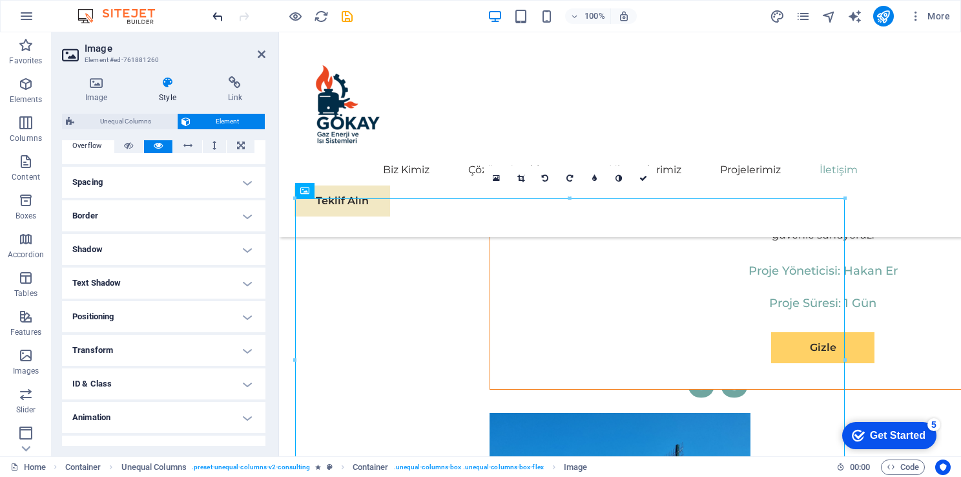
click at [0, 0] on icon "undo" at bounding box center [0, 0] width 0 height 0
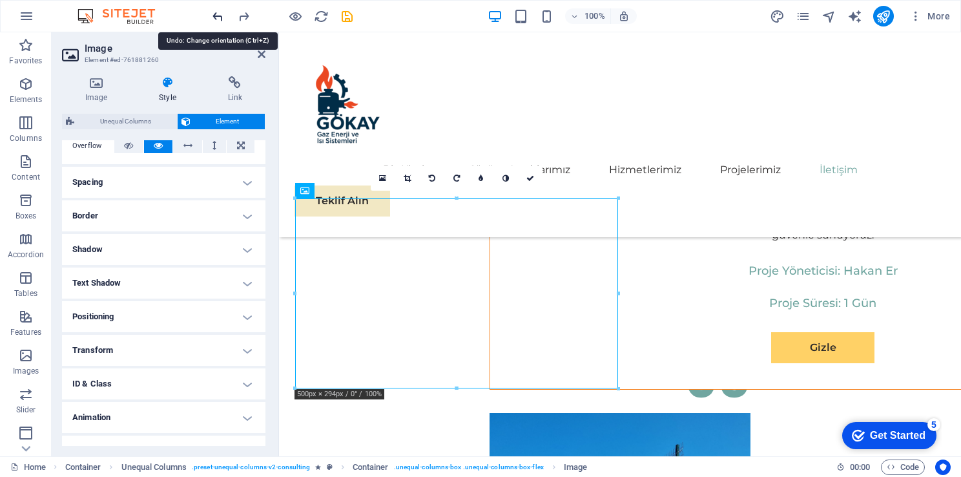
click at [0, 0] on icon "undo" at bounding box center [0, 0] width 0 height 0
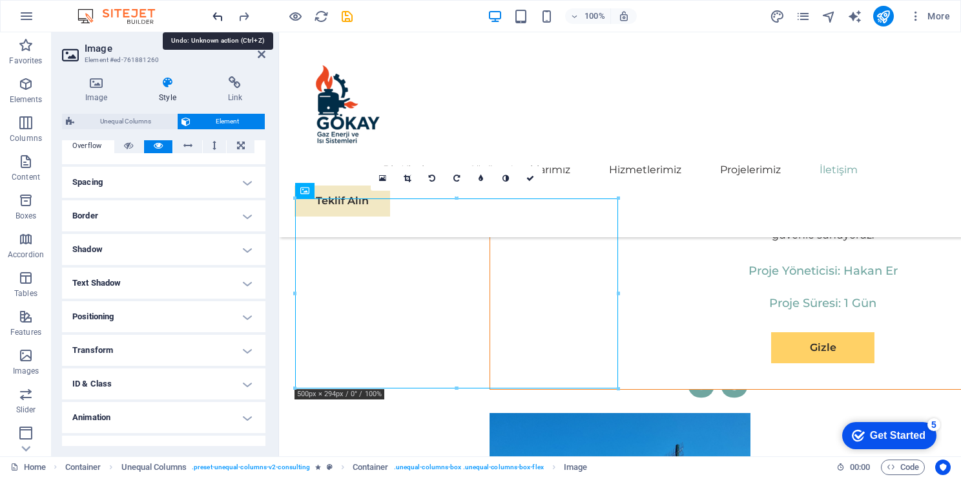
click at [0, 0] on icon "undo" at bounding box center [0, 0] width 0 height 0
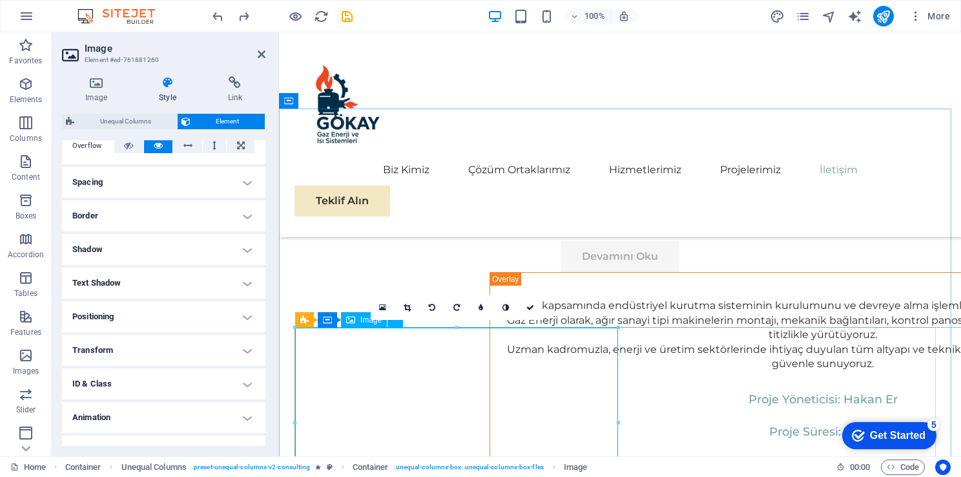
scroll to position [6577, 0]
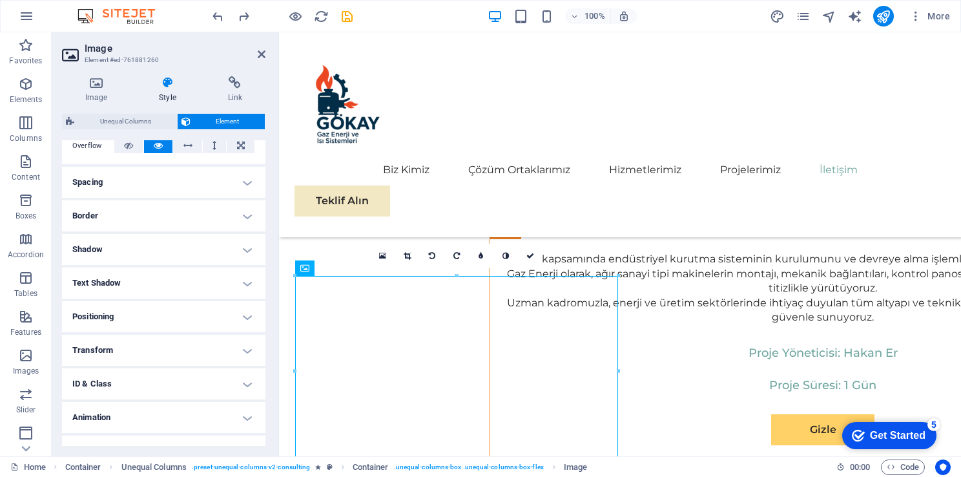
drag, startPoint x: 543, startPoint y: 407, endPoint x: 640, endPoint y: 405, distance: 96.9
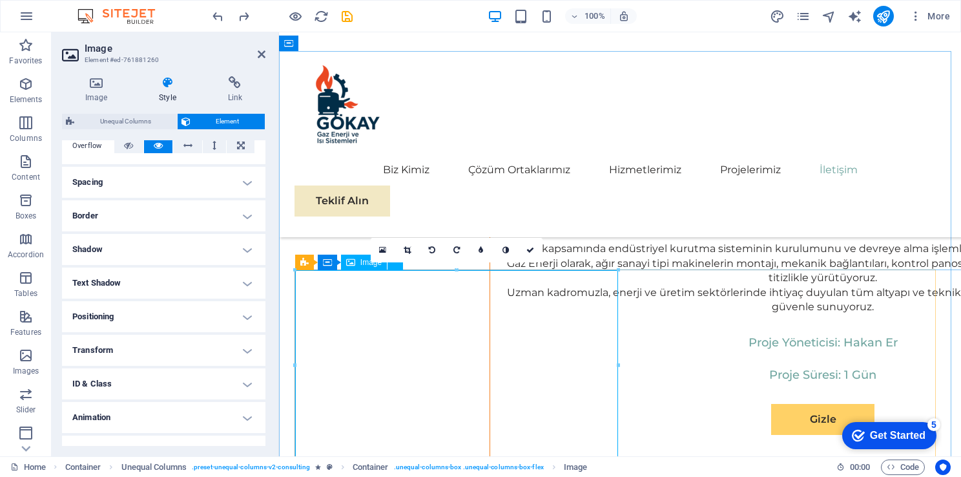
click at [121, 84] on icon at bounding box center [96, 82] width 68 height 13
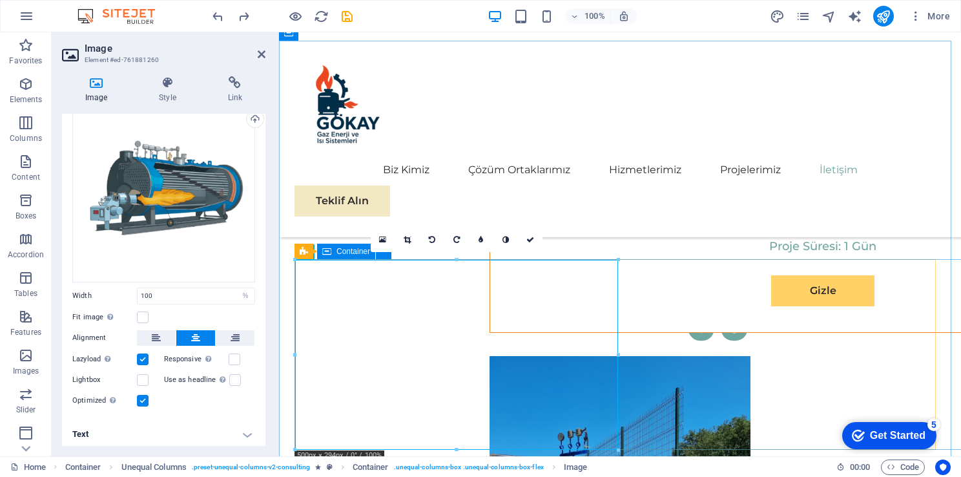
scroll to position [6764, 0]
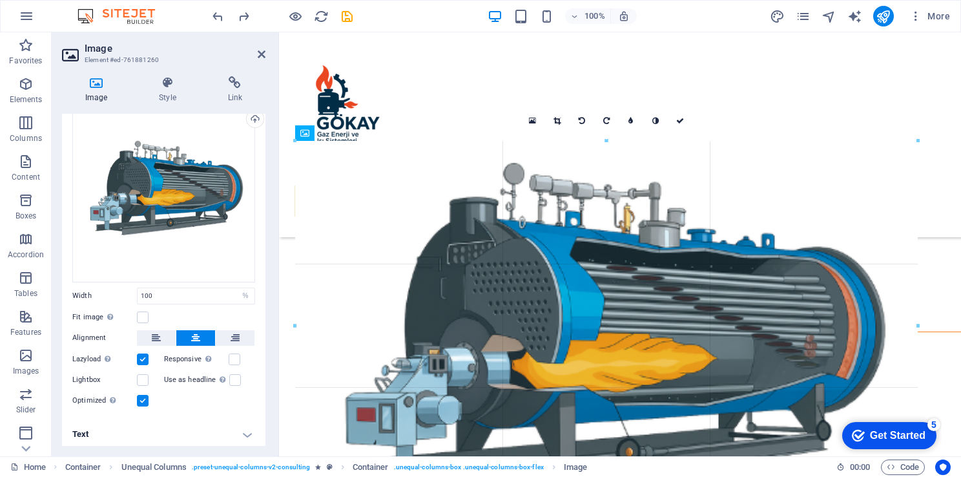
drag, startPoint x: 617, startPoint y: 330, endPoint x: 863, endPoint y: 510, distance: 304.8
type input "964"
select select "px"
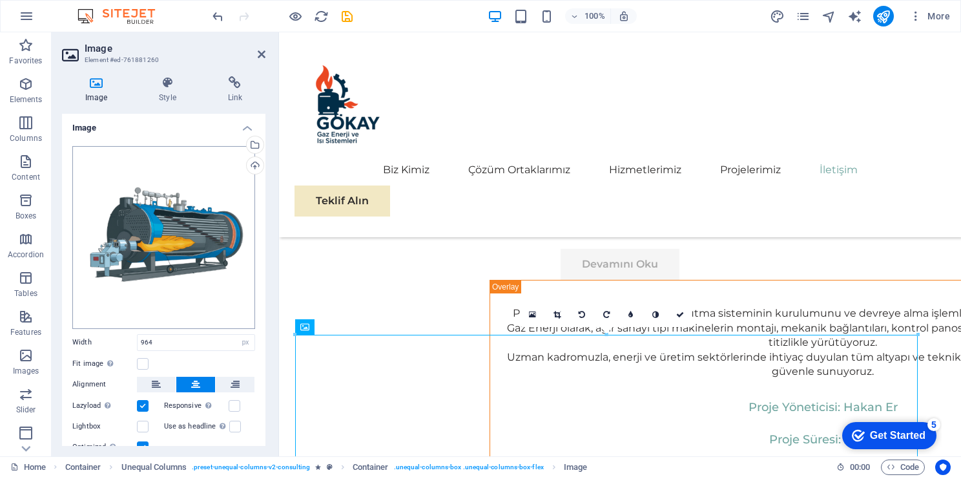
scroll to position [0, 0]
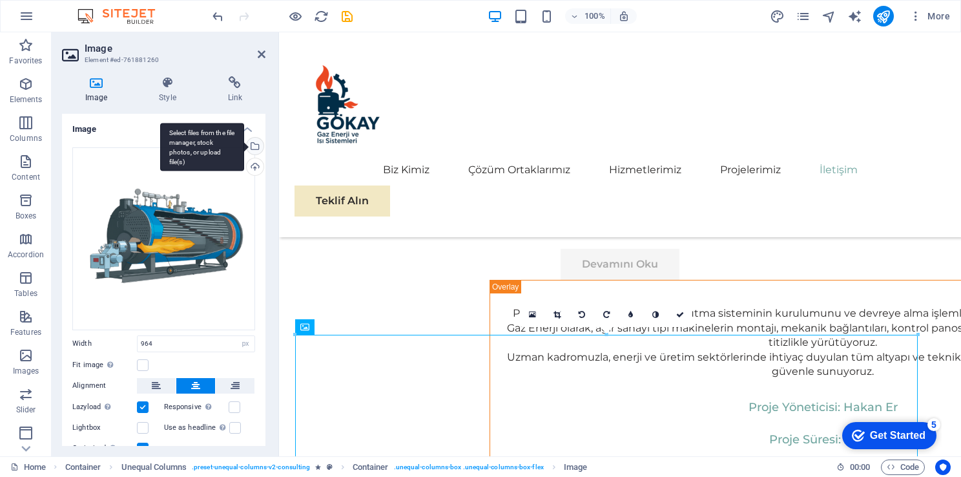
click at [244, 146] on div "Select files from the file manager, stock photos, or upload file(s)" at bounding box center [202, 147] width 84 height 48
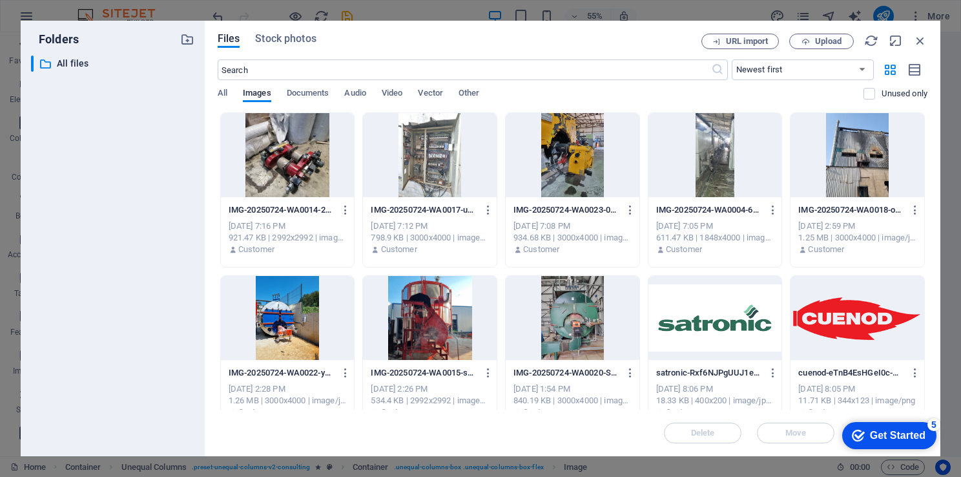
drag, startPoint x: 925, startPoint y: 152, endPoint x: 927, endPoint y: 179, distance: 26.6
click at [927, 179] on div "Drop files here to upload them instantly IMG-20250724-WA0014-2XxFvur1A0UeR6I77C…" at bounding box center [573, 260] width 710 height 297
click at [807, 40] on icon "button" at bounding box center [806, 41] width 8 height 8
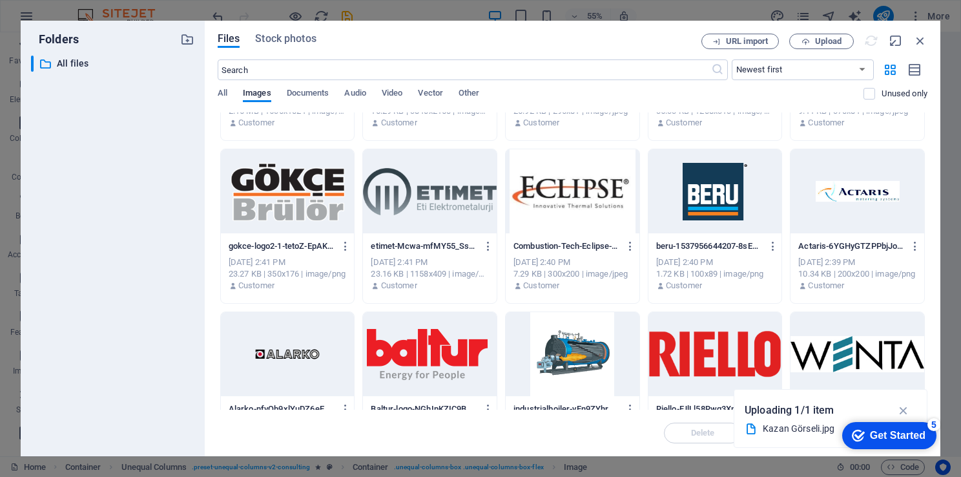
scroll to position [775, 0]
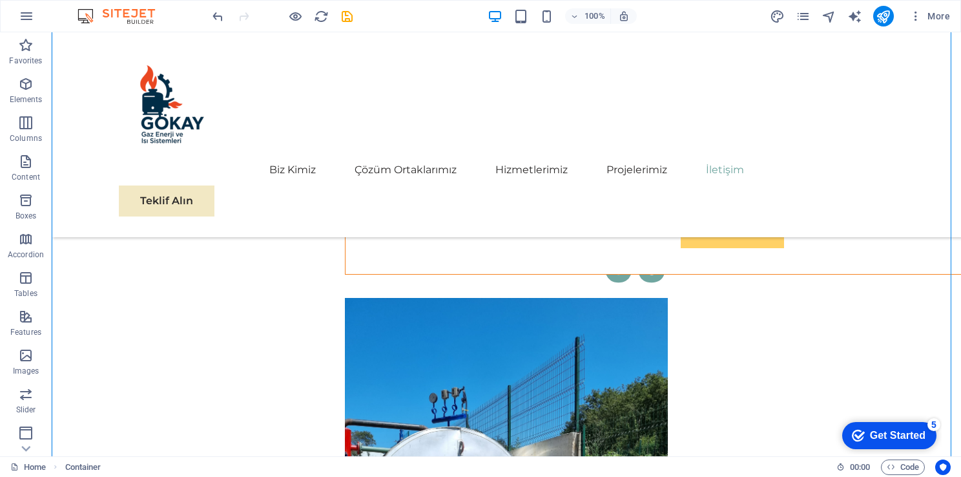
drag, startPoint x: 978, startPoint y: 315, endPoint x: 947, endPoint y: 81, distance: 235.3
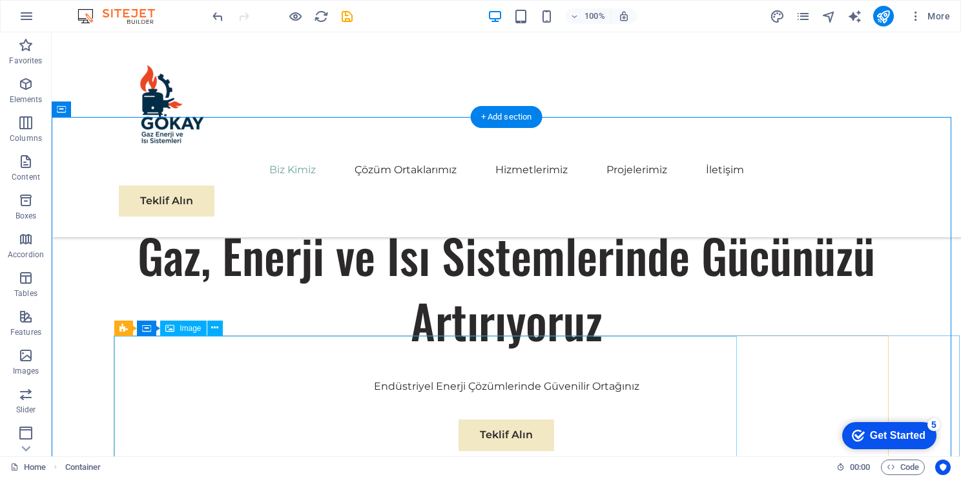
scroll to position [767, 0]
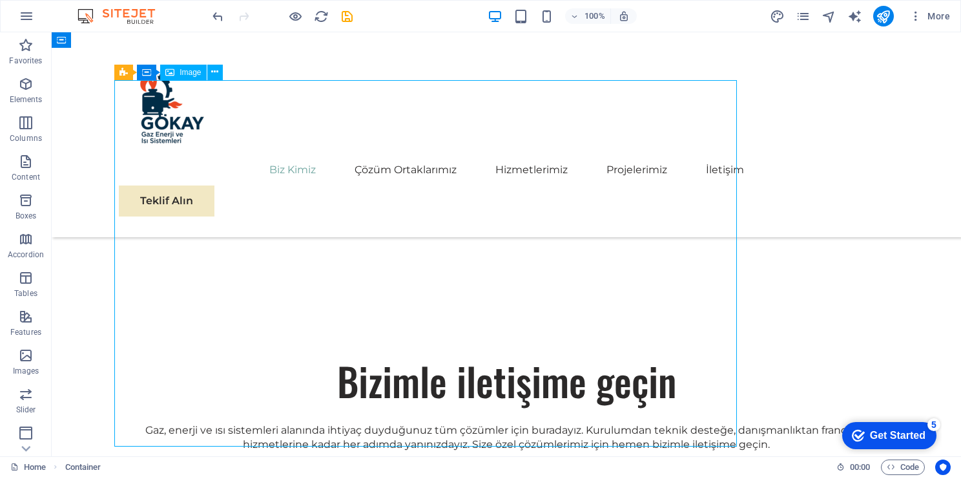
select select "px"
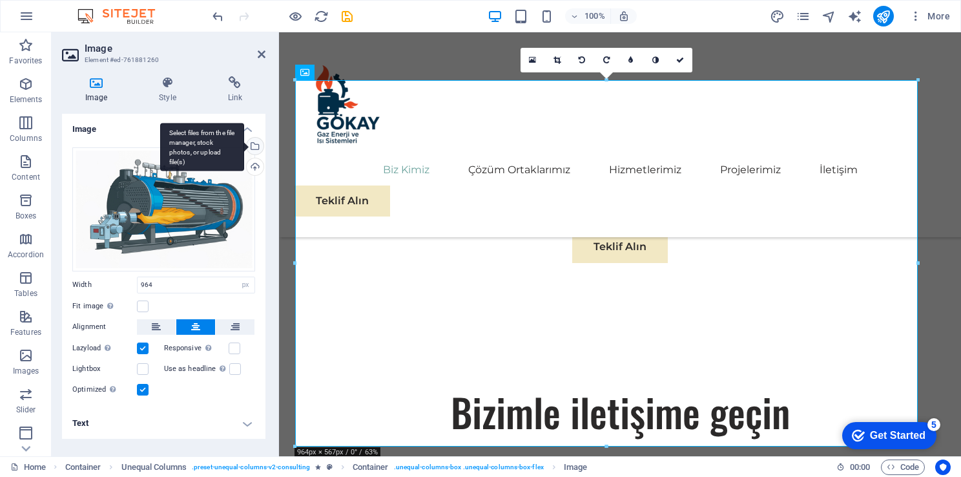
click at [244, 149] on div "Select files from the file manager, stock photos, or upload file(s)" at bounding box center [202, 147] width 84 height 48
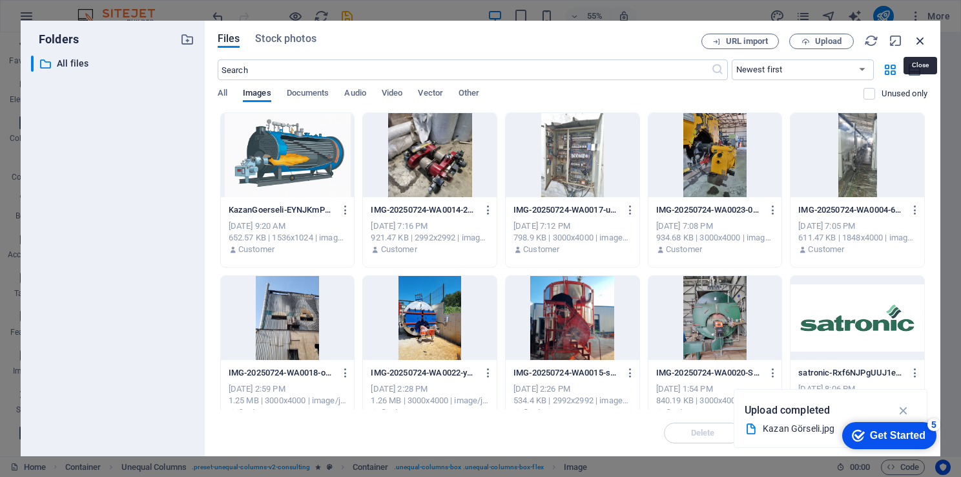
drag, startPoint x: 917, startPoint y: 45, endPoint x: 92, endPoint y: 331, distance: 873.2
click at [917, 45] on icon "button" at bounding box center [921, 41] width 14 height 14
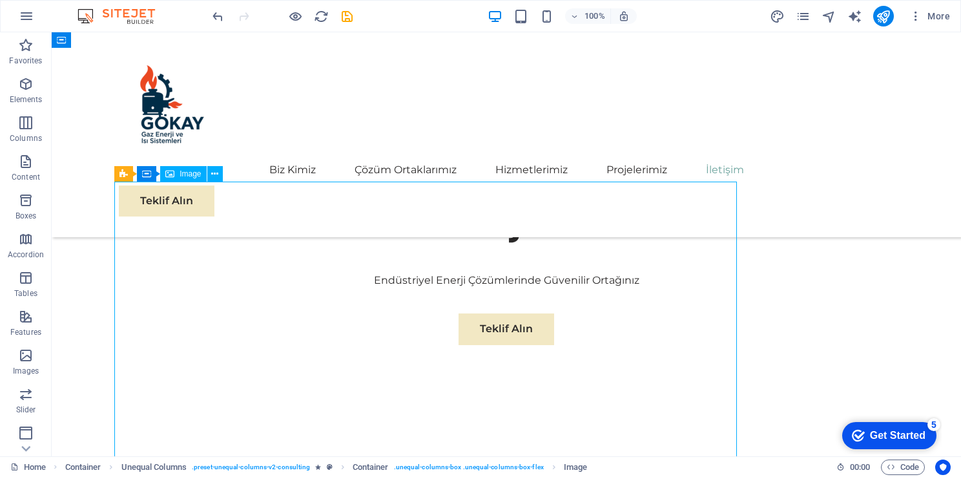
scroll to position [638, 0]
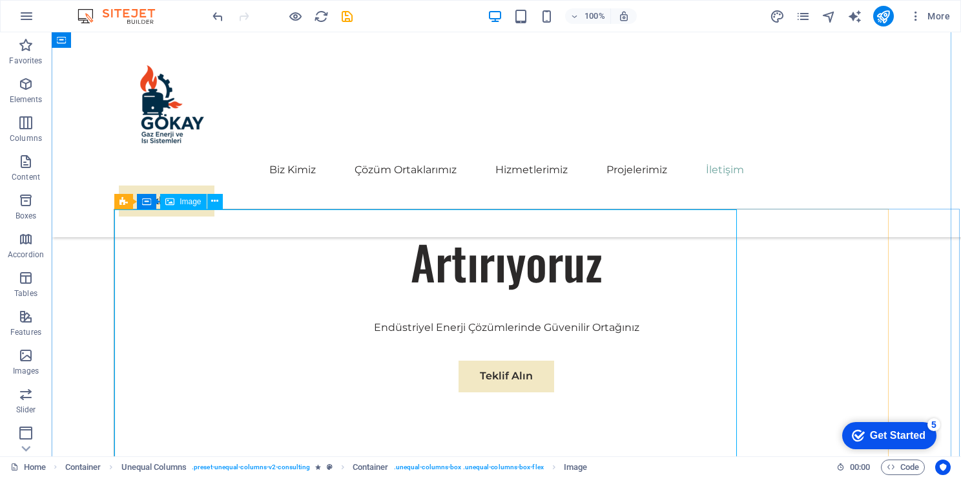
select select "px"
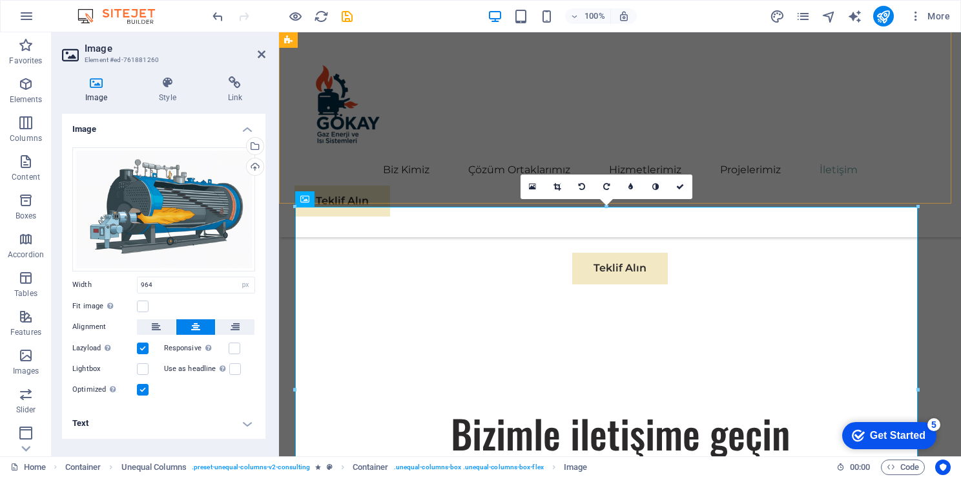
scroll to position [767, 0]
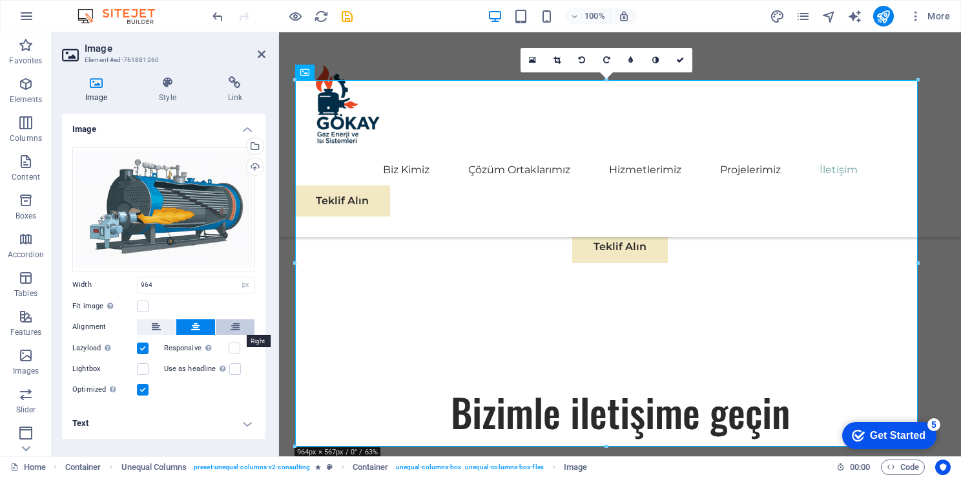
click at [241, 323] on button at bounding box center [235, 327] width 39 height 16
click at [205, 326] on button at bounding box center [195, 327] width 39 height 16
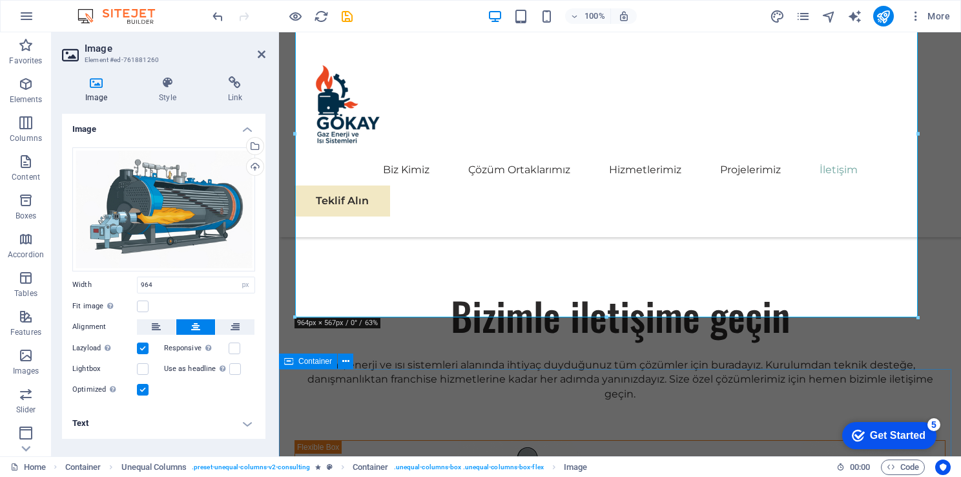
scroll to position [896, 0]
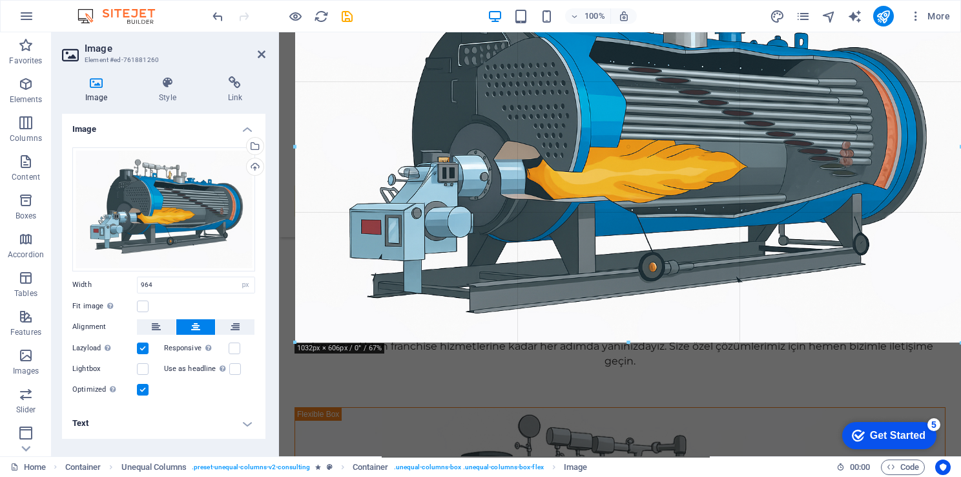
drag, startPoint x: 916, startPoint y: 317, endPoint x: 960, endPoint y: 343, distance: 51.5
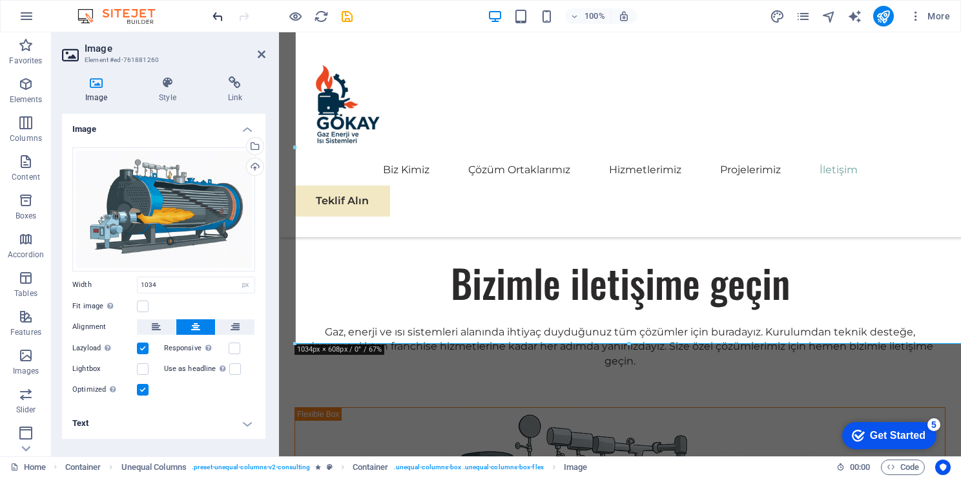
click at [0, 0] on icon "undo" at bounding box center [0, 0] width 0 height 0
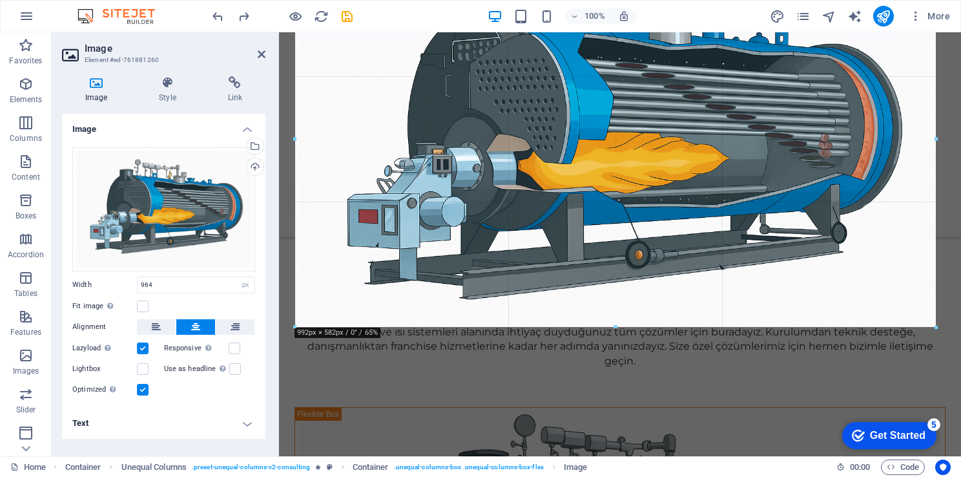
drag, startPoint x: 921, startPoint y: 316, endPoint x: 938, endPoint y: 323, distance: 18.2
type input "992"
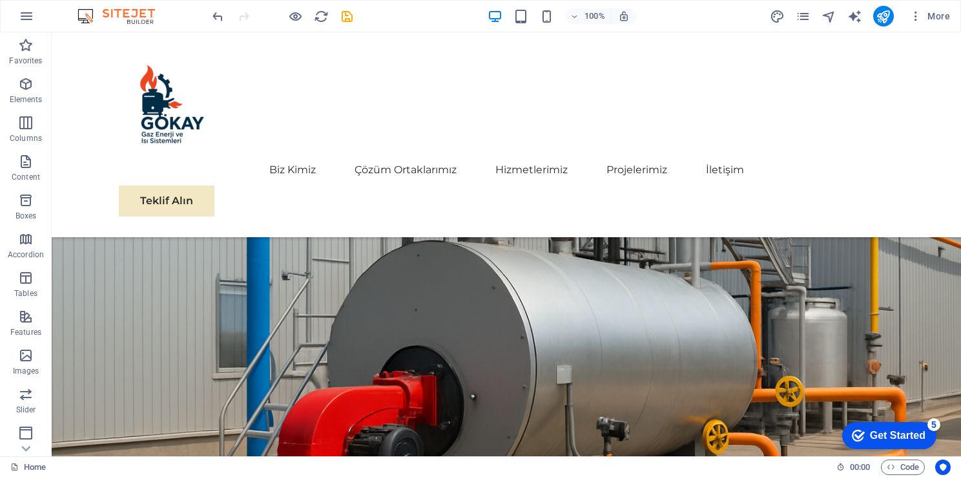
scroll to position [0, 0]
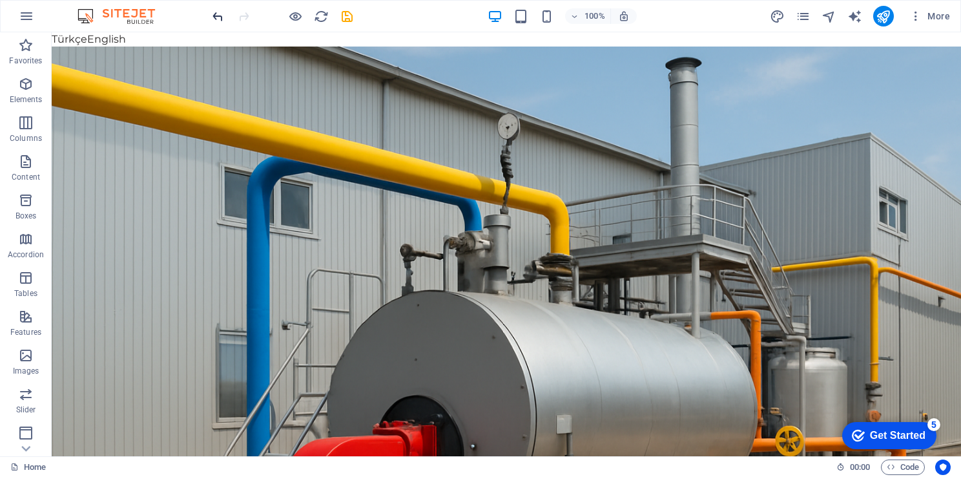
click at [0, 0] on icon "undo" at bounding box center [0, 0] width 0 height 0
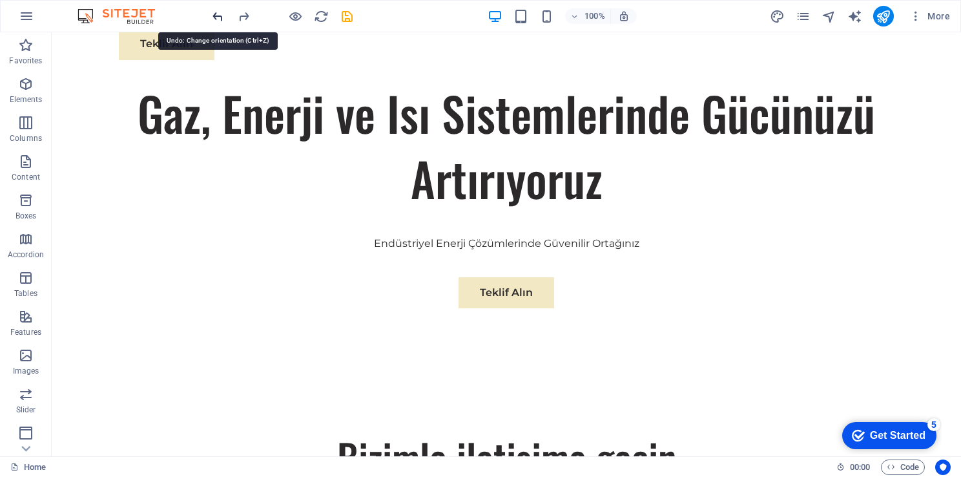
scroll to position [786, 0]
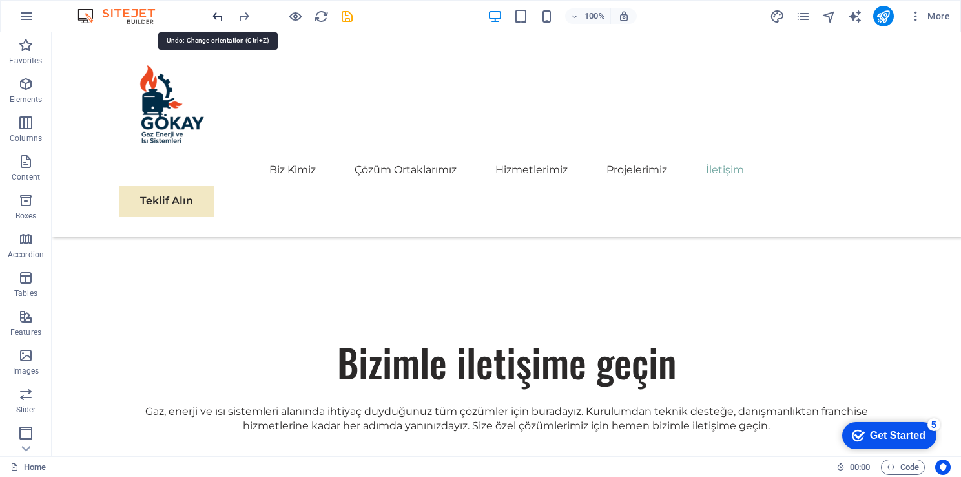
click at [0, 0] on icon "undo" at bounding box center [0, 0] width 0 height 0
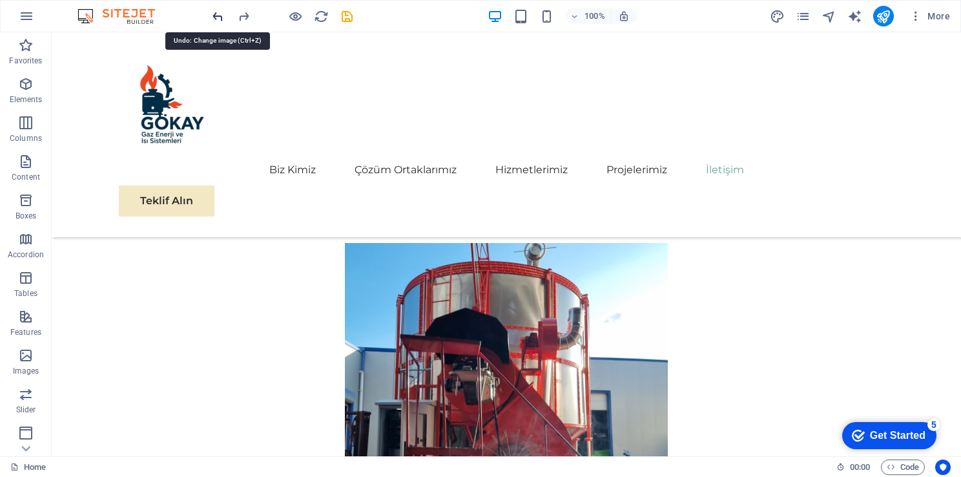
scroll to position [7108, 0]
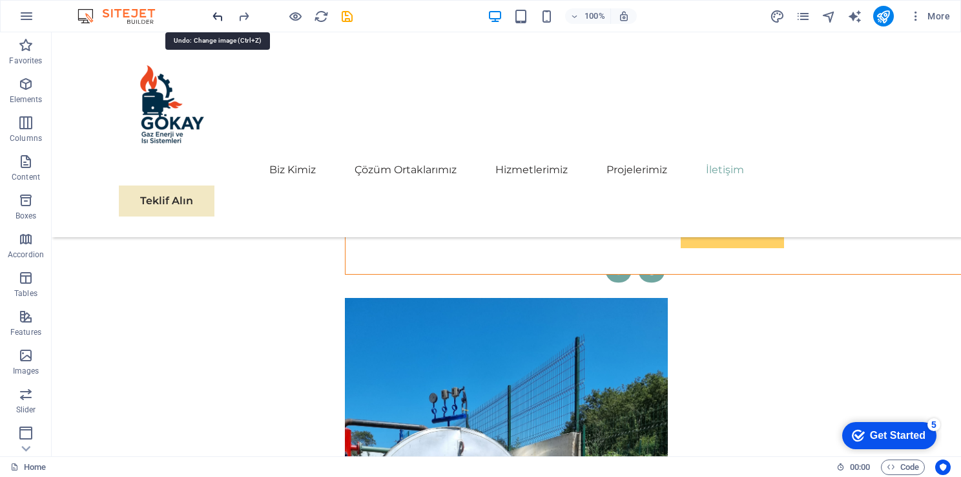
click at [0, 0] on icon "undo" at bounding box center [0, 0] width 0 height 0
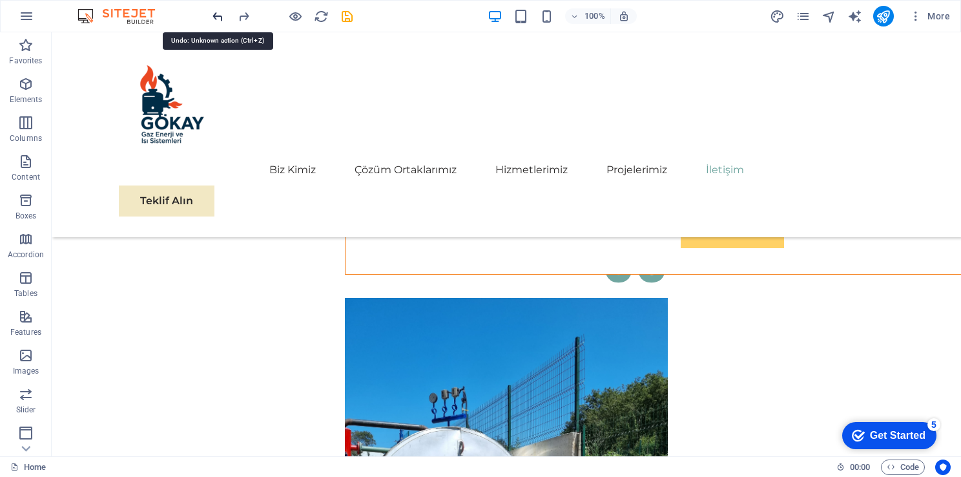
click at [0, 0] on icon "undo" at bounding box center [0, 0] width 0 height 0
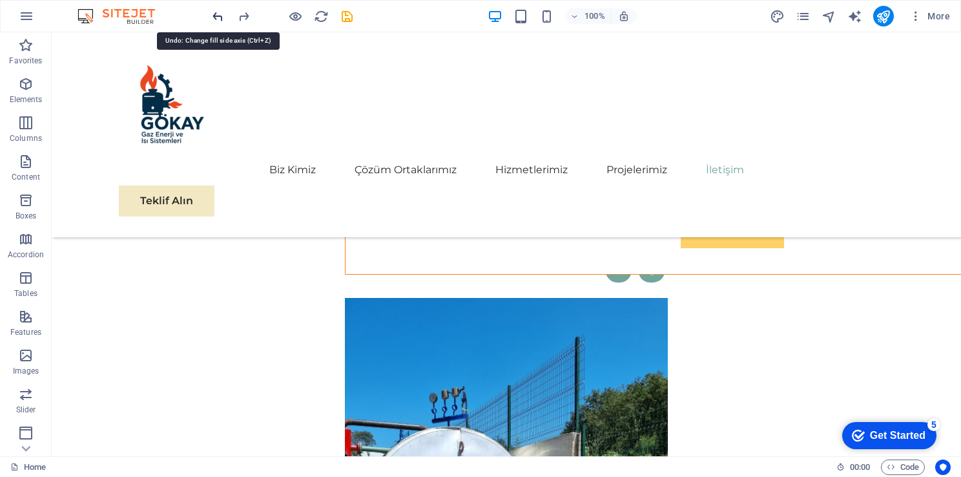
click at [0, 0] on icon "undo" at bounding box center [0, 0] width 0 height 0
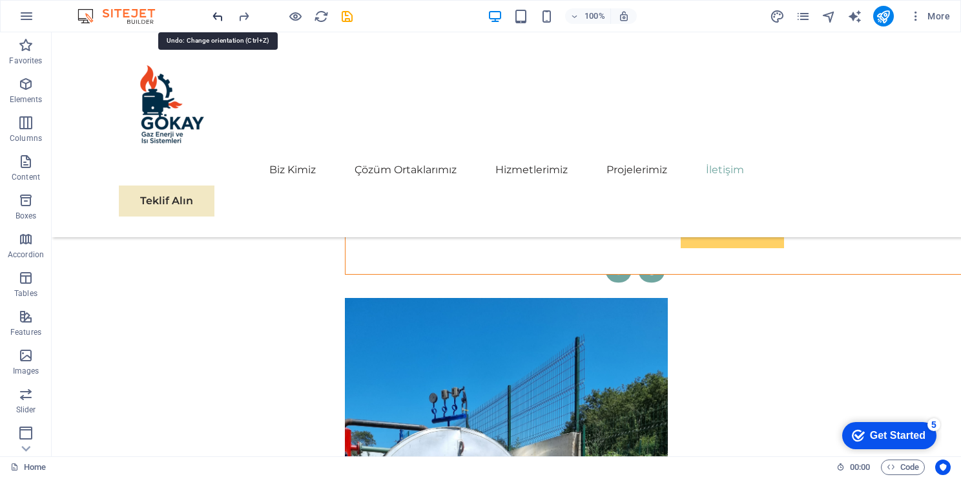
click at [0, 0] on icon "undo" at bounding box center [0, 0] width 0 height 0
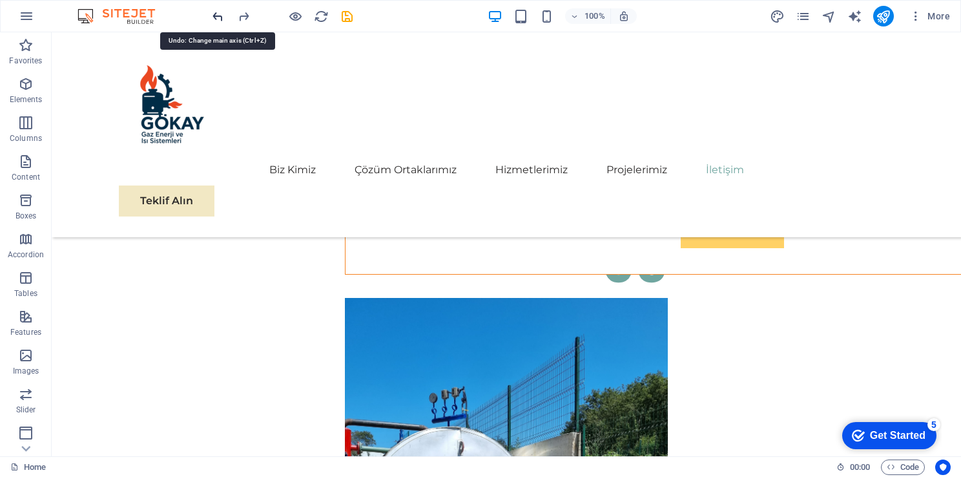
click at [0, 0] on icon "undo" at bounding box center [0, 0] width 0 height 0
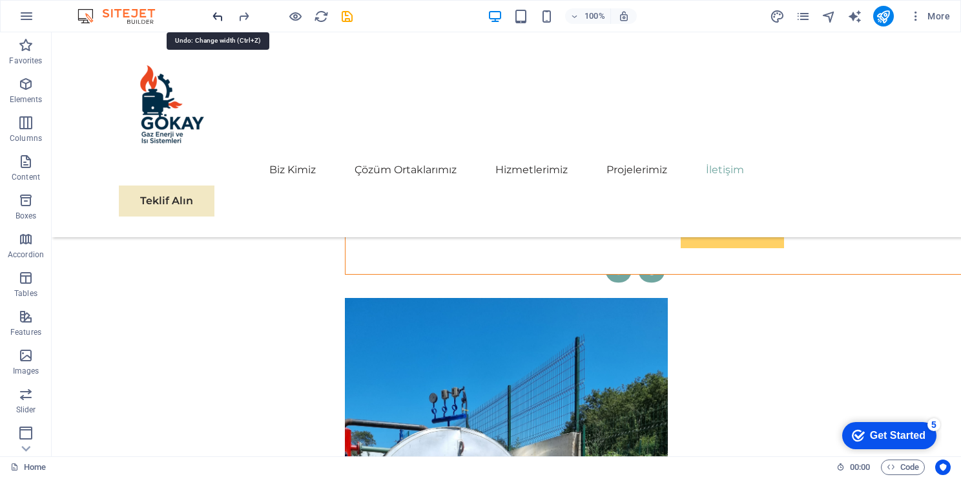
click at [0, 0] on icon "undo" at bounding box center [0, 0] width 0 height 0
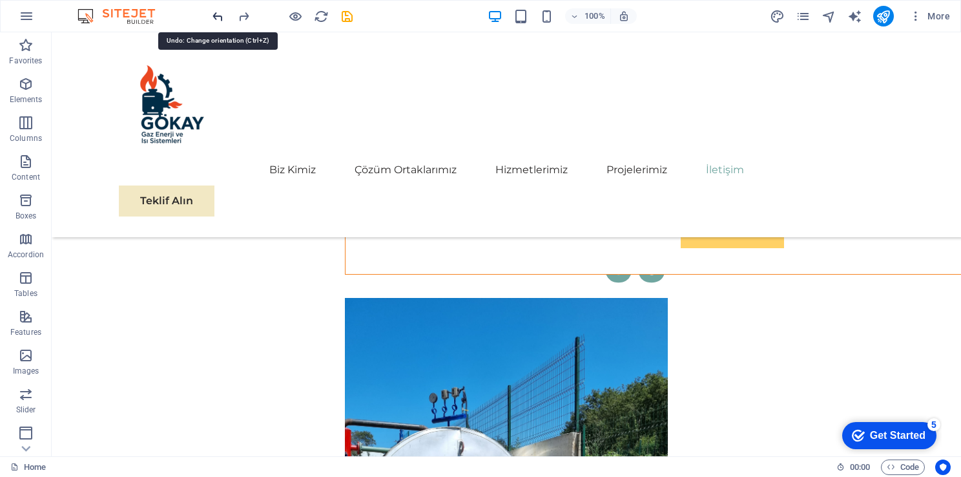
click at [0, 0] on icon "undo" at bounding box center [0, 0] width 0 height 0
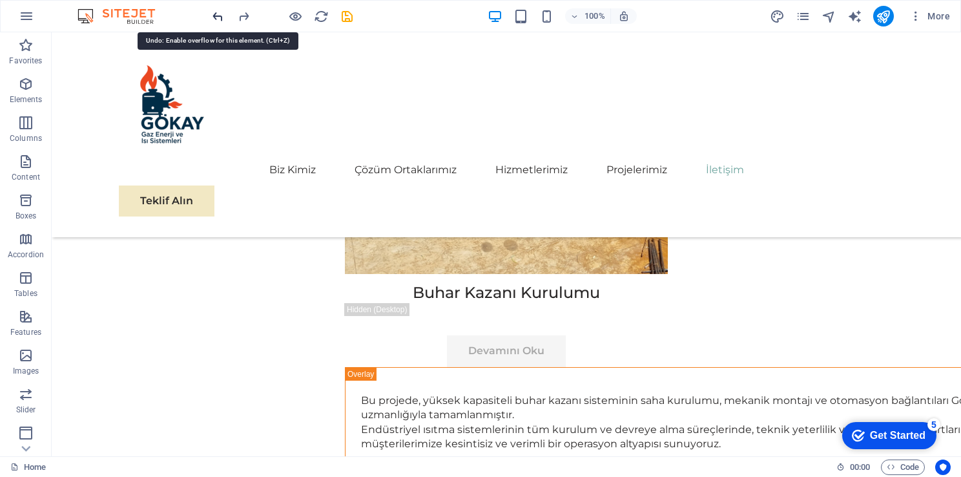
scroll to position [7653, 0]
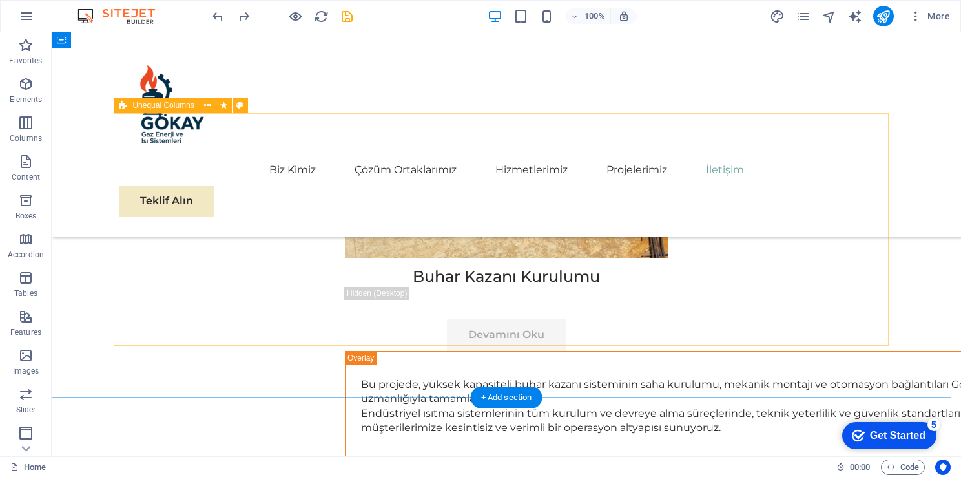
scroll to position [7590, 0]
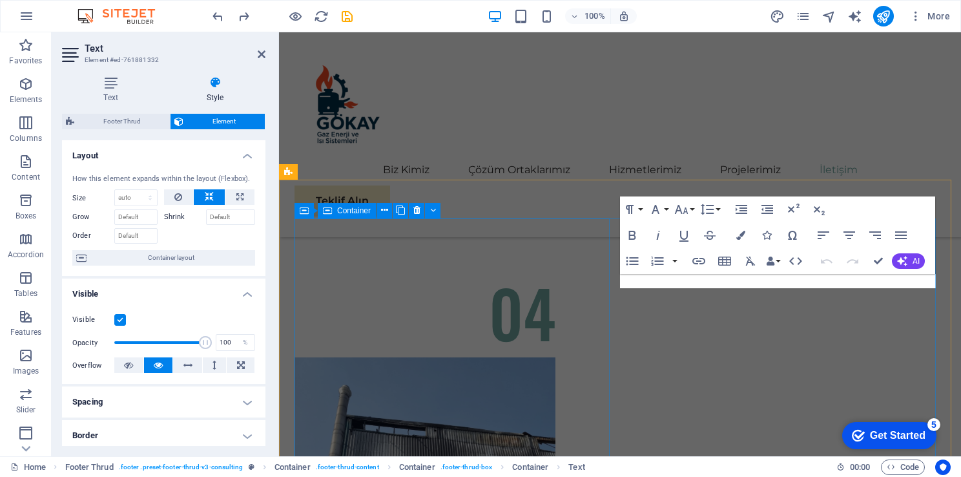
scroll to position [7198, 0]
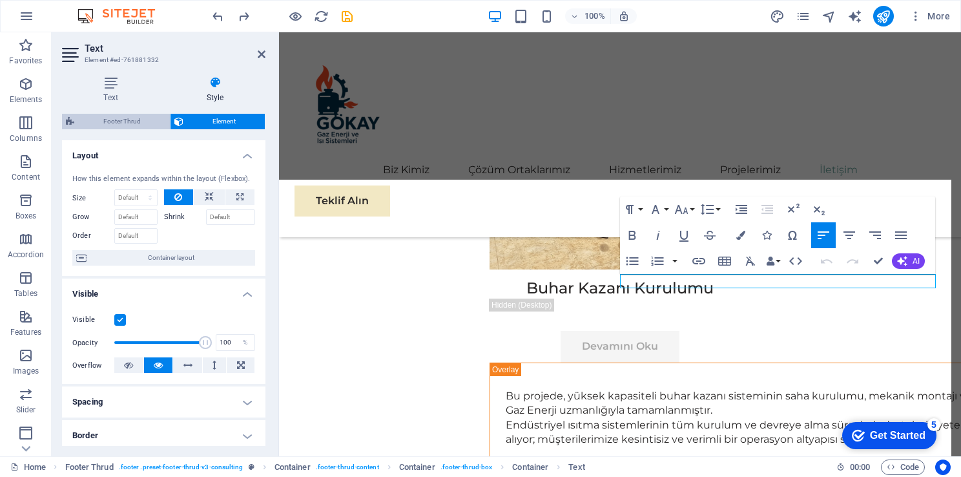
click at [145, 123] on span "Footer Thrud" at bounding box center [122, 122] width 88 height 16
select select "rem"
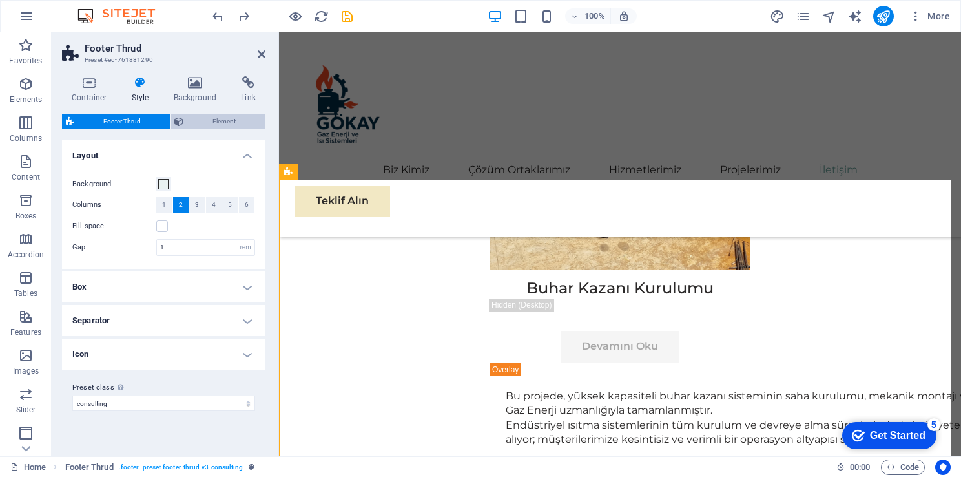
click at [202, 118] on span "Element" at bounding box center [224, 122] width 74 height 16
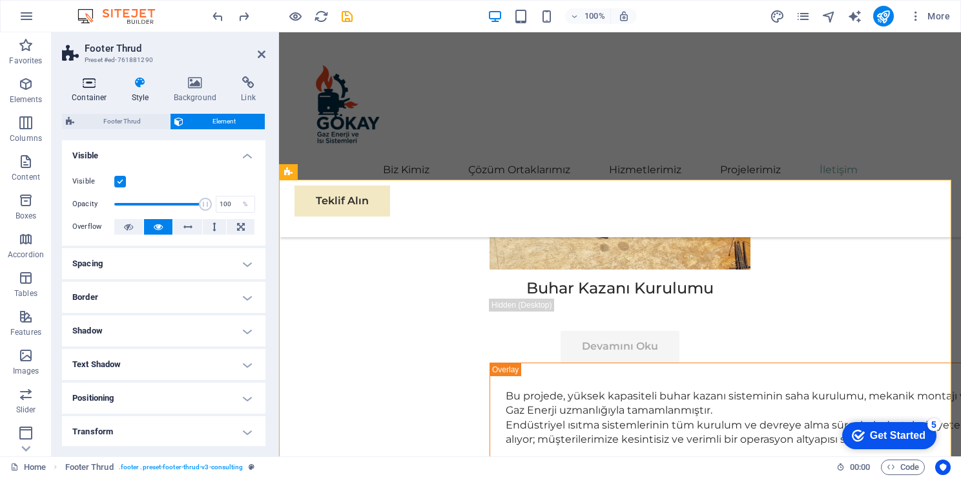
click at [92, 93] on h4 "Container" at bounding box center [92, 89] width 60 height 27
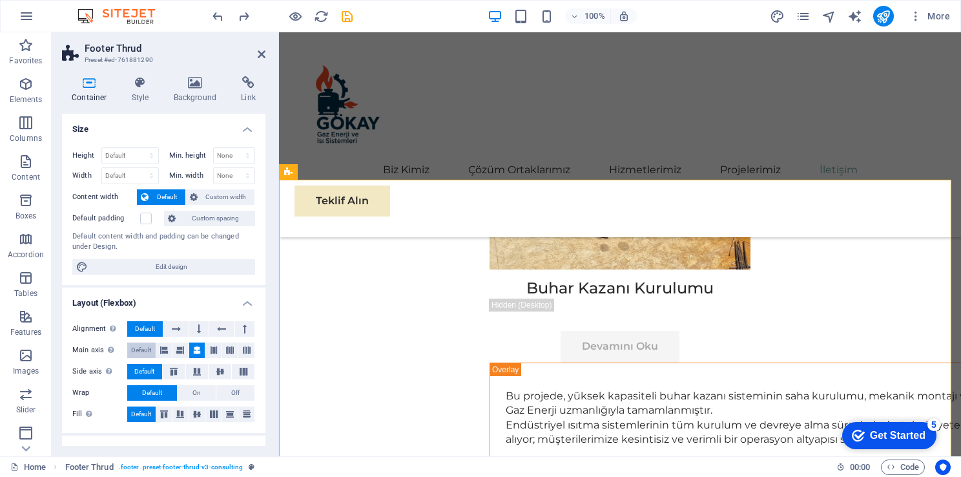
click at [143, 351] on span "Default" at bounding box center [141, 350] width 20 height 16
click at [0, 0] on icon "undo" at bounding box center [0, 0] width 0 height 0
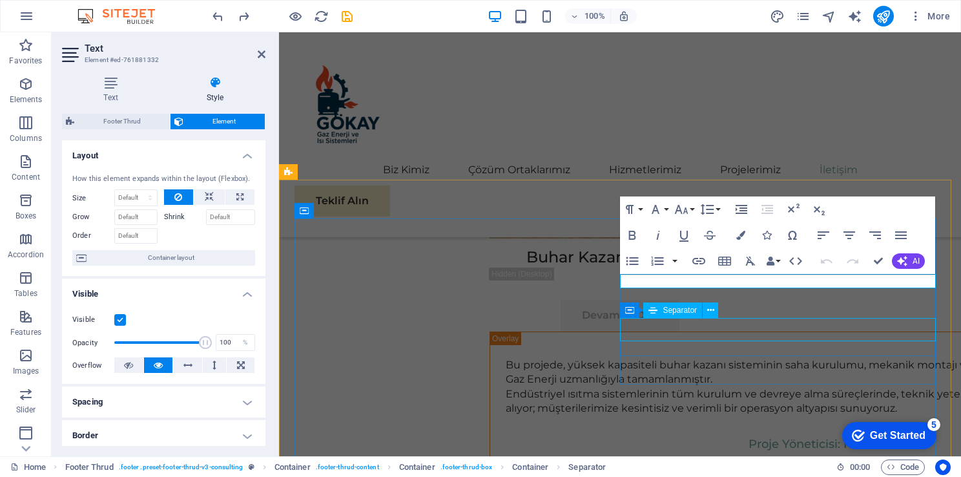
scroll to position [7590, 0]
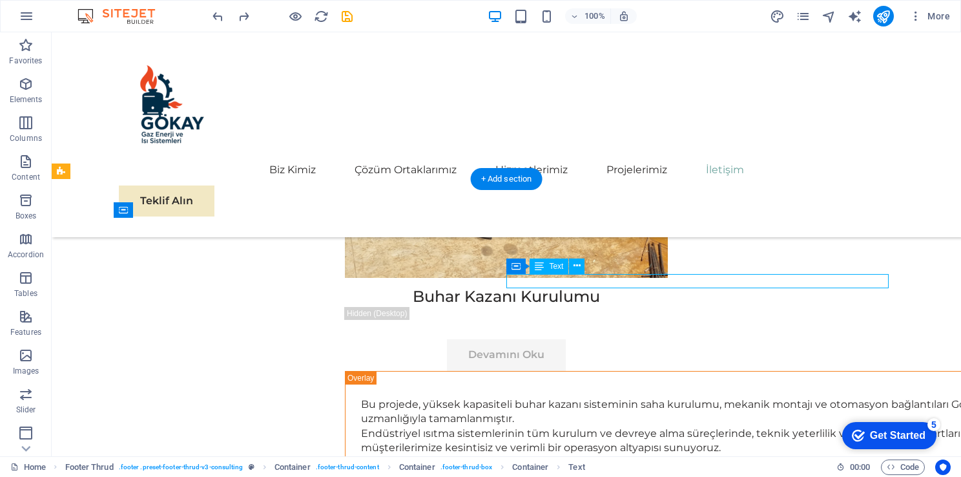
scroll to position [7198, 0]
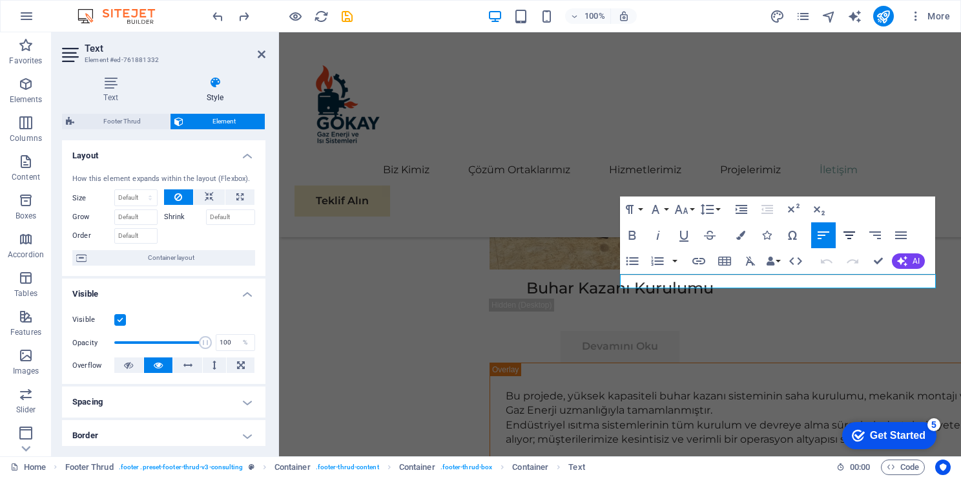
click at [857, 236] on icon "button" at bounding box center [850, 235] width 16 height 16
click at [880, 235] on icon "button" at bounding box center [876, 235] width 12 height 8
click at [901, 235] on icon "button" at bounding box center [902, 235] width 12 height 8
click at [877, 231] on icon "button" at bounding box center [876, 235] width 12 height 8
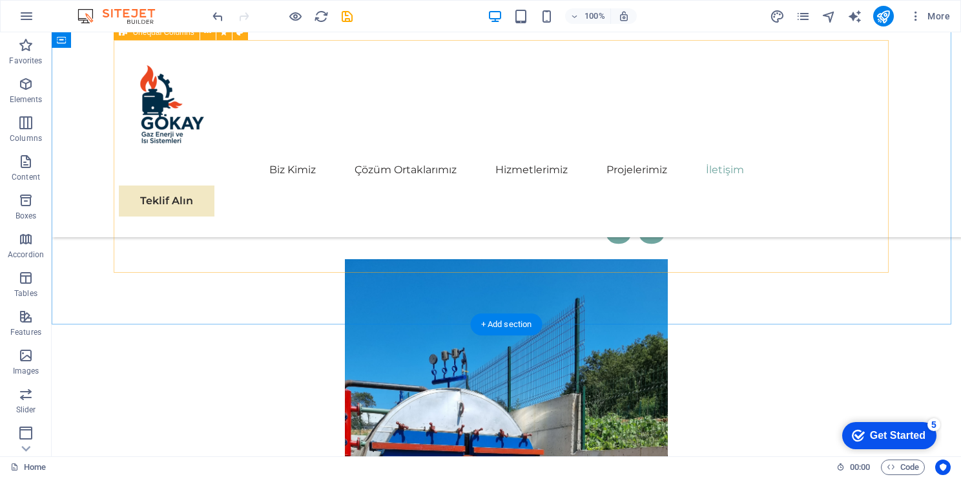
scroll to position [7018, 0]
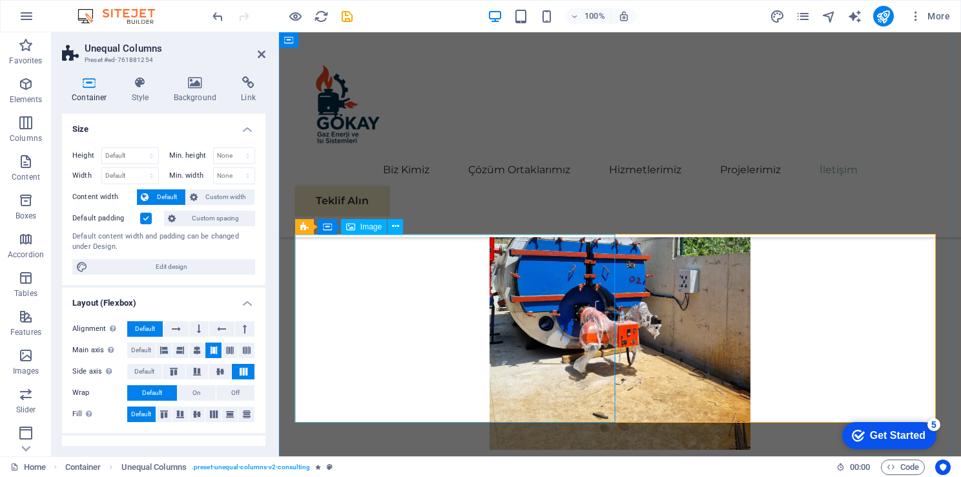
scroll to position [6670, 0]
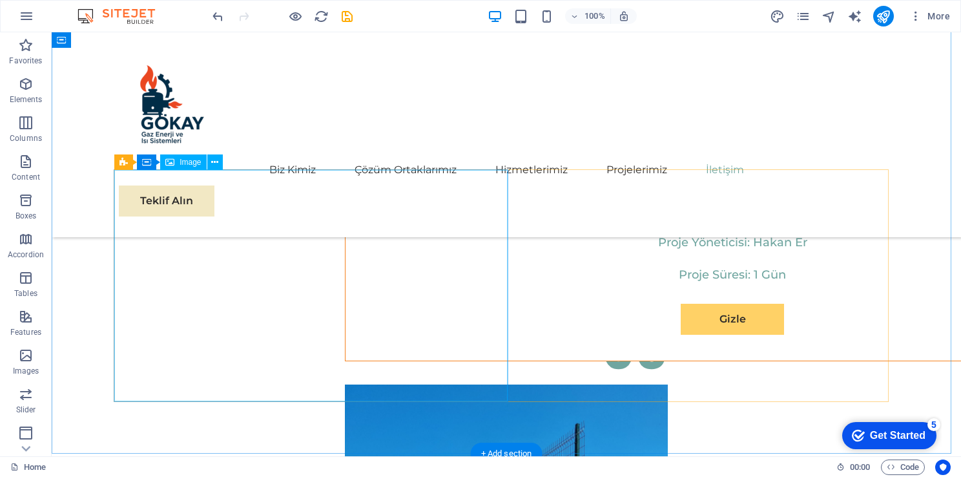
scroll to position [7018, 0]
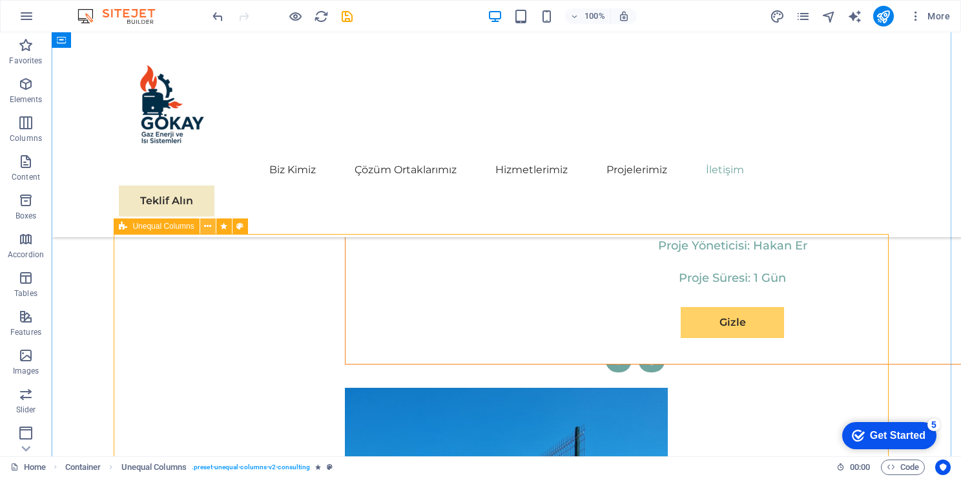
click at [207, 224] on icon at bounding box center [207, 227] width 7 height 14
click at [207, 231] on icon at bounding box center [207, 227] width 7 height 14
click at [126, 226] on icon at bounding box center [123, 226] width 8 height 16
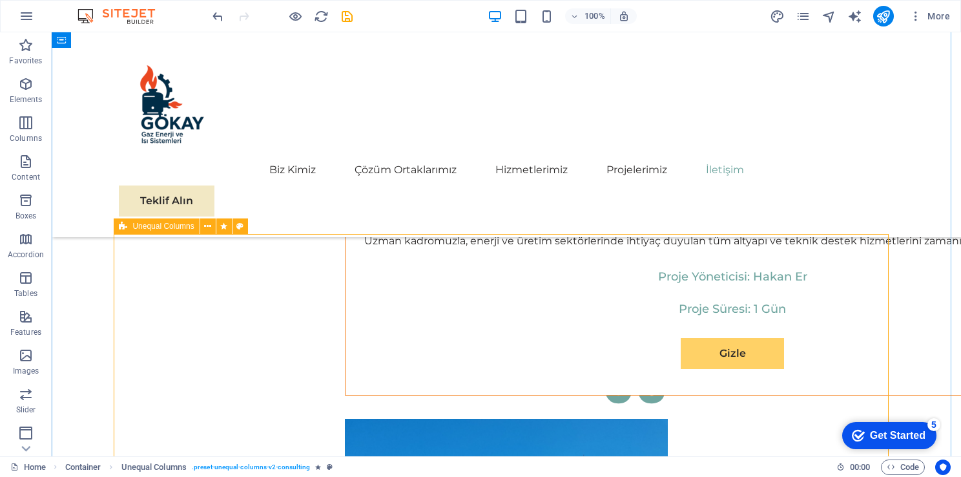
scroll to position [6670, 0]
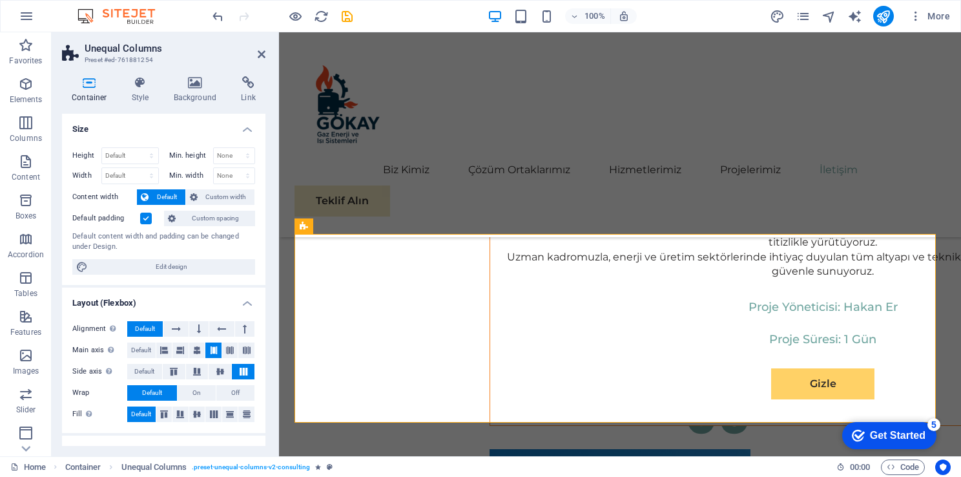
click at [269, 57] on aside "Unequal Columns Preset #ed-761881254 Container Style Background Link Size Heigh…" at bounding box center [165, 244] width 227 height 424
click at [266, 55] on aside "Unequal Columns Preset #ed-761881254 Container Style Background Link Size Heigh…" at bounding box center [165, 244] width 227 height 424
click at [258, 54] on icon at bounding box center [262, 54] width 8 height 10
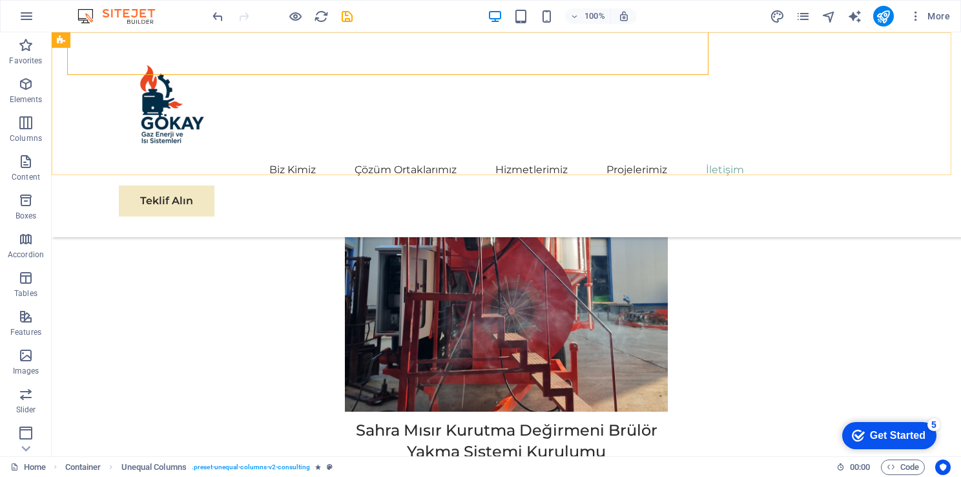
scroll to position [7018, 0]
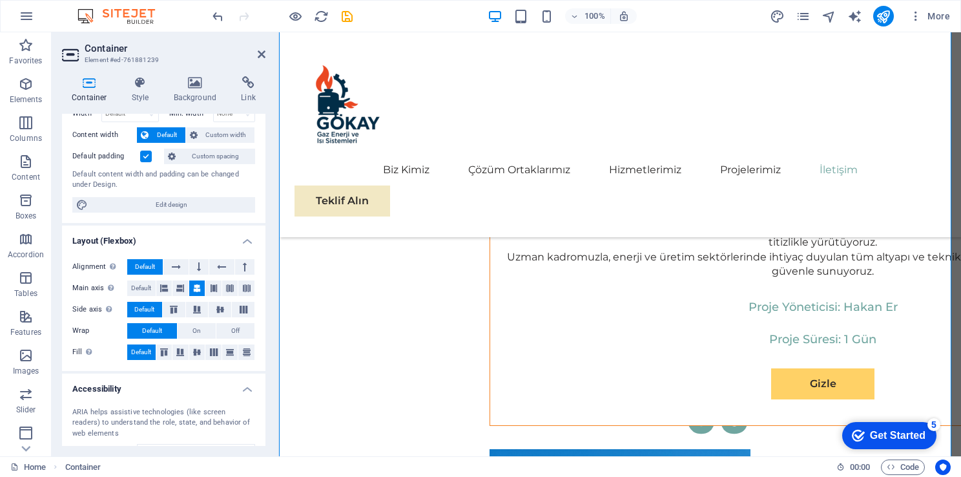
scroll to position [65, 0]
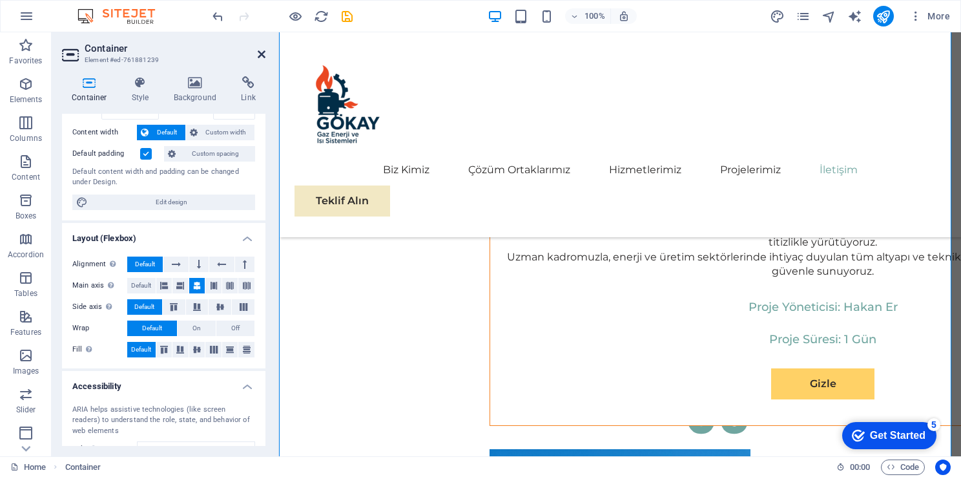
click at [262, 51] on icon at bounding box center [262, 54] width 8 height 10
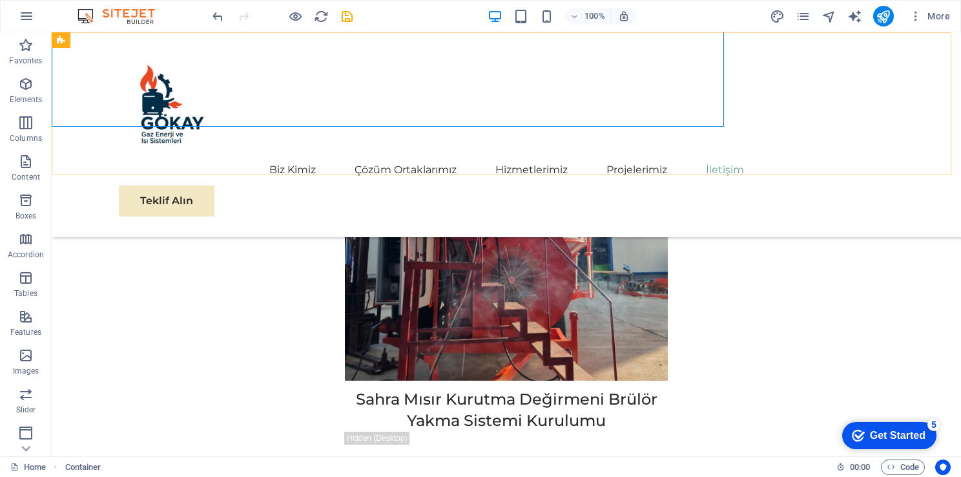
scroll to position [7018, 0]
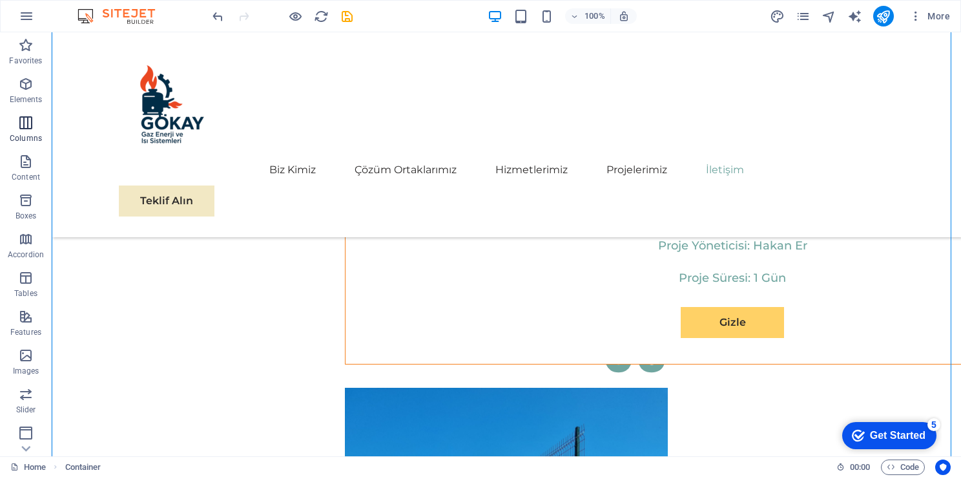
drag, startPoint x: 14, startPoint y: 132, endPoint x: 5, endPoint y: 127, distance: 10.2
click at [14, 132] on span "Columns" at bounding box center [26, 130] width 52 height 31
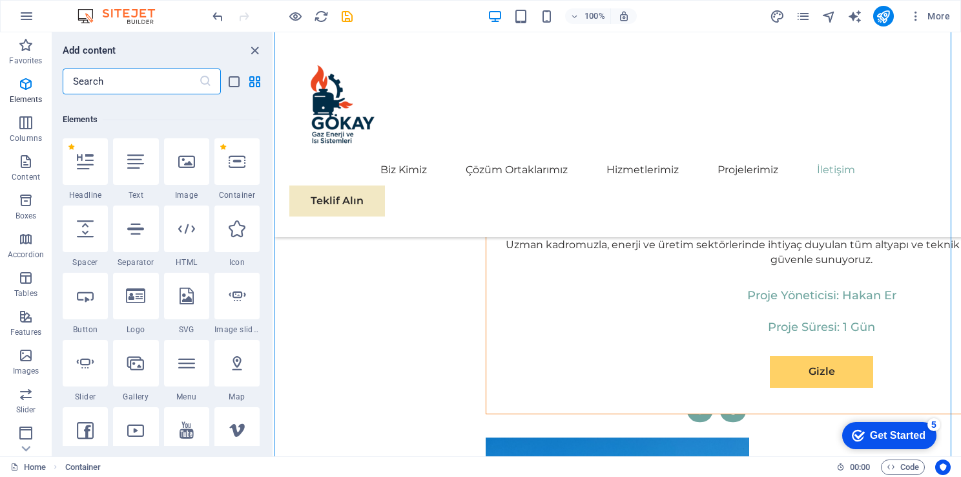
scroll to position [56, 0]
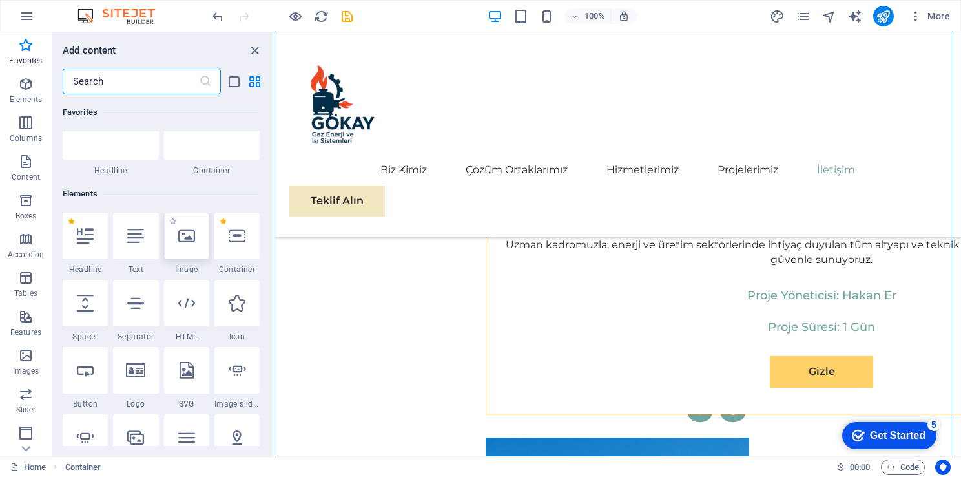
click at [189, 235] on icon at bounding box center [186, 235] width 17 height 17
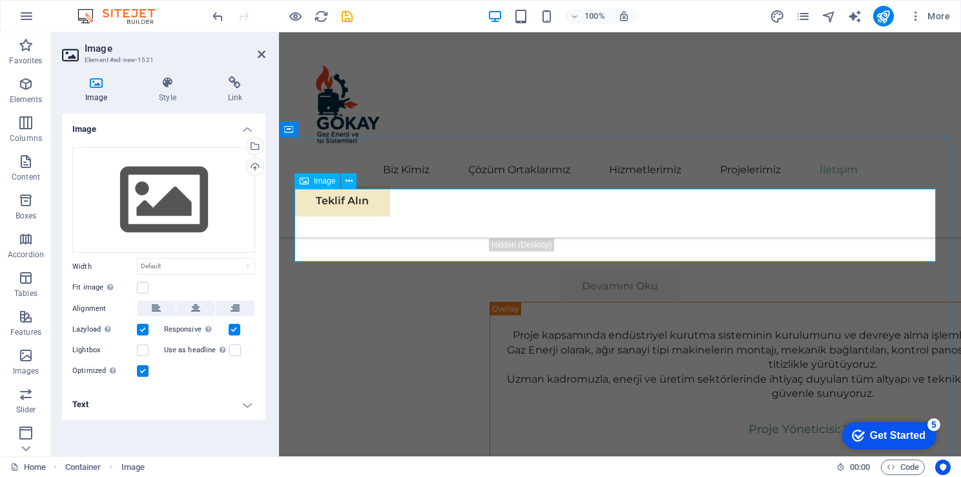
scroll to position [6420, 0]
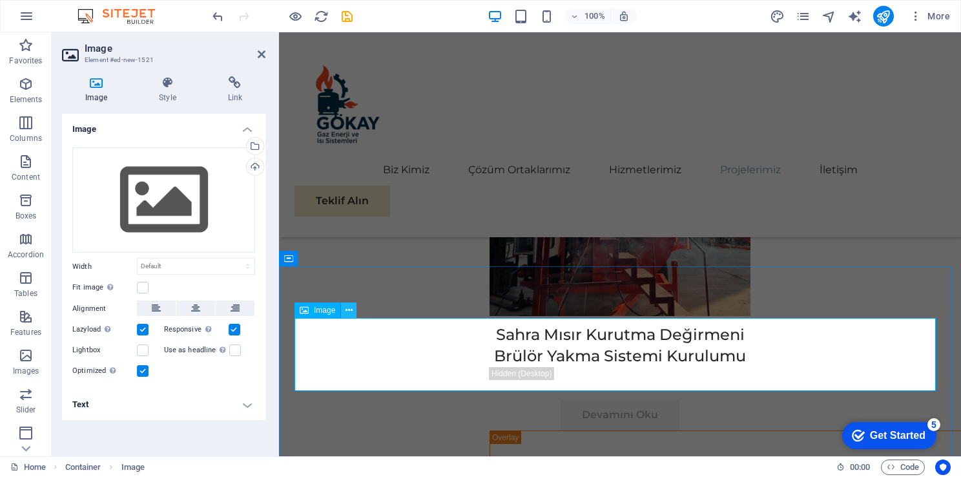
click at [346, 311] on icon at bounding box center [349, 311] width 7 height 14
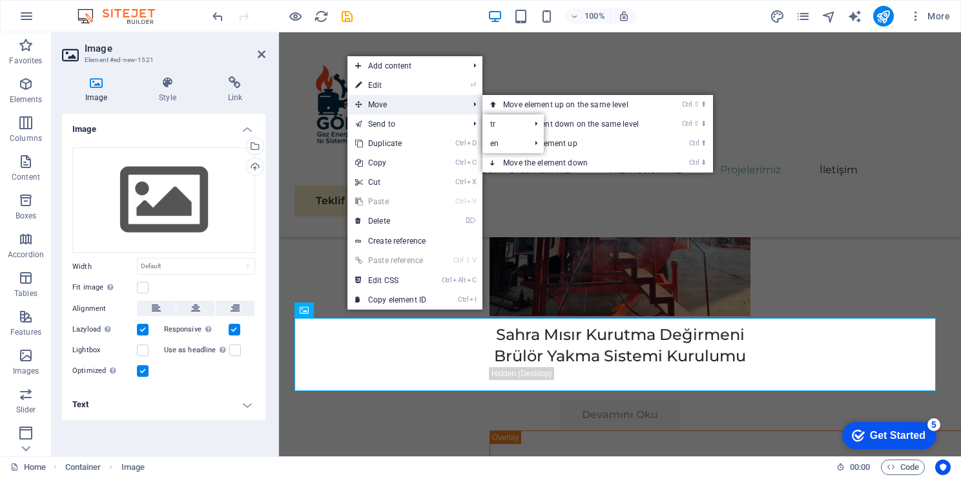
click at [381, 101] on span "Move" at bounding box center [406, 104] width 116 height 19
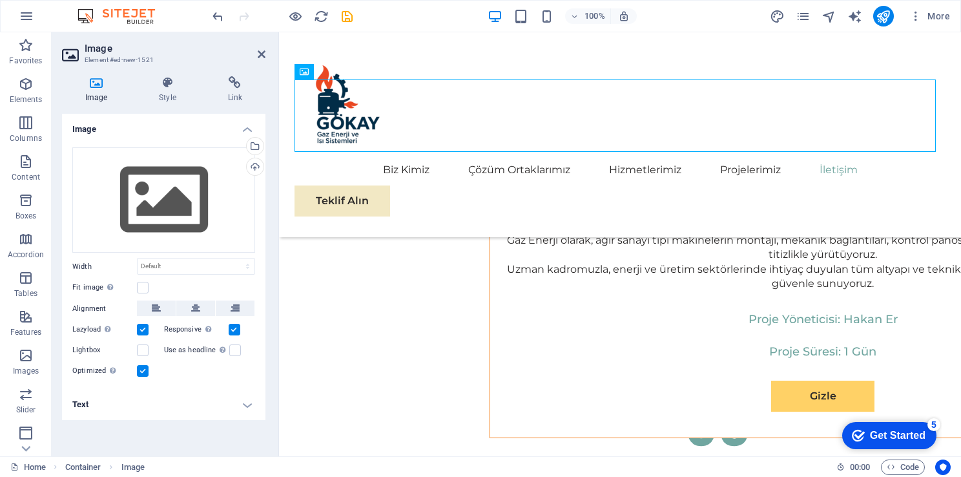
scroll to position [6586, 0]
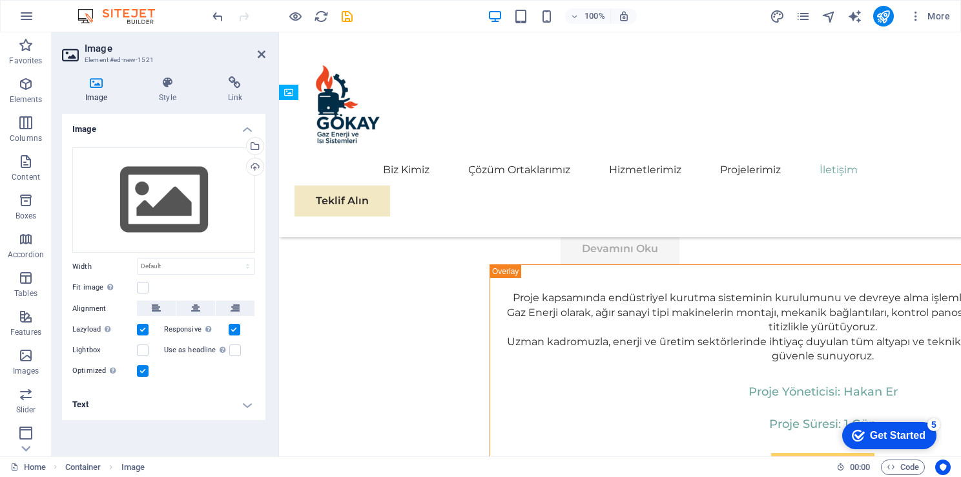
drag, startPoint x: 430, startPoint y: 357, endPoint x: 454, endPoint y: 357, distance: 23.9
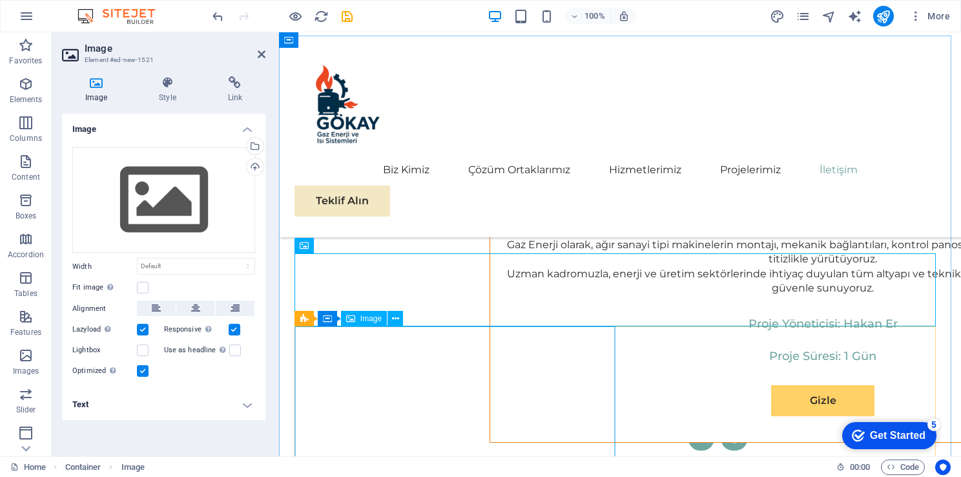
scroll to position [6650, 0]
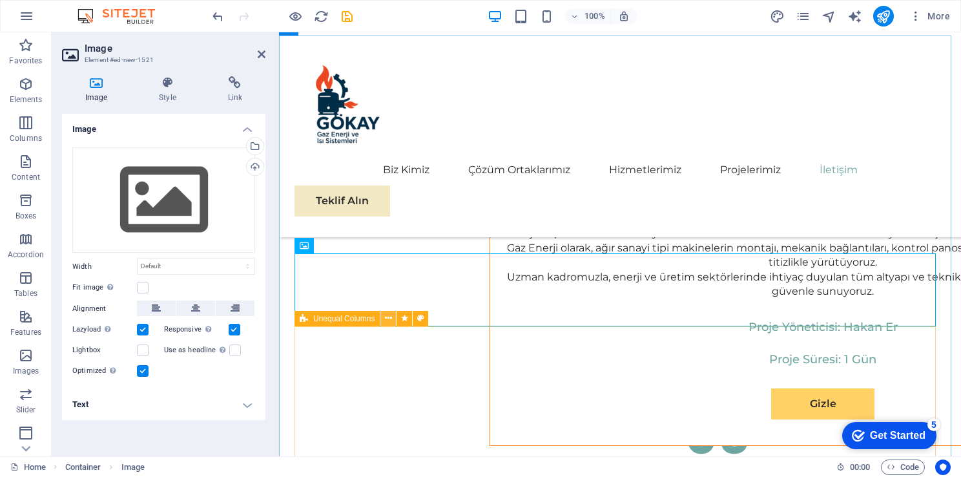
click at [388, 317] on icon at bounding box center [388, 318] width 7 height 14
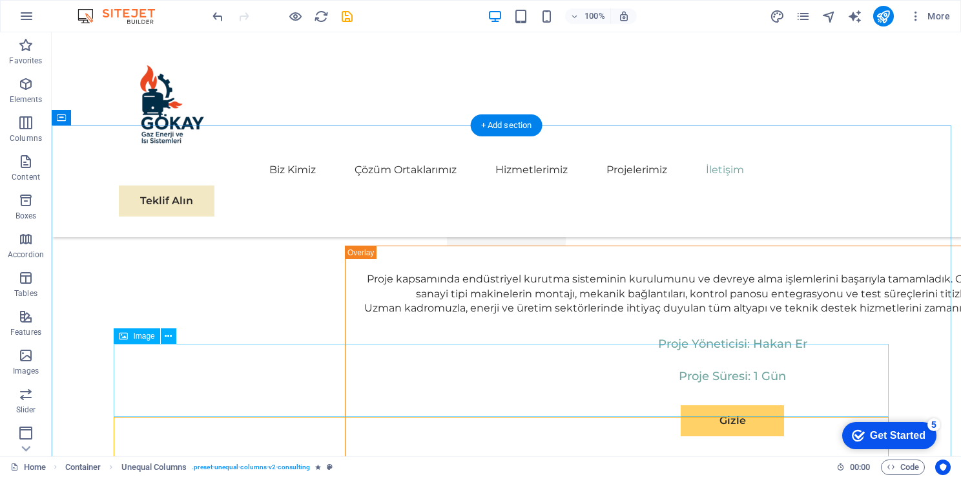
scroll to position [6938, 0]
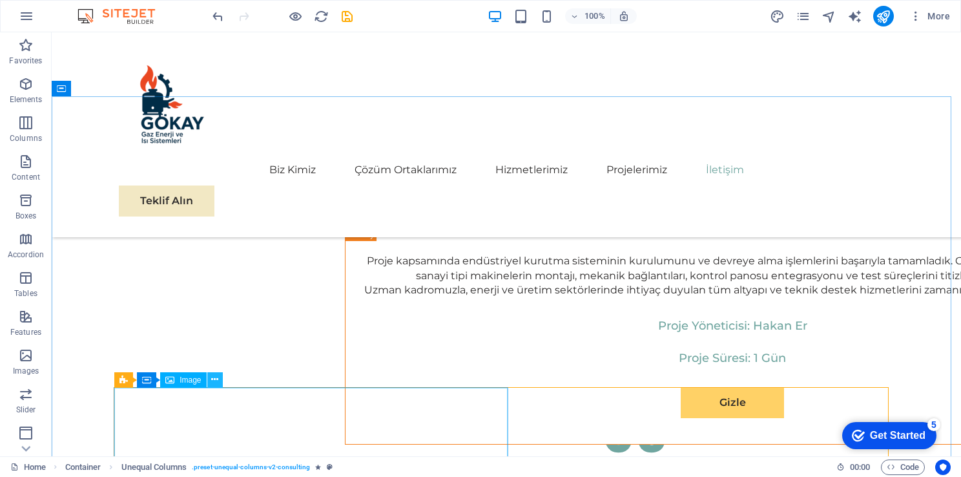
click at [212, 384] on icon at bounding box center [214, 380] width 7 height 14
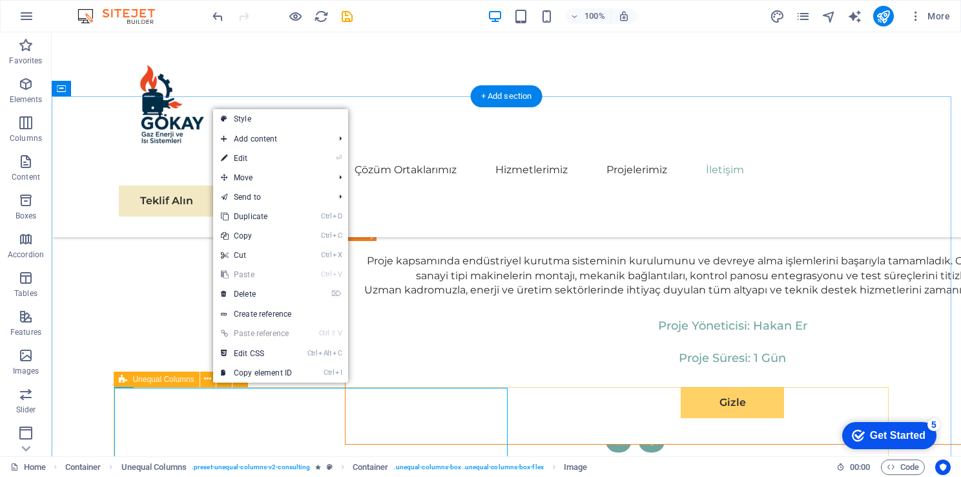
drag, startPoint x: 700, startPoint y: 419, endPoint x: 648, endPoint y: 420, distance: 51.7
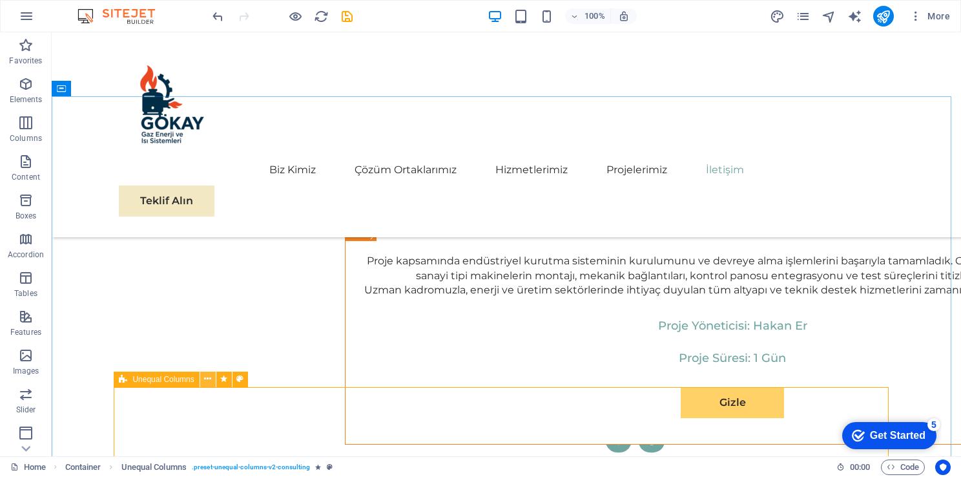
click at [204, 382] on icon at bounding box center [207, 379] width 7 height 14
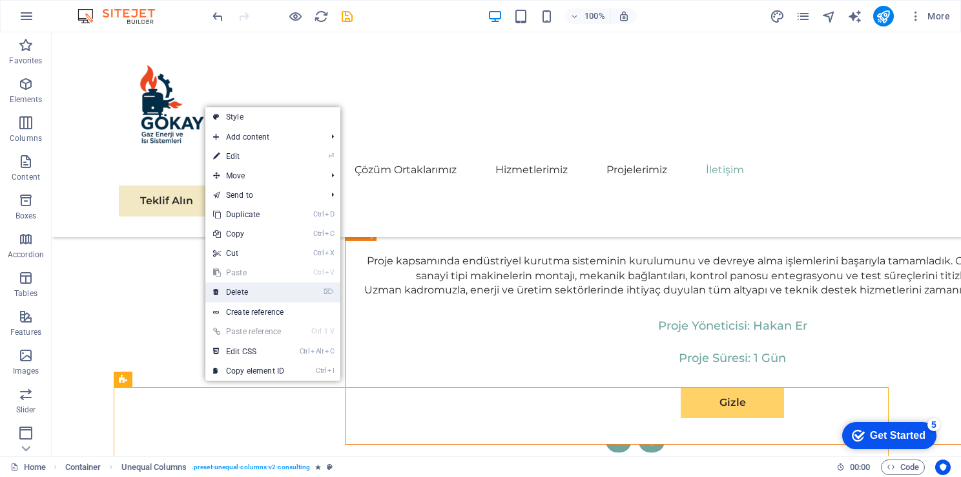
click at [271, 290] on link "⌦ Delete" at bounding box center [248, 291] width 87 height 19
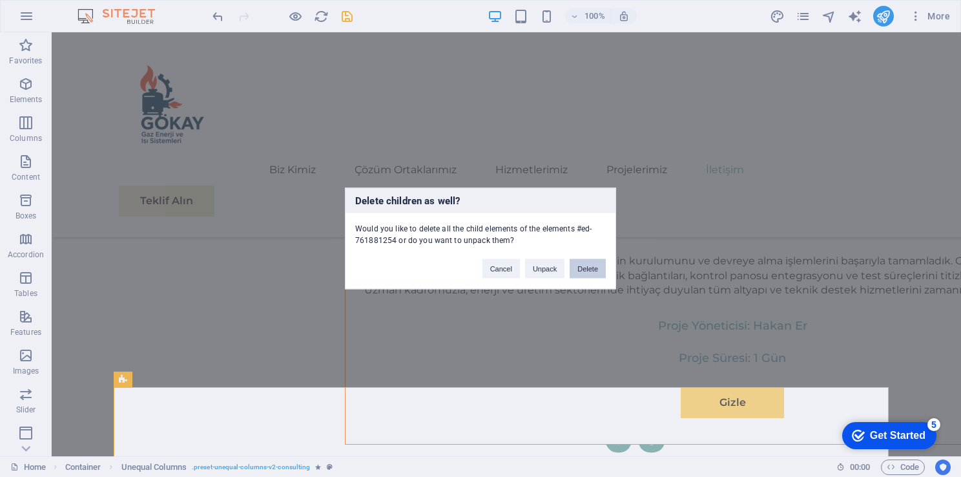
click at [590, 264] on button "Delete" at bounding box center [588, 268] width 36 height 19
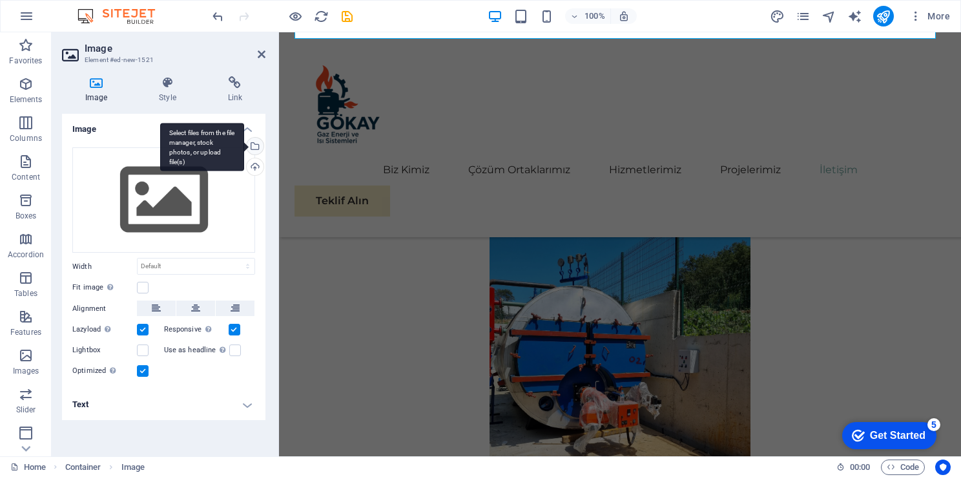
click at [244, 147] on div "Select files from the file manager, stock photos, or upload file(s)" at bounding box center [202, 147] width 84 height 48
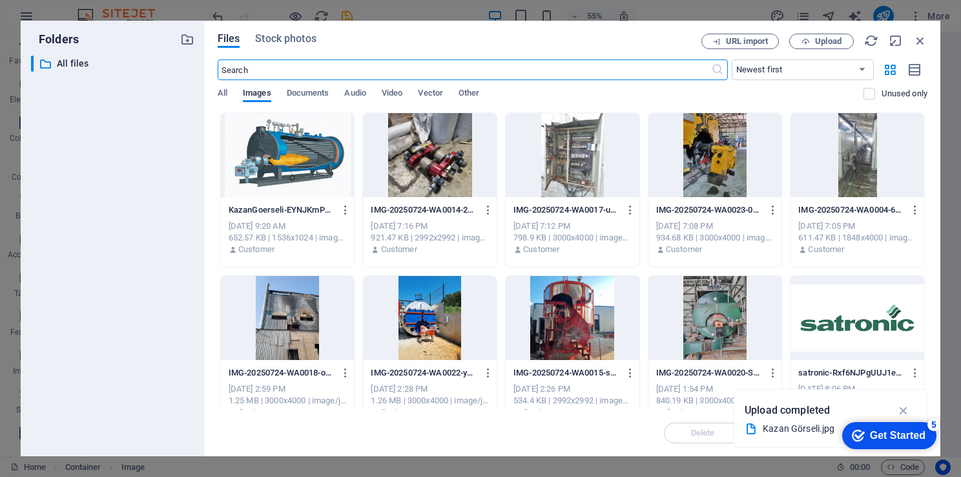
scroll to position [6787, 0]
click at [251, 165] on div at bounding box center [288, 155] width 134 height 84
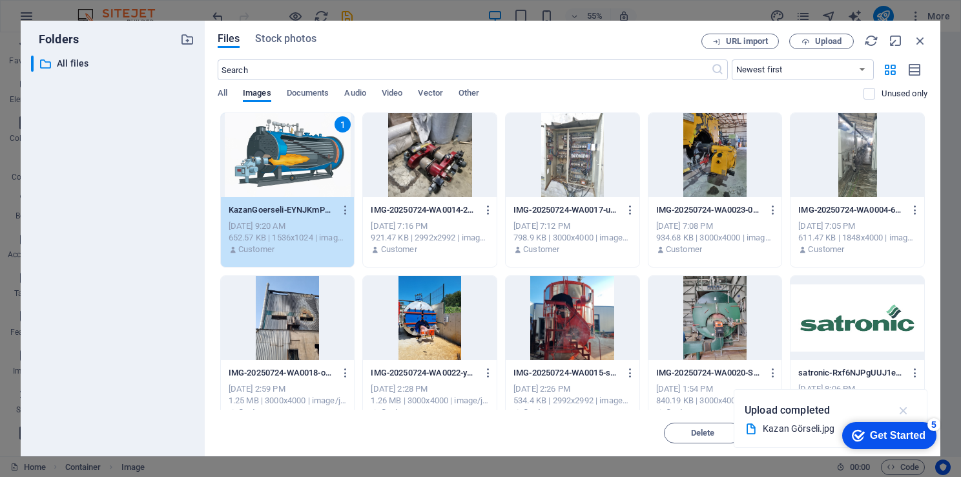
click at [905, 406] on icon "button" at bounding box center [904, 410] width 15 height 14
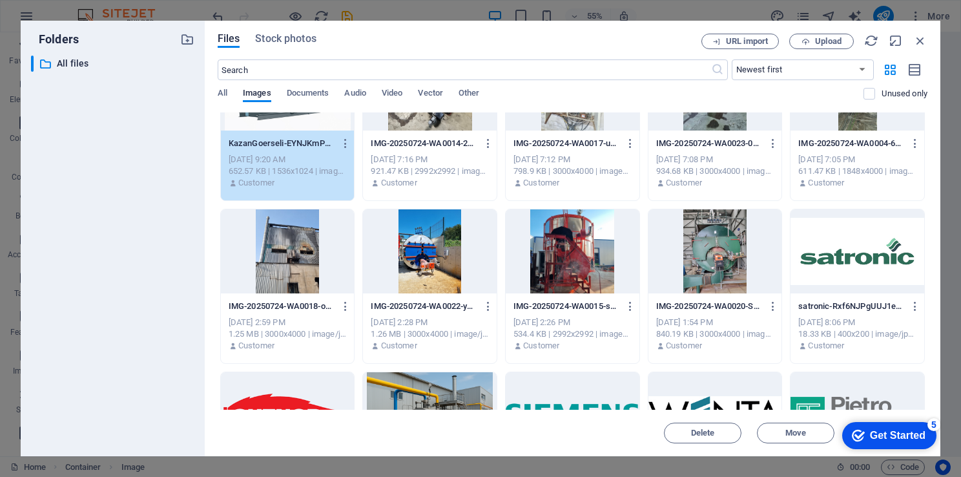
scroll to position [0, 0]
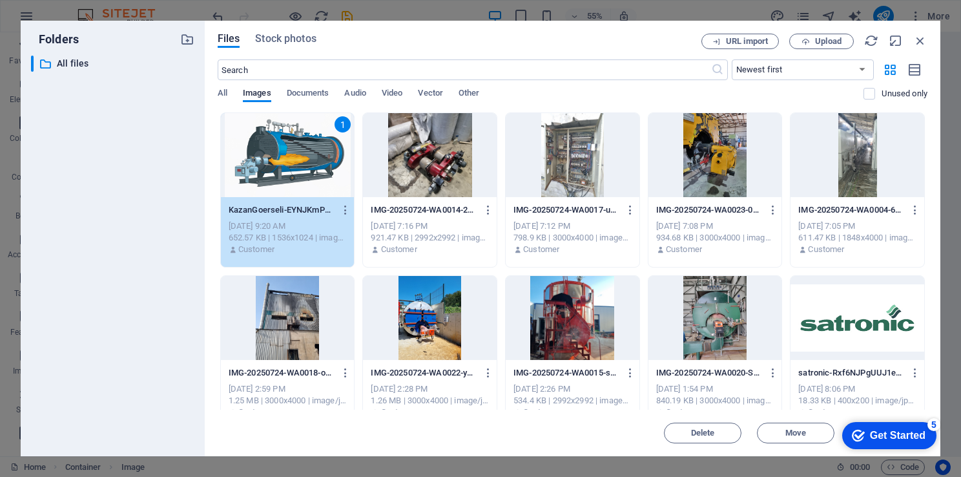
click at [316, 162] on div "1" at bounding box center [288, 155] width 134 height 84
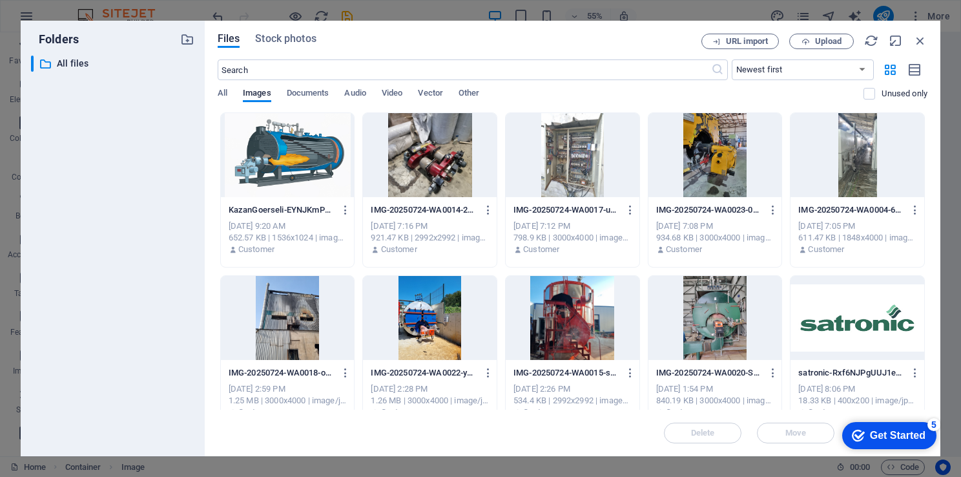
click at [316, 162] on div at bounding box center [288, 155] width 134 height 84
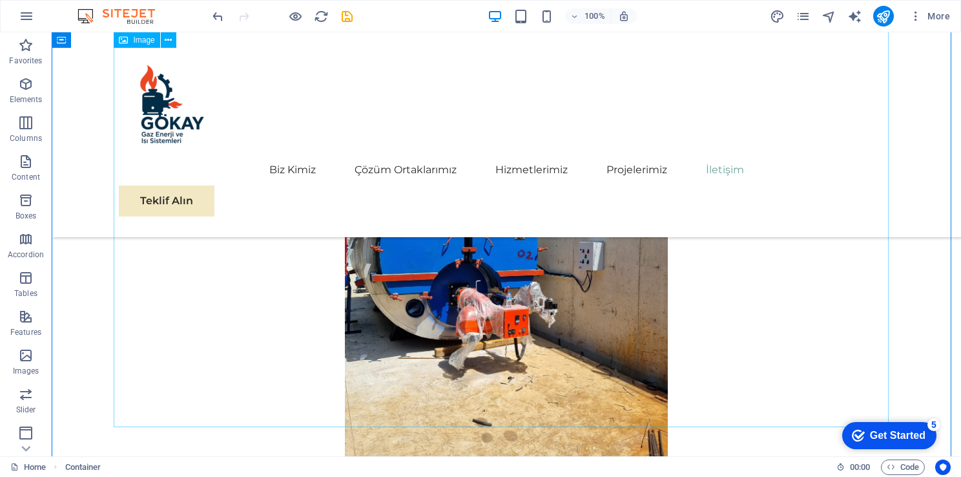
scroll to position [7415, 0]
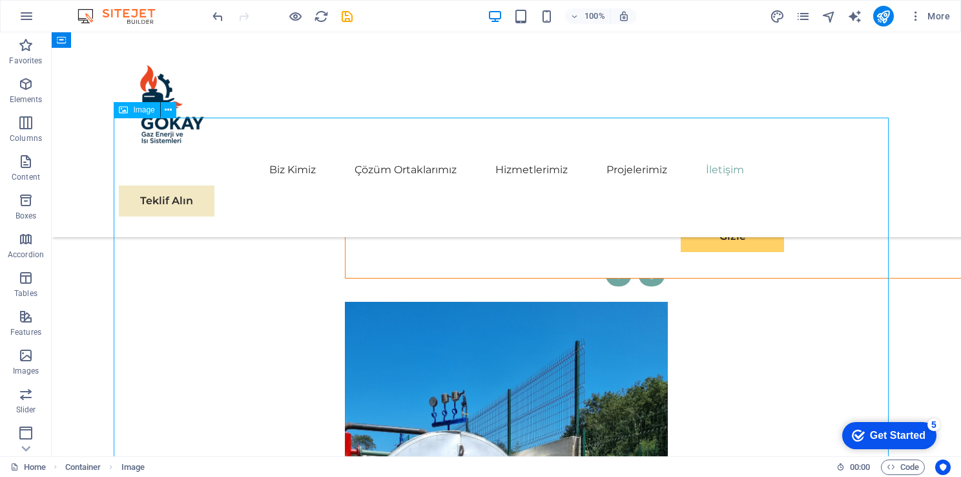
scroll to position [7092, 0]
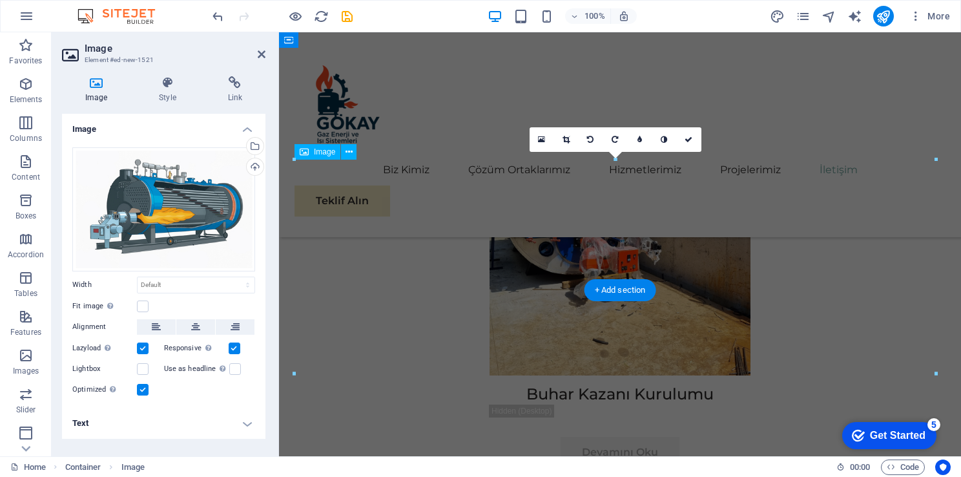
scroll to position [6744, 0]
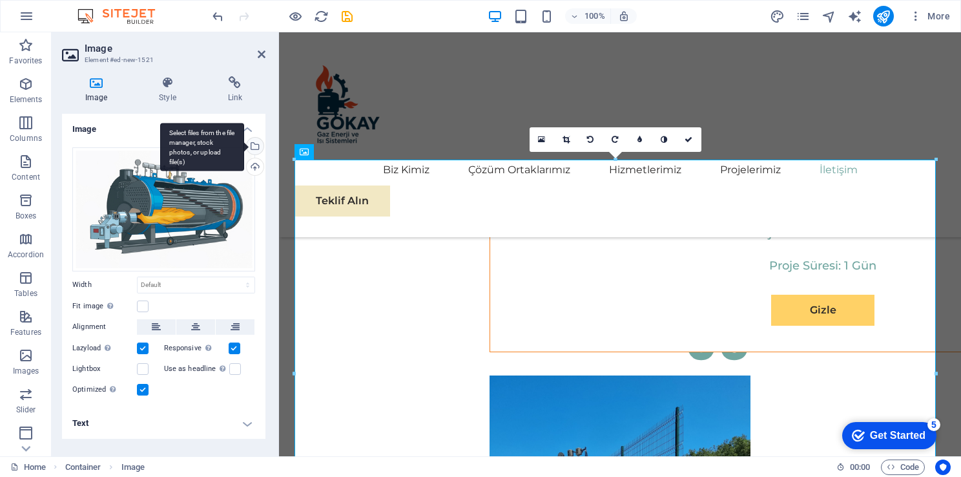
click at [260, 147] on div "Select files from the file manager, stock photos, or upload file(s)" at bounding box center [253, 147] width 19 height 19
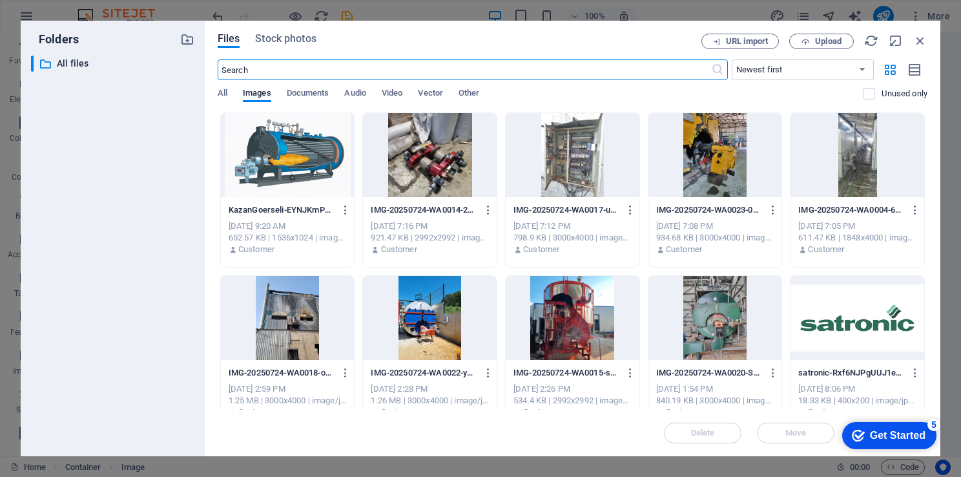
scroll to position [6721, 0]
click at [827, 40] on span "Upload" at bounding box center [828, 41] width 26 height 8
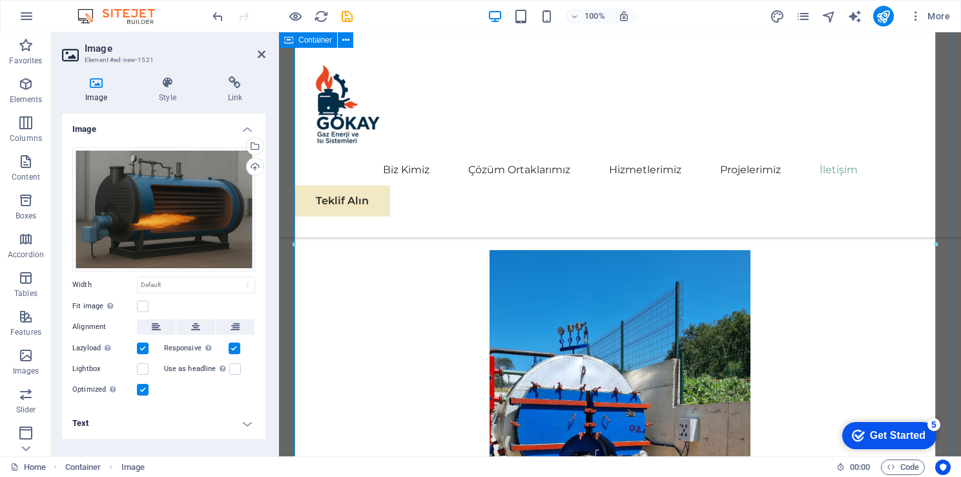
scroll to position [6873, 0]
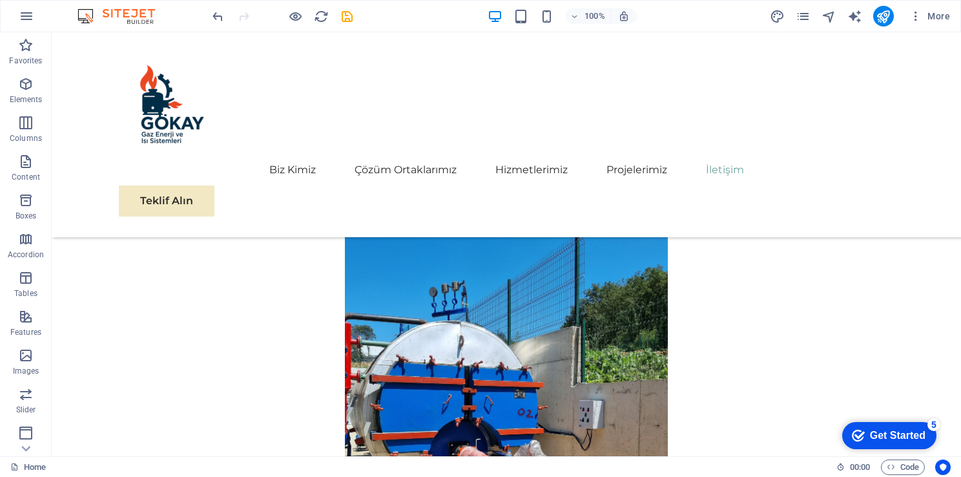
scroll to position [7191, 0]
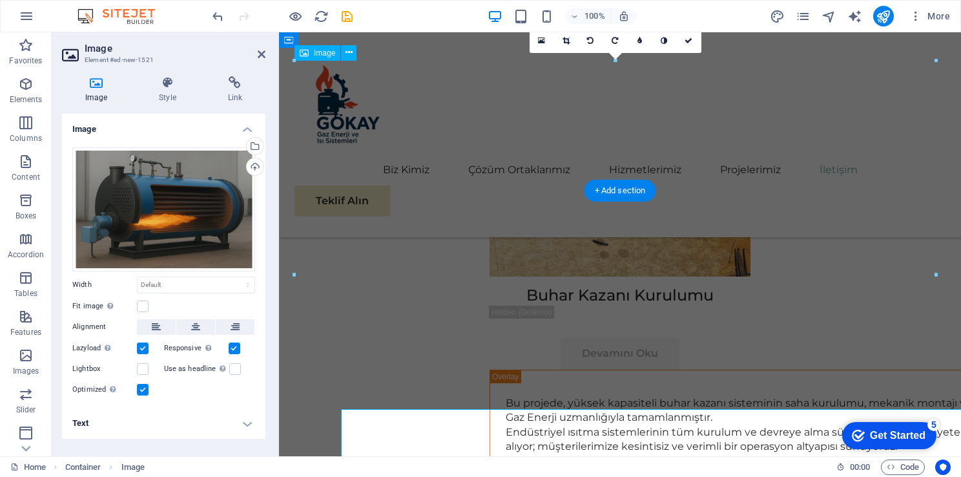
scroll to position [6843, 0]
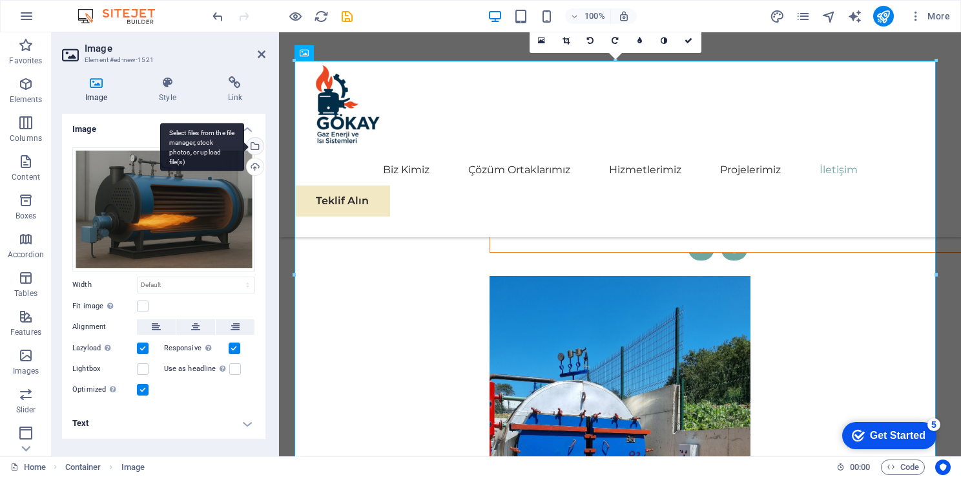
click at [244, 147] on div "Select files from the file manager, stock photos, or upload file(s)" at bounding box center [202, 147] width 84 height 48
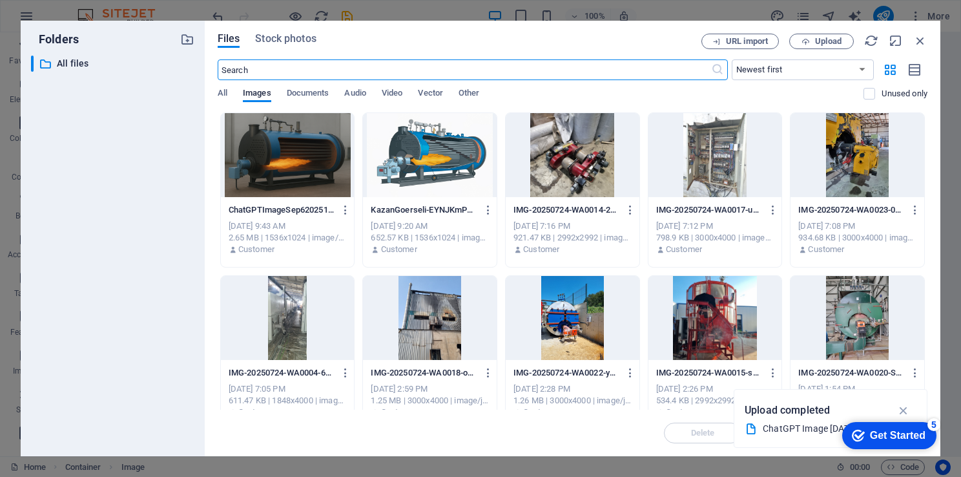
scroll to position [6820, 0]
click at [827, 44] on span "Upload" at bounding box center [828, 41] width 26 height 8
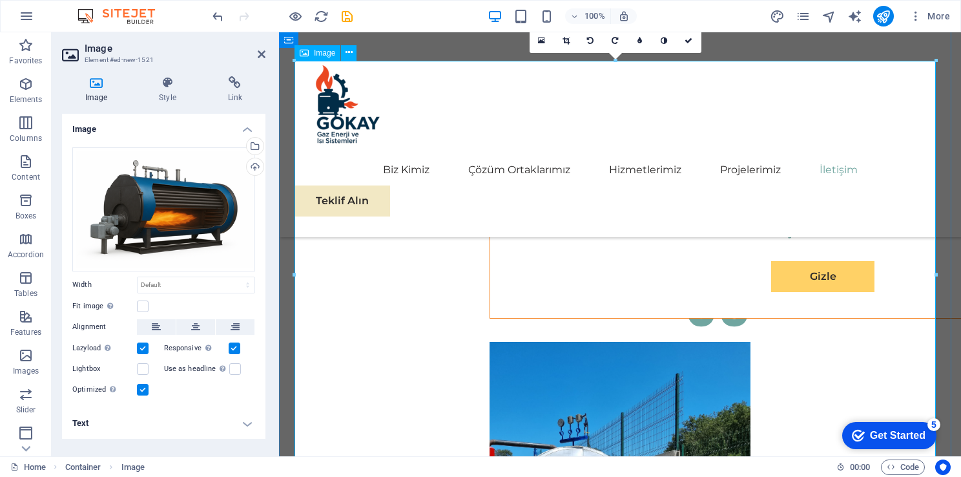
scroll to position [6585, 0]
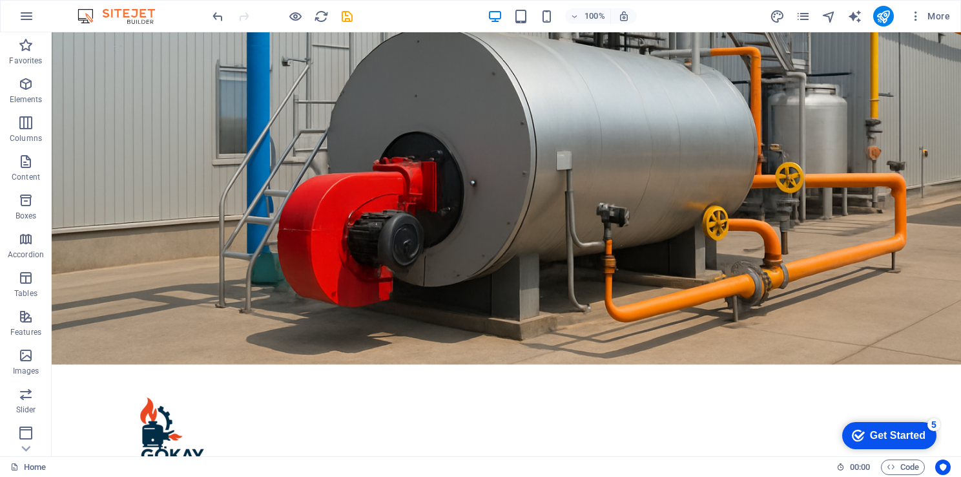
scroll to position [0, 0]
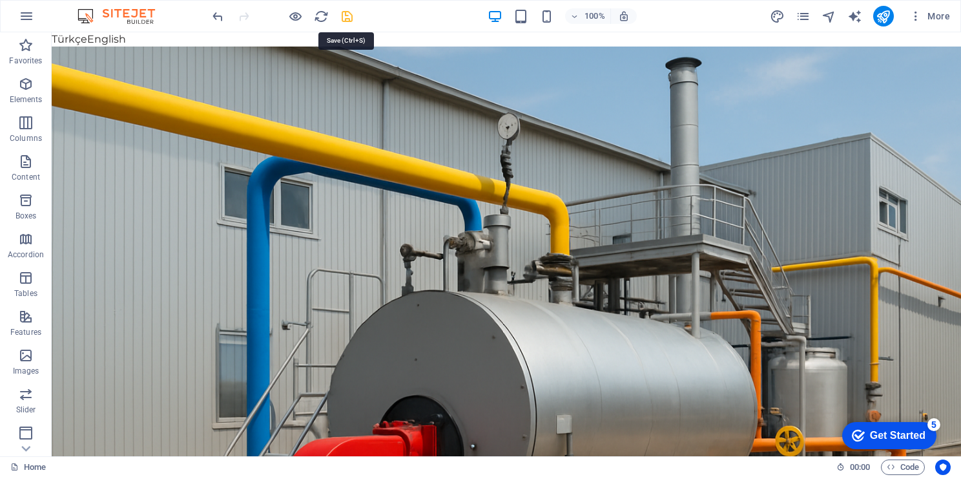
click at [340, 16] on icon "save" at bounding box center [347, 16] width 15 height 15
